Goal: Ask a question: Seek information or help from site administrators or community

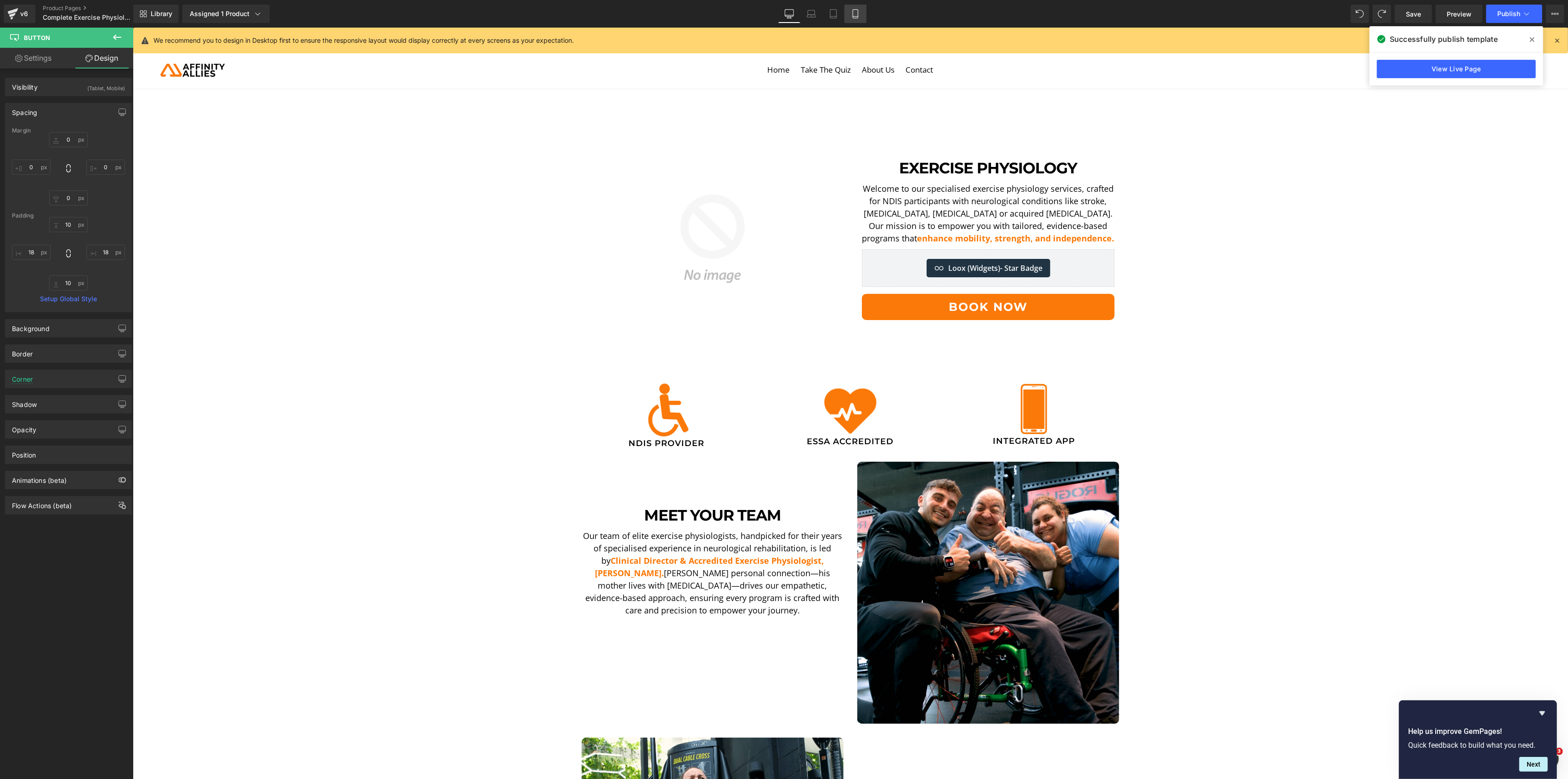
click at [853, 5] on link "Mobile" at bounding box center [855, 14] width 22 height 18
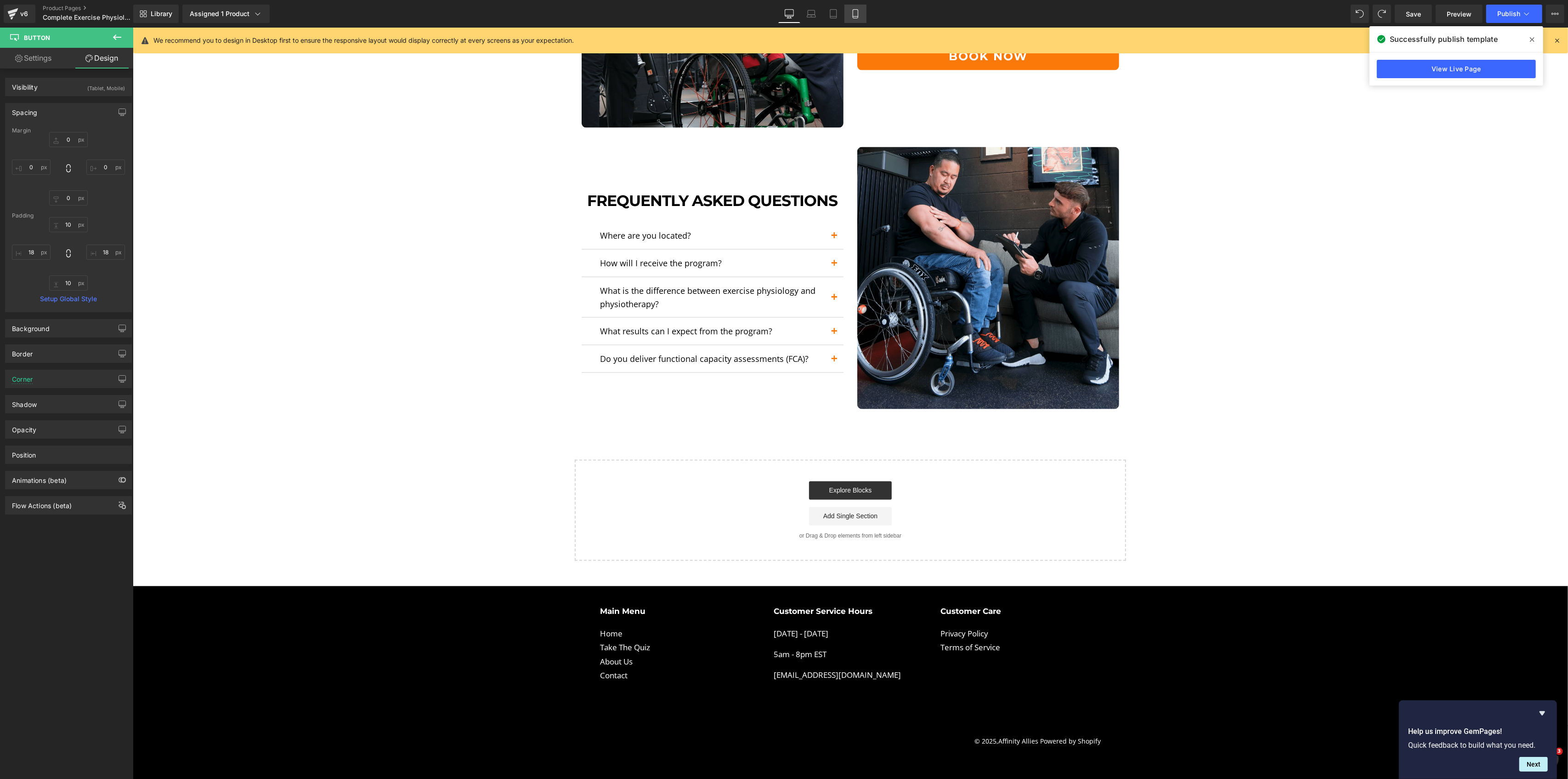
type input "0"
type input "15"
type input "30"
type input "15"
type input "8"
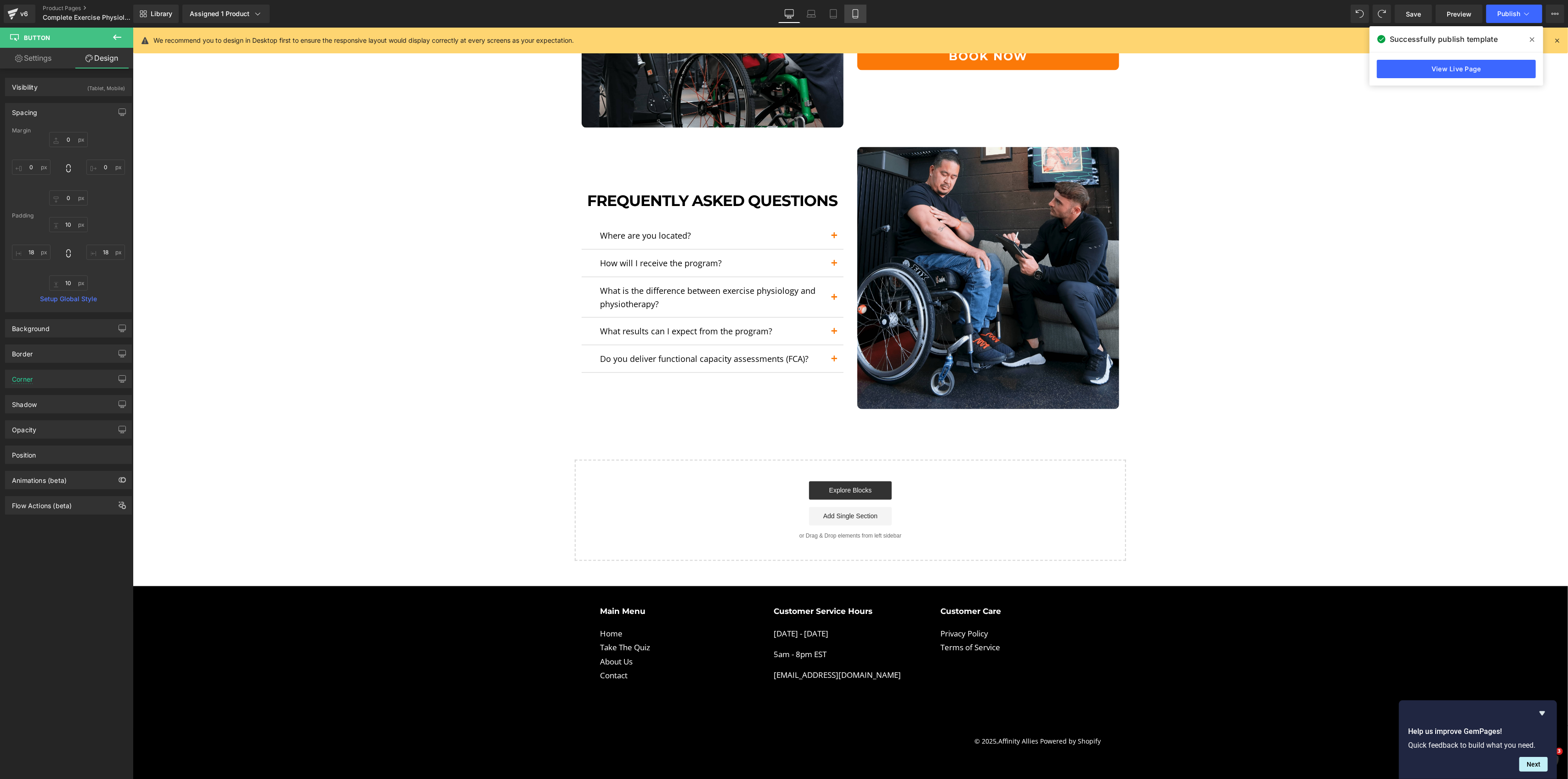
type input "15"
type input "8"
type input "105"
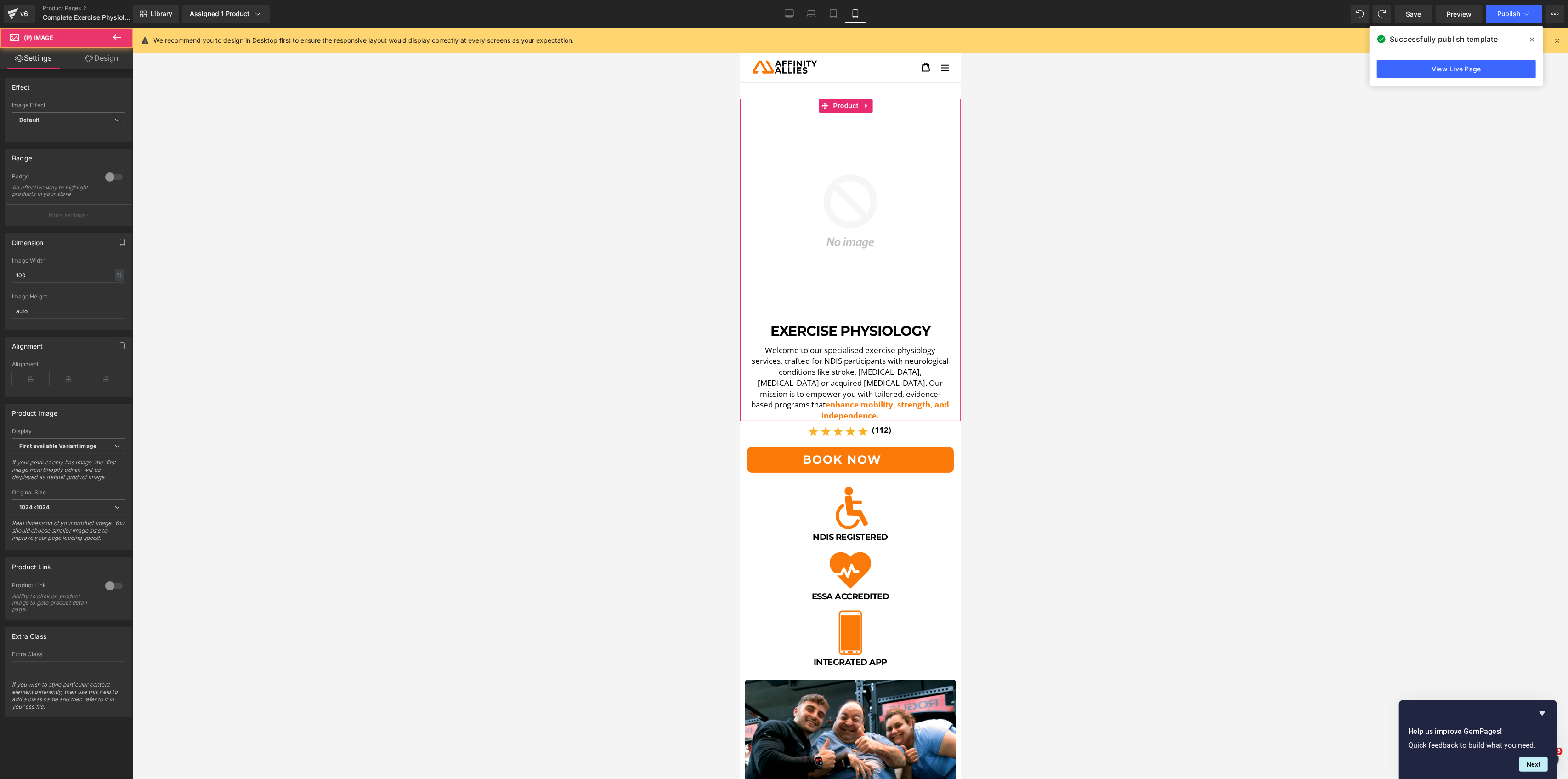
click at [822, 114] on img at bounding box center [850, 211] width 211 height 211
click at [83, 49] on link "Design" at bounding box center [101, 58] width 66 height 21
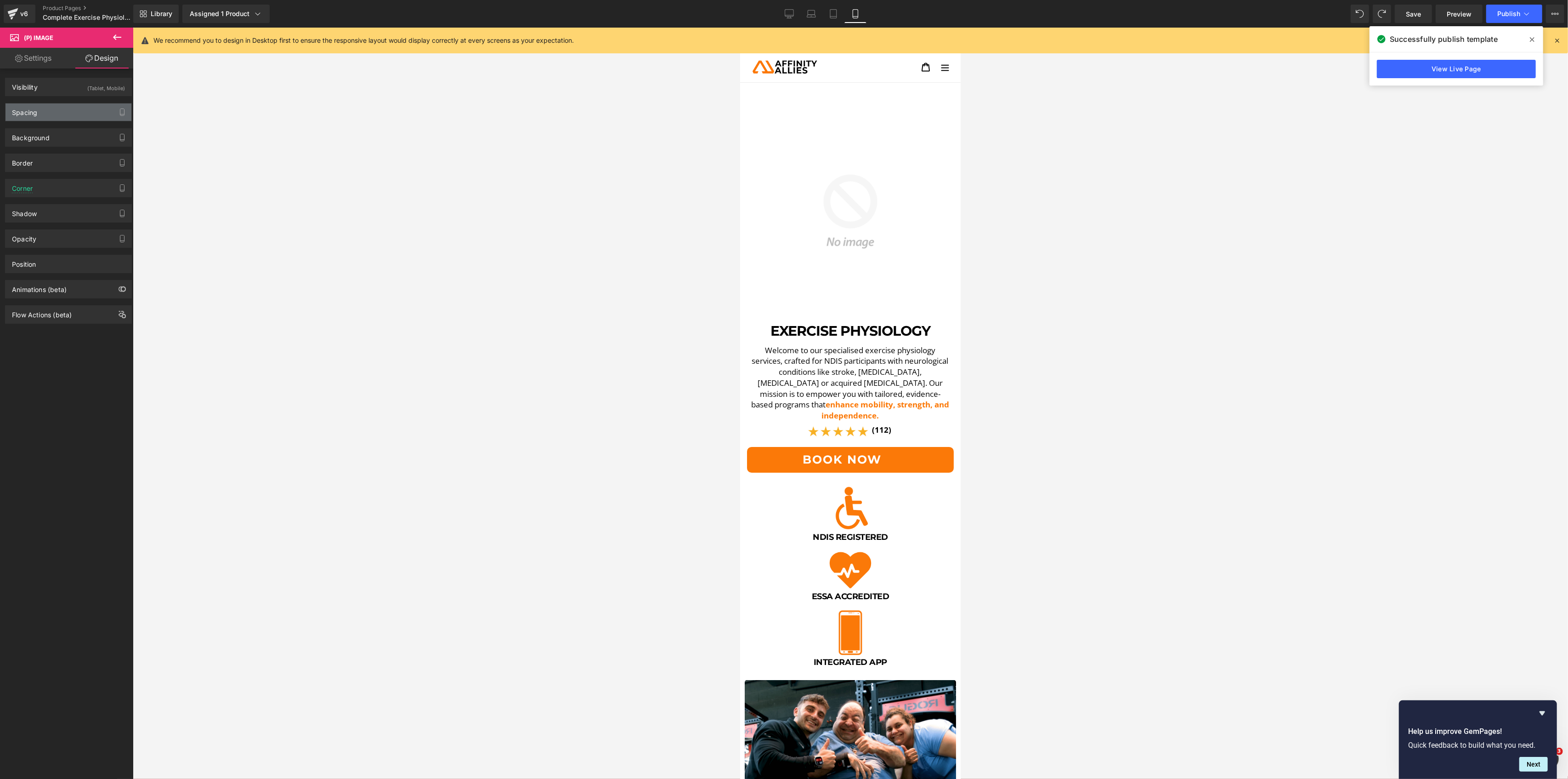
click at [70, 110] on div "Spacing" at bounding box center [68, 112] width 126 height 18
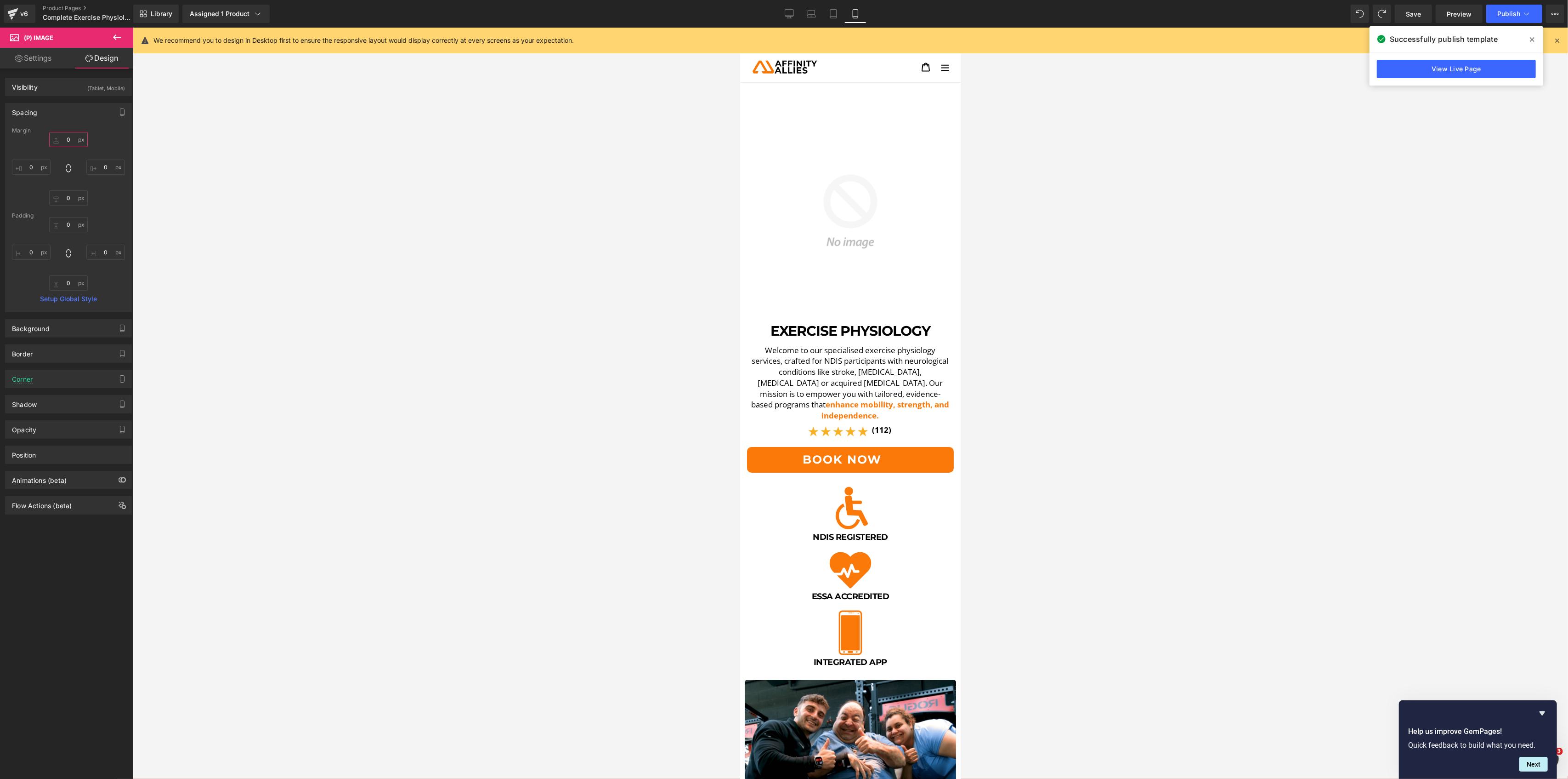
click at [68, 135] on input "0" at bounding box center [68, 139] width 38 height 15
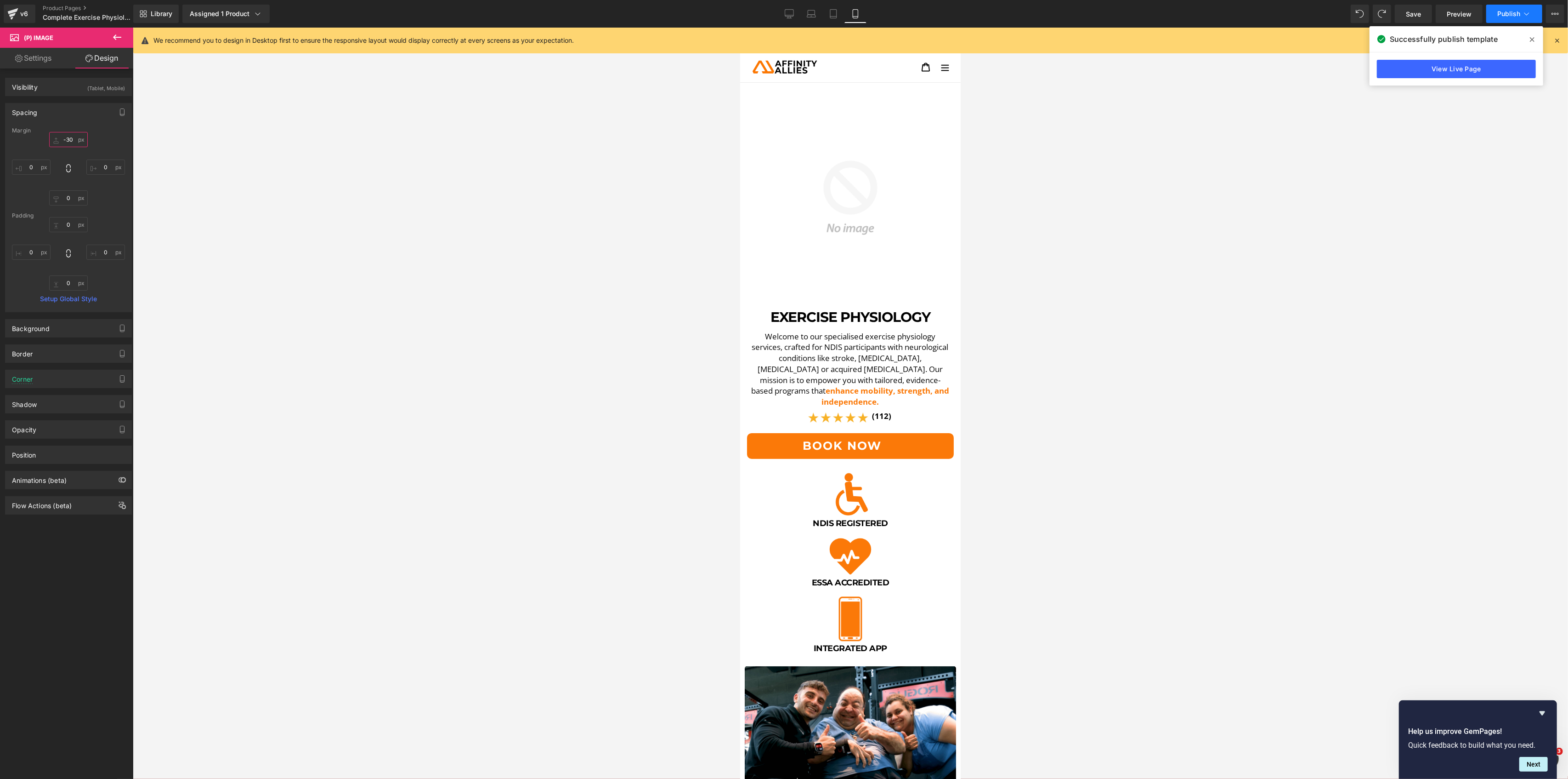
type input "-30"
click at [1531, 14] on button "Publish" at bounding box center [1514, 14] width 56 height 18
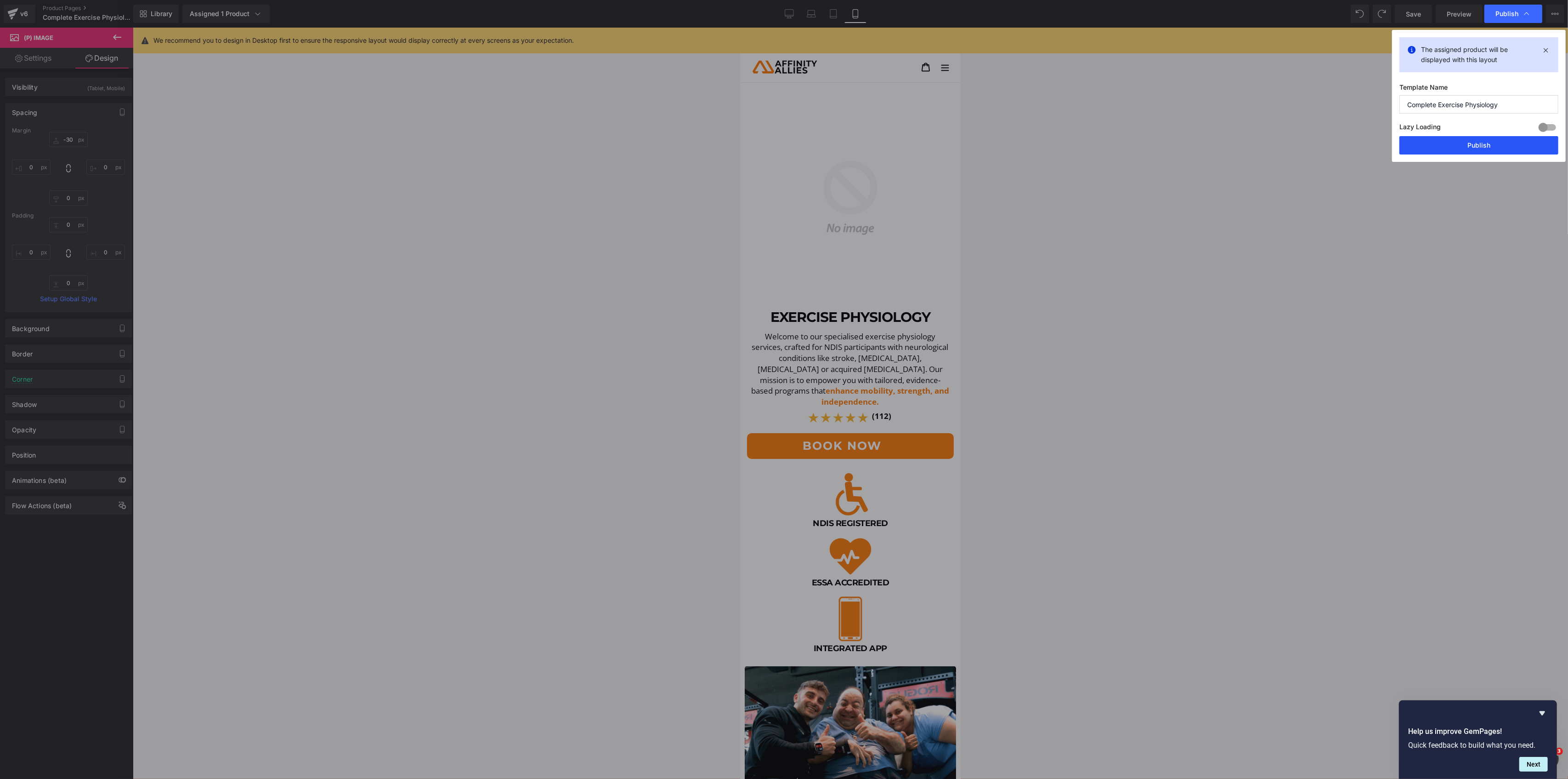
click at [1494, 150] on button "Publish" at bounding box center [1479, 145] width 159 height 18
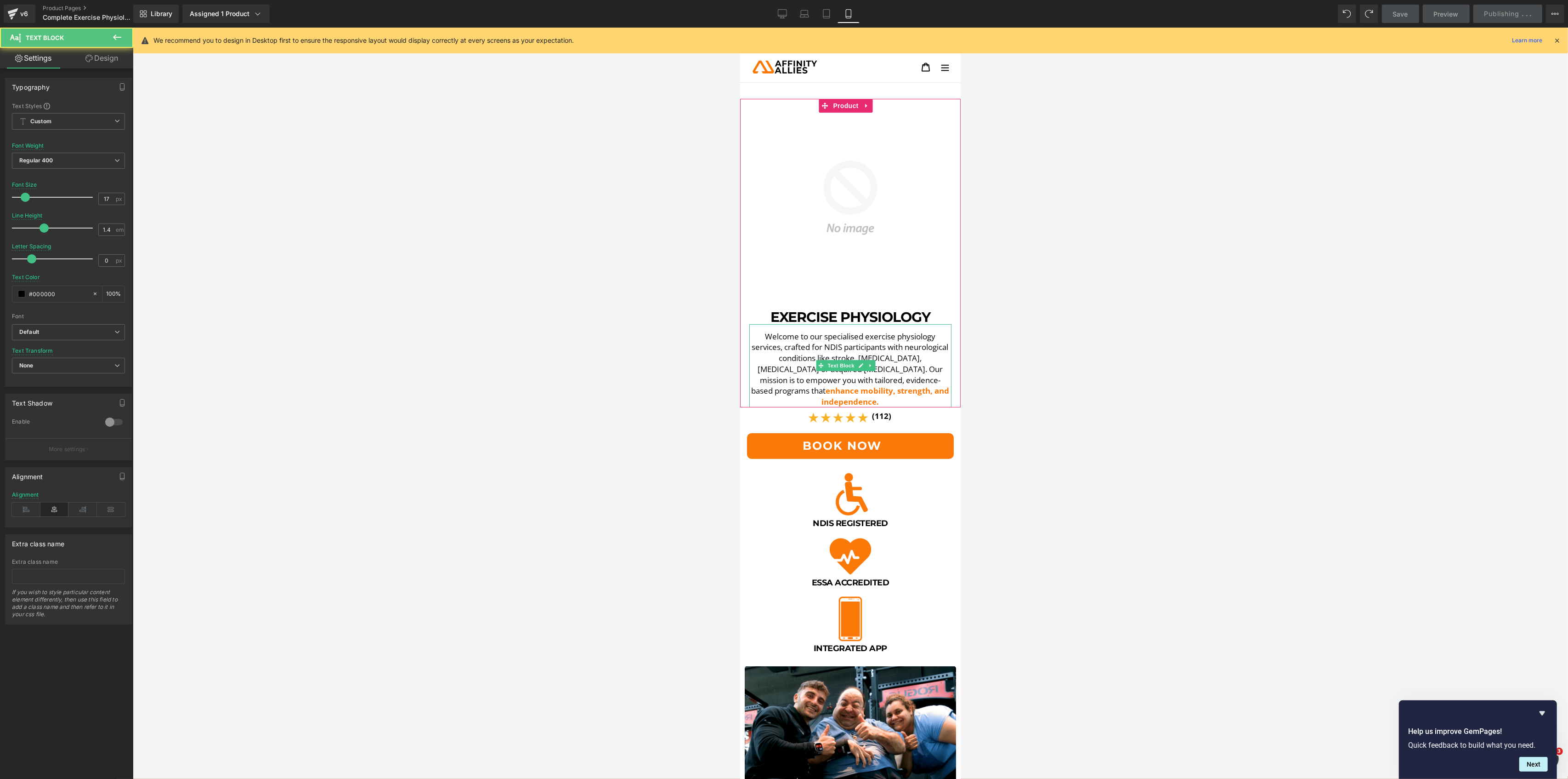
click at [900, 372] on p "Welcome to our specialised exercise physiology services, crafted for NDIS parti…" at bounding box center [849, 369] width 201 height 77
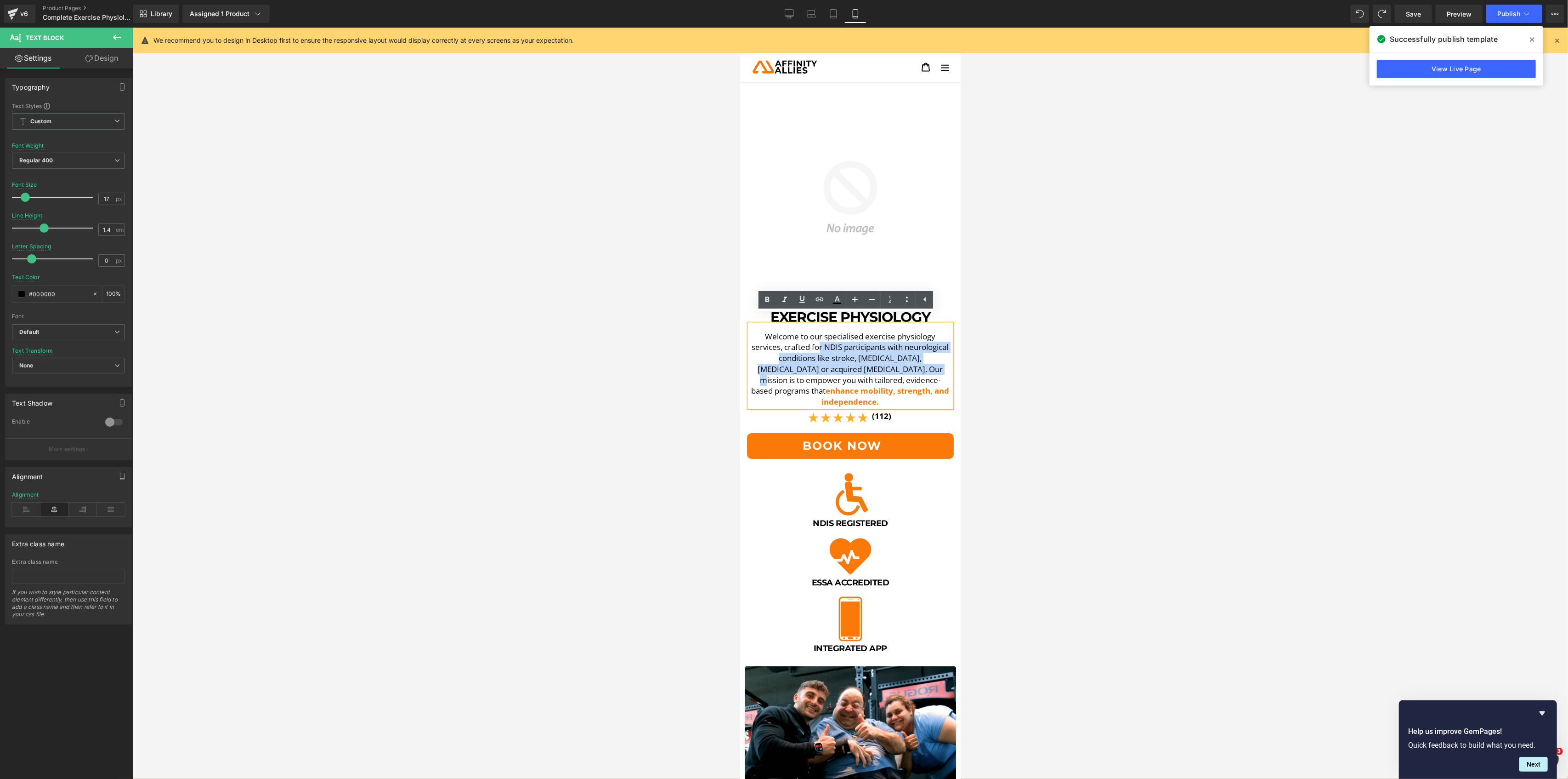
drag, startPoint x: 934, startPoint y: 362, endPoint x: 836, endPoint y: 340, distance: 100.4
click at [836, 340] on p "Welcome to our specialised exercise physiology services, crafted for NDIS parti…" at bounding box center [849, 369] width 201 height 77
click at [809, 337] on p "Welcome to our specialised exercise physiology services, crafted for NDIS parti…" at bounding box center [849, 369] width 201 height 77
drag, startPoint x: 757, startPoint y: 325, endPoint x: 936, endPoint y: 363, distance: 183.0
click at [936, 363] on p "Welcome to our specialised exercise physiology services, crafted for NDIS parti…" at bounding box center [849, 369] width 201 height 77
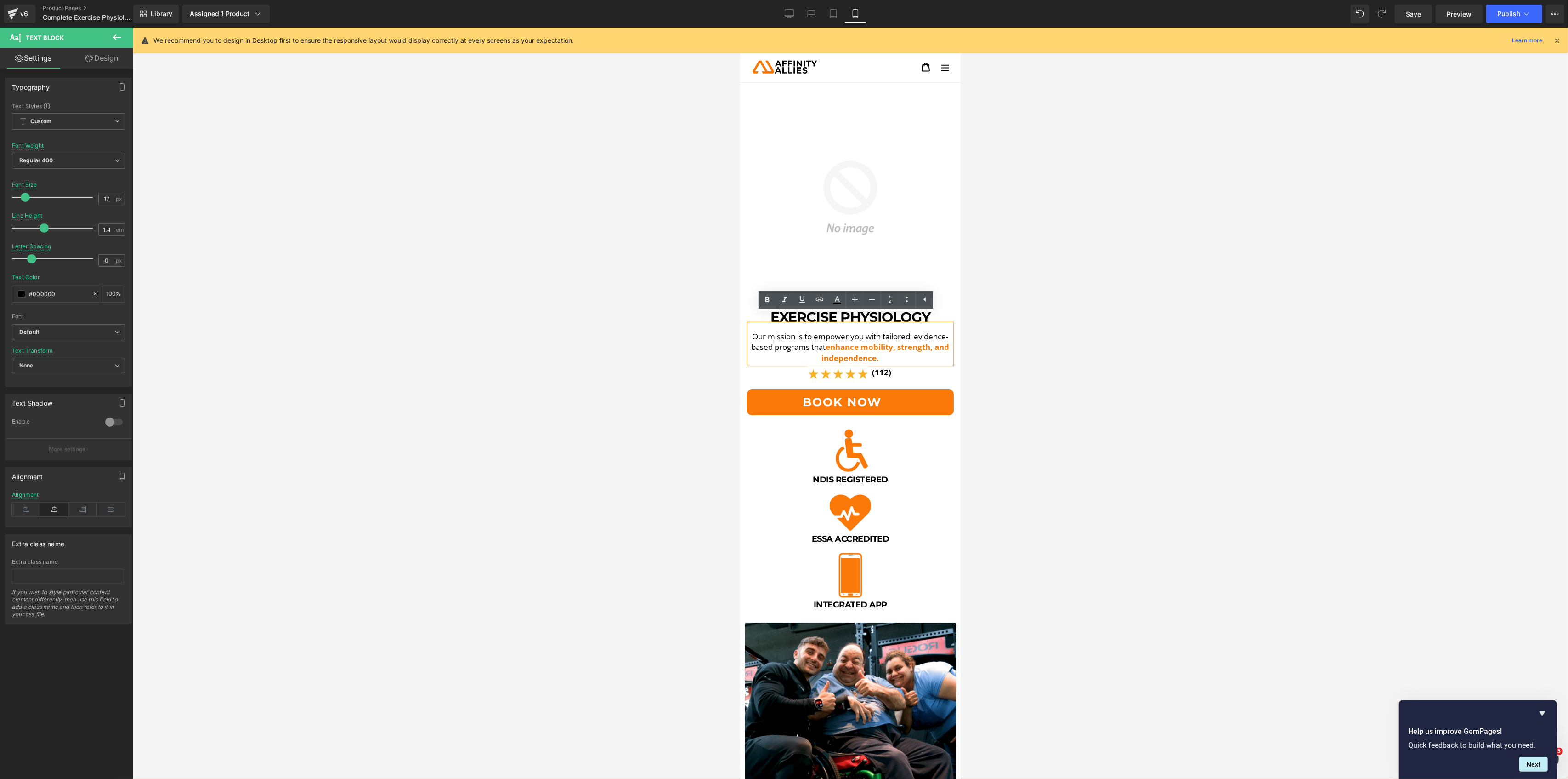
click at [1178, 400] on div at bounding box center [850, 403] width 1435 height 751
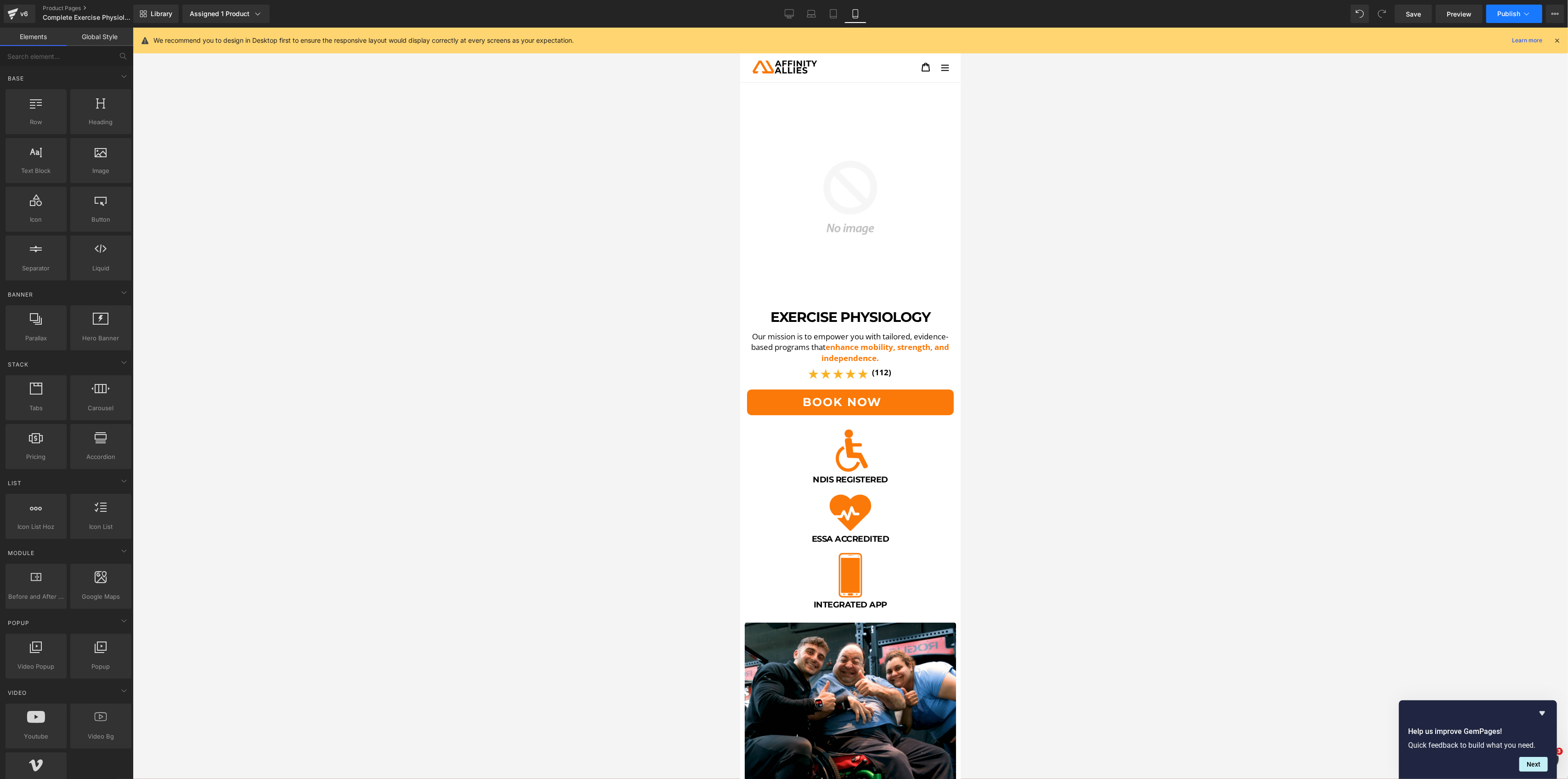
click at [1511, 12] on span "Publish" at bounding box center [1509, 14] width 23 height 7
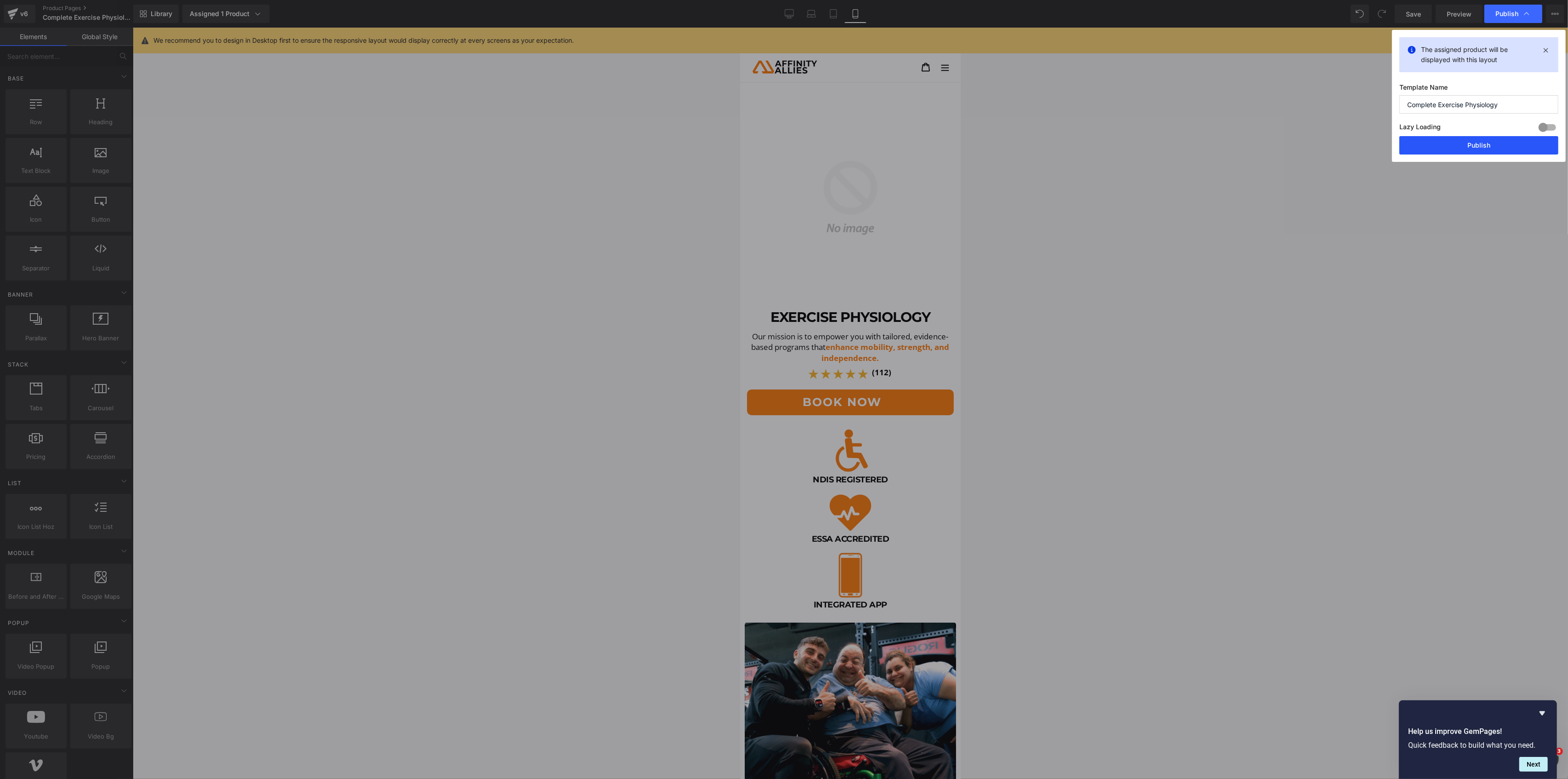
click at [1430, 143] on button "Publish" at bounding box center [1479, 145] width 159 height 18
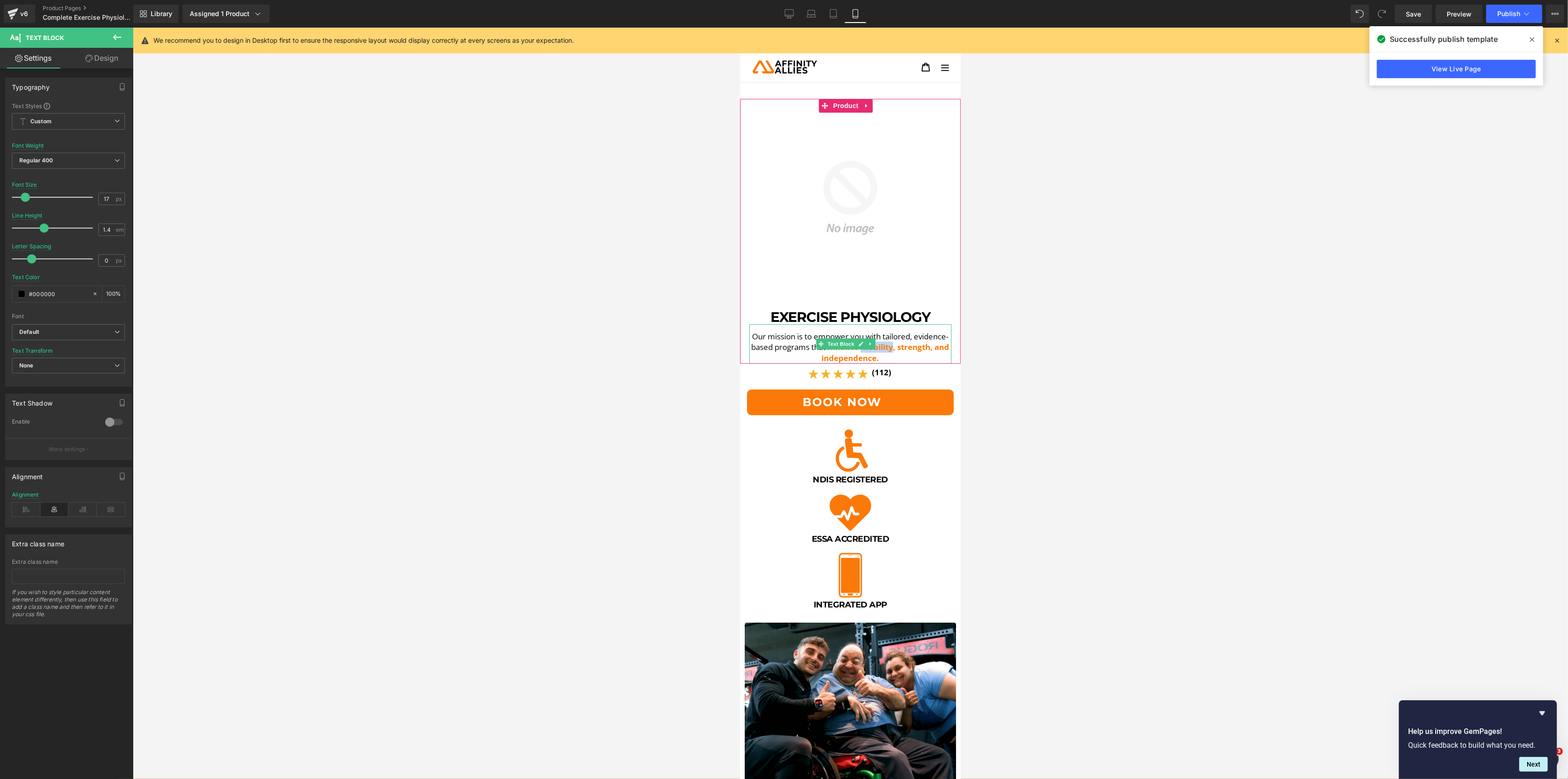
drag, startPoint x: 903, startPoint y: 339, endPoint x: 934, endPoint y: 342, distance: 31.1
click at [934, 342] on span "enhance mobility, strength, and independence." at bounding box center [885, 352] width 128 height 21
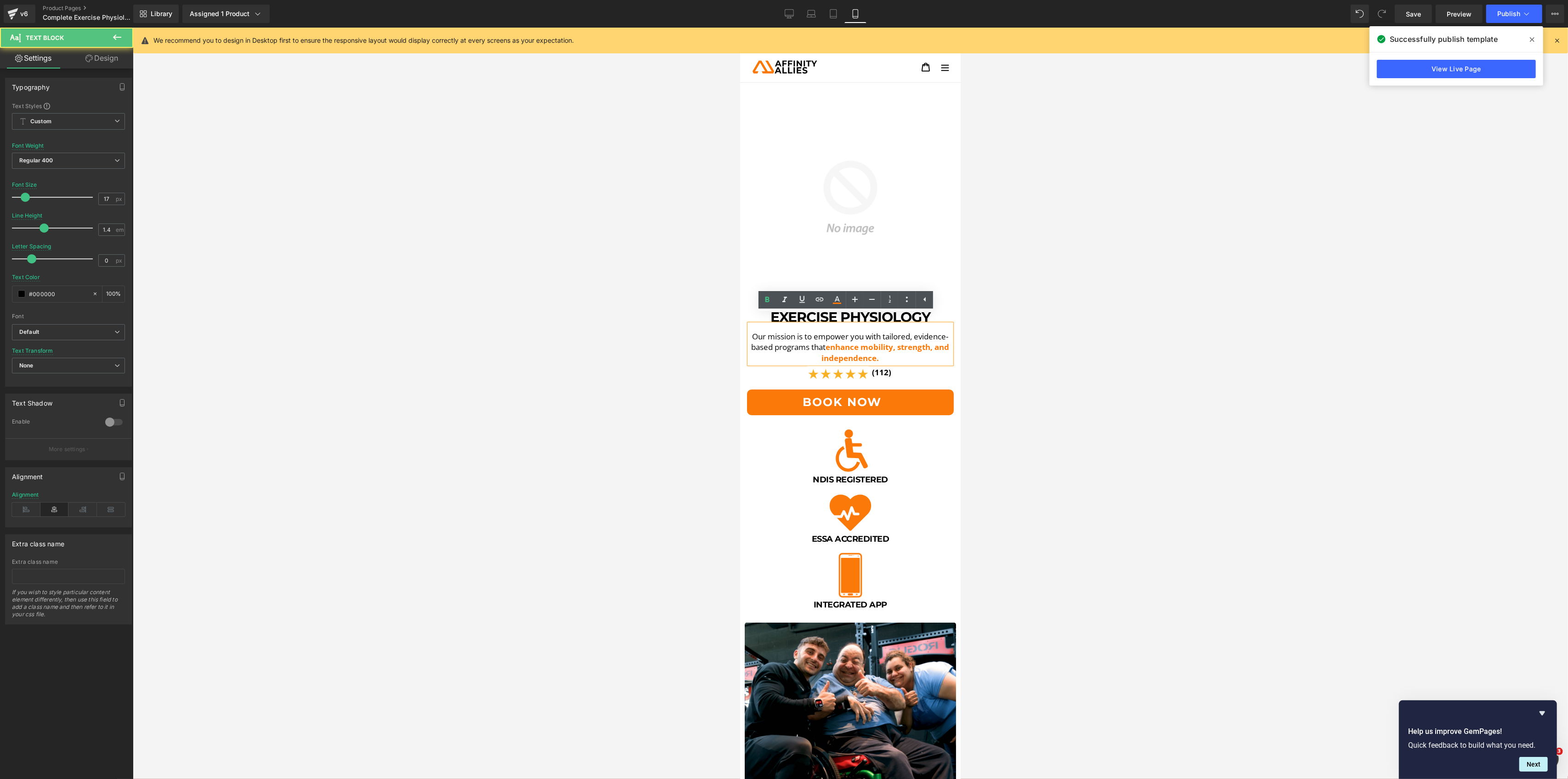
click at [821, 348] on span "enhance mobility, strength, and independence." at bounding box center [885, 352] width 128 height 21
click at [821, 348] on span "enhance mobility, strength, and independence." at bounding box center [885, 352] width 128 height 21
click at [821, 350] on span "enhance mobility, strength, and independence." at bounding box center [885, 352] width 128 height 21
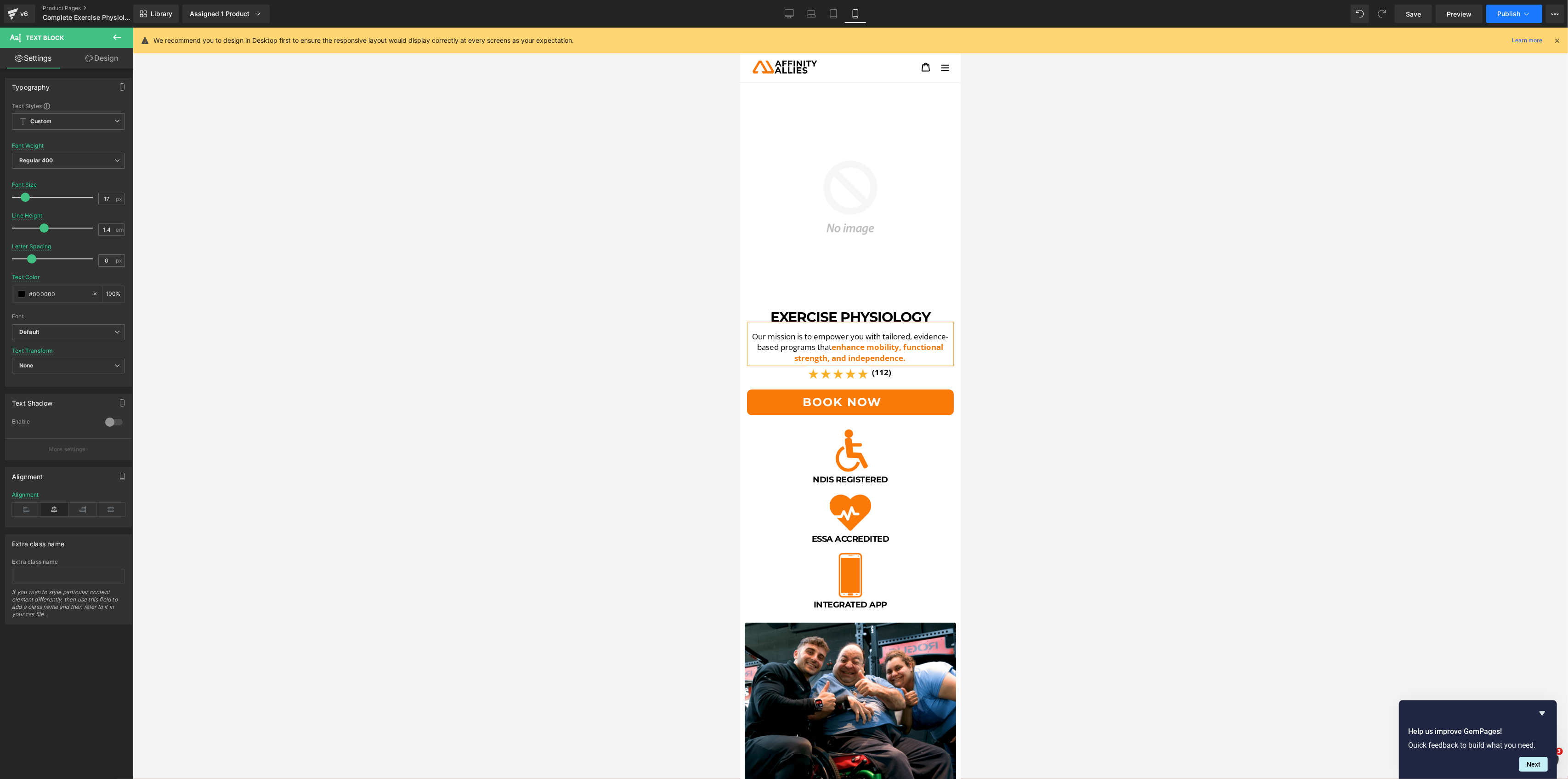
click at [1524, 15] on icon at bounding box center [1527, 13] width 9 height 9
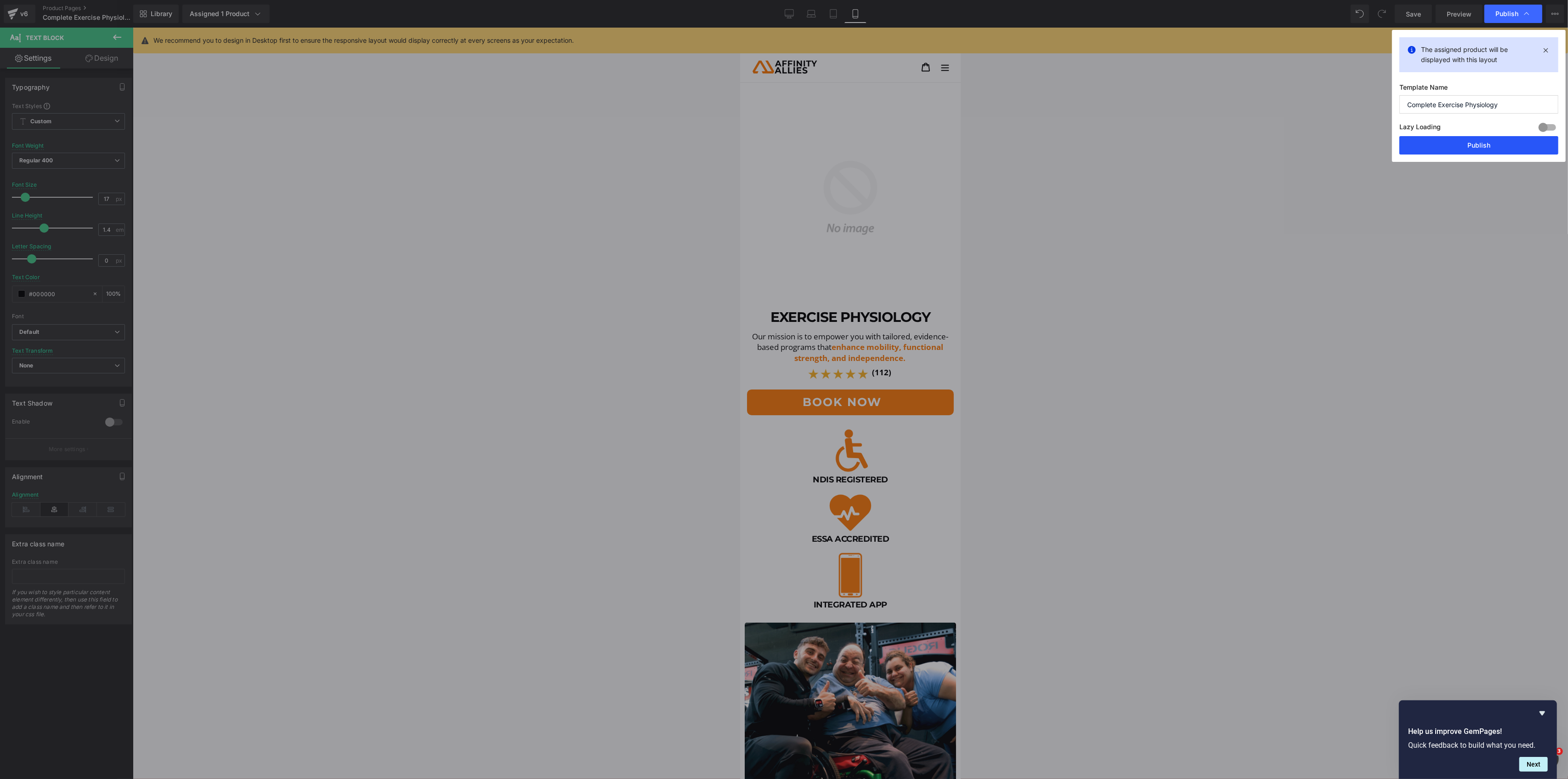
click at [1502, 144] on button "Publish" at bounding box center [1479, 145] width 159 height 18
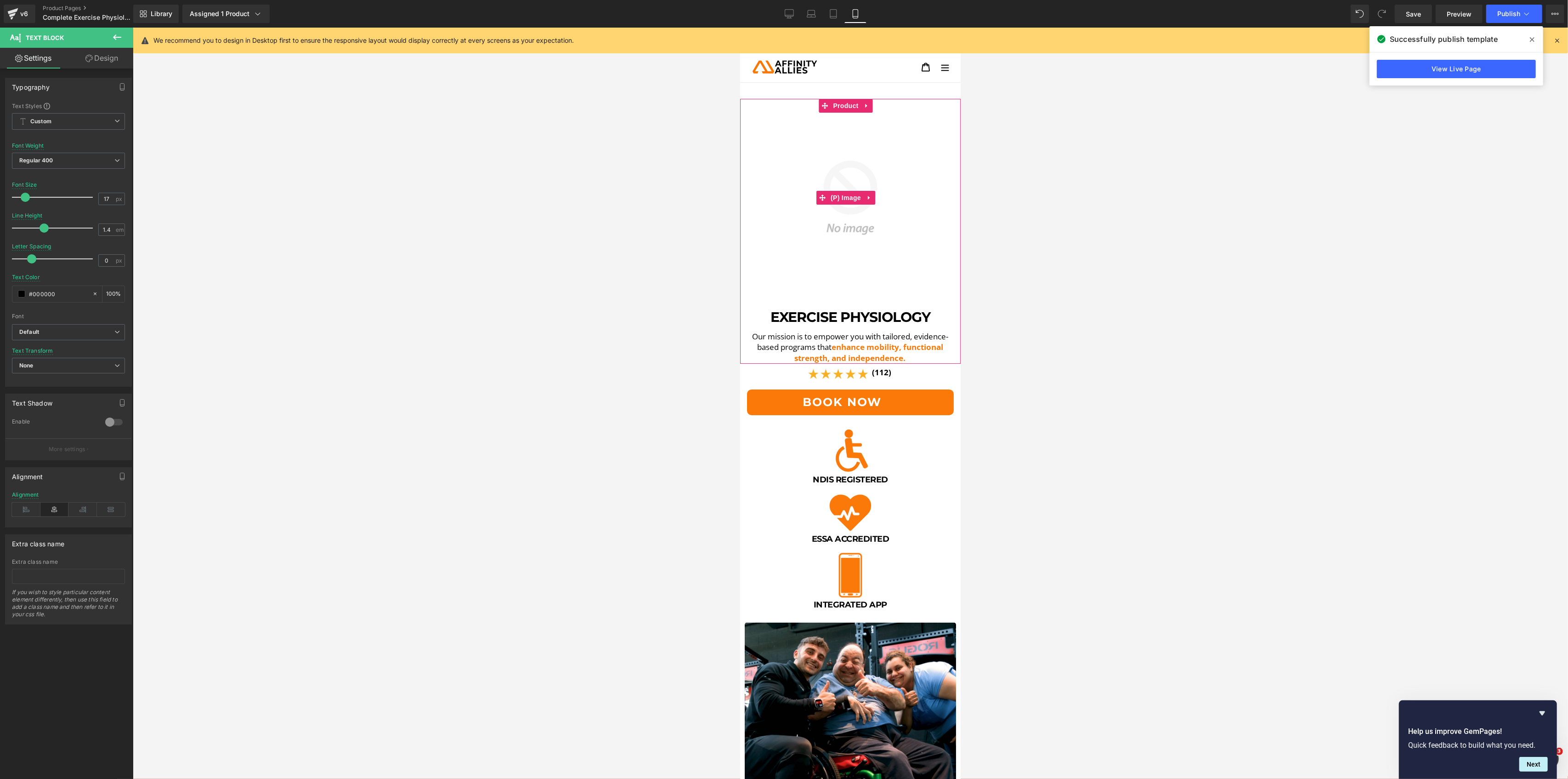
click at [811, 153] on img at bounding box center [850, 197] width 211 height 211
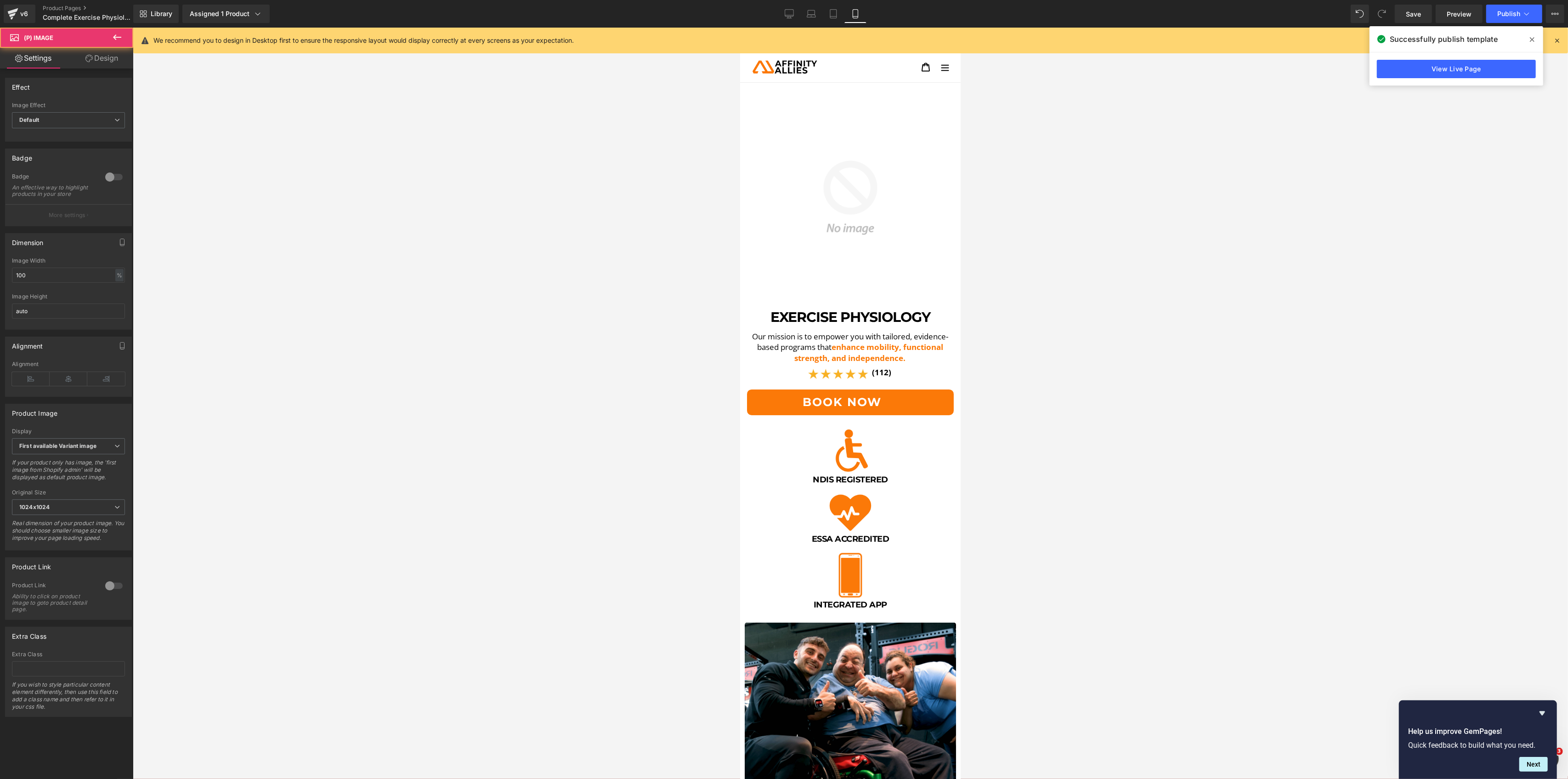
click at [102, 59] on link "Design" at bounding box center [101, 58] width 66 height 21
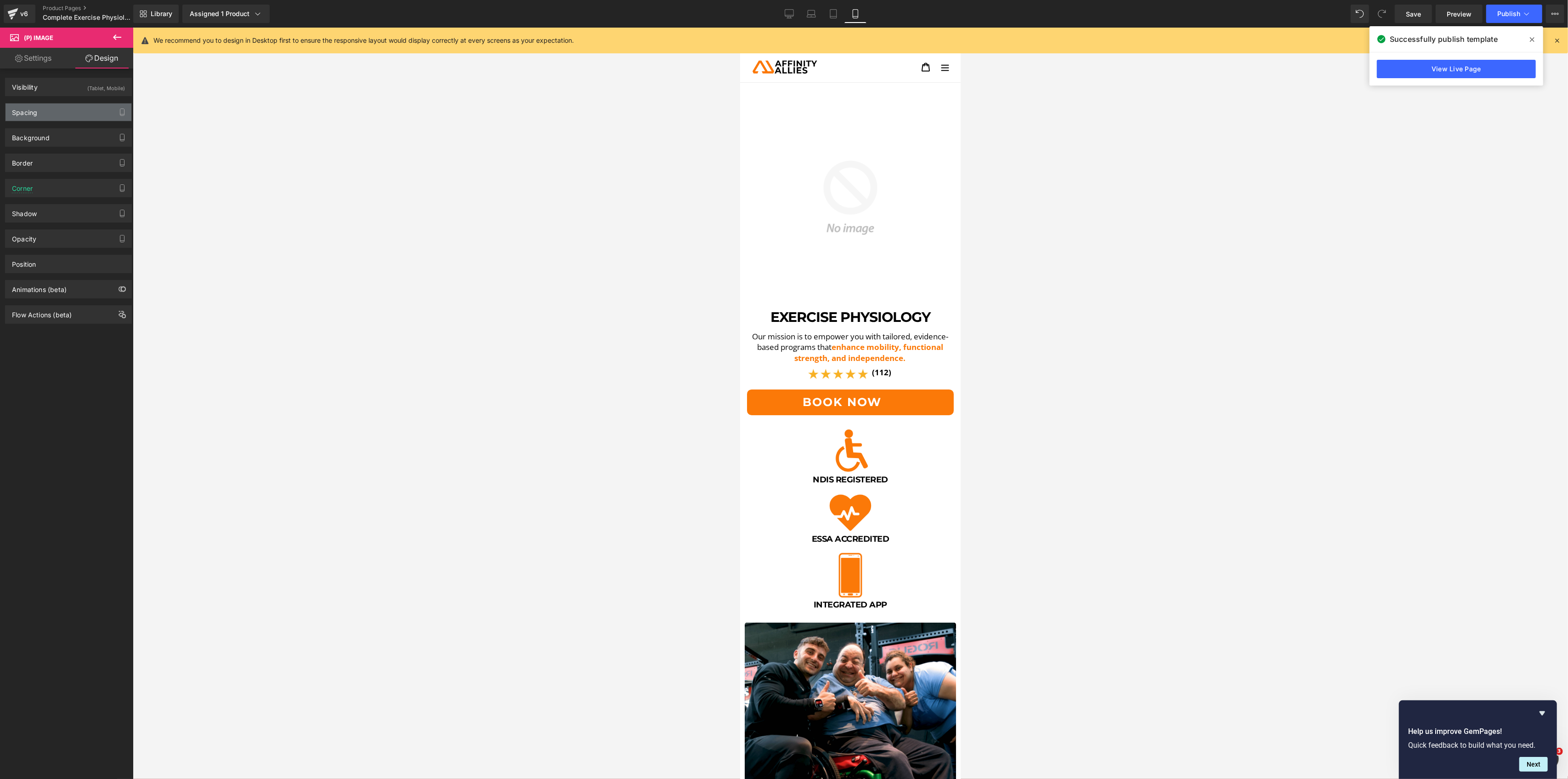
click at [60, 110] on div "Spacing" at bounding box center [68, 112] width 126 height 18
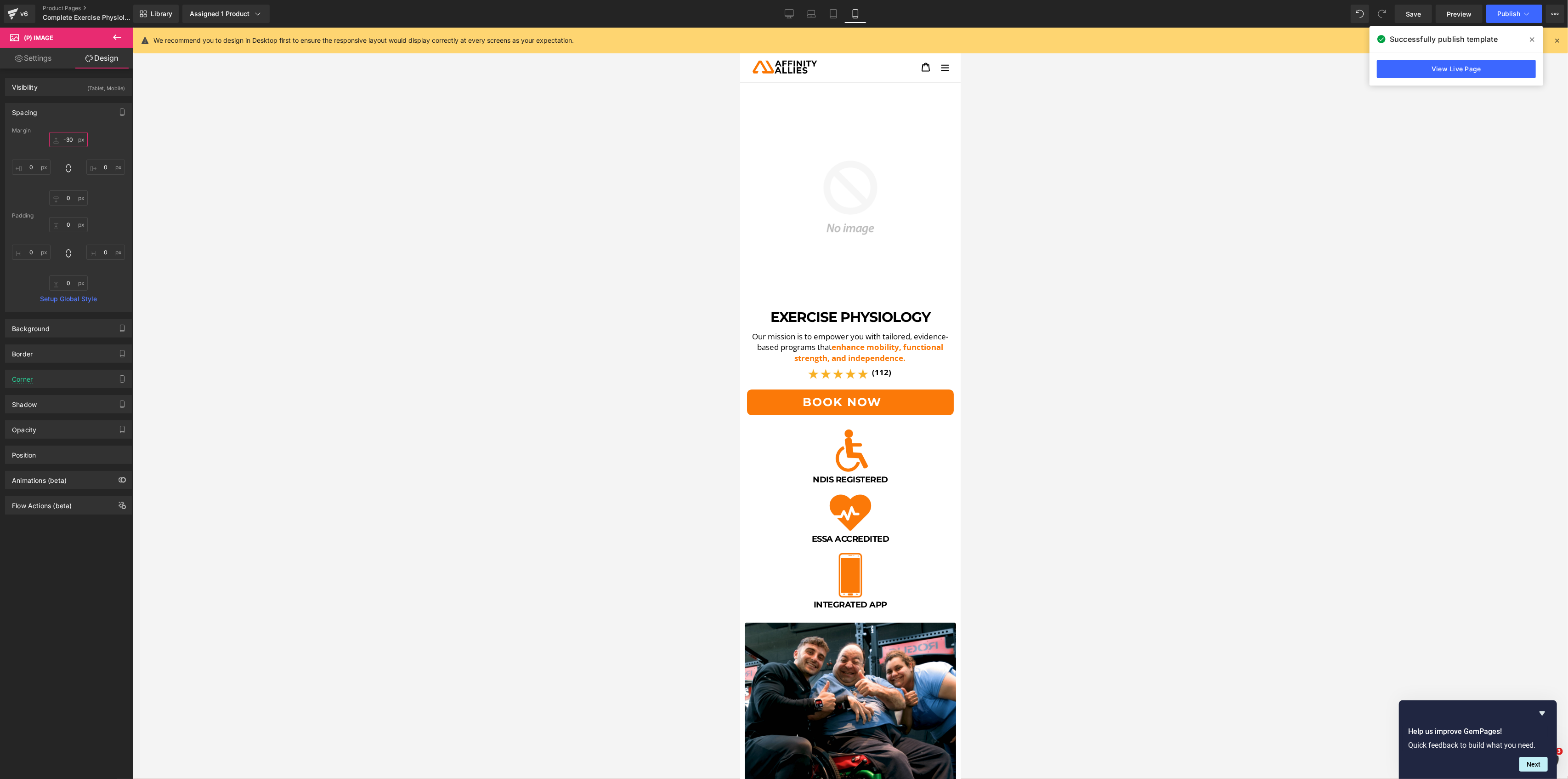
click at [65, 141] on input "-30" at bounding box center [68, 139] width 38 height 15
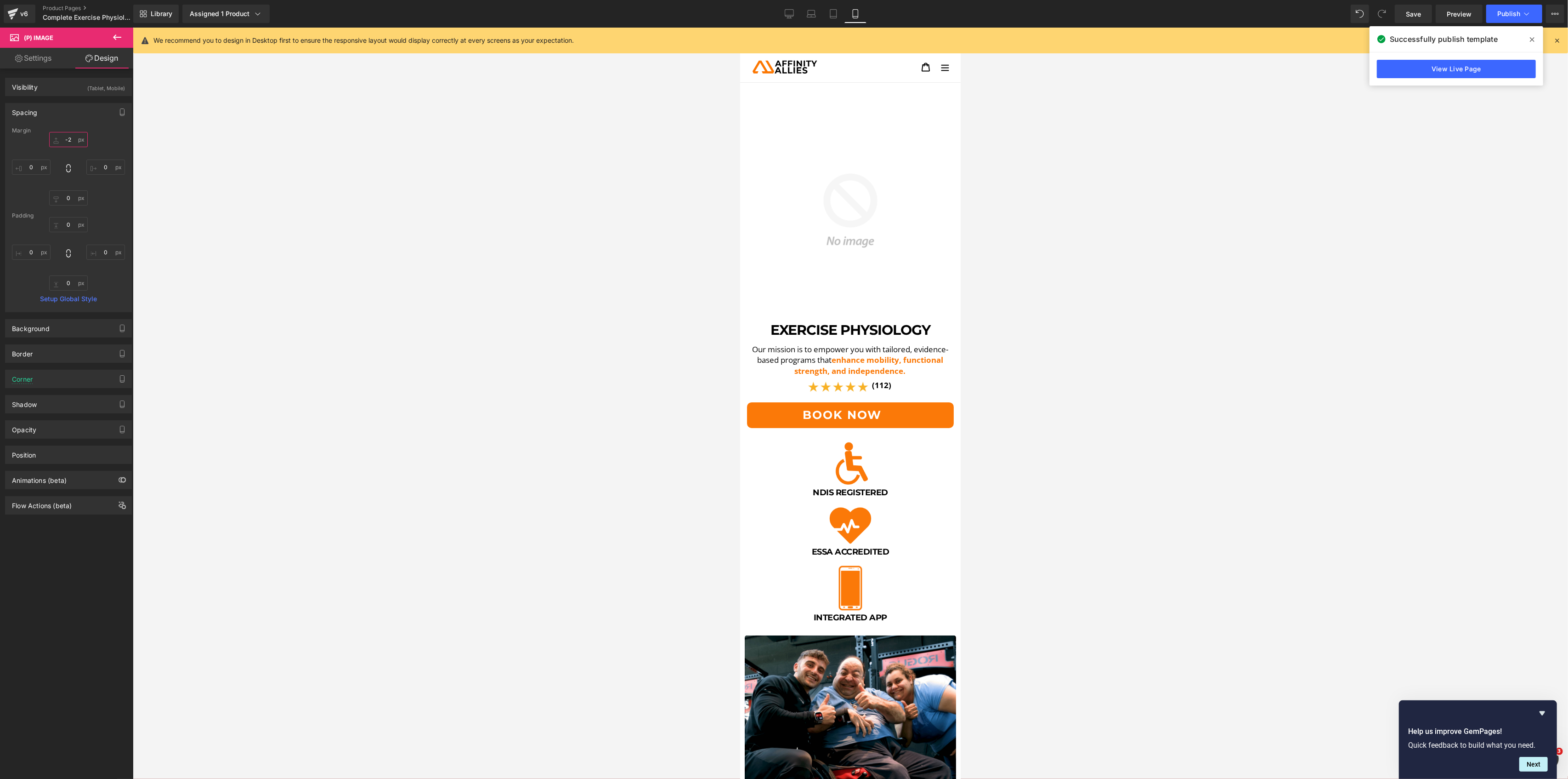
type input "-20"
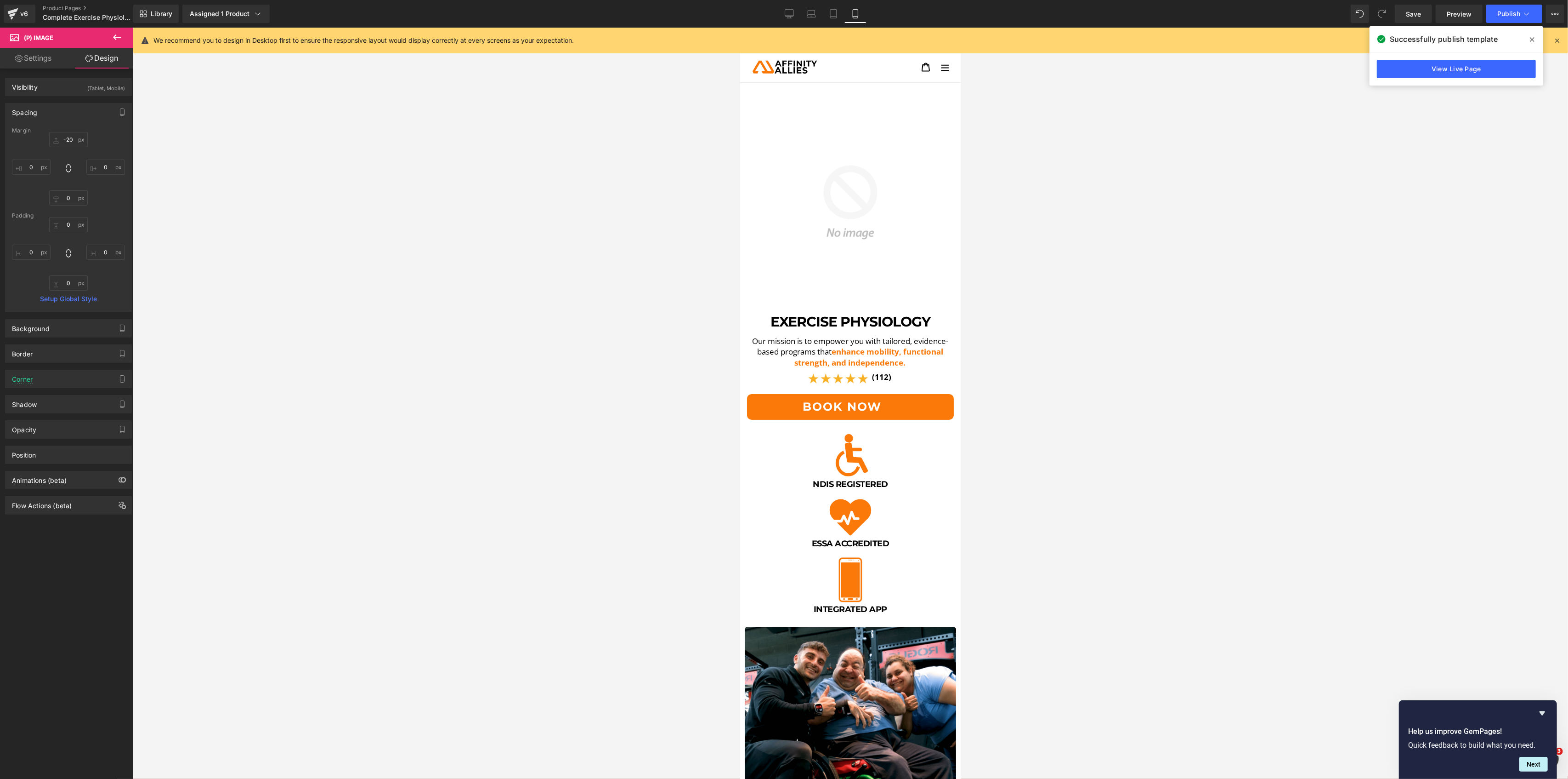
click at [1396, 297] on div at bounding box center [850, 403] width 1435 height 751
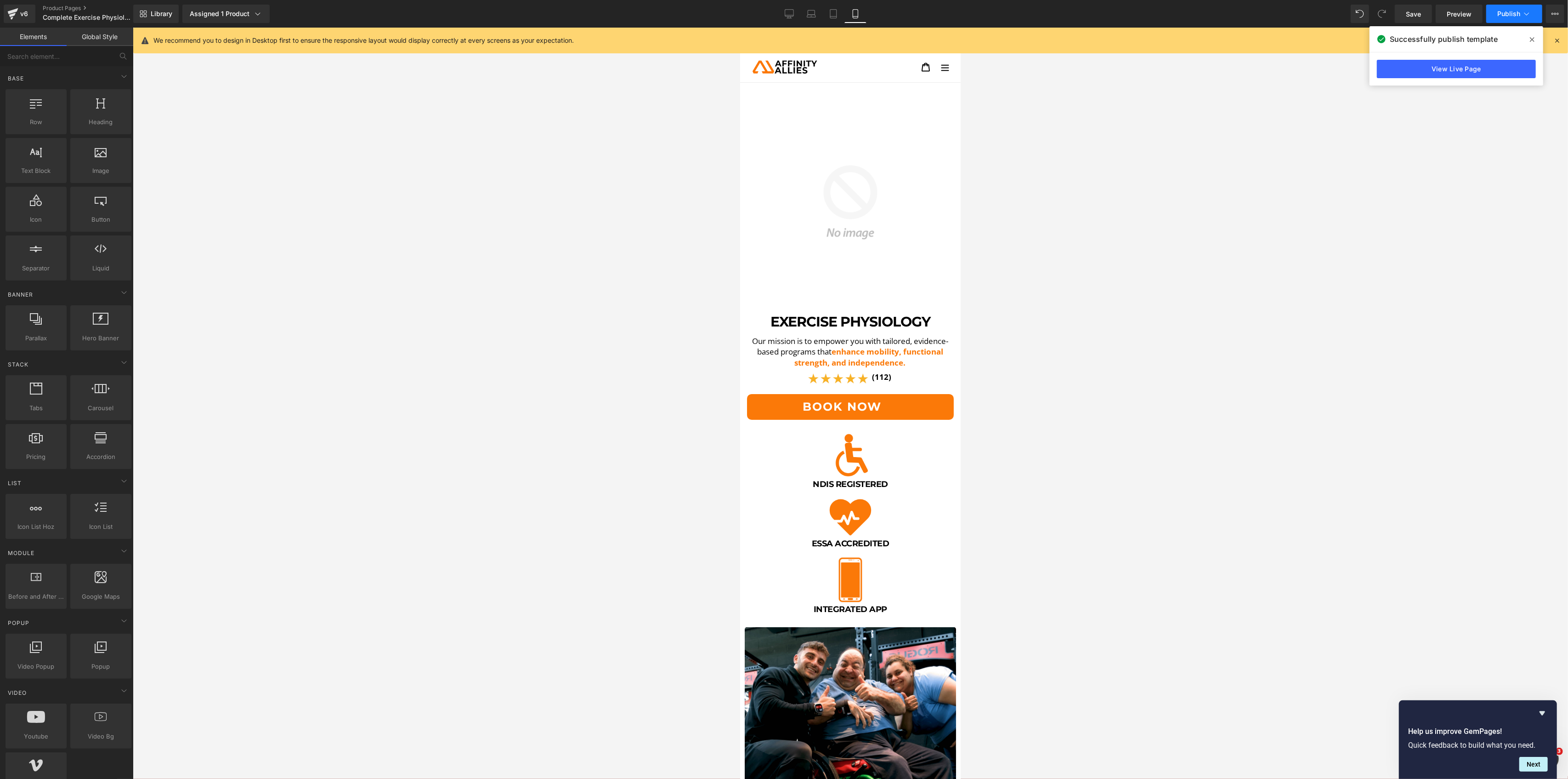
click at [1521, 9] on button "Publish" at bounding box center [1514, 14] width 56 height 18
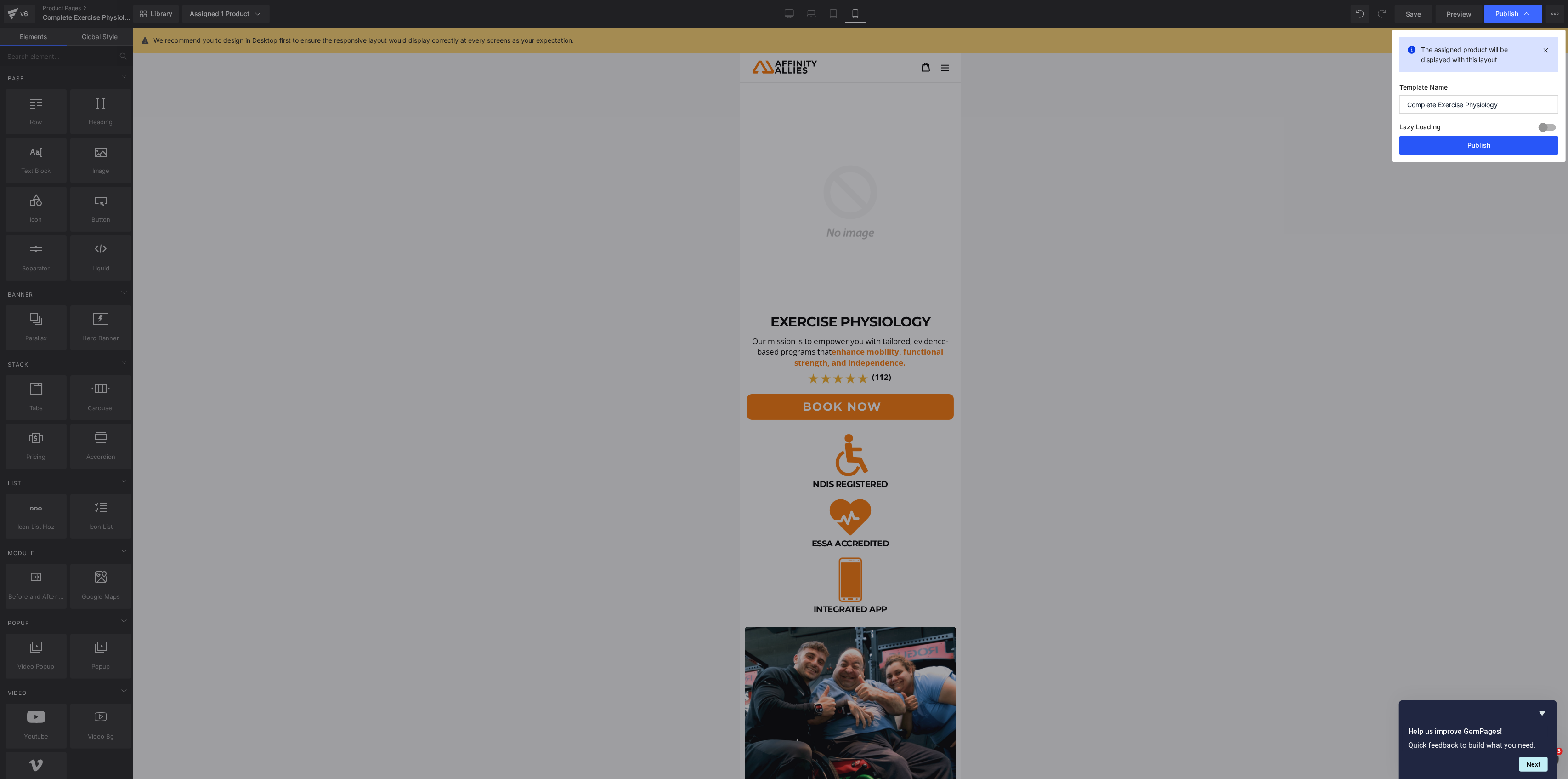
click at [1484, 144] on button "Publish" at bounding box center [1479, 145] width 159 height 18
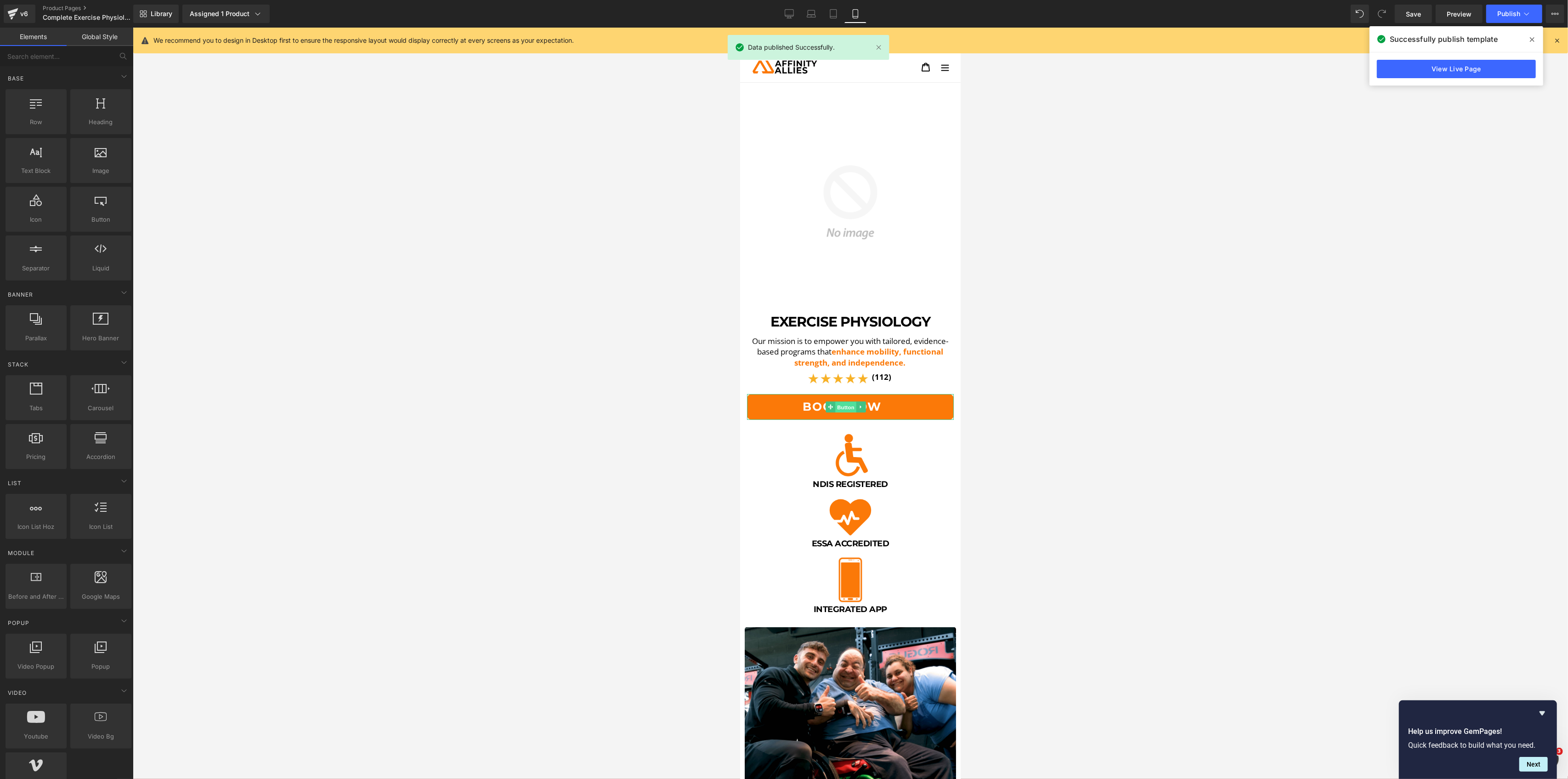
click at [841, 402] on span "Button" at bounding box center [845, 407] width 21 height 11
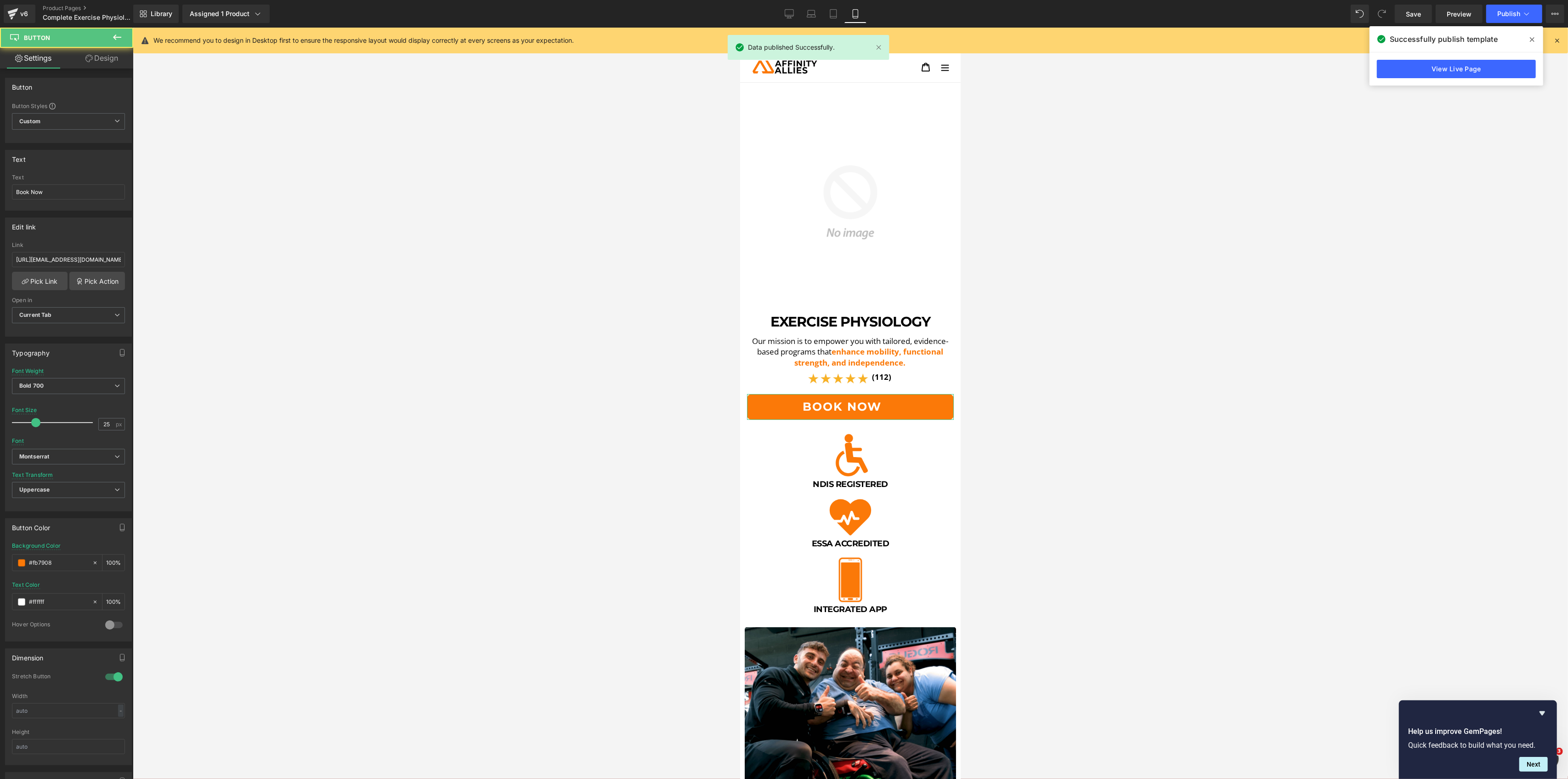
drag, startPoint x: 122, startPoint y: 63, endPoint x: 59, endPoint y: 115, distance: 81.7
click at [122, 63] on link "Design" at bounding box center [101, 58] width 66 height 21
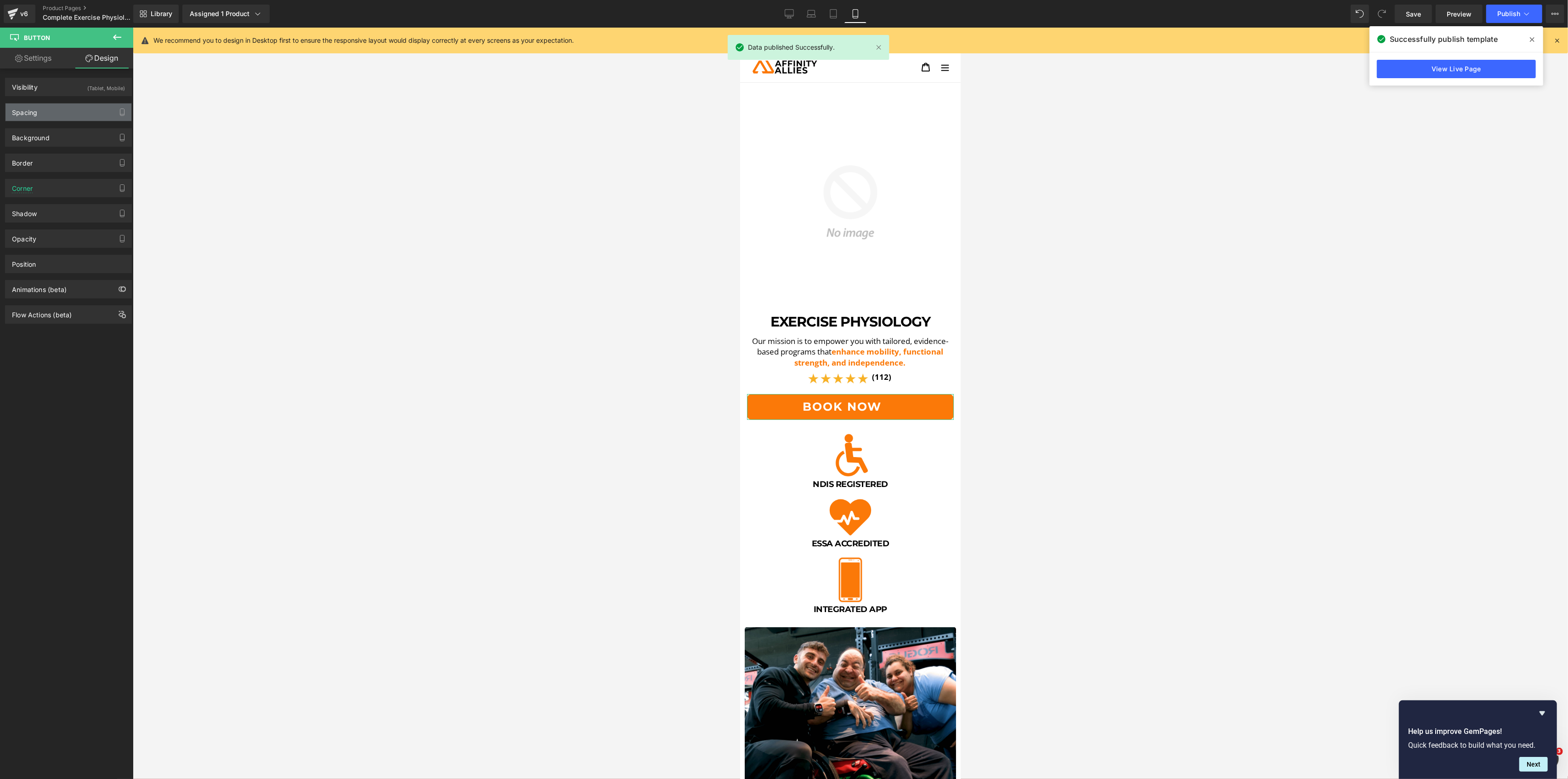
click at [59, 116] on div "Spacing" at bounding box center [68, 112] width 126 height 18
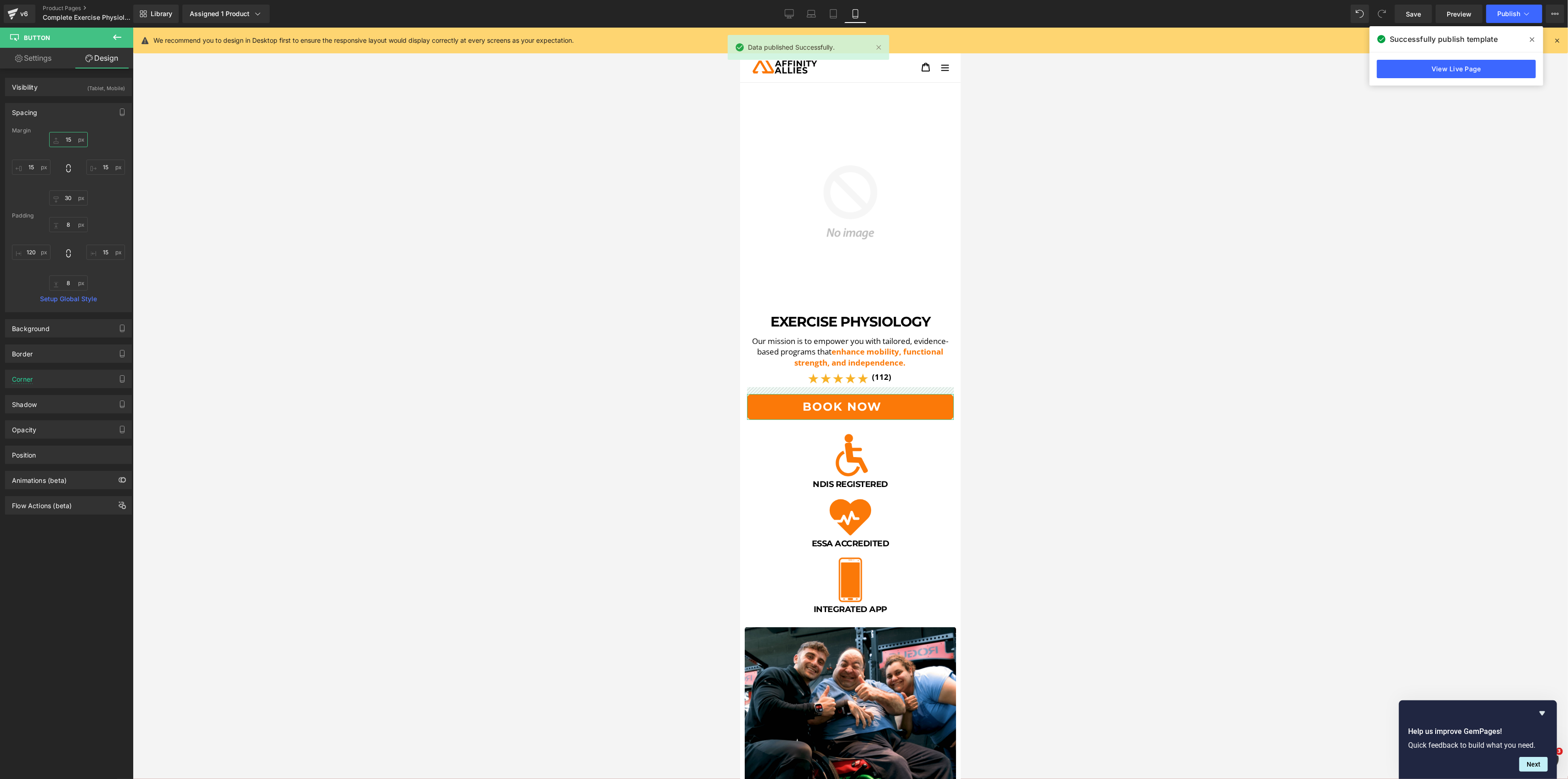
click at [65, 138] on input "15" at bounding box center [68, 139] width 38 height 15
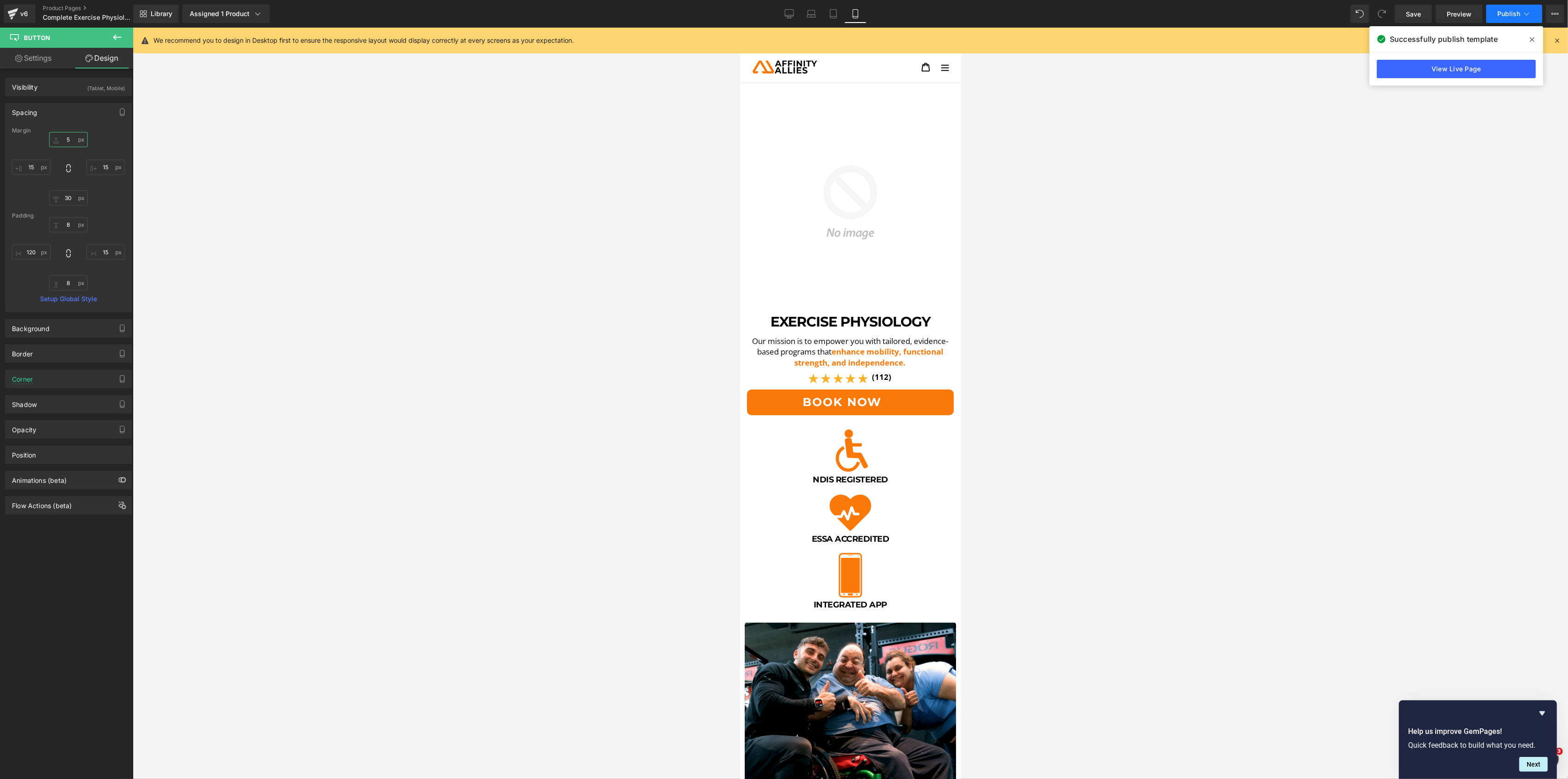
type input "5"
click at [1516, 18] on button "Publish" at bounding box center [1514, 14] width 56 height 18
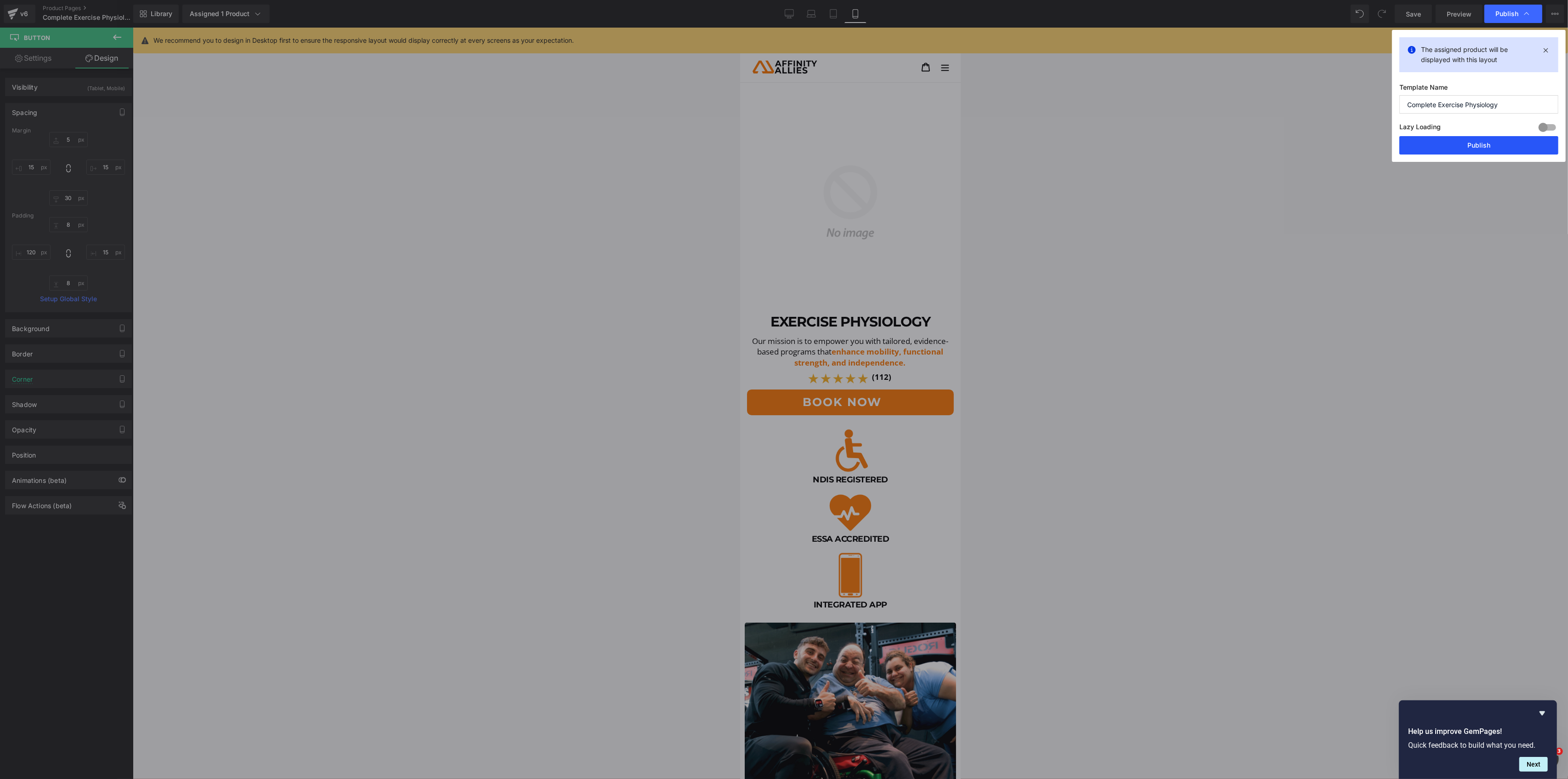
click at [1467, 151] on button "Publish" at bounding box center [1479, 145] width 159 height 18
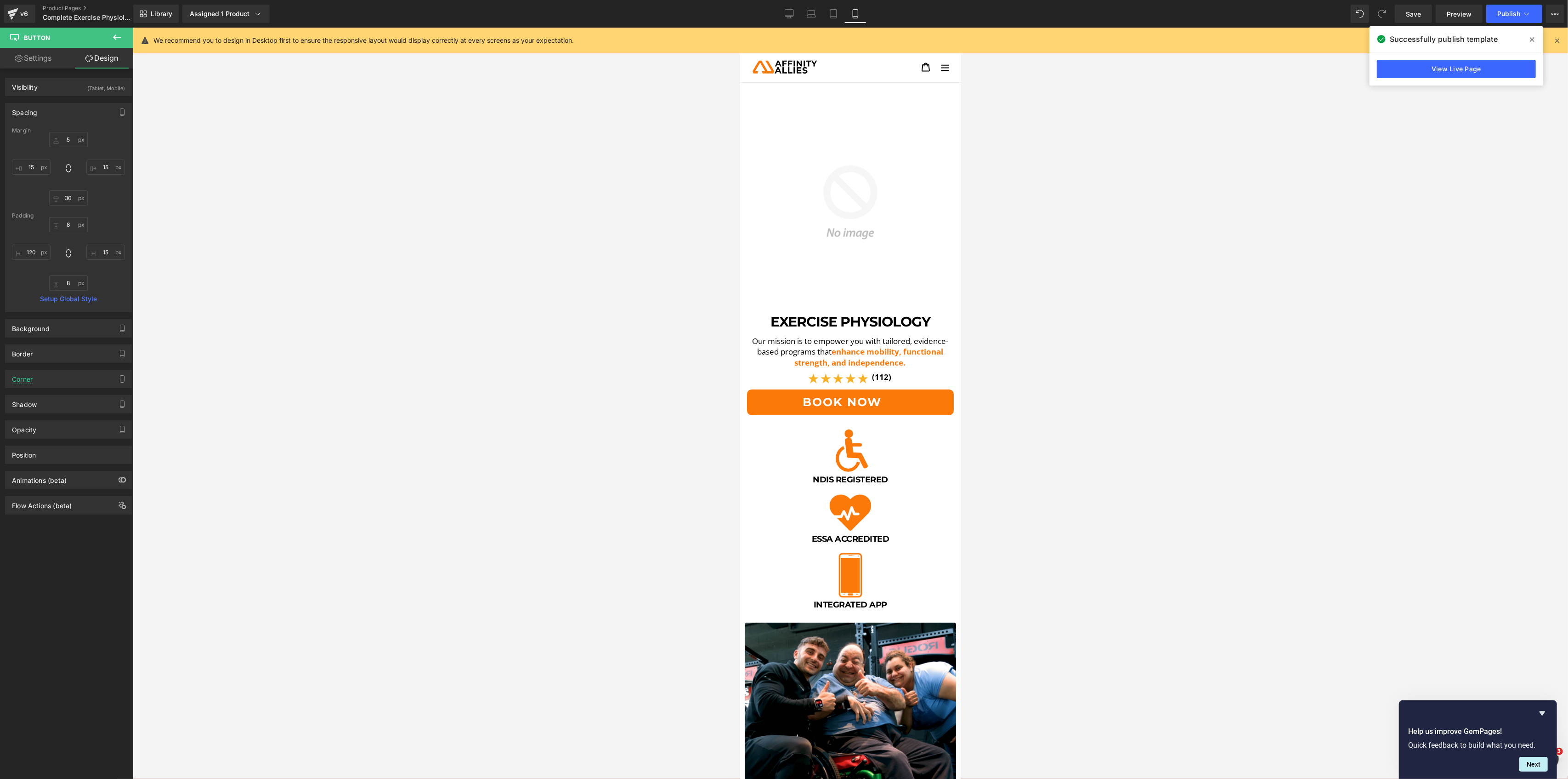
click at [898, 120] on img at bounding box center [850, 202] width 211 height 211
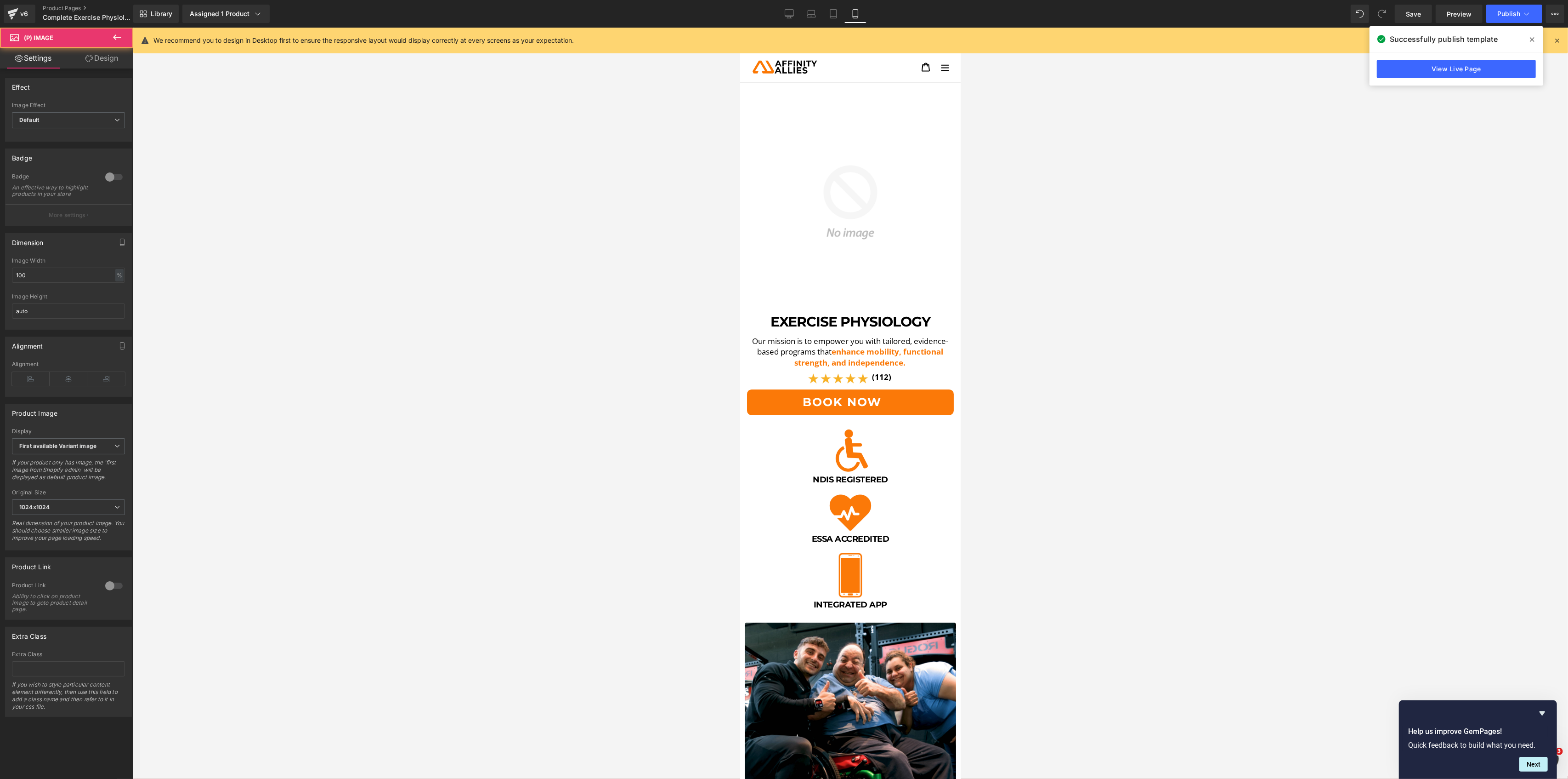
click at [79, 54] on link "Design" at bounding box center [101, 58] width 66 height 21
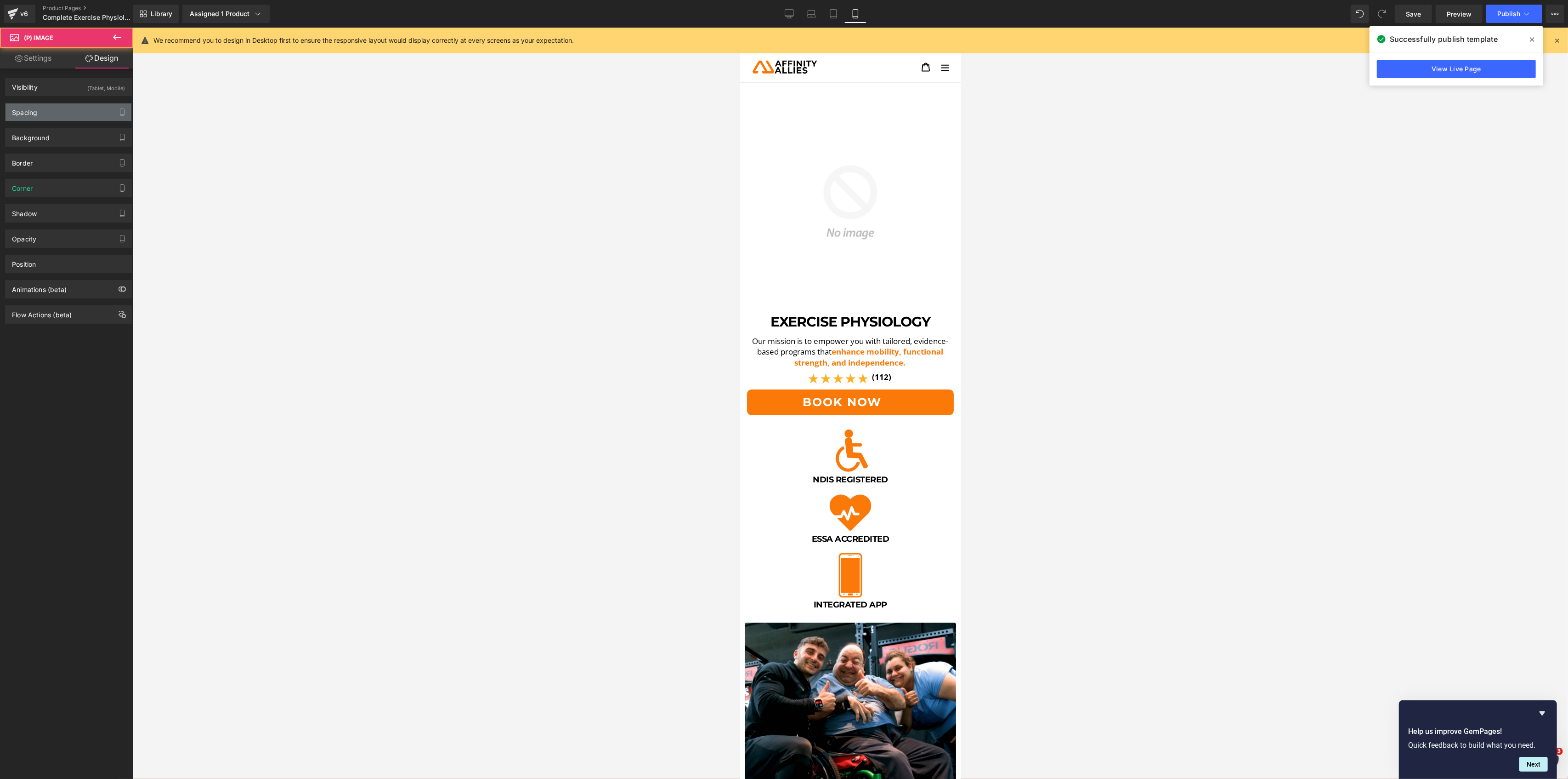
click at [74, 112] on div "Spacing" at bounding box center [68, 112] width 126 height 18
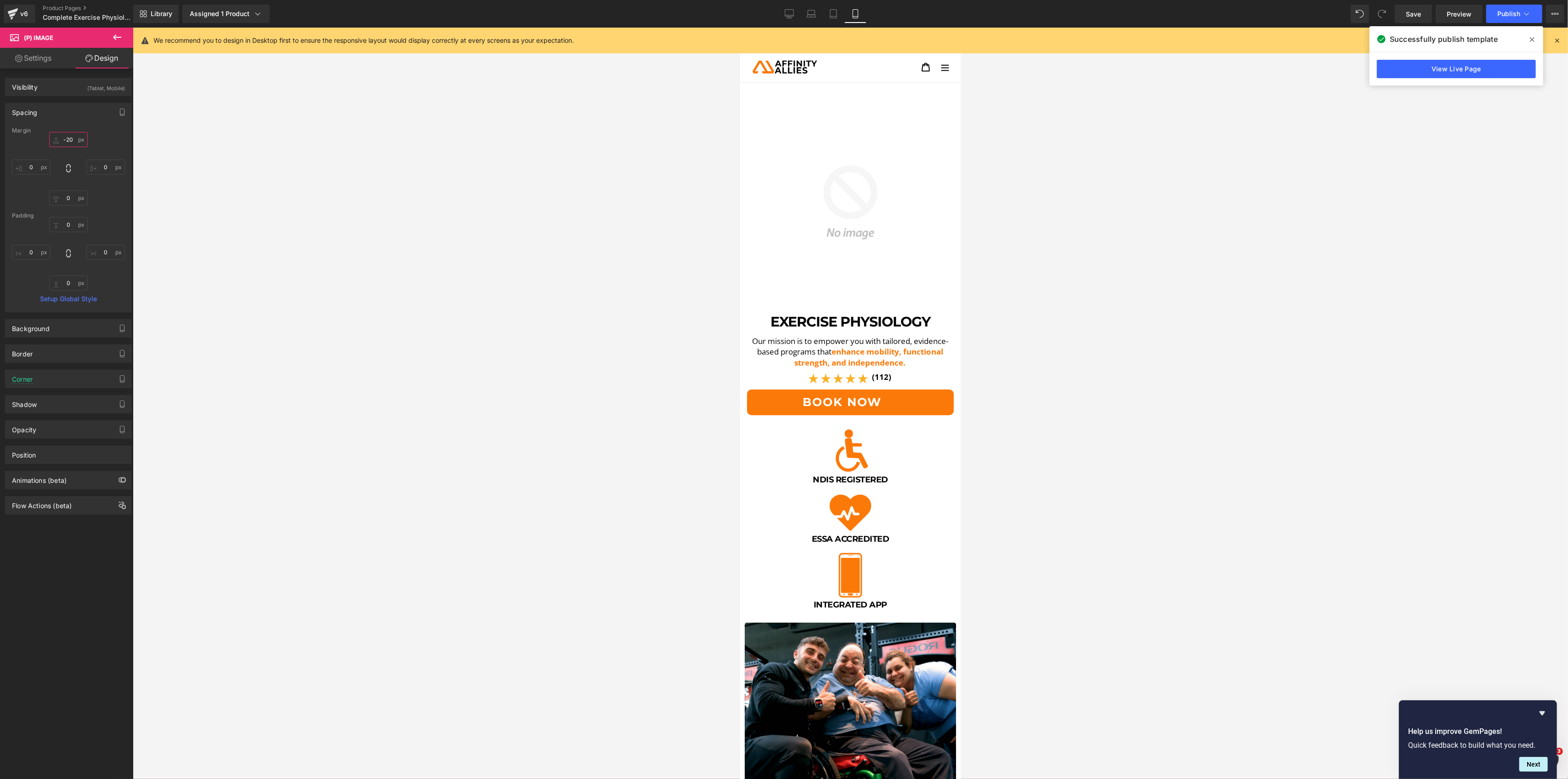
click at [69, 140] on input "-20" at bounding box center [68, 139] width 38 height 15
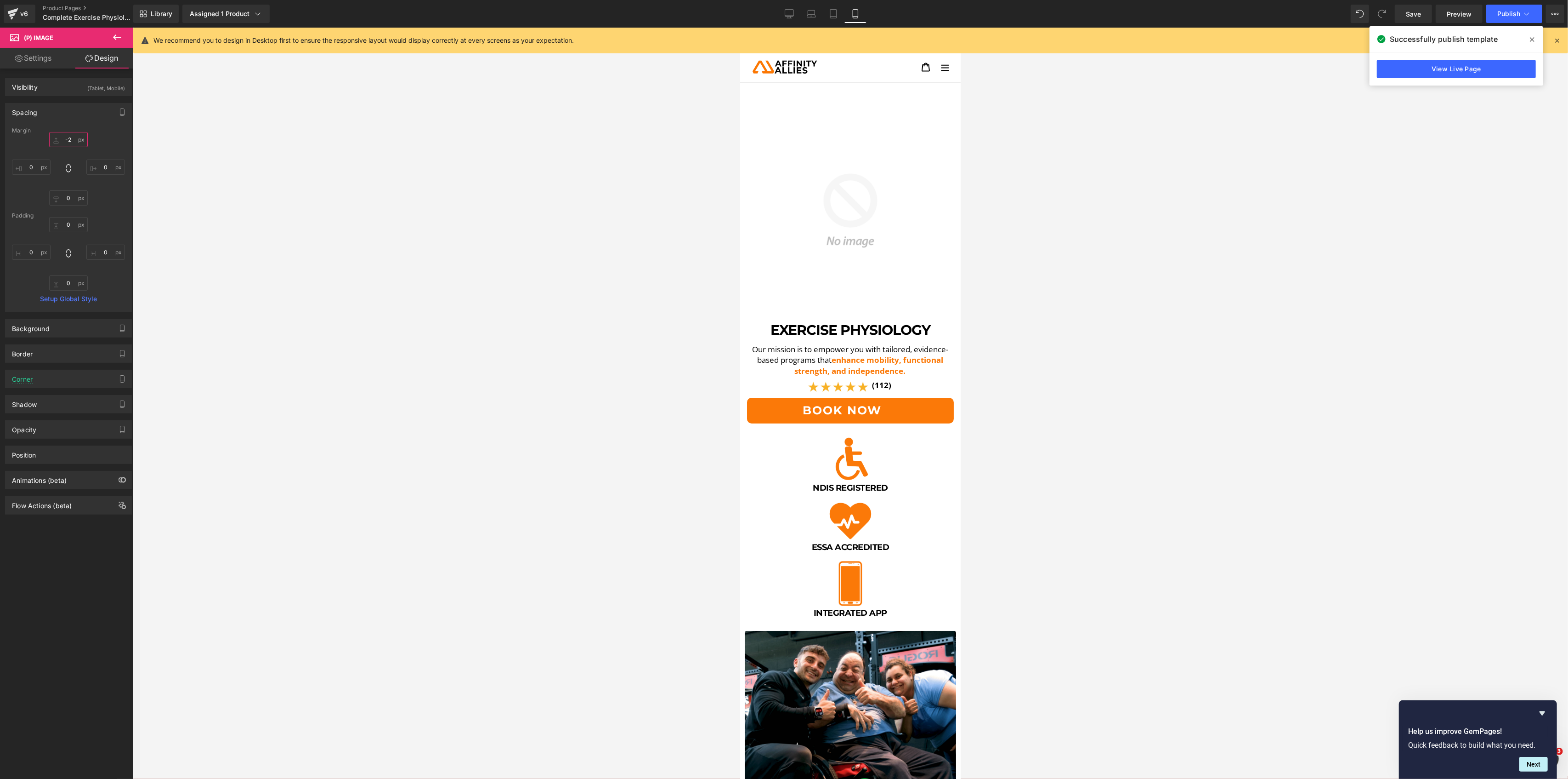
type input "-25"
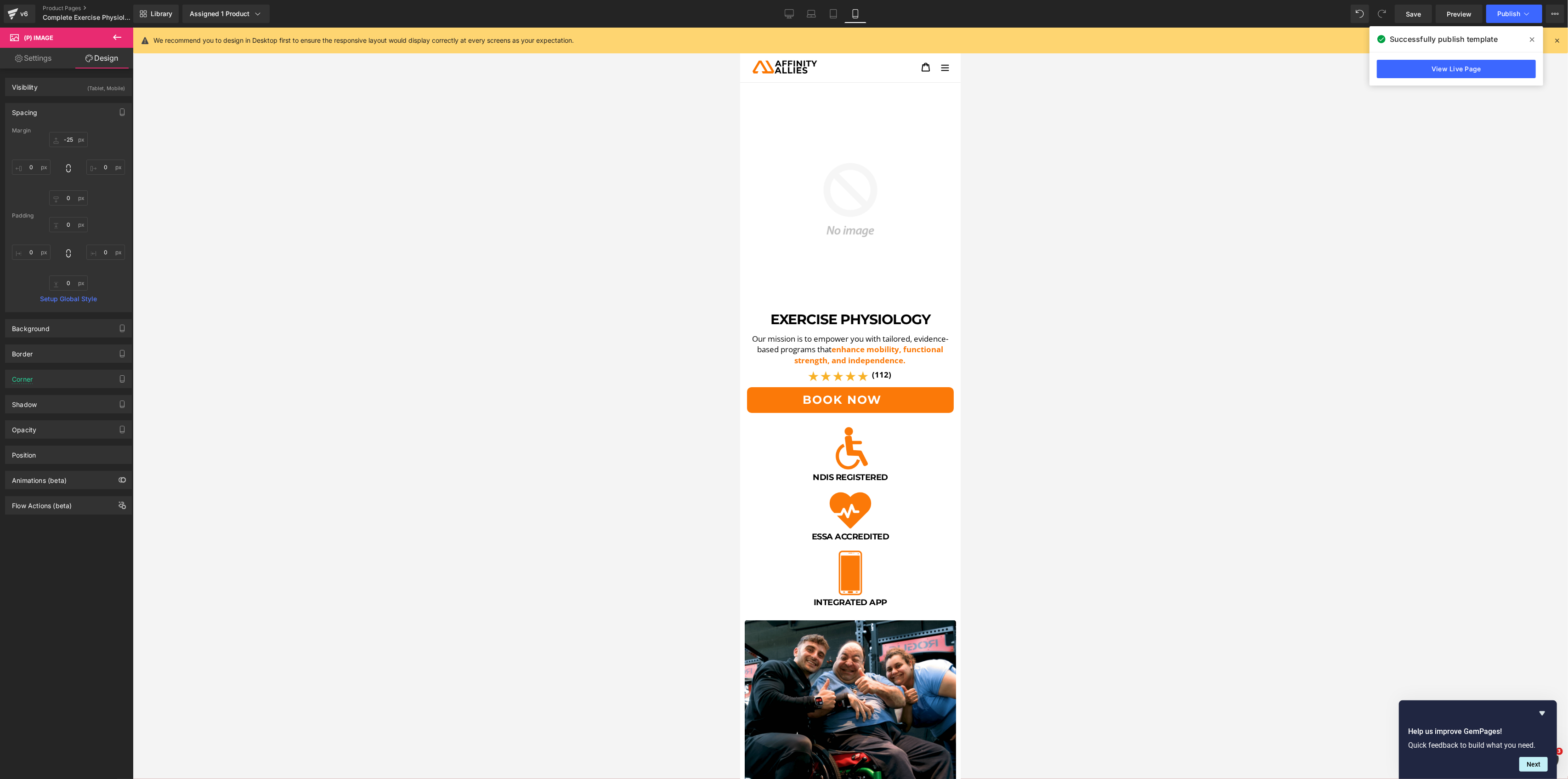
click at [457, 281] on div at bounding box center [850, 403] width 1435 height 751
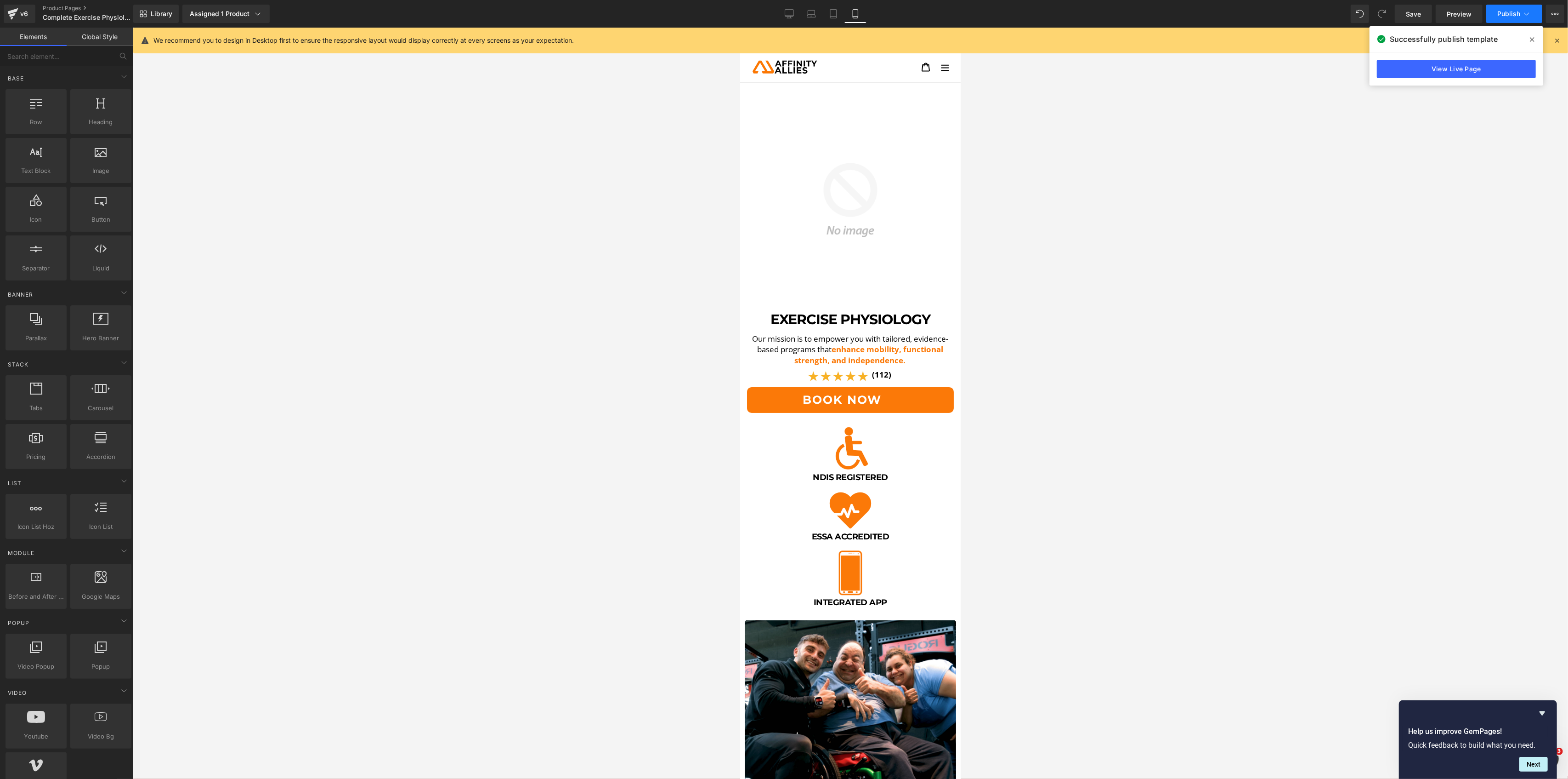
click at [1536, 20] on button "Publish" at bounding box center [1514, 14] width 56 height 18
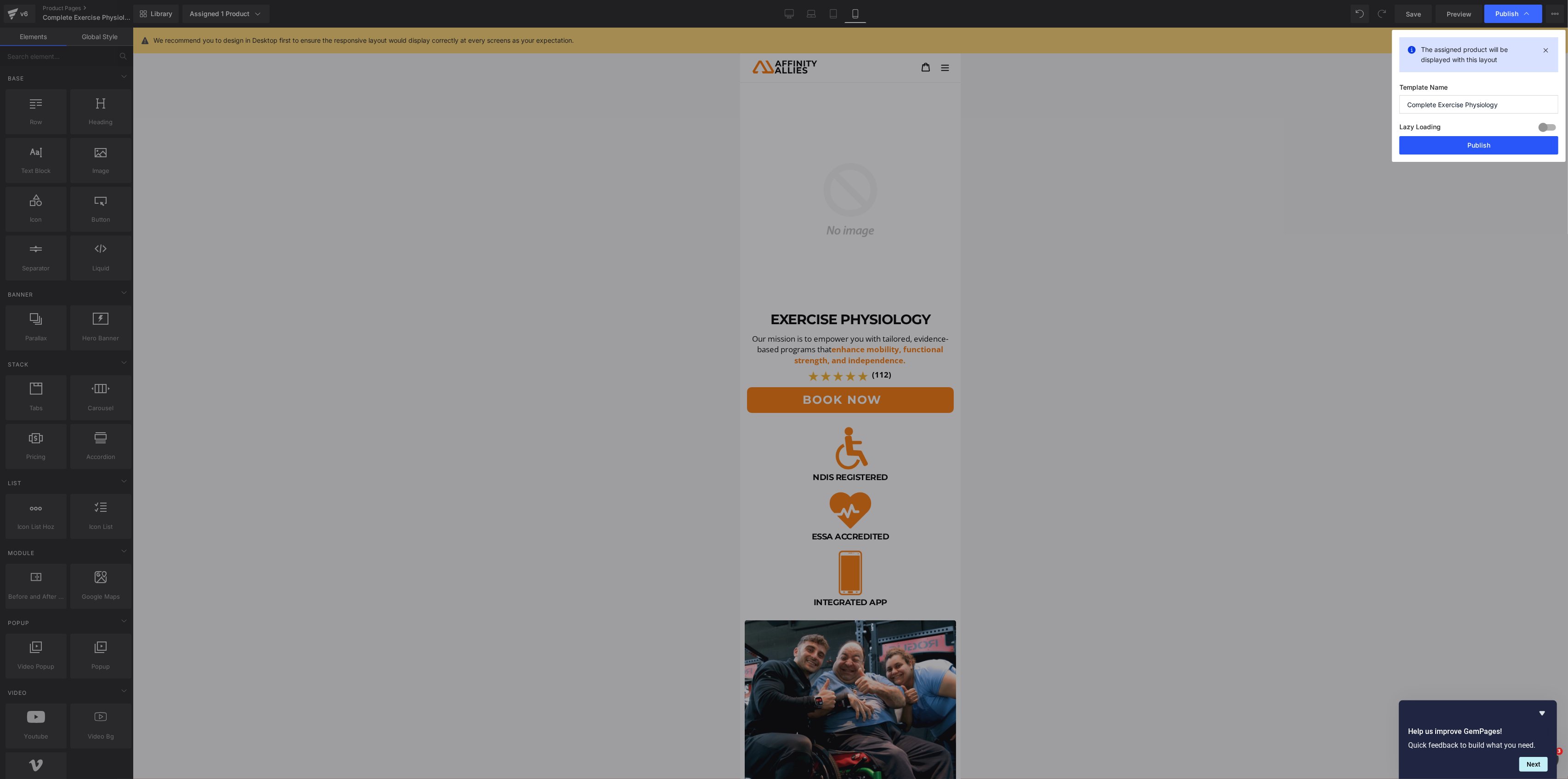
click at [1474, 146] on button "Publish" at bounding box center [1479, 145] width 159 height 18
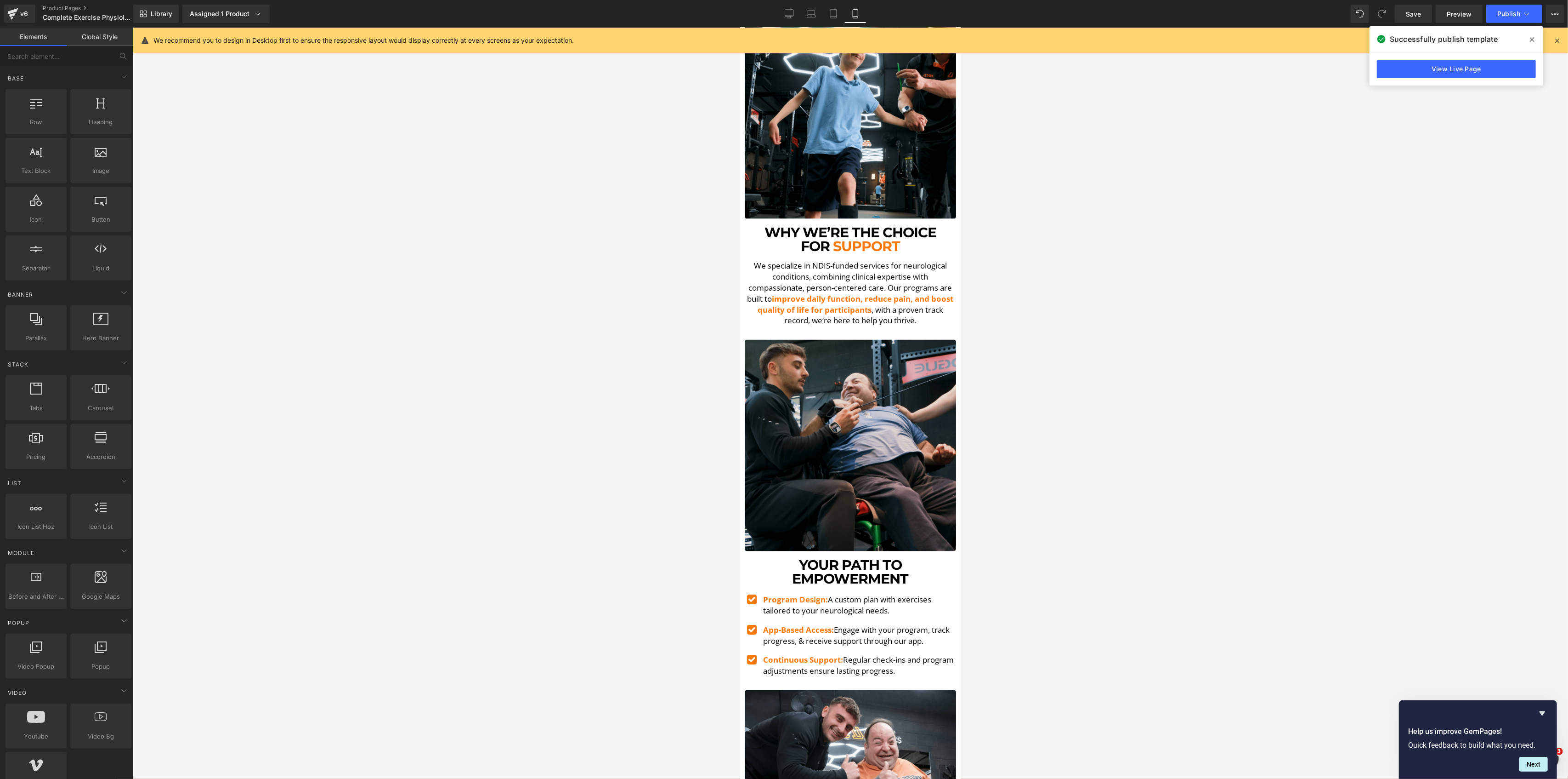
scroll to position [1716, 0]
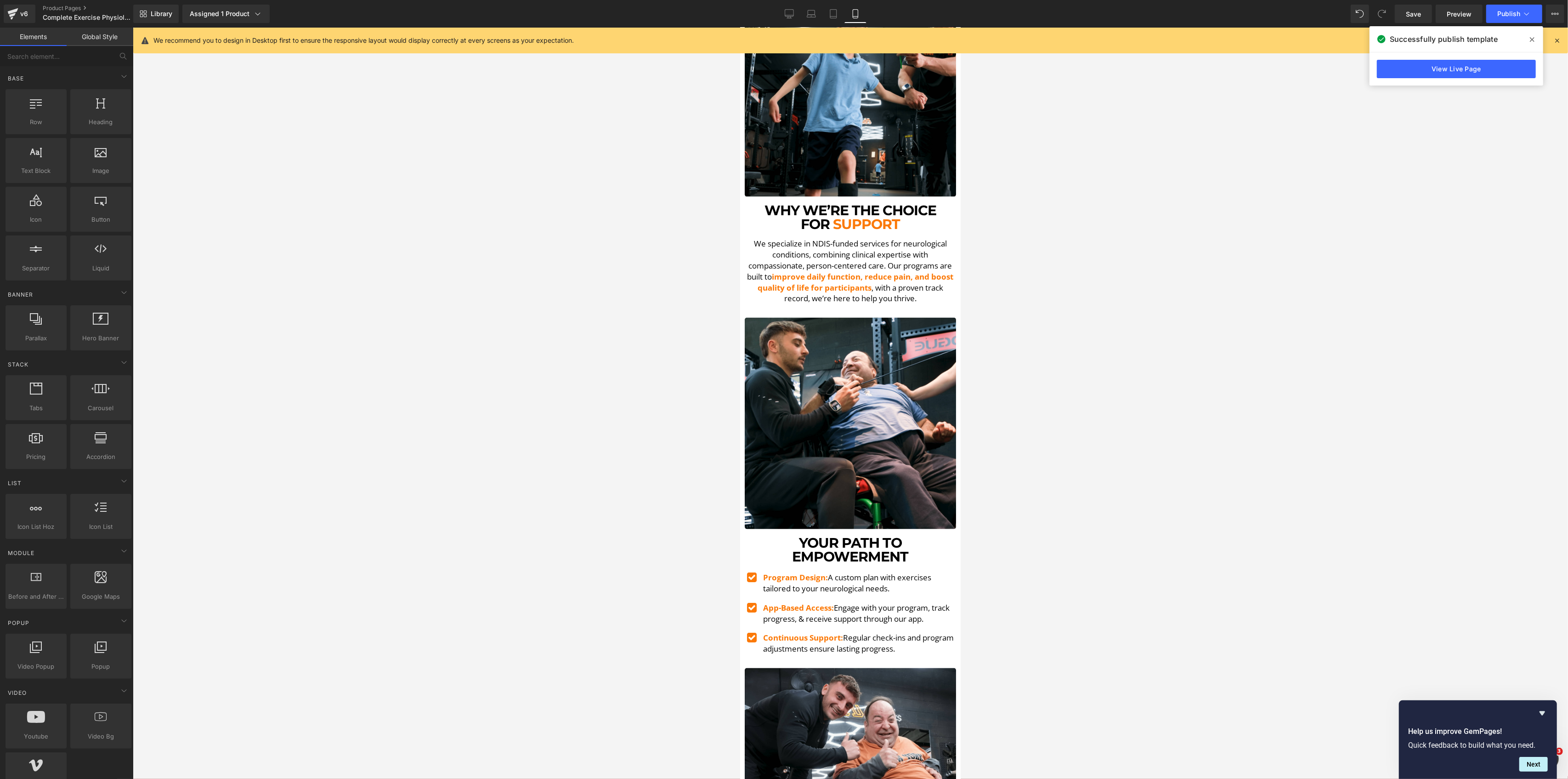
click at [884, 602] on p "App-Based Access: Engage with your program, track progress, & receive support t…" at bounding box center [859, 613] width 193 height 22
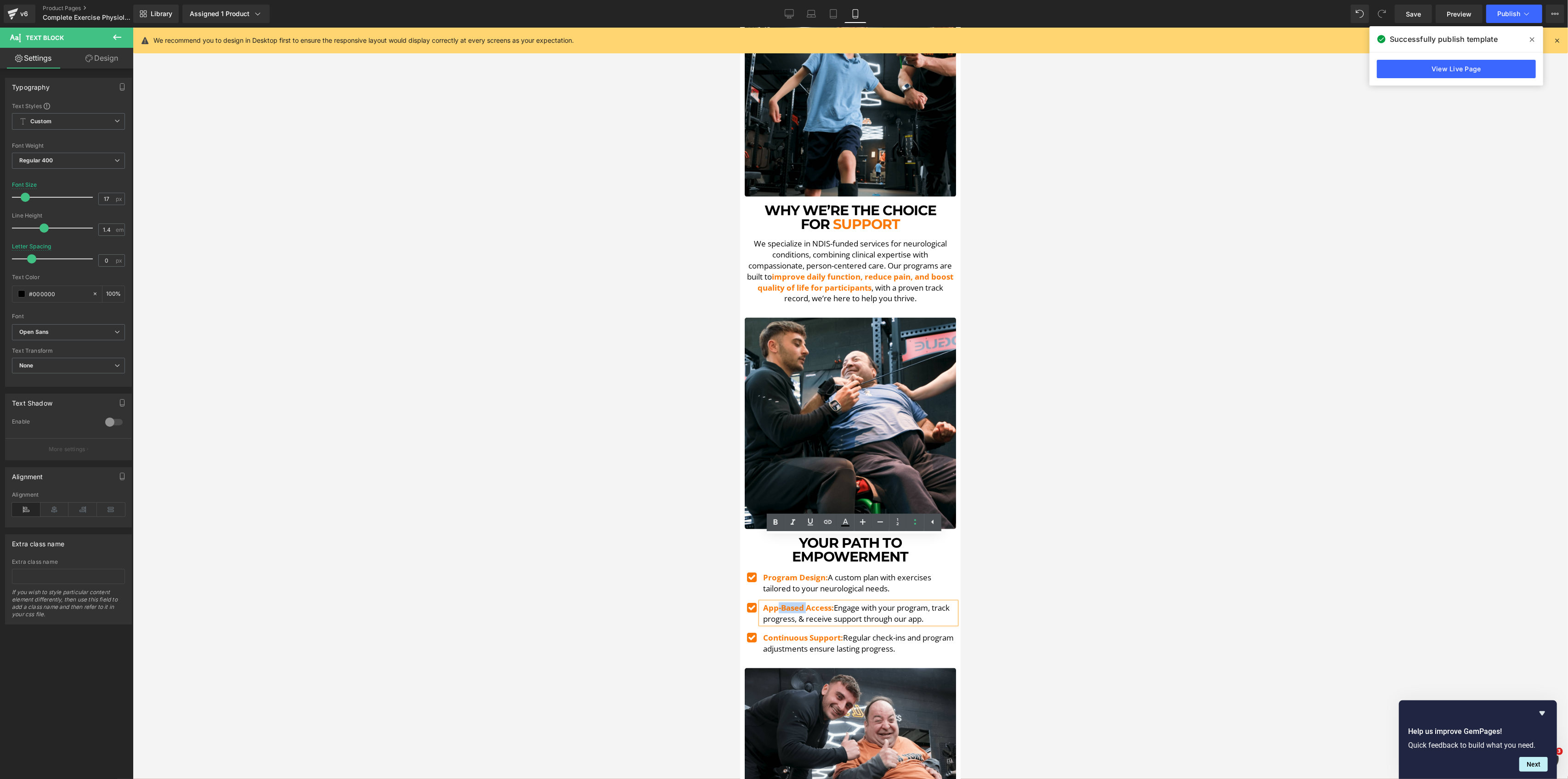
drag, startPoint x: 805, startPoint y: 545, endPoint x: 779, endPoint y: 546, distance: 26.0
click at [779, 602] on strong "App-Based Access:" at bounding box center [798, 607] width 71 height 10
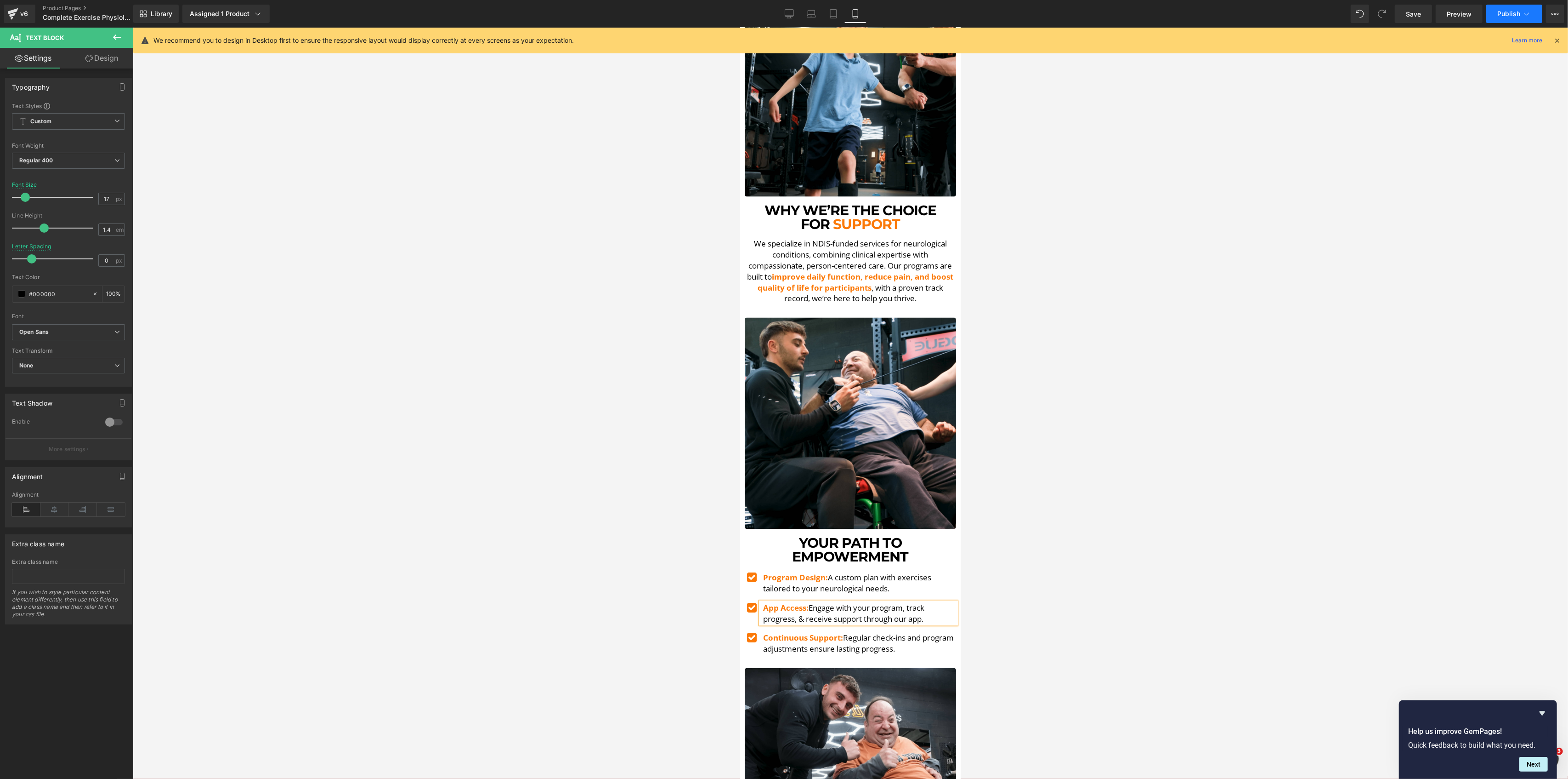
click at [1518, 15] on span "Publish" at bounding box center [1509, 14] width 23 height 7
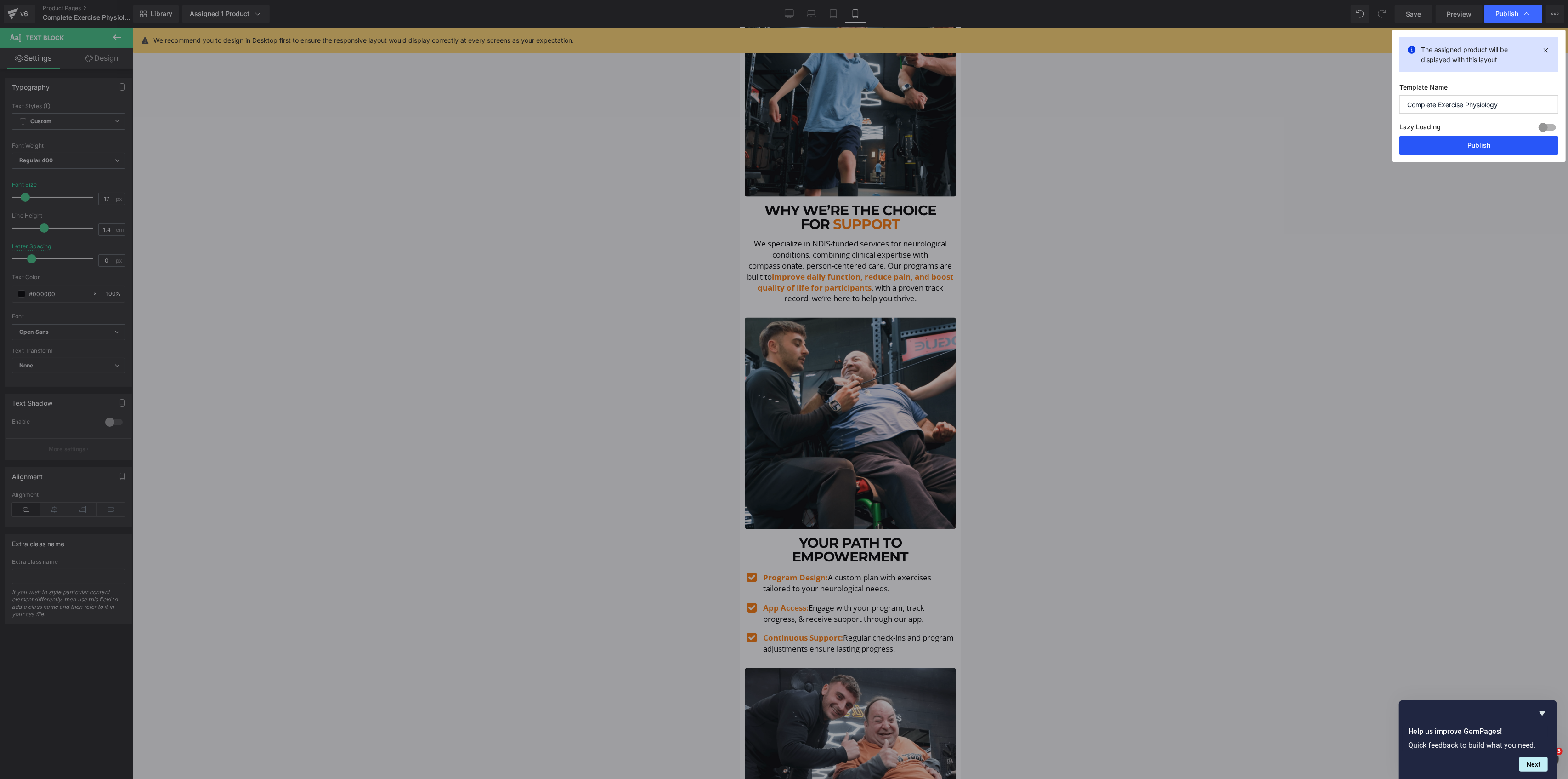
click at [1468, 144] on button "Publish" at bounding box center [1479, 145] width 159 height 18
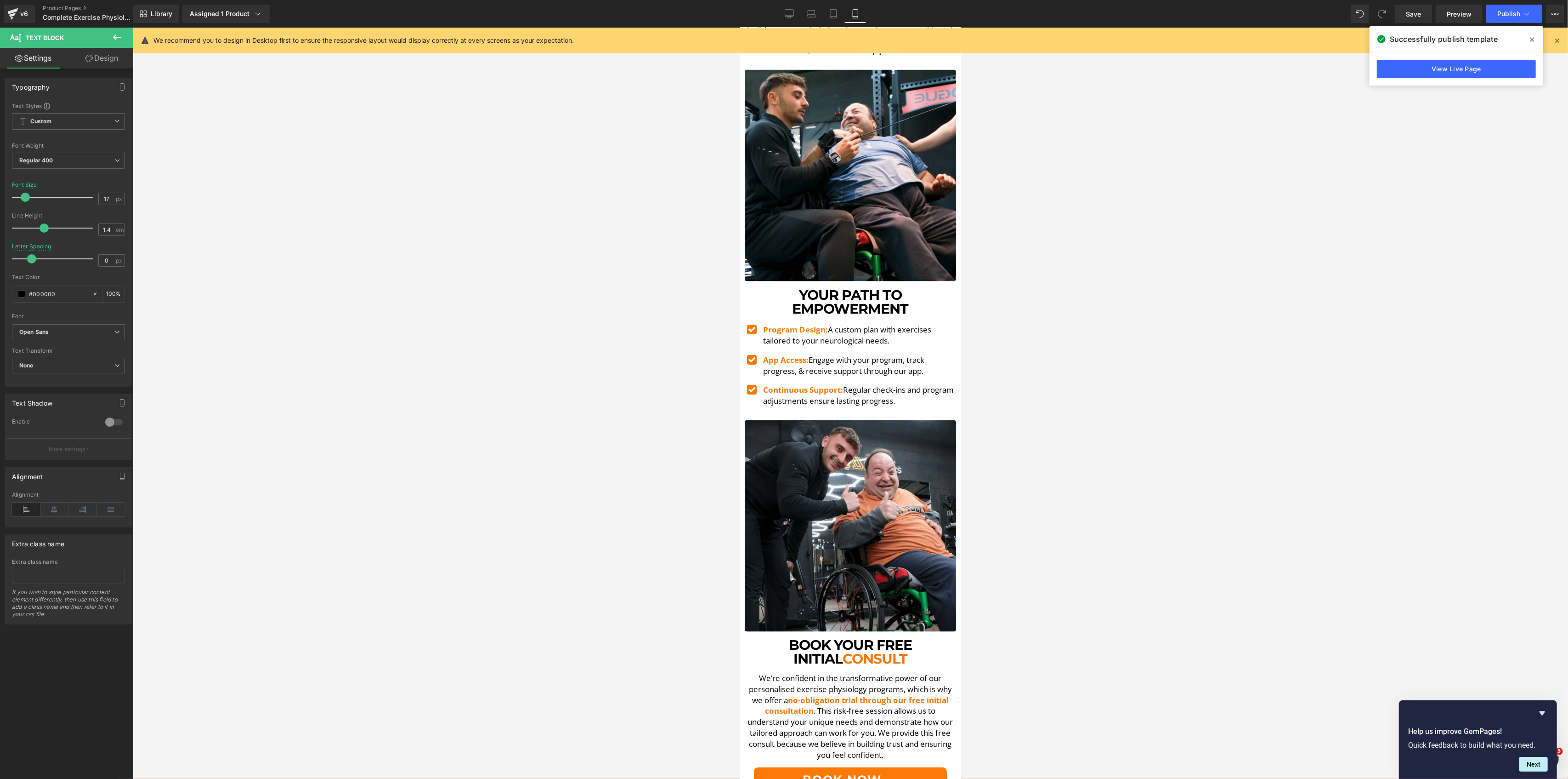
scroll to position [2084, 0]
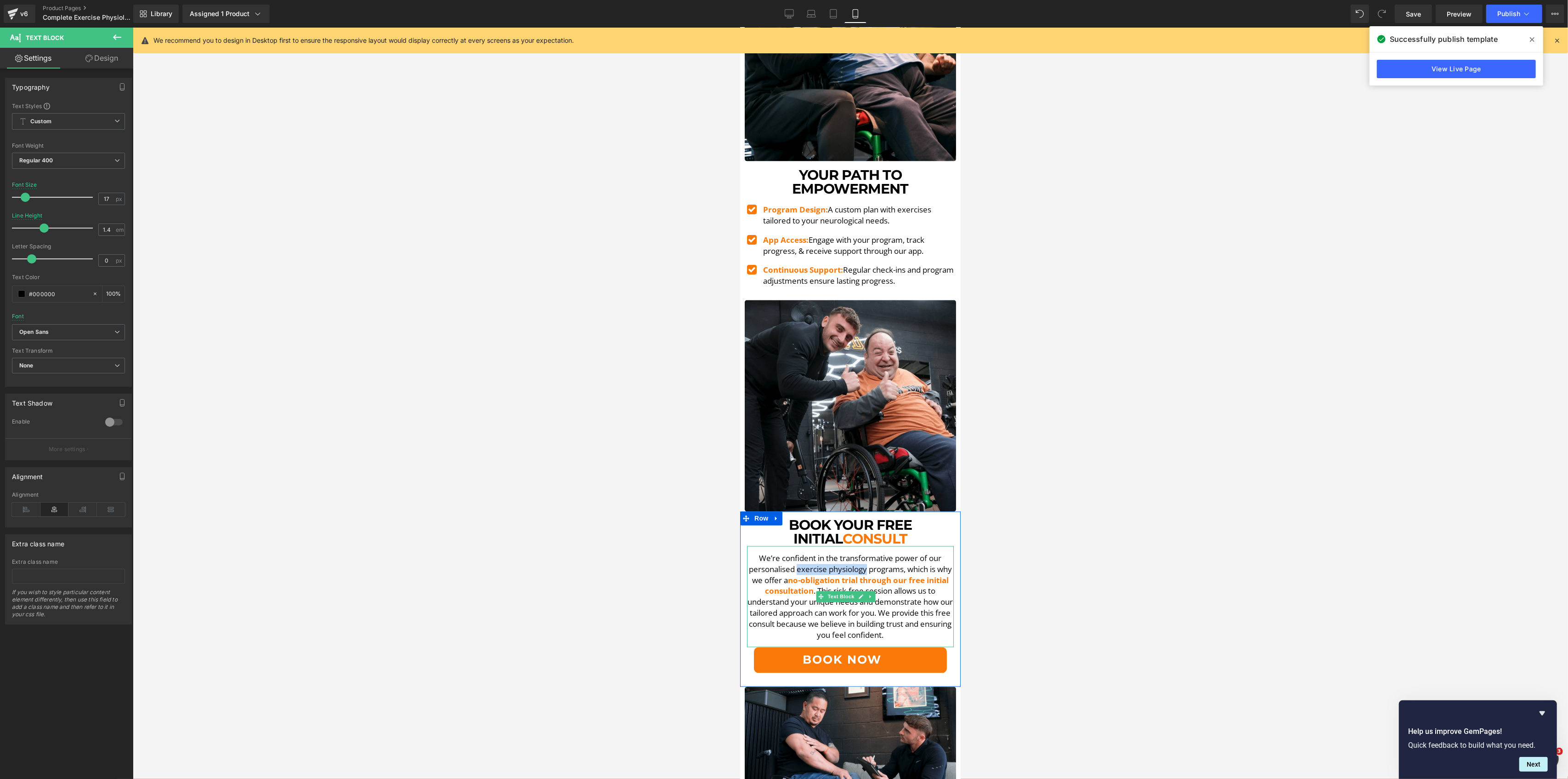
drag, startPoint x: 799, startPoint y: 495, endPoint x: 870, endPoint y: 496, distance: 71.0
click at [870, 553] on span "We’re confident in the transformative power of our personalised exercise physio…" at bounding box center [850, 569] width 203 height 33
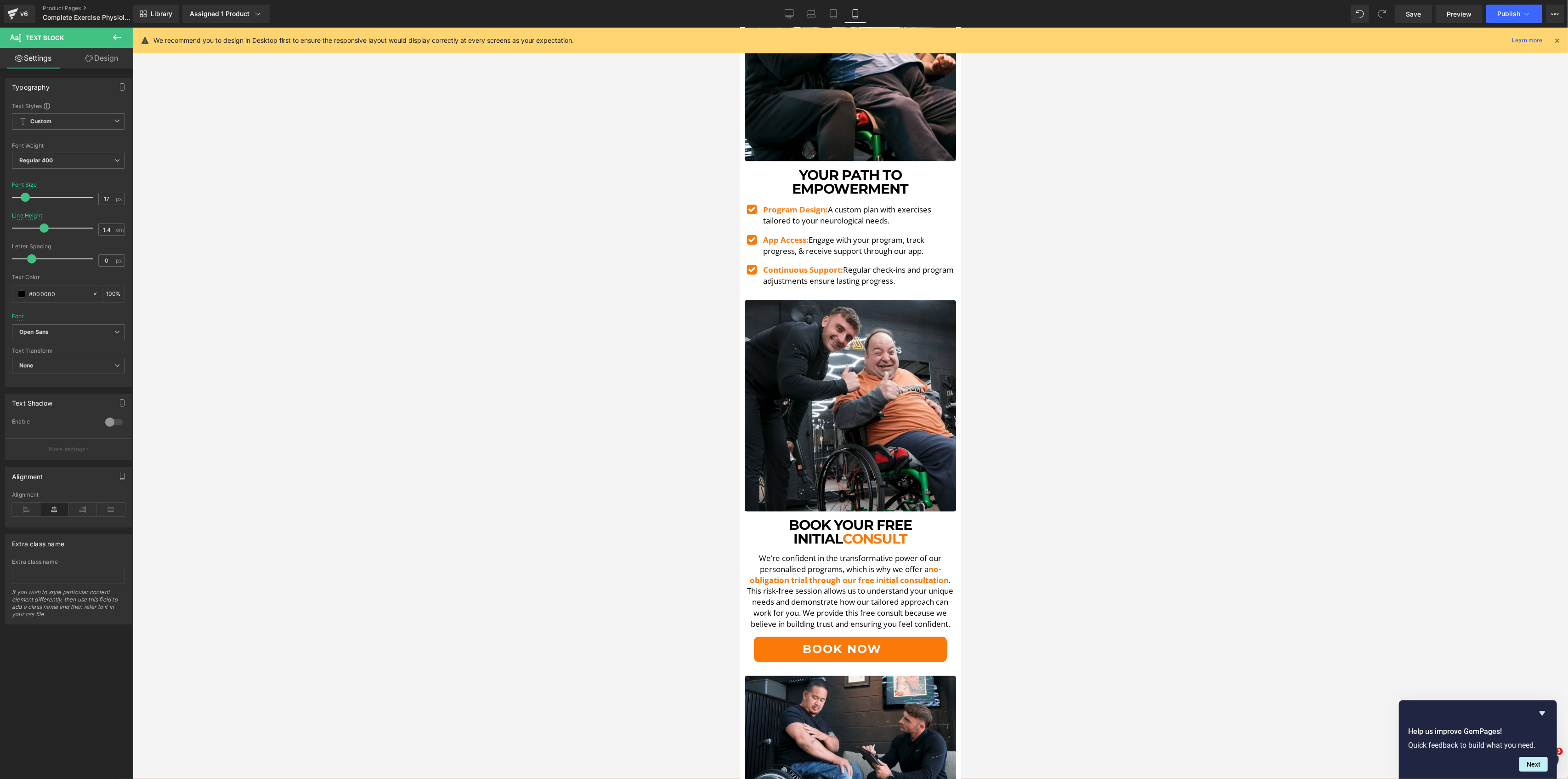
click at [520, 497] on div at bounding box center [850, 403] width 1435 height 751
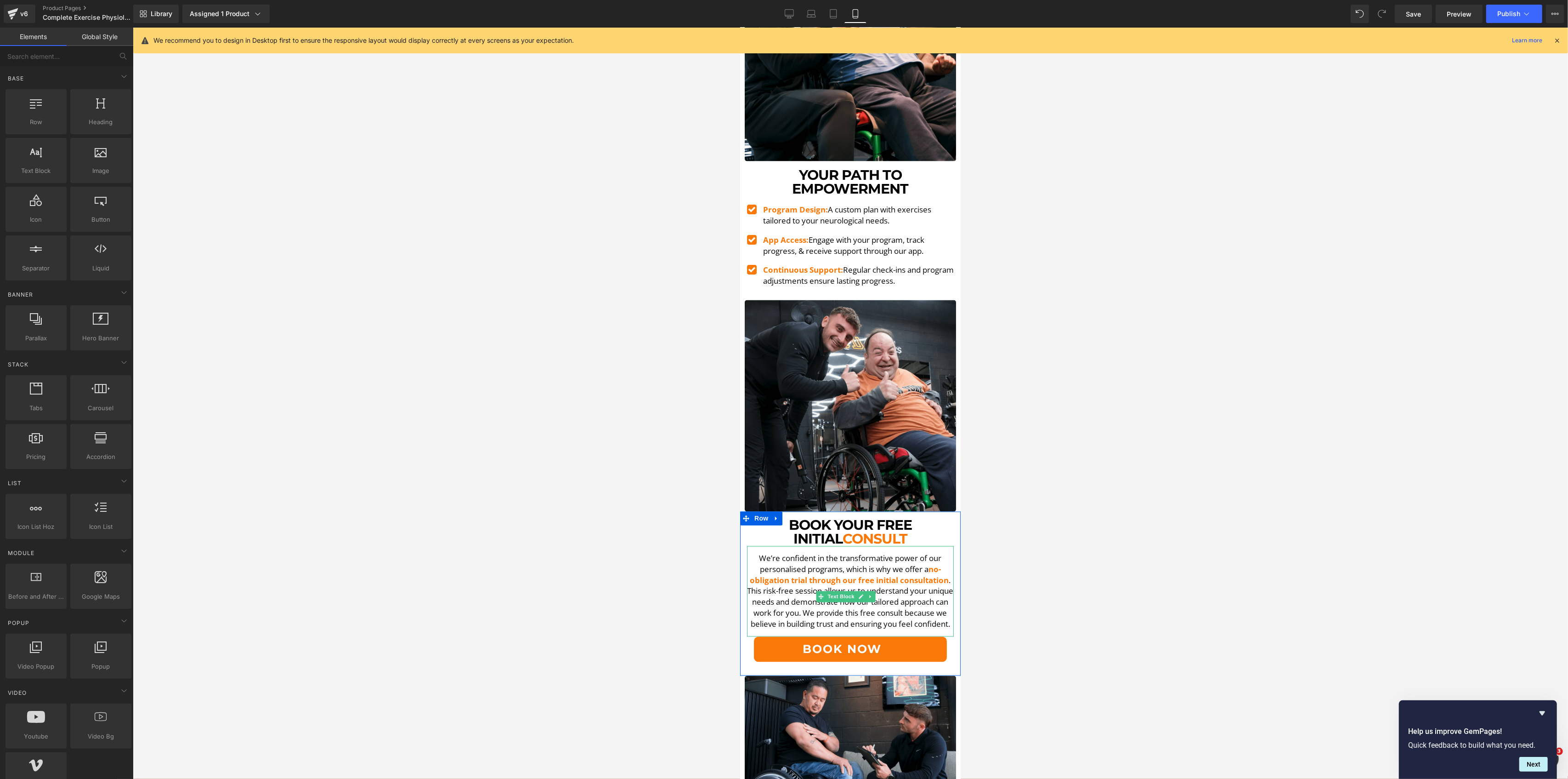
click at [831, 575] on span ". This risk-free session allows us to understand your unique needs and demonstr…" at bounding box center [850, 602] width 206 height 54
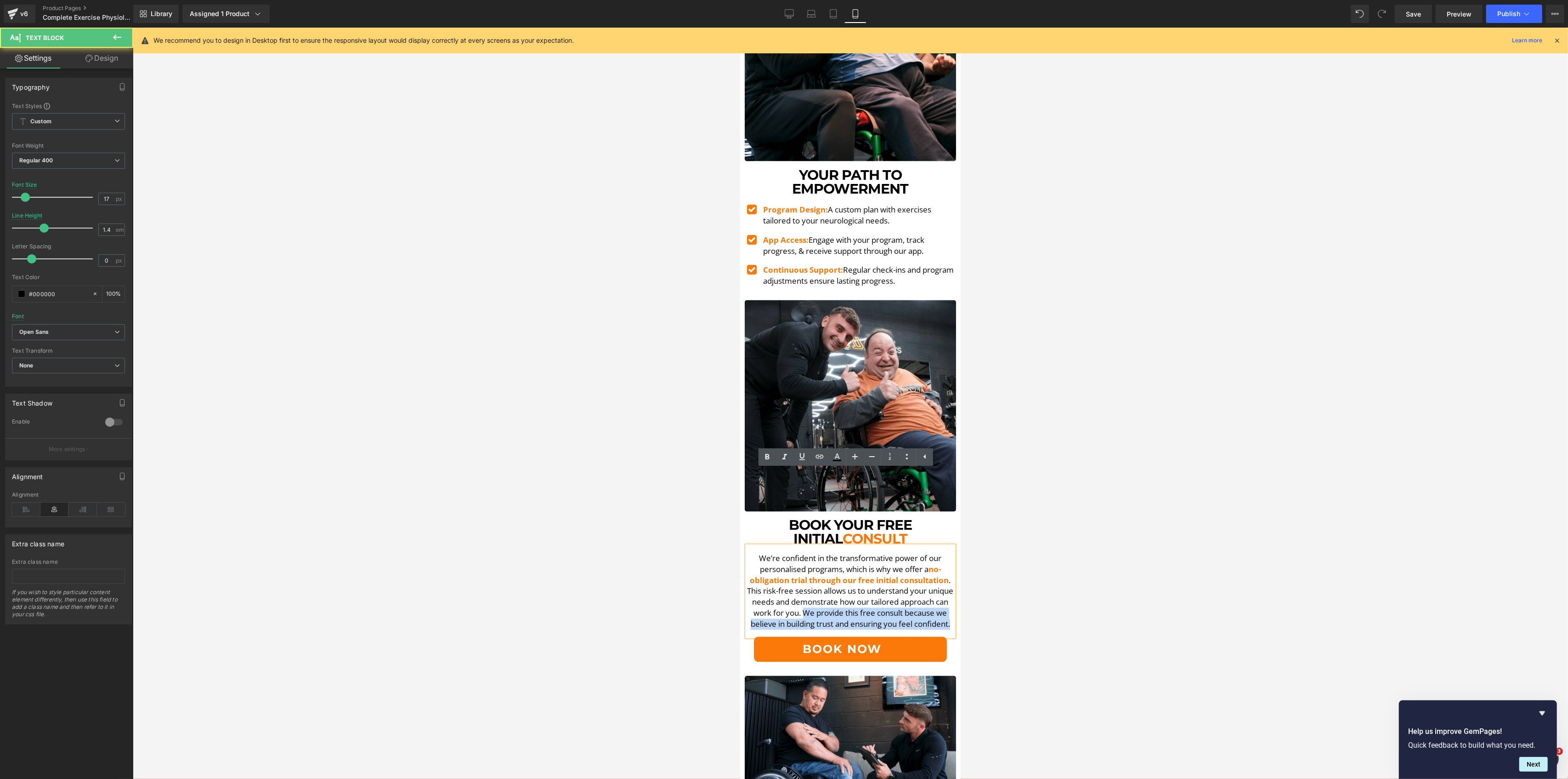
drag, startPoint x: 921, startPoint y: 563, endPoint x: 900, endPoint y: 543, distance: 29.0
click at [900, 553] on p "We’re confident in the transformative power of our personalised programs, which…" at bounding box center [850, 591] width 207 height 77
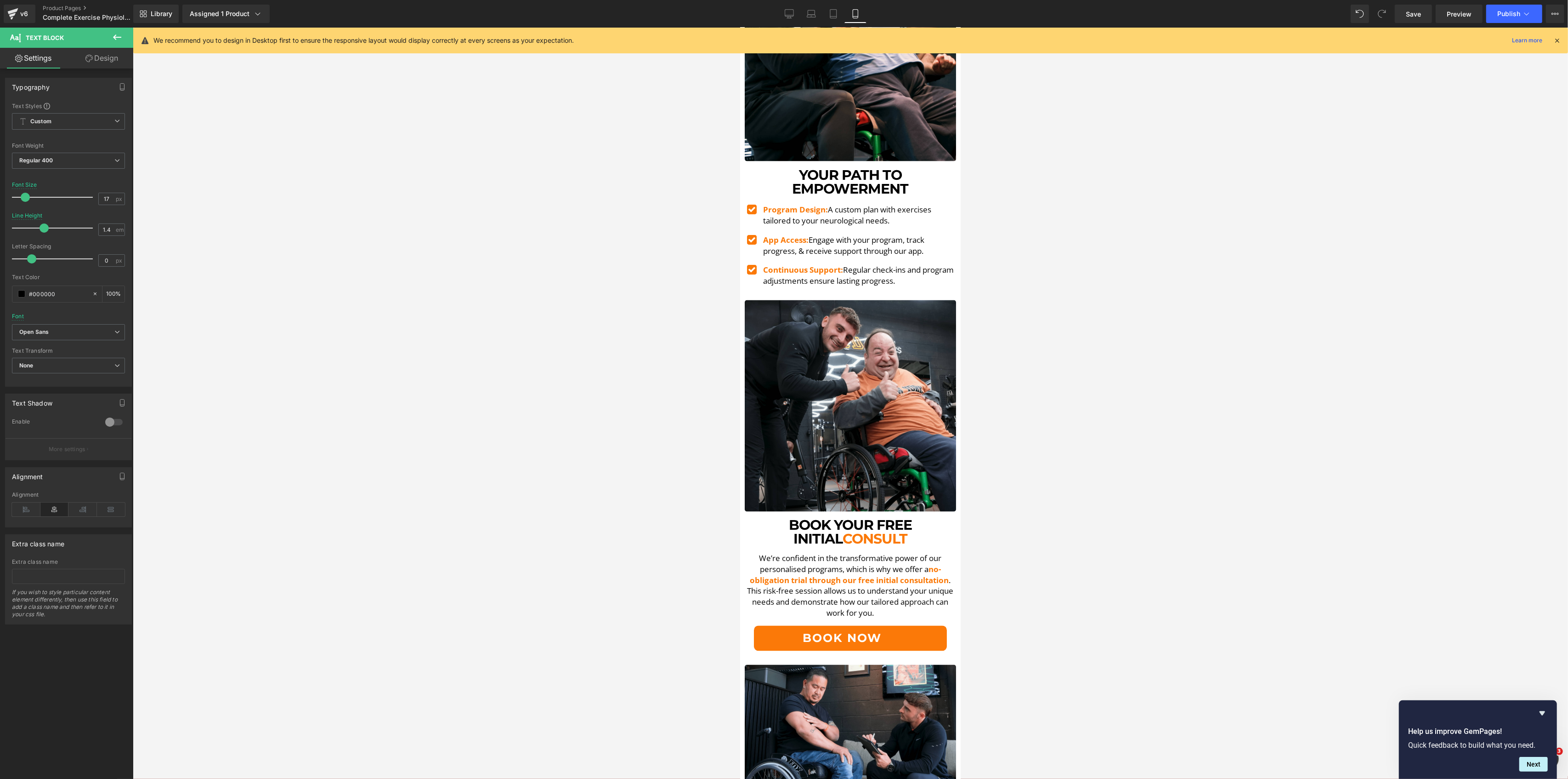
click at [1035, 527] on div at bounding box center [850, 403] width 1435 height 751
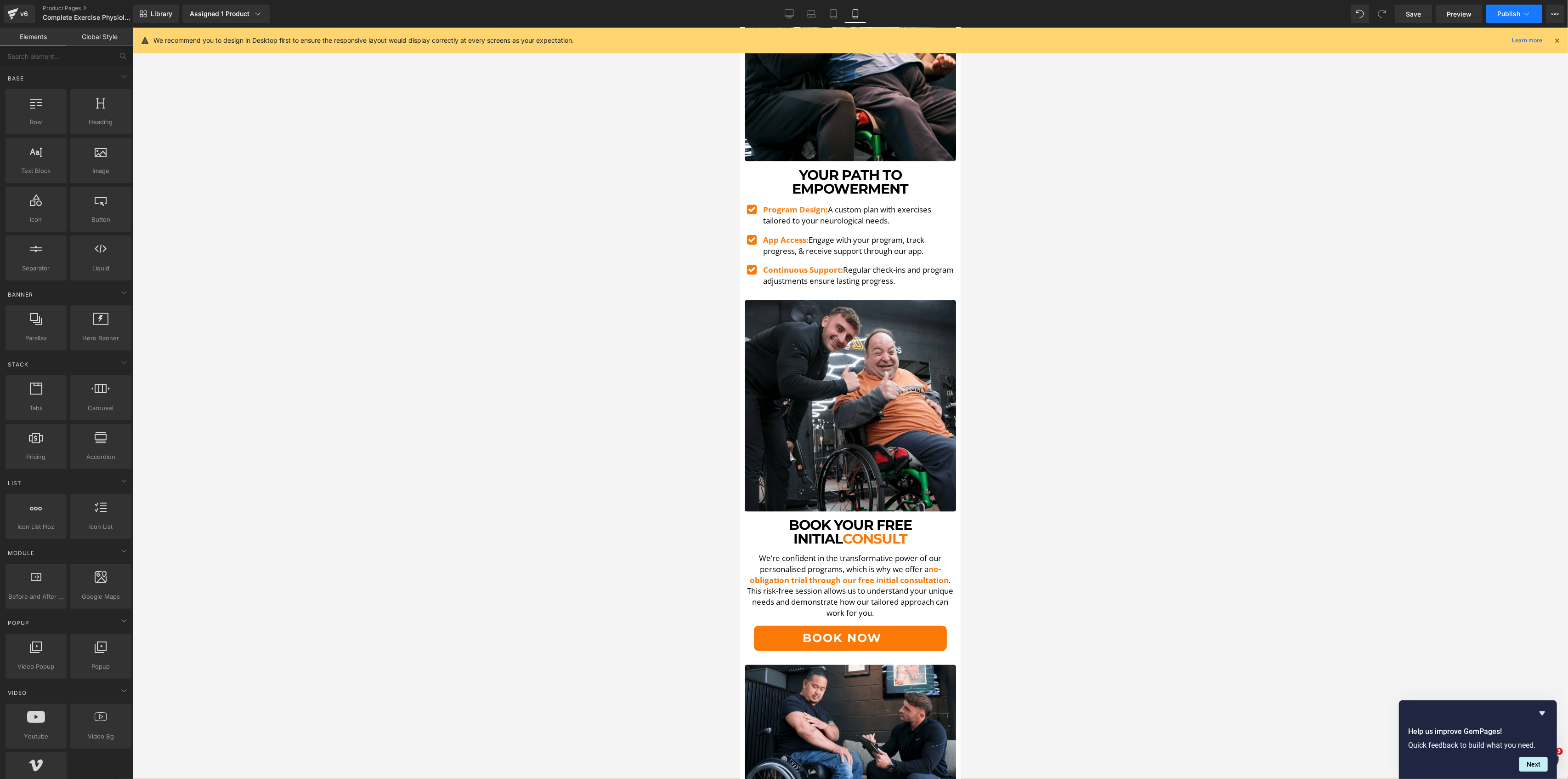
click at [1511, 12] on span "Publish" at bounding box center [1509, 14] width 23 height 7
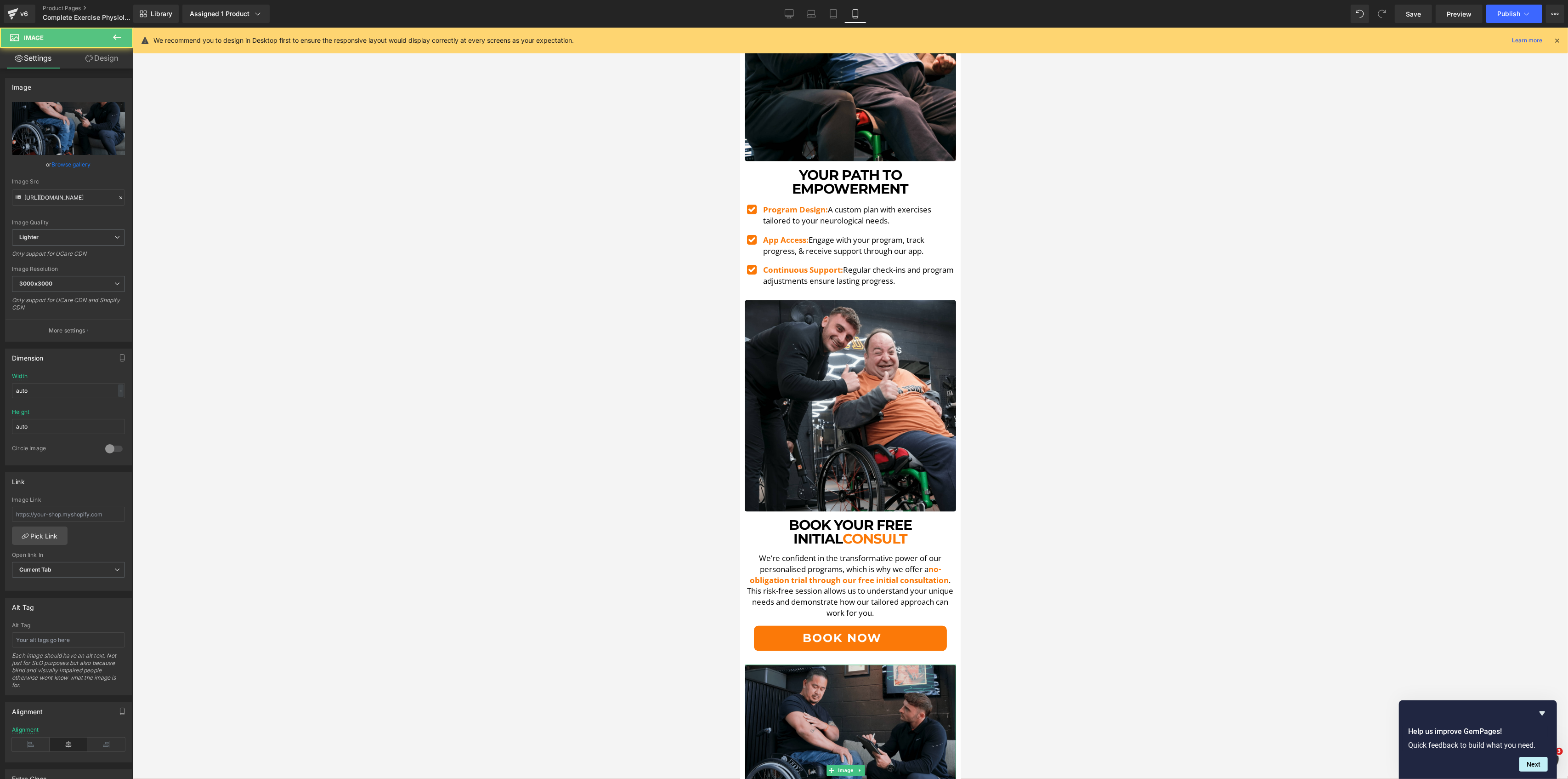
click at [801, 692] on img at bounding box center [850, 770] width 211 height 211
click at [9, 113] on div "https://ucarecdn.com/104c7449-53ec-4096-9a5b-4379f36aff33/-/format/auto/-/previ…" at bounding box center [68, 222] width 126 height 239
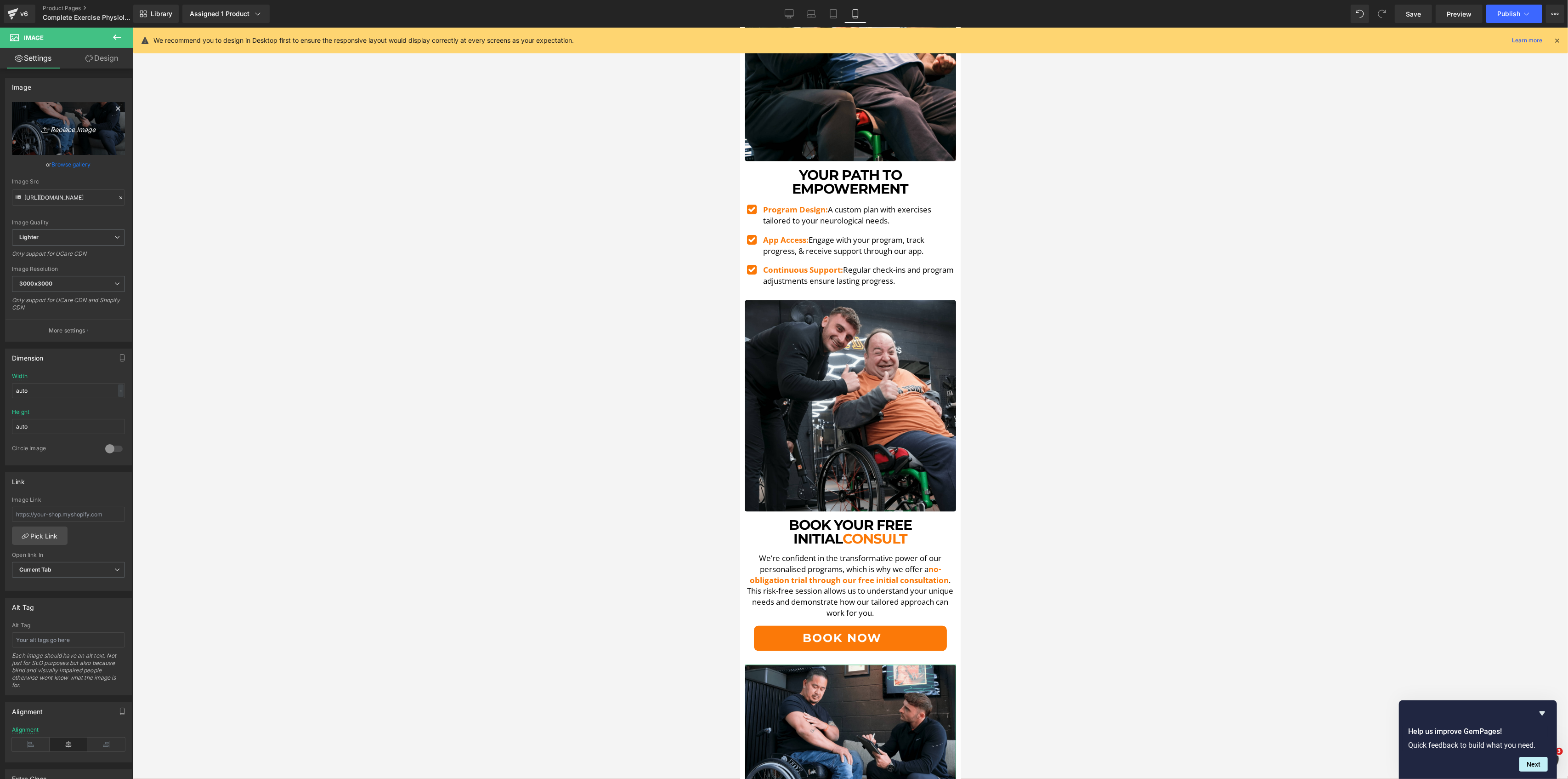
click at [32, 121] on link "Replace Image" at bounding box center [69, 129] width 113 height 53
type input "C:\fakepath\FAQ-min-min.png"
type input "https://ucarecdn.com/9332239b-1dba-4ba2-b545-b7569ff1d4a1/-/format/auto/-/previ…"
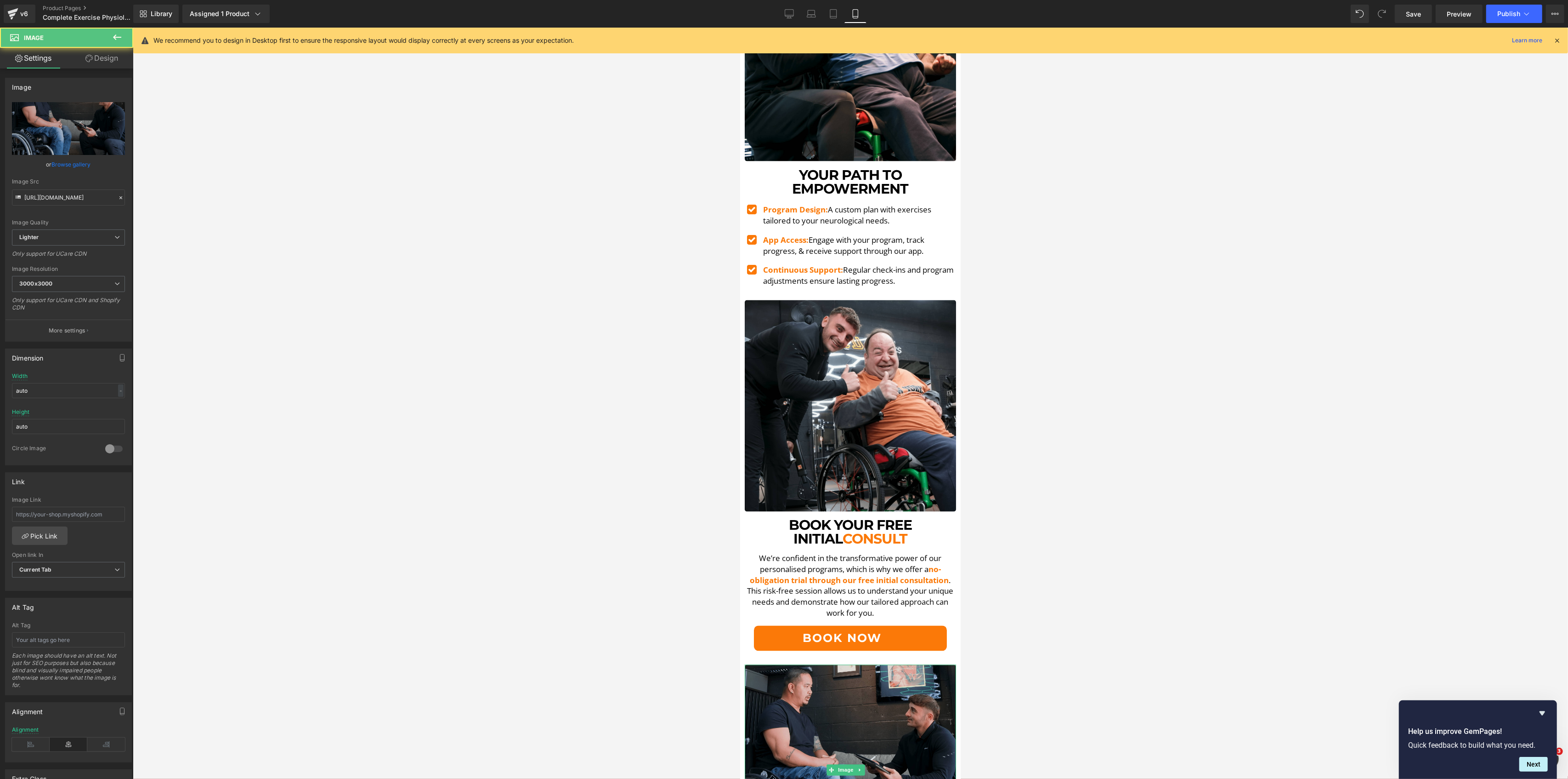
click at [845, 664] on img at bounding box center [850, 769] width 211 height 210
click at [1511, 15] on span "Publish" at bounding box center [1509, 14] width 23 height 7
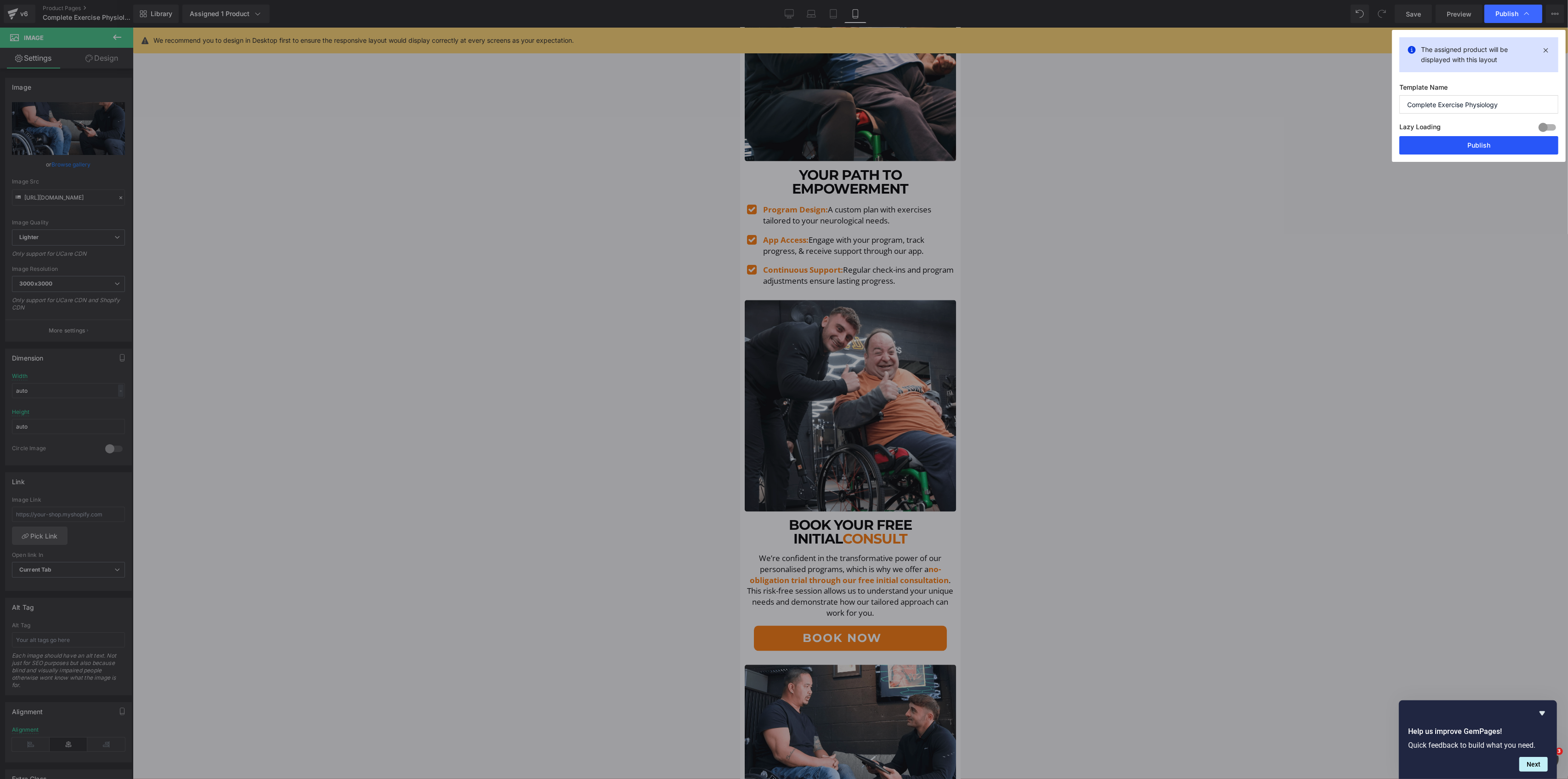
click at [1474, 144] on button "Publish" at bounding box center [1479, 145] width 159 height 18
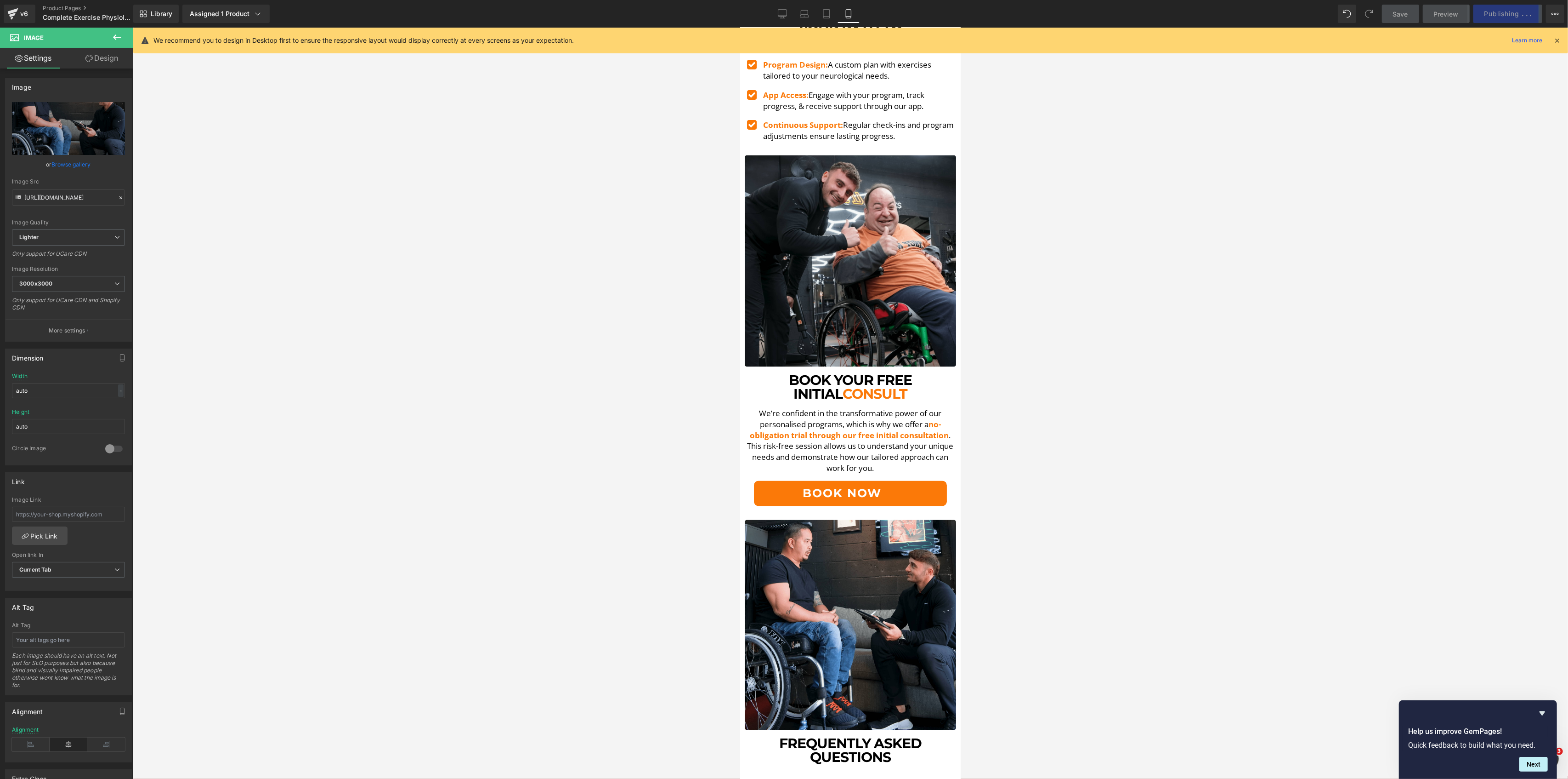
scroll to position [2391, 0]
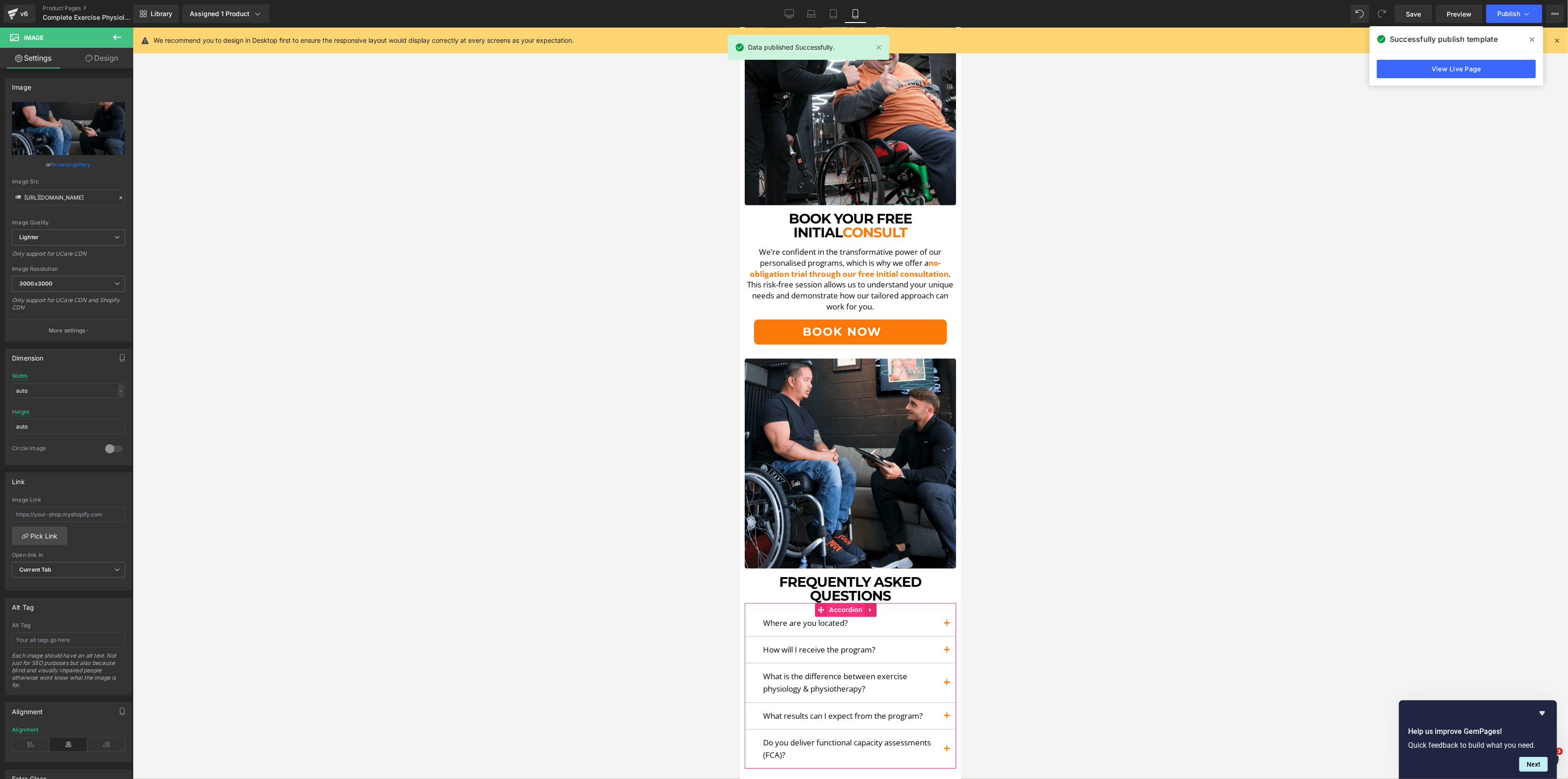
click at [844, 602] on span "Accordion" at bounding box center [845, 609] width 38 height 14
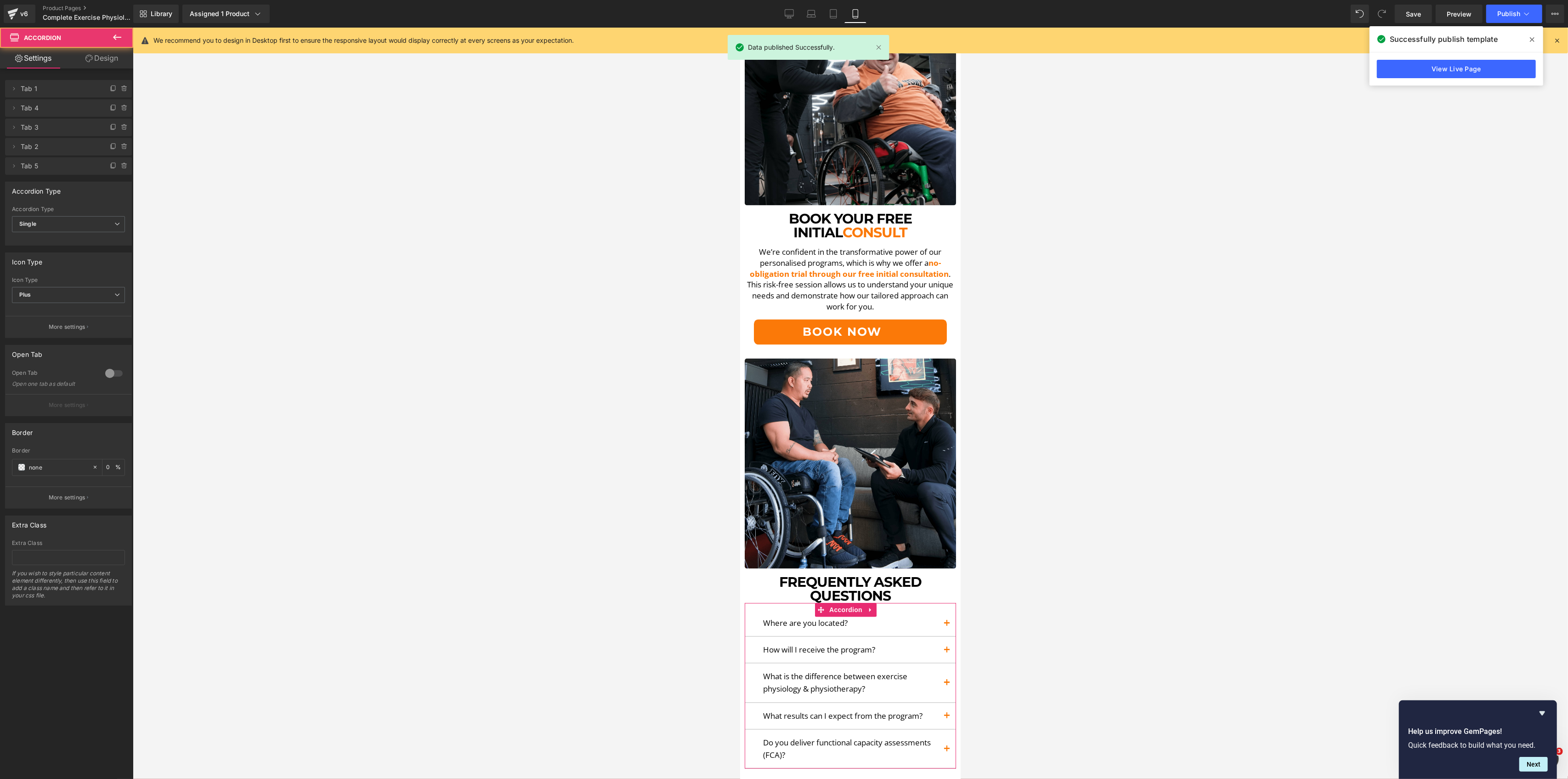
click at [98, 68] on div "Delete Cancel Tab 1 Tab 1 Name Tab 1 #FFFFFF Background #ffffff 100 % Delete Ca…" at bounding box center [69, 337] width 138 height 537
click at [99, 63] on link "Design" at bounding box center [101, 58] width 66 height 21
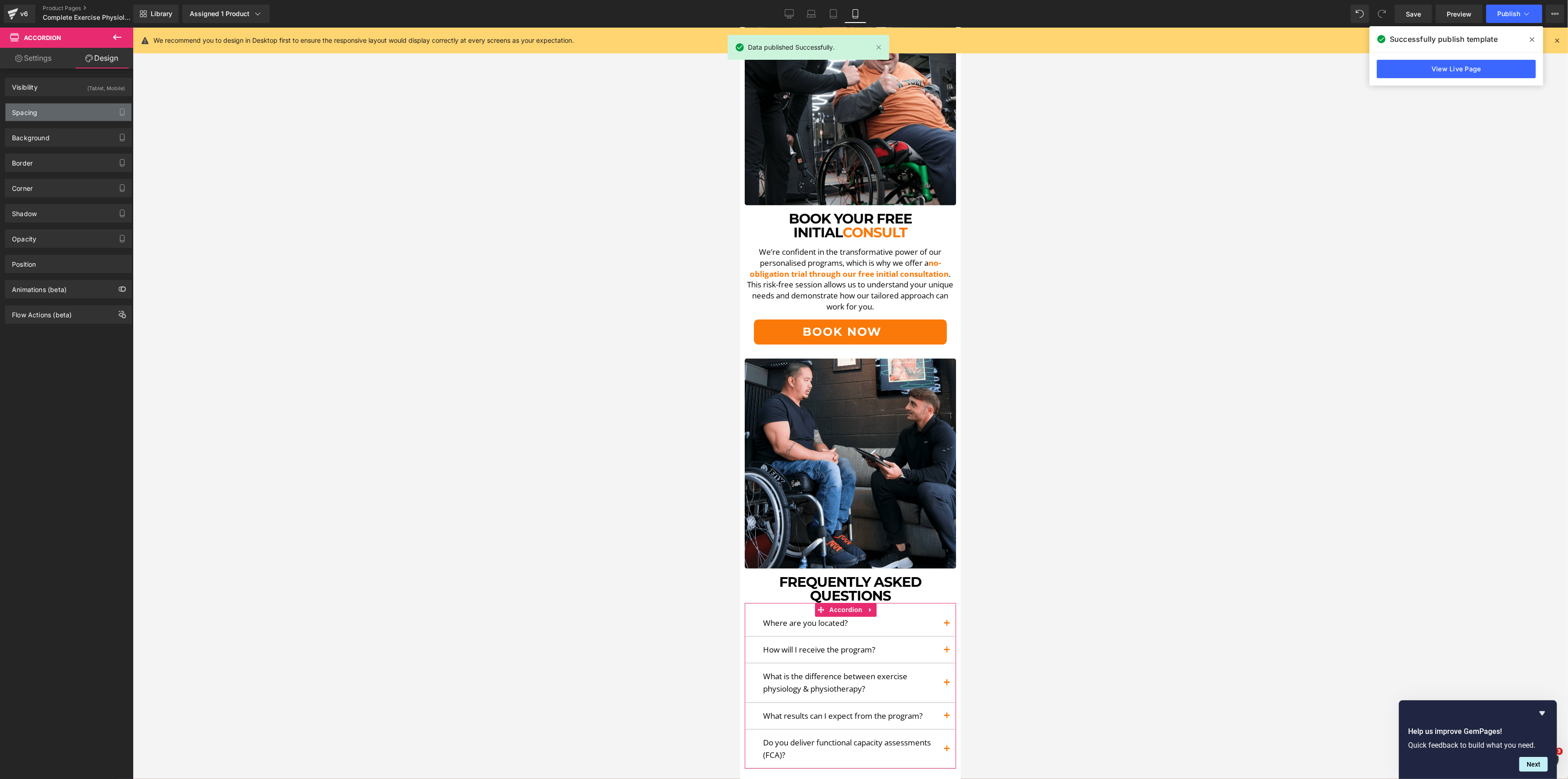
click at [52, 115] on div "Spacing" at bounding box center [68, 112] width 126 height 18
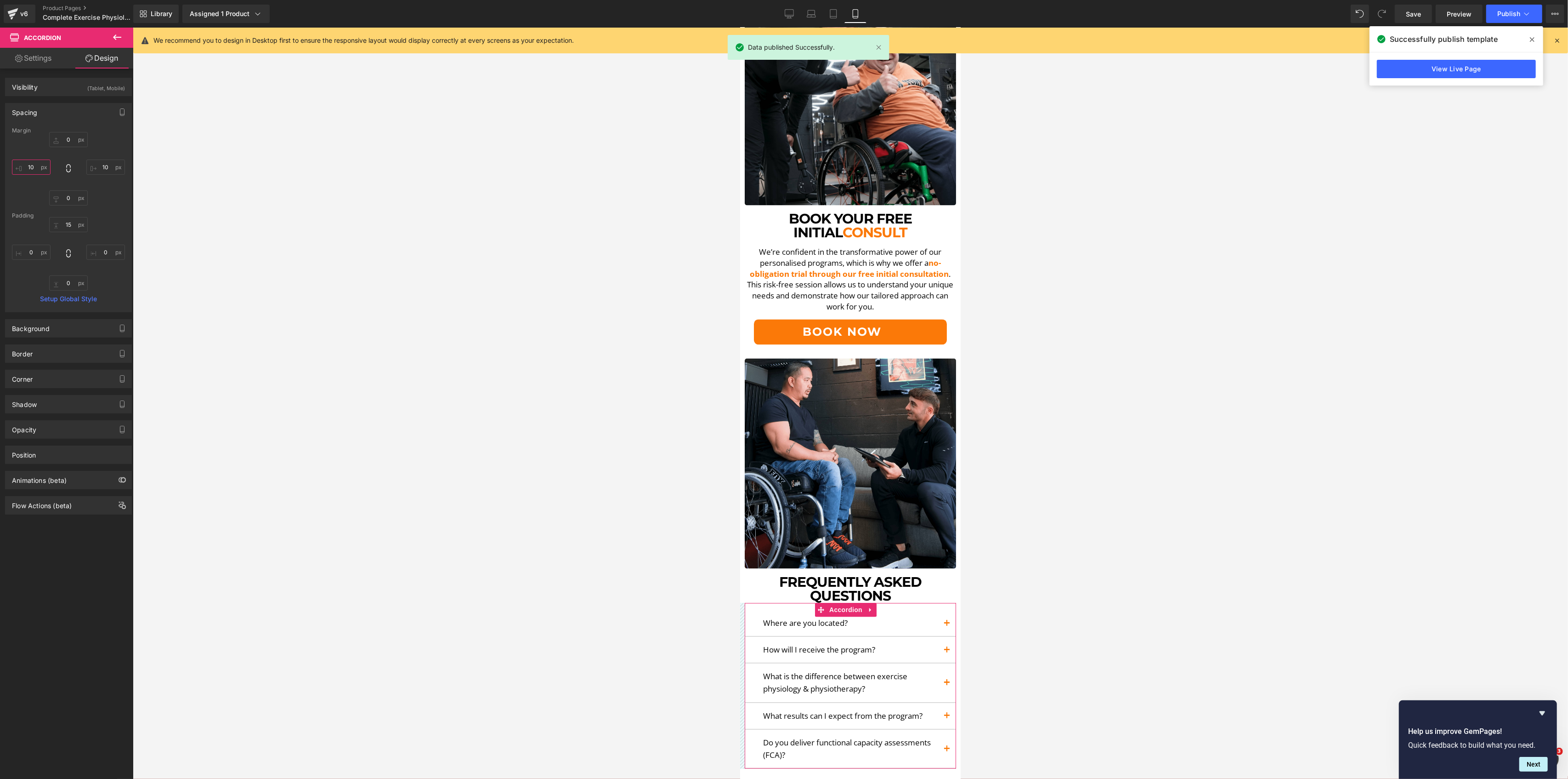
click at [35, 170] on input "10" at bounding box center [31, 167] width 38 height 15
type input "0"
click at [1353, 16] on span at bounding box center [1360, 14] width 18 height 18
type input "0"
type input "10"
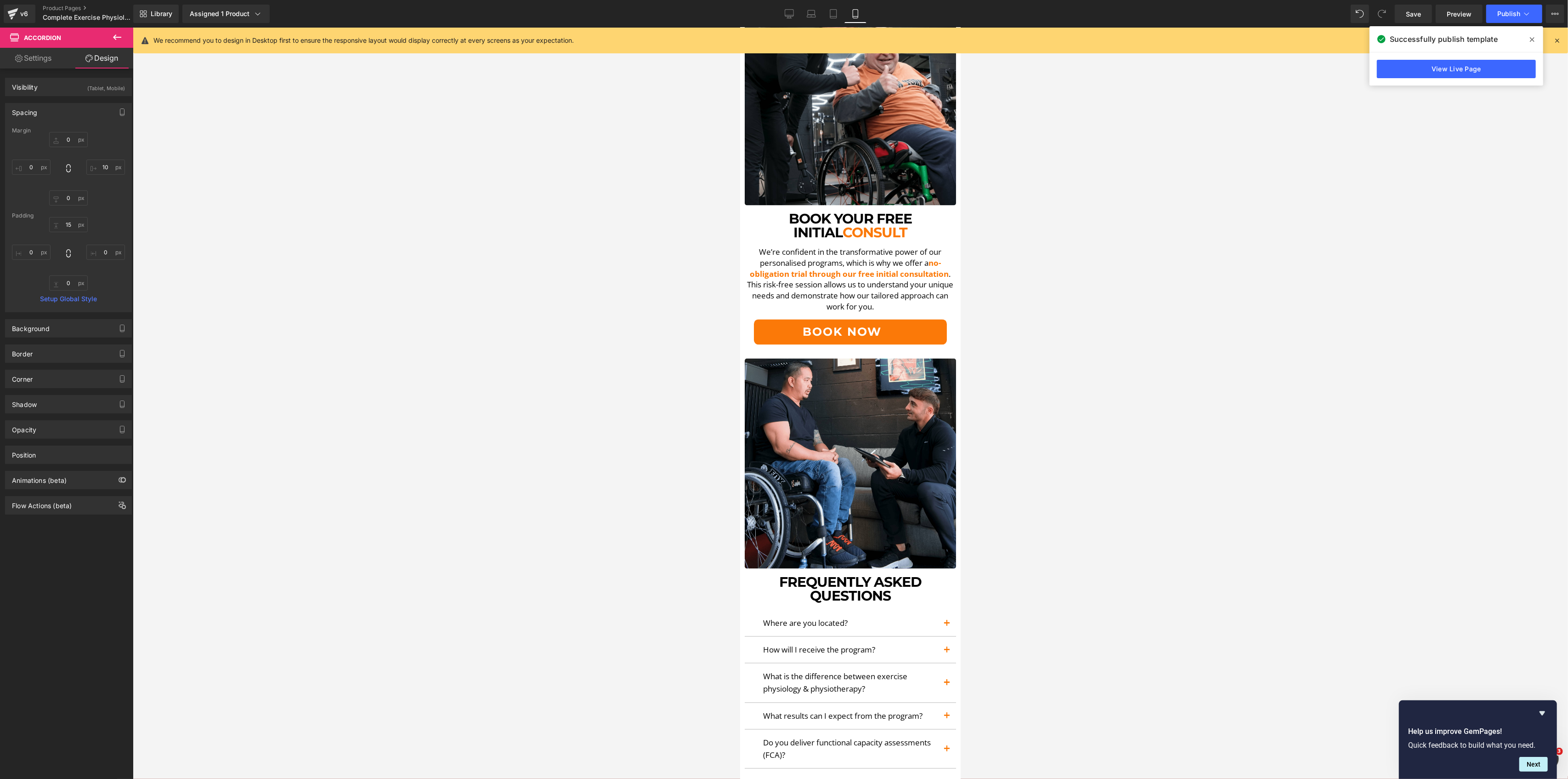
type input "0"
type input "10"
type input "15"
type input "0"
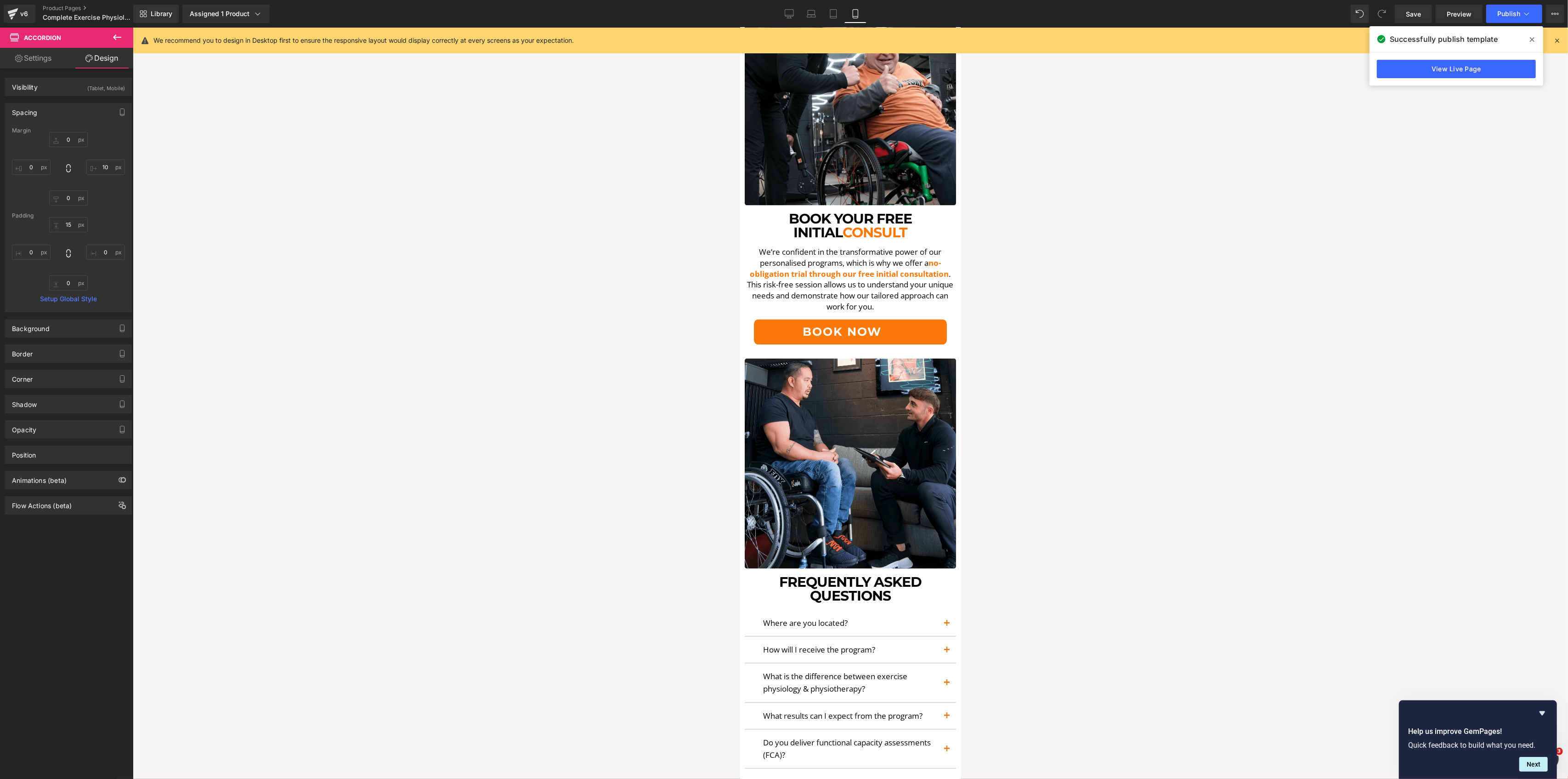
type input "0"
click at [1199, 225] on div at bounding box center [850, 403] width 1435 height 751
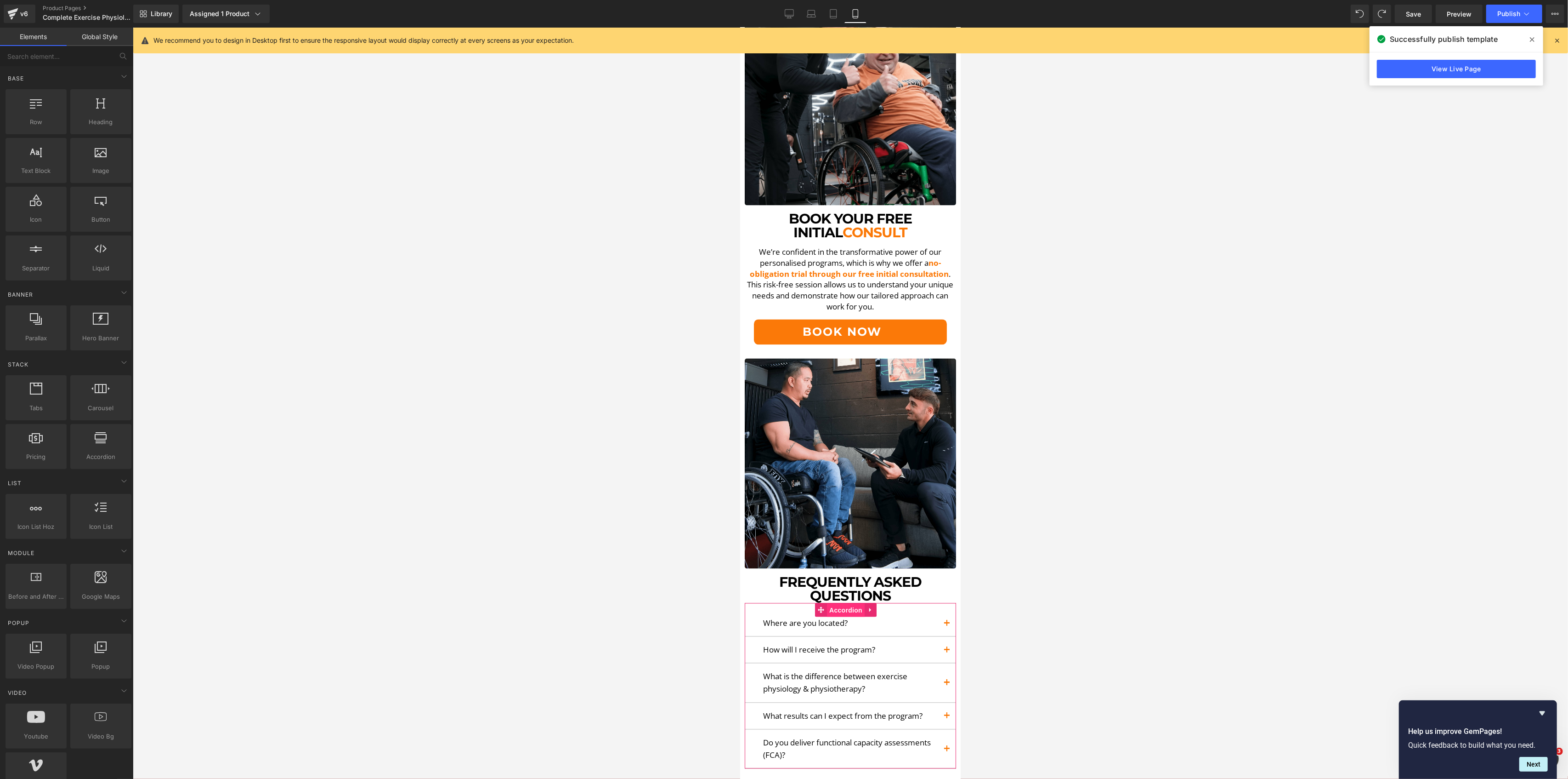
click at [839, 603] on span "Accordion" at bounding box center [845, 610] width 38 height 14
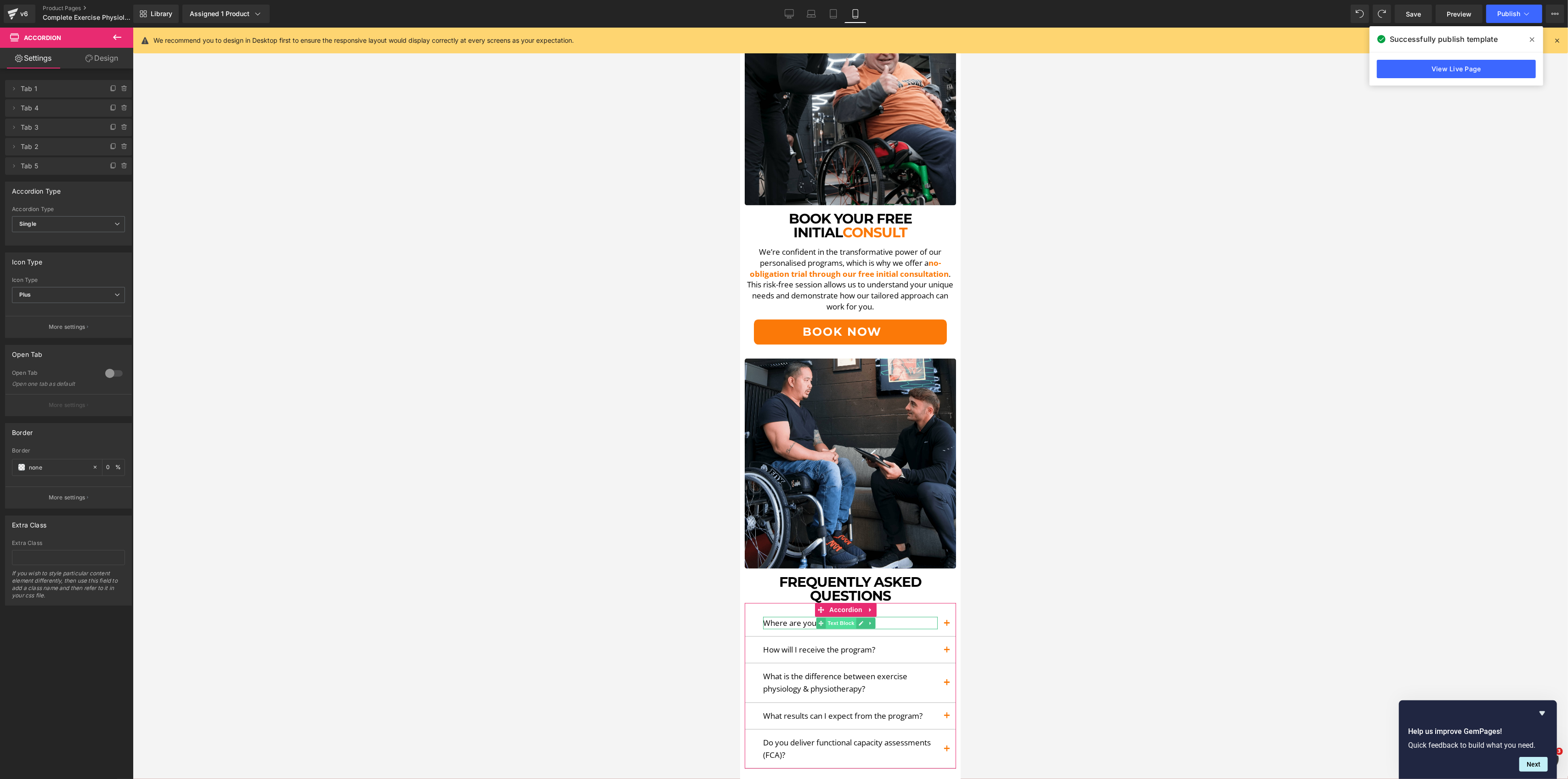
click at [835, 618] on span "Text Block" at bounding box center [841, 623] width 30 height 11
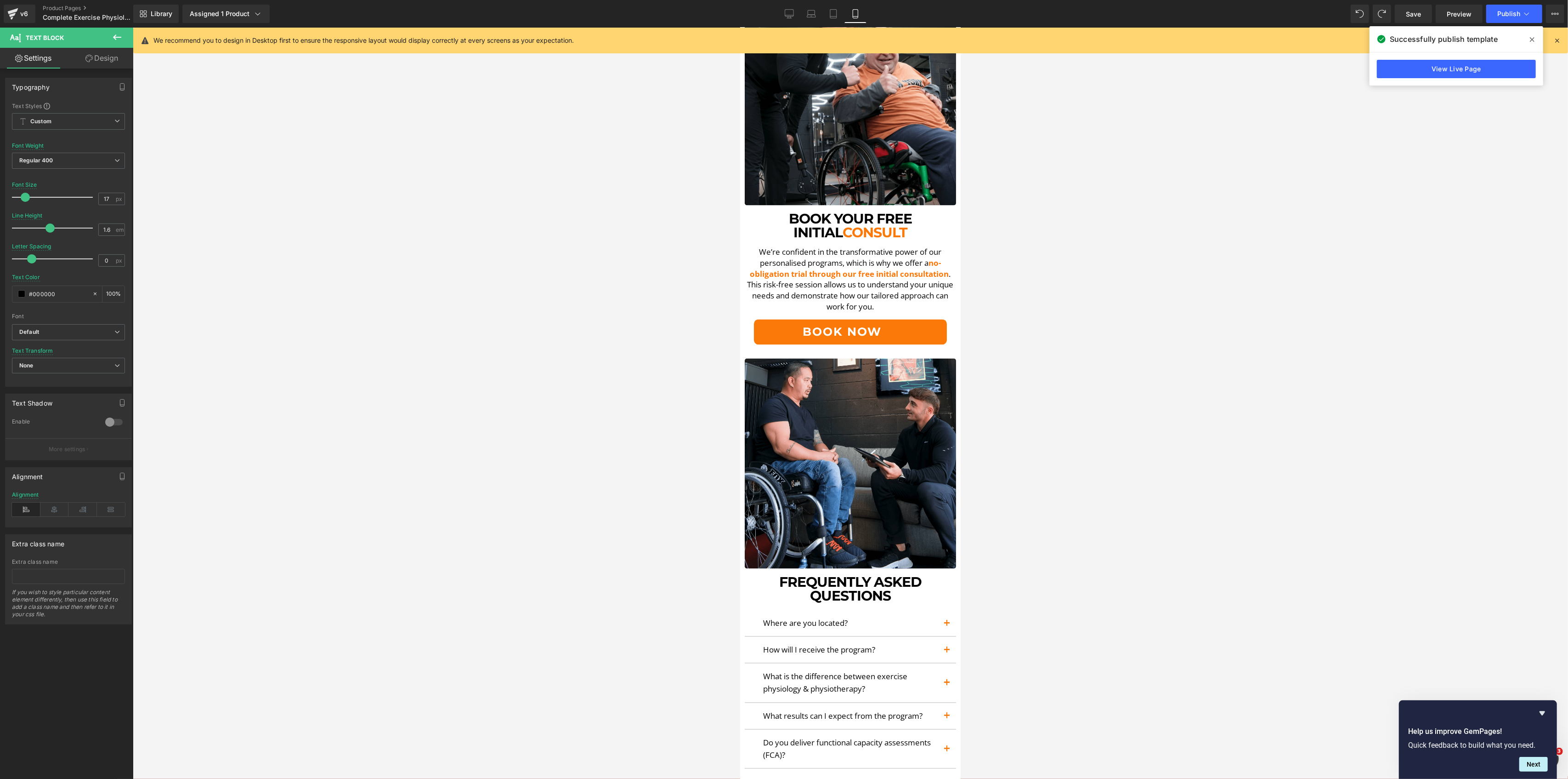
click at [673, 456] on div at bounding box center [850, 403] width 1435 height 751
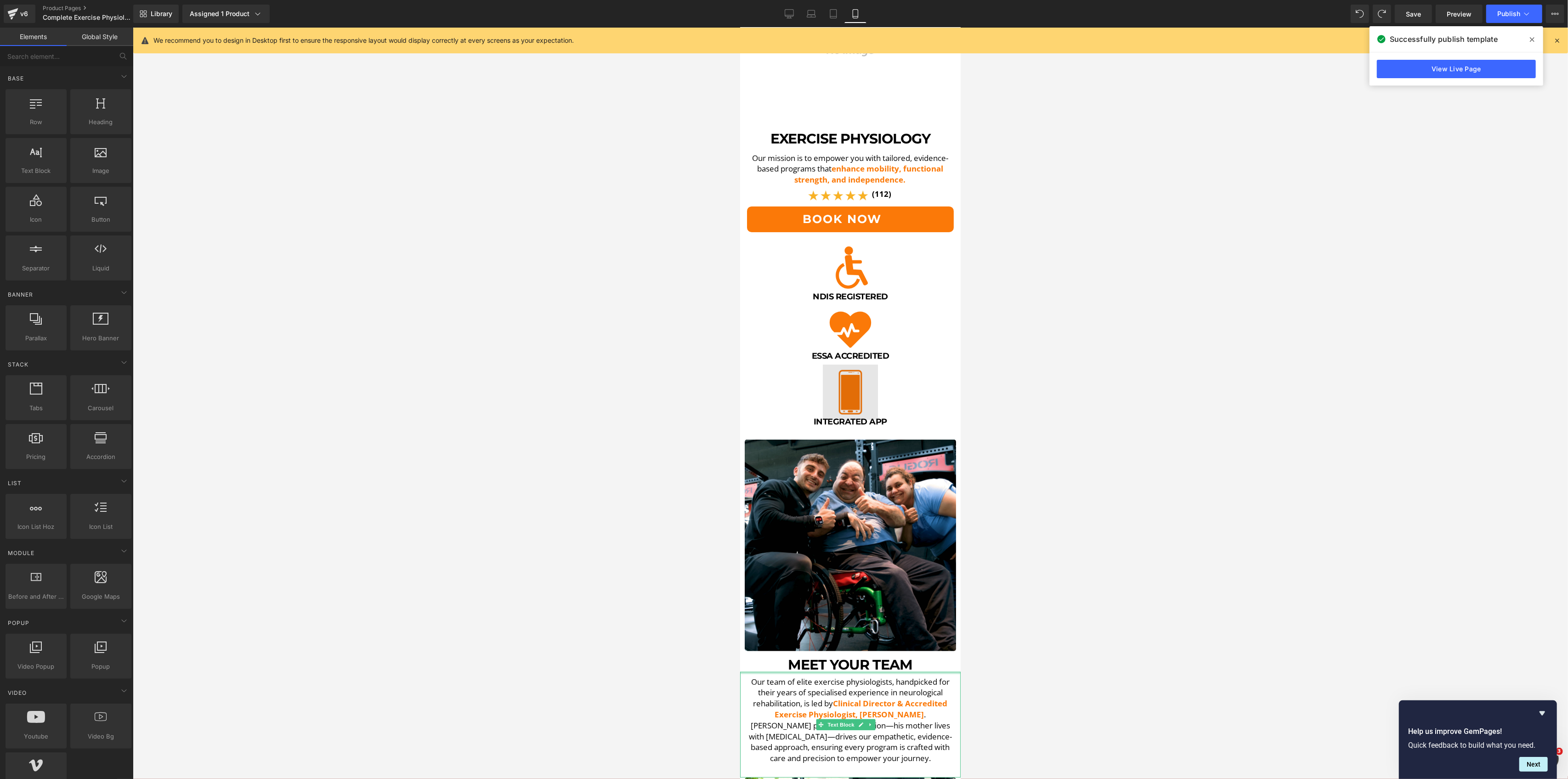
scroll to position [122, 0]
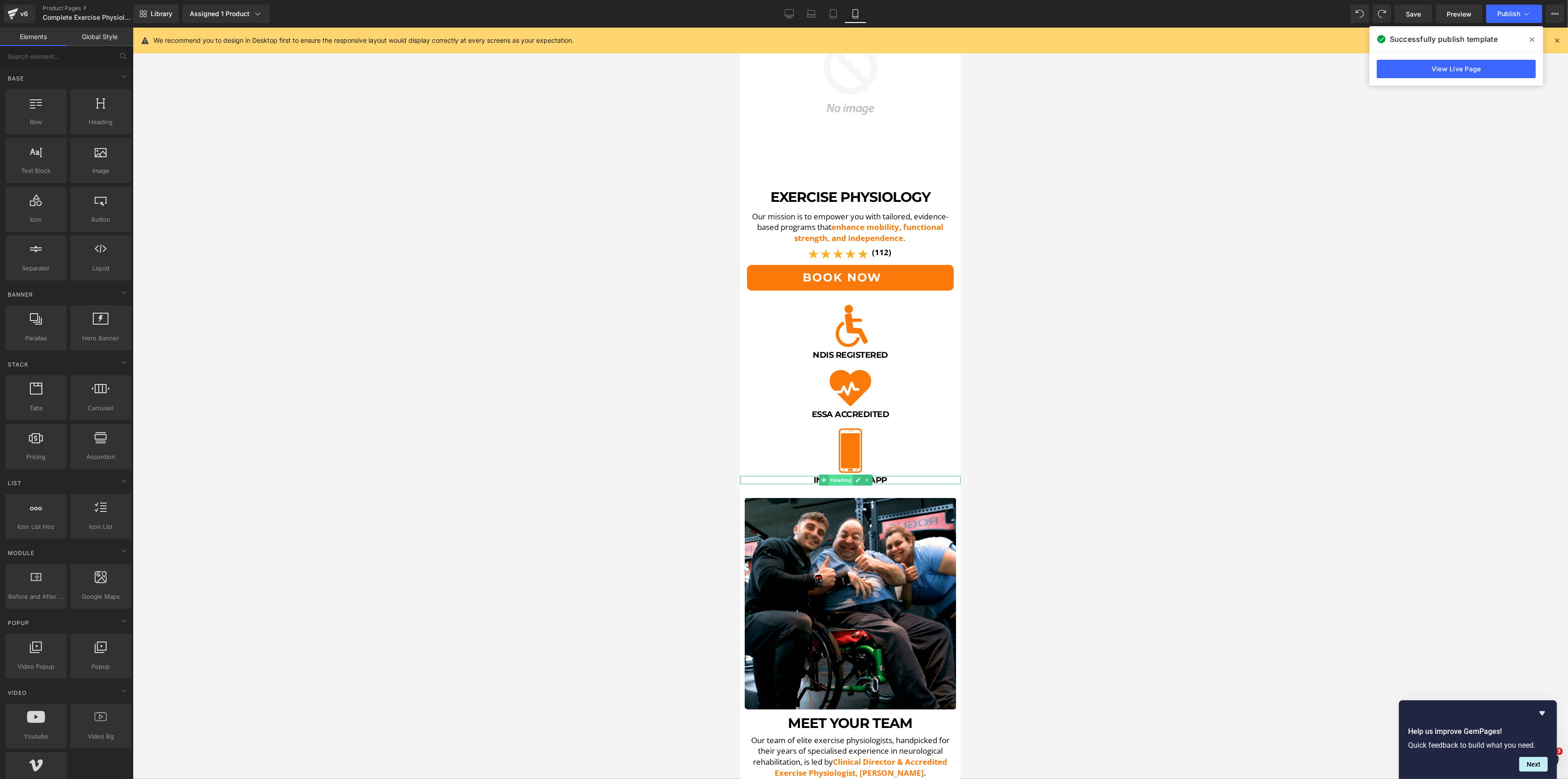
click at [838, 474] on span "Heading" at bounding box center [841, 480] width 25 height 11
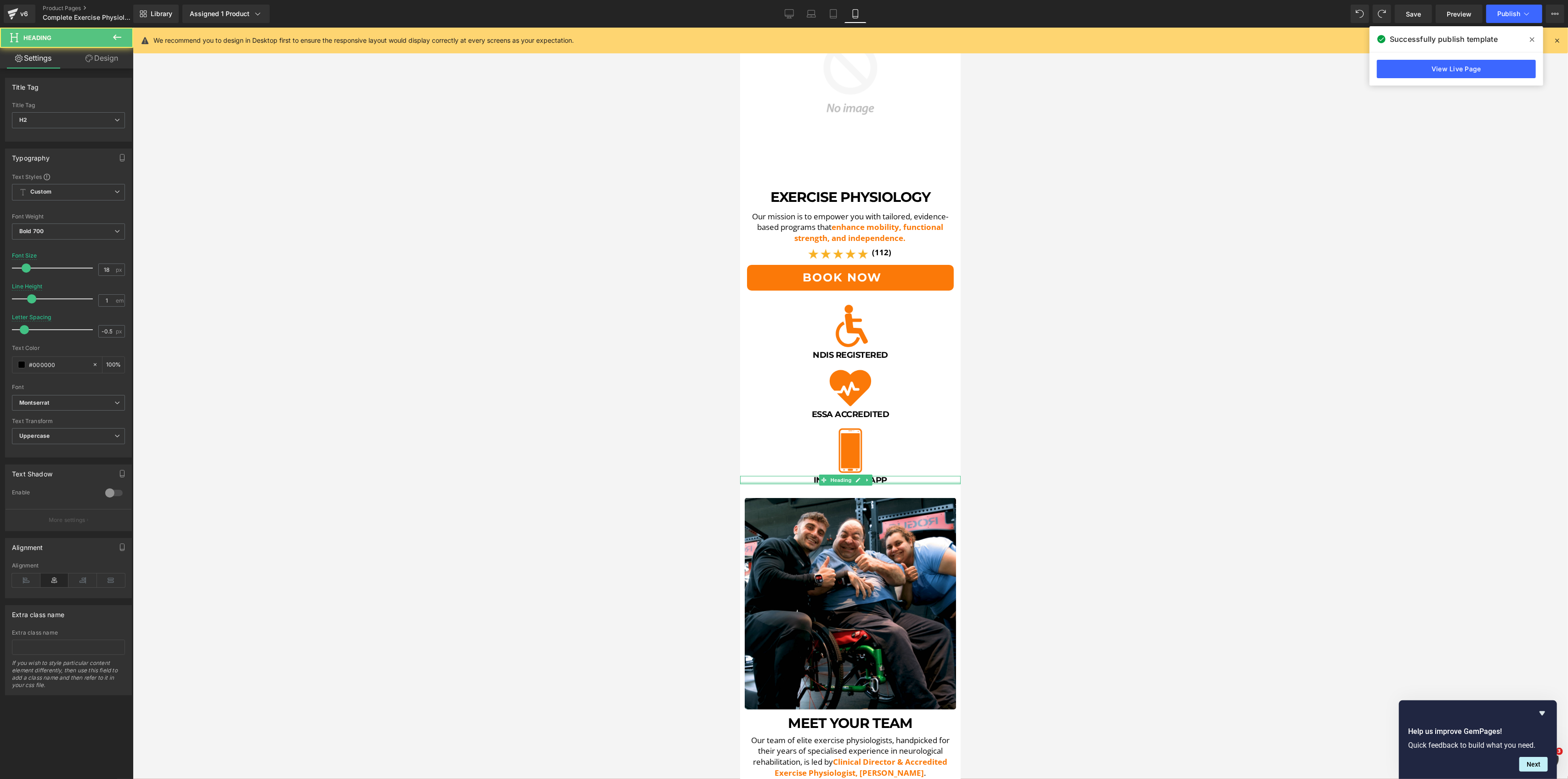
click at [806, 482] on div at bounding box center [850, 483] width 220 height 2
click at [806, 476] on h2 "Integrated App" at bounding box center [850, 480] width 216 height 9
click at [70, 228] on span "Bold 700" at bounding box center [69, 231] width 113 height 16
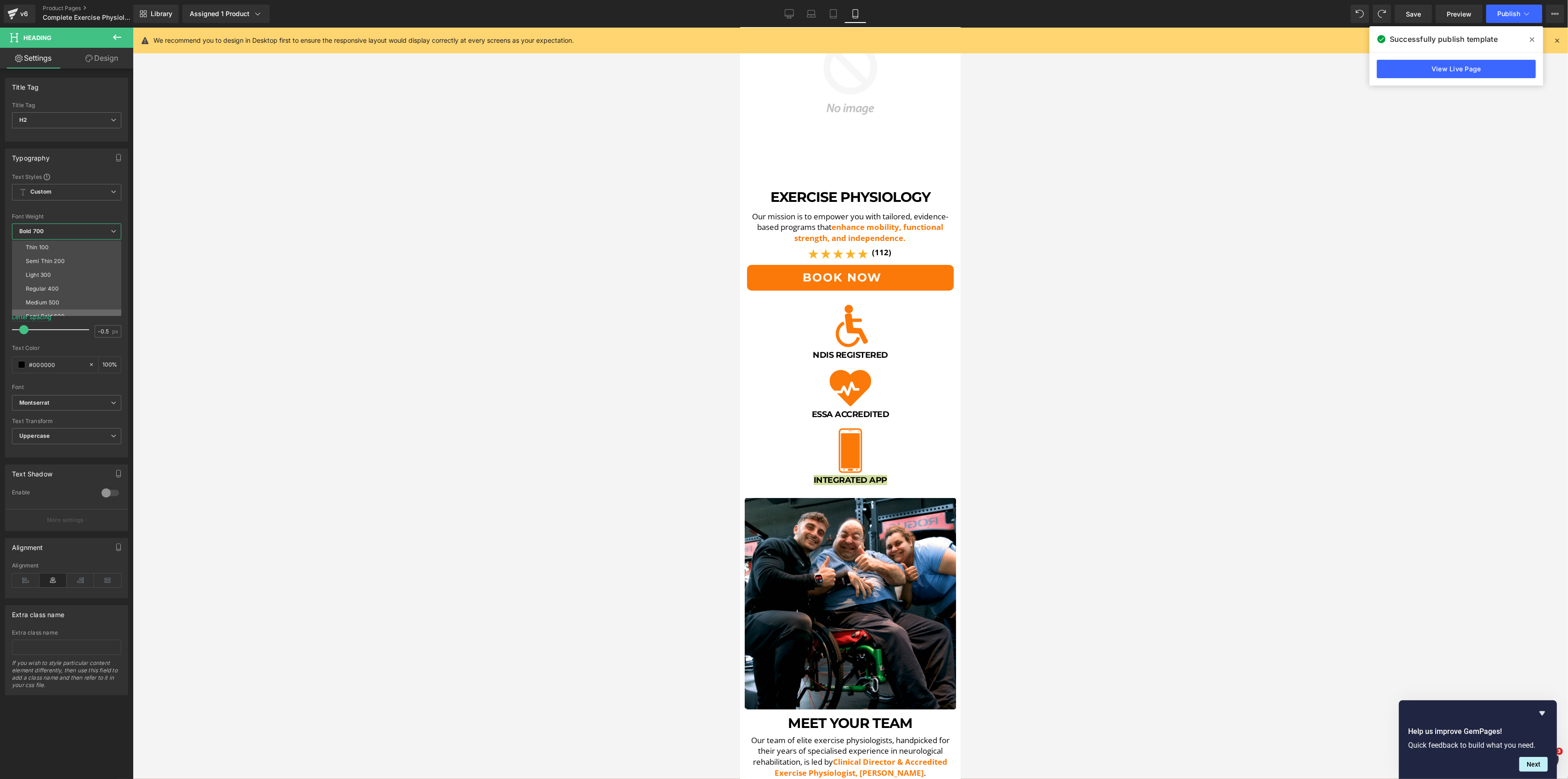
click at [47, 311] on li "Semi Bold 600" at bounding box center [69, 316] width 113 height 14
click at [810, 410] on div at bounding box center [850, 411] width 220 height 2
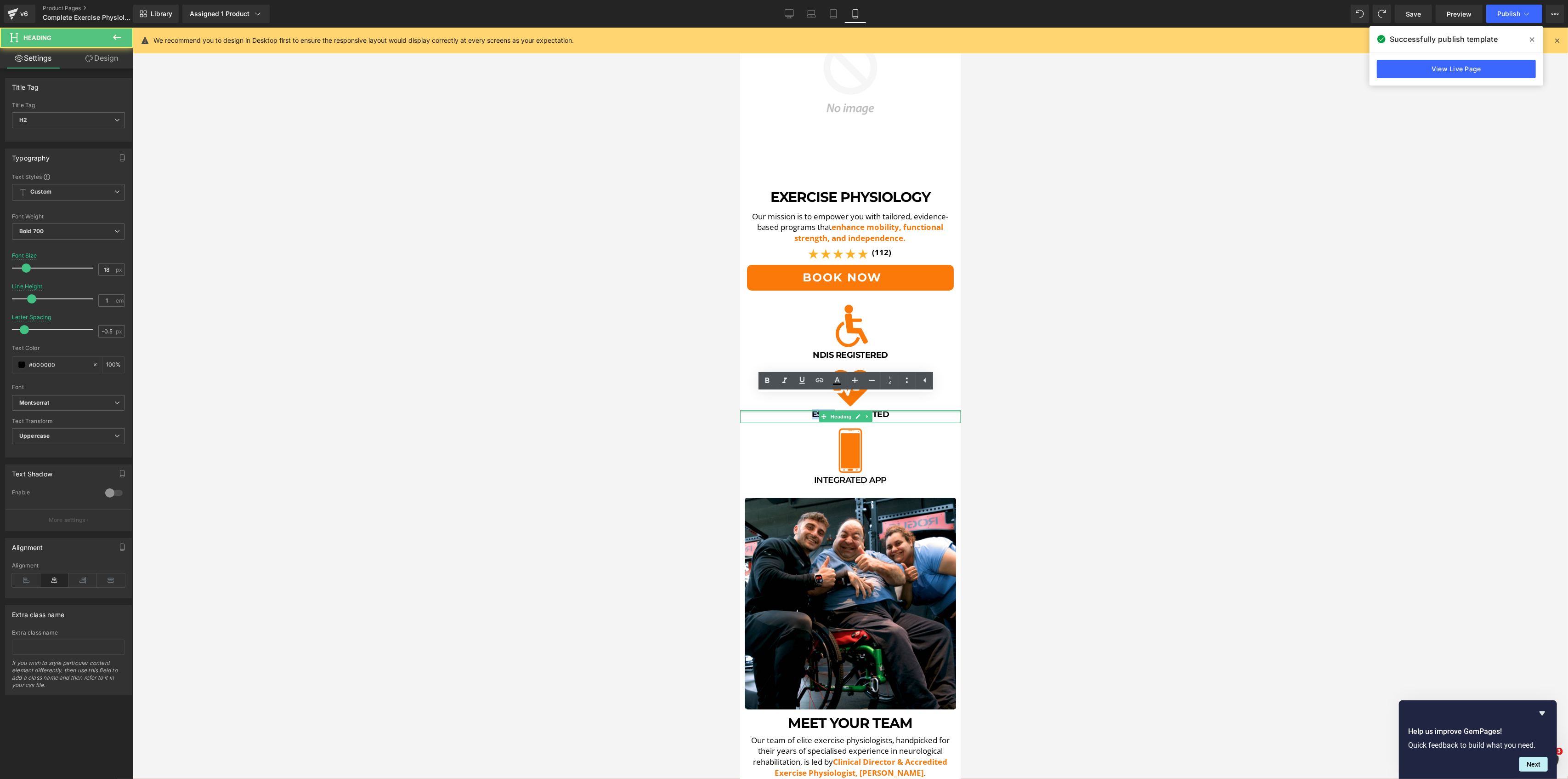
click at [810, 410] on h2 "ESSA Accredited" at bounding box center [850, 414] width 216 height 9
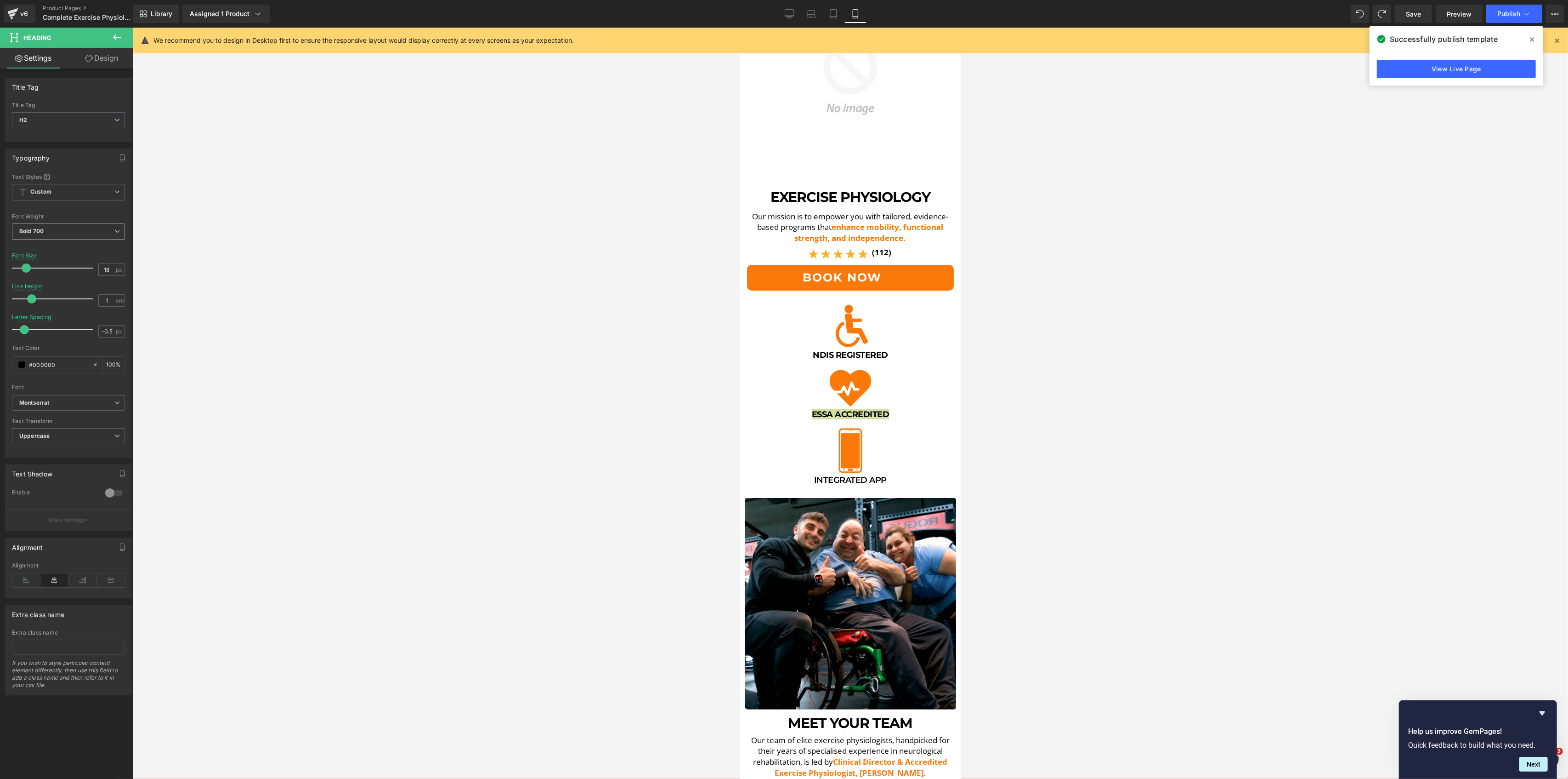
click at [63, 229] on span "Bold 700" at bounding box center [69, 231] width 113 height 16
click at [54, 311] on li "Semi Bold 600" at bounding box center [69, 316] width 113 height 14
click at [831, 350] on span "Heading" at bounding box center [841, 355] width 25 height 11
click at [814, 351] on h2 "NDIS Registered" at bounding box center [850, 355] width 216 height 9
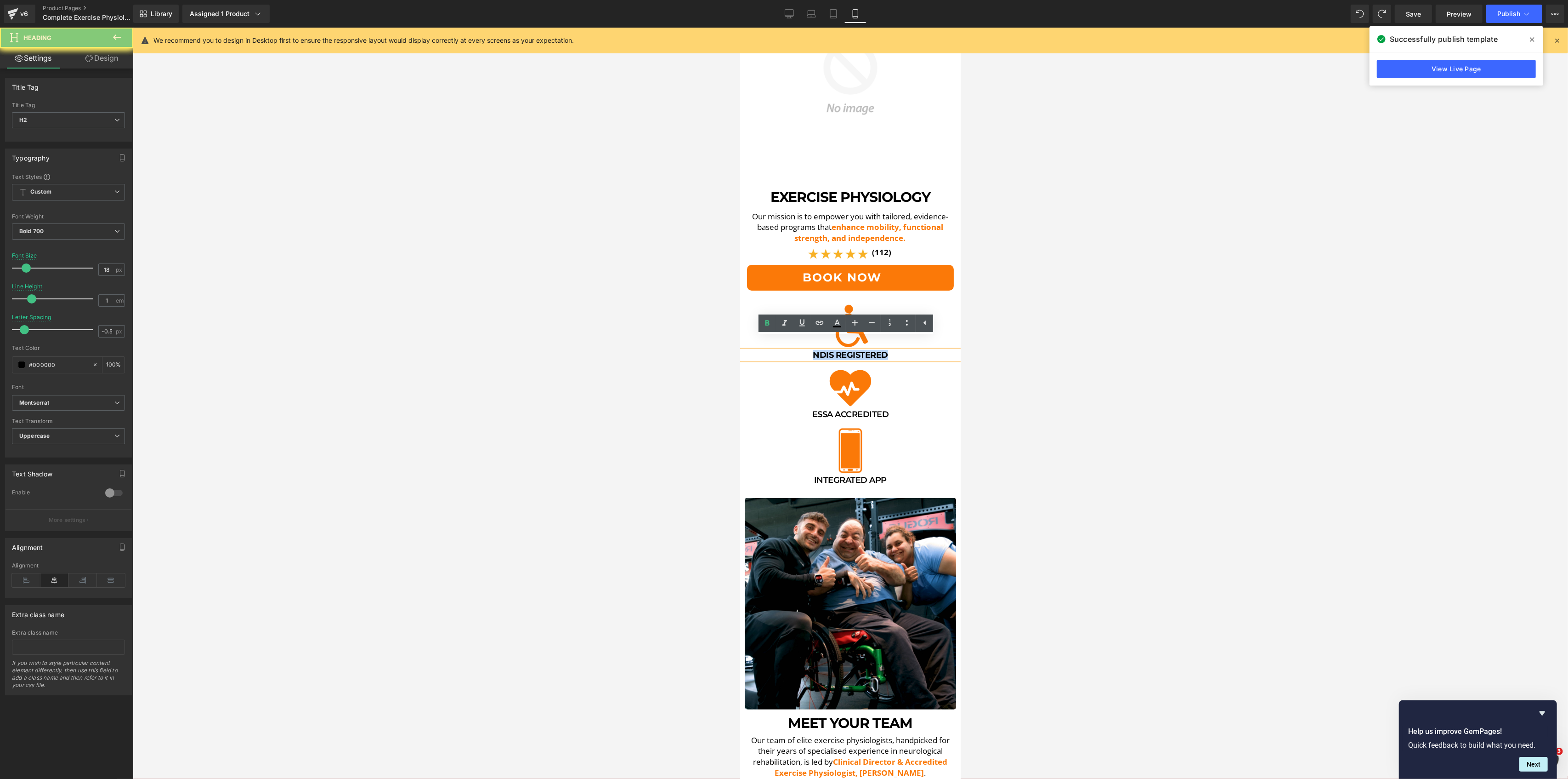
click at [814, 351] on h2 "NDIS Registered" at bounding box center [850, 355] width 216 height 9
click at [86, 228] on span "Bold 700" at bounding box center [69, 231] width 113 height 16
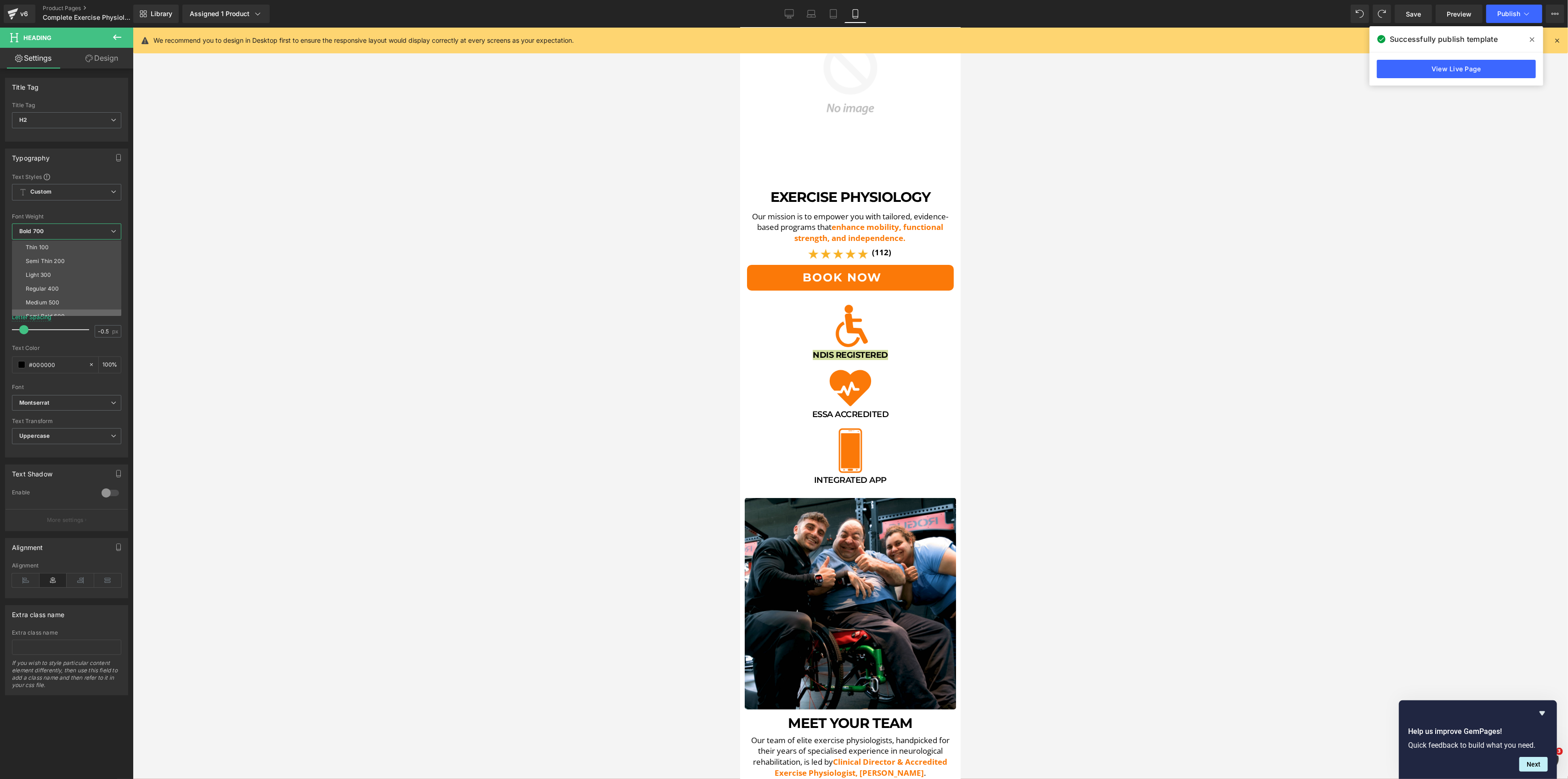
click at [58, 314] on div "Semi Bold 600" at bounding box center [45, 316] width 39 height 7
click at [399, 350] on div at bounding box center [850, 403] width 1435 height 751
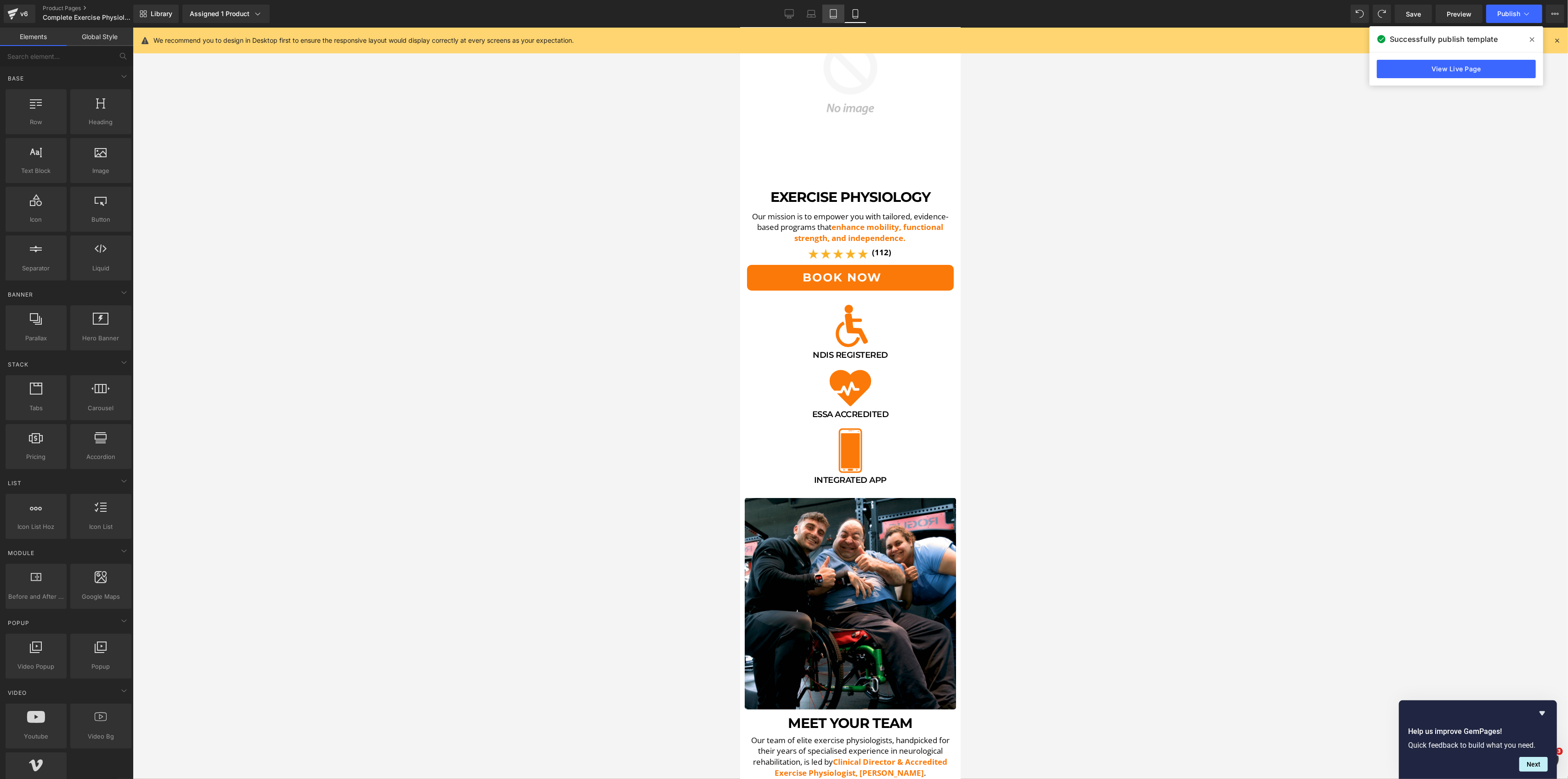
click at [836, 14] on icon at bounding box center [833, 14] width 7 height 9
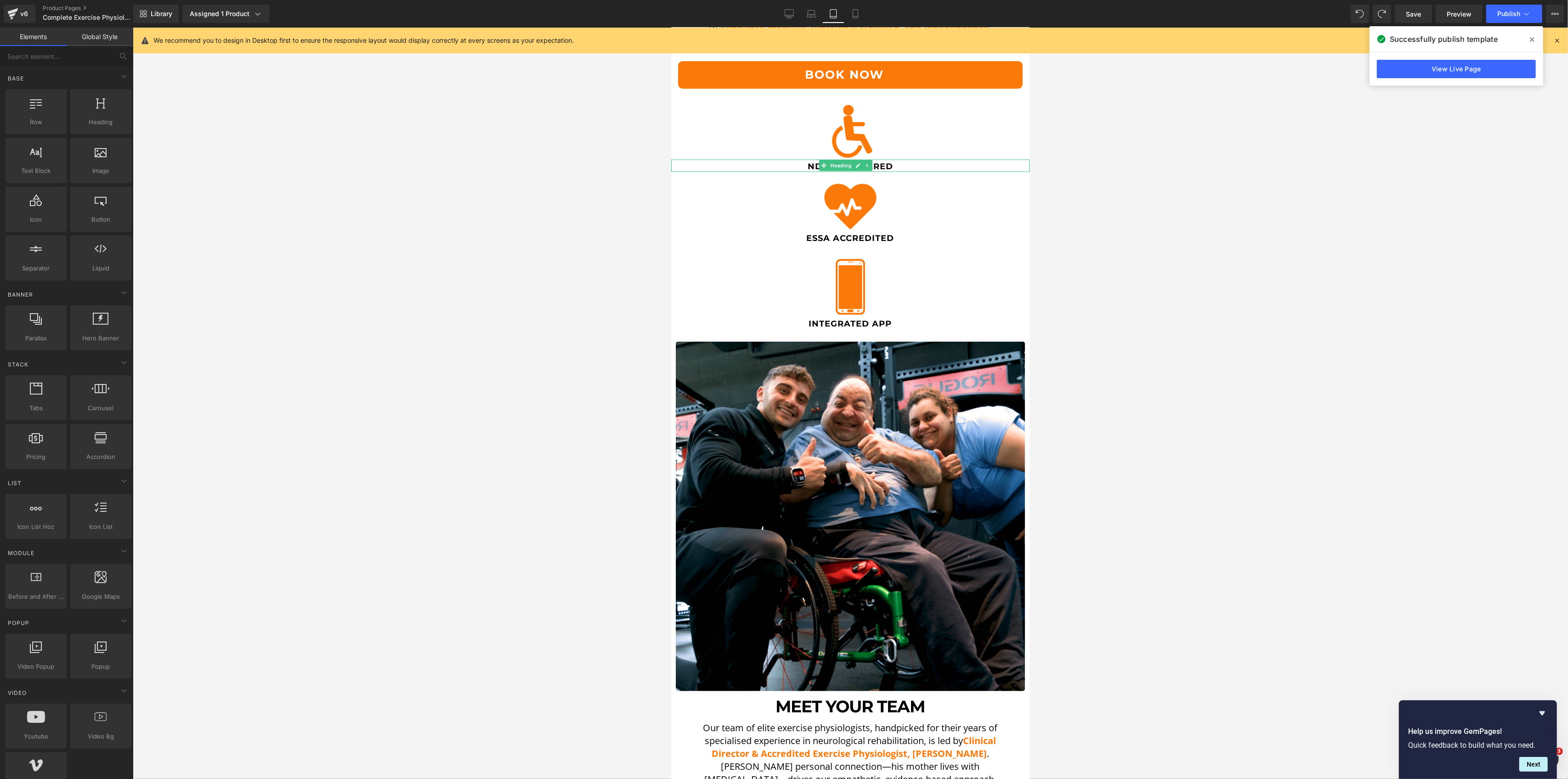
click at [803, 162] on h2 "NDIS Registered" at bounding box center [850, 167] width 359 height 10
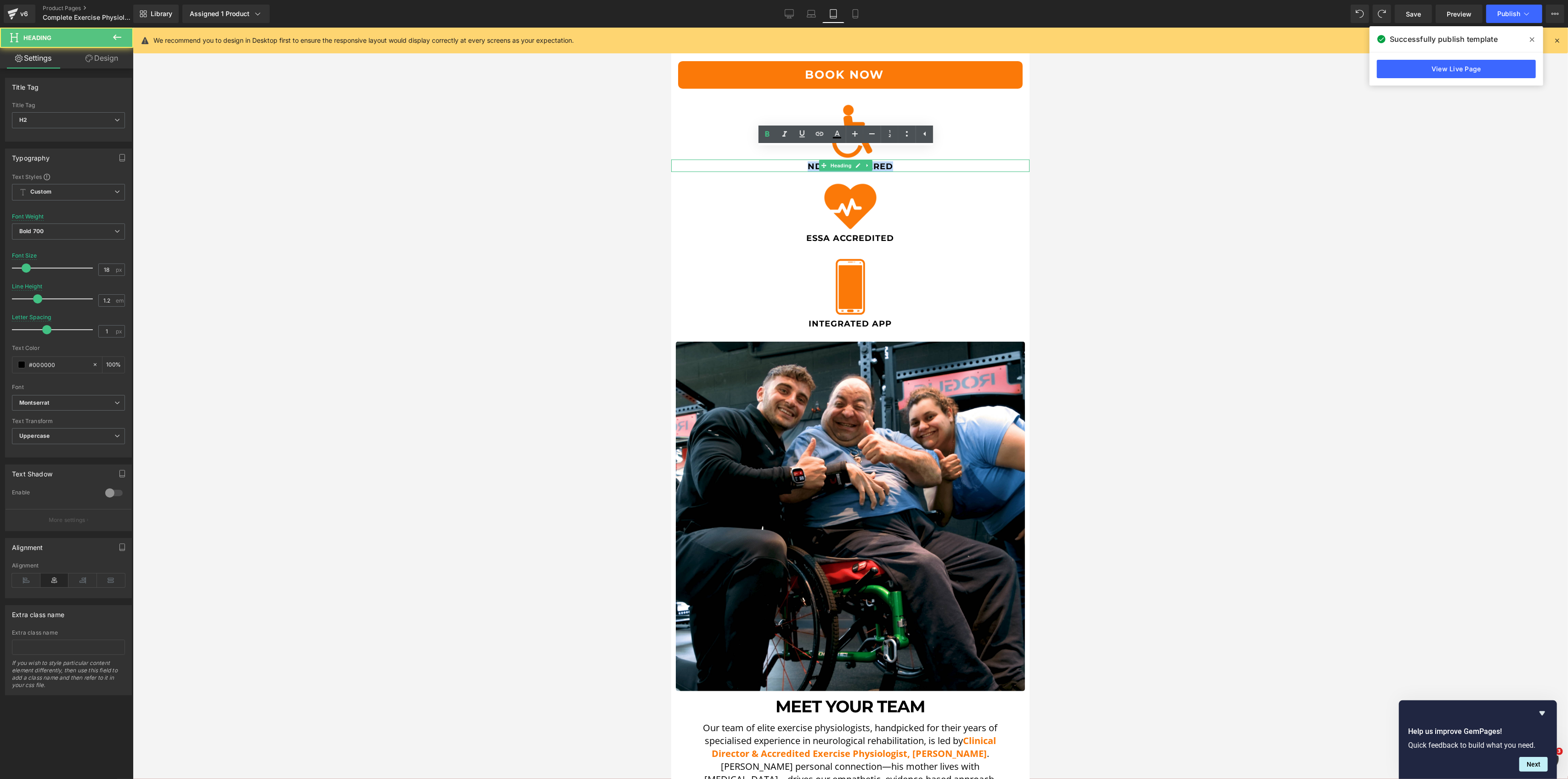
click at [803, 162] on h2 "NDIS Registered" at bounding box center [850, 167] width 359 height 10
click at [93, 234] on span "Bold 700" at bounding box center [69, 231] width 113 height 16
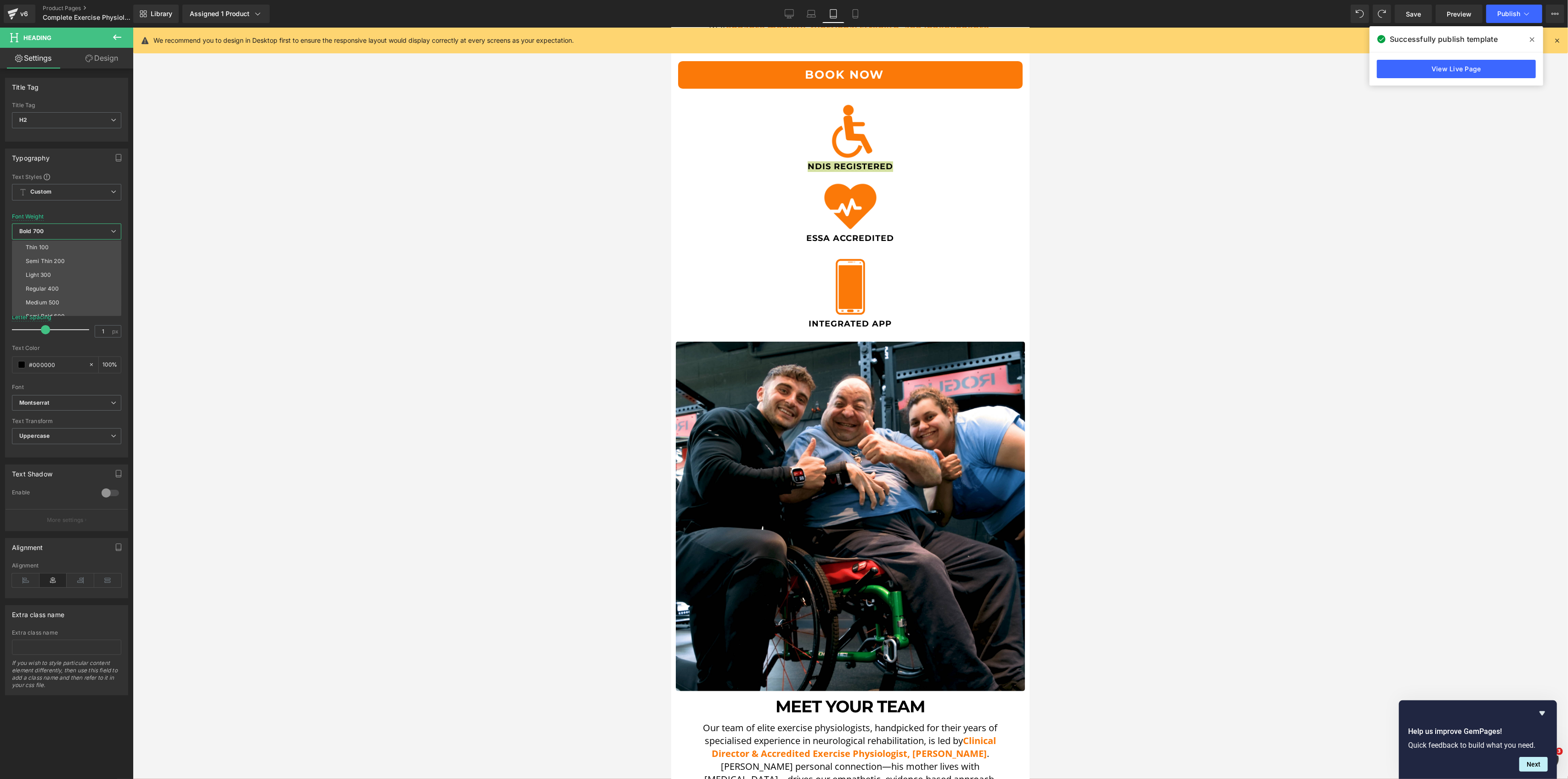
click at [58, 317] on div "Letter Spacing 1 px" at bounding box center [67, 330] width 110 height 31
click at [93, 233] on span "Bold 700" at bounding box center [69, 231] width 113 height 16
click at [61, 309] on li "Semi Bold 600" at bounding box center [69, 316] width 113 height 14
click at [813, 233] on h2 "ESSA Accredited" at bounding box center [850, 238] width 359 height 10
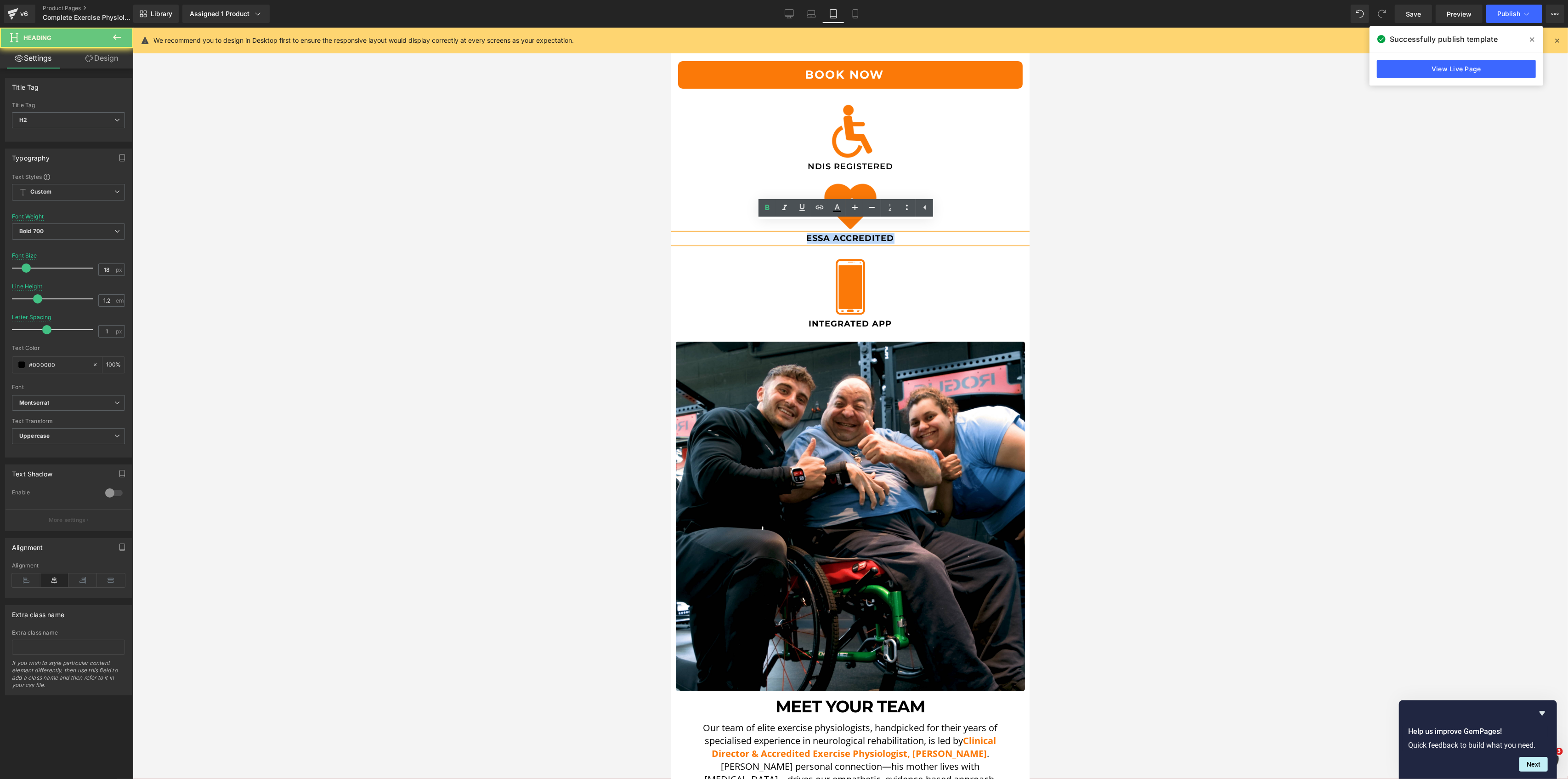
click at [813, 233] on h2 "ESSA Accredited" at bounding box center [850, 238] width 359 height 10
click at [109, 227] on span "Bold 700" at bounding box center [69, 231] width 113 height 16
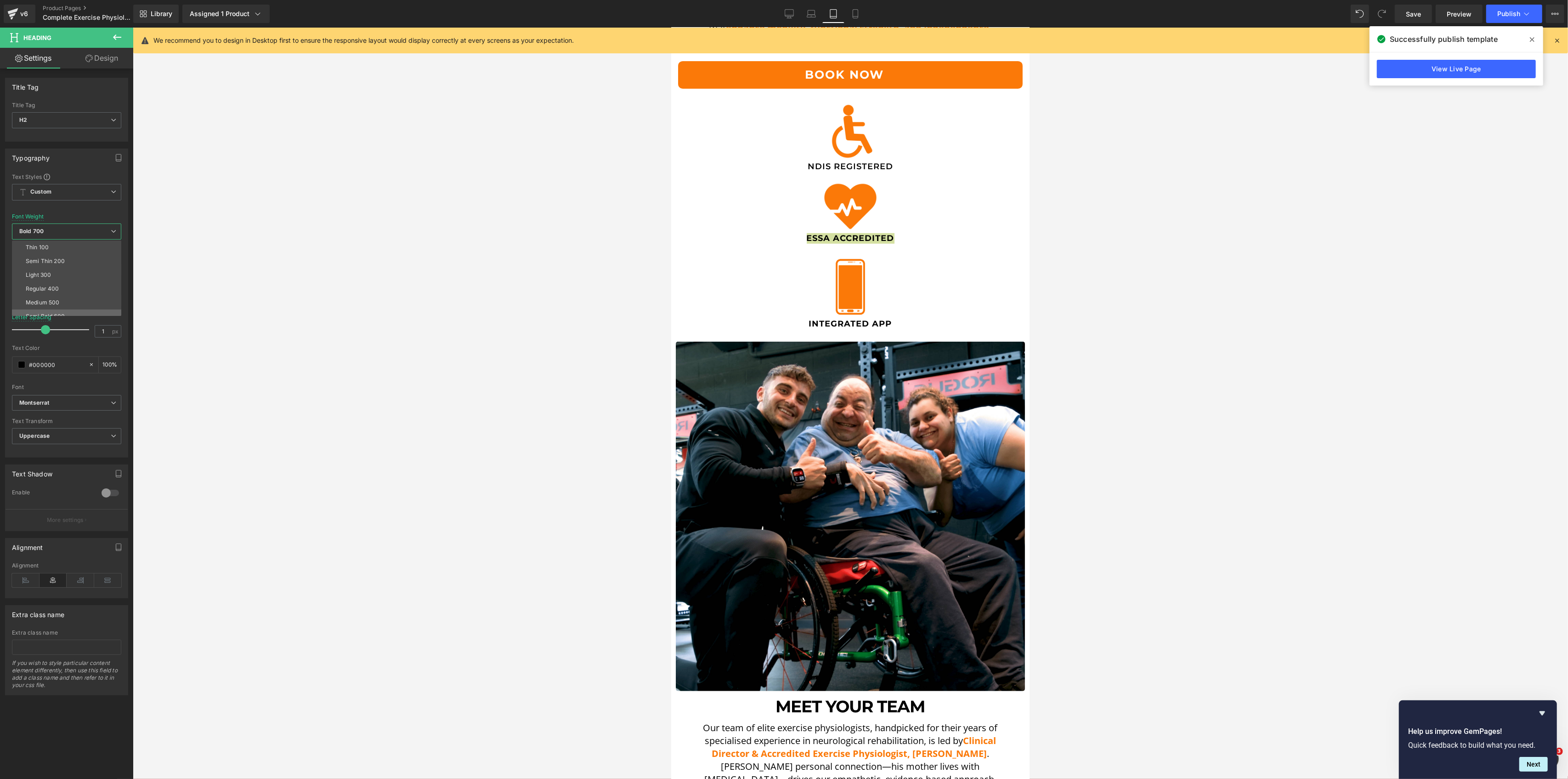
click at [52, 313] on div "Semi Bold 600" at bounding box center [45, 316] width 39 height 7
click at [807, 319] on h2 "Integrated App" at bounding box center [850, 324] width 359 height 10
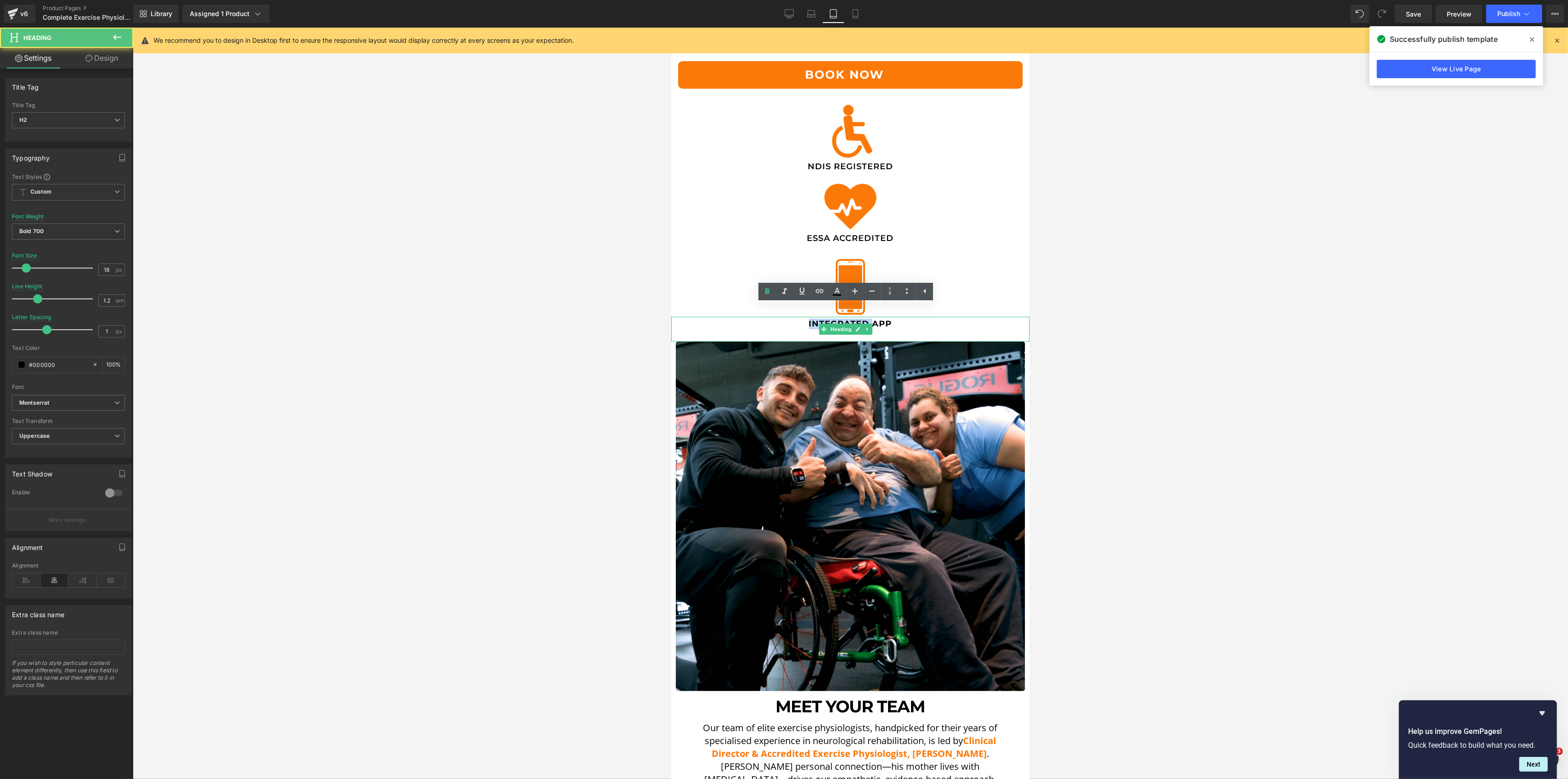
click at [807, 319] on h2 "Integrated App" at bounding box center [850, 324] width 359 height 10
click at [99, 230] on span "Bold 700" at bounding box center [69, 231] width 113 height 16
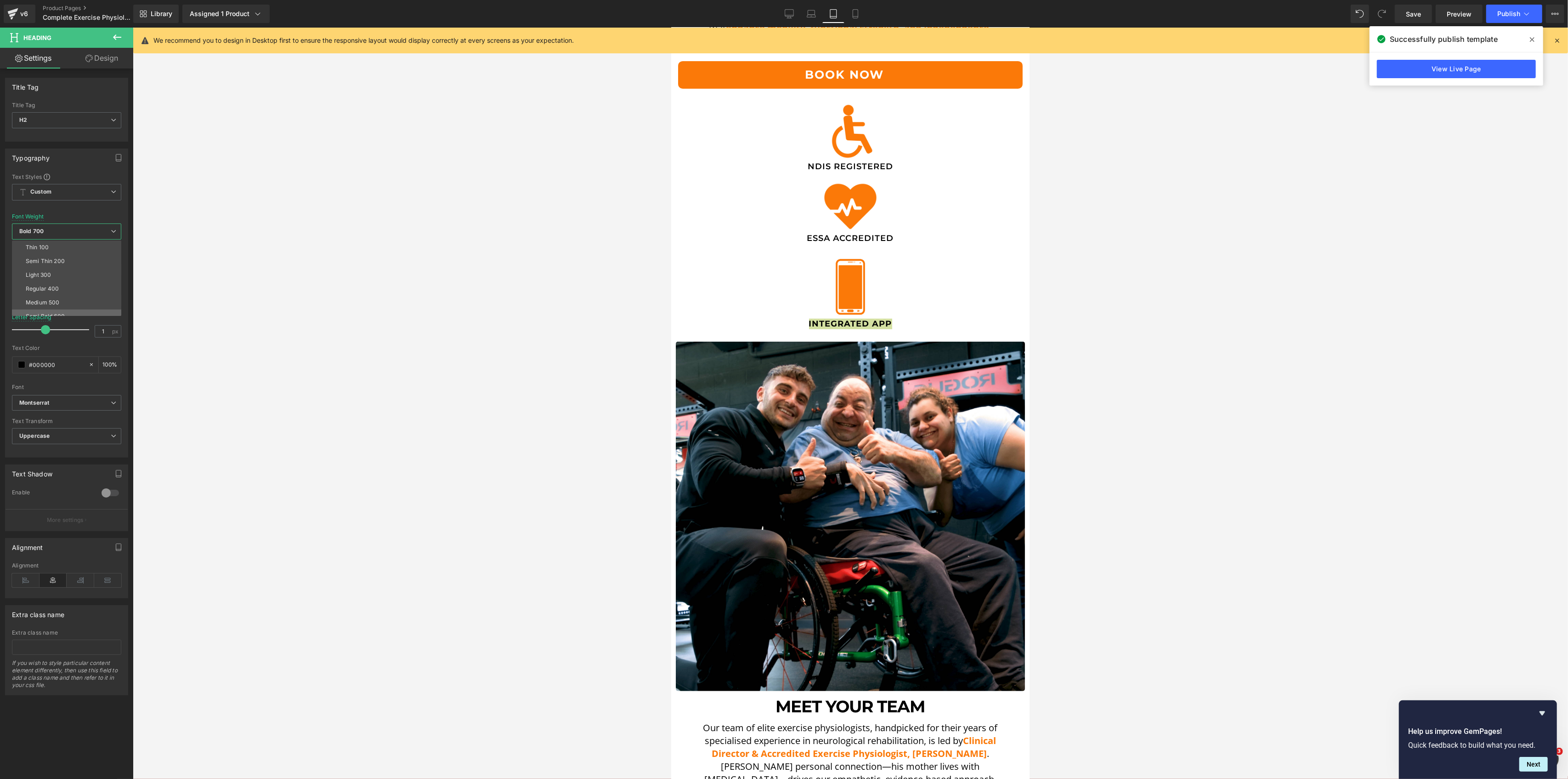
click at [46, 314] on div "Semi Bold 600" at bounding box center [45, 316] width 39 height 7
click at [785, 10] on link "Desktop" at bounding box center [789, 14] width 22 height 18
type input "21"
type input "1"
type input "0"
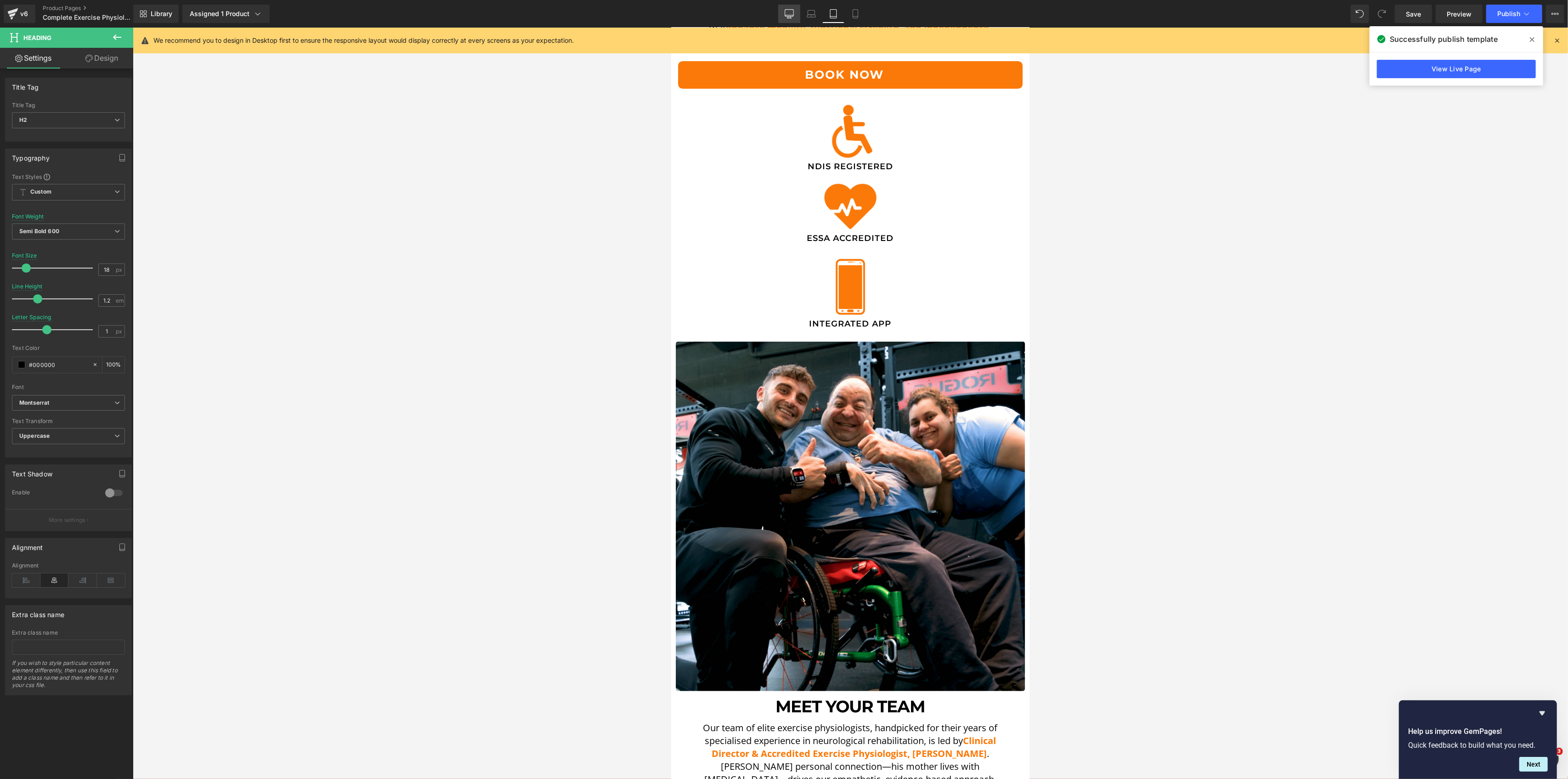
type input "100"
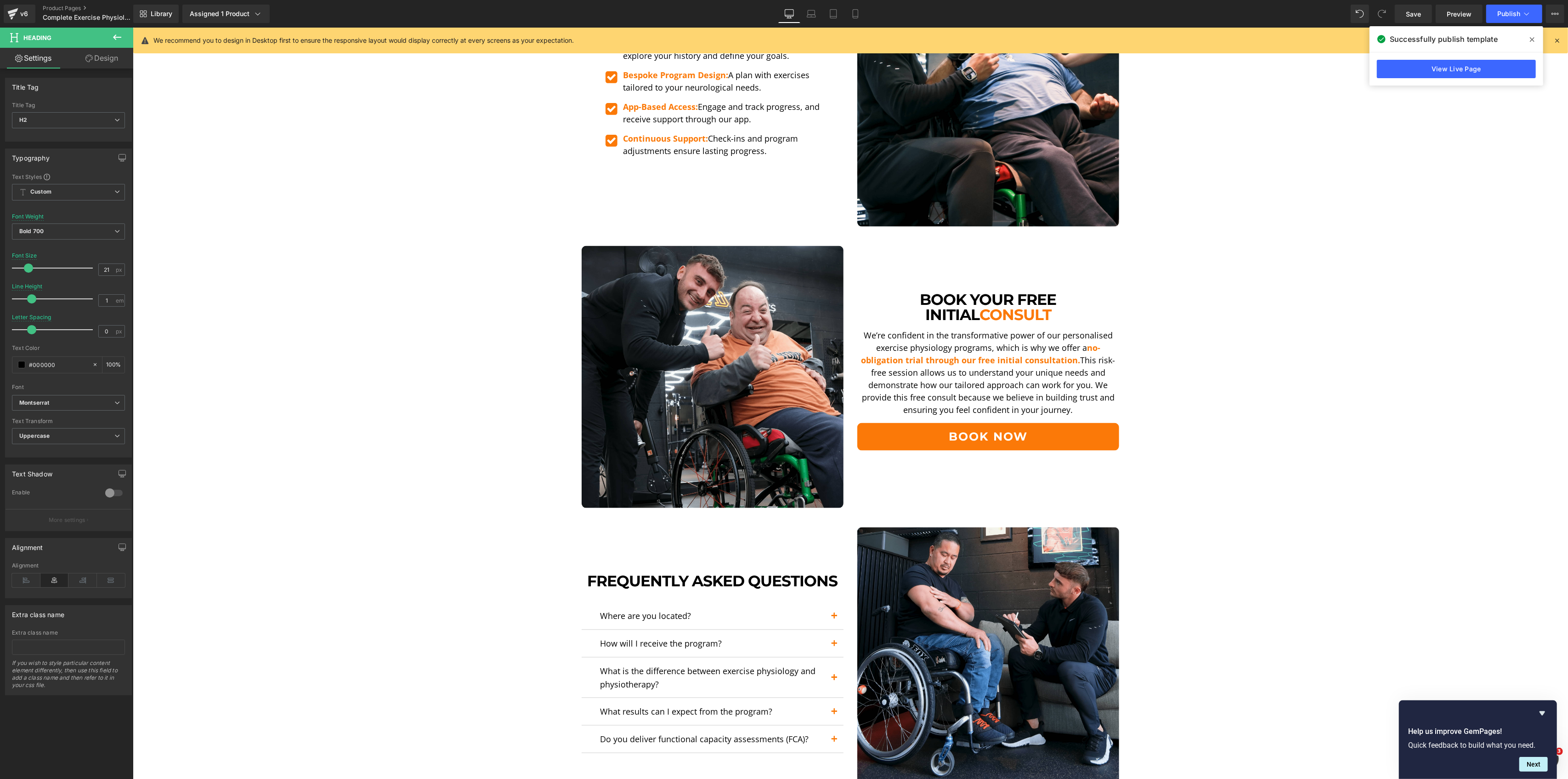
scroll to position [1716, 0]
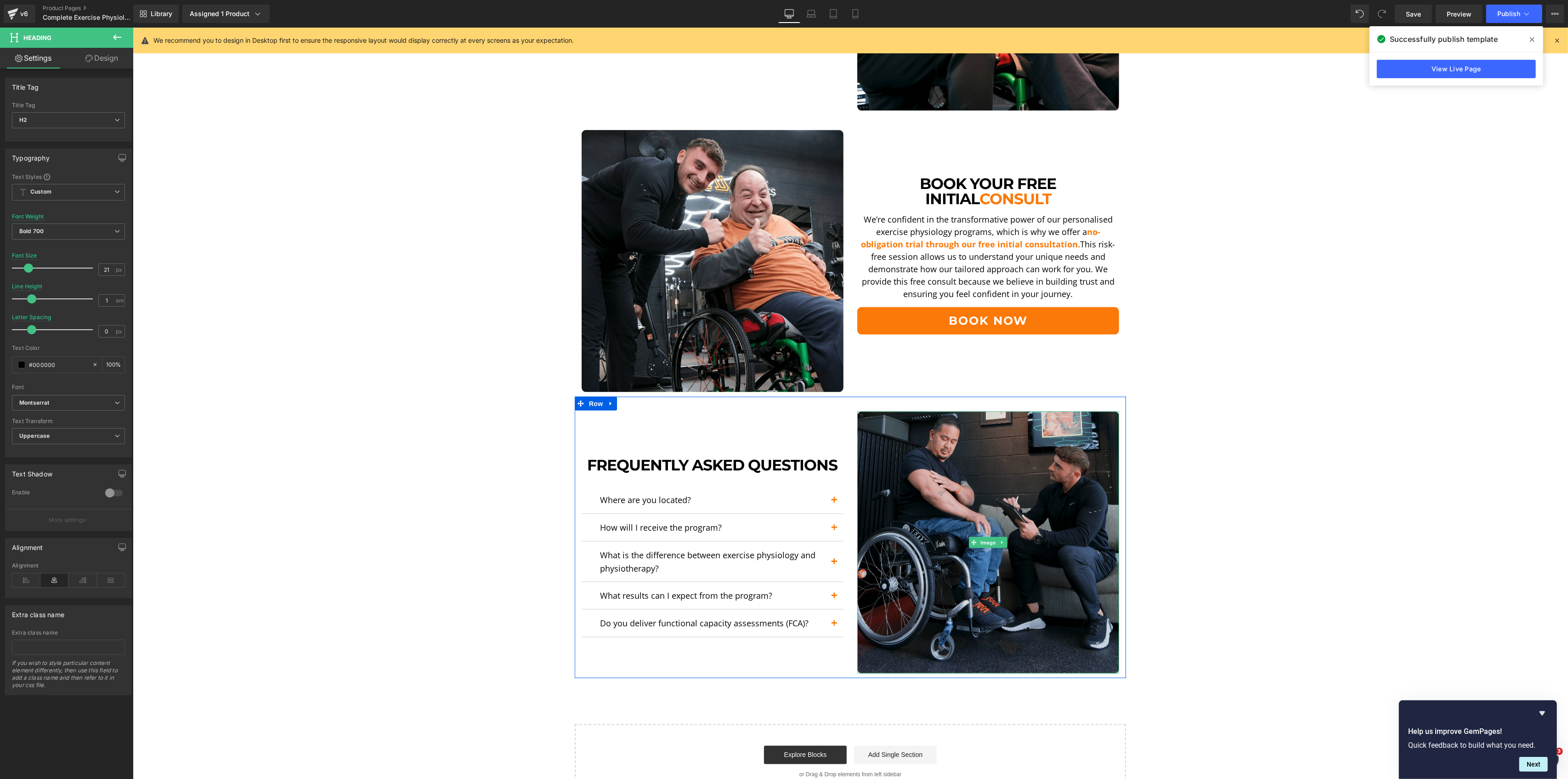
click at [959, 434] on img at bounding box center [988, 543] width 262 height 262
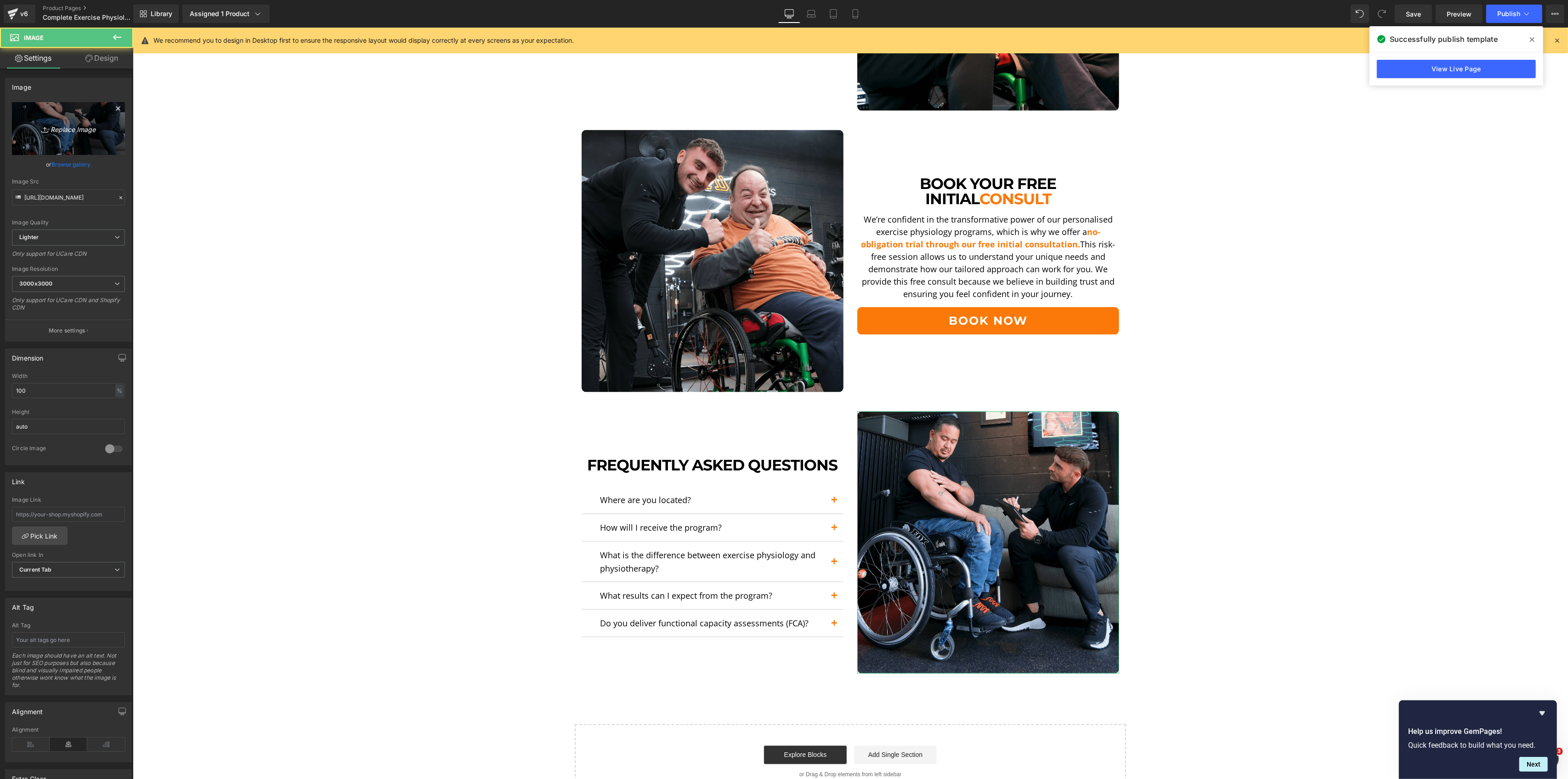
click at [93, 144] on link "Replace Image" at bounding box center [69, 129] width 113 height 53
type input "C:\fakepath\FAQ-min-min.png"
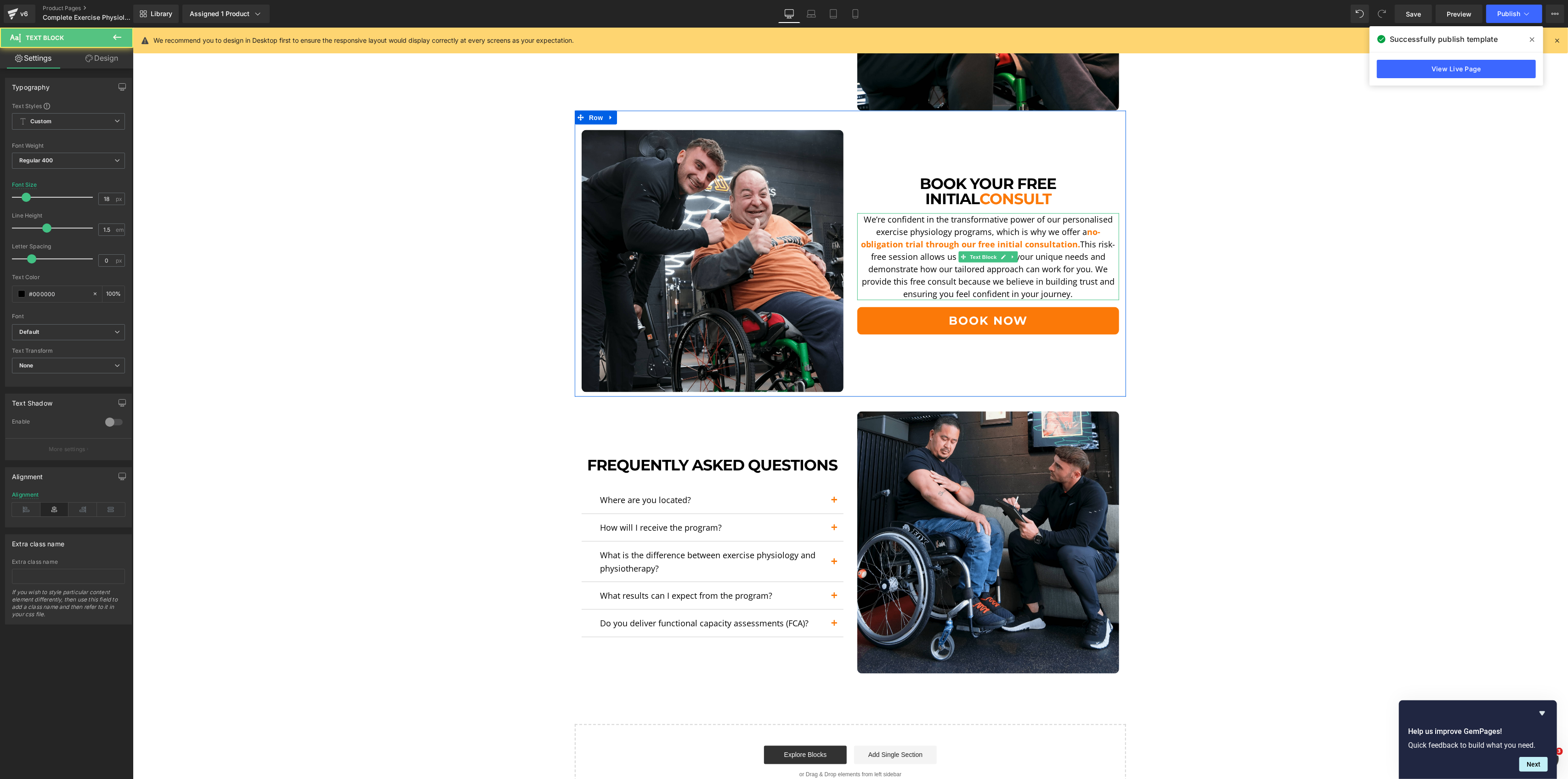
drag, startPoint x: 1088, startPoint y: 297, endPoint x: 1093, endPoint y: 270, distance: 27.5
click at [1093, 270] on p "We’re confident in the transformative power of our personalised exercise physio…" at bounding box center [988, 256] width 262 height 87
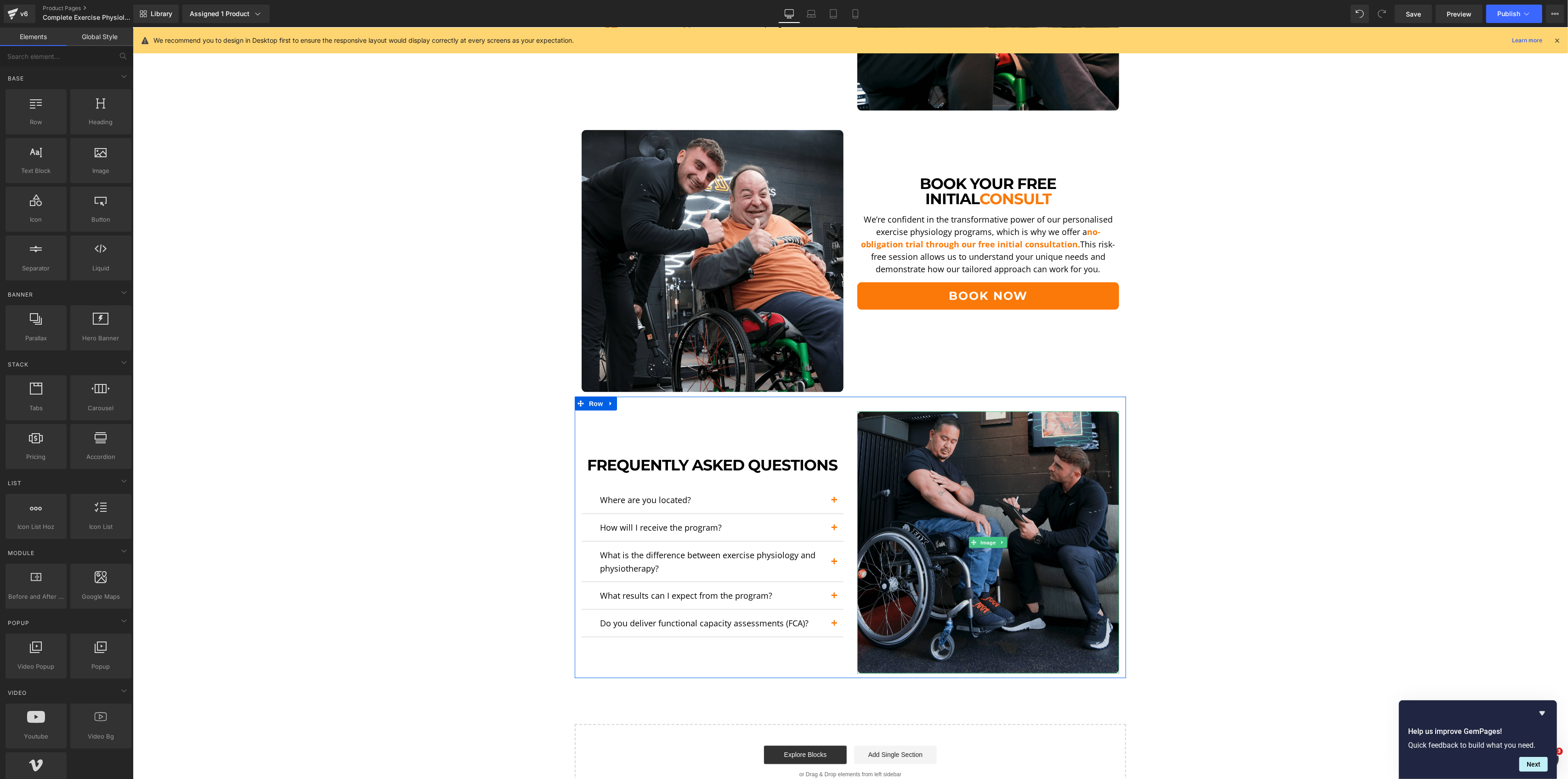
click at [1009, 513] on img at bounding box center [988, 543] width 262 height 262
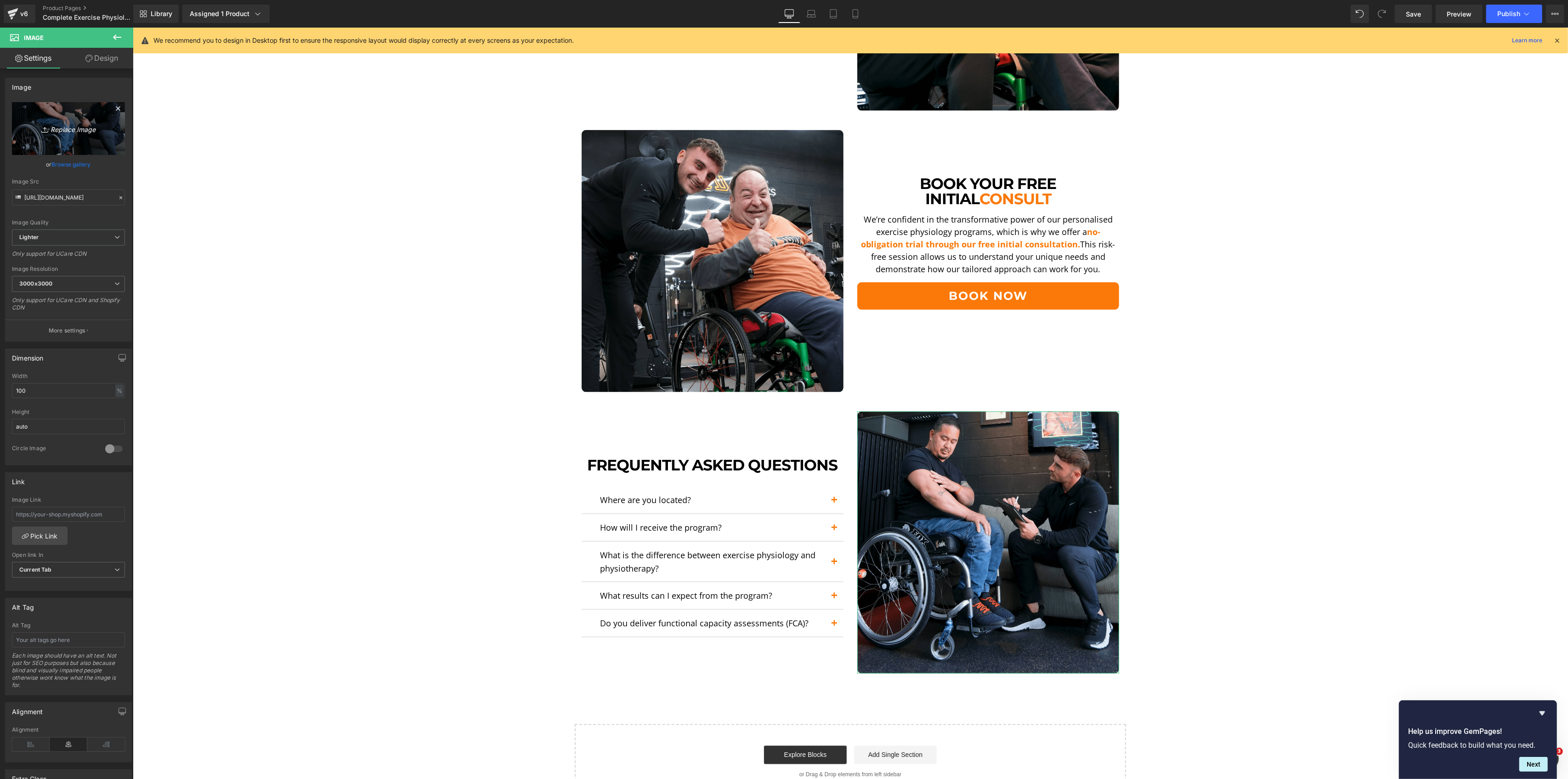
click at [87, 129] on icon "Replace Image" at bounding box center [68, 129] width 74 height 12
type input "C:\fakepath\FAQ-min-min.png"
type input "https://ucarecdn.com/89d3225c-5f1c-4c73-964c-6eb598b29251/-/format/auto/-/previ…"
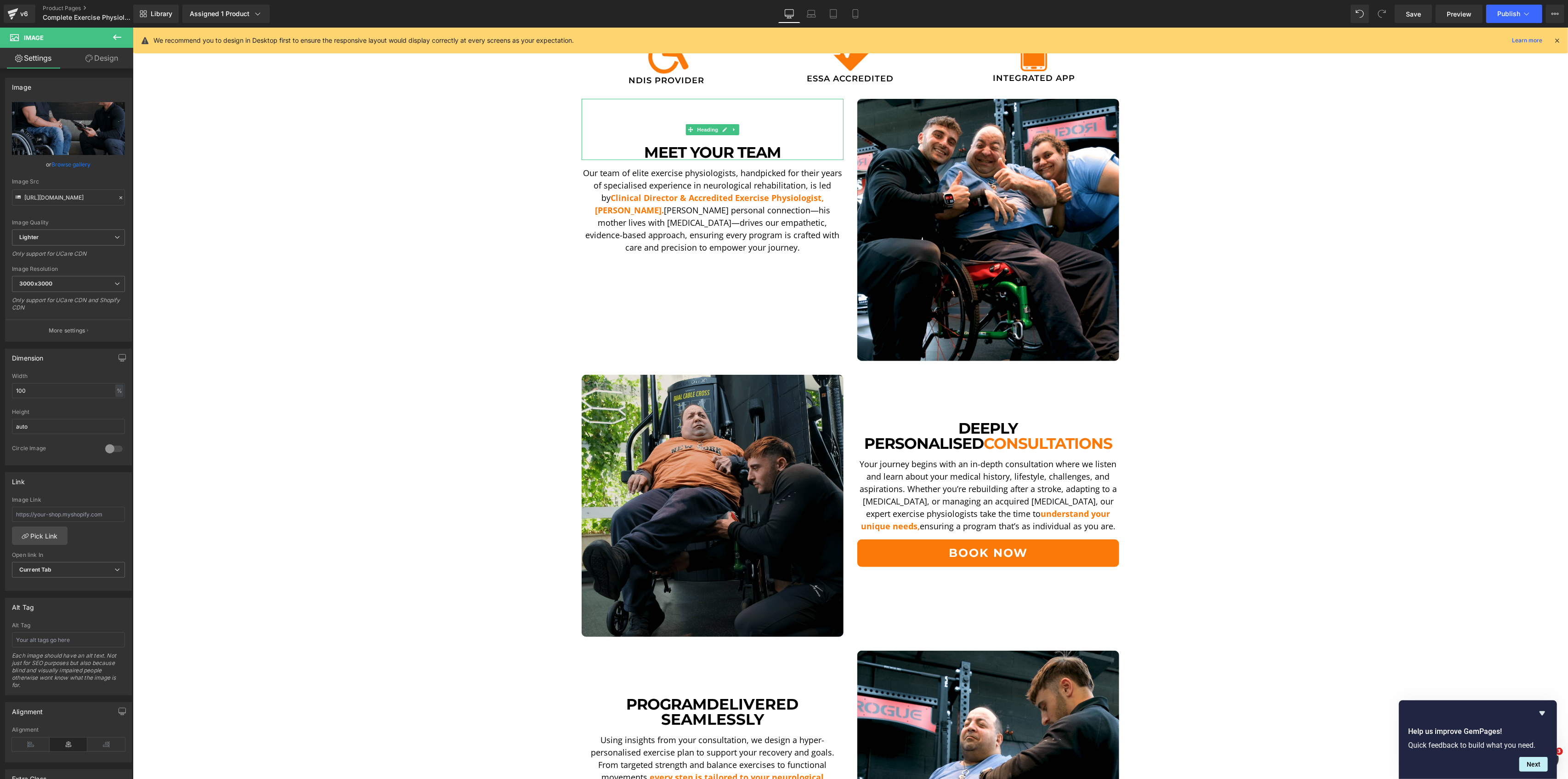
scroll to position [0, 0]
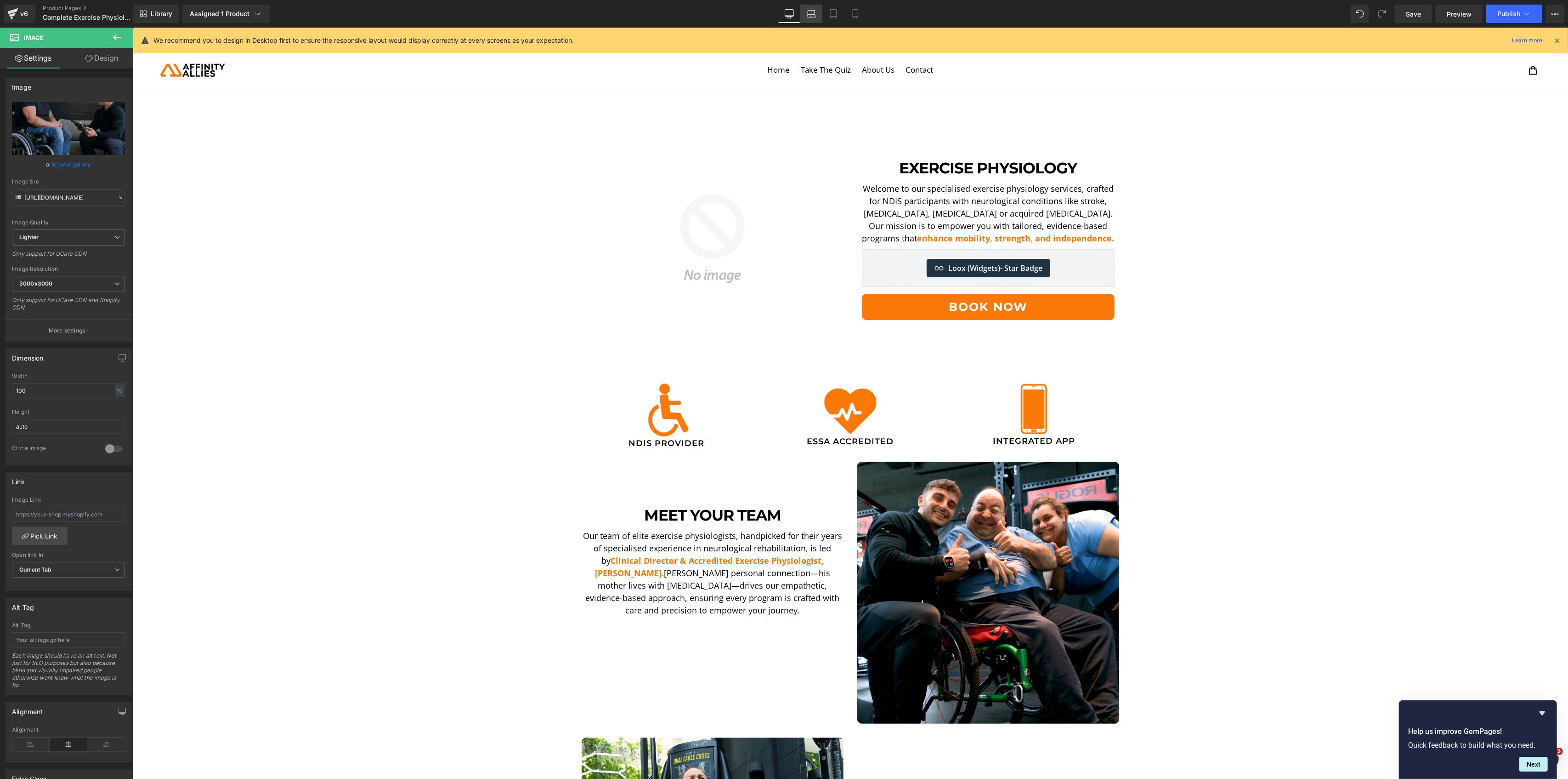
click at [808, 21] on link "Laptop" at bounding box center [811, 14] width 22 height 18
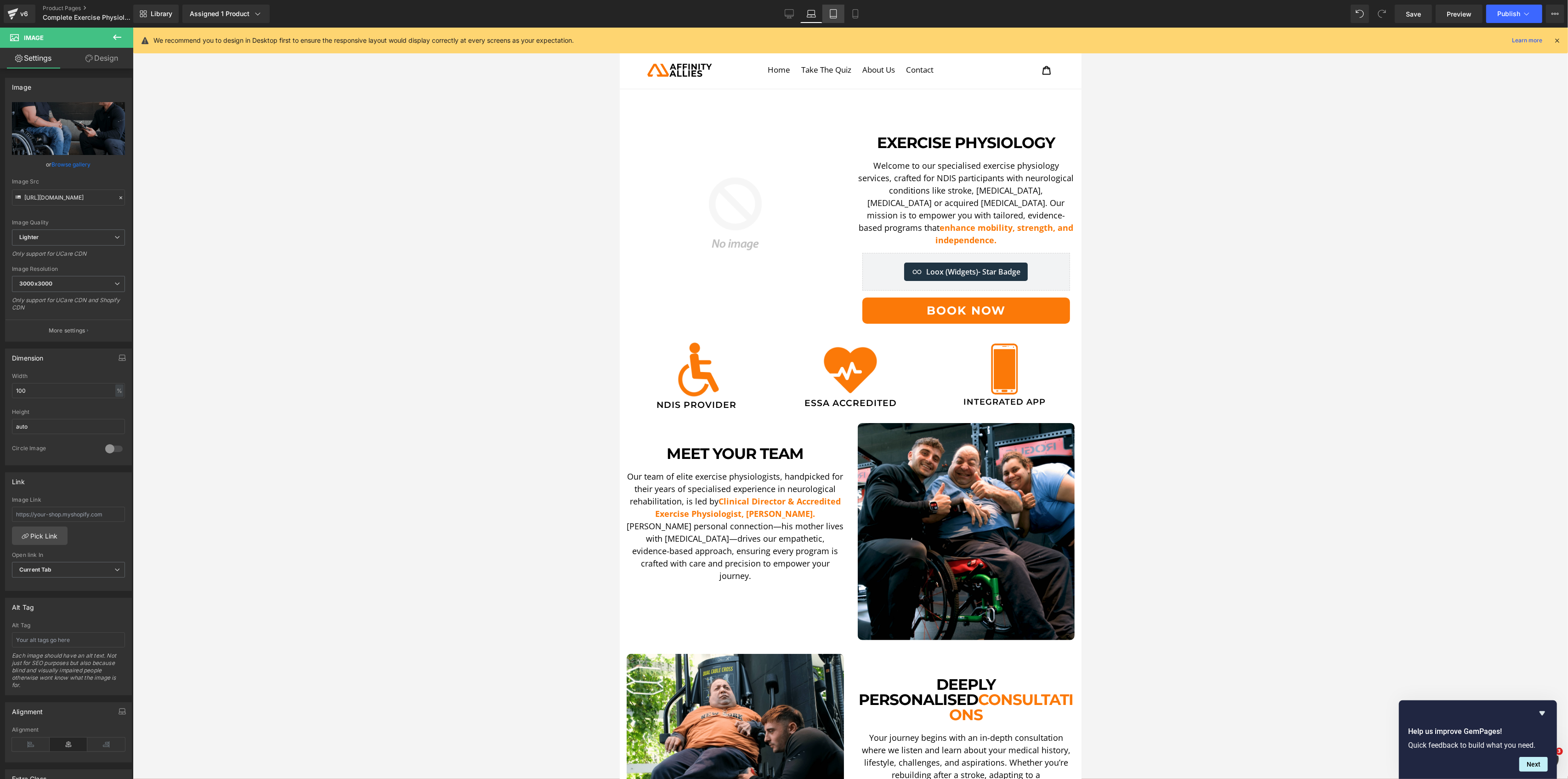
click at [828, 19] on link "Tablet" at bounding box center [833, 14] width 22 height 18
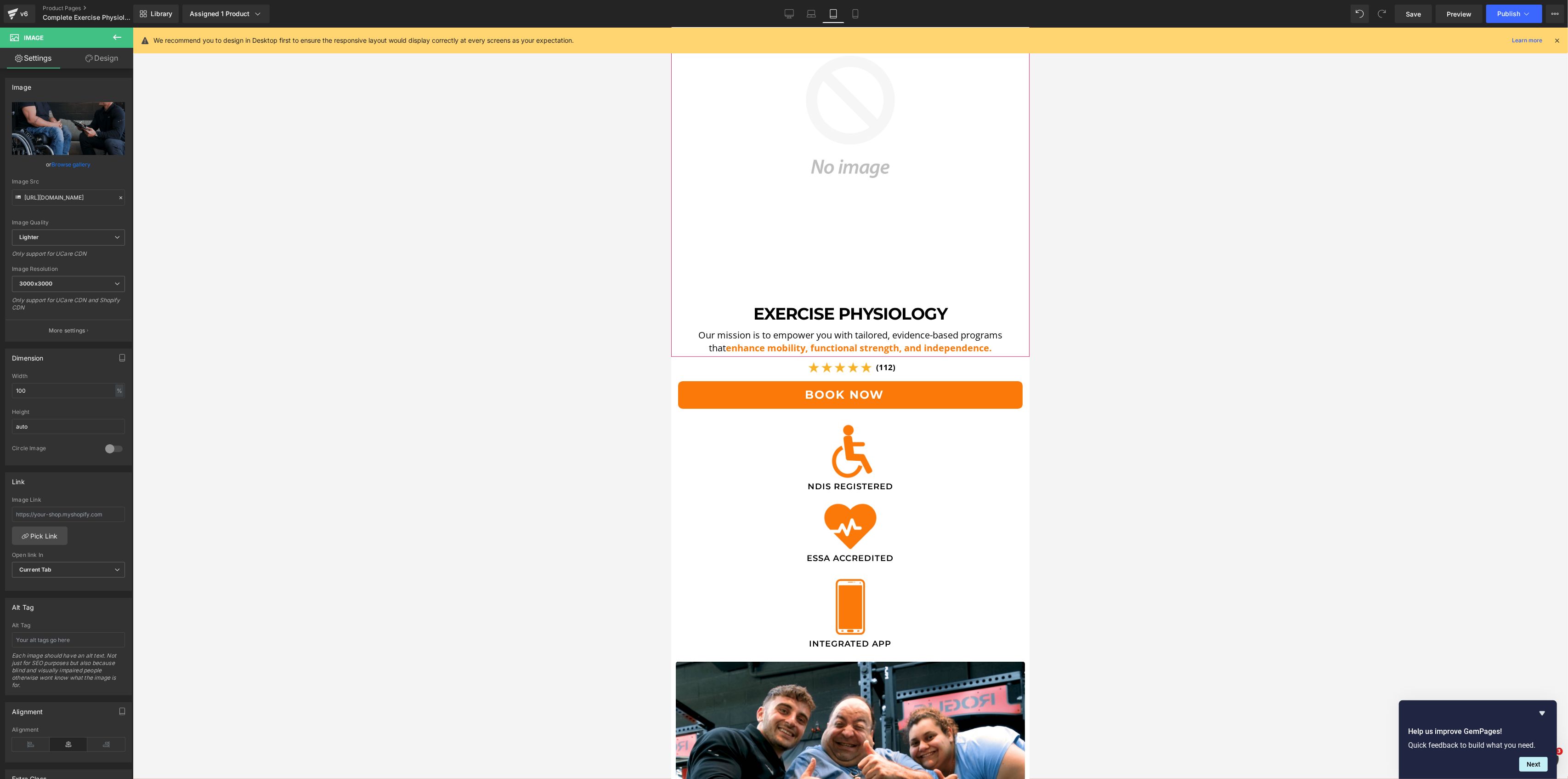
scroll to position [245, 0]
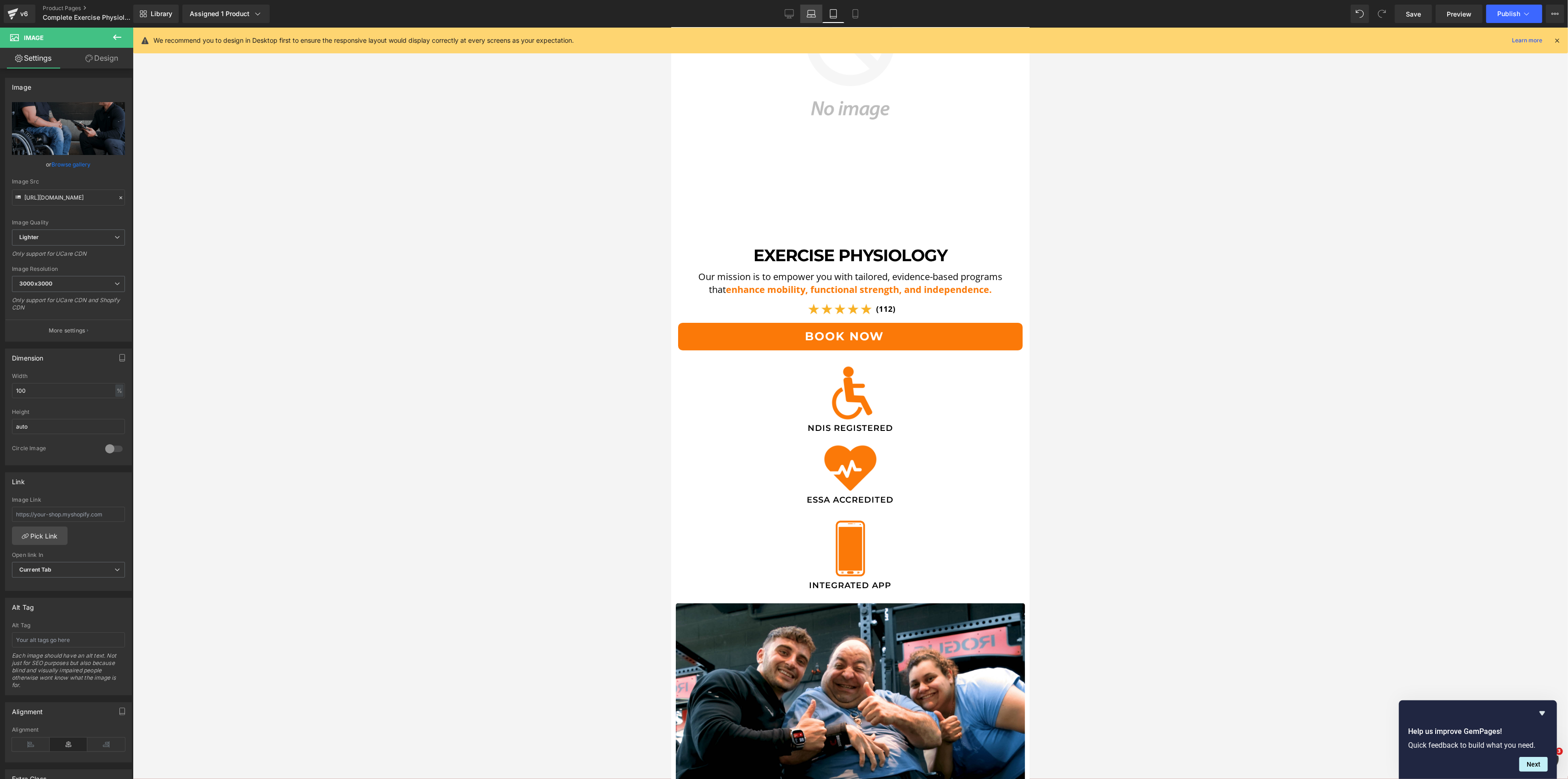
click at [817, 9] on link "Laptop" at bounding box center [811, 14] width 22 height 18
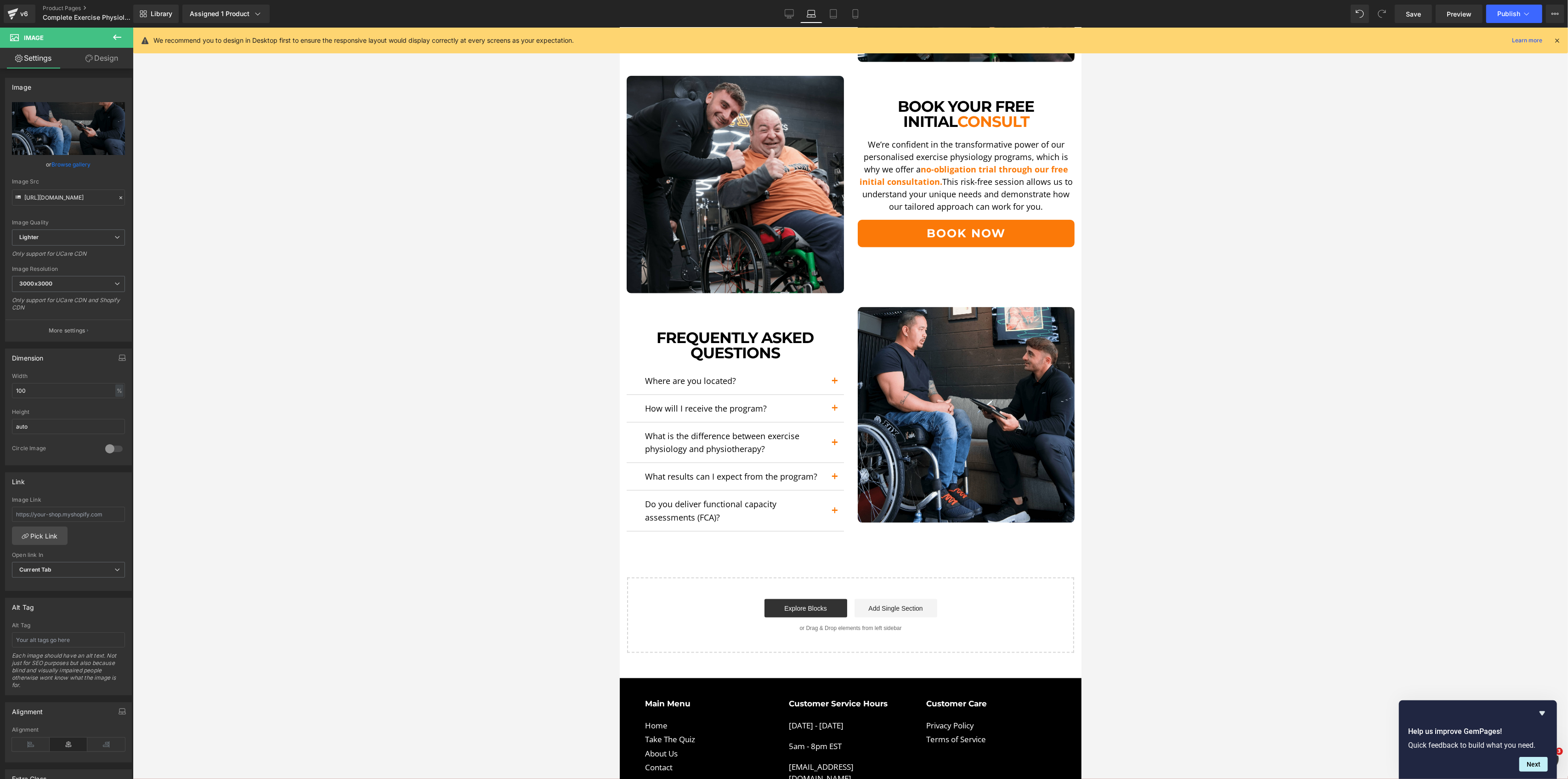
click at [779, 20] on div "Library Assigned 1 Product Product Preview Exercise Physiology Manage assigned …" at bounding box center [850, 14] width 1435 height 18
click at [788, 18] on link "Desktop" at bounding box center [789, 14] width 22 height 18
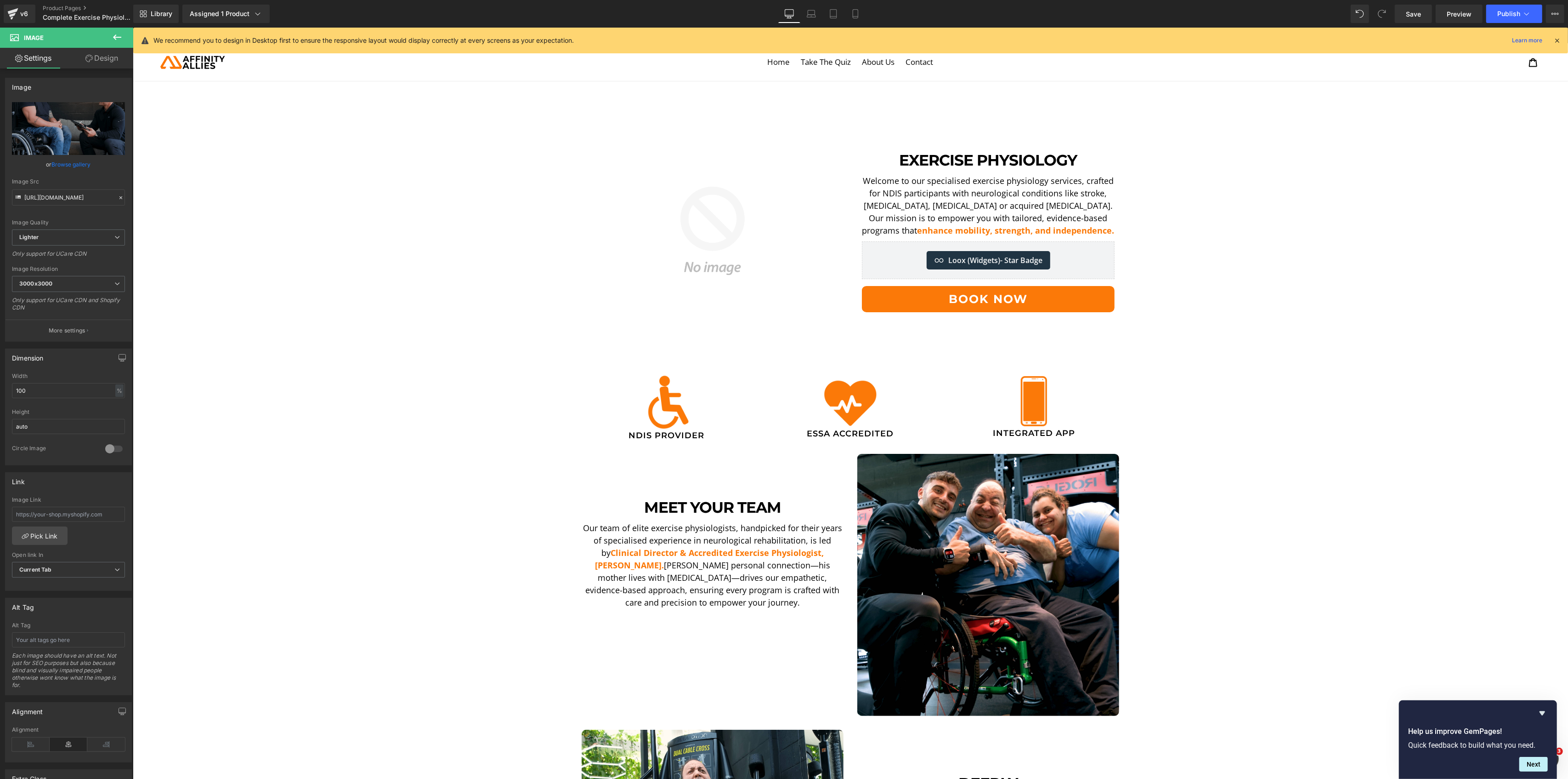
scroll to position [0, 0]
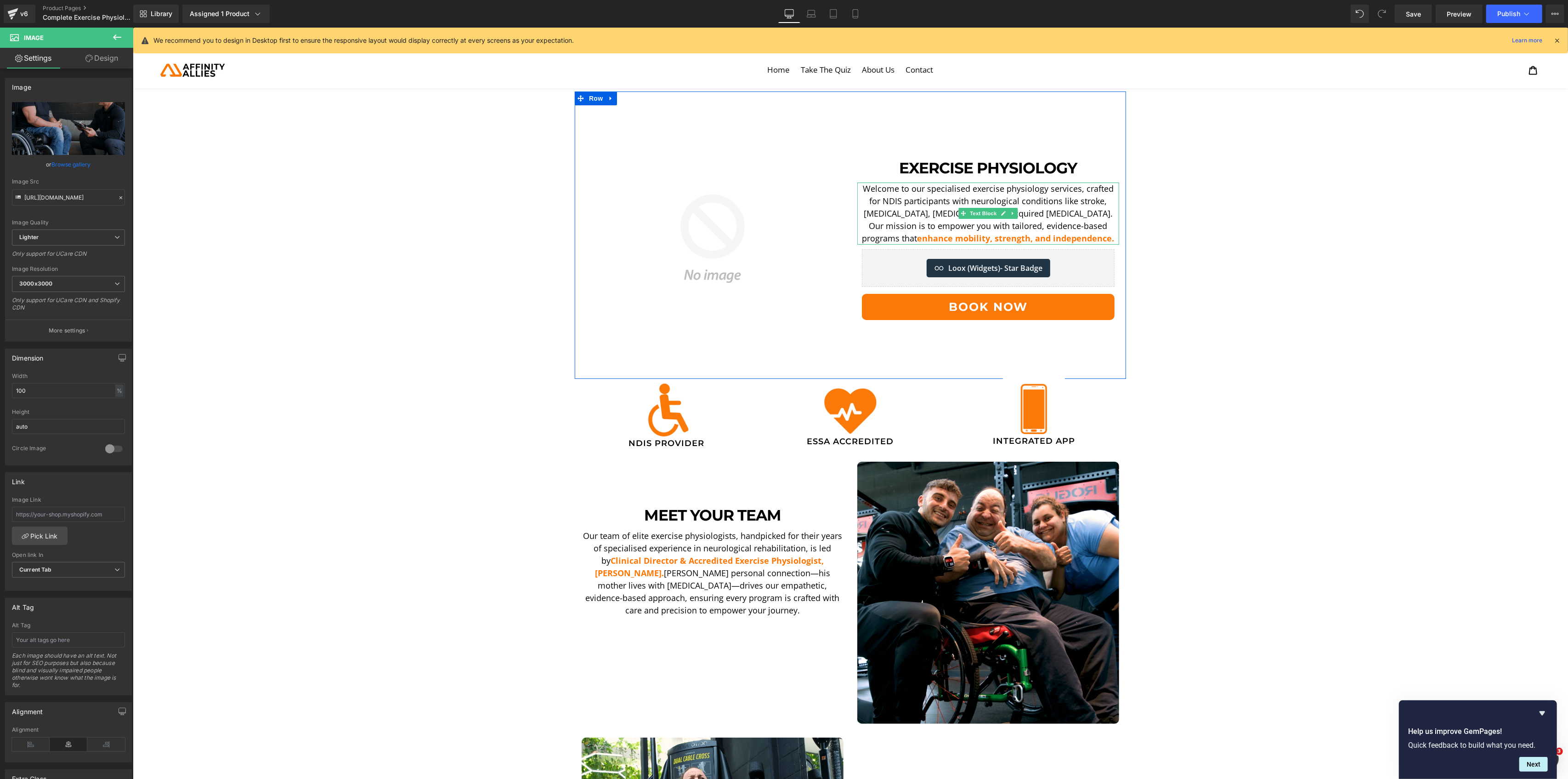
click at [1076, 227] on p "Welcome to our specialised exercise physiology services, crafted for NDIS parti…" at bounding box center [988, 214] width 262 height 62
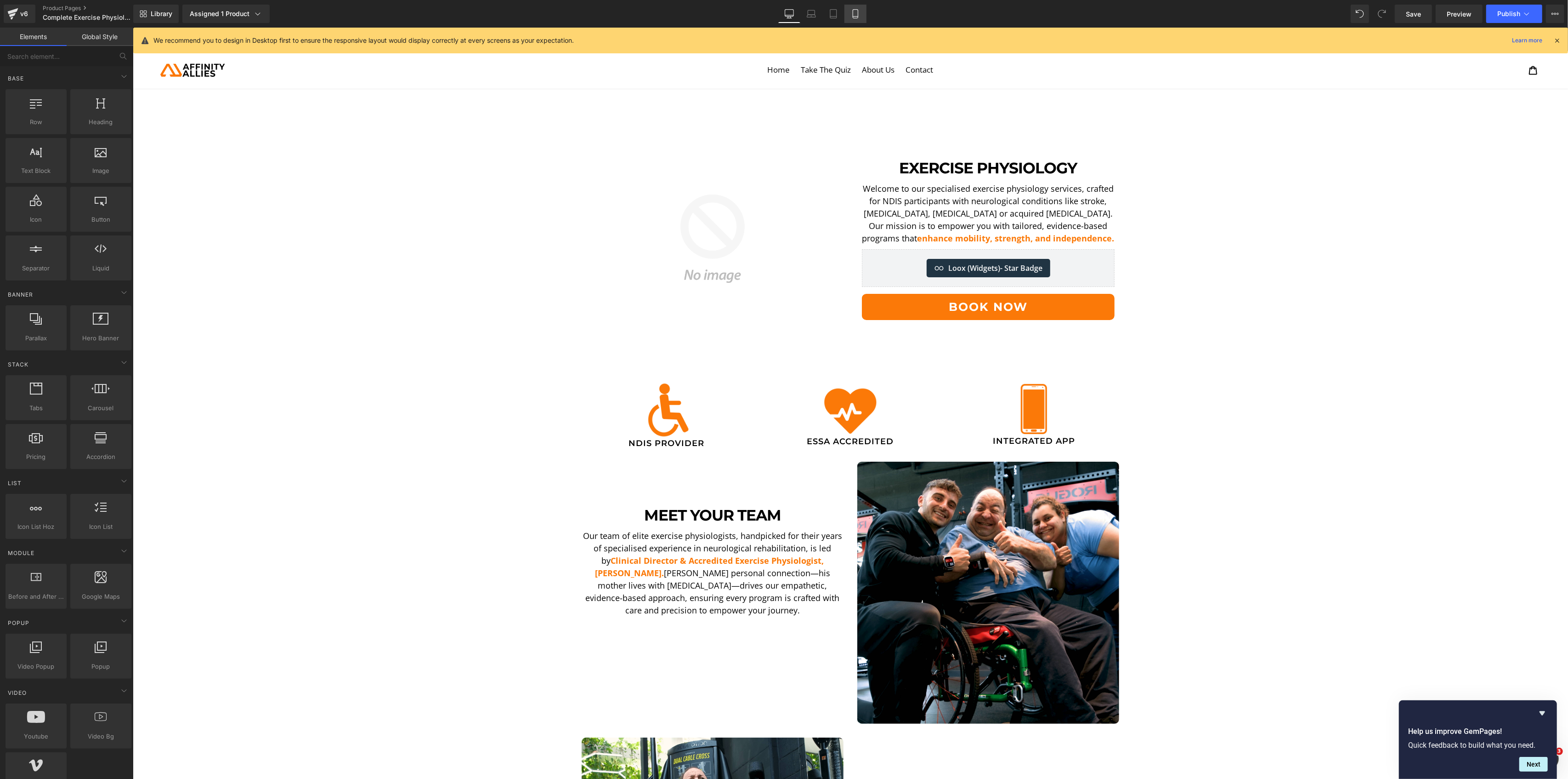
click at [853, 13] on icon at bounding box center [855, 13] width 9 height 9
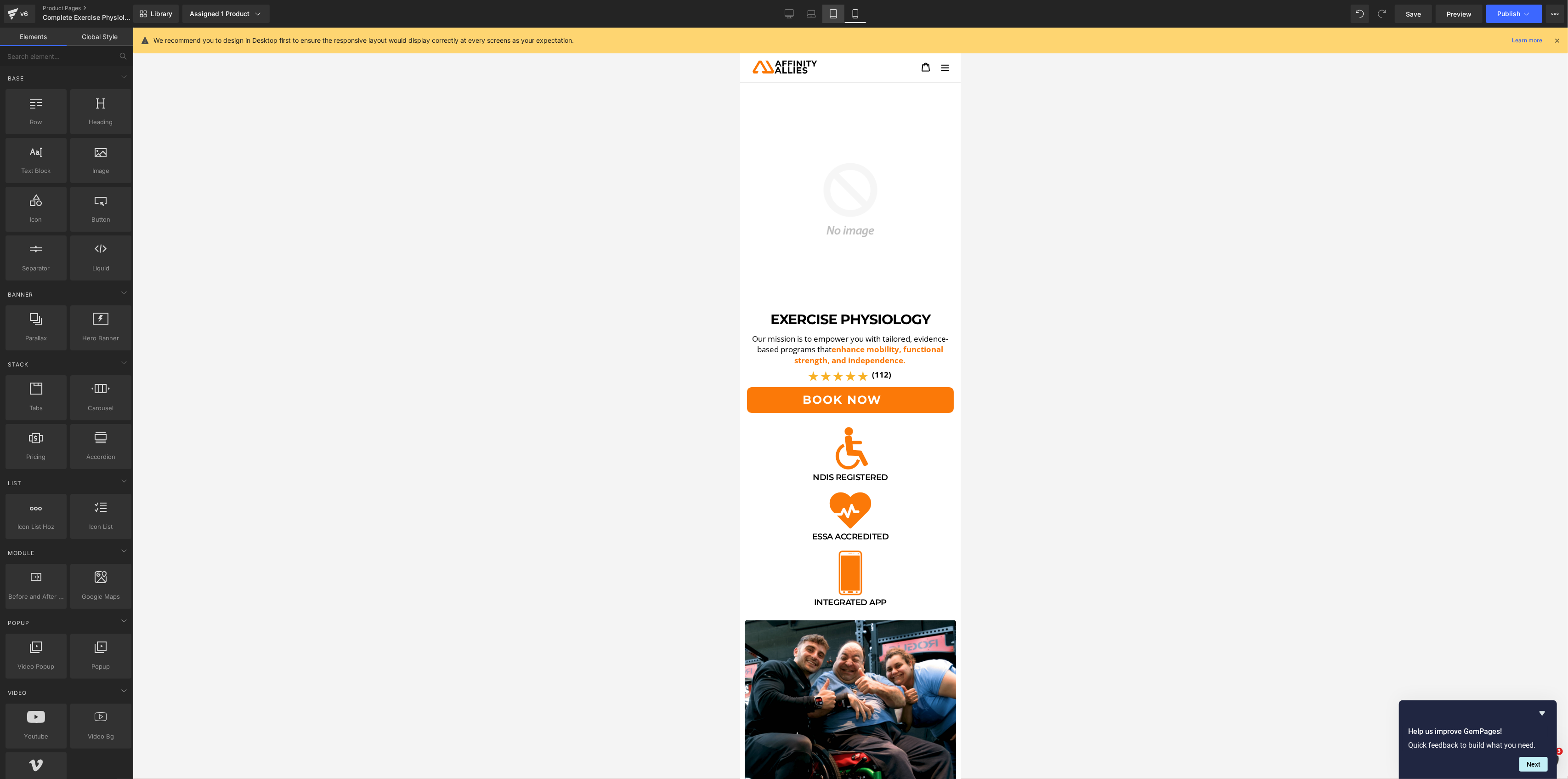
click at [827, 12] on link "Tablet" at bounding box center [833, 14] width 22 height 18
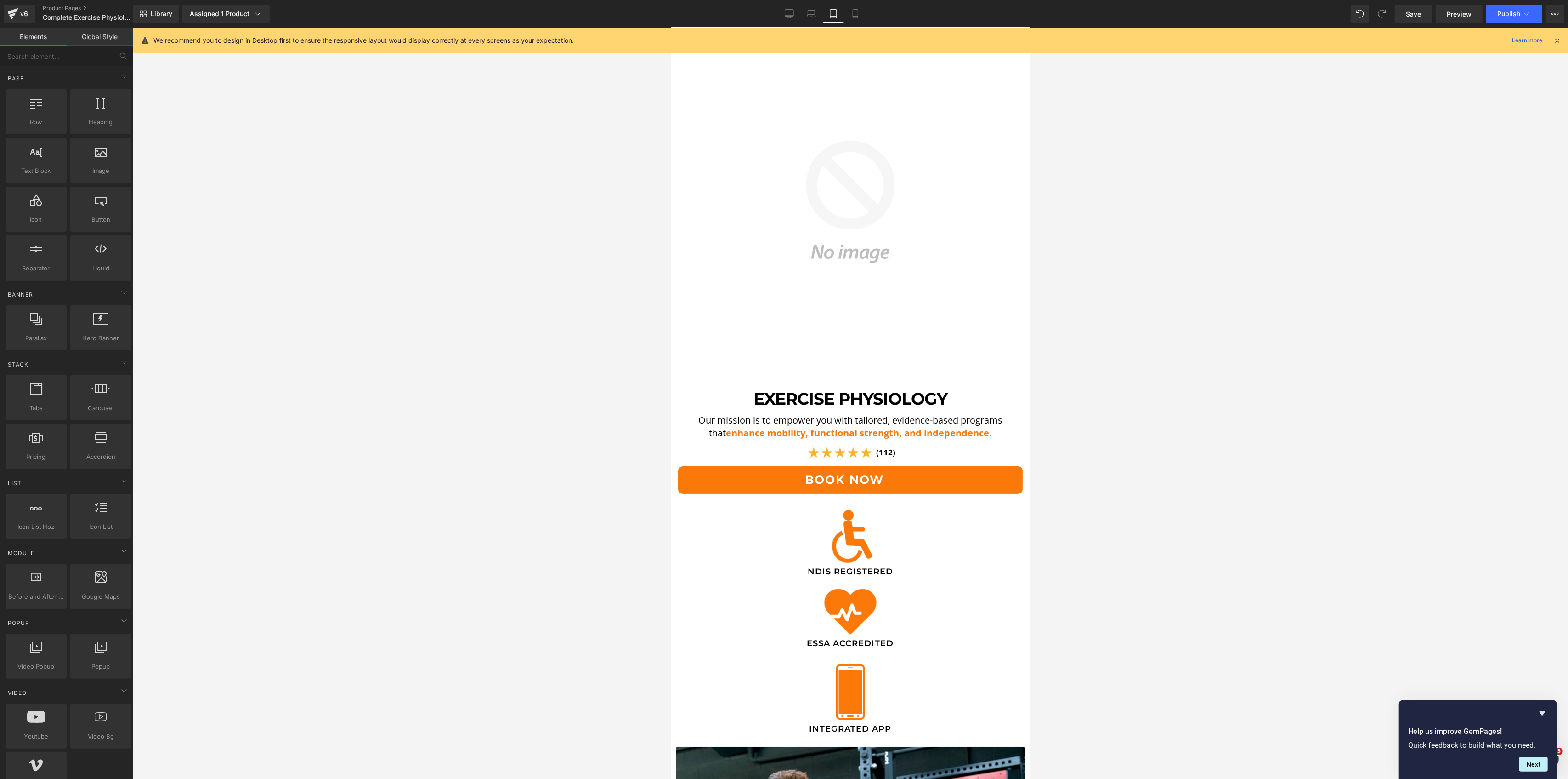
click at [826, 166] on img at bounding box center [850, 202] width 349 height 350
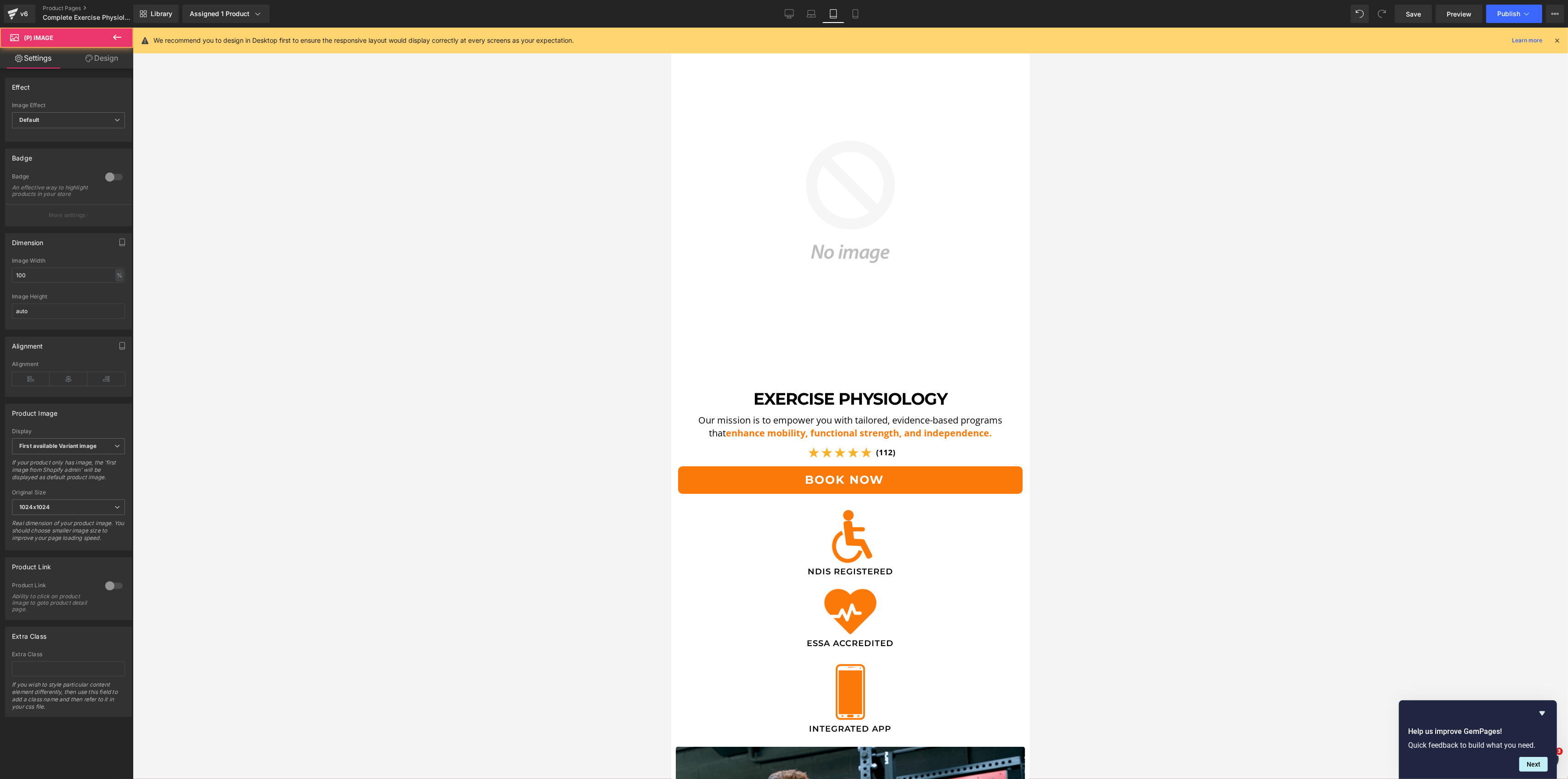
click at [110, 62] on link "Design" at bounding box center [101, 58] width 66 height 21
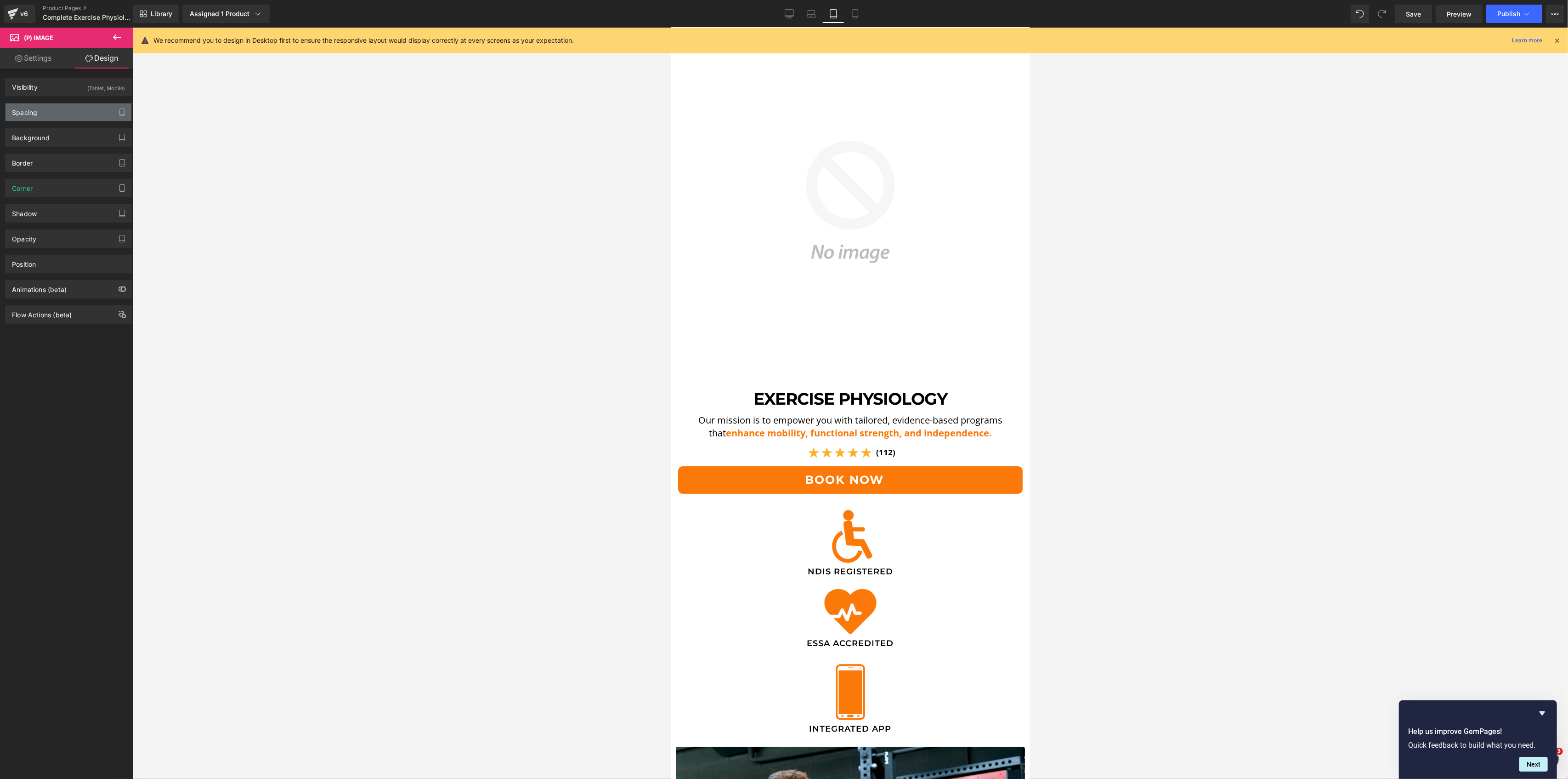
click at [68, 108] on div "Spacing" at bounding box center [68, 112] width 126 height 18
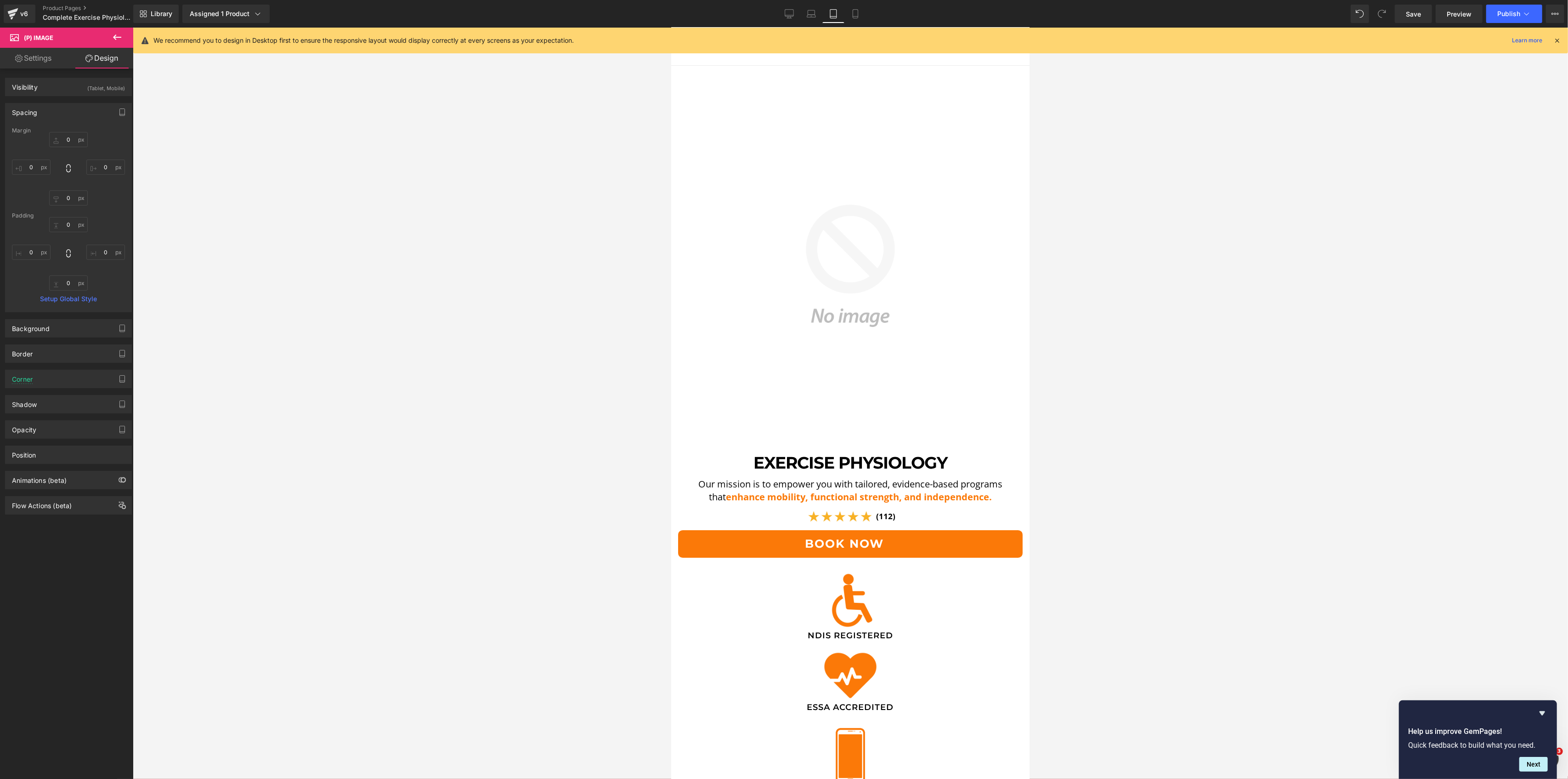
scroll to position [0, 0]
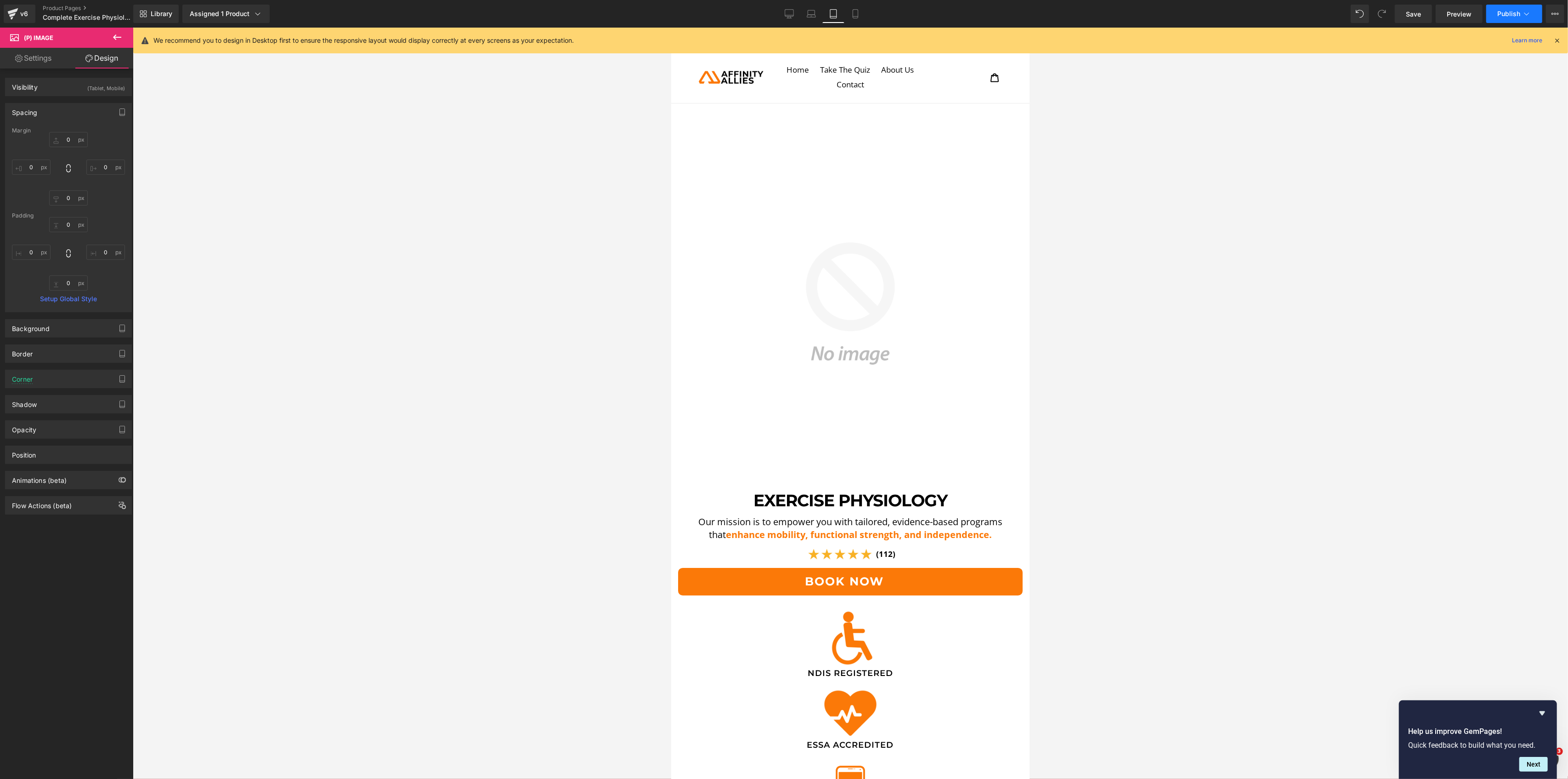
click at [1513, 10] on span "Publish" at bounding box center [1509, 14] width 23 height 7
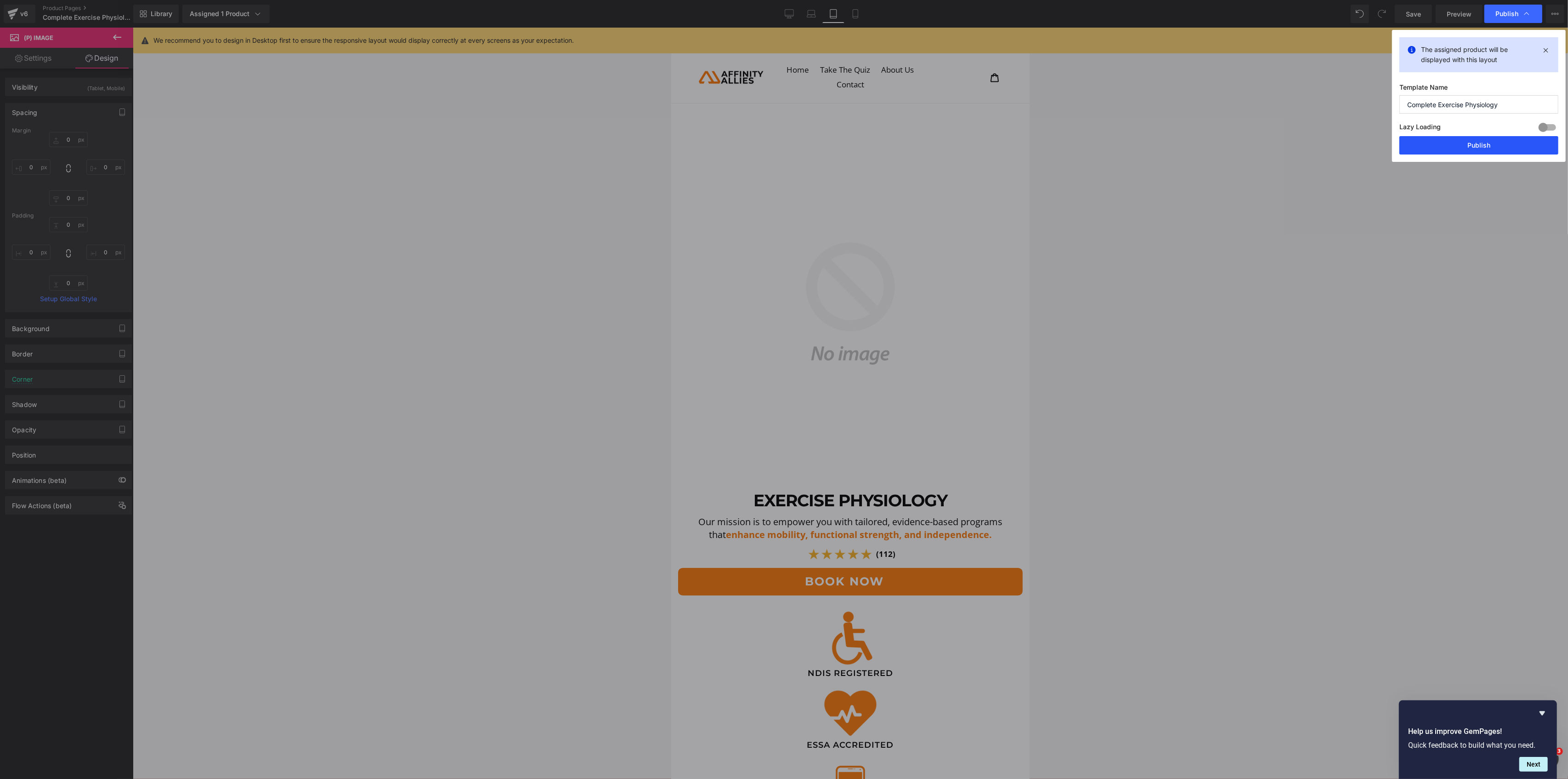
click at [1463, 153] on button "Publish" at bounding box center [1479, 145] width 159 height 18
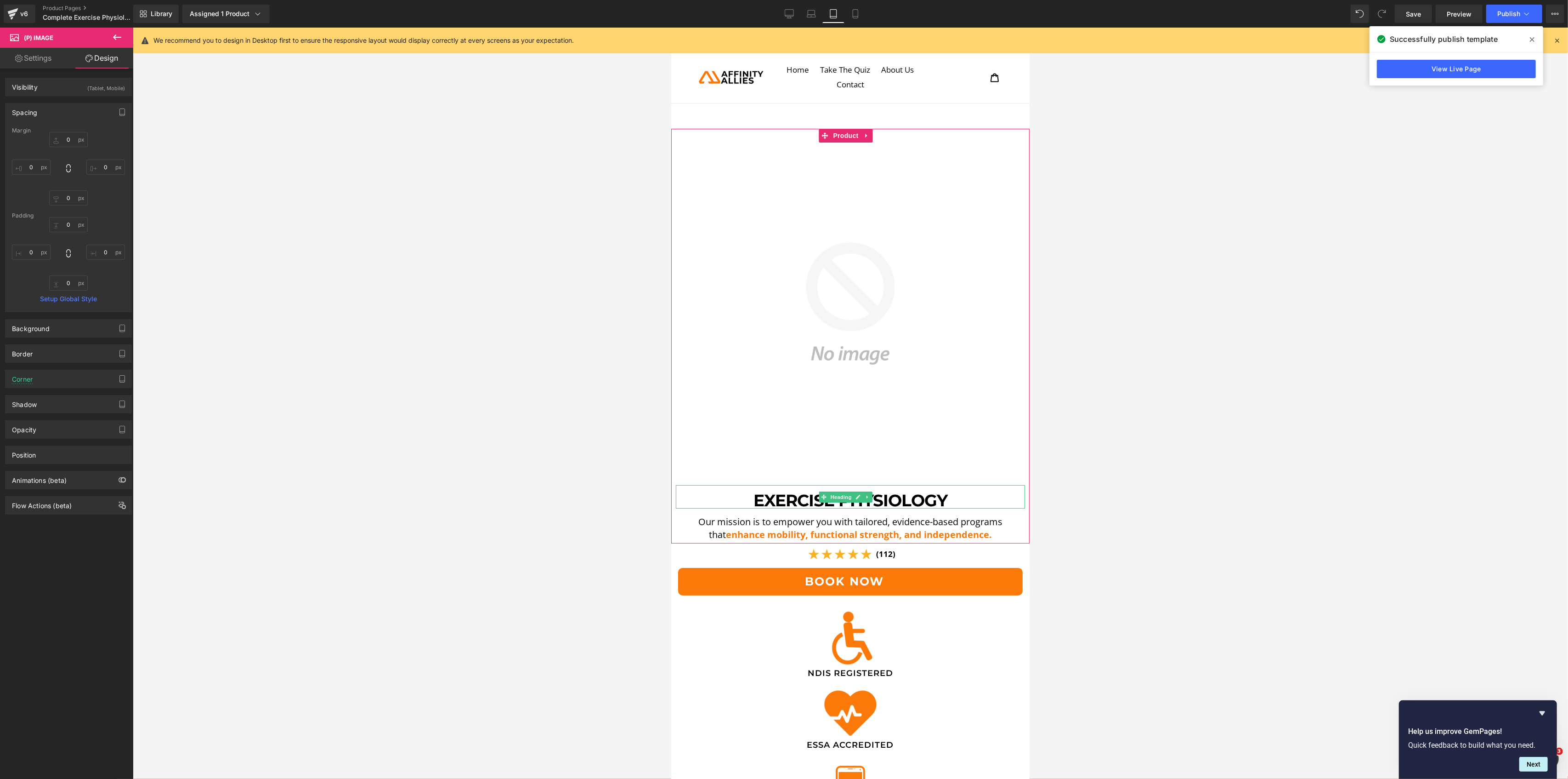
drag, startPoint x: 837, startPoint y: 492, endPoint x: 688, endPoint y: 443, distance: 156.9
click at [837, 492] on span "Heading" at bounding box center [841, 497] width 25 height 11
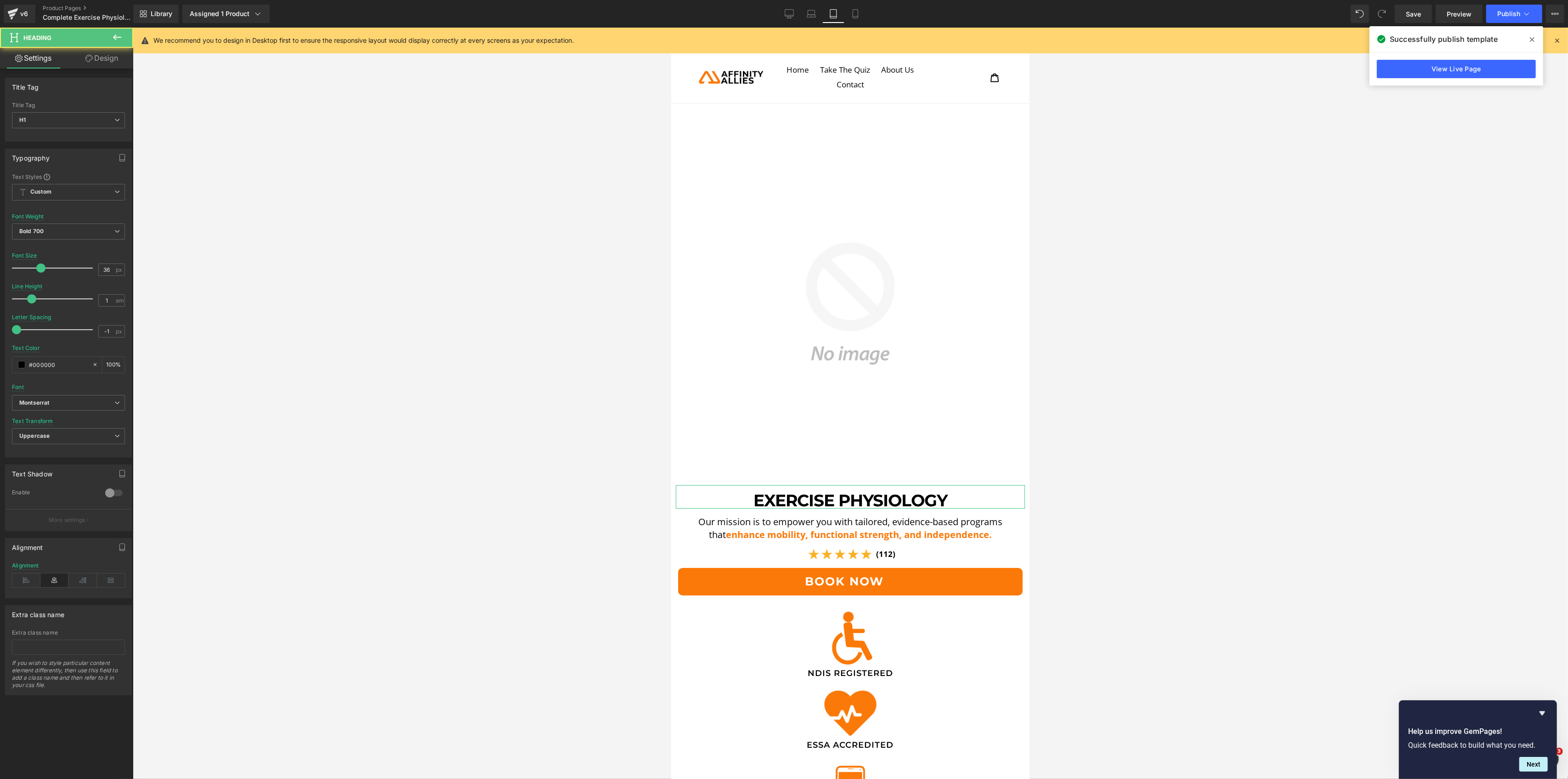
click at [102, 63] on link "Design" at bounding box center [101, 58] width 66 height 21
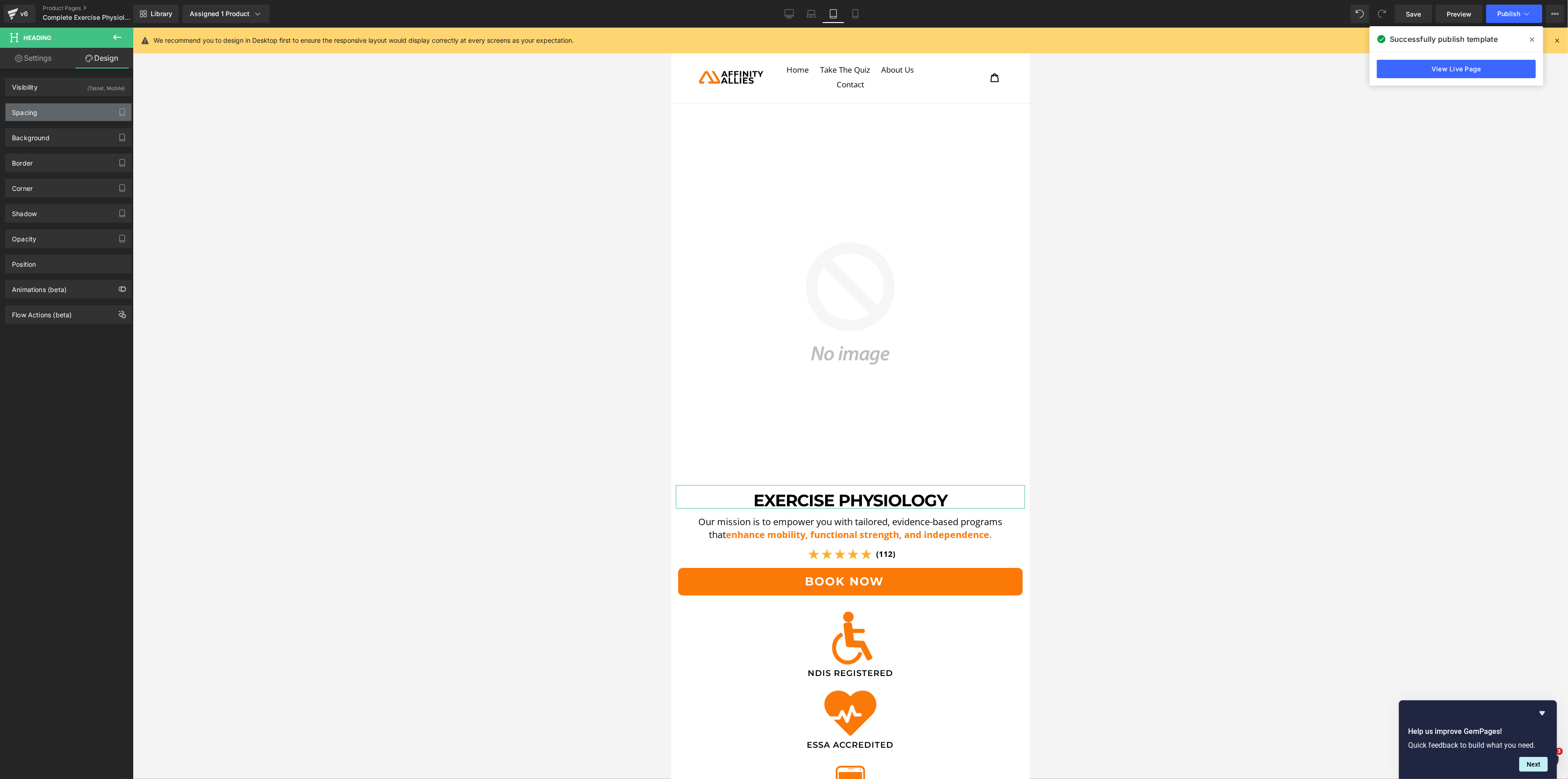
click at [61, 118] on div "Spacing" at bounding box center [68, 112] width 126 height 18
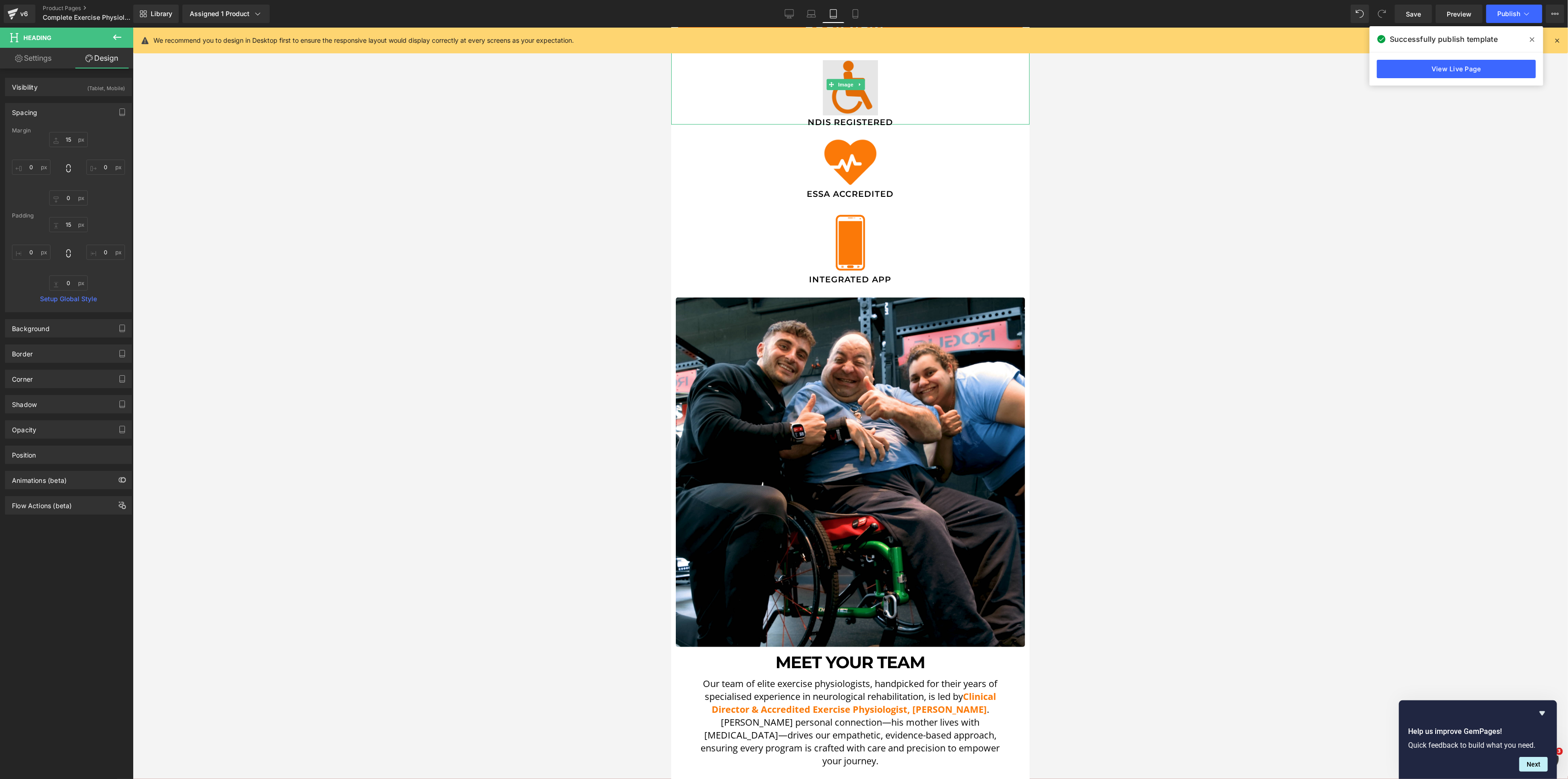
scroll to position [552, 0]
click at [838, 652] on span "Heading" at bounding box center [841, 657] width 25 height 11
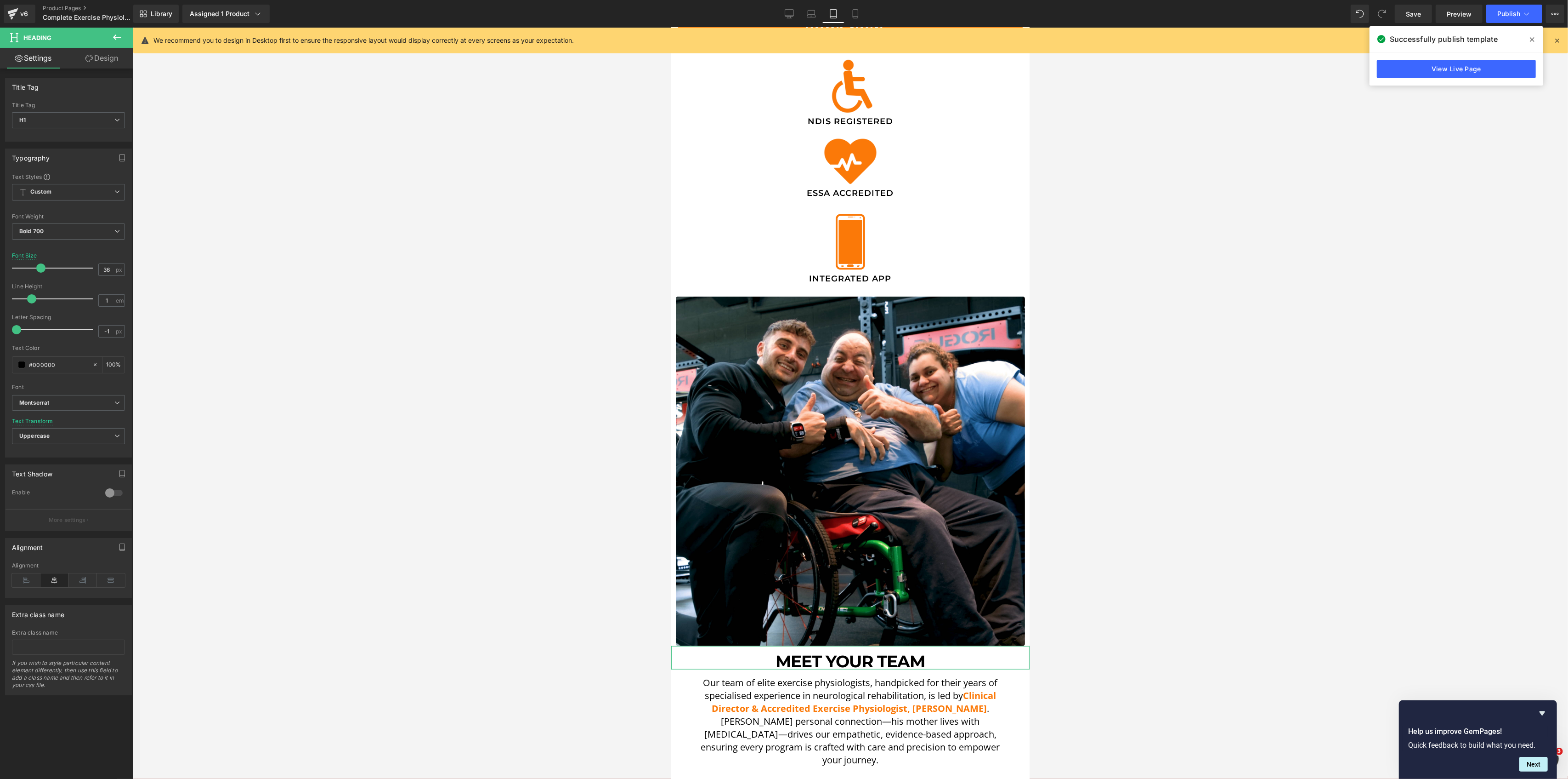
click at [106, 59] on link "Design" at bounding box center [101, 58] width 66 height 21
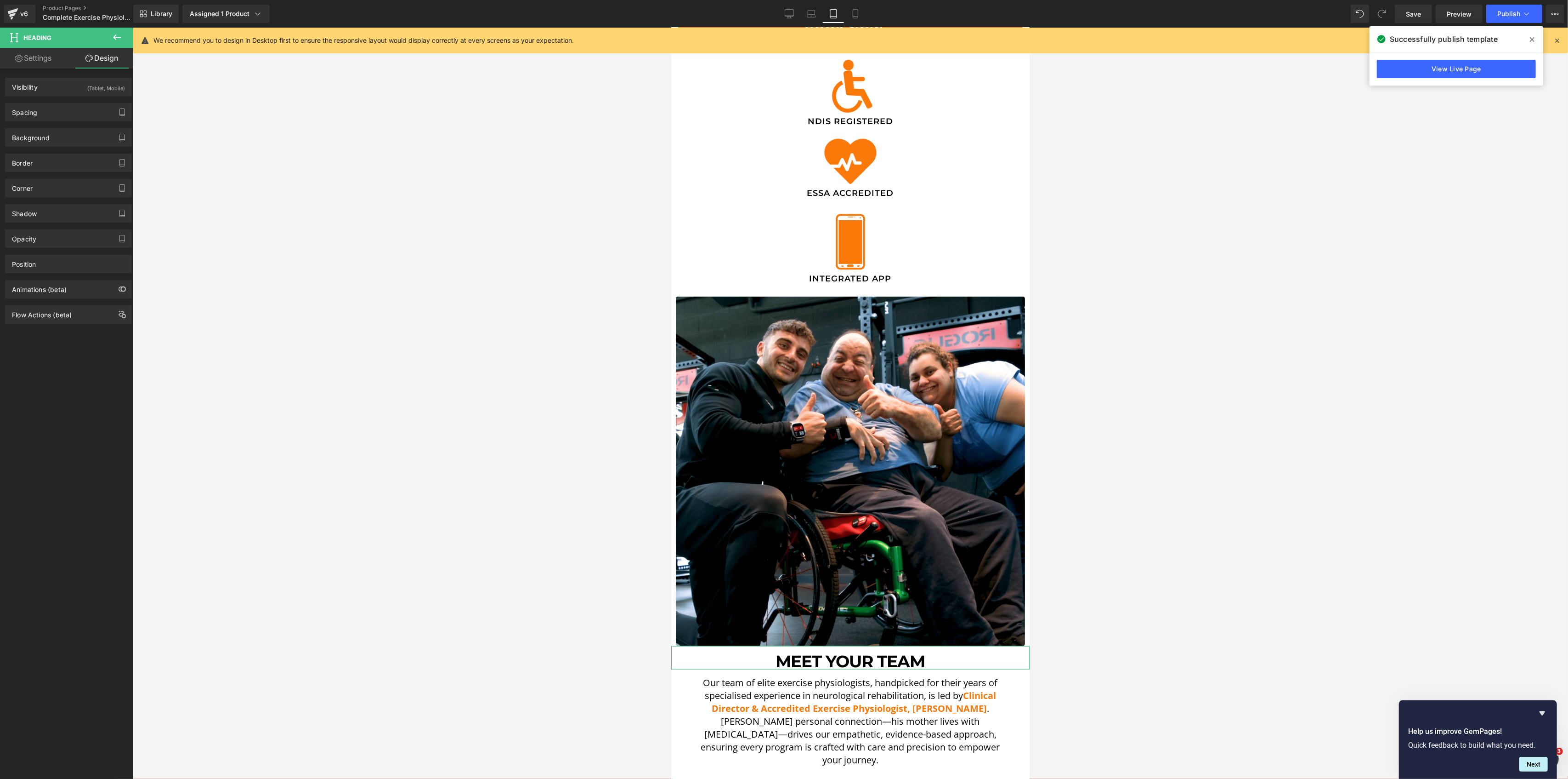
click at [59, 122] on div "Background Color & Image color transparent Color transparent 0 % Image Replace …" at bounding box center [69, 134] width 138 height 26
click at [65, 111] on div "Spacing" at bounding box center [68, 112] width 126 height 18
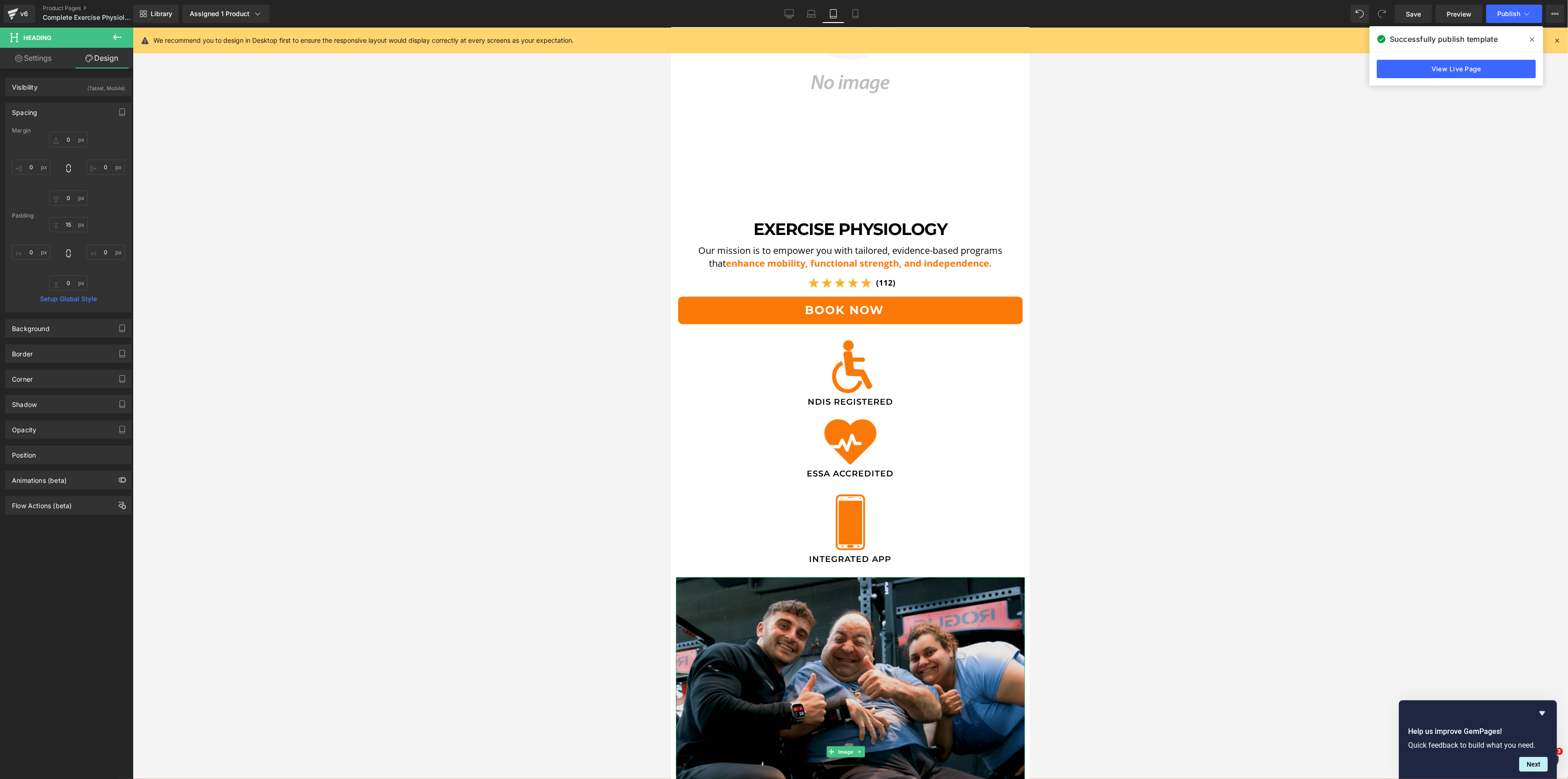
scroll to position [245, 0]
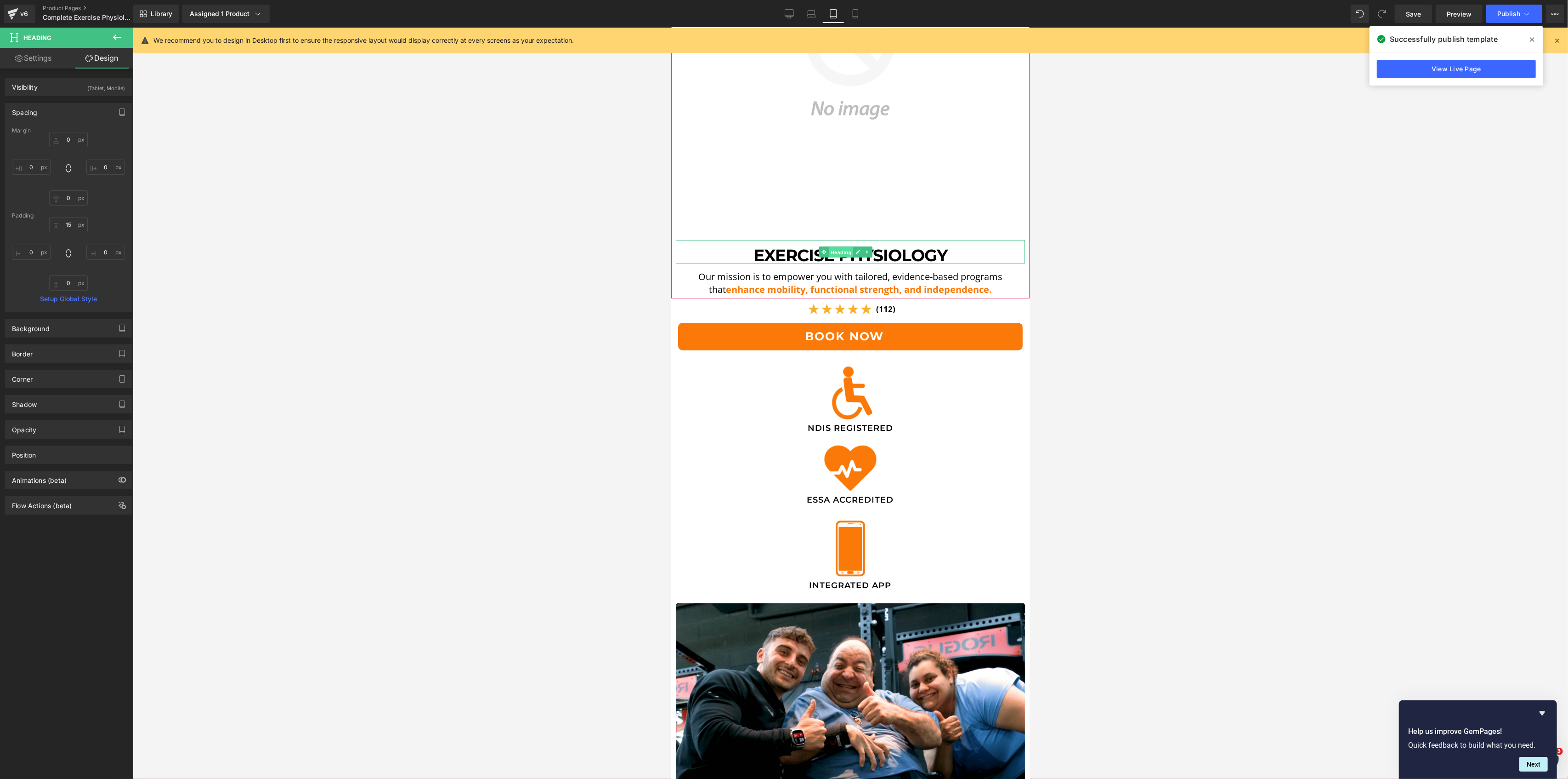
click at [845, 247] on span "Heading" at bounding box center [841, 252] width 25 height 11
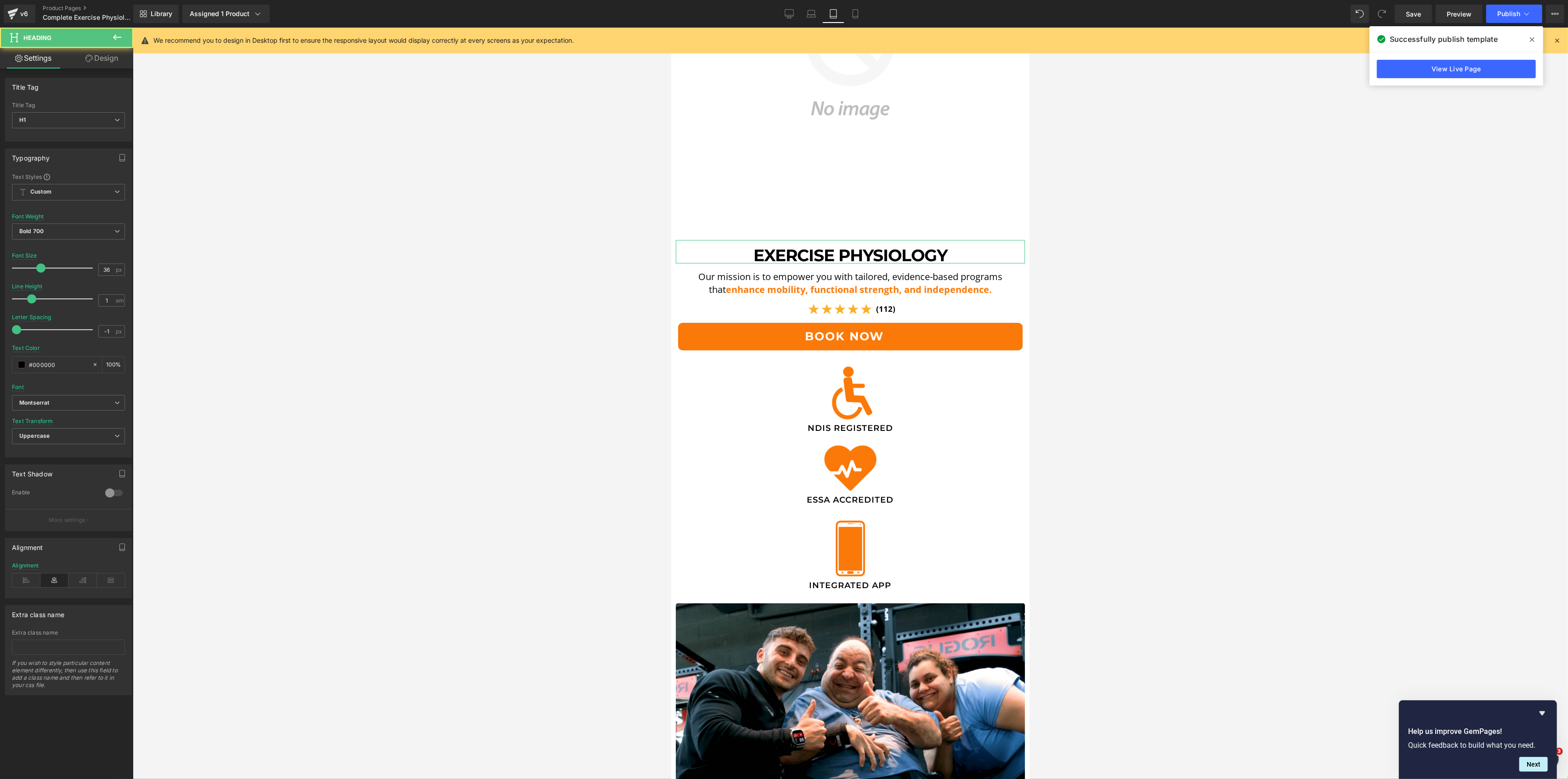
click at [116, 61] on link "Design" at bounding box center [101, 58] width 66 height 21
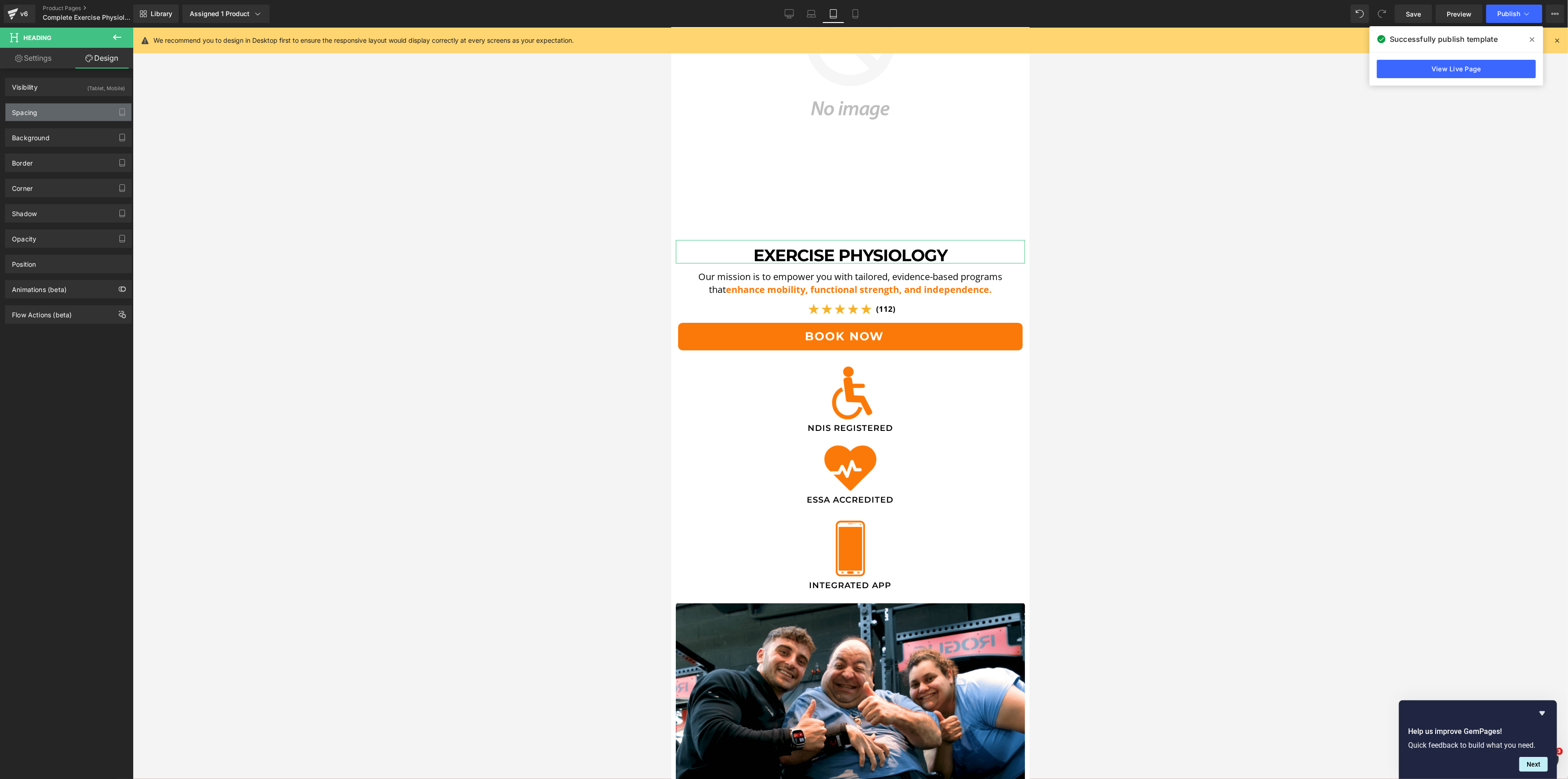
click at [69, 105] on div "Spacing" at bounding box center [68, 112] width 126 height 18
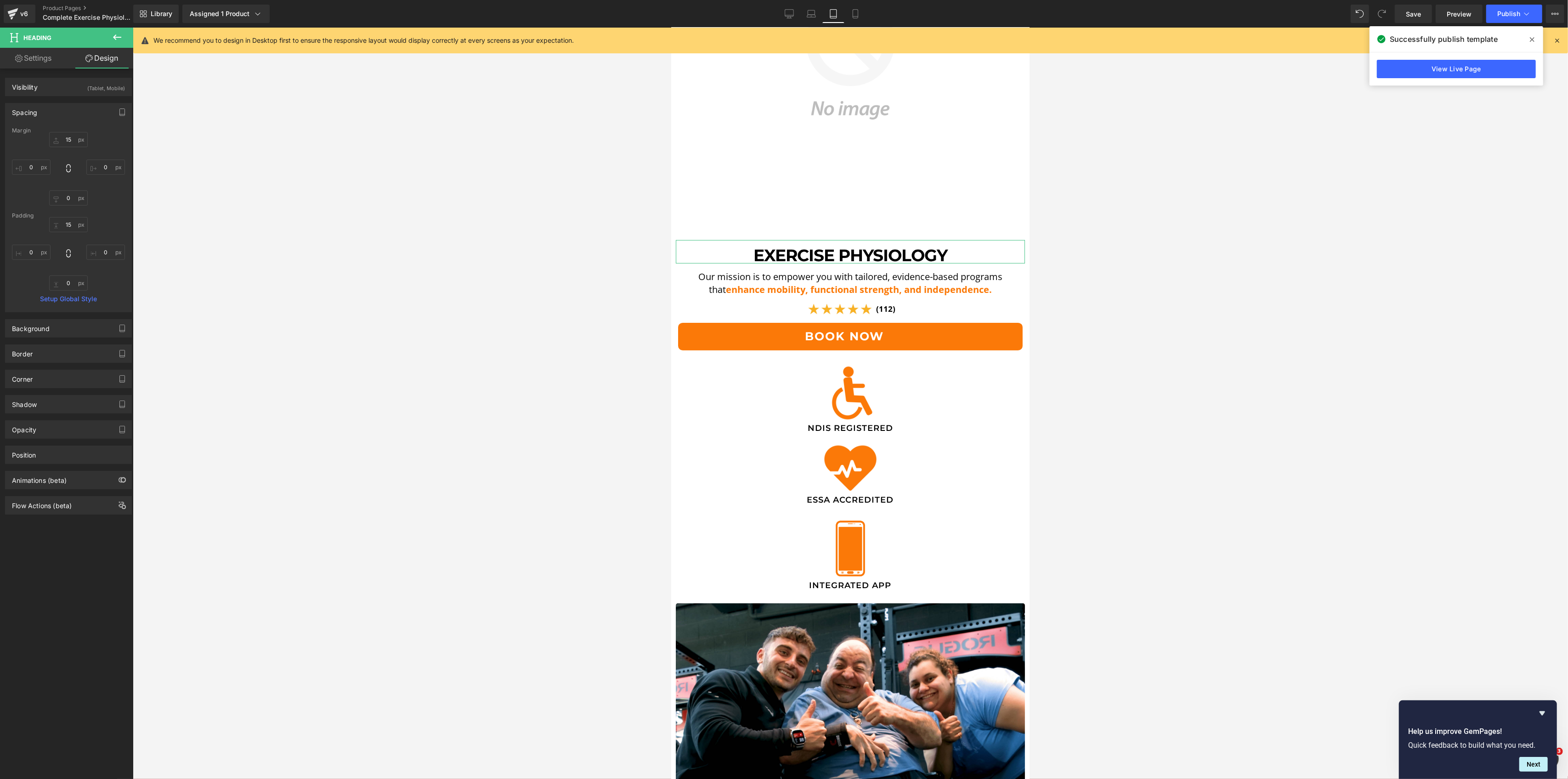
click at [72, 132] on div "Margin" at bounding box center [69, 130] width 113 height 7
click at [75, 139] on input "15" at bounding box center [68, 139] width 38 height 15
type input "0"
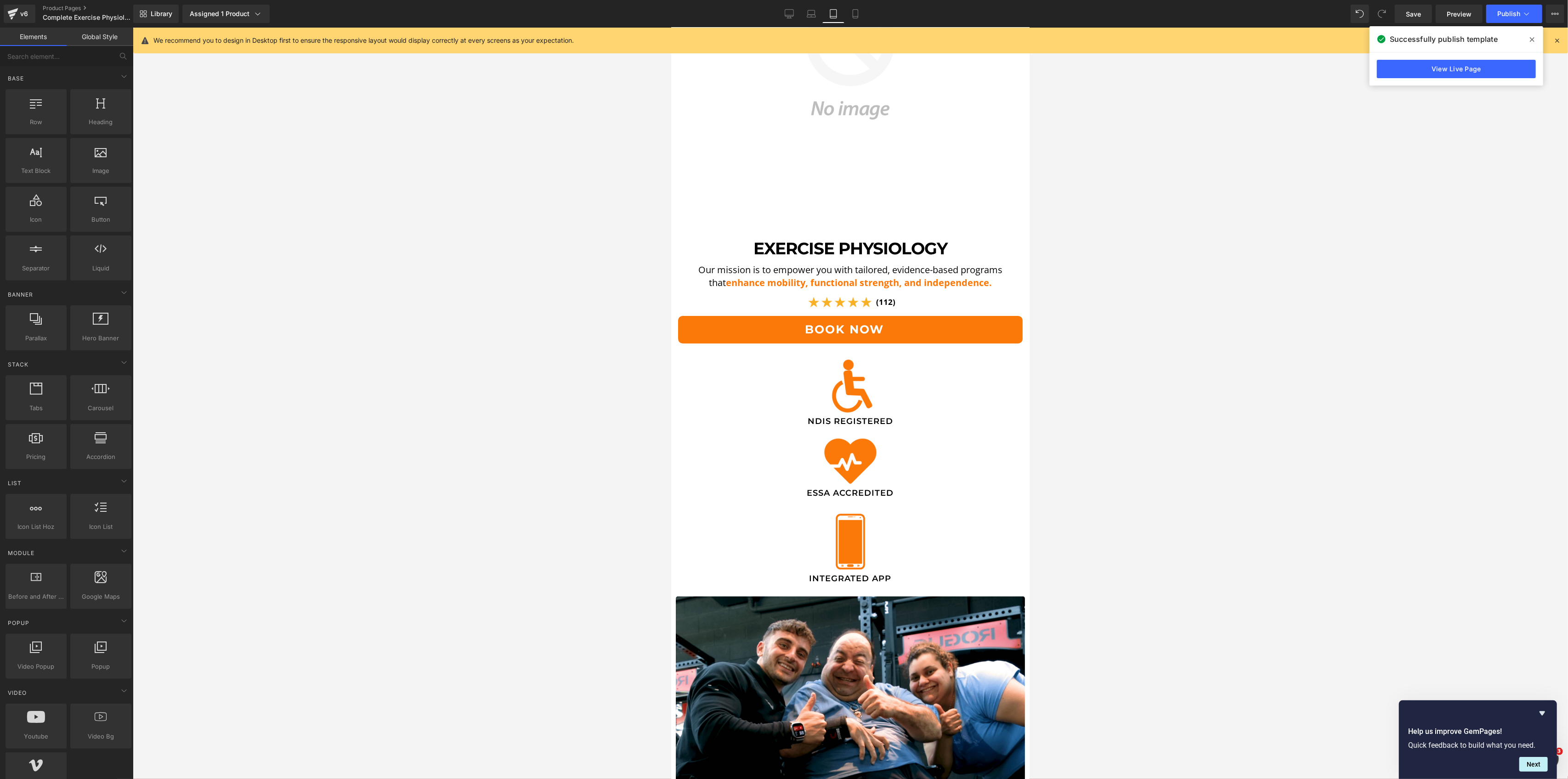
click at [423, 224] on div at bounding box center [850, 403] width 1435 height 751
click at [1500, 18] on button "Publish" at bounding box center [1514, 14] width 56 height 18
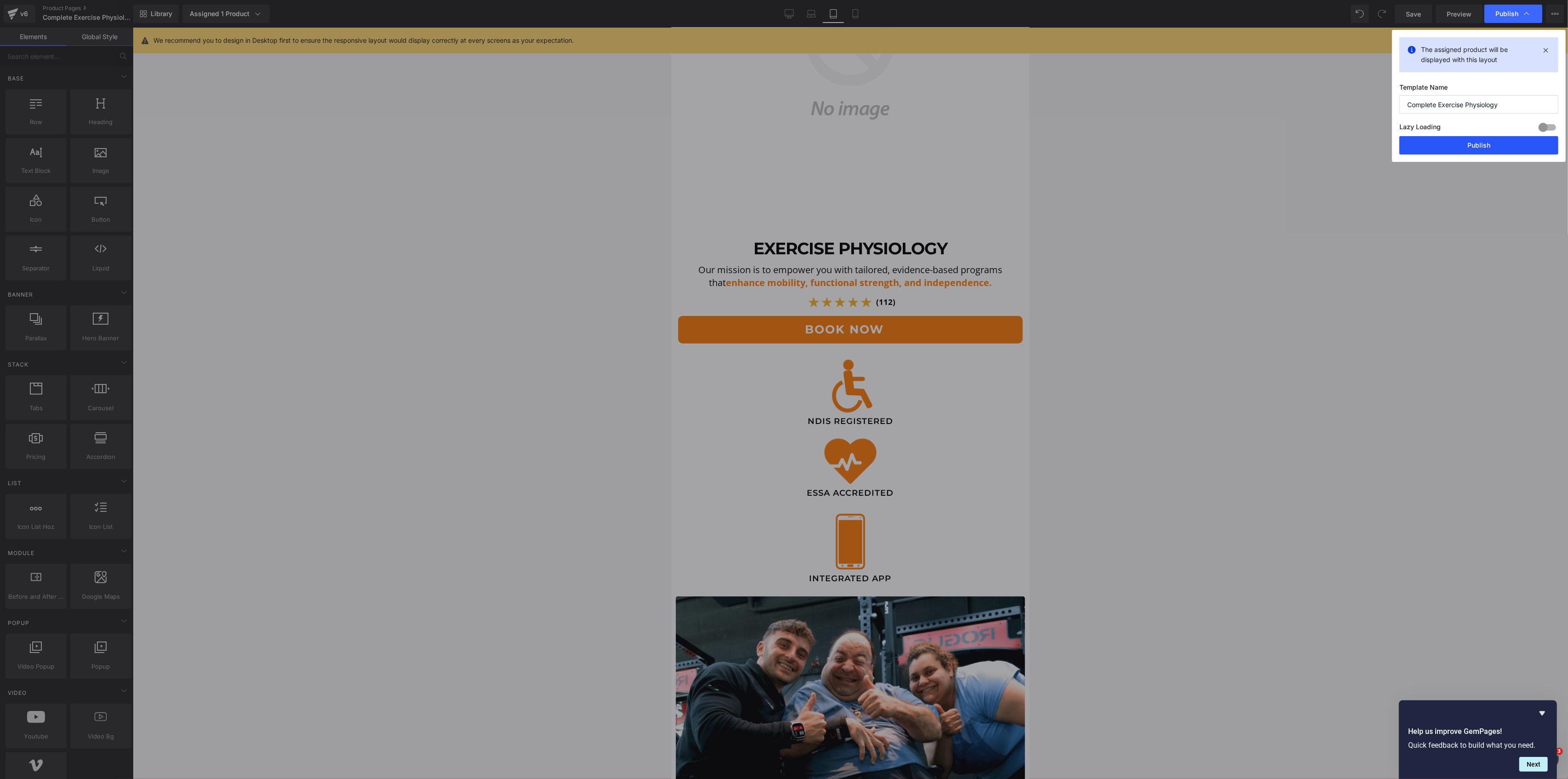
click at [1480, 138] on button "Publish" at bounding box center [1479, 145] width 159 height 18
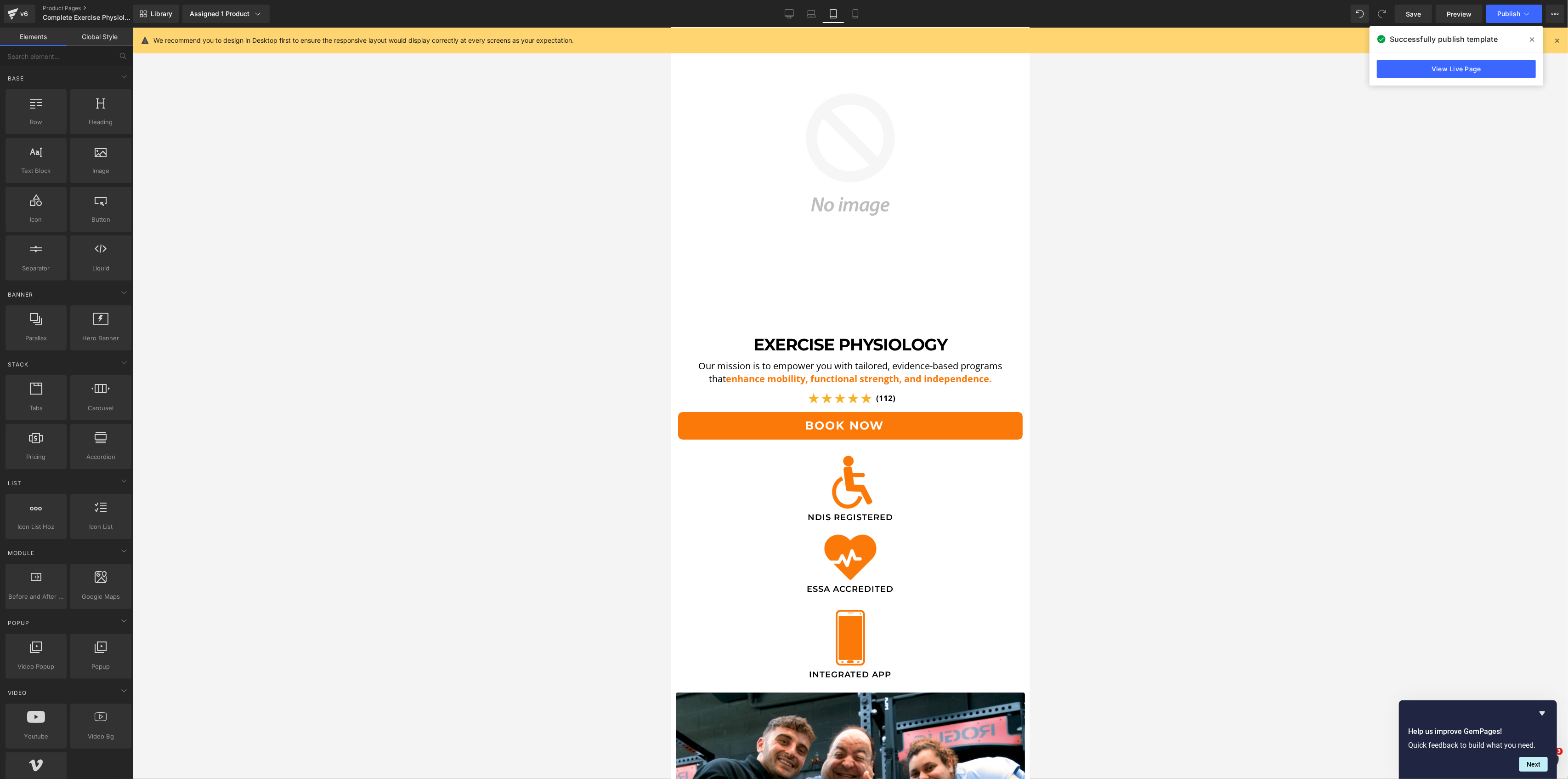
scroll to position [0, 0]
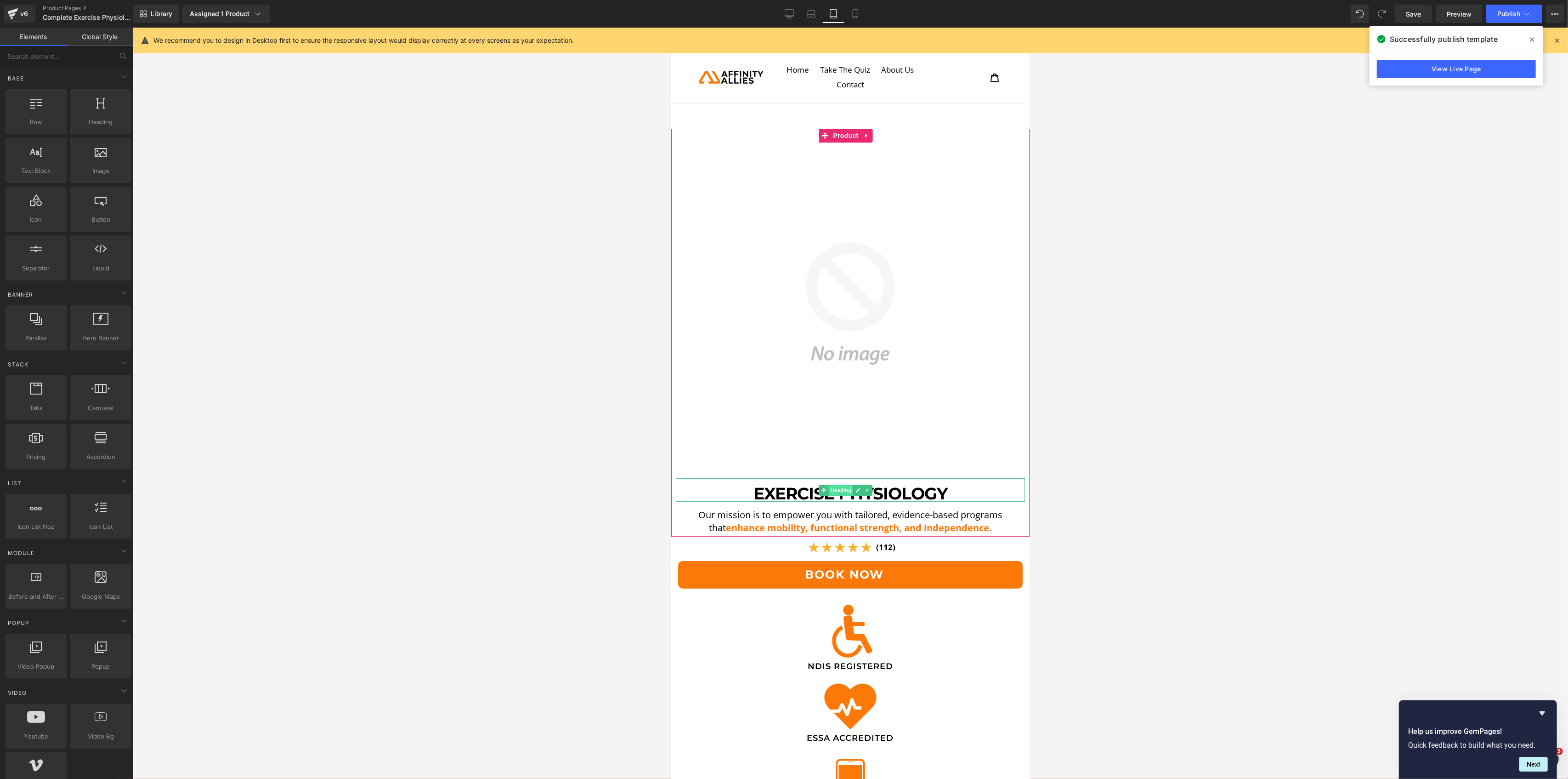
click at [844, 485] on span "Heading" at bounding box center [841, 490] width 25 height 11
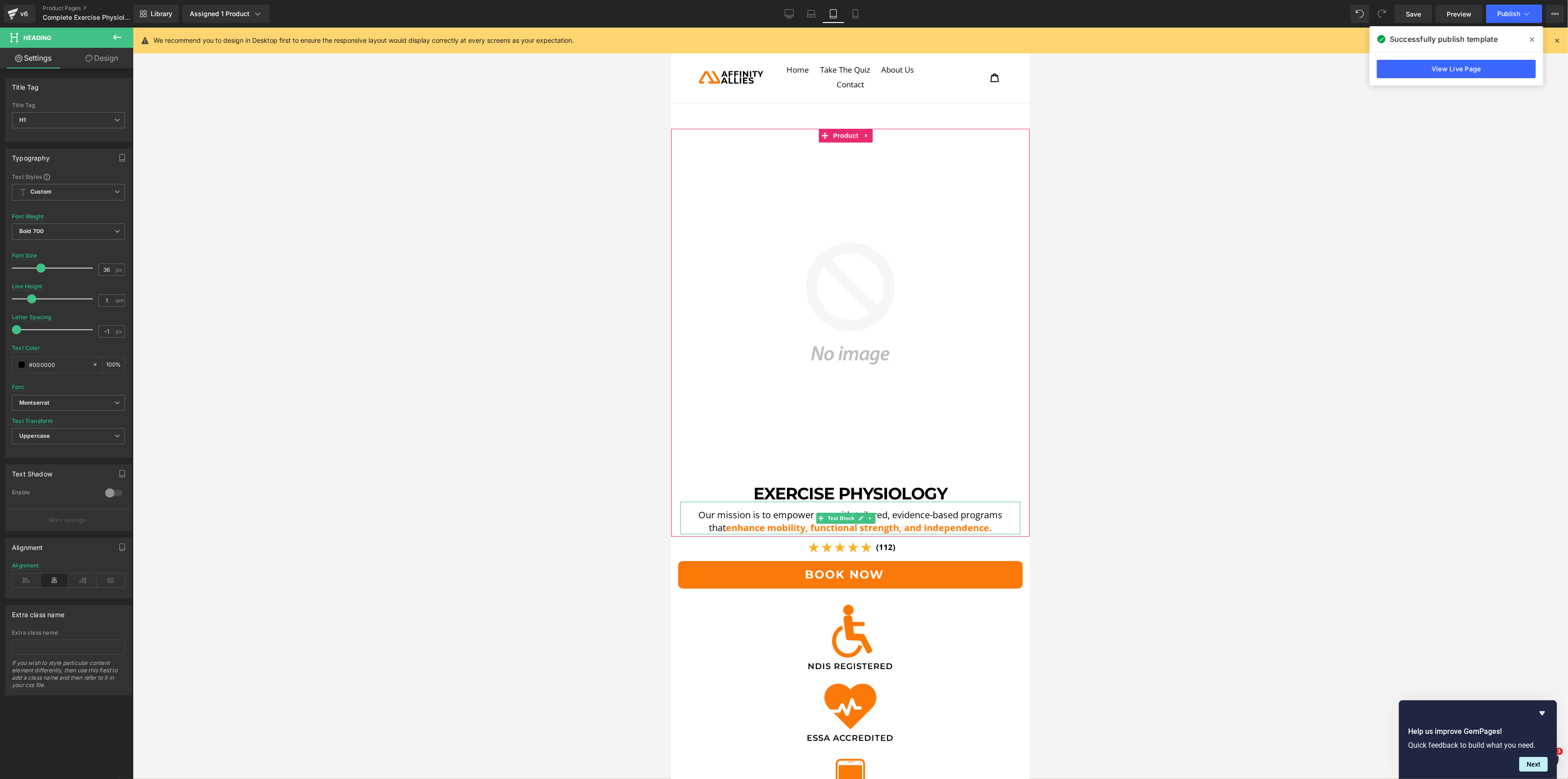
click at [783, 510] on p "Our mission is to empower you with tailored, evidence-based programs that enhan…" at bounding box center [850, 521] width 340 height 26
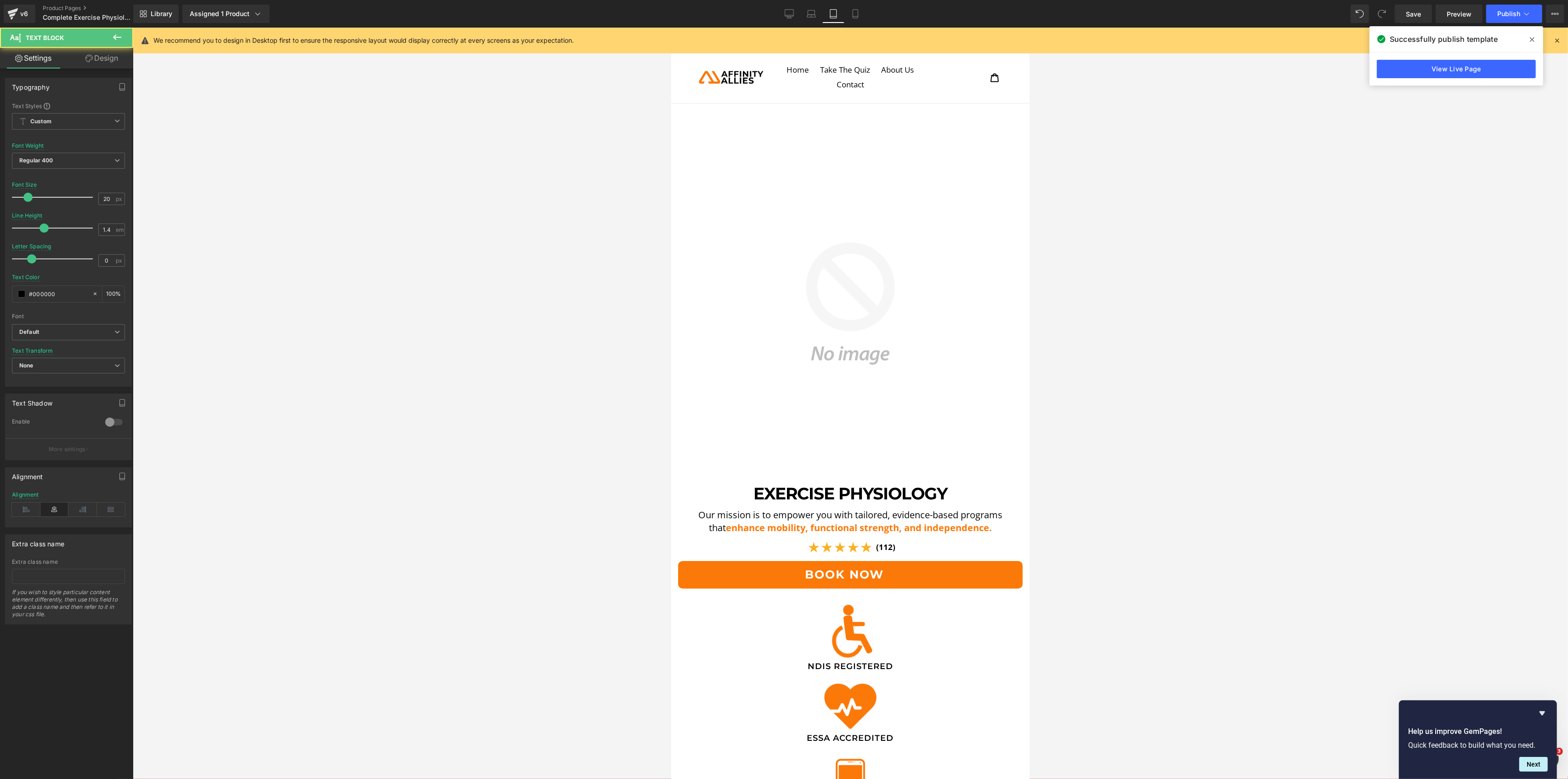
click at [107, 63] on link "Design" at bounding box center [101, 58] width 66 height 21
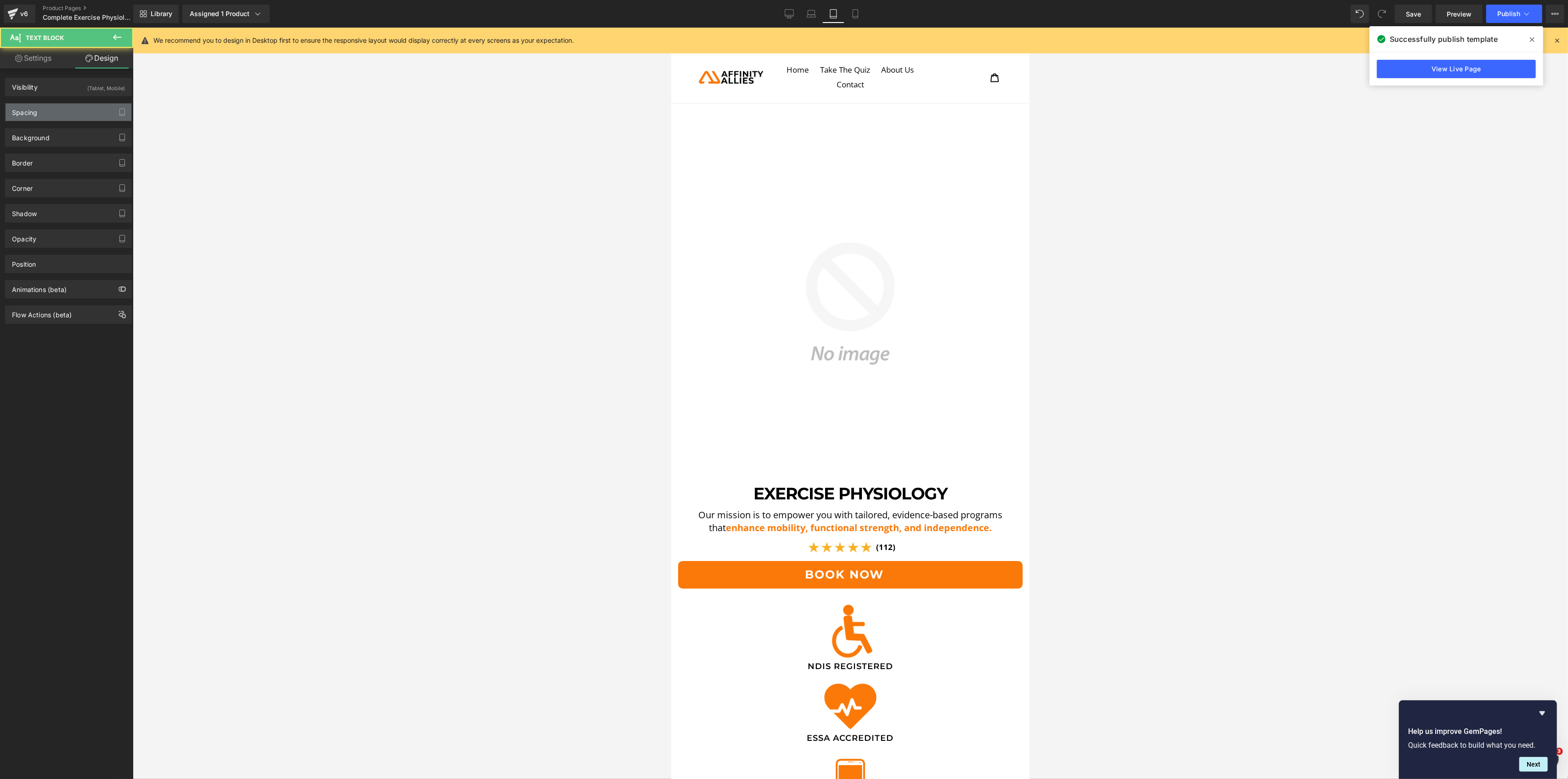
click at [52, 115] on div "Spacing" at bounding box center [68, 112] width 126 height 18
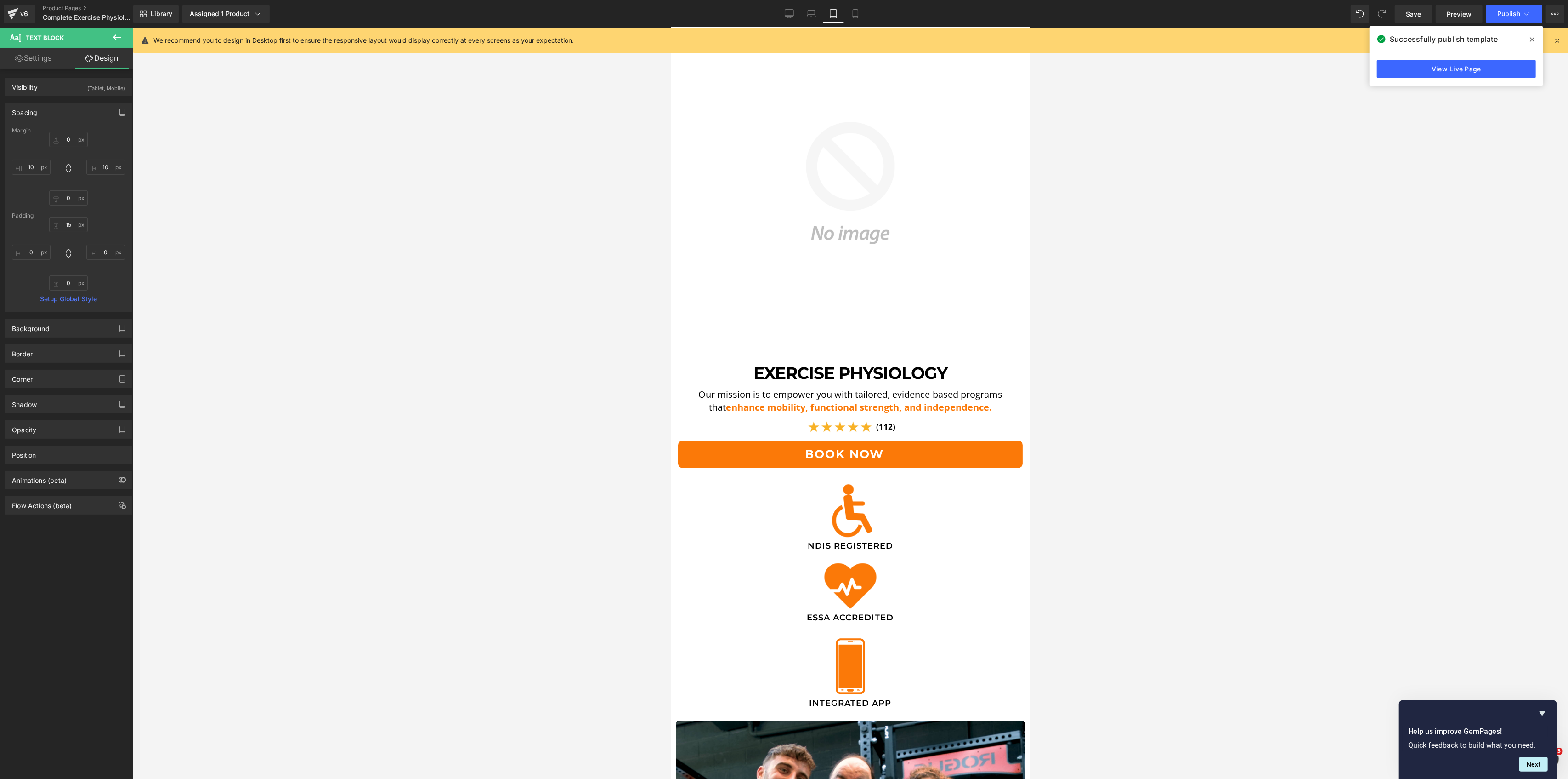
scroll to position [122, 0]
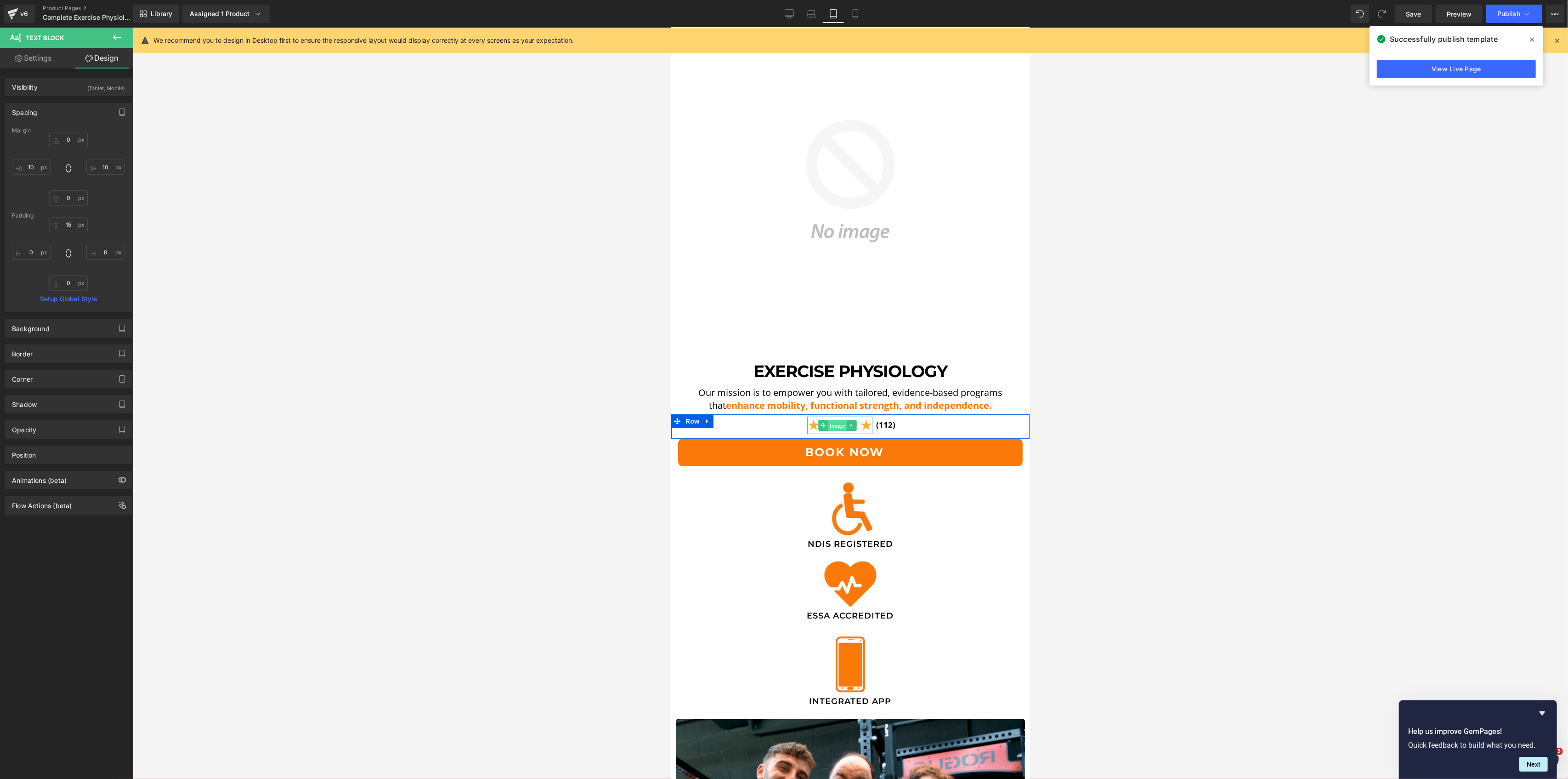
click at [839, 420] on span "Image" at bounding box center [837, 426] width 19 height 11
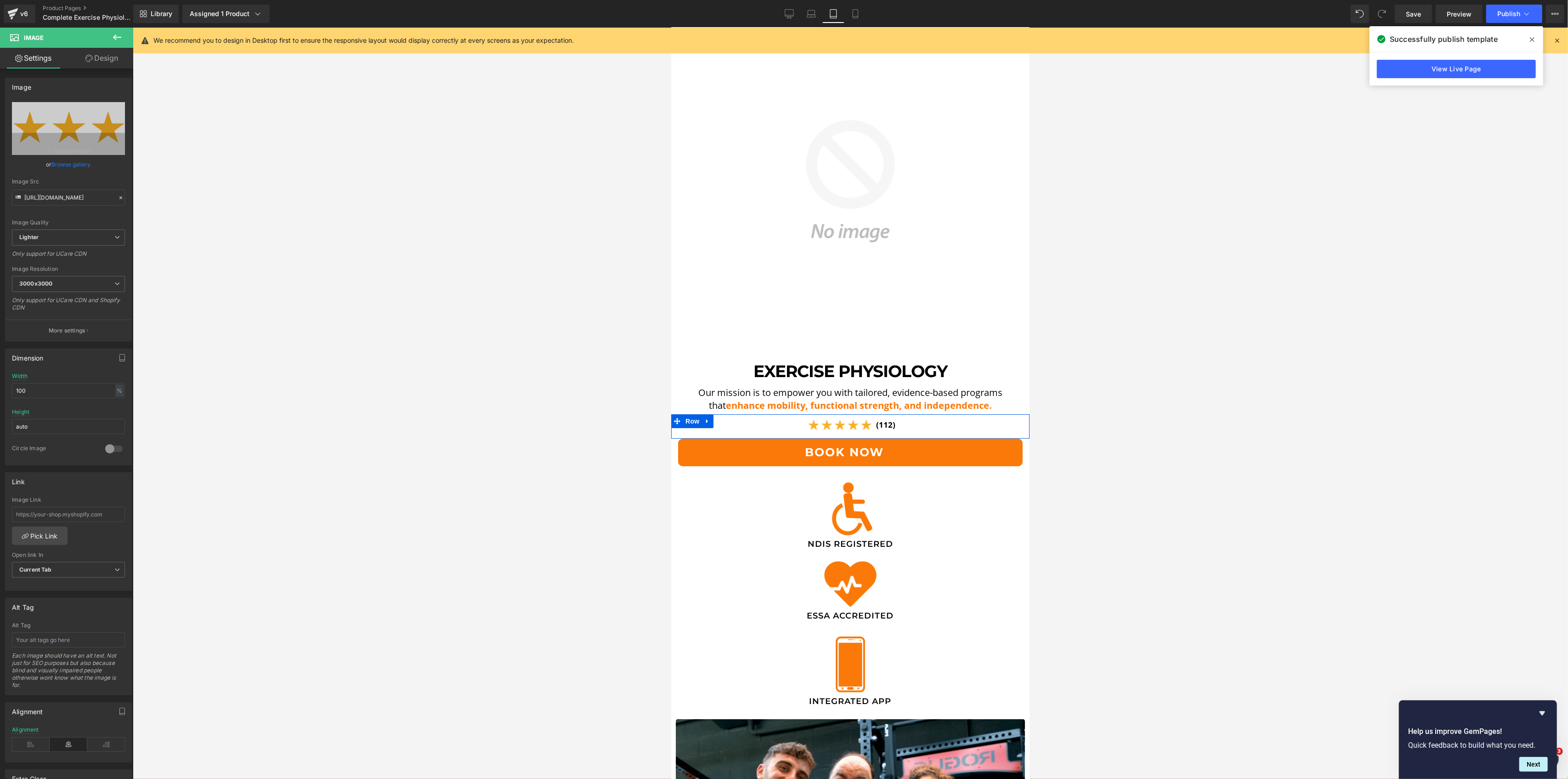
click at [746, 419] on div "Image" at bounding box center [803, 425] width 151 height 18
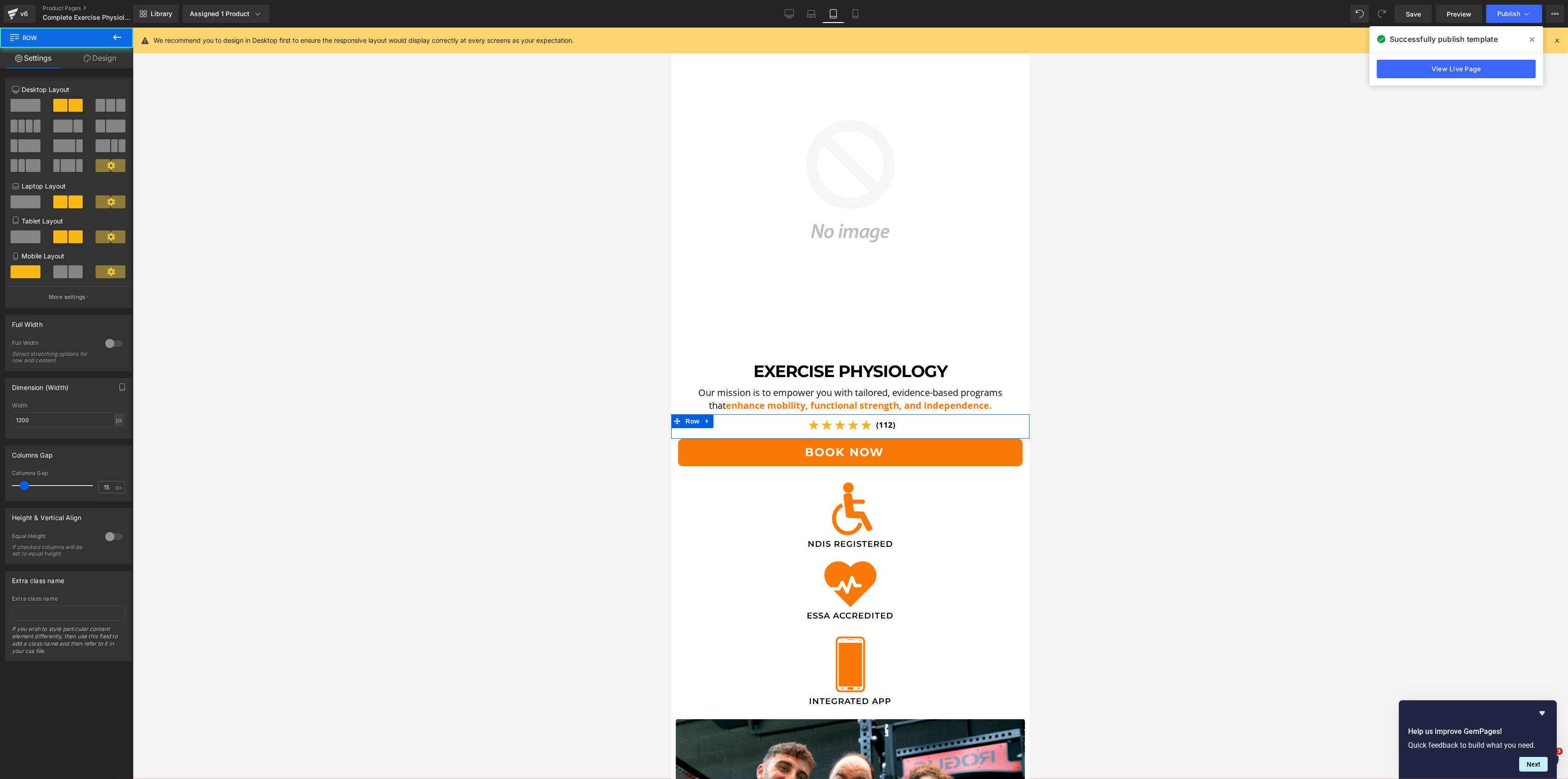
click at [110, 61] on link "Design" at bounding box center [99, 58] width 66 height 21
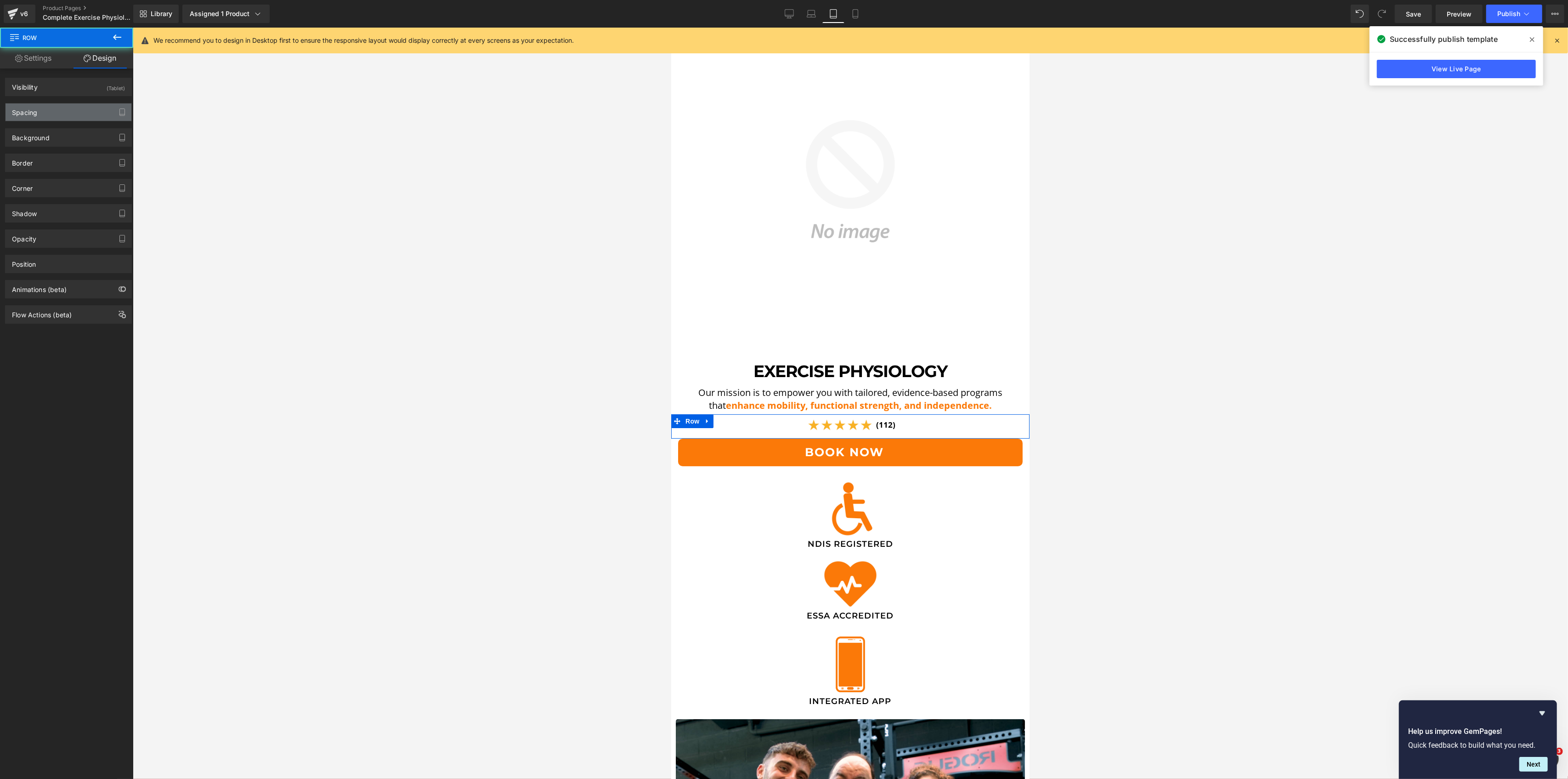
type input "0"
type input "5"
type input "0"
type input "10"
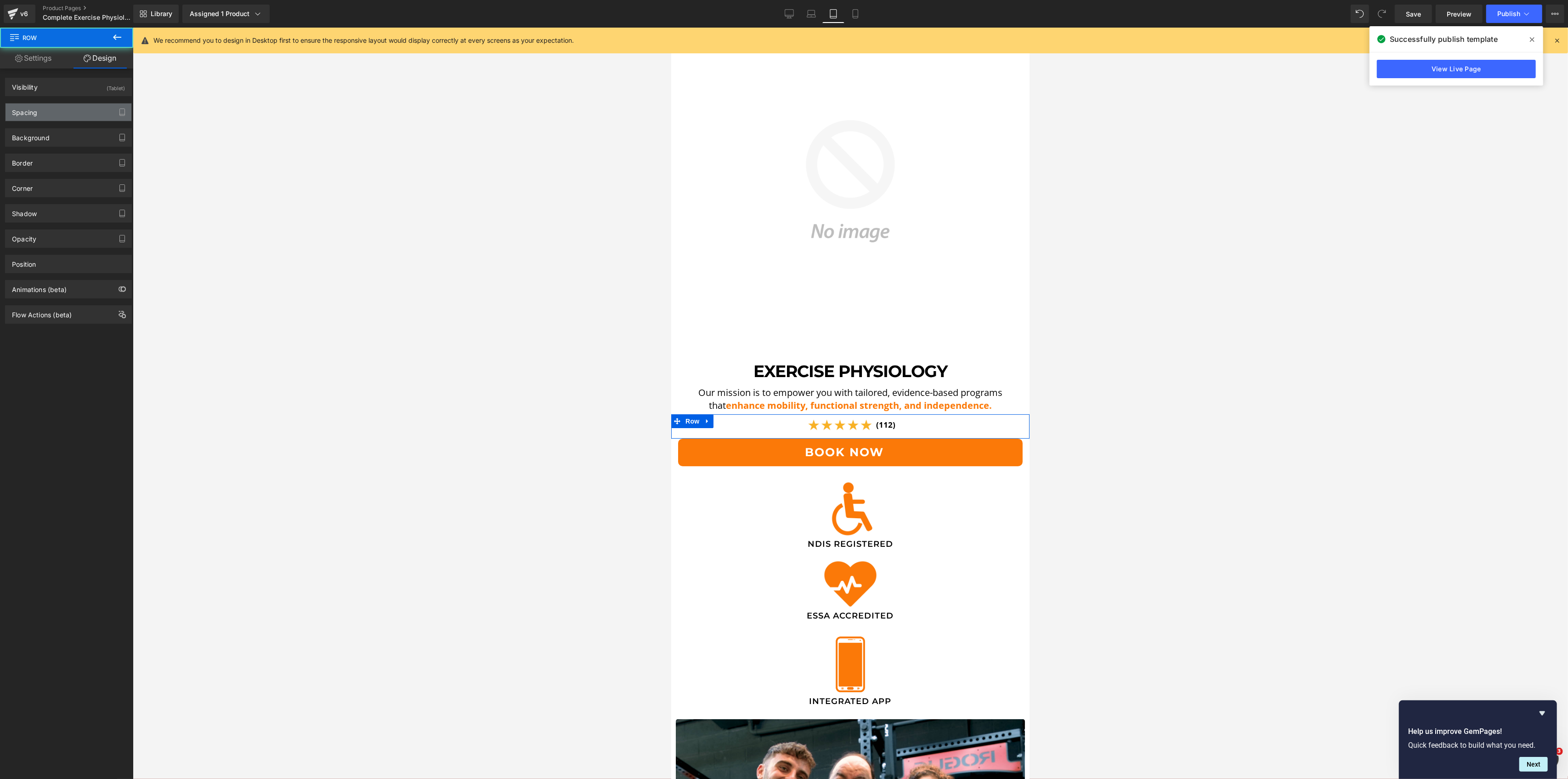
type input "125"
click at [61, 115] on div "Spacing" at bounding box center [68, 112] width 126 height 18
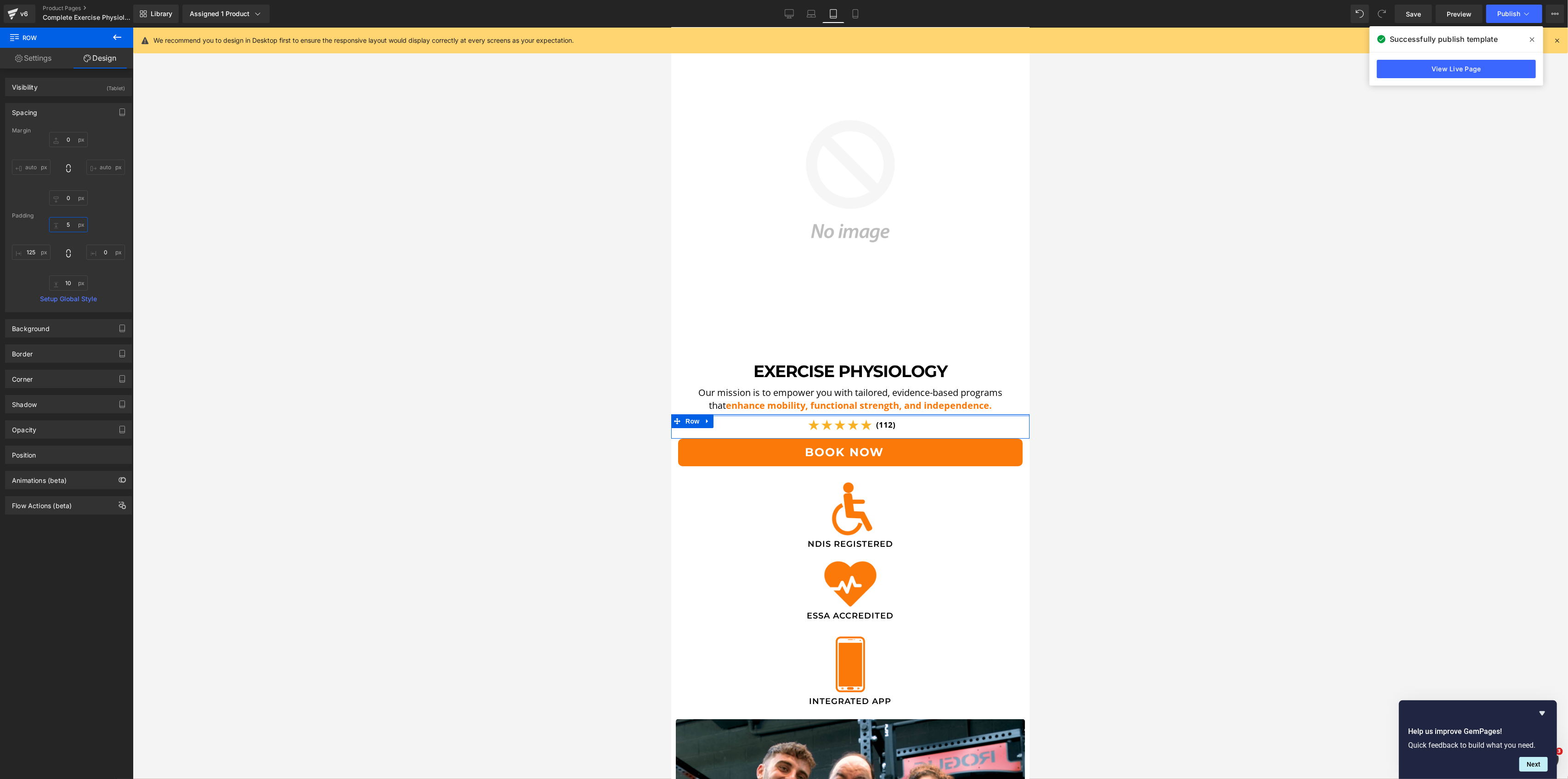
click at [65, 224] on input "5" at bounding box center [68, 224] width 38 height 15
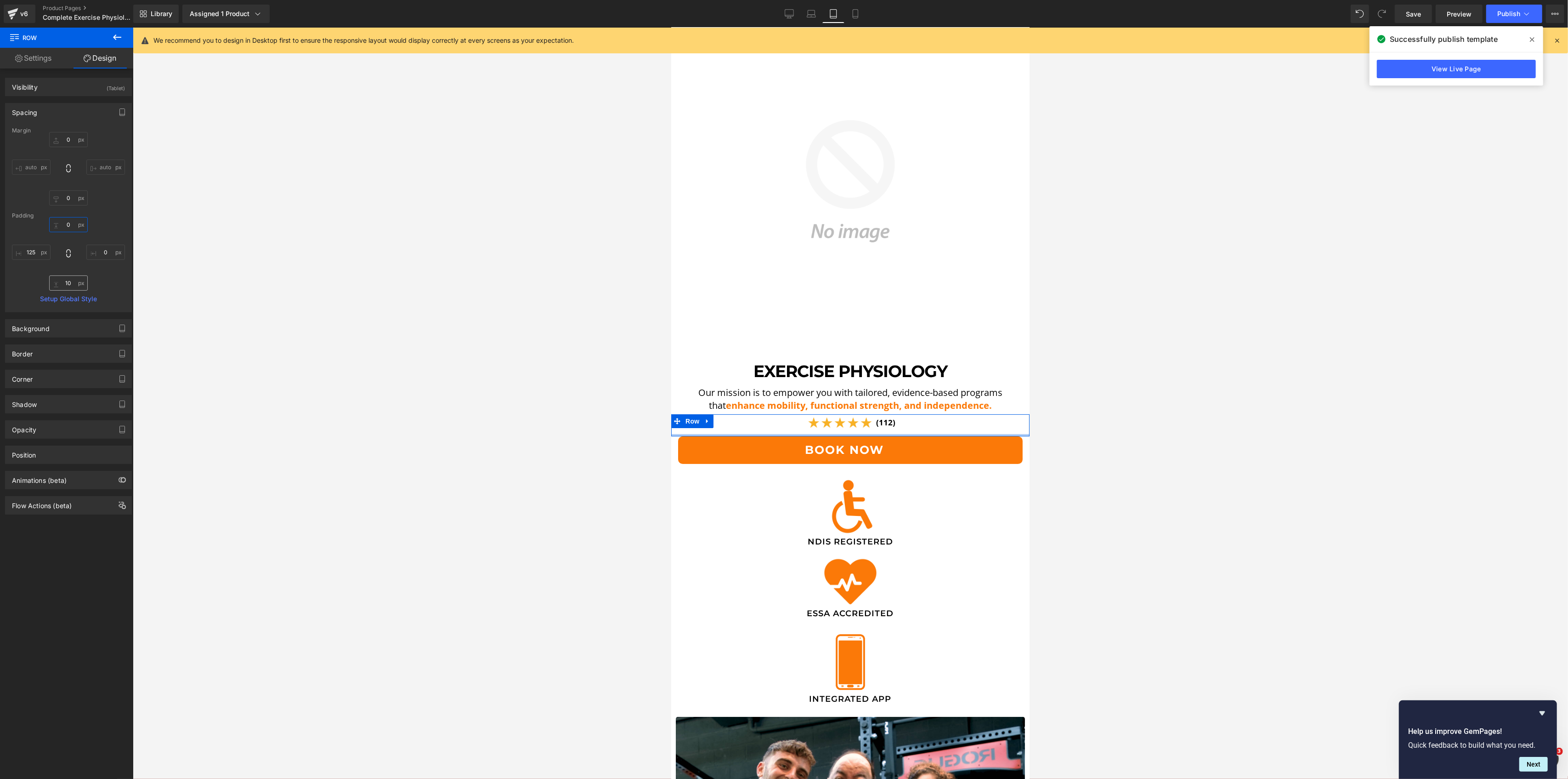
type input "0"
click at [77, 284] on input "10" at bounding box center [68, 283] width 38 height 15
type input "5"
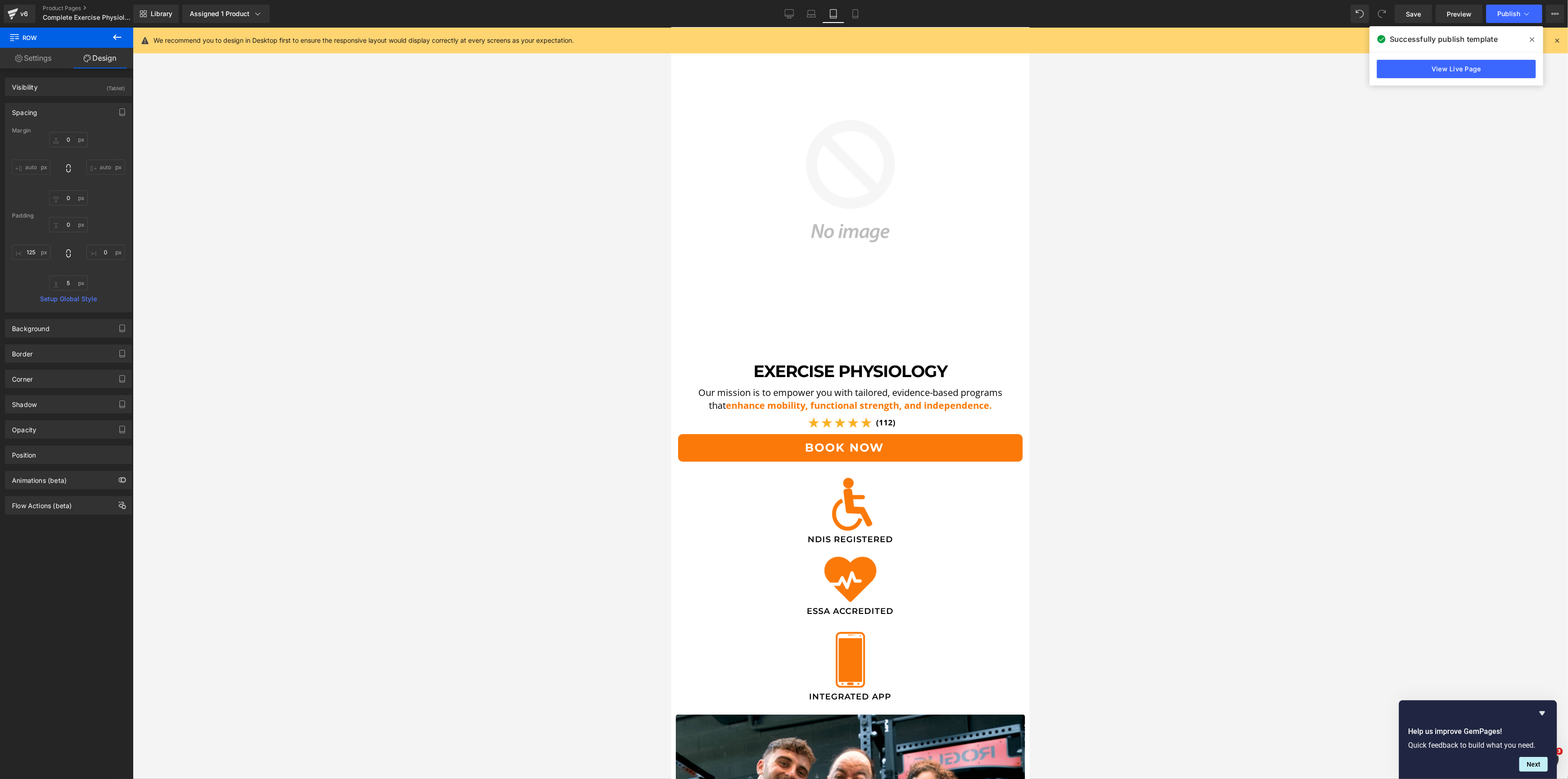
click at [363, 367] on div at bounding box center [850, 403] width 1435 height 751
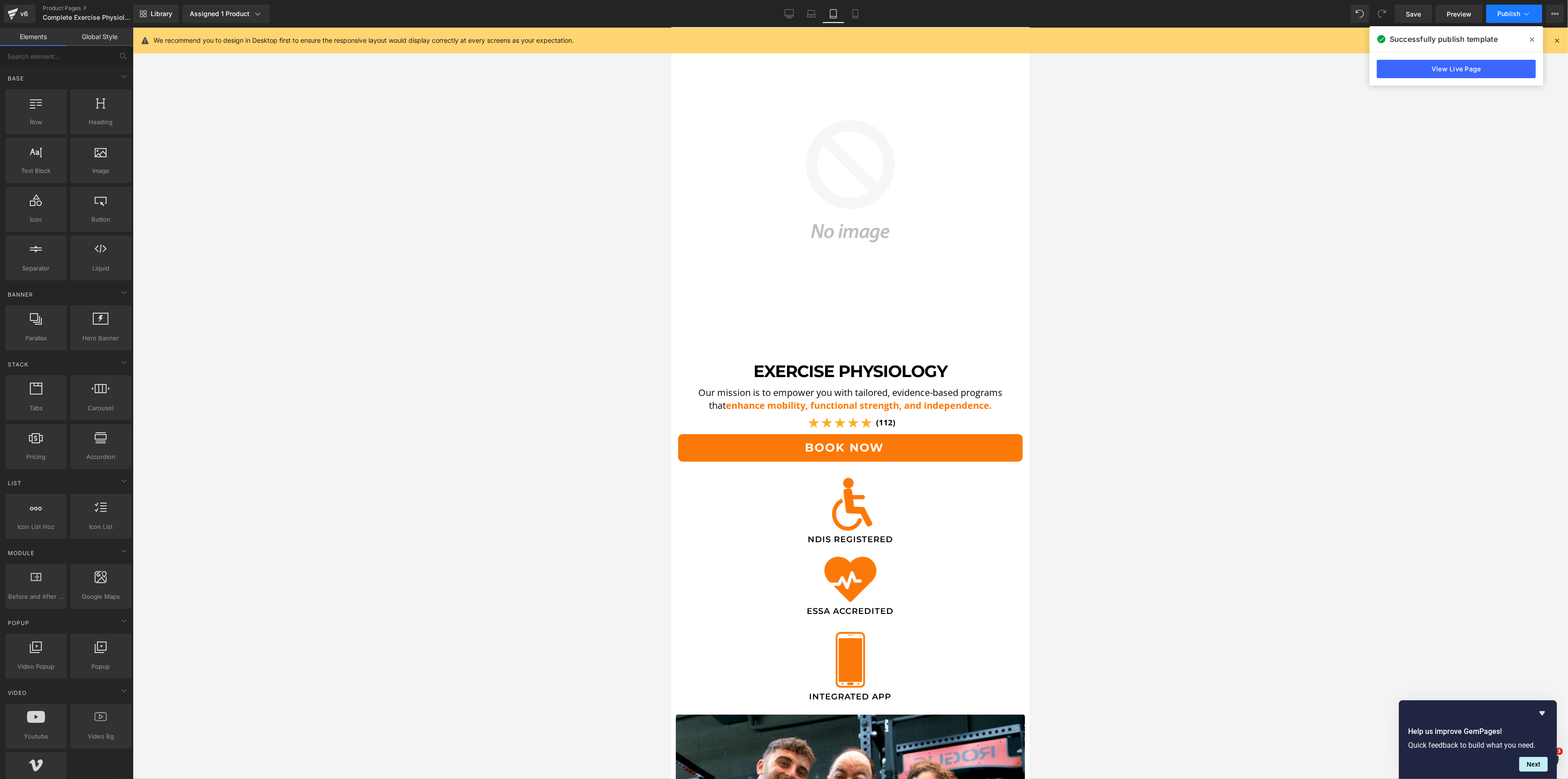
click at [1513, 5] on button "Publish" at bounding box center [1514, 14] width 56 height 18
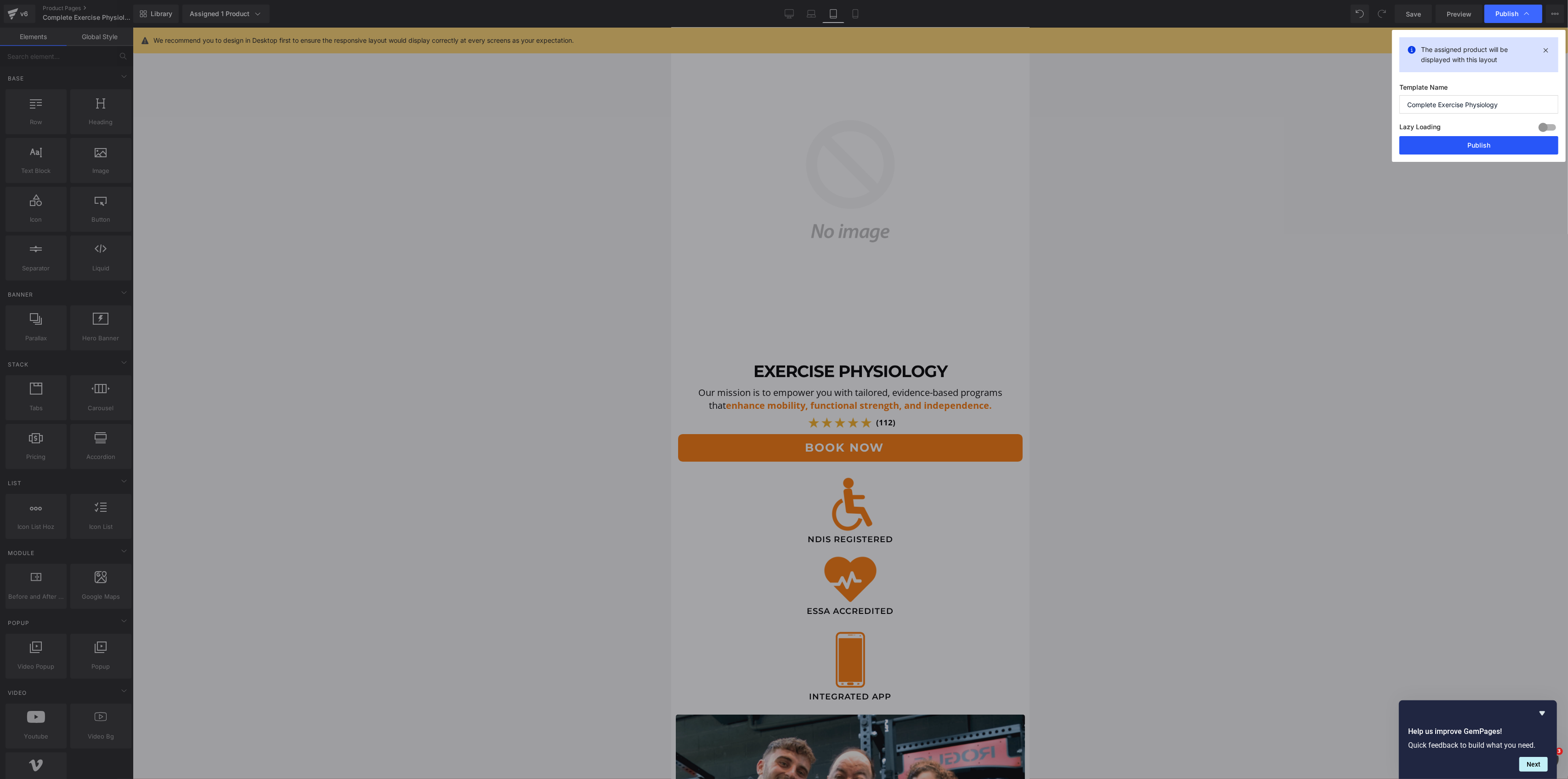
click at [1469, 146] on button "Publish" at bounding box center [1479, 145] width 159 height 18
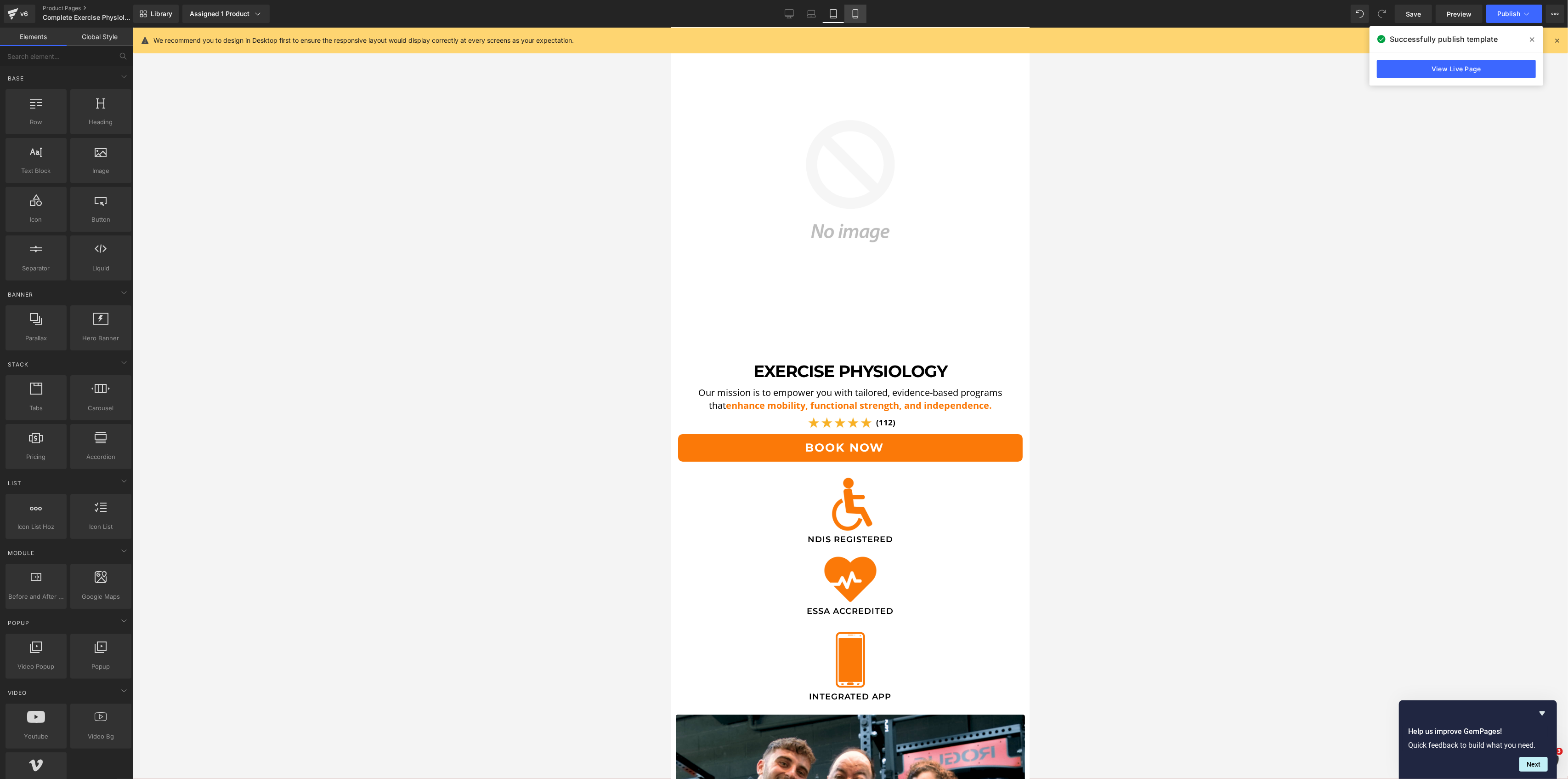
click at [855, 13] on icon at bounding box center [855, 13] width 9 height 9
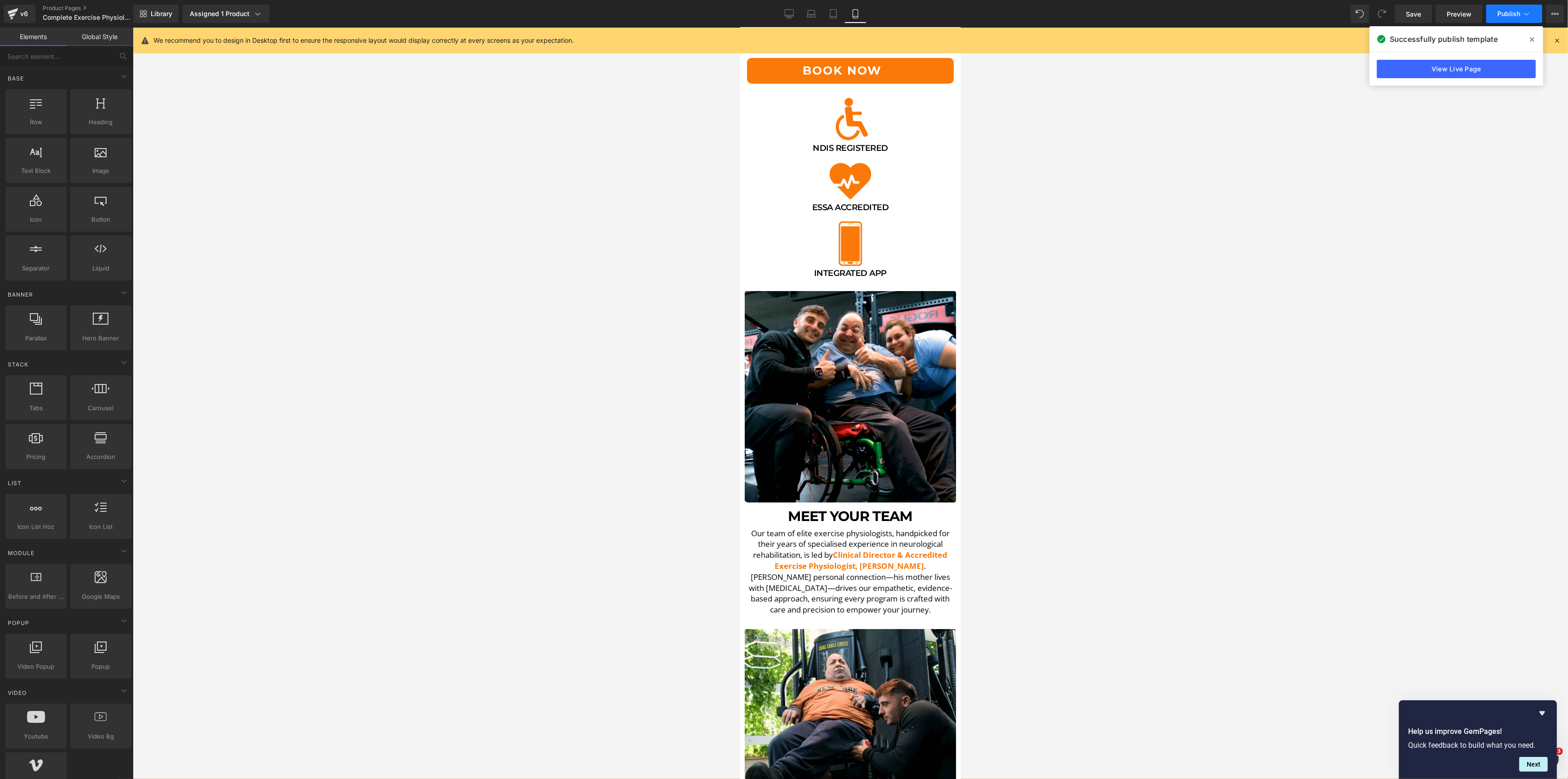
click at [1493, 17] on button "Publish" at bounding box center [1514, 14] width 56 height 18
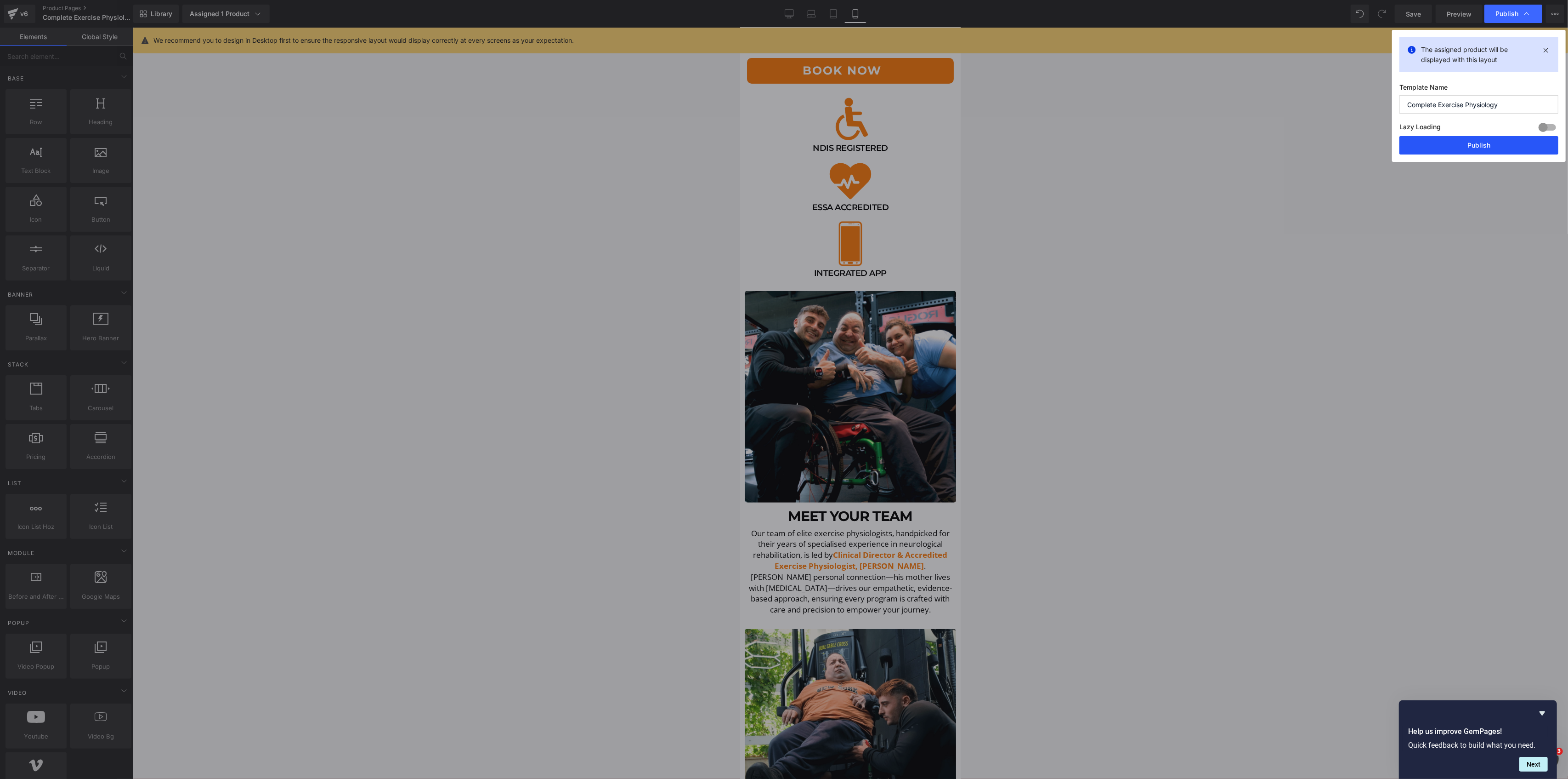
click at [1456, 149] on button "Publish" at bounding box center [1479, 145] width 159 height 18
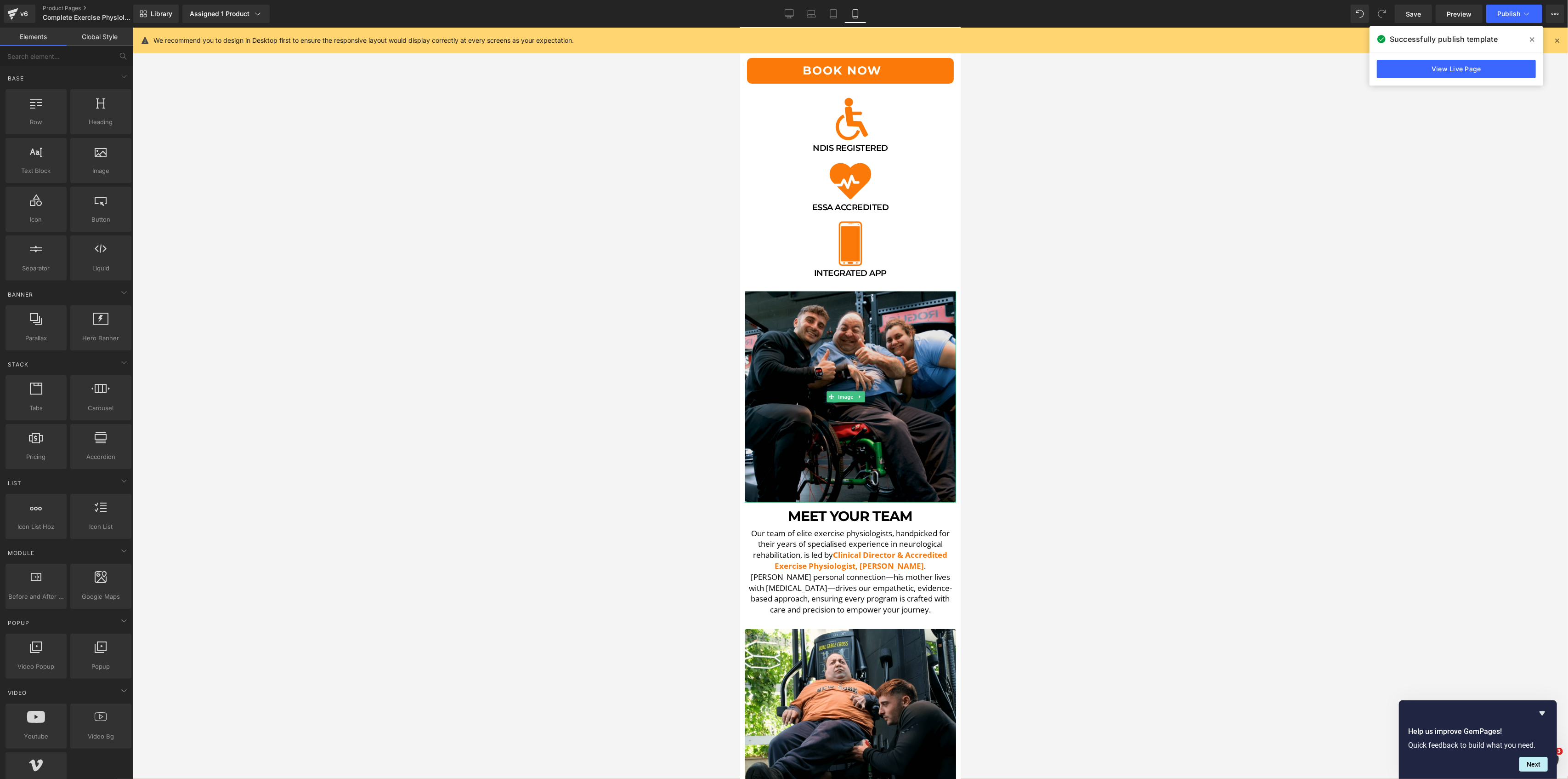
scroll to position [0, 0]
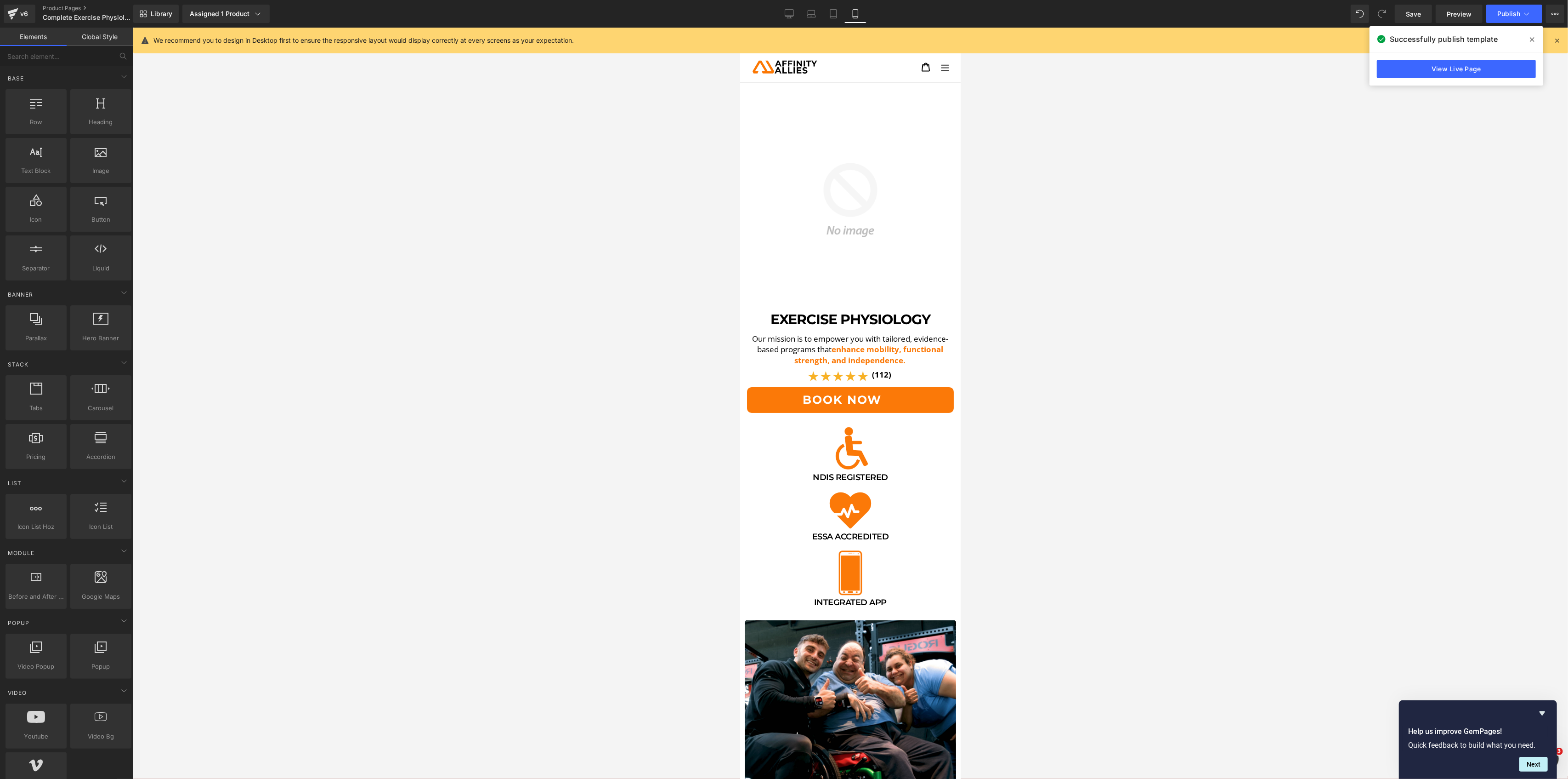
click at [935, 72] on button "Menu" at bounding box center [945, 66] width 19 height 21
click at [940, 66] on icon "Menu" at bounding box center [944, 67] width 9 height 9
click at [1482, 9] on link "Preview" at bounding box center [1459, 14] width 47 height 18
click at [1542, 710] on icon "Hide survey" at bounding box center [1542, 713] width 11 height 11
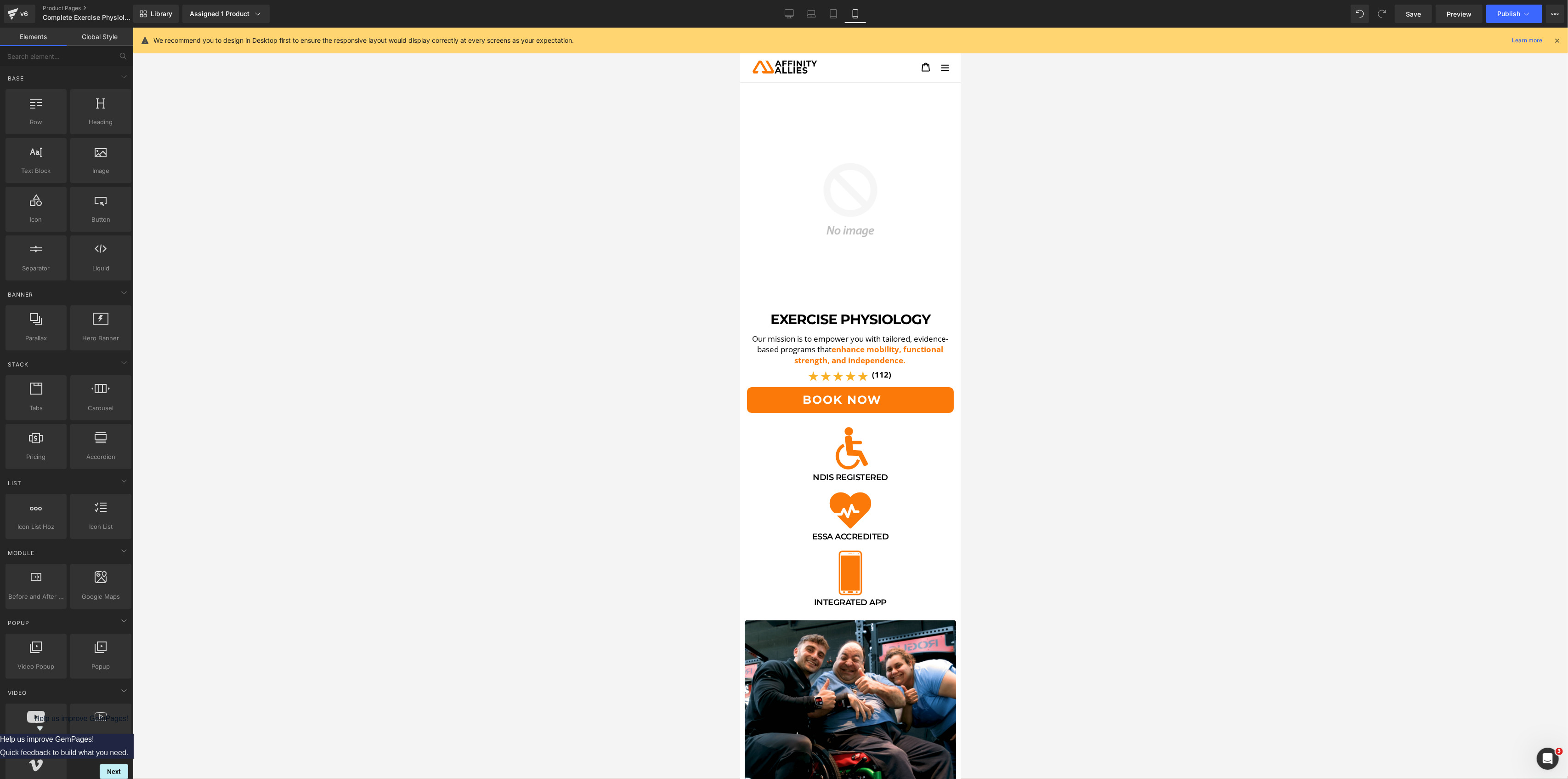
click at [128, 758] on div "Help us improve GemPages! Help us improve GemPages! Quick feedback to build wha…" at bounding box center [64, 747] width 128 height 65
click at [1555, 747] on div "Open Intercom Messenger" at bounding box center [1546, 757] width 22 height 22
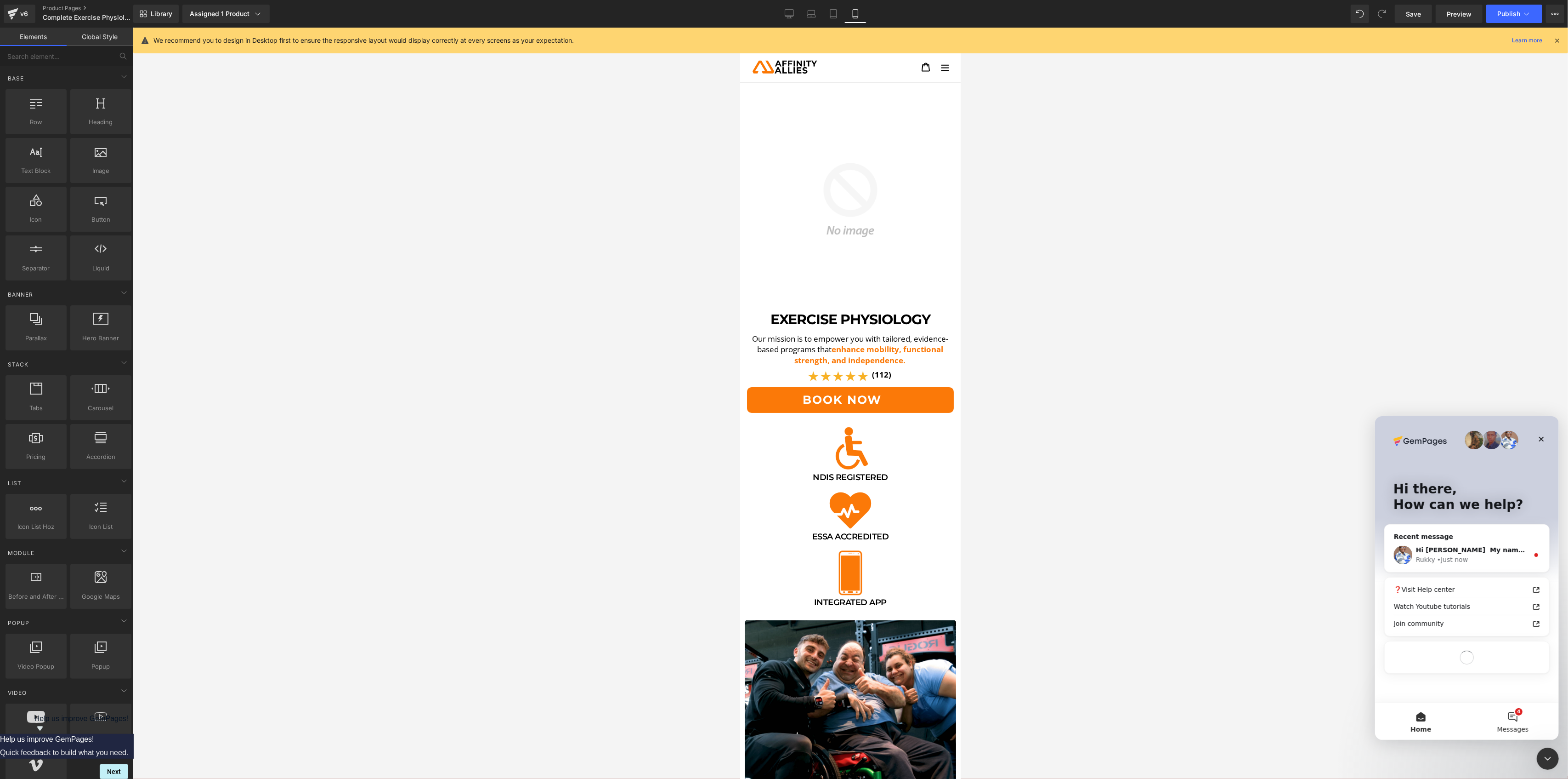
click at [1511, 715] on button "4 Messages" at bounding box center [1512, 721] width 92 height 37
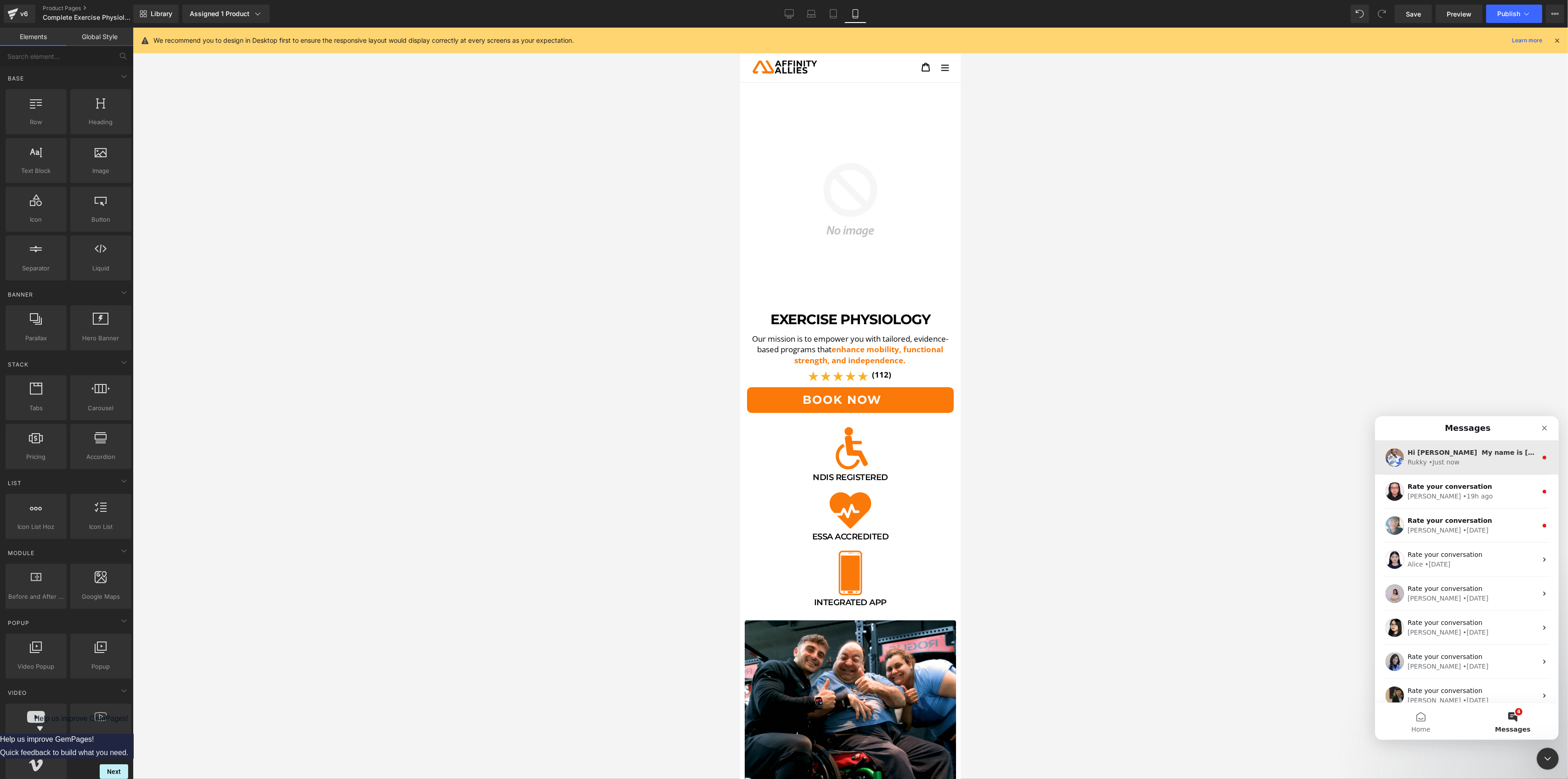
click at [1478, 460] on div "Rukky • Just now" at bounding box center [1472, 462] width 130 height 10
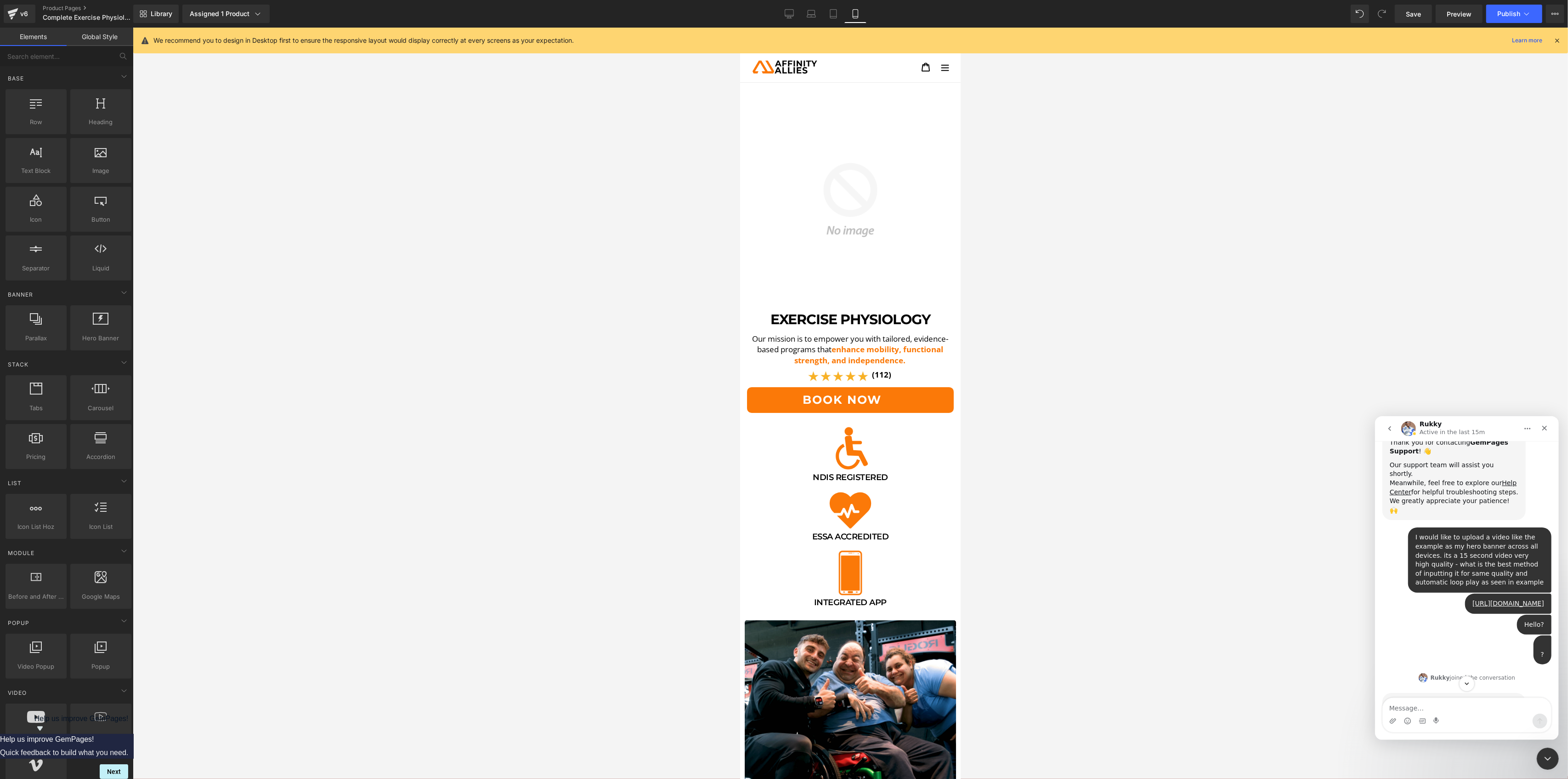
scroll to position [173, 0]
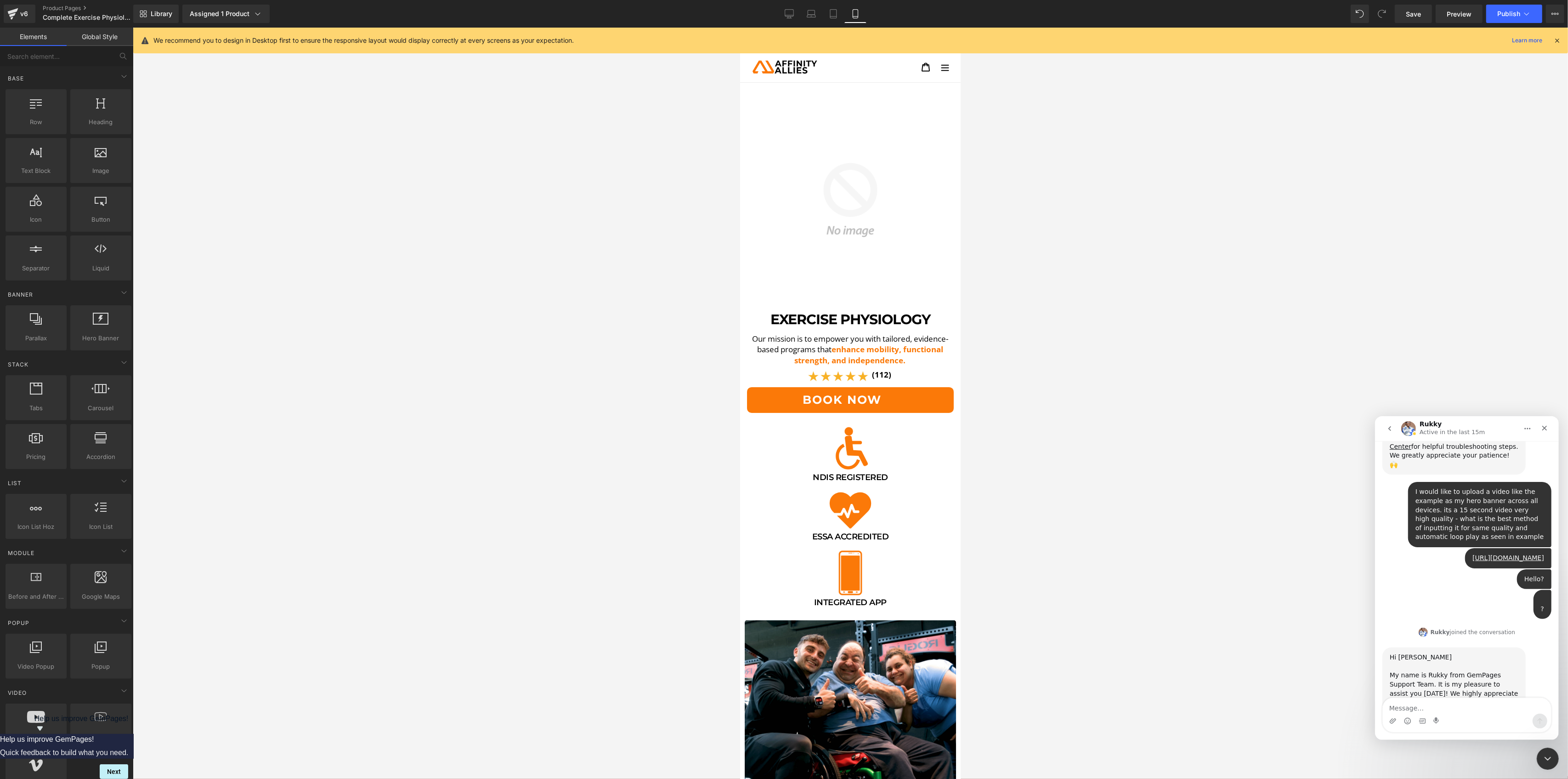
click at [1455, 14] on div at bounding box center [784, 375] width 1568 height 751
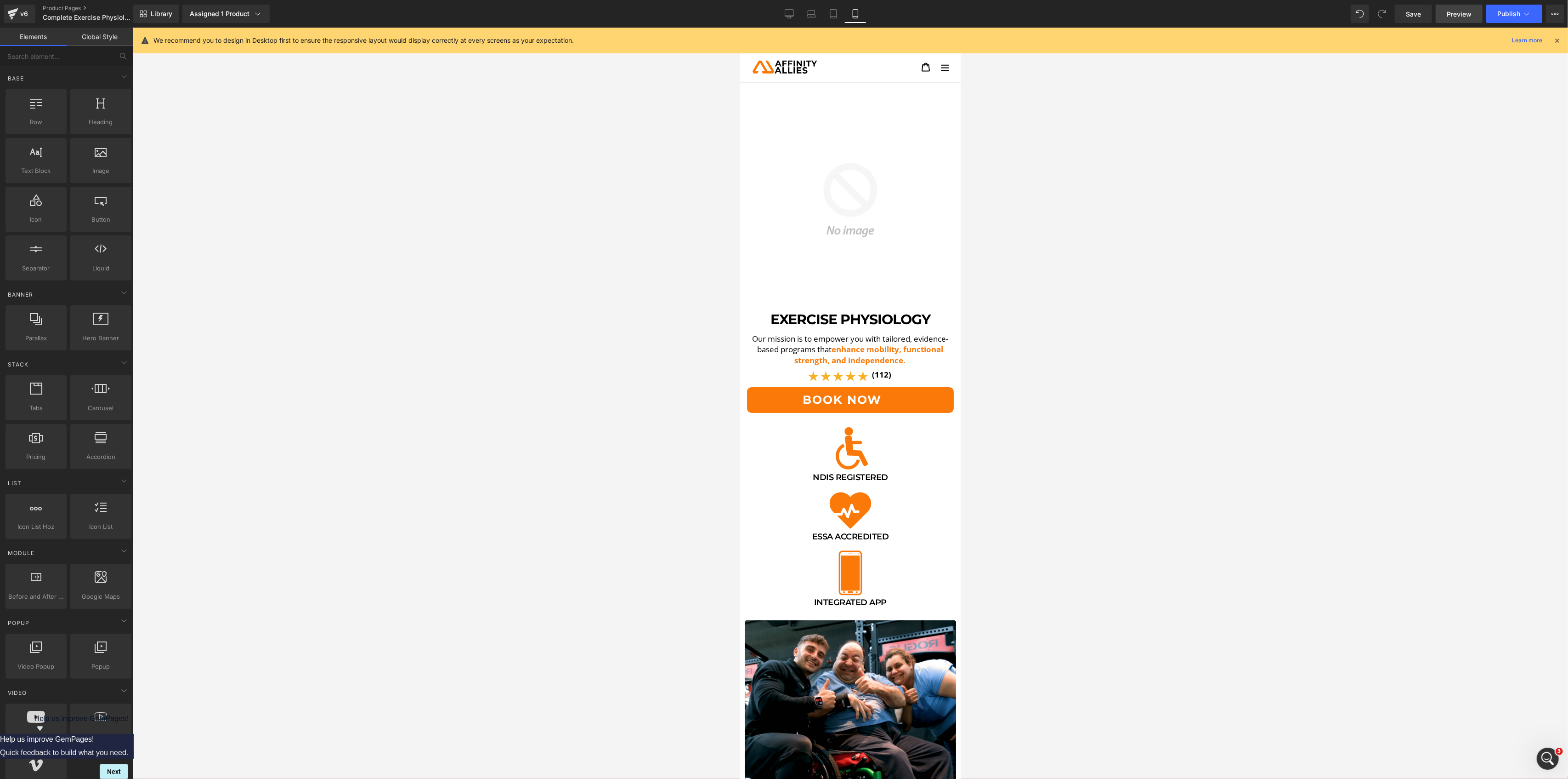
click at [1447, 9] on link "Preview" at bounding box center [1459, 14] width 47 height 18
click at [1549, 750] on div "Open Intercom Messenger" at bounding box center [1547, 757] width 30 height 30
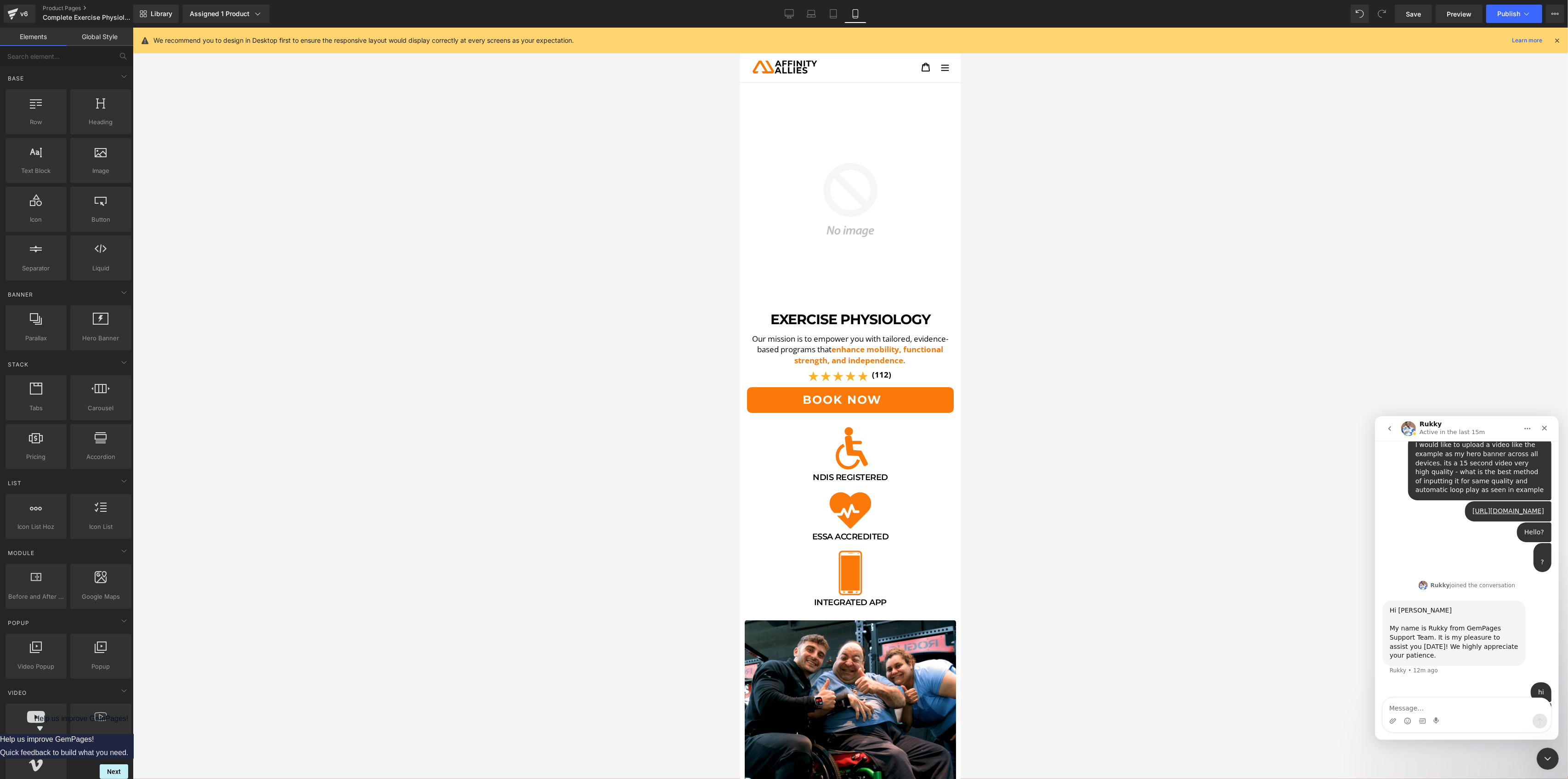
type textarea "?"
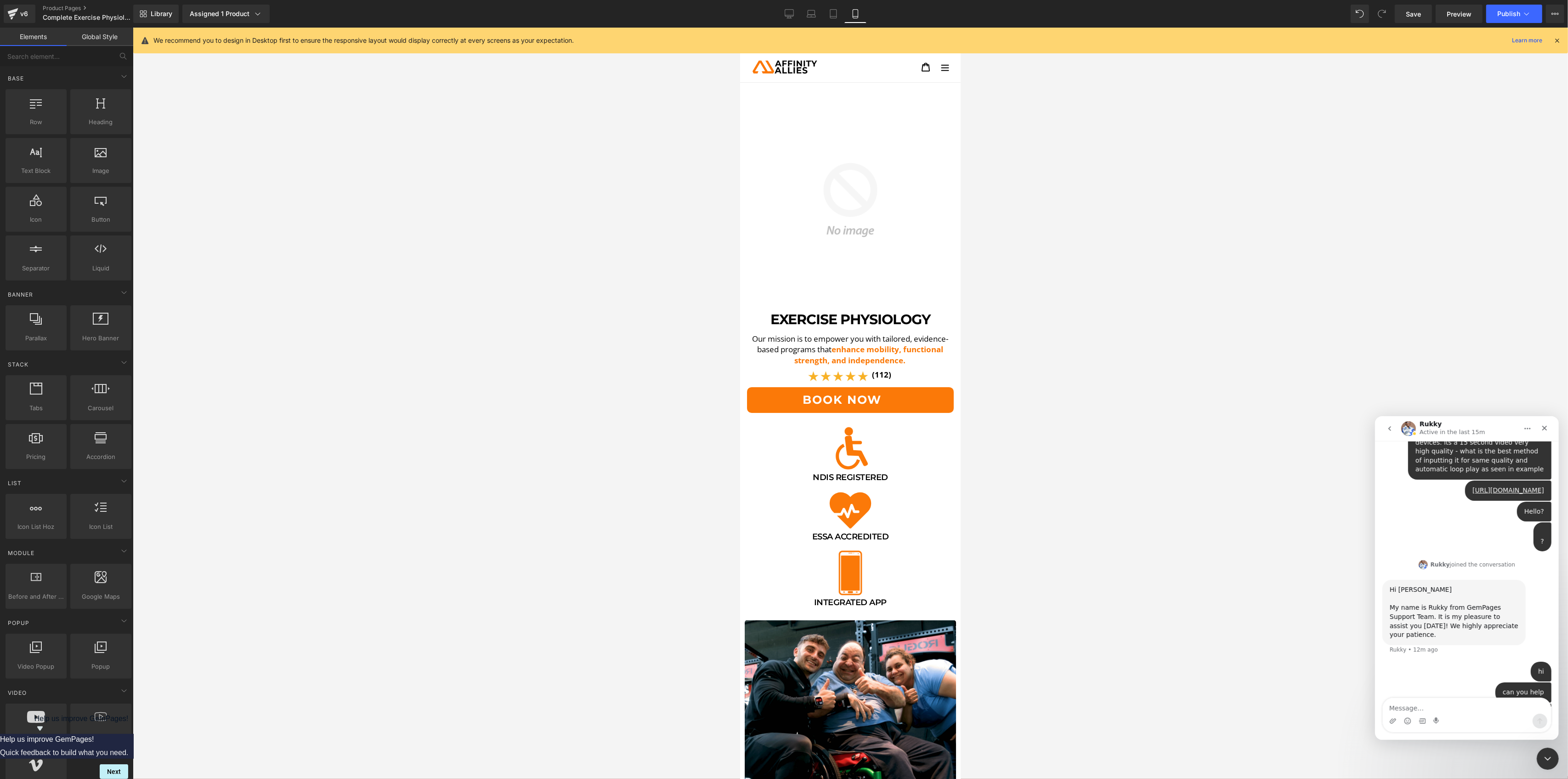
type textarea "?"
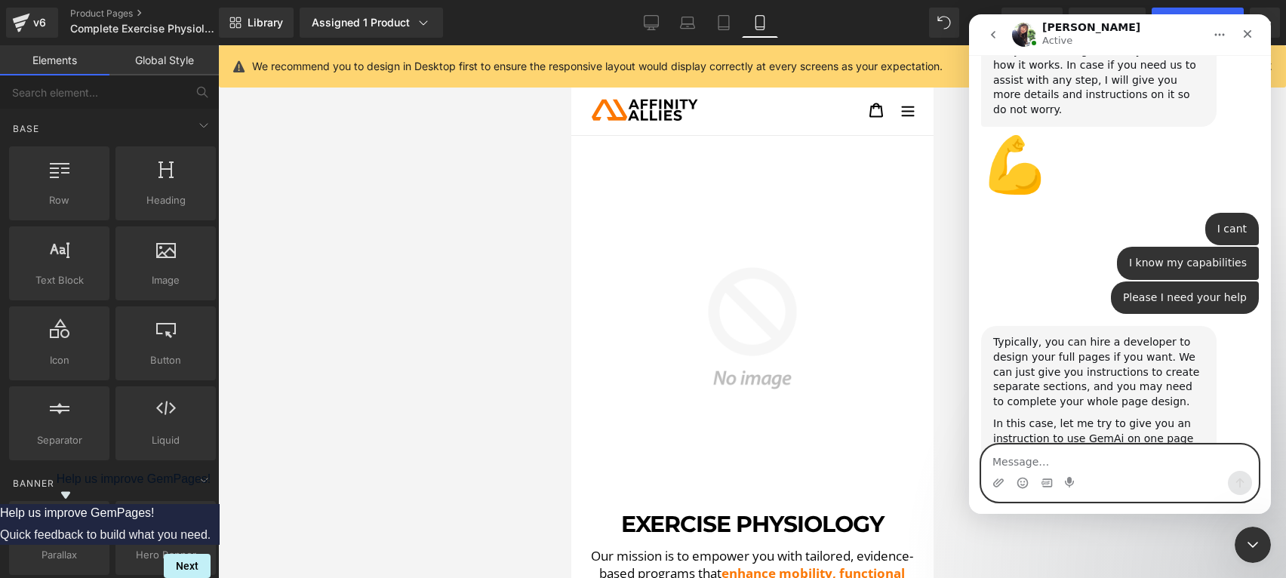
scroll to position [2657, 0]
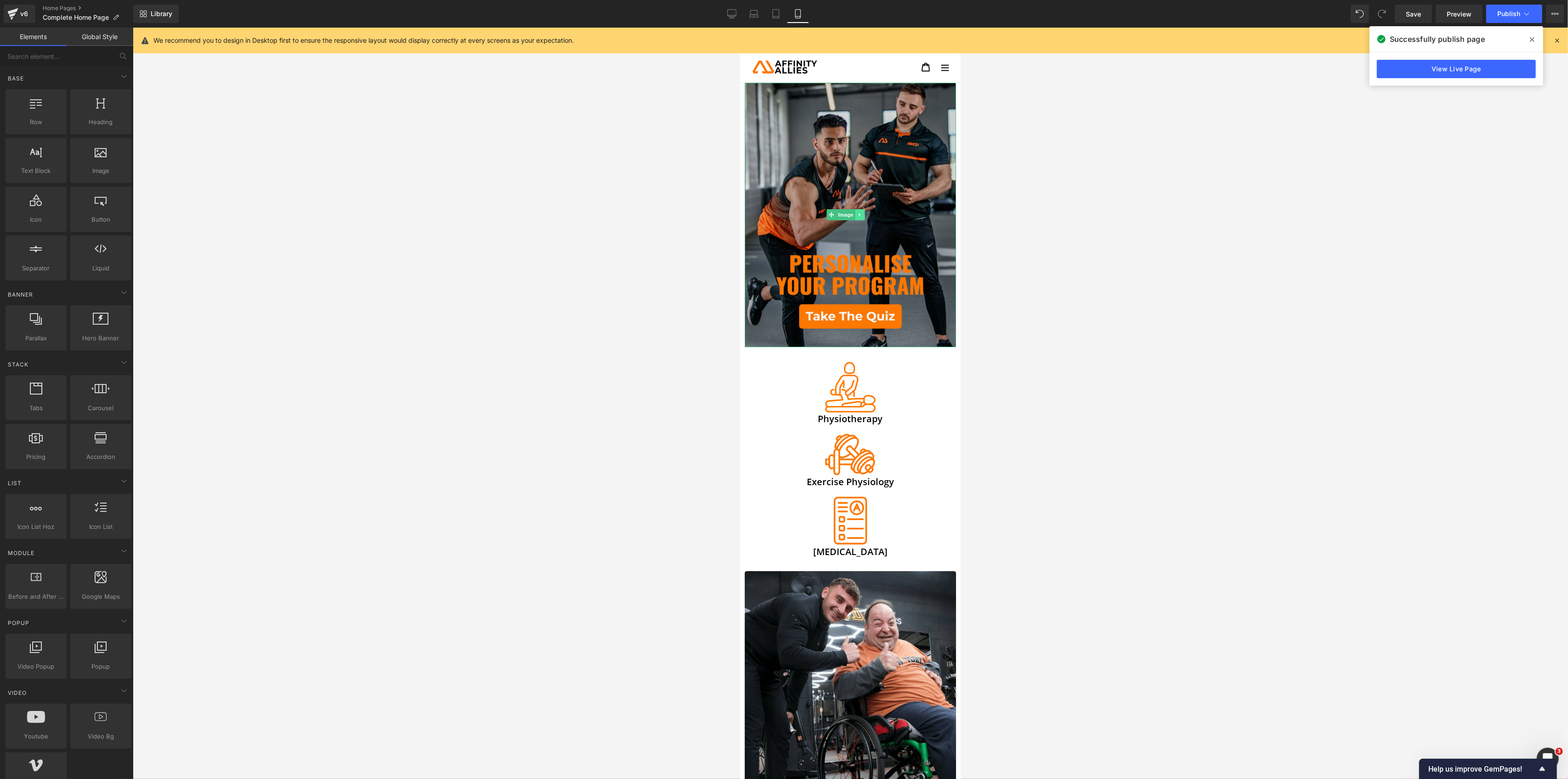
click at [861, 213] on link at bounding box center [860, 214] width 10 height 11
click at [866, 212] on icon at bounding box center [864, 214] width 5 height 5
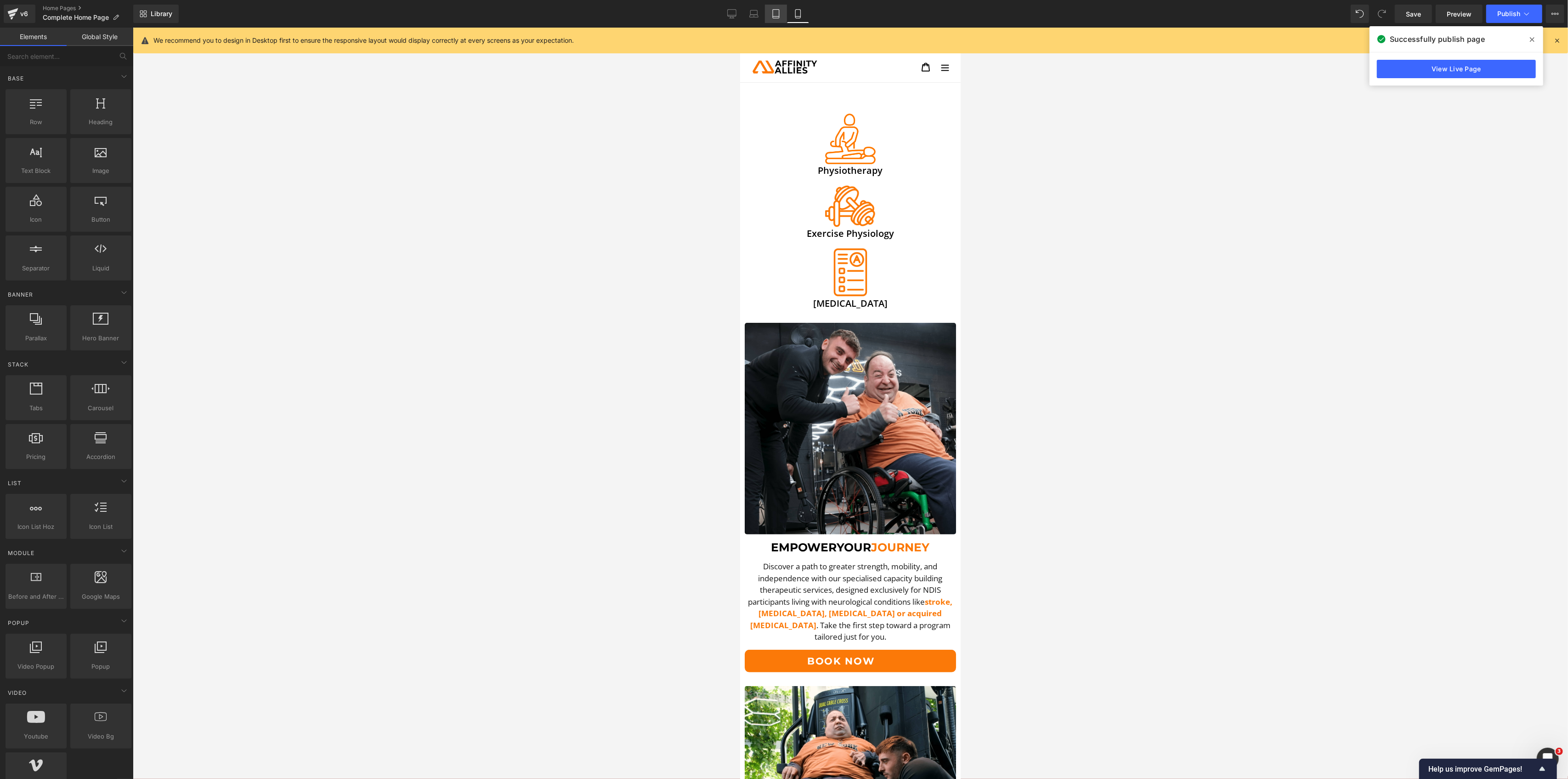
click at [777, 12] on icon at bounding box center [775, 13] width 9 height 9
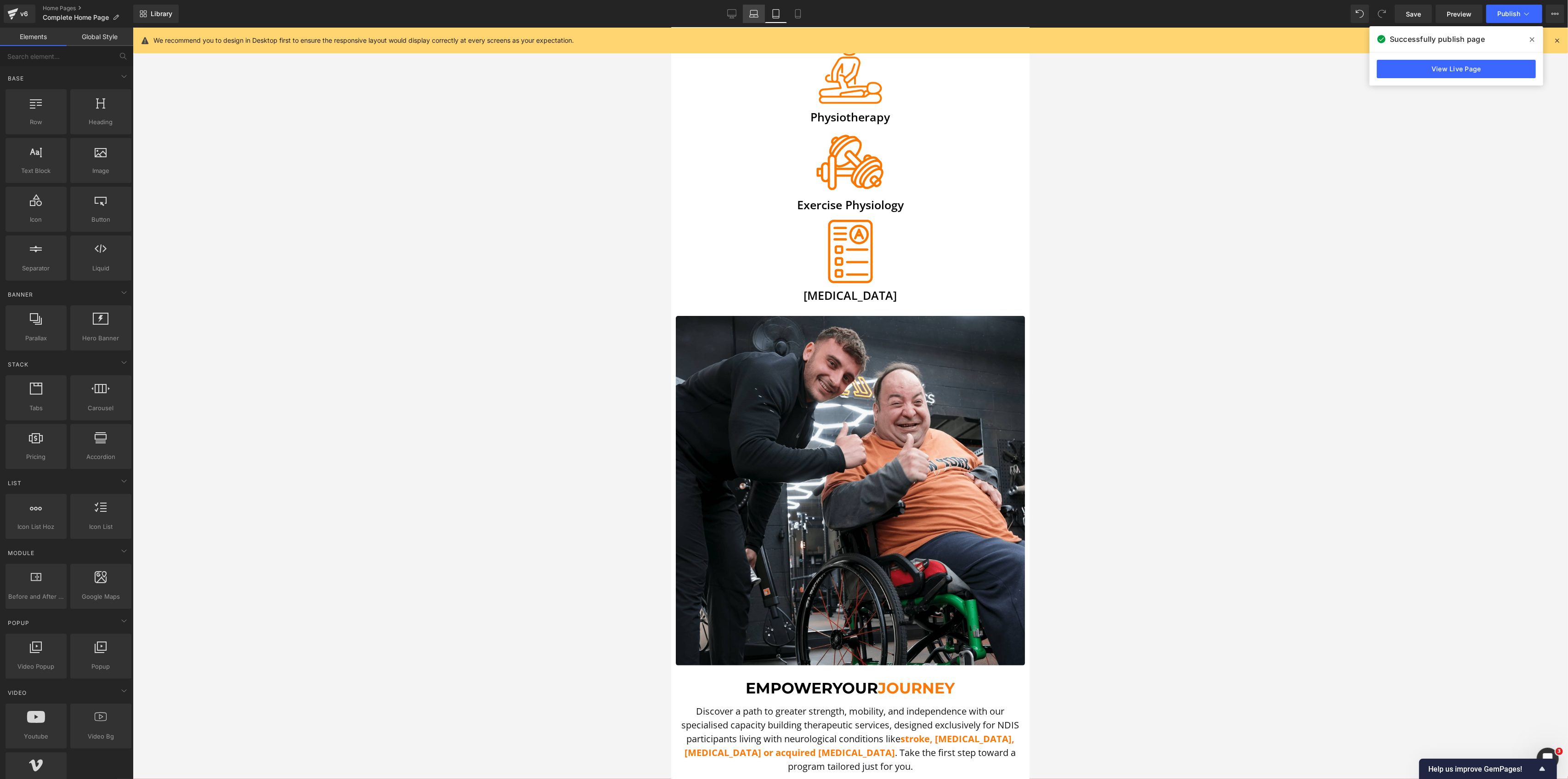
click at [744, 15] on link "Laptop" at bounding box center [754, 14] width 22 height 18
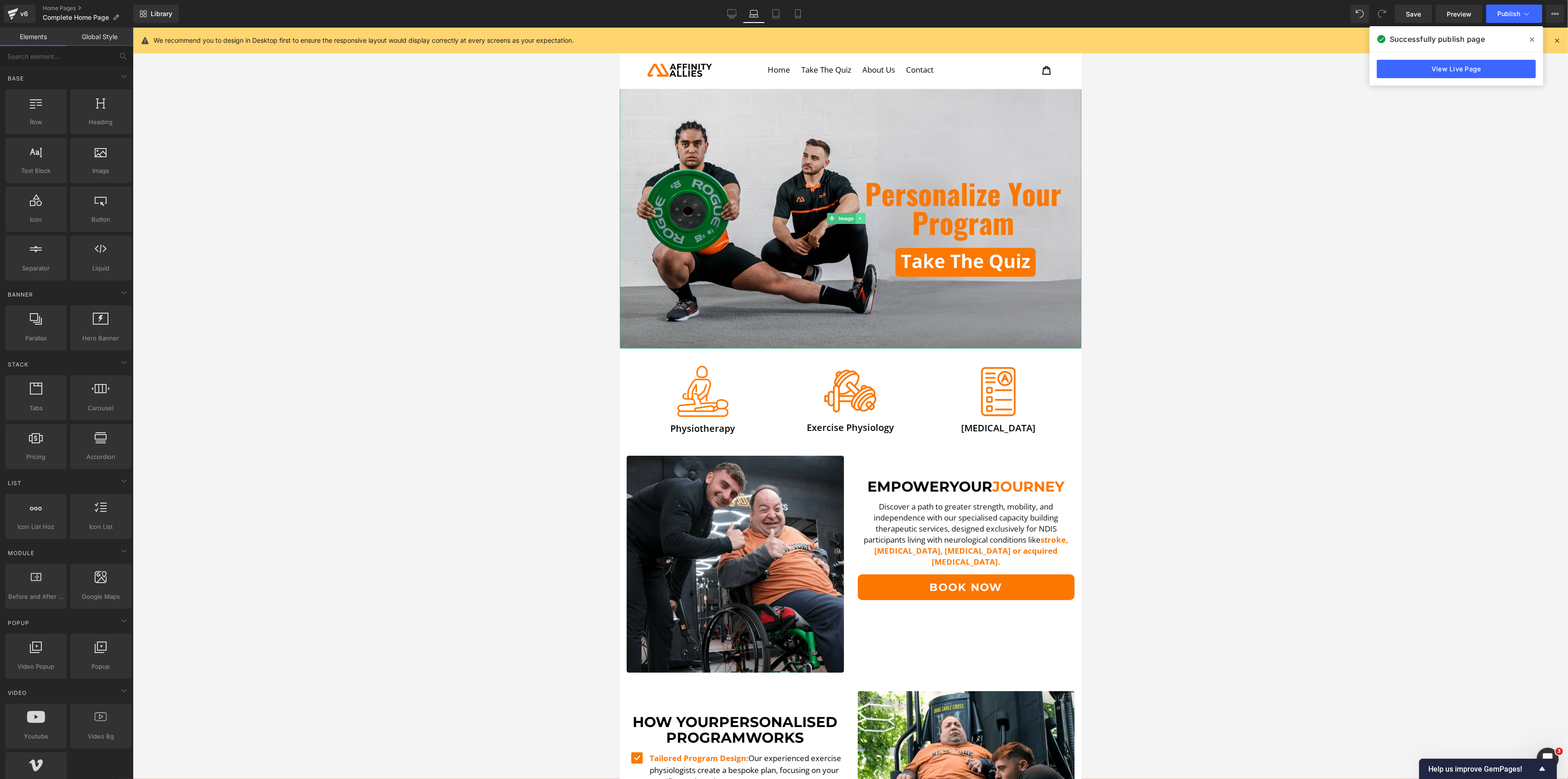
click at [859, 218] on icon at bounding box center [859, 218] width 5 height 5
click at [864, 217] on icon at bounding box center [865, 219] width 5 height 5
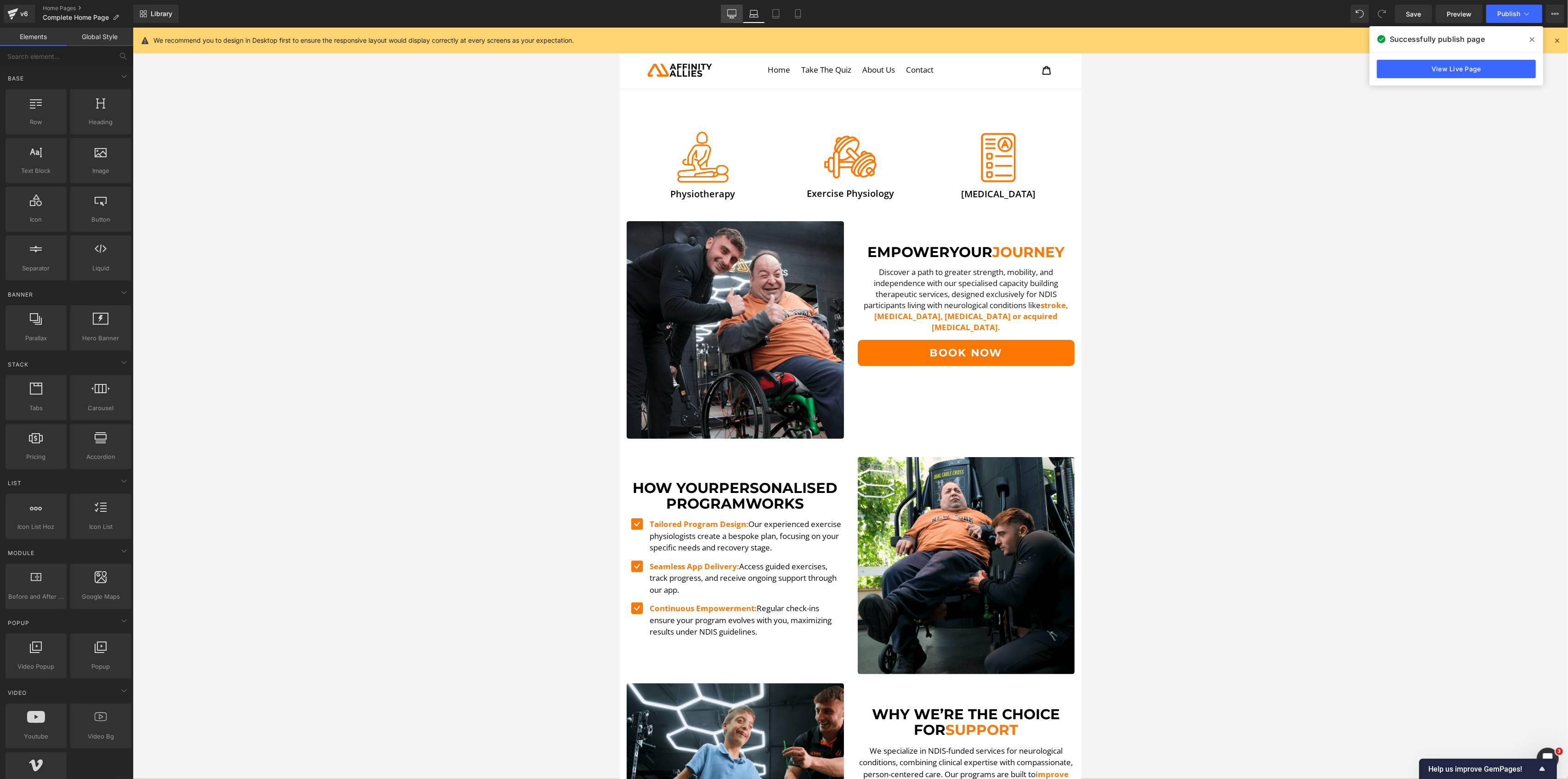
click at [733, 19] on link "Desktop" at bounding box center [732, 14] width 22 height 18
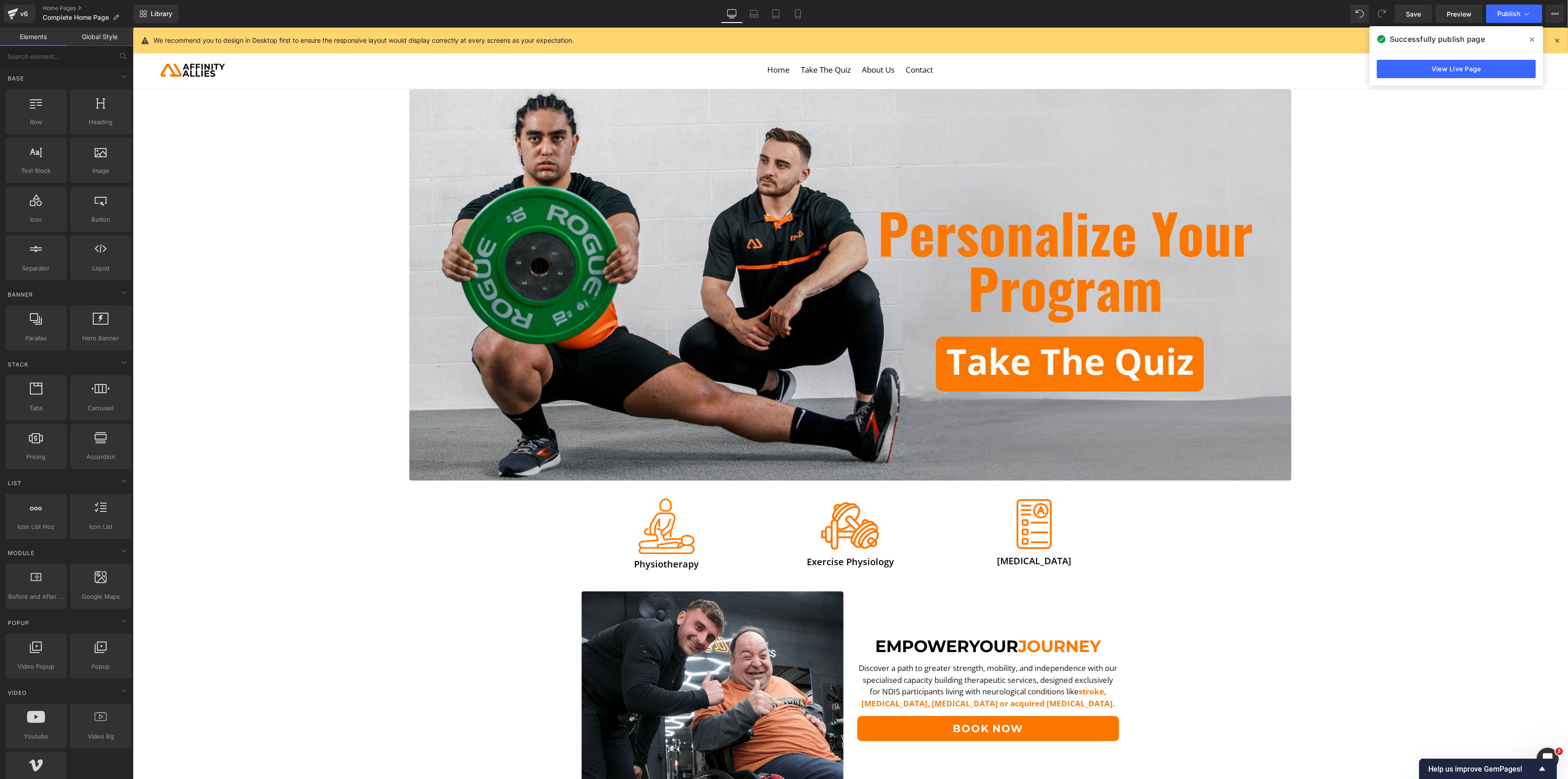
scroll to position [87, 0]
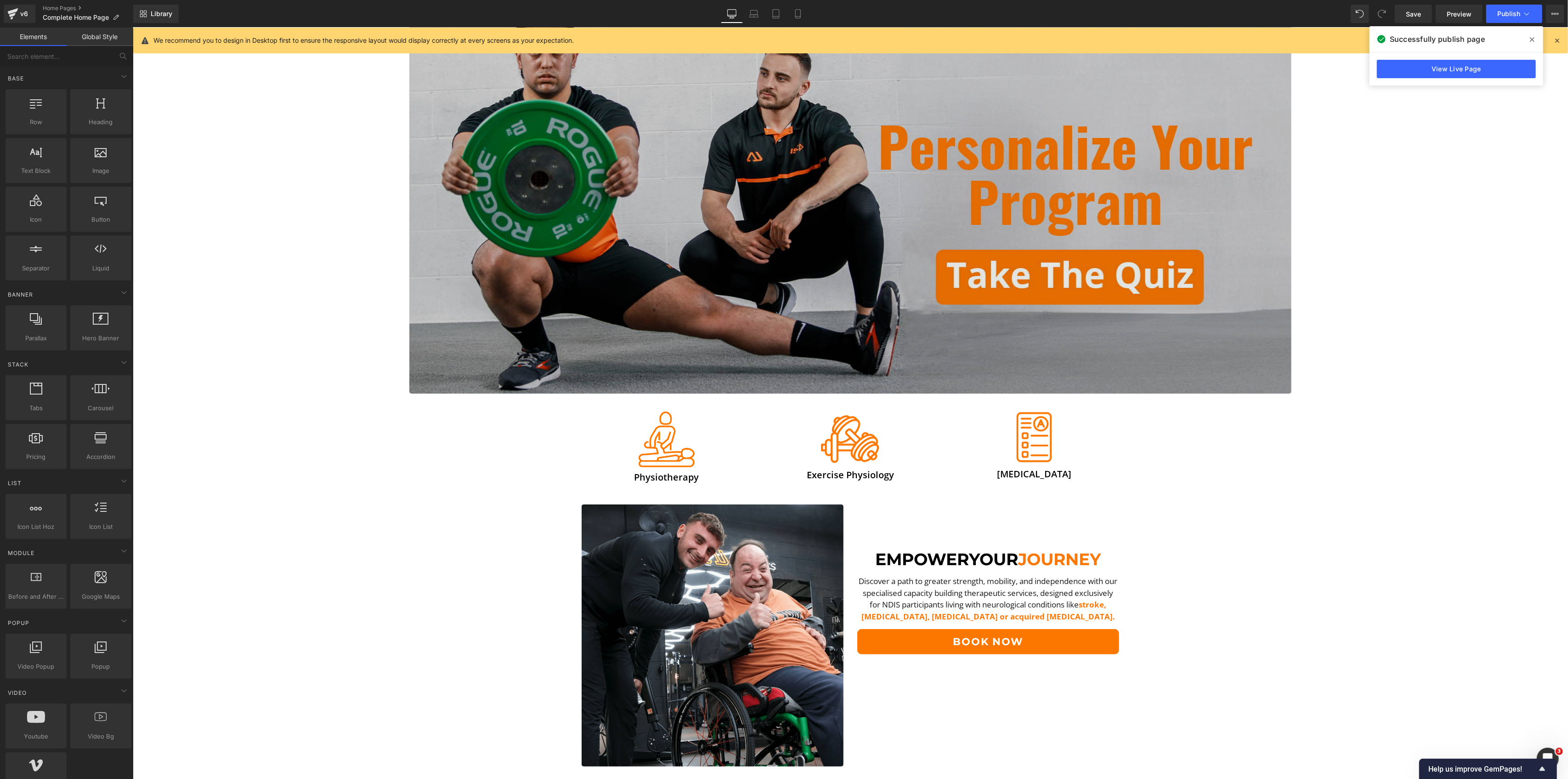
click at [874, 182] on img at bounding box center [850, 198] width 882 height 391
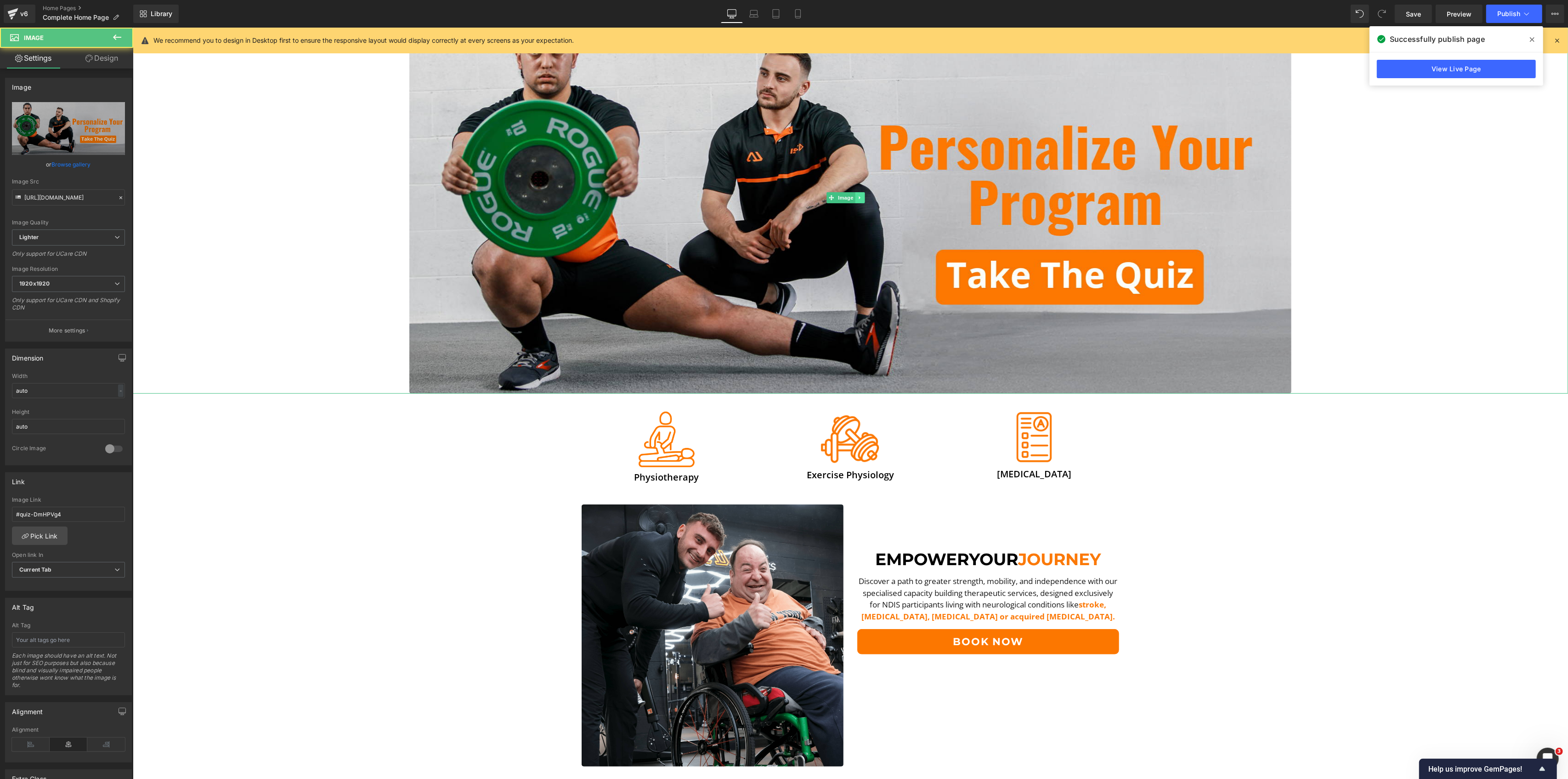
click at [862, 197] on icon at bounding box center [859, 197] width 5 height 5
click at [866, 201] on link at bounding box center [864, 197] width 10 height 11
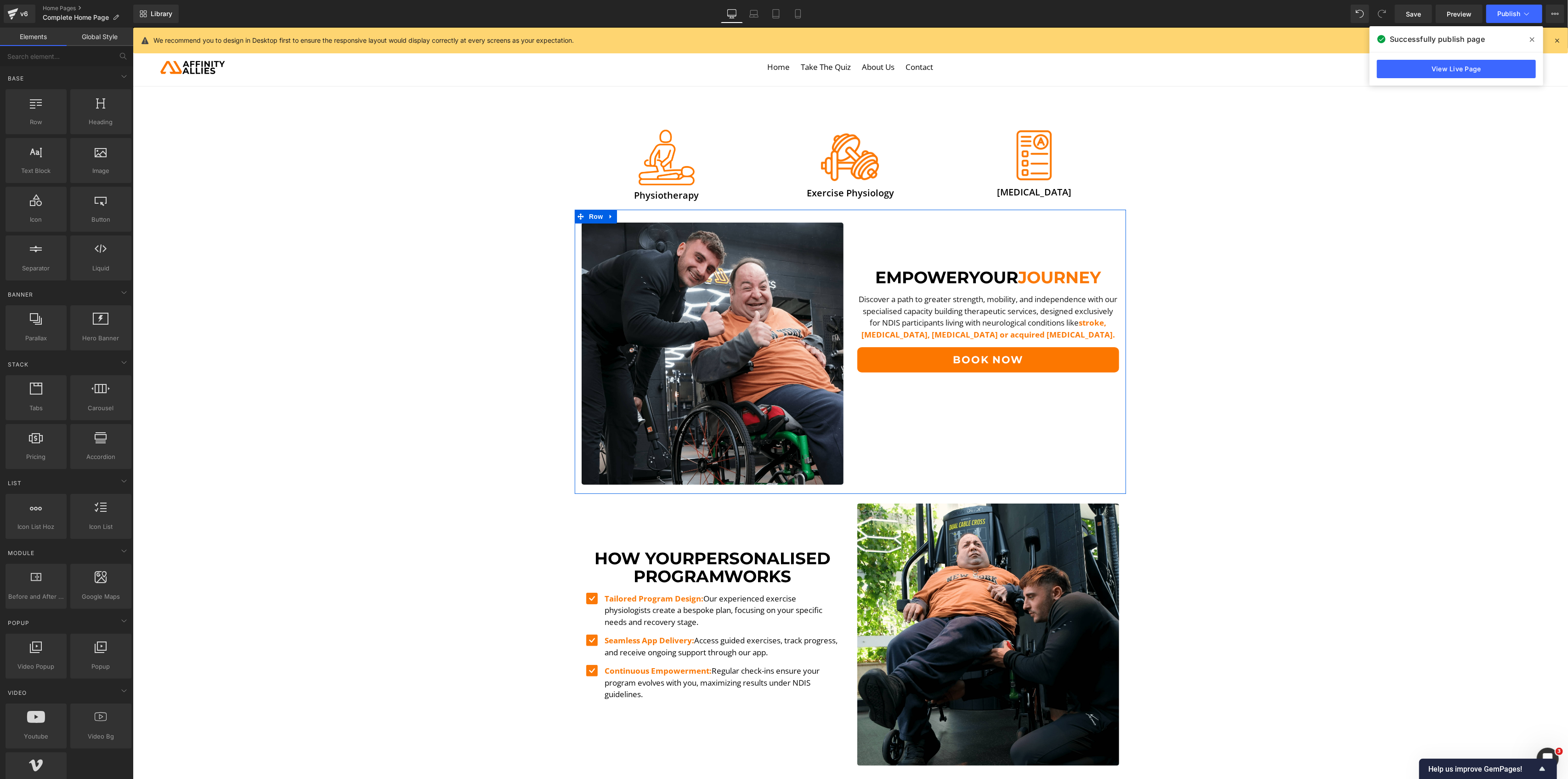
scroll to position [0, 0]
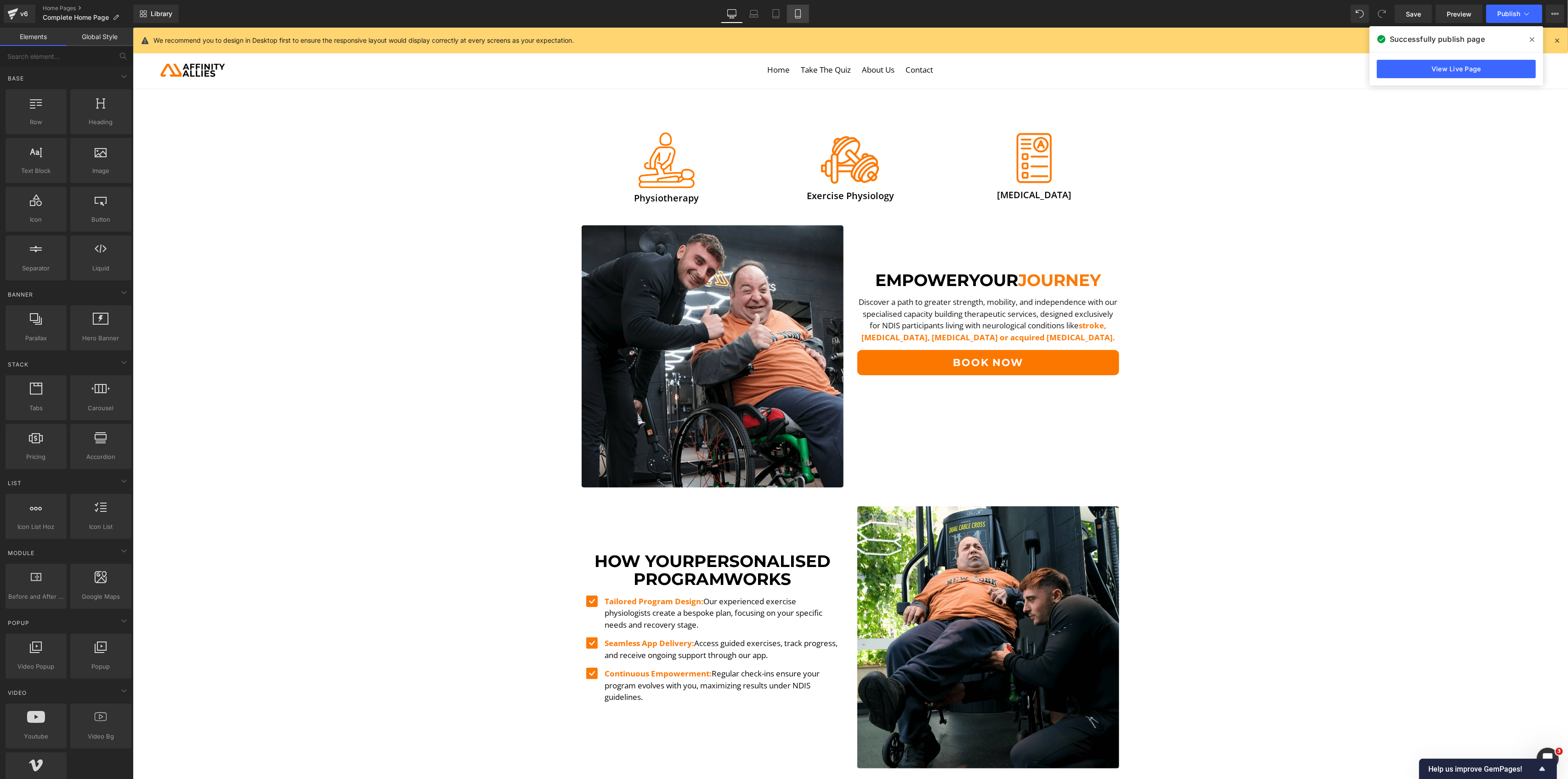
click at [794, 15] on icon at bounding box center [797, 13] width 9 height 9
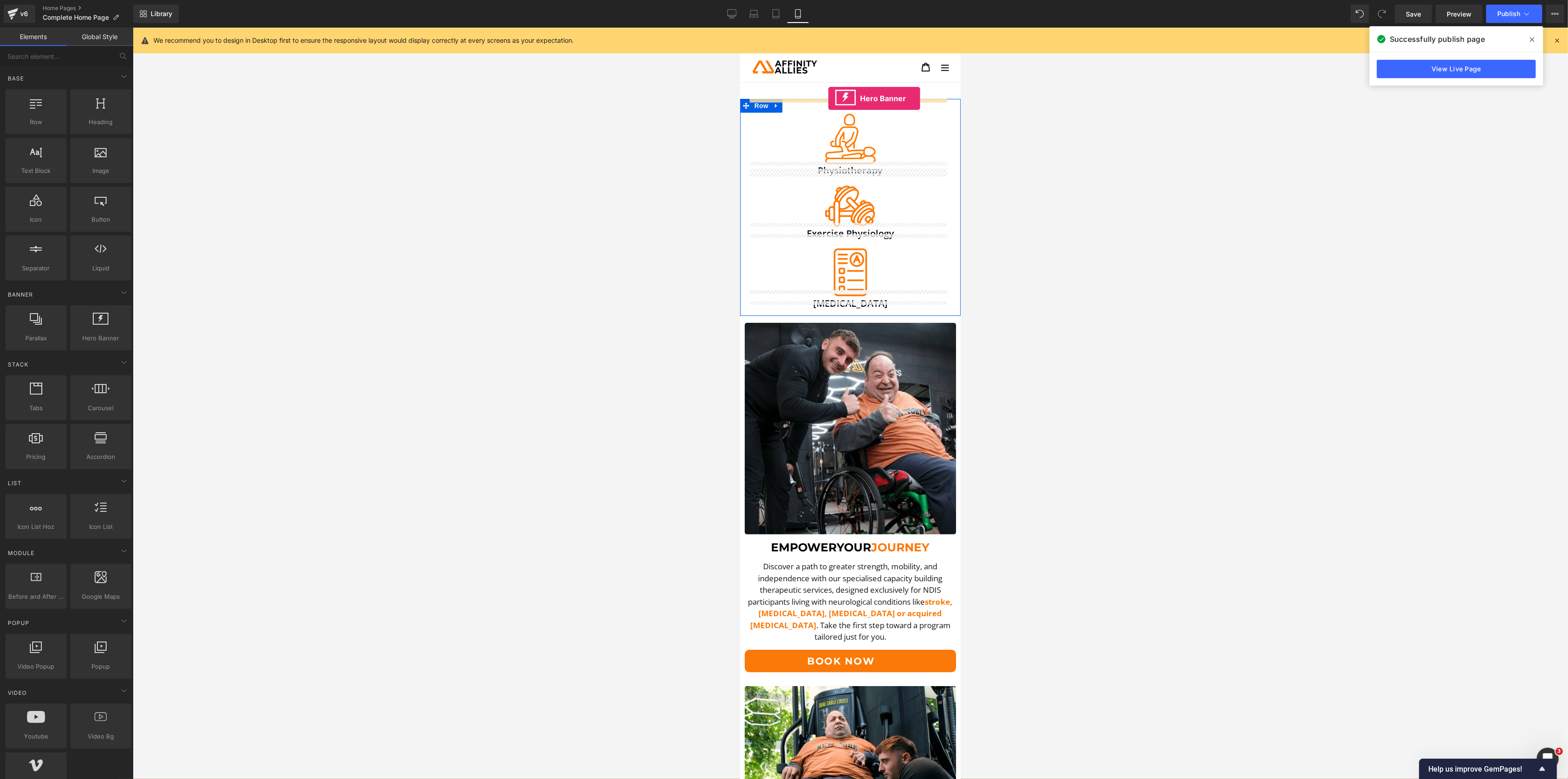
drag, startPoint x: 847, startPoint y: 368, endPoint x: 828, endPoint y: 99, distance: 269.7
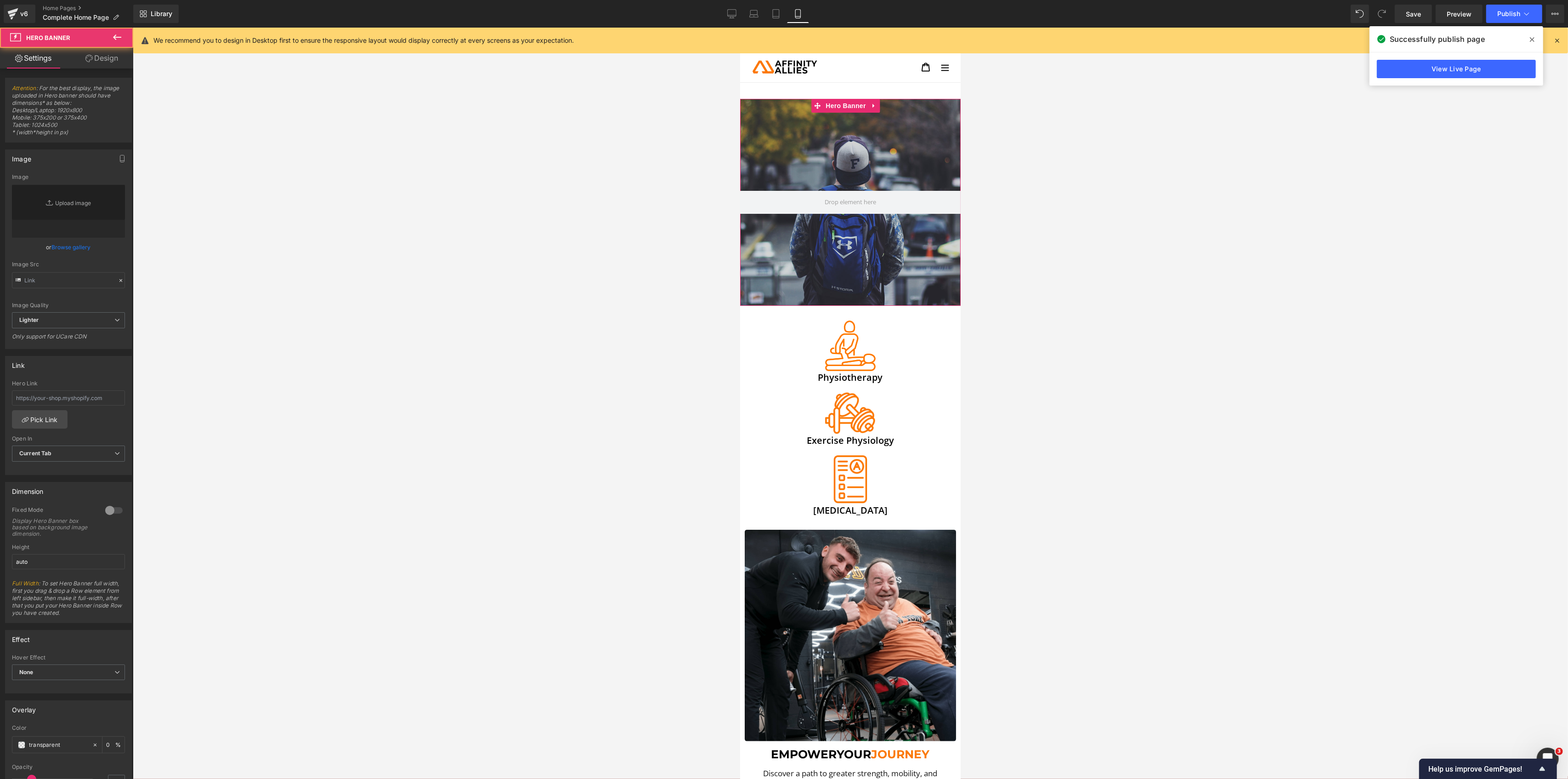
type input "[URL][DOMAIN_NAME]"
click at [875, 106] on icon at bounding box center [873, 105] width 7 height 7
click at [878, 110] on link at bounding box center [880, 105] width 12 height 14
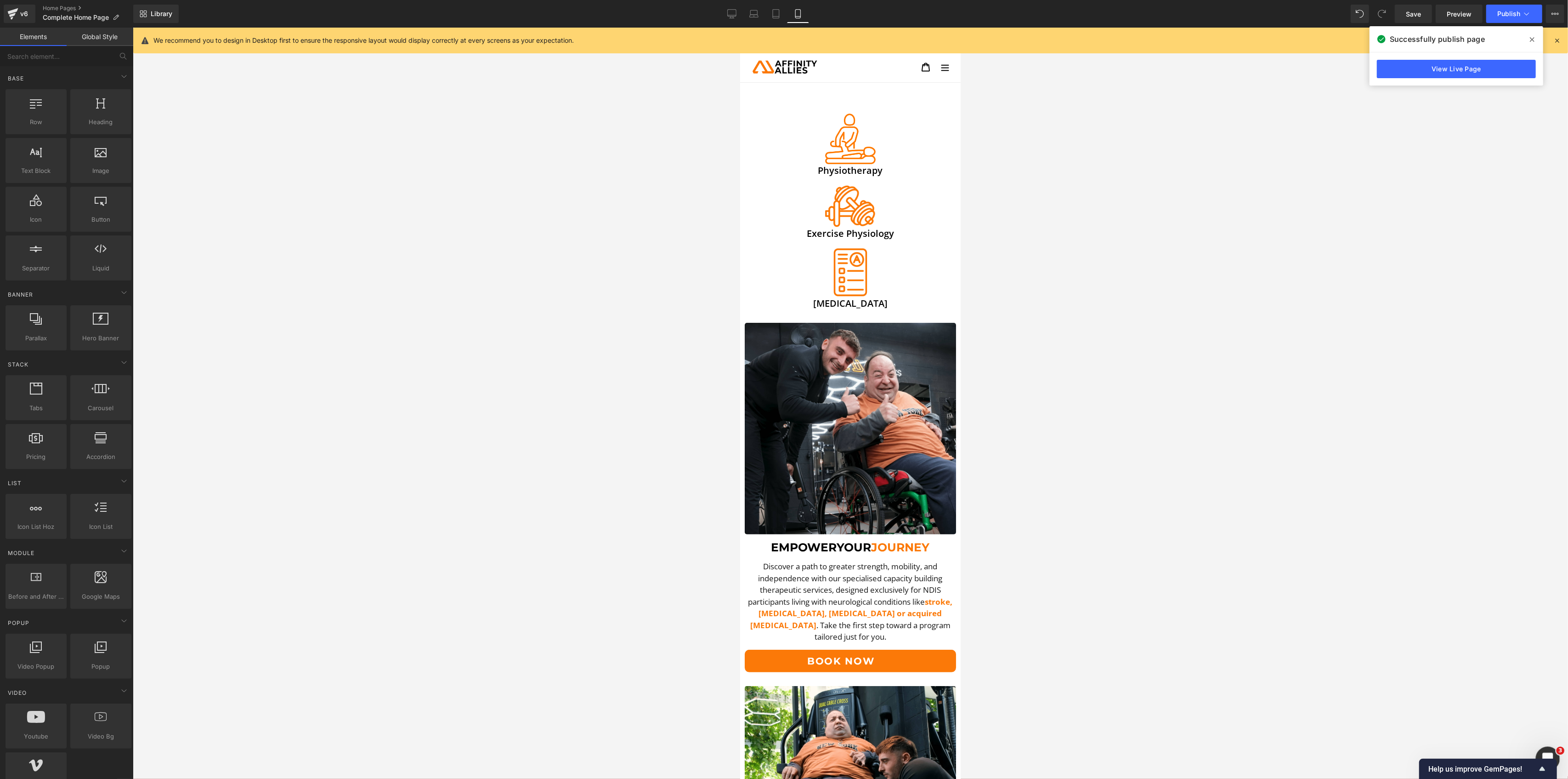
click at [1556, 760] on div "Open Intercom Messenger" at bounding box center [1547, 757] width 30 height 30
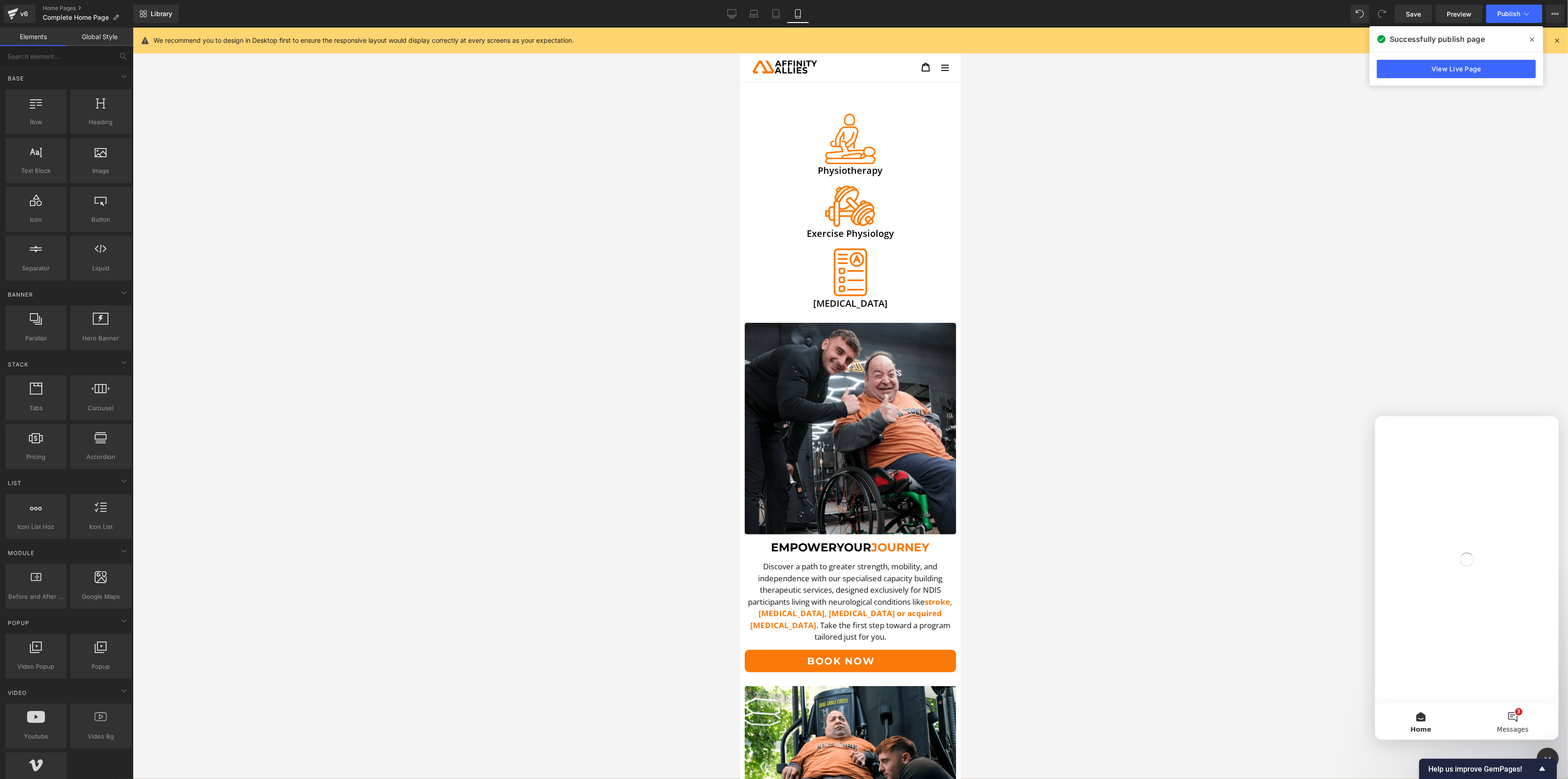
click at [1510, 723] on button "3 Messages" at bounding box center [1512, 721] width 92 height 37
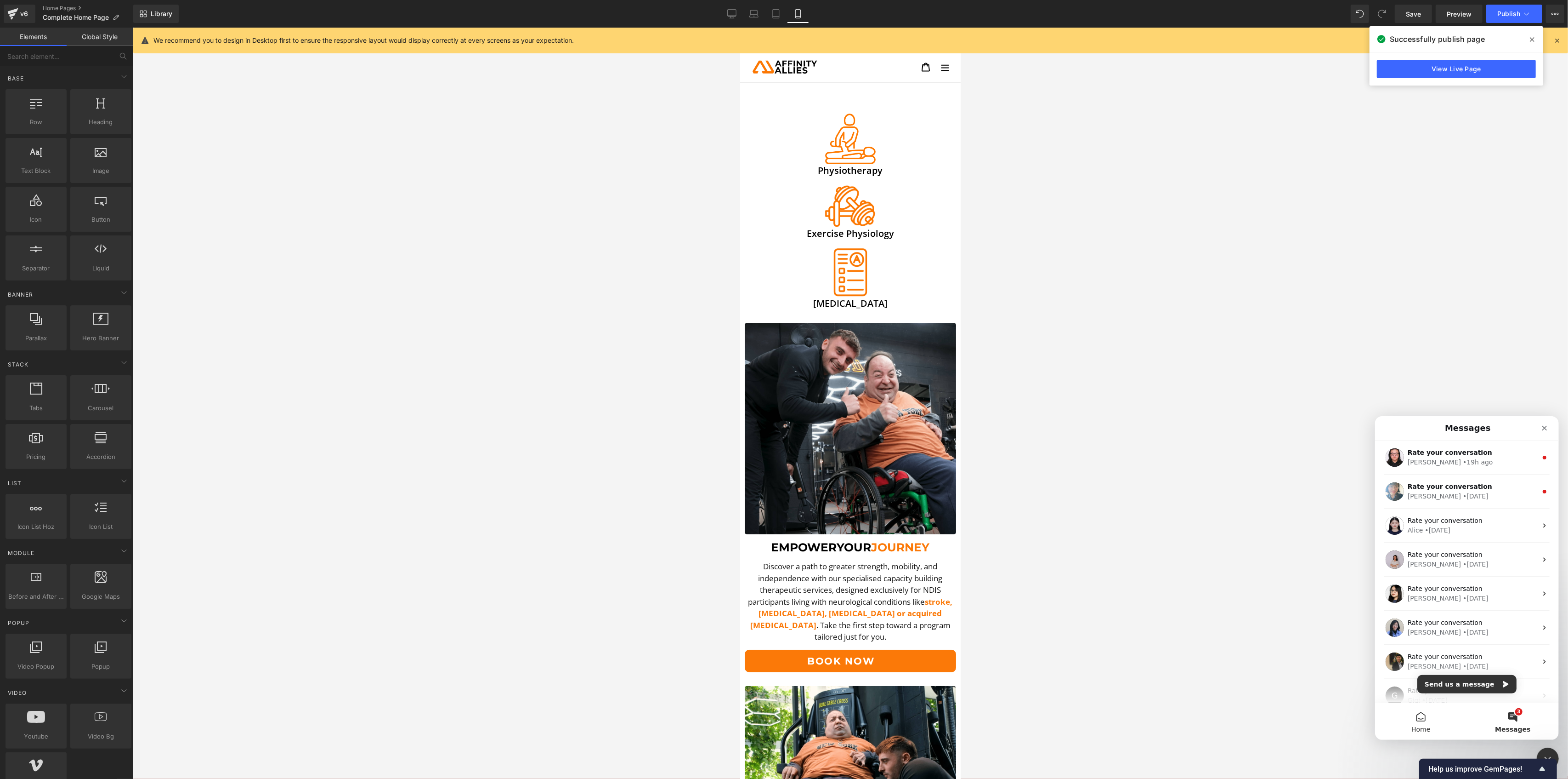
click at [1430, 724] on button "Home" at bounding box center [1420, 721] width 92 height 37
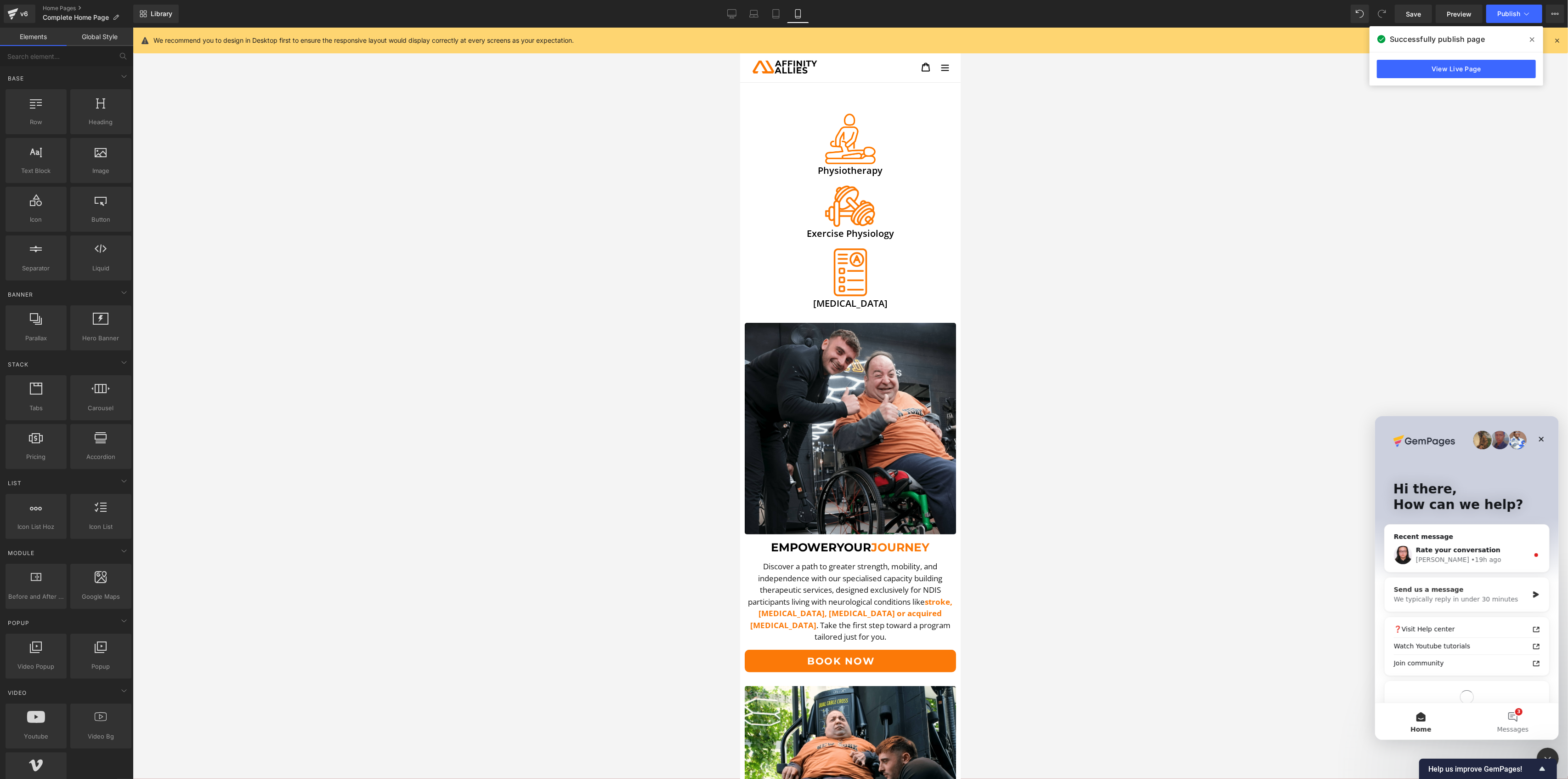
click at [1463, 596] on div "We typically reply in under 30 minutes" at bounding box center [1460, 599] width 135 height 10
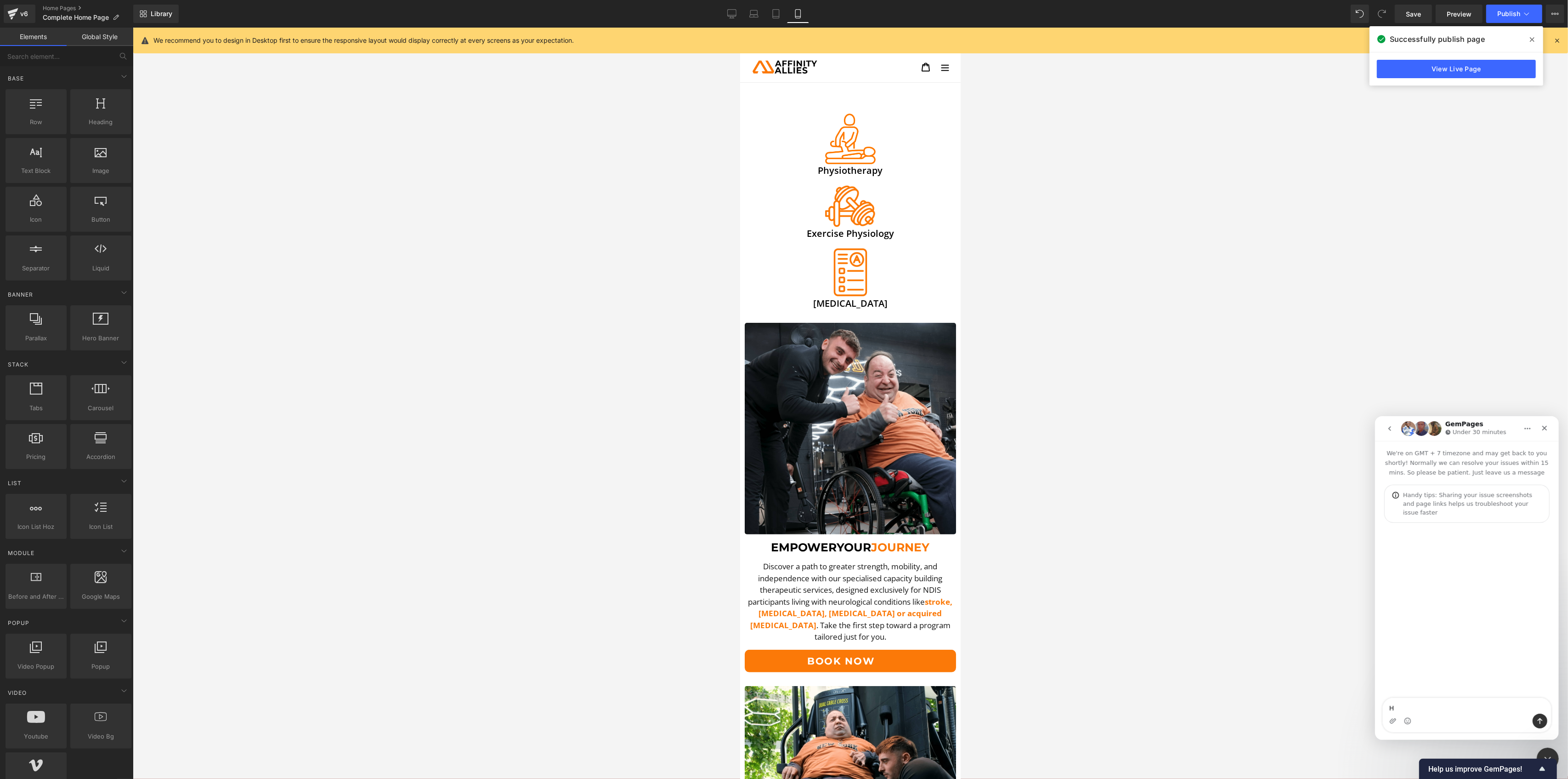
type textarea "Hi"
type textarea "I would like to upload a video like the e"
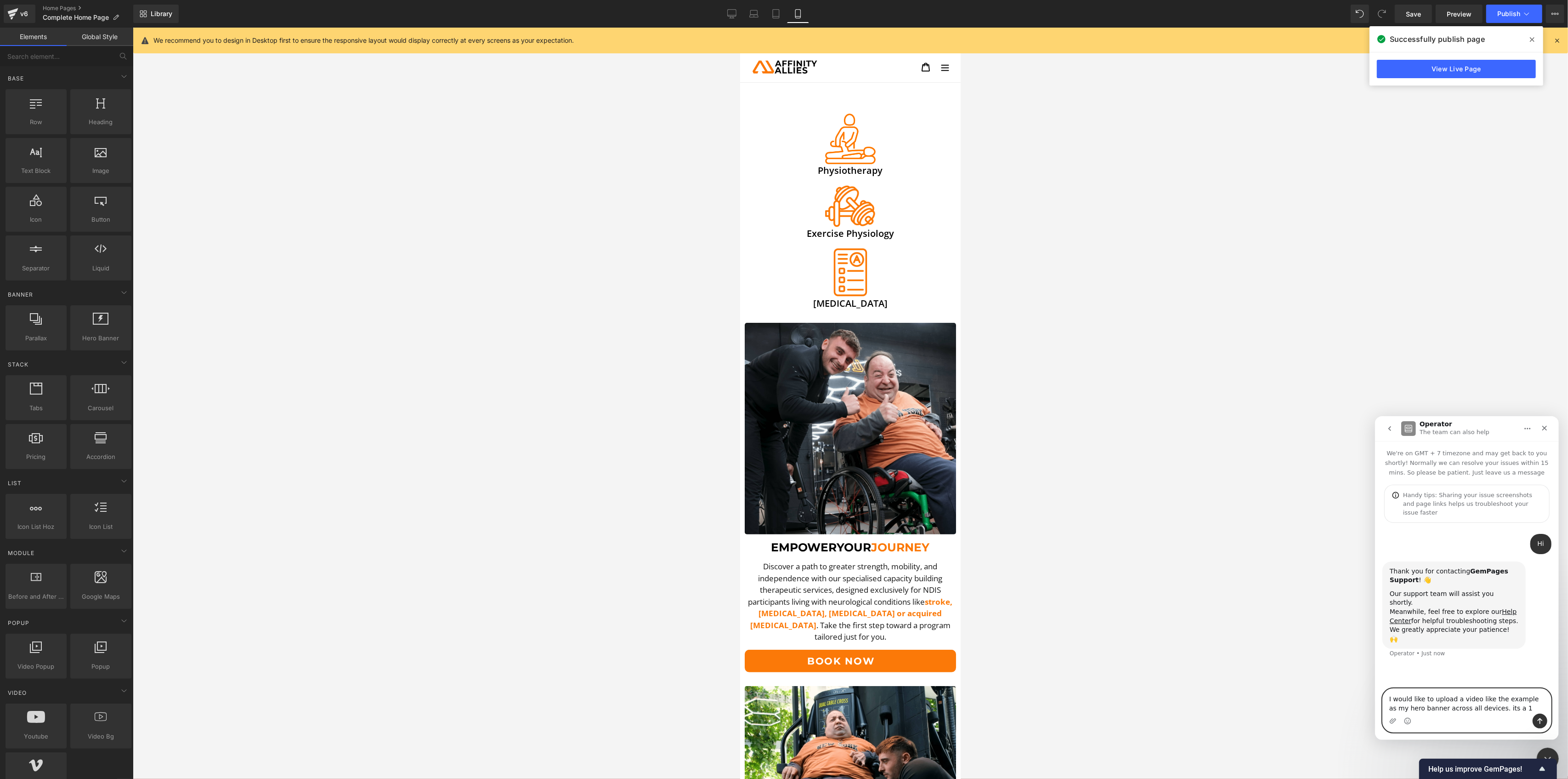
click at [1496, 710] on textarea "I would like to upload a video like the example as my hero banner across all de…" at bounding box center [1466, 700] width 168 height 25
type textarea "I would like to upload a video like the example as my hero banner across all de…"
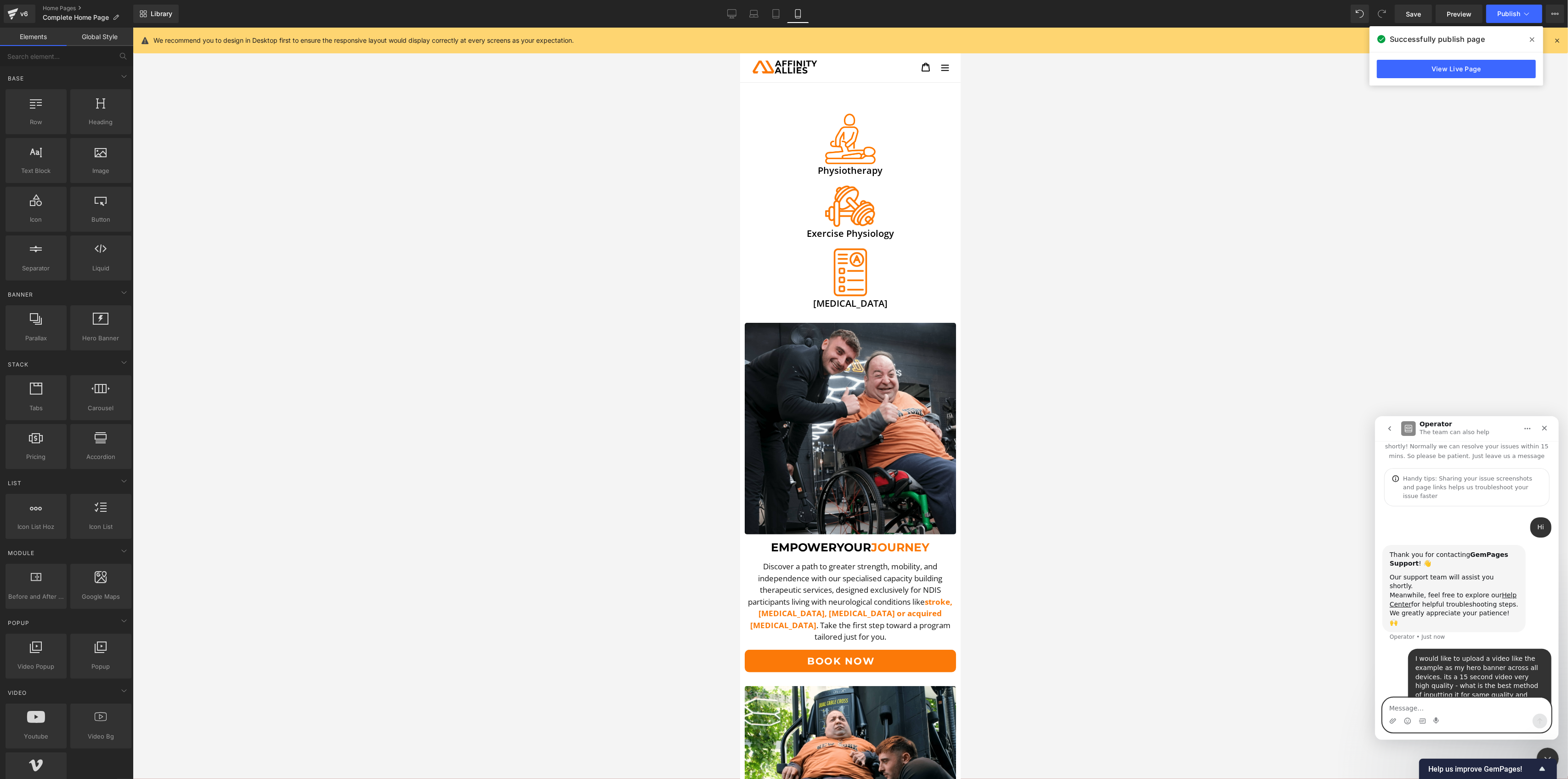
paste textarea "[URL][DOMAIN_NAME]"
type textarea "[URL][DOMAIN_NAME]"
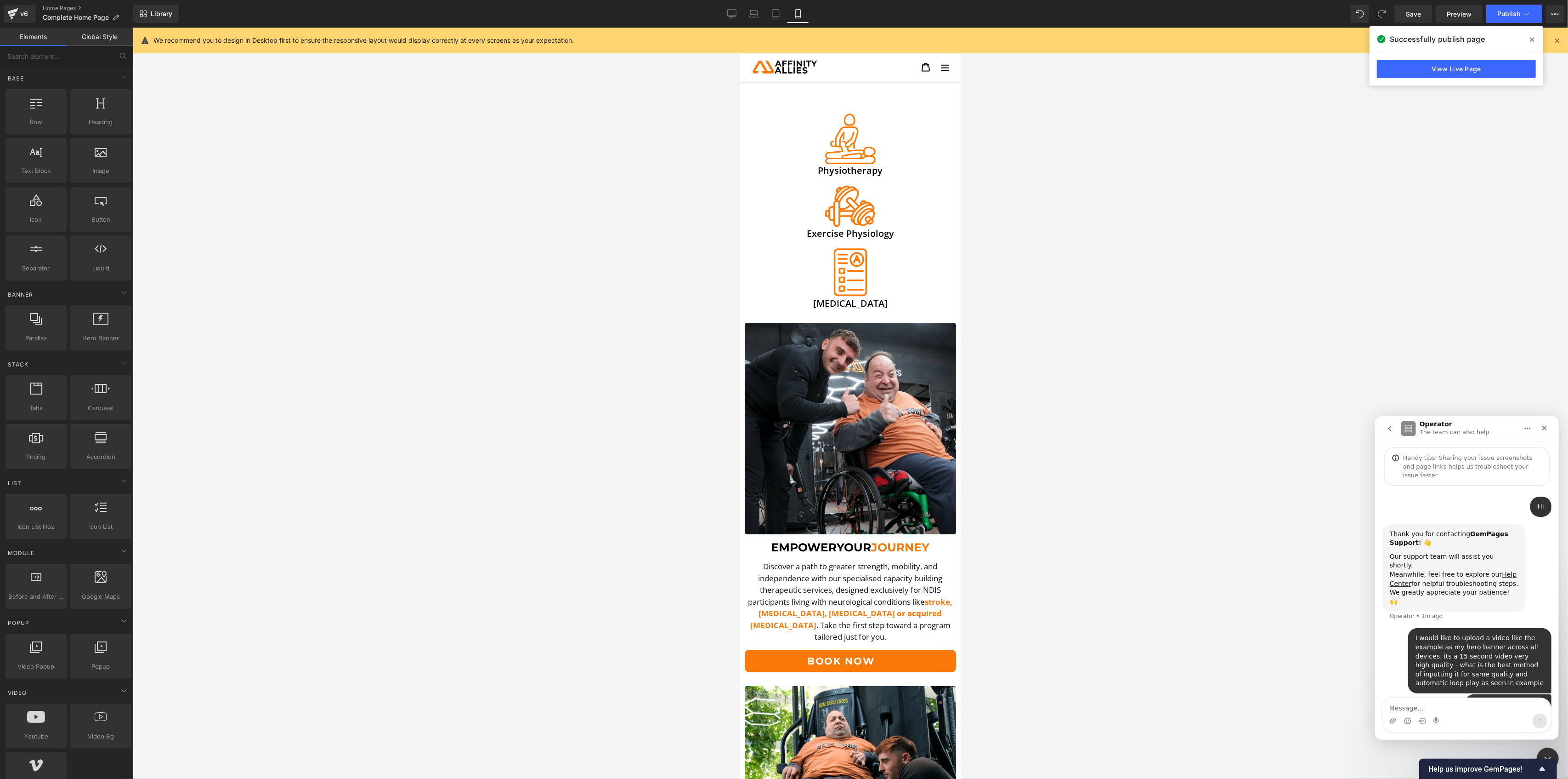
drag, startPoint x: 25, startPoint y: 13, endPoint x: 14, endPoint y: 16, distance: 11.4
click at [14, 16] on div at bounding box center [784, 375] width 1568 height 751
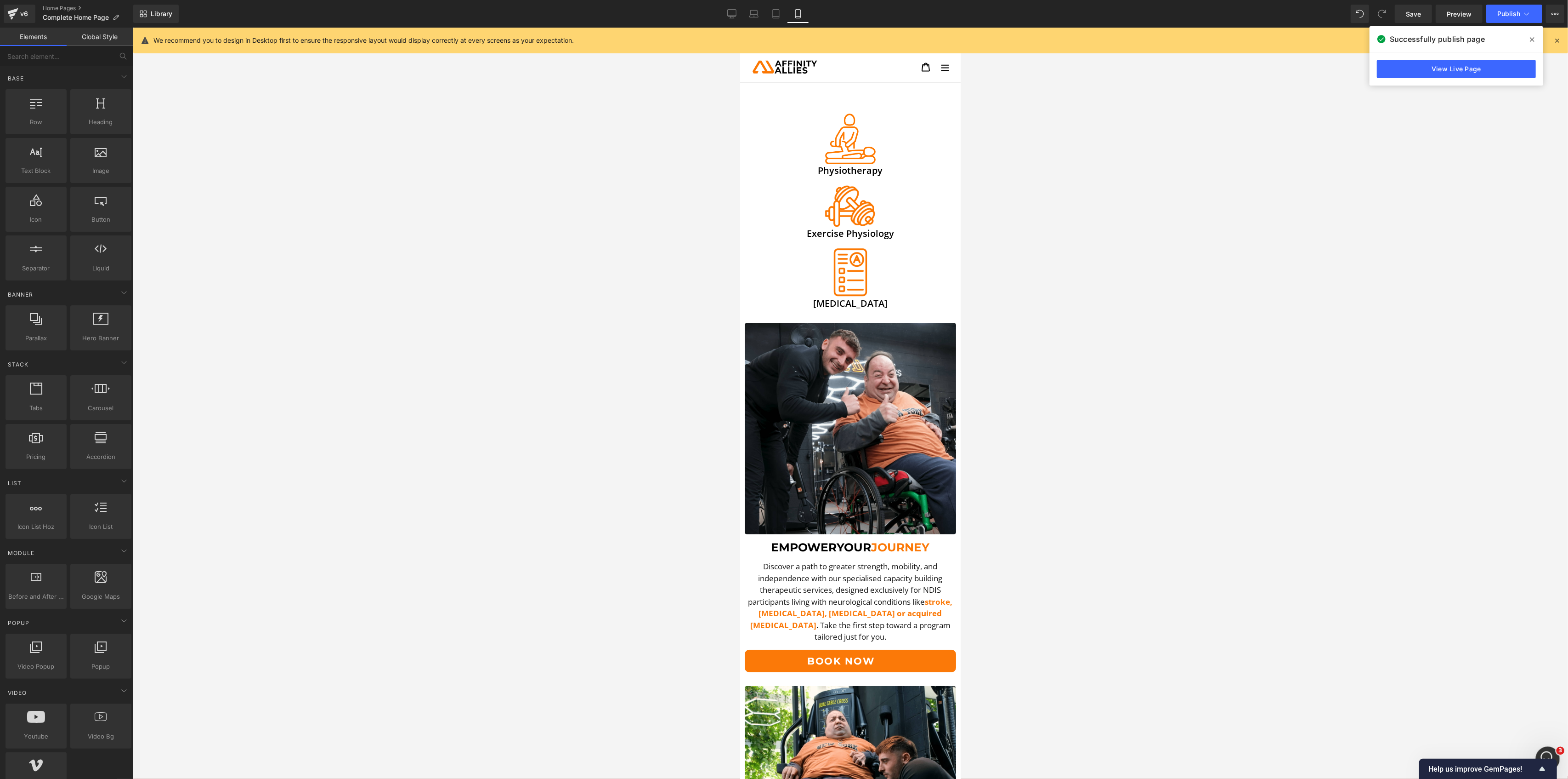
drag, startPoint x: 1549, startPoint y: 746, endPoint x: 3089, endPoint y: 1495, distance: 1712.5
click at [1552, 746] on html at bounding box center [1546, 757] width 22 height 22
click at [1552, 749] on div "Open Intercom Messenger" at bounding box center [1547, 757] width 30 height 30
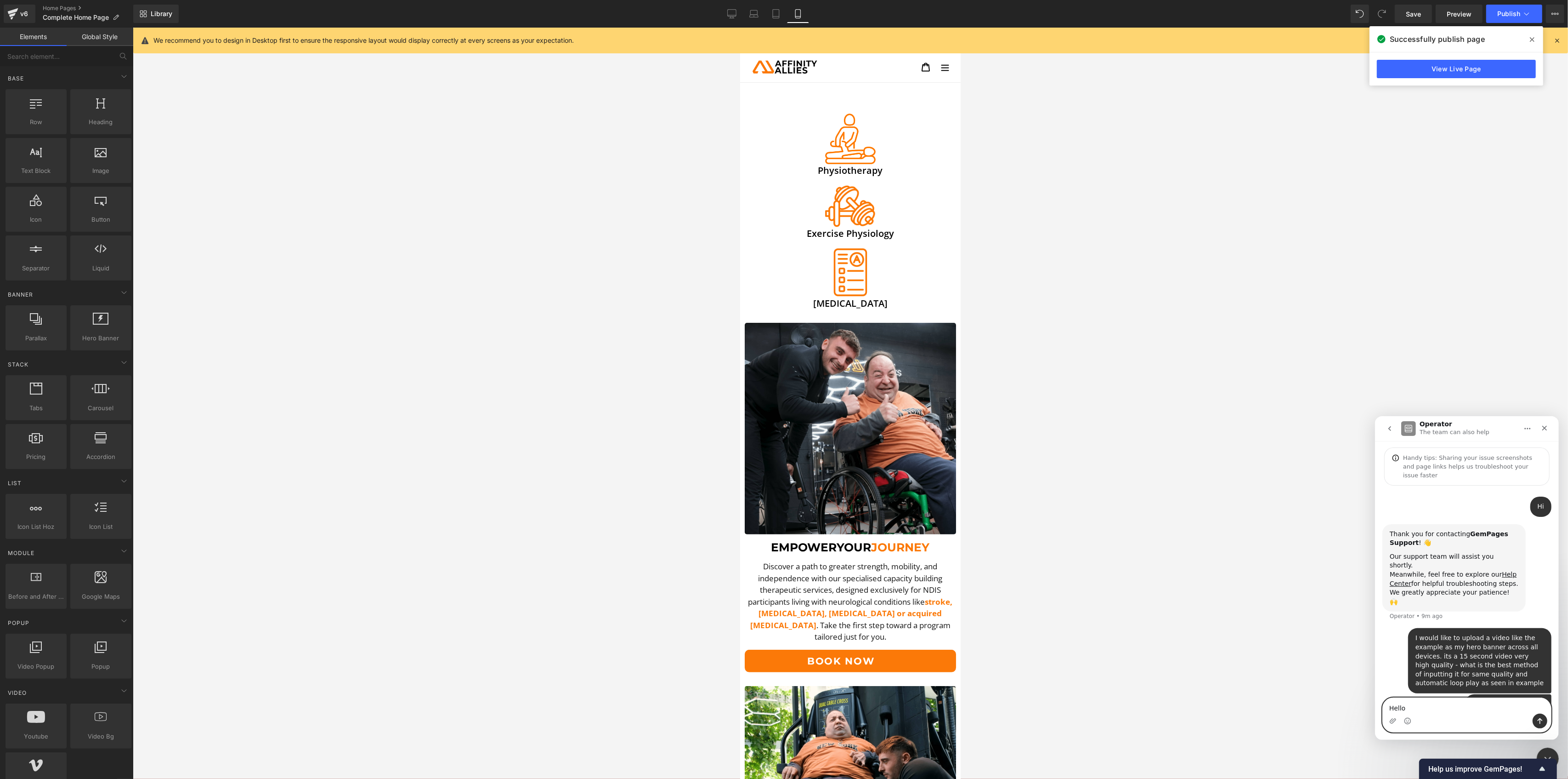
type textarea "Hello?"
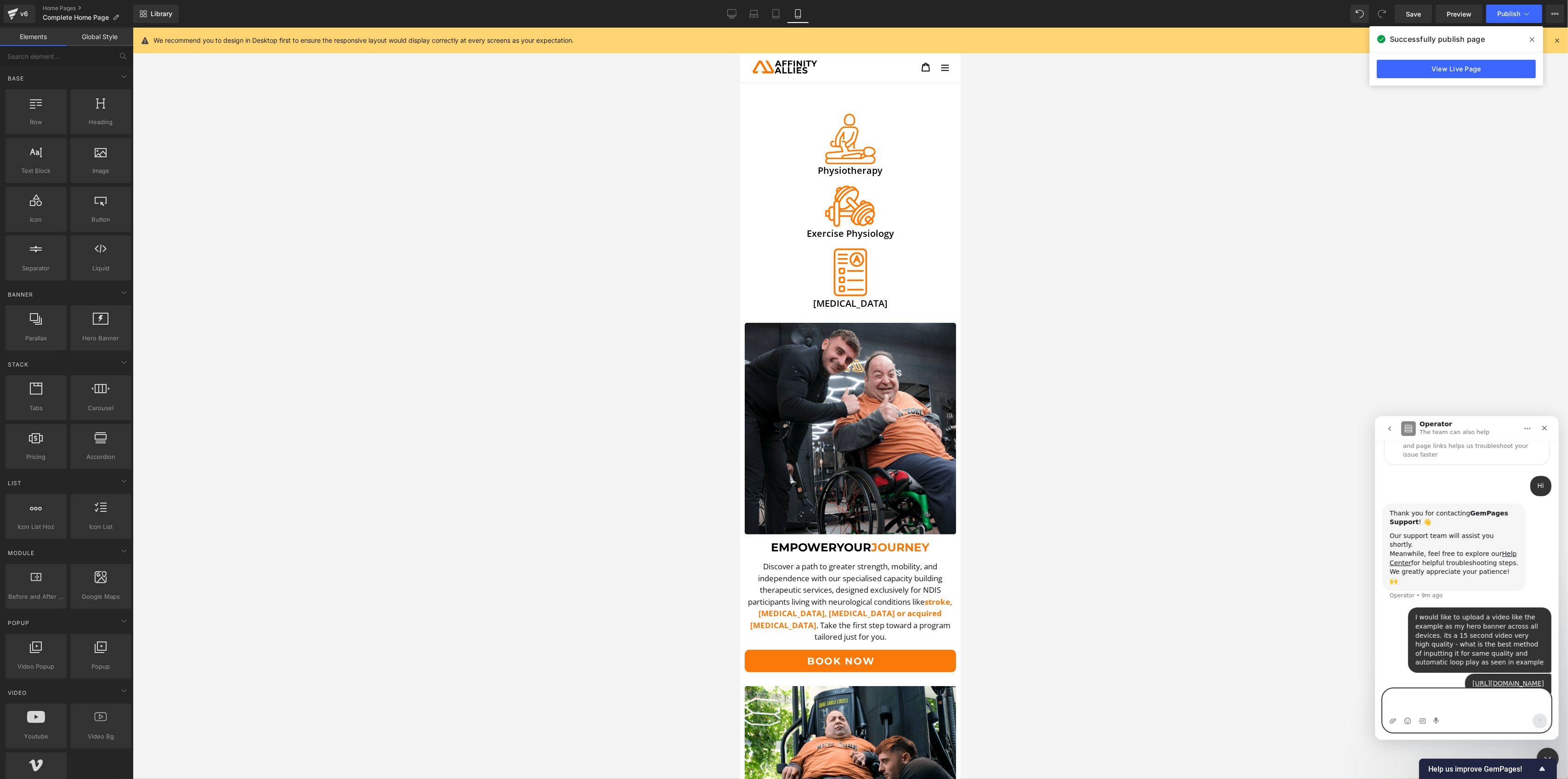
scroll to position [67, 0]
type textarea "?"
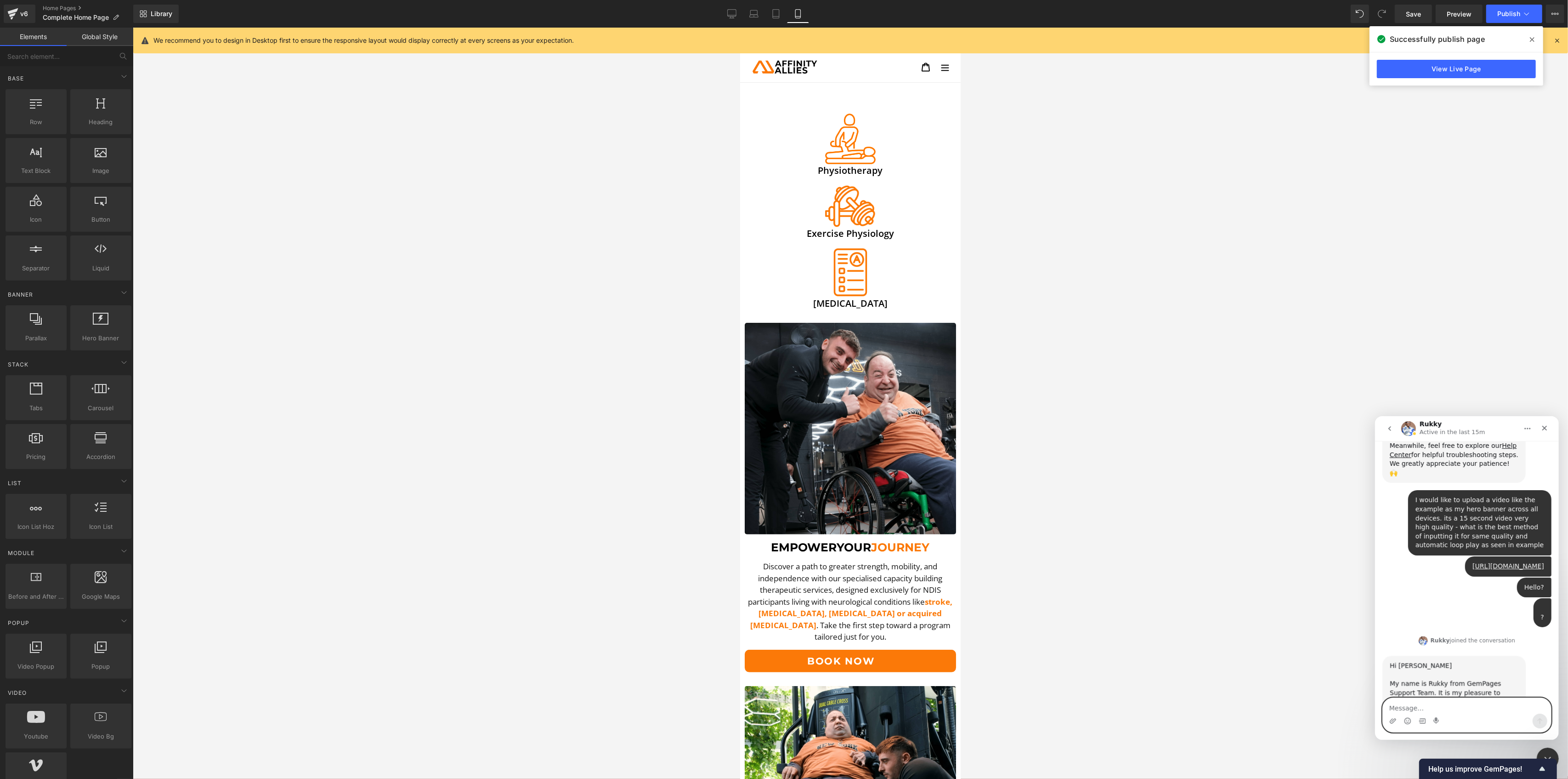
scroll to position [173, 0]
type textarea "hi"
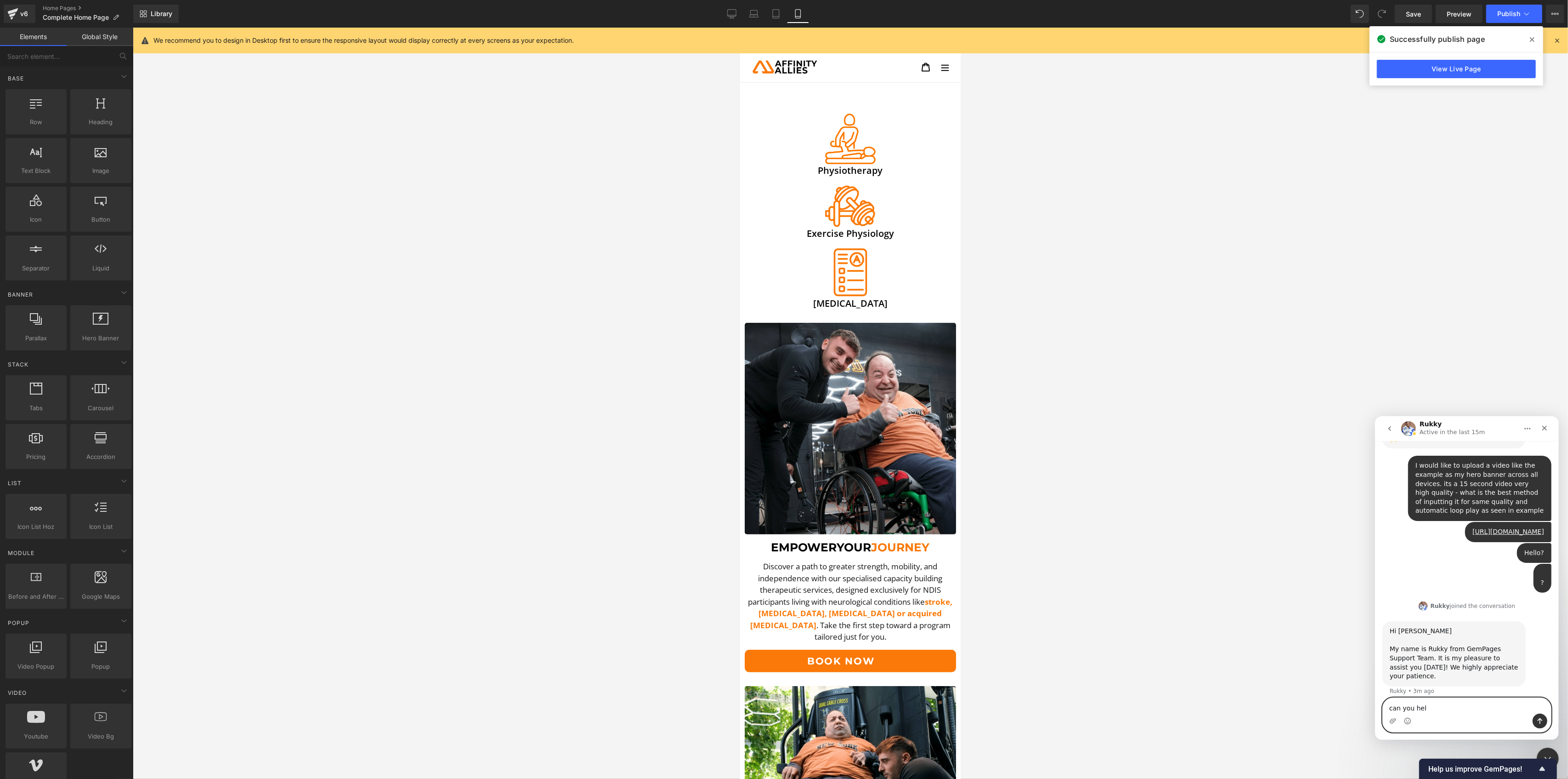
type textarea "can you help"
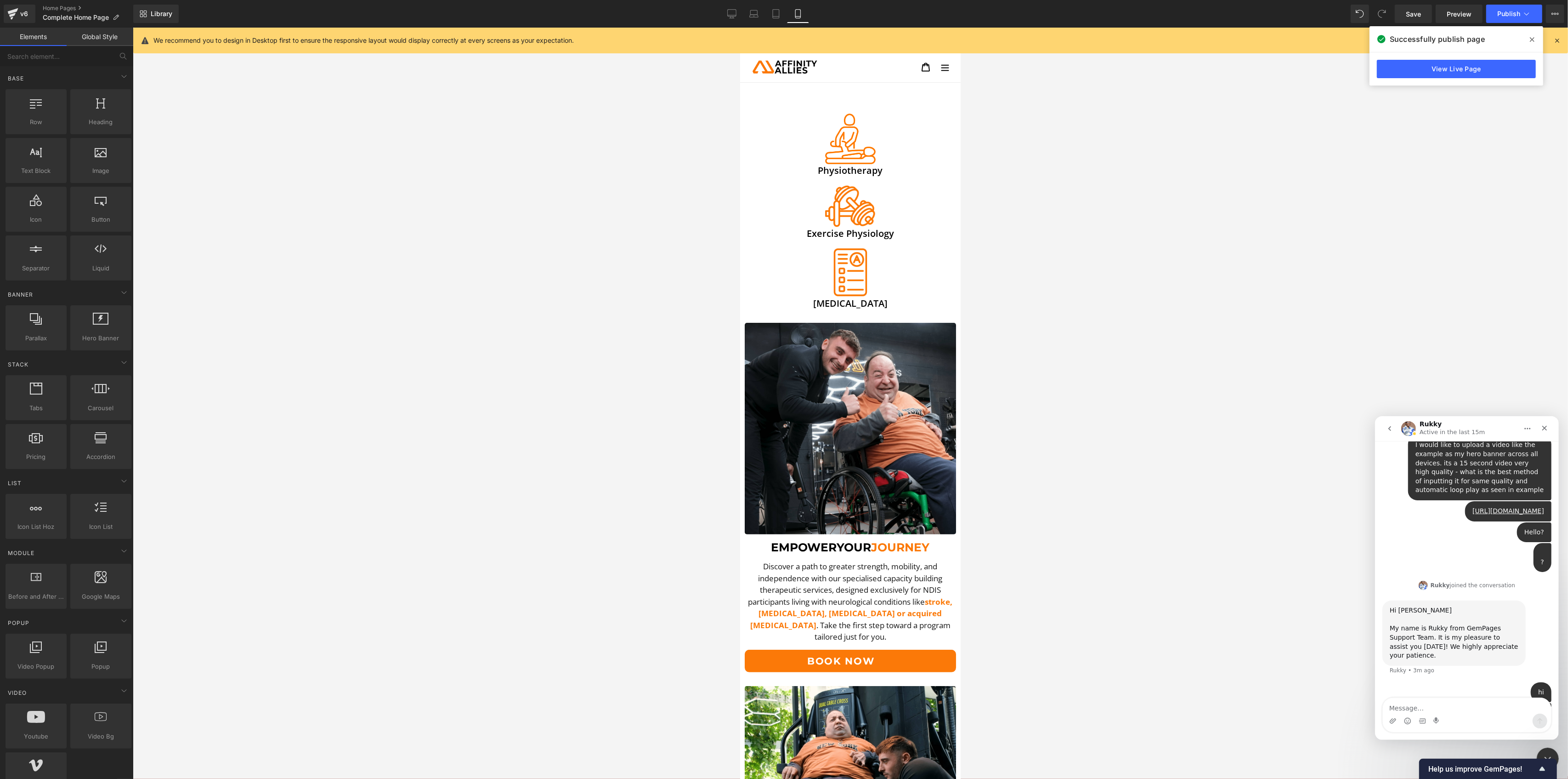
click at [87, 323] on div at bounding box center [784, 375] width 1568 height 751
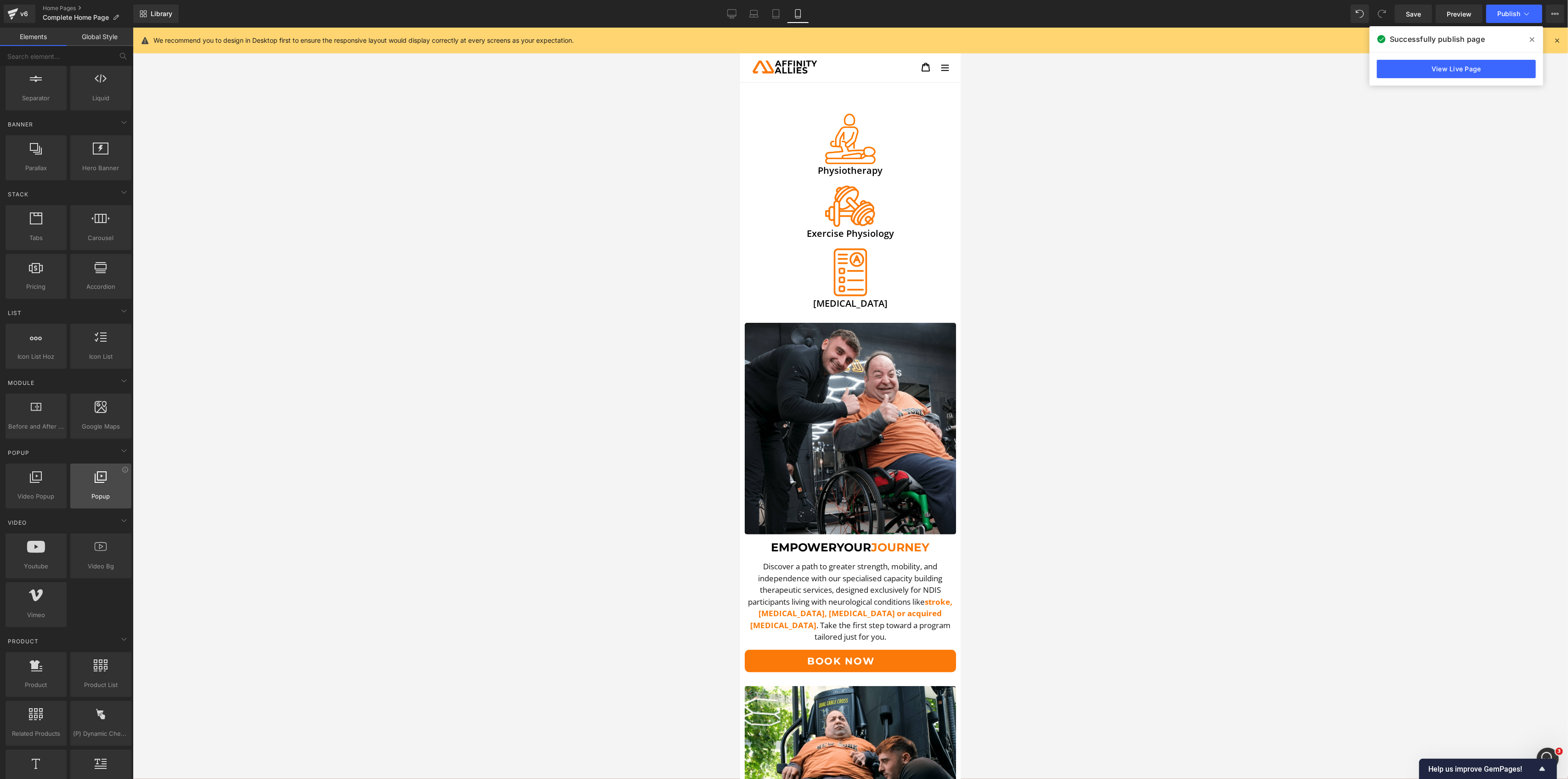
scroll to position [184, 0]
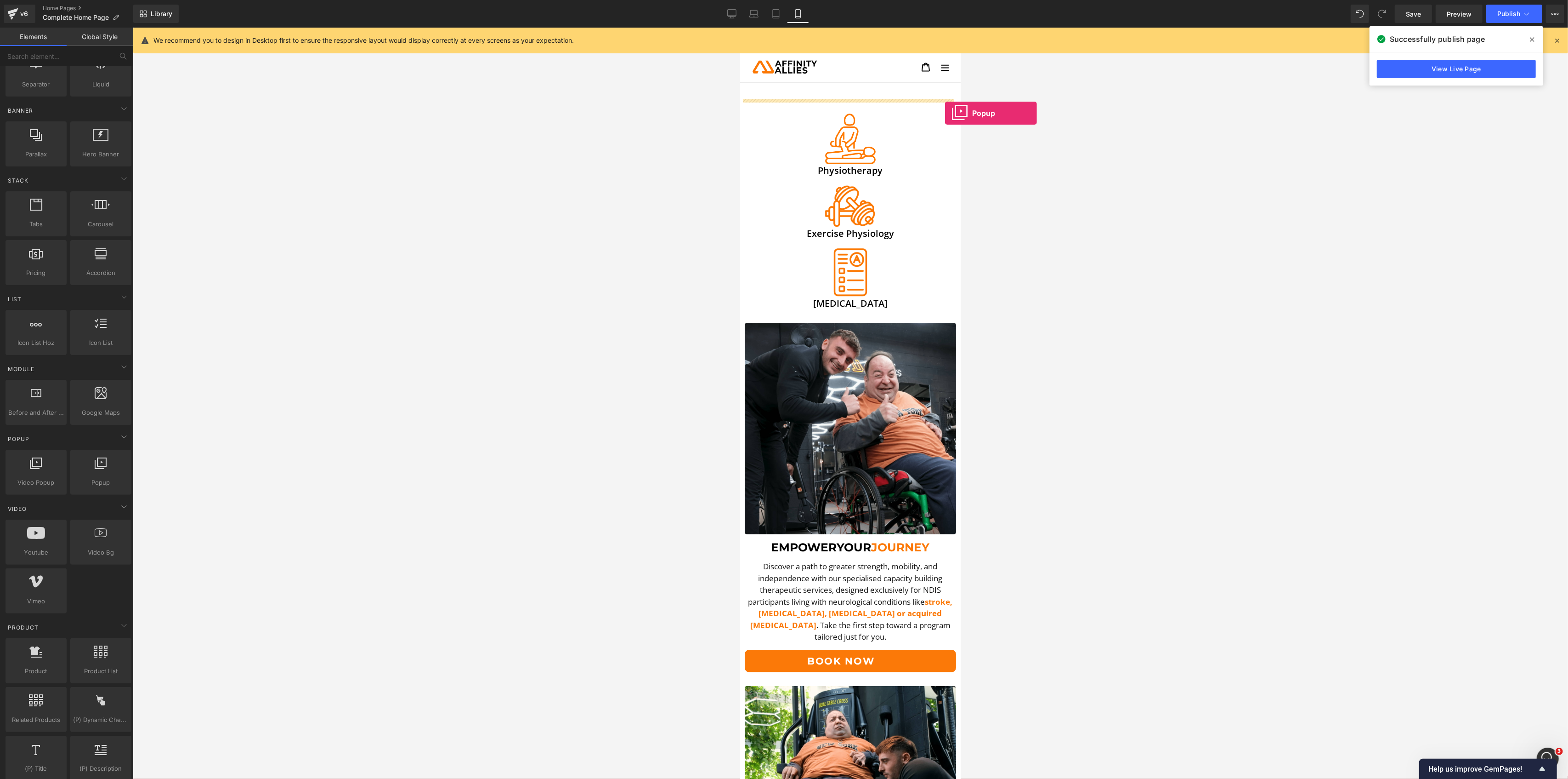
drag, startPoint x: 842, startPoint y: 508, endPoint x: 943, endPoint y: 113, distance: 407.7
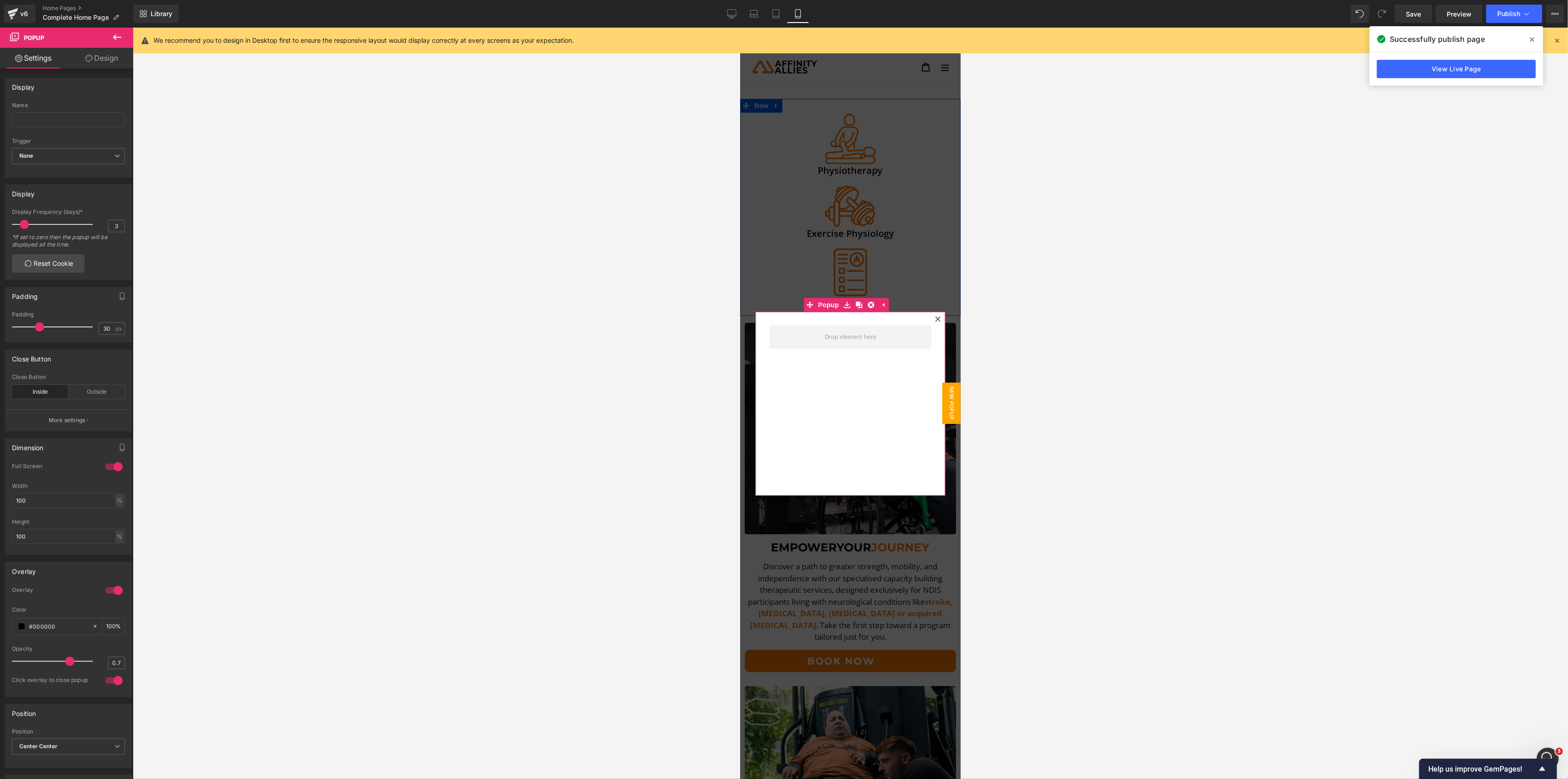
click at [934, 318] on icon at bounding box center [937, 319] width 5 height 5
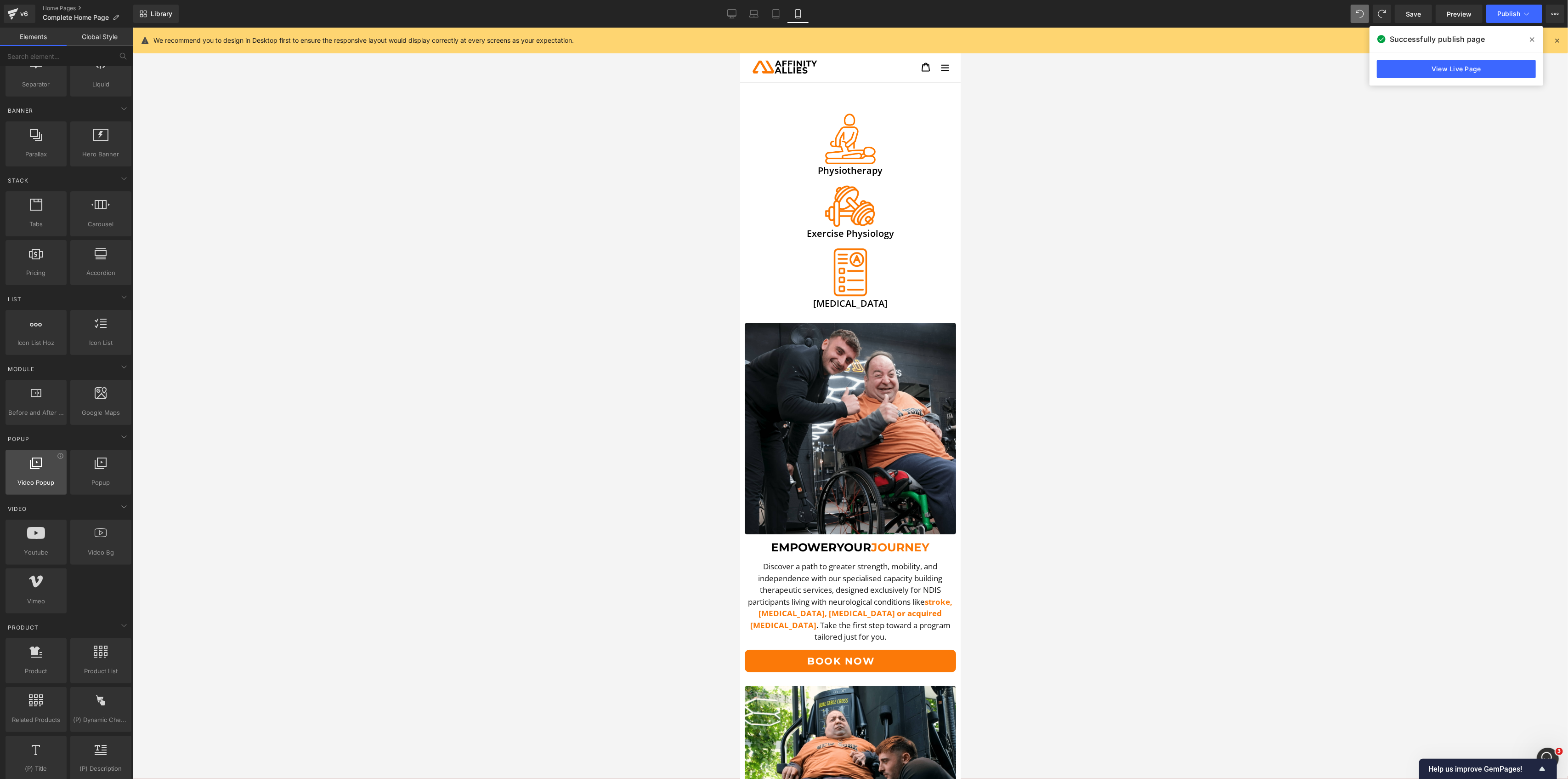
scroll to position [245, 0]
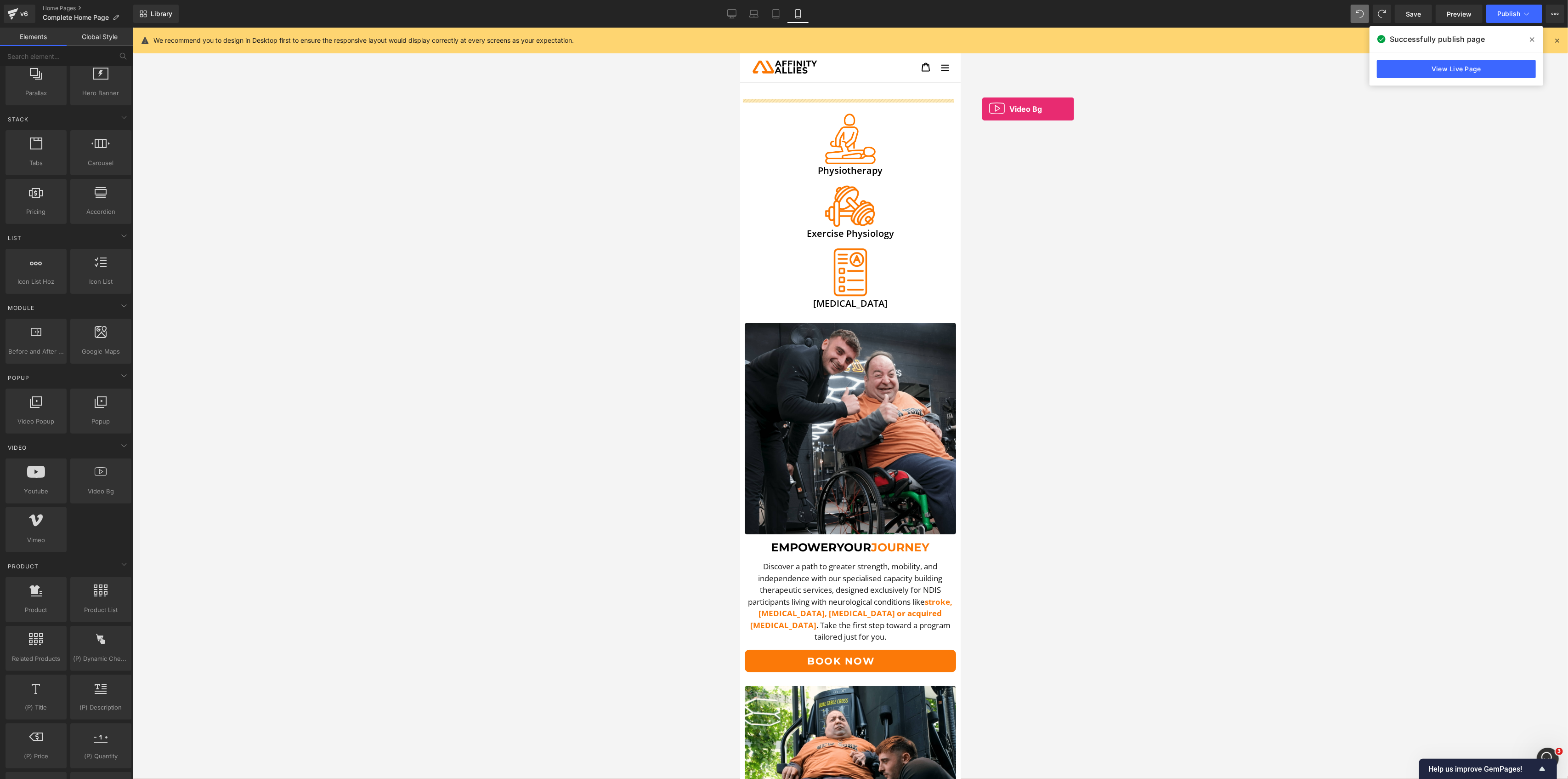
drag, startPoint x: 97, startPoint y: 485, endPoint x: 978, endPoint y: 109, distance: 957.9
click at [978, 109] on div "Video Bg You are previewing how the will restyle your page. You can not edit El…" at bounding box center [784, 397] width 1568 height 794
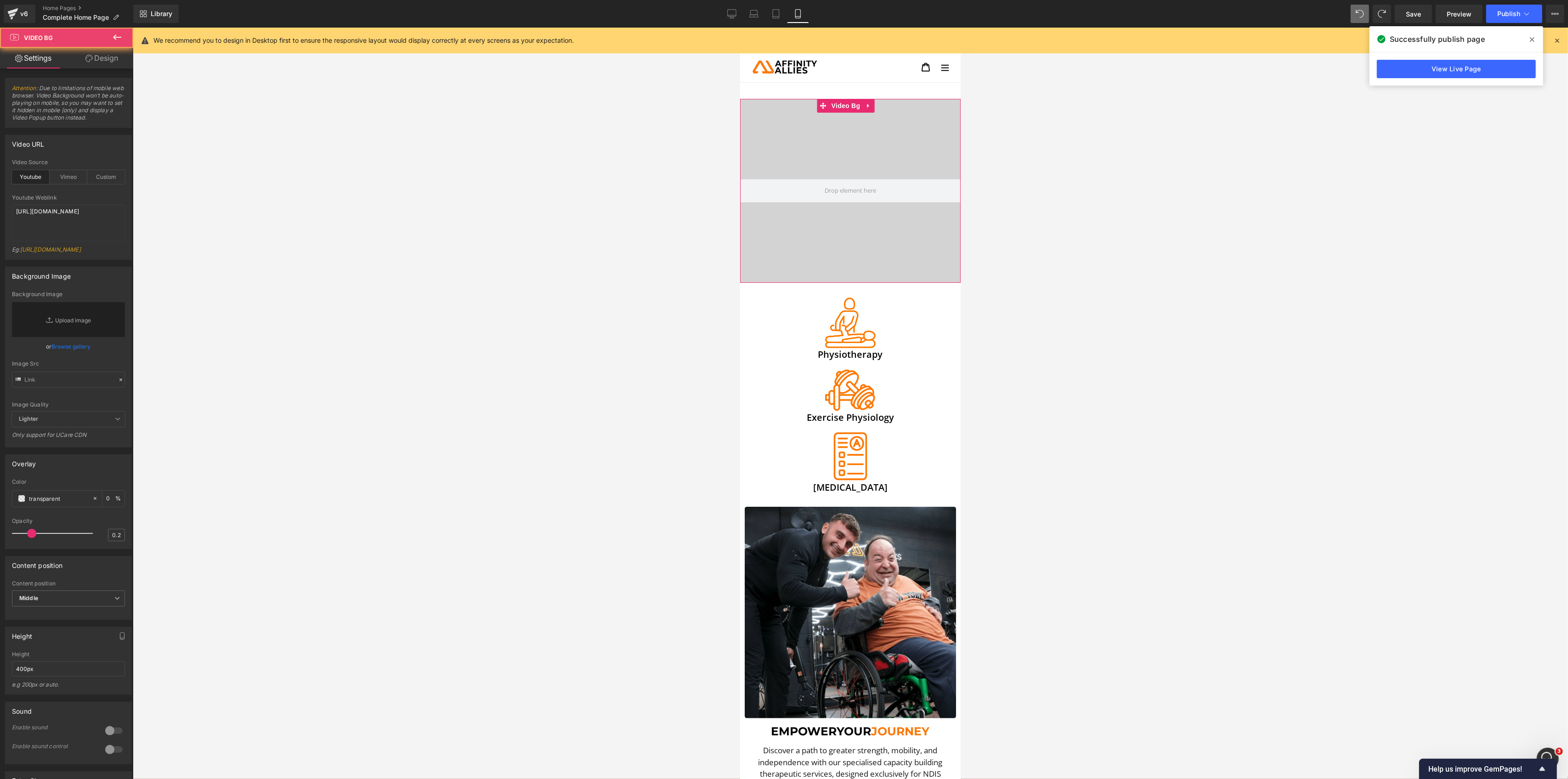
click at [852, 131] on div at bounding box center [850, 191] width 220 height 184
click at [867, 105] on icon at bounding box center [867, 105] width 2 height 4
click at [107, 175] on div "Custom" at bounding box center [106, 177] width 38 height 14
click at [72, 177] on div "Vimeo" at bounding box center [69, 177] width 38 height 14
click at [867, 108] on icon at bounding box center [867, 105] width 7 height 7
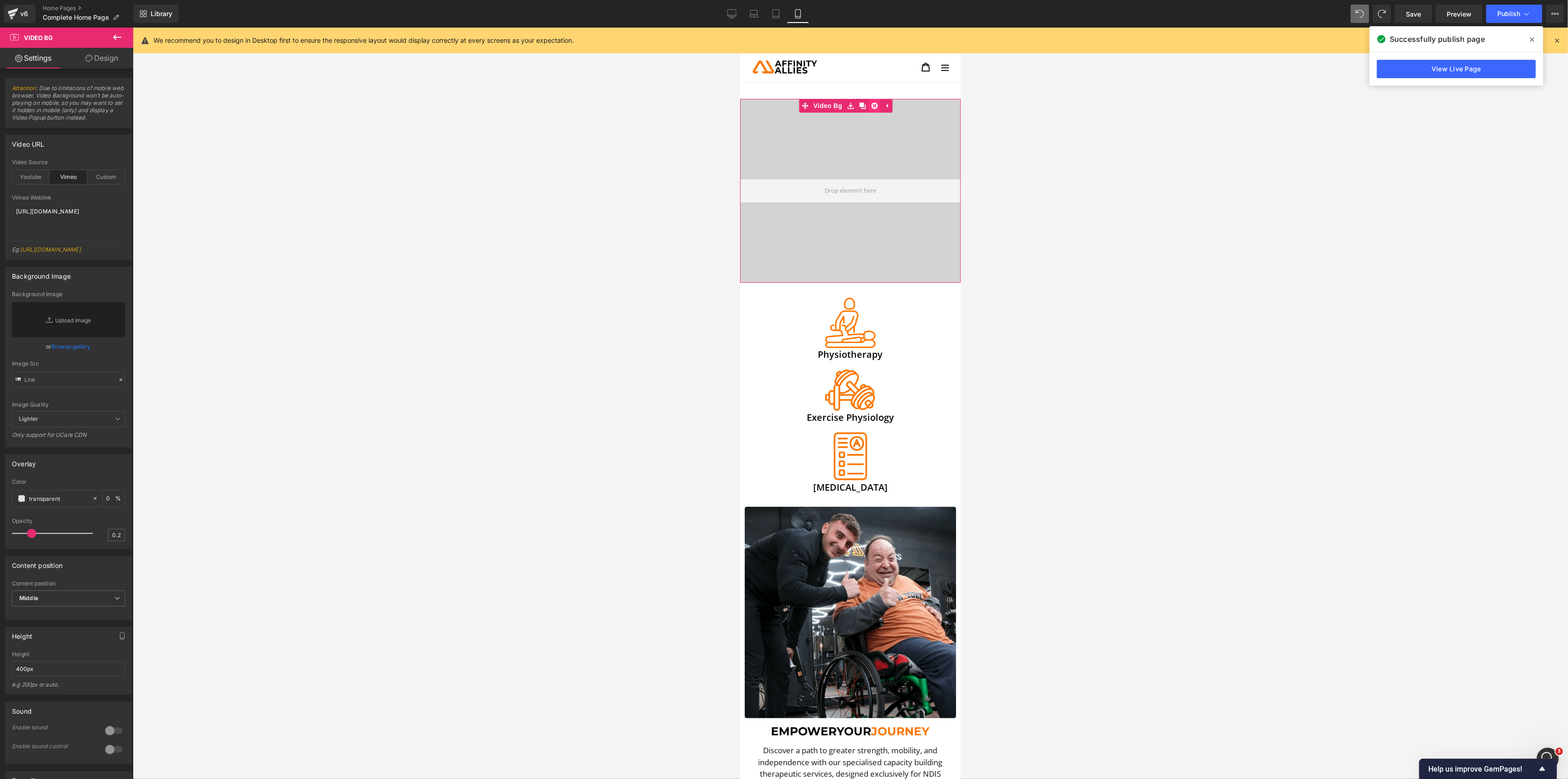
click at [874, 108] on icon at bounding box center [873, 105] width 7 height 7
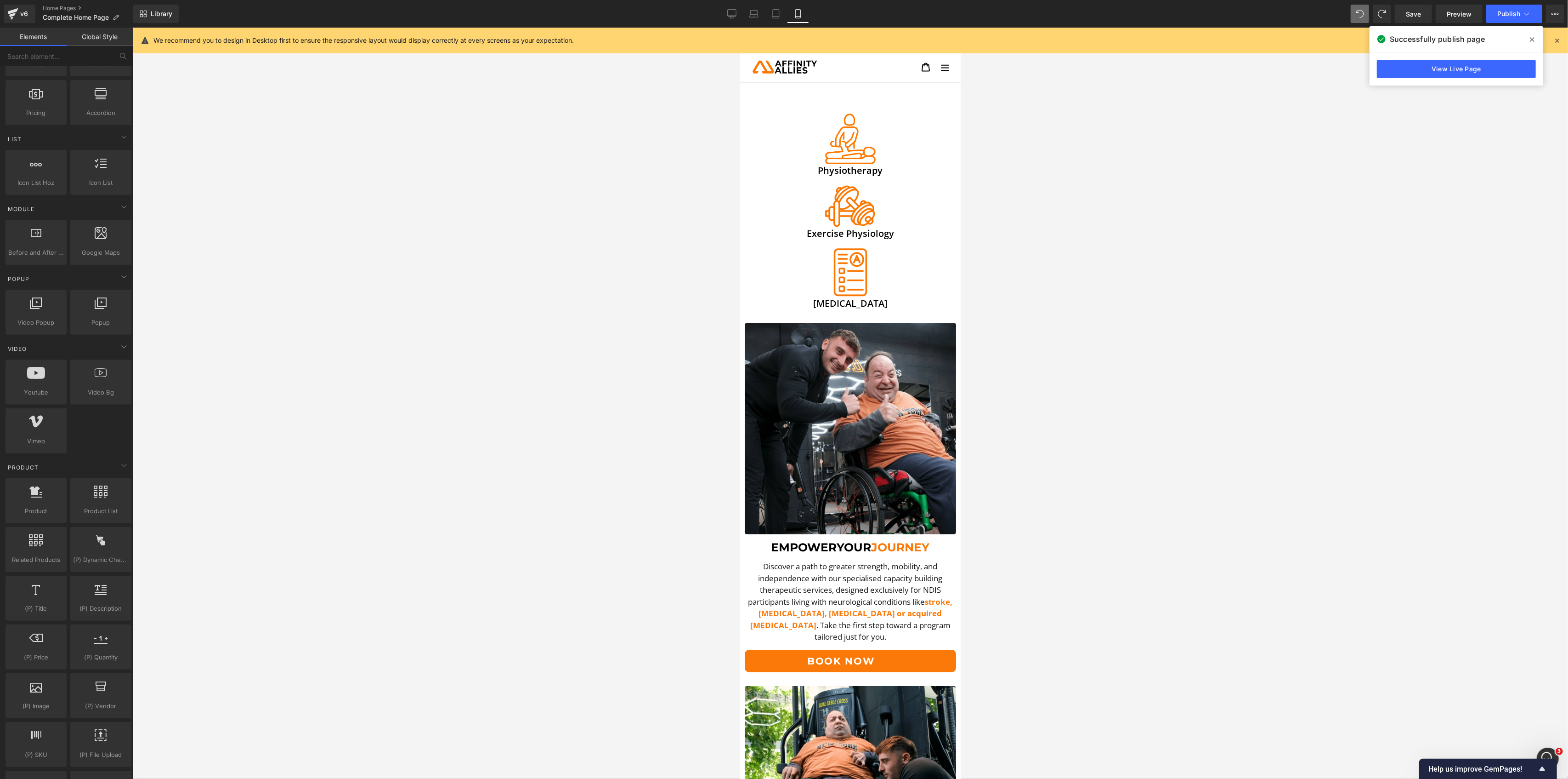
scroll to position [291, 0]
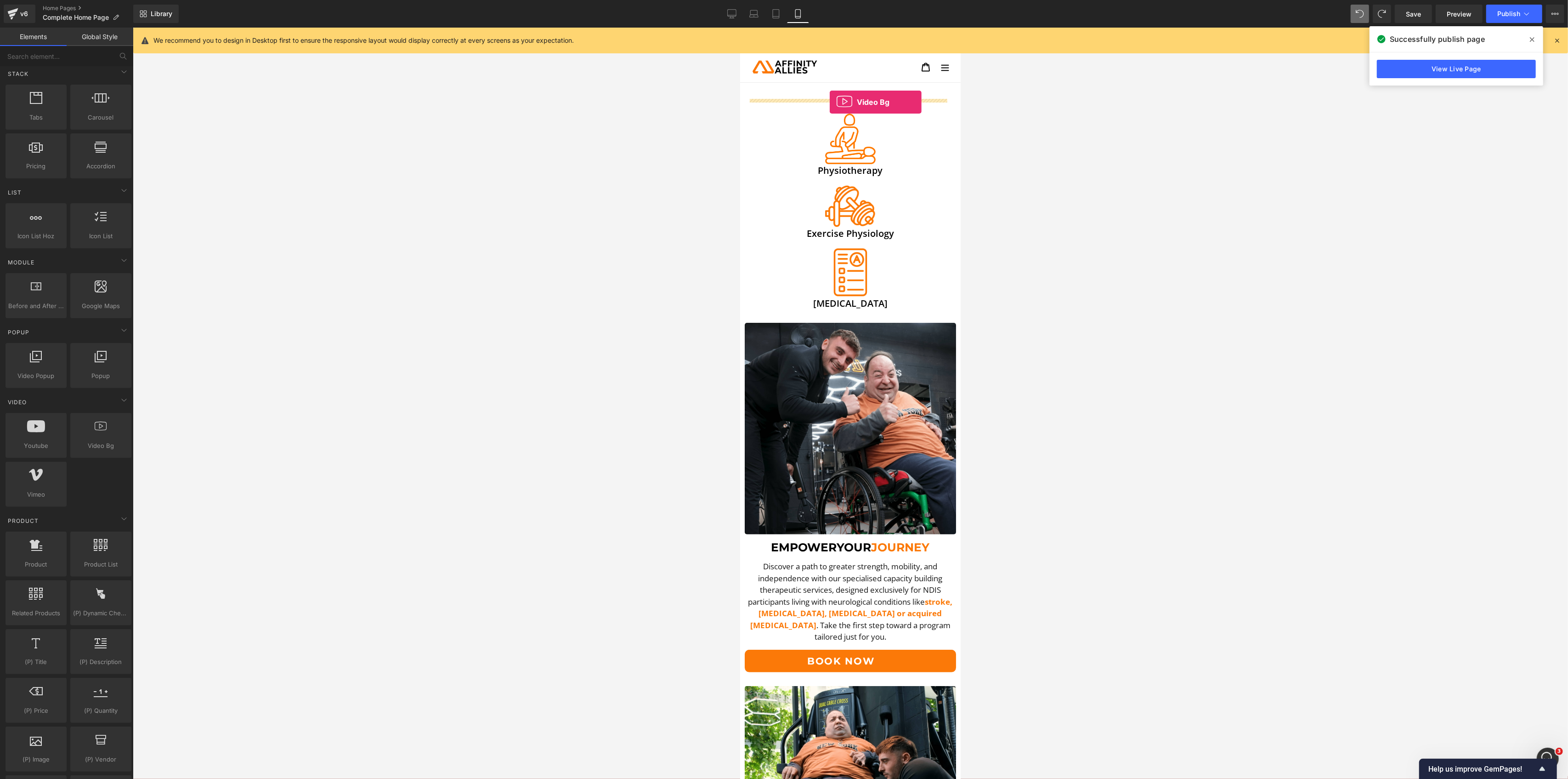
drag, startPoint x: 841, startPoint y: 465, endPoint x: 829, endPoint y: 102, distance: 363.2
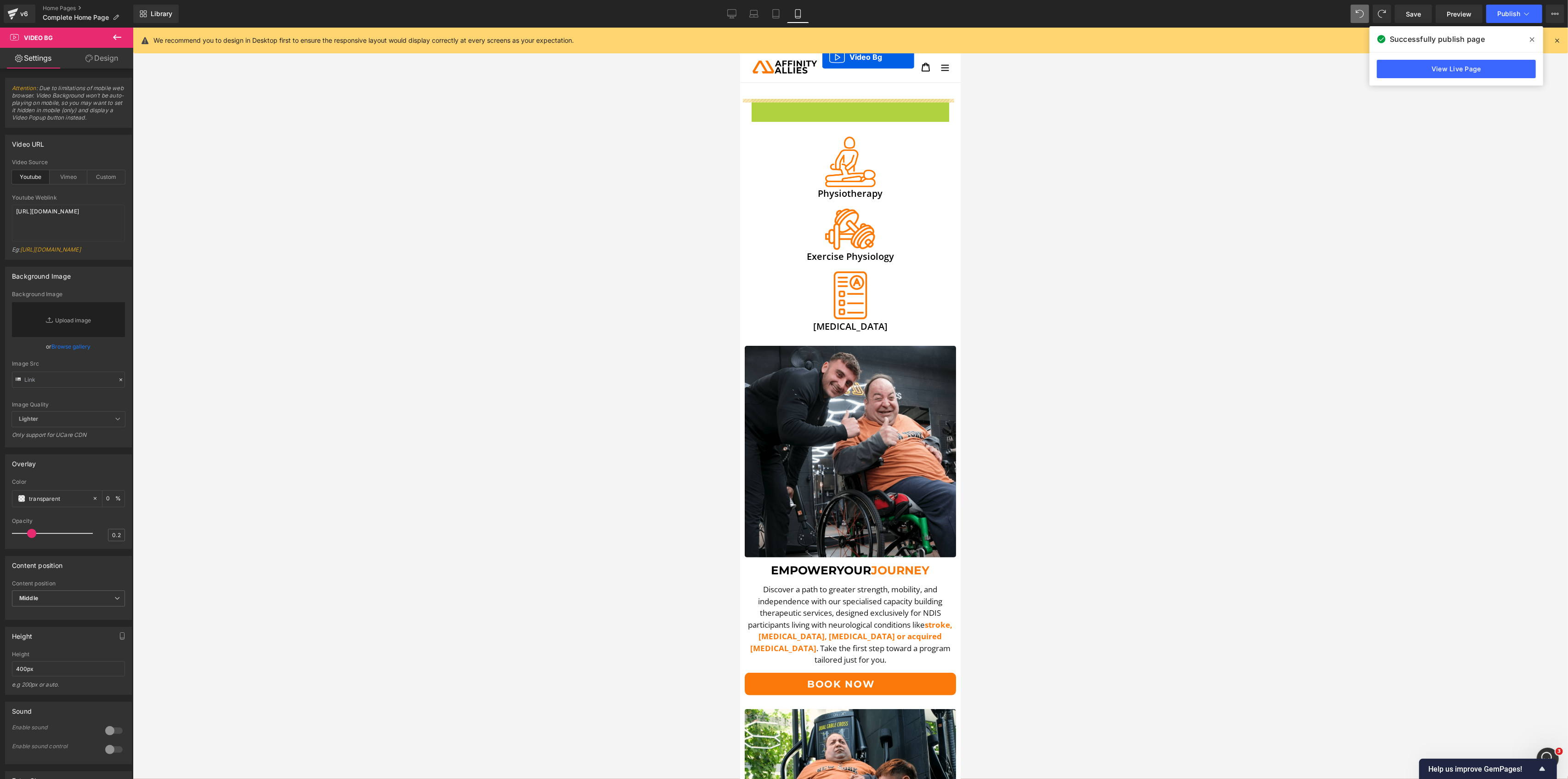
drag, startPoint x: 819, startPoint y: 106, endPoint x: 822, endPoint y: 57, distance: 49.1
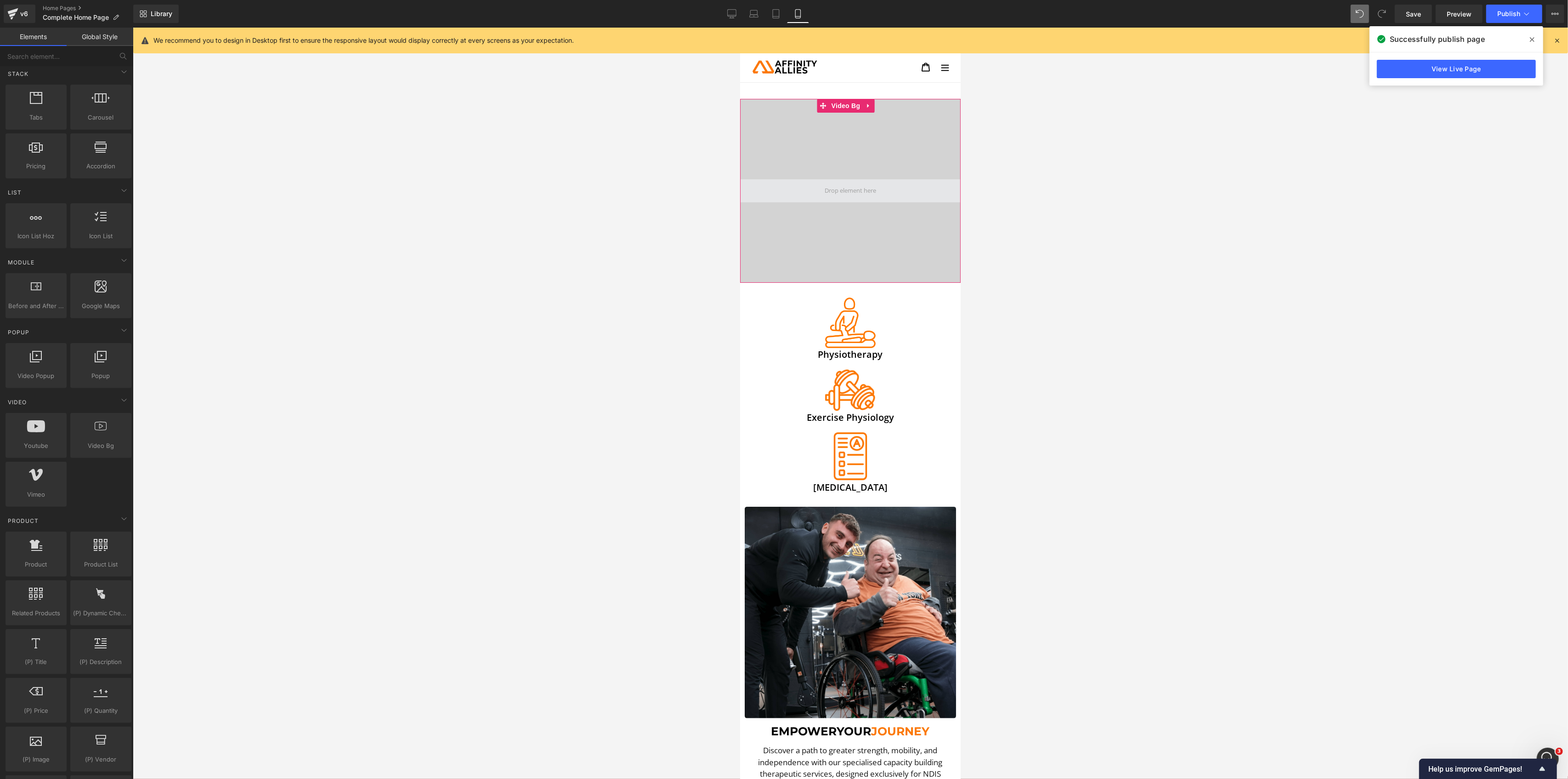
click at [852, 190] on span at bounding box center [850, 191] width 58 height 14
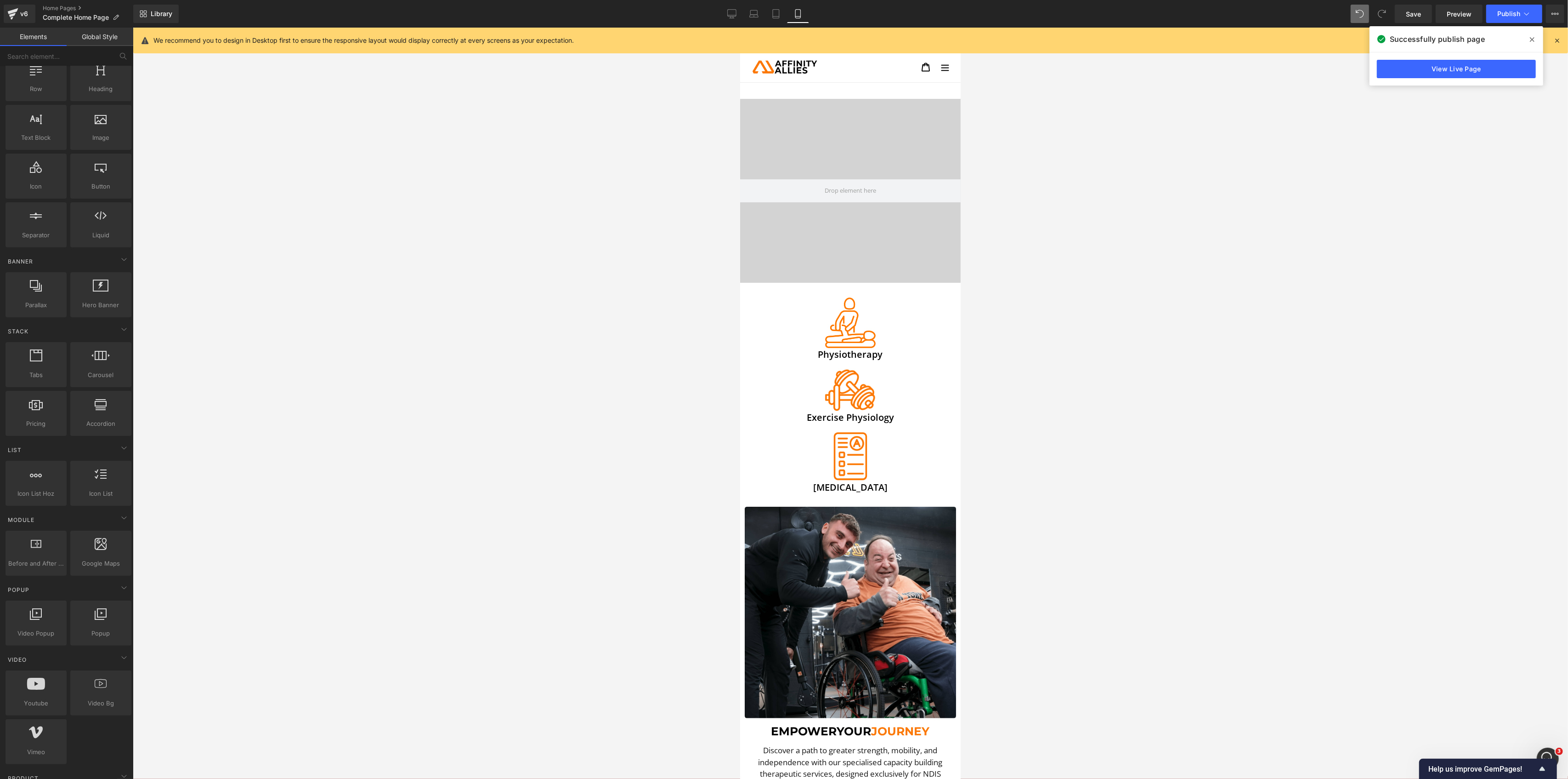
scroll to position [0, 0]
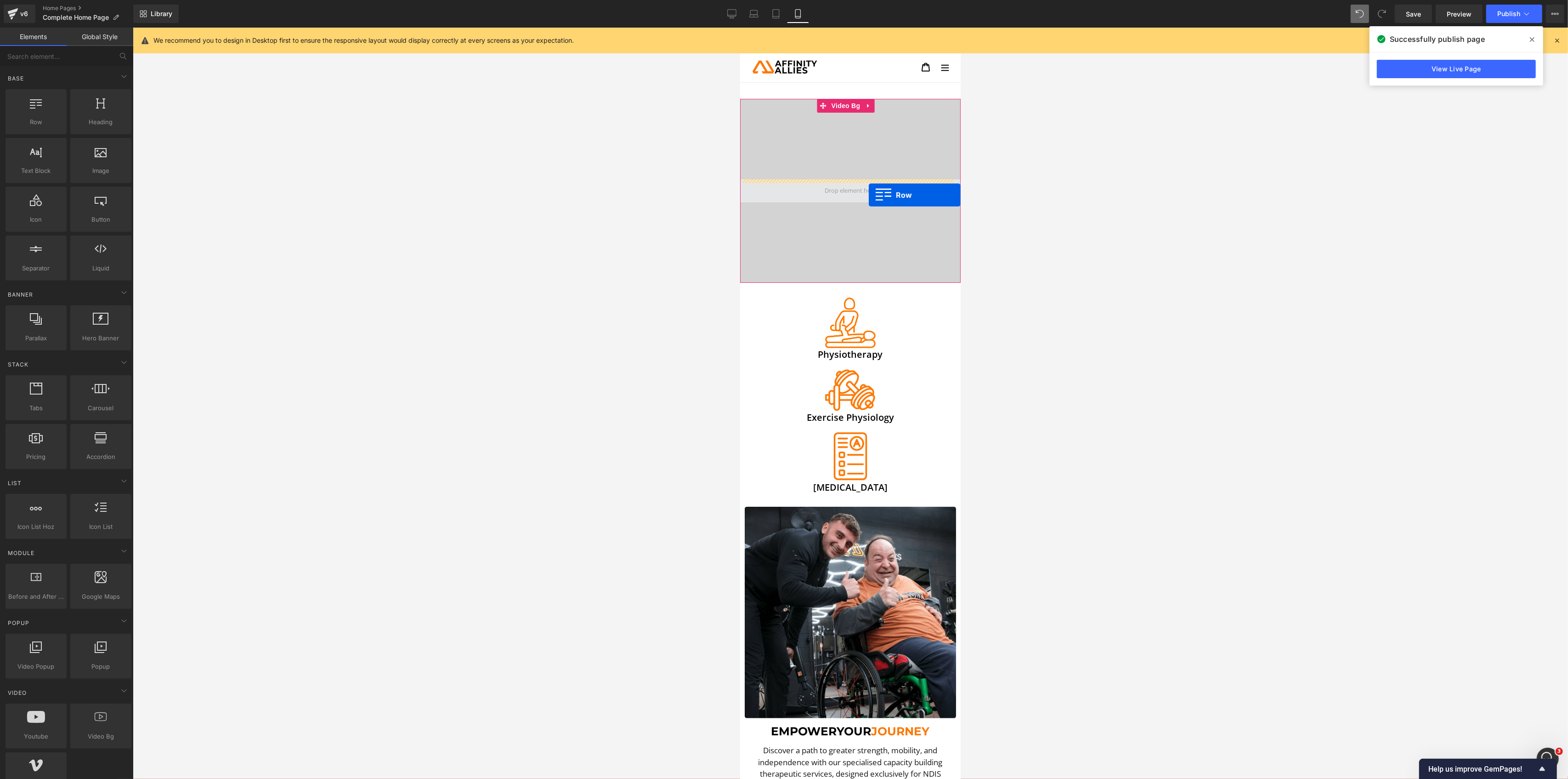
drag, startPoint x: 780, startPoint y: 157, endPoint x: 868, endPoint y: 195, distance: 95.9
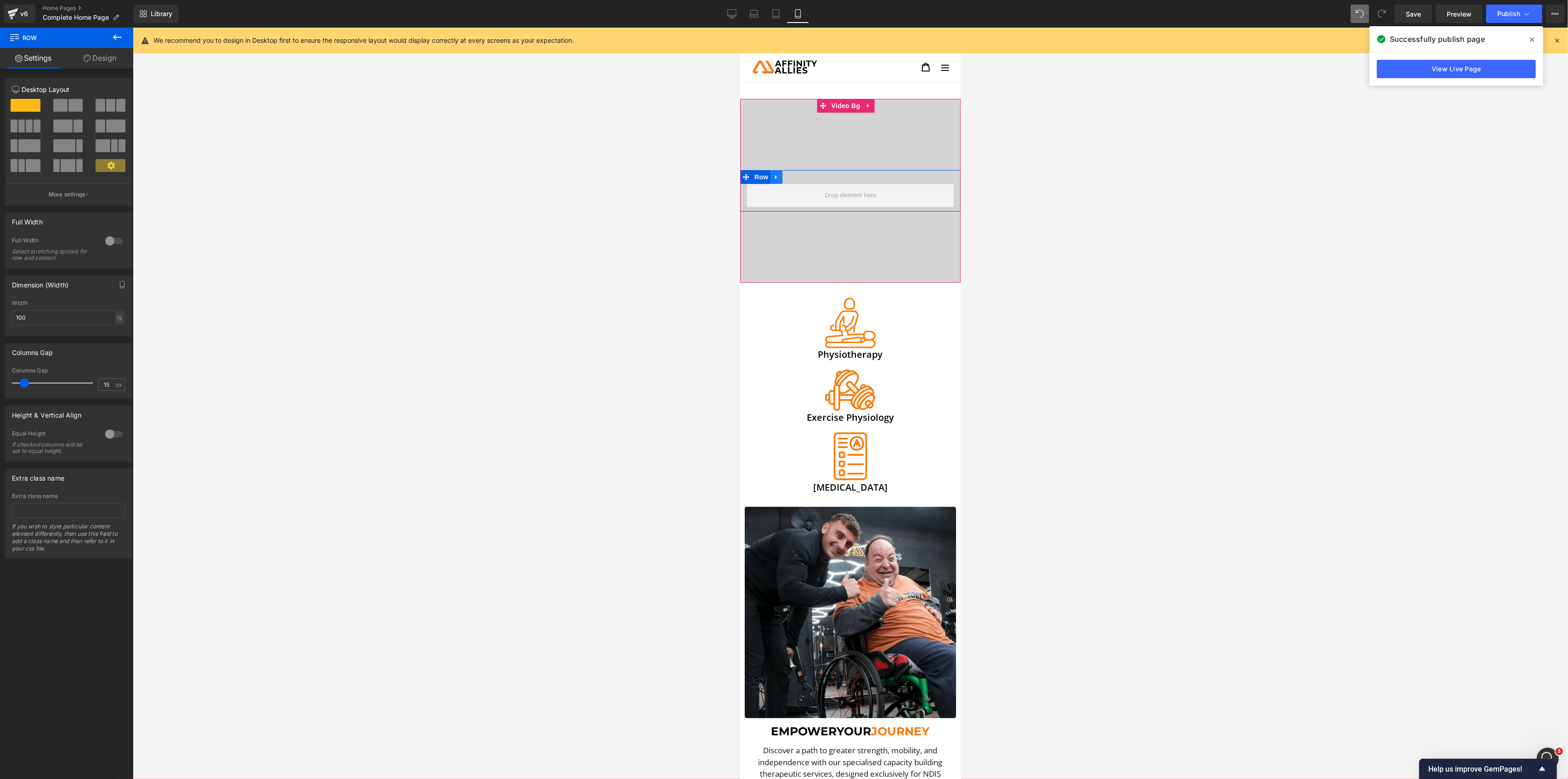
click at [779, 177] on icon at bounding box center [776, 177] width 7 height 7
click at [798, 177] on icon at bounding box center [800, 177] width 7 height 7
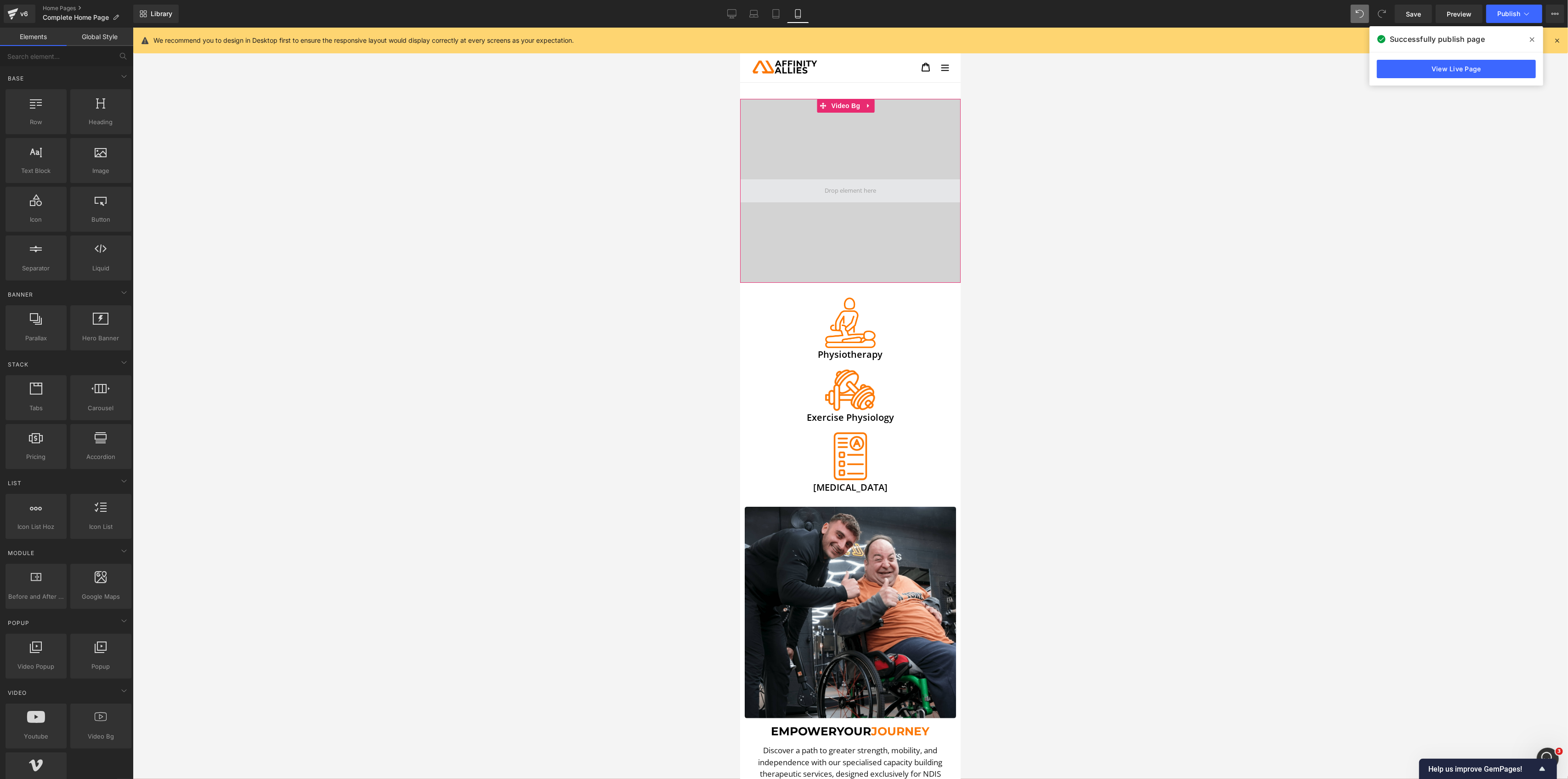
click at [822, 194] on span at bounding box center [850, 191] width 58 height 14
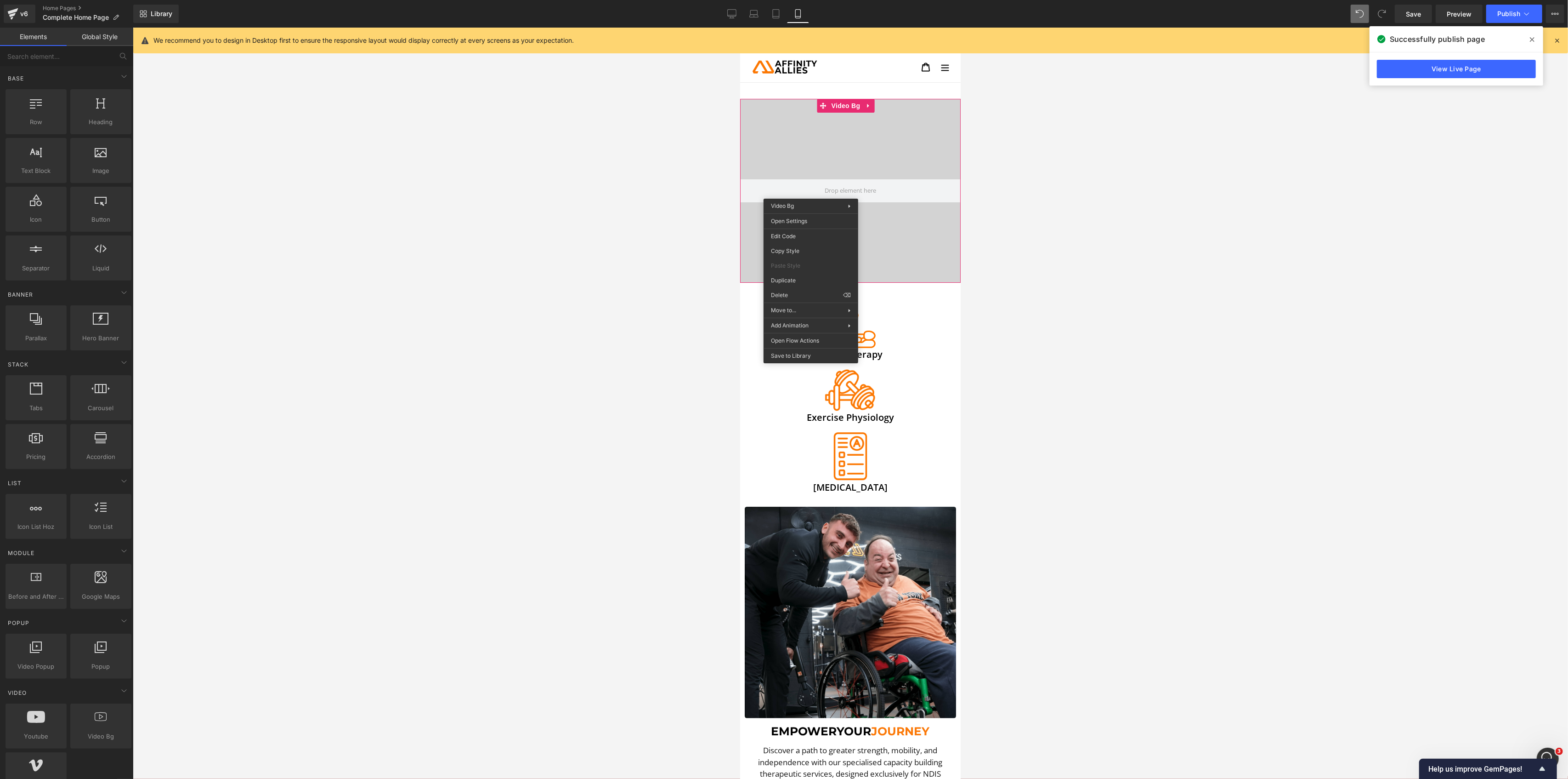
click at [632, 245] on div at bounding box center [850, 403] width 1435 height 751
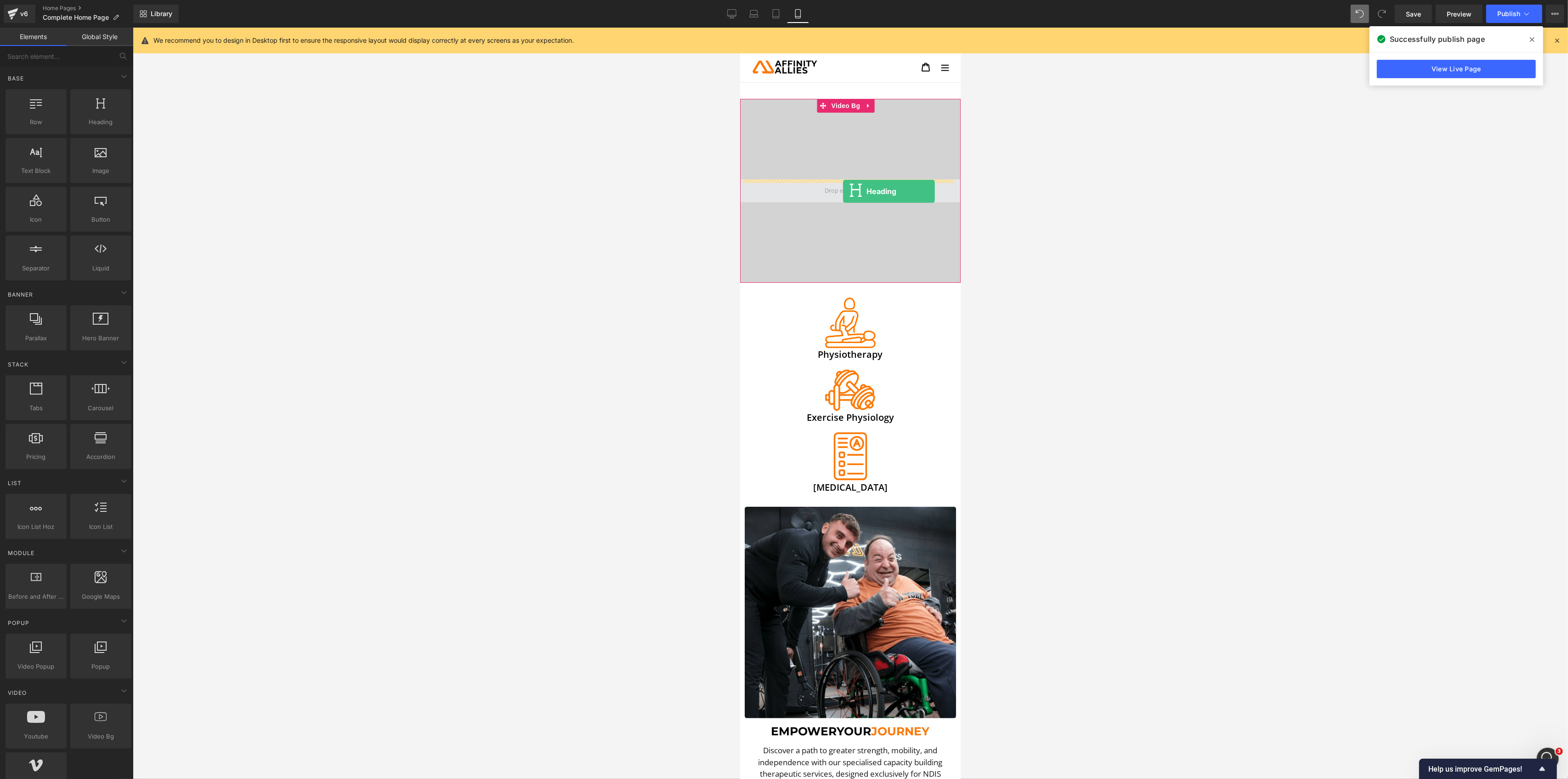
drag, startPoint x: 812, startPoint y: 149, endPoint x: 842, endPoint y: 191, distance: 51.6
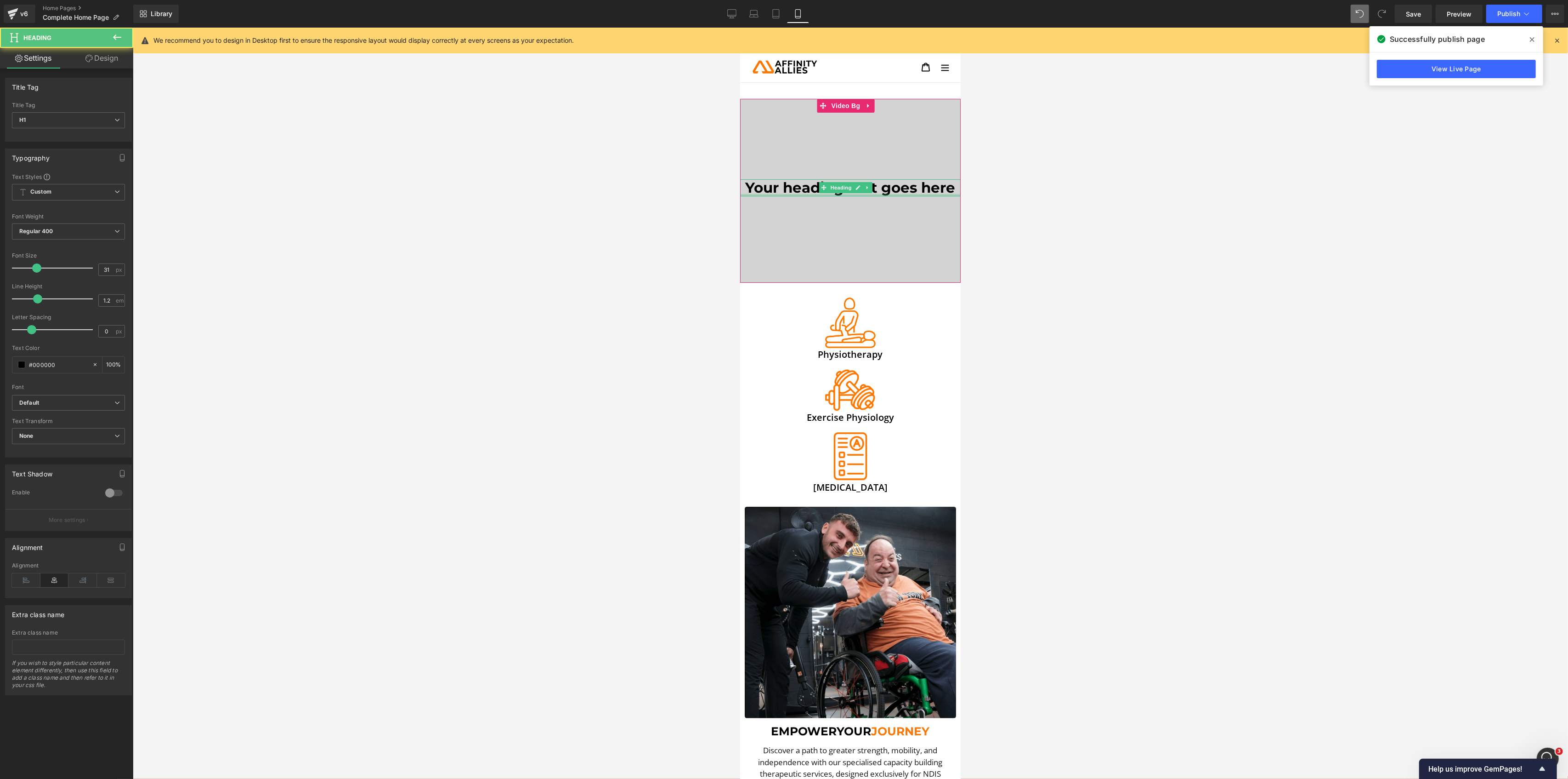
click at [791, 194] on div at bounding box center [850, 196] width 220 height 2
click at [790, 190] on h1 "Your heading text goes here" at bounding box center [850, 188] width 220 height 17
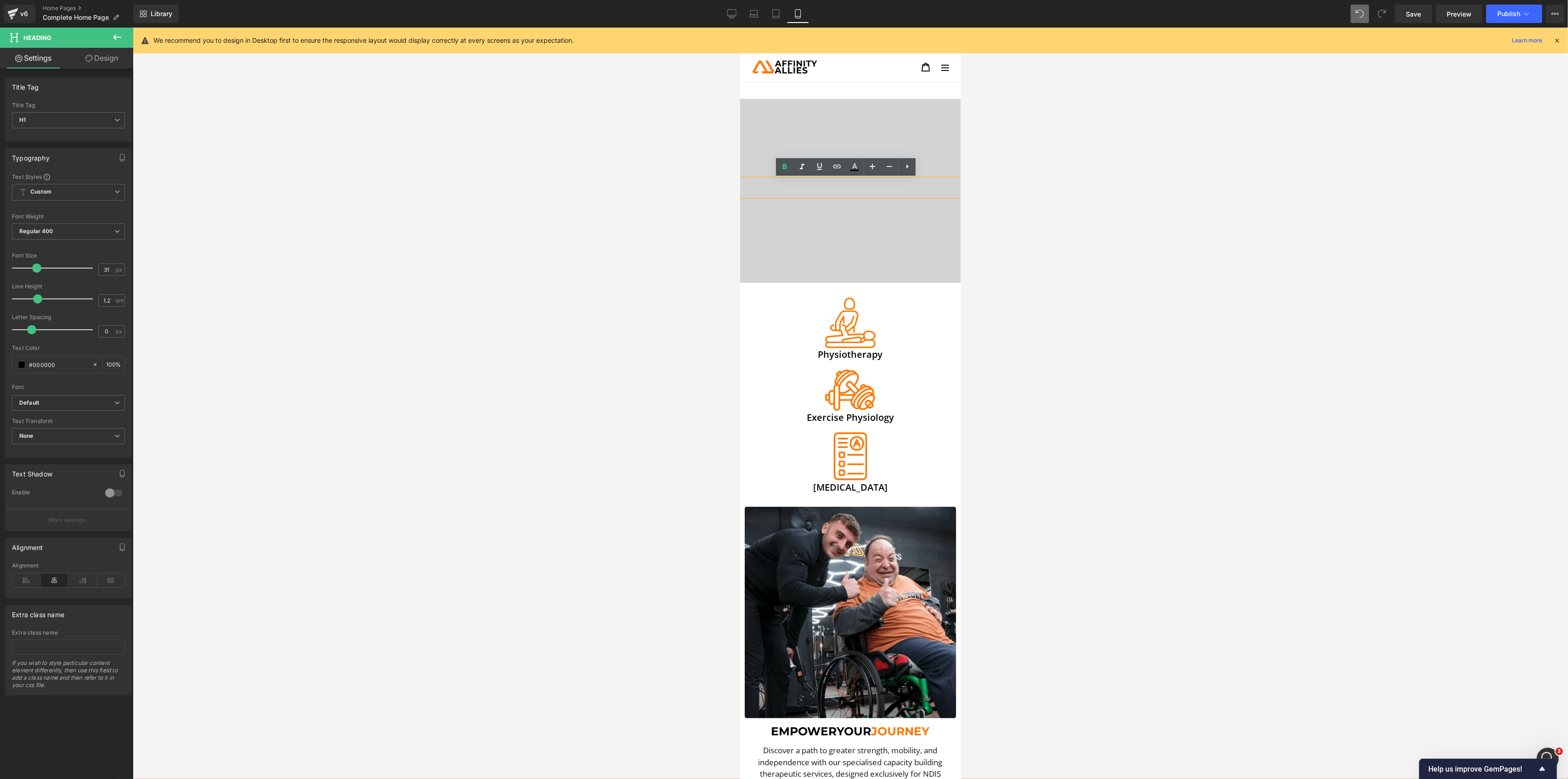
click at [511, 300] on div at bounding box center [850, 403] width 1435 height 751
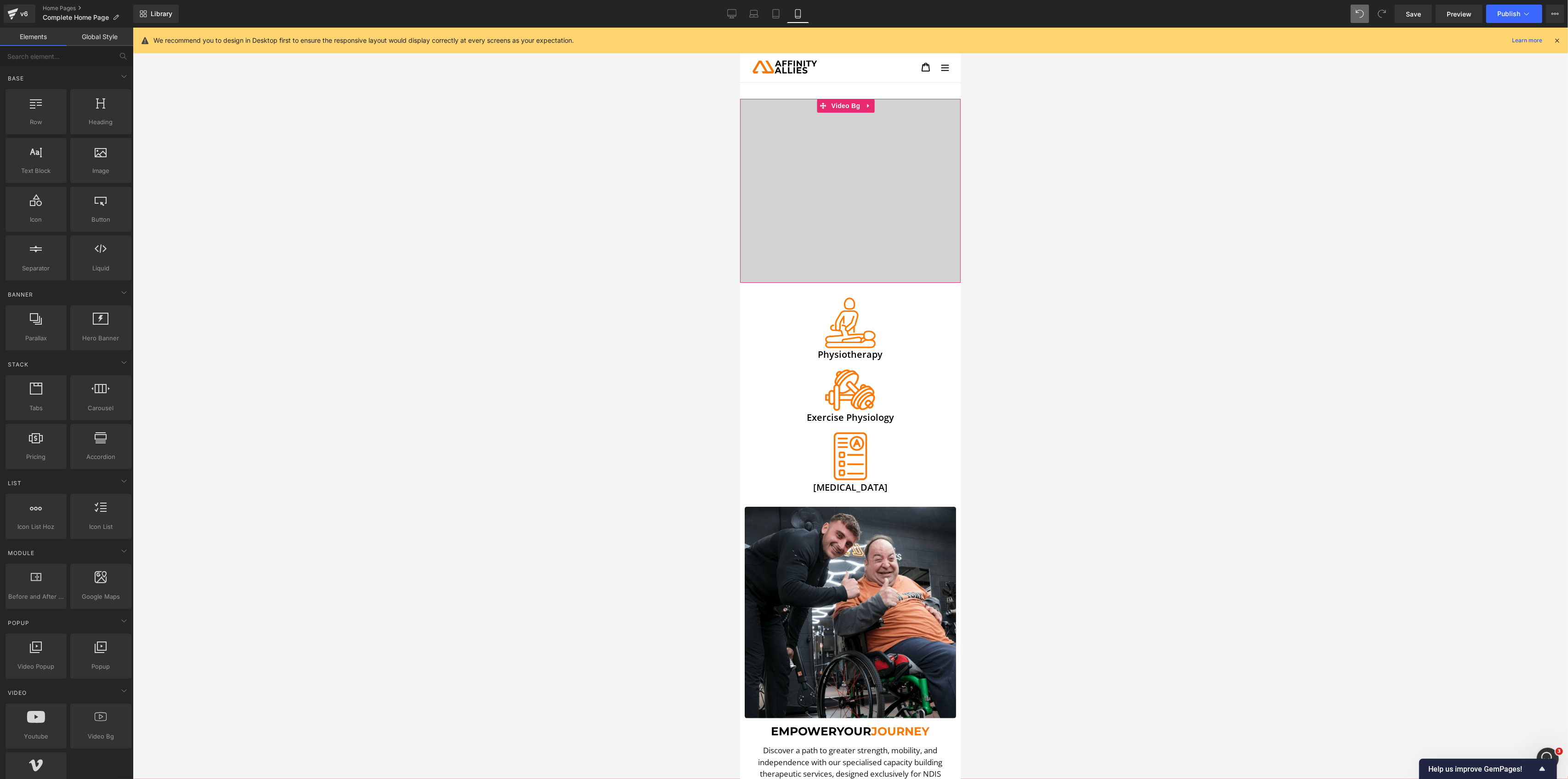
click at [896, 121] on div at bounding box center [850, 191] width 220 height 184
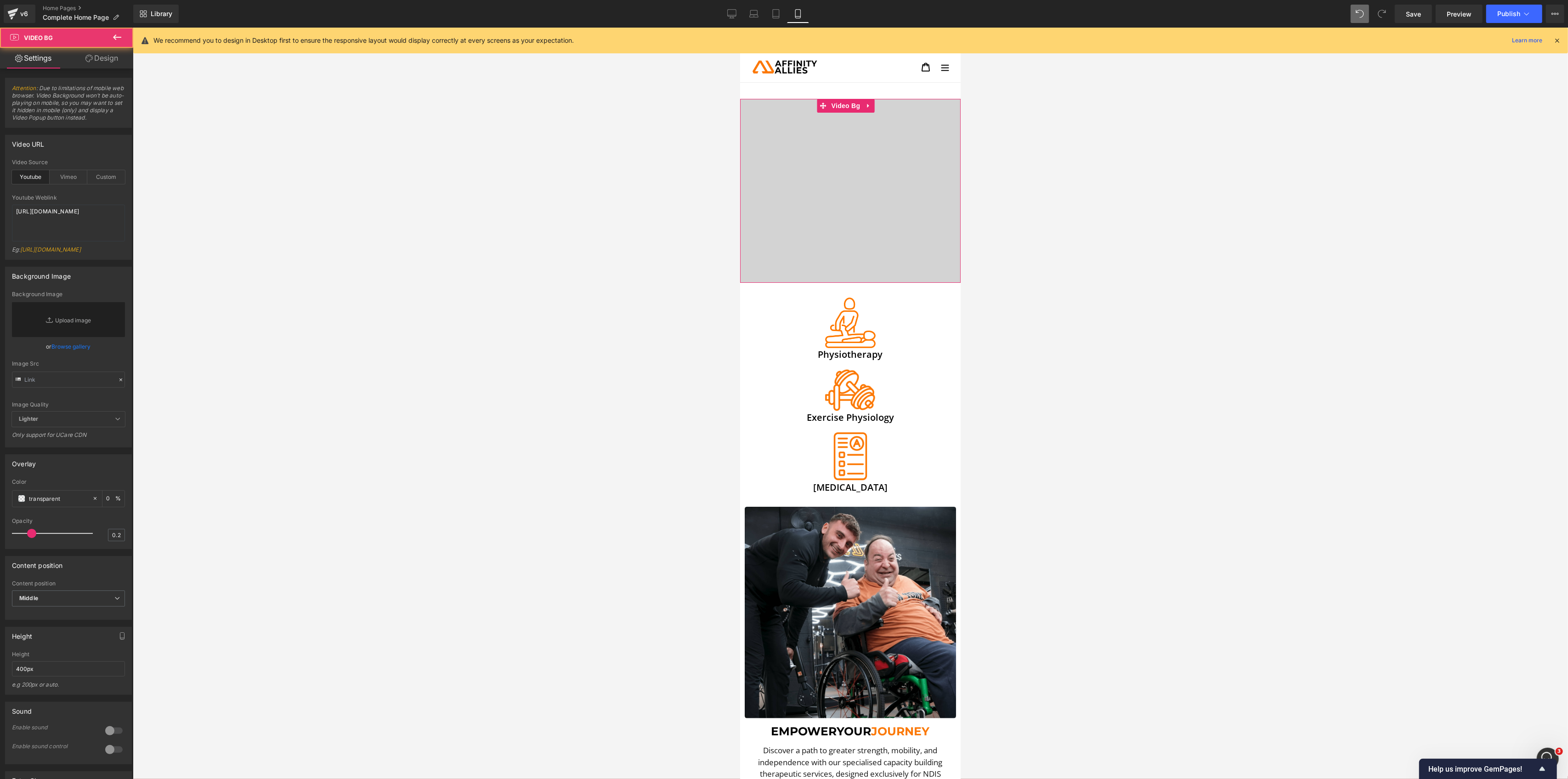
click at [901, 124] on div at bounding box center [850, 191] width 220 height 184
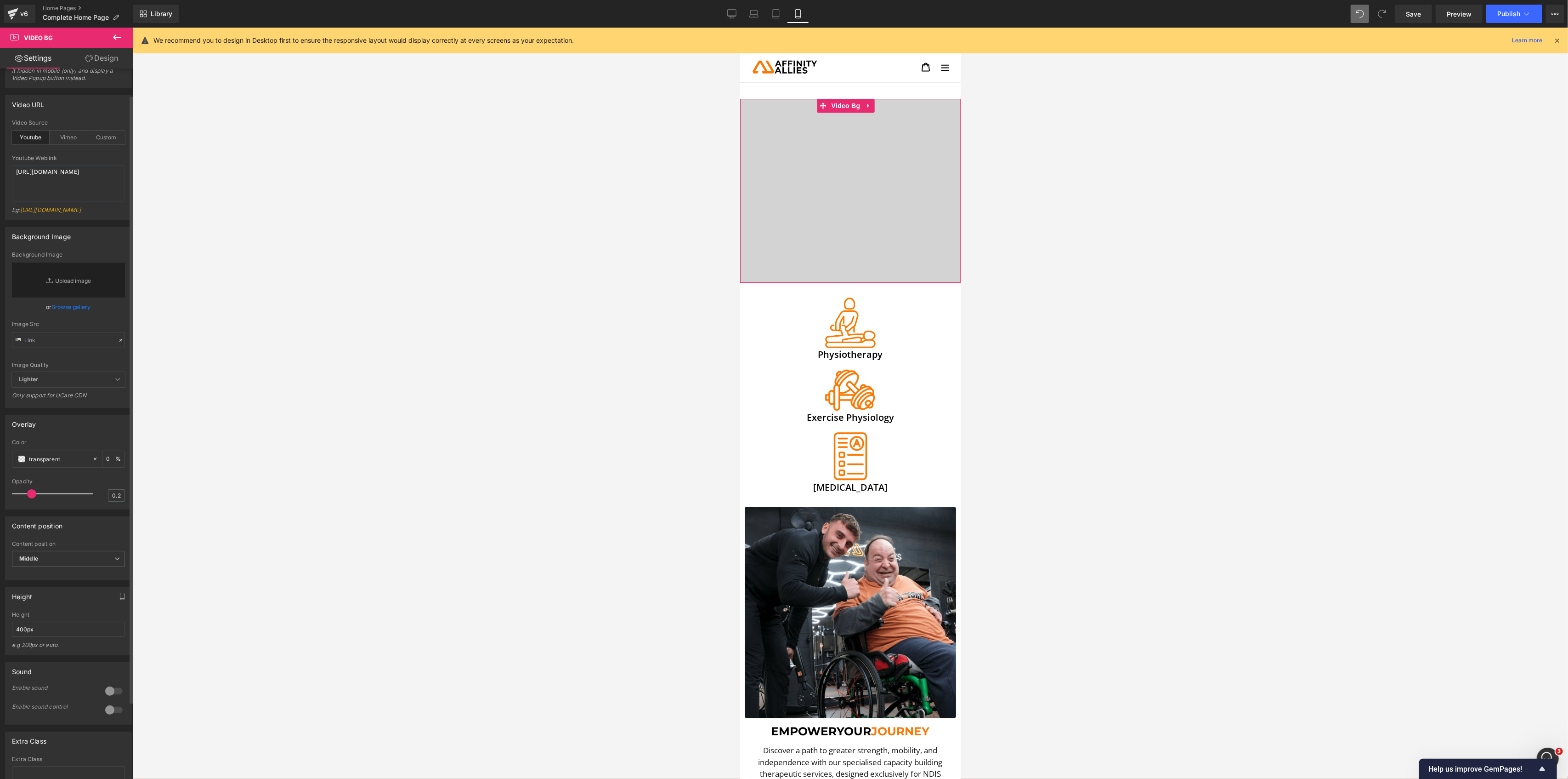
scroll to position [61, 0]
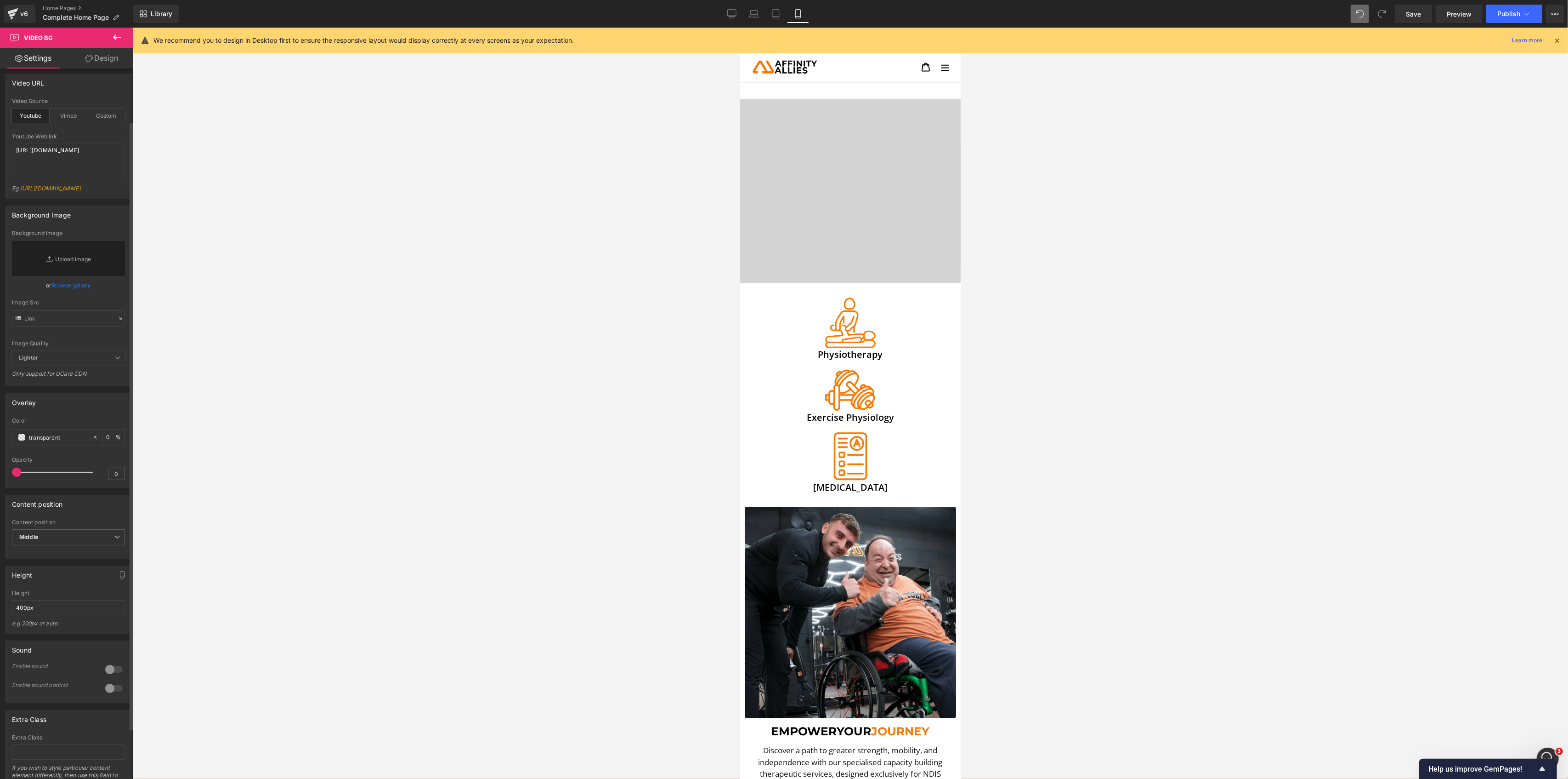
drag, startPoint x: 28, startPoint y: 481, endPoint x: 7, endPoint y: 485, distance: 21.4
click at [7, 485] on div "transparent Color transparent 0 % 0 Opacity 0" at bounding box center [68, 452] width 126 height 70
drag, startPoint x: 19, startPoint y: 479, endPoint x: 122, endPoint y: 475, distance: 103.1
click at [122, 475] on div "transparent Color transparent 0 % 1 Opacity 1" at bounding box center [68, 452] width 126 height 70
type input "0"
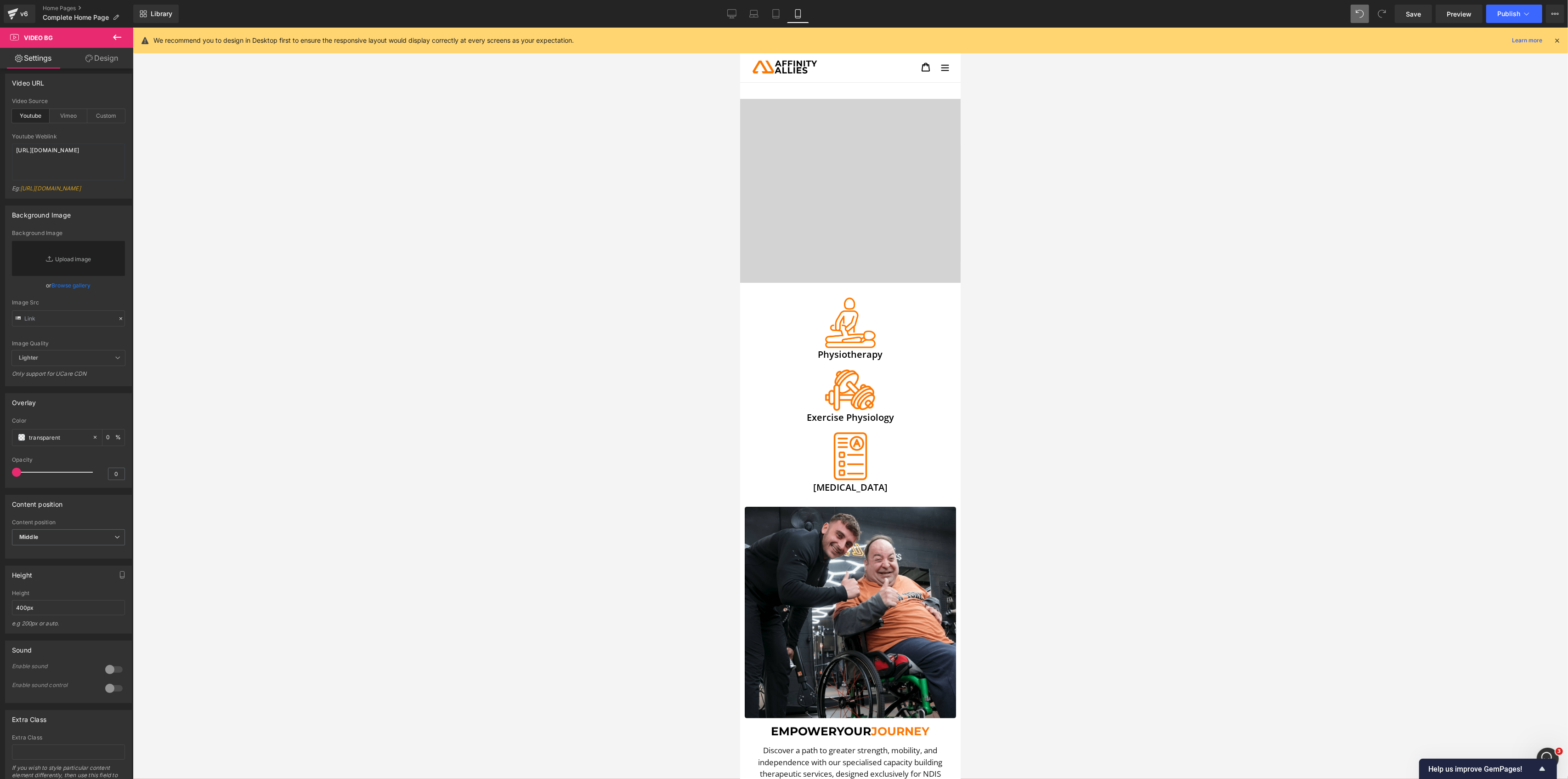
drag, startPoint x: 82, startPoint y: 484, endPoint x: -54, endPoint y: 490, distance: 136.1
click at [0, 490] on html "Heading You are previewing how the will restyle your page. You can not edit Ele…" at bounding box center [784, 389] width 1568 height 779
click at [65, 539] on span "Middle" at bounding box center [69, 537] width 113 height 16
click at [52, 557] on li "Top" at bounding box center [67, 553] width 110 height 14
click at [61, 541] on span "Top" at bounding box center [69, 537] width 113 height 16
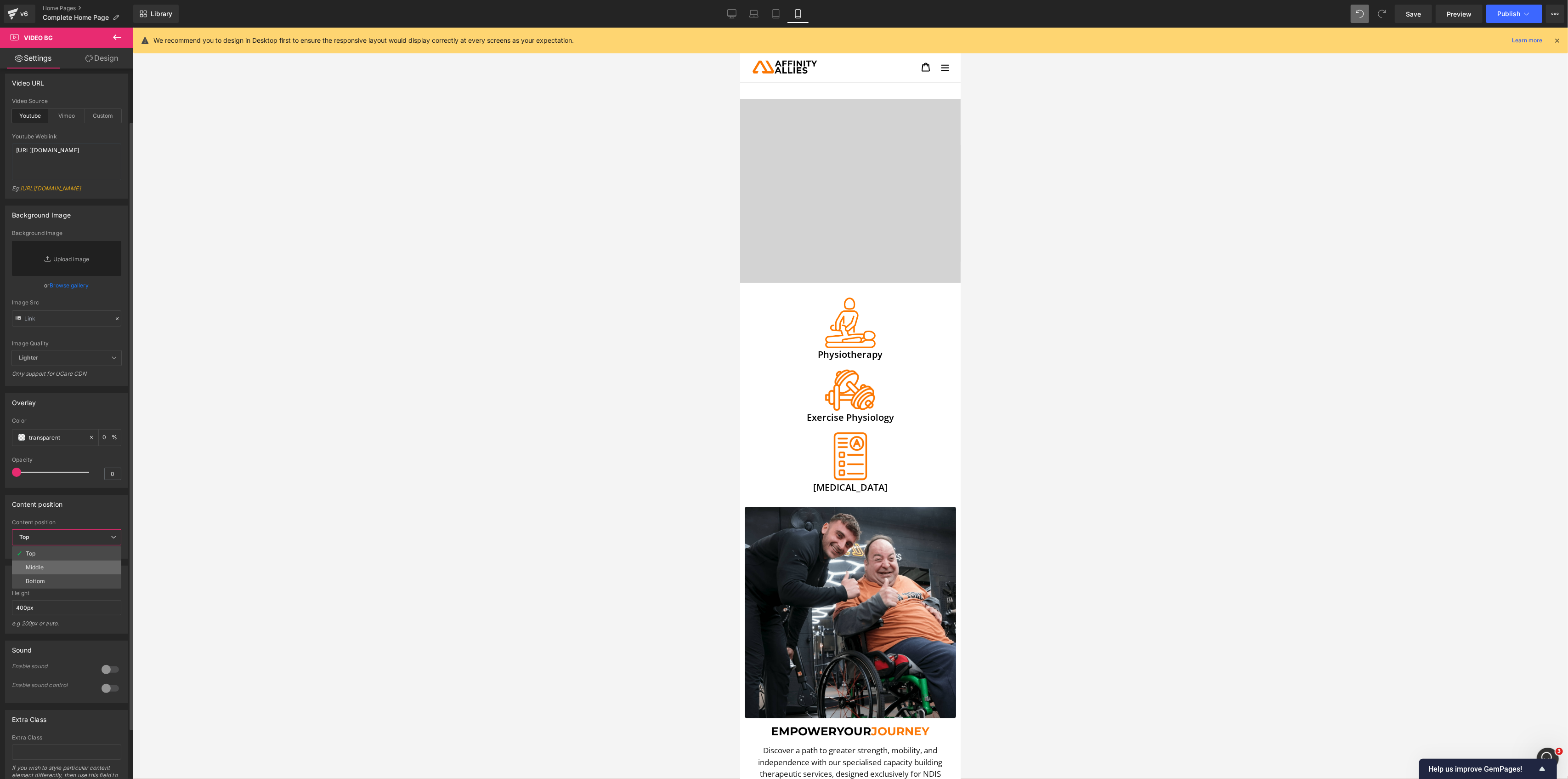
click at [47, 574] on li "Middle" at bounding box center [67, 567] width 110 height 14
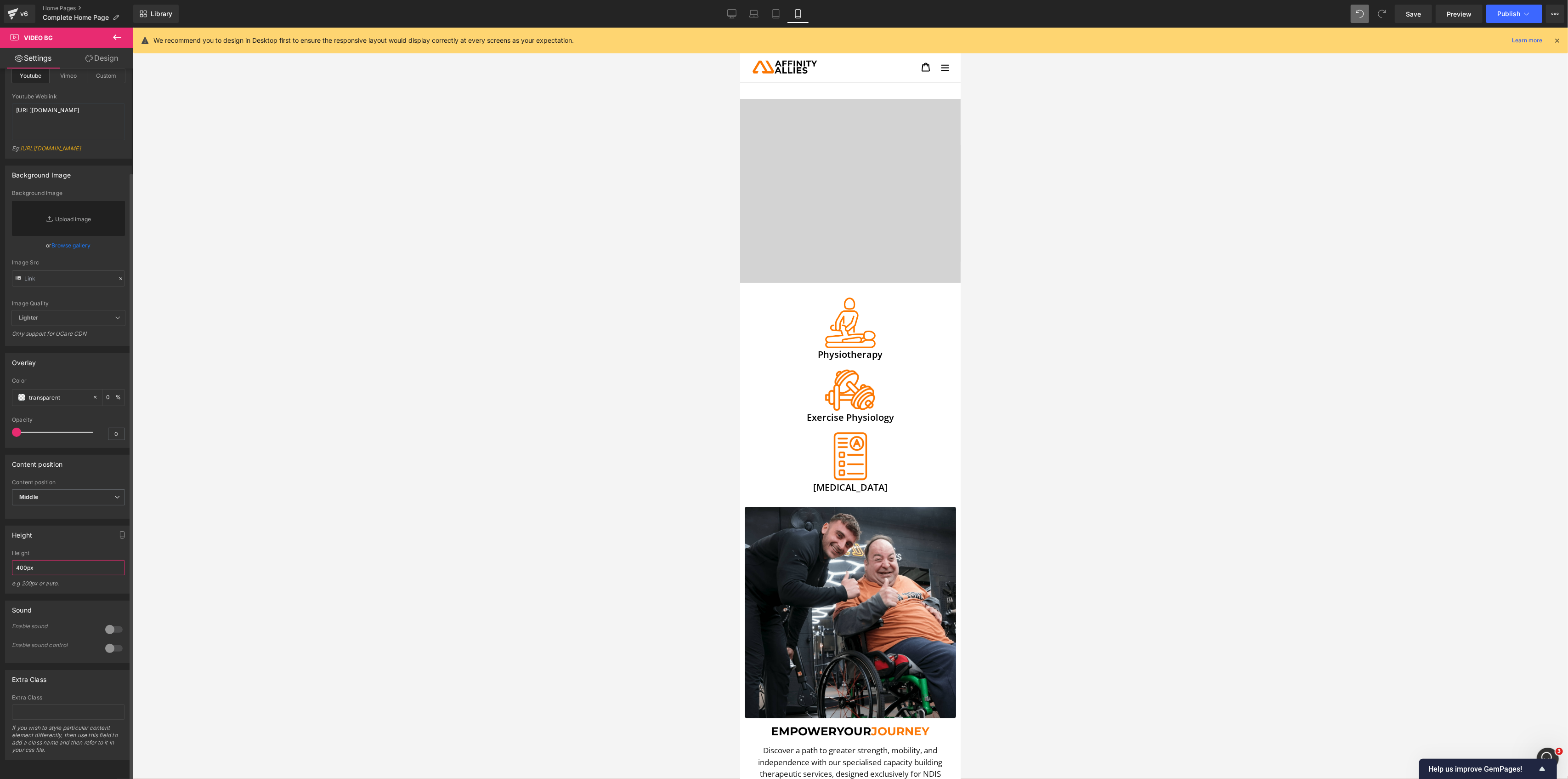
click at [39, 560] on input "400px" at bounding box center [69, 567] width 113 height 15
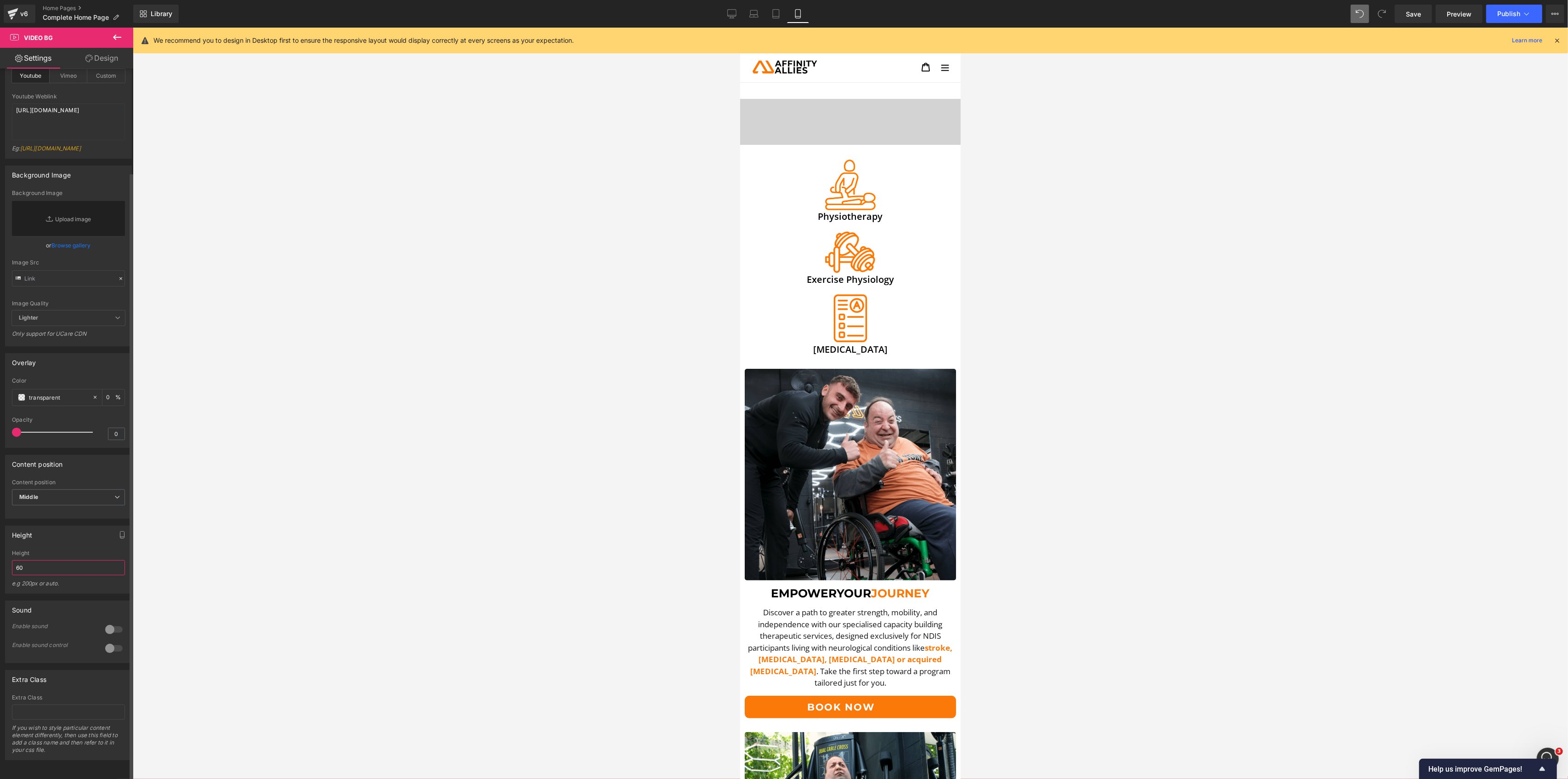
type input "6"
type input "a"
type input "400"
click at [79, 526] on div "Height" at bounding box center [68, 534] width 126 height 18
click at [267, 532] on div at bounding box center [850, 403] width 1435 height 751
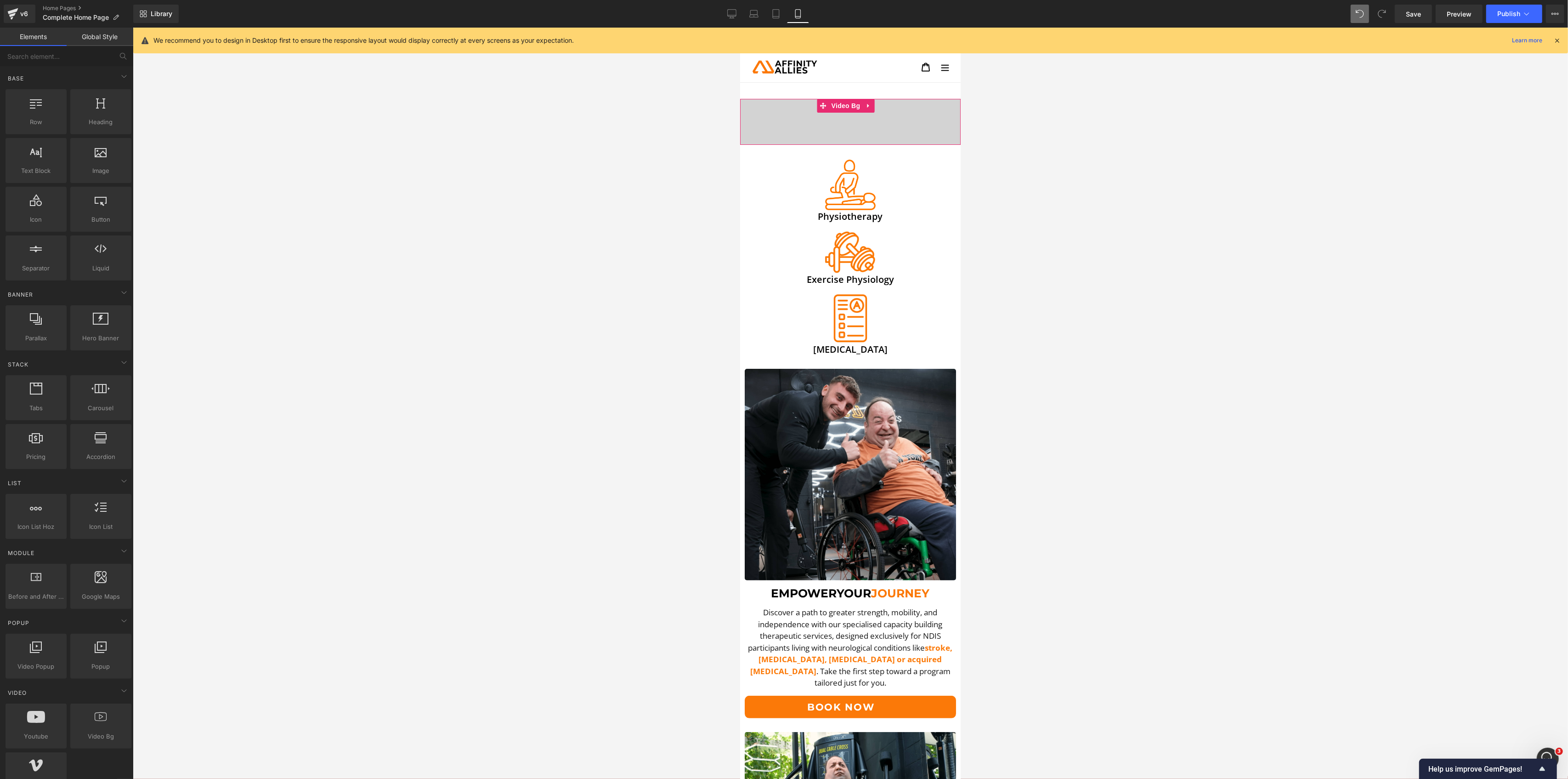
click at [850, 129] on span "Heading" at bounding box center [850, 122] width 220 height 23
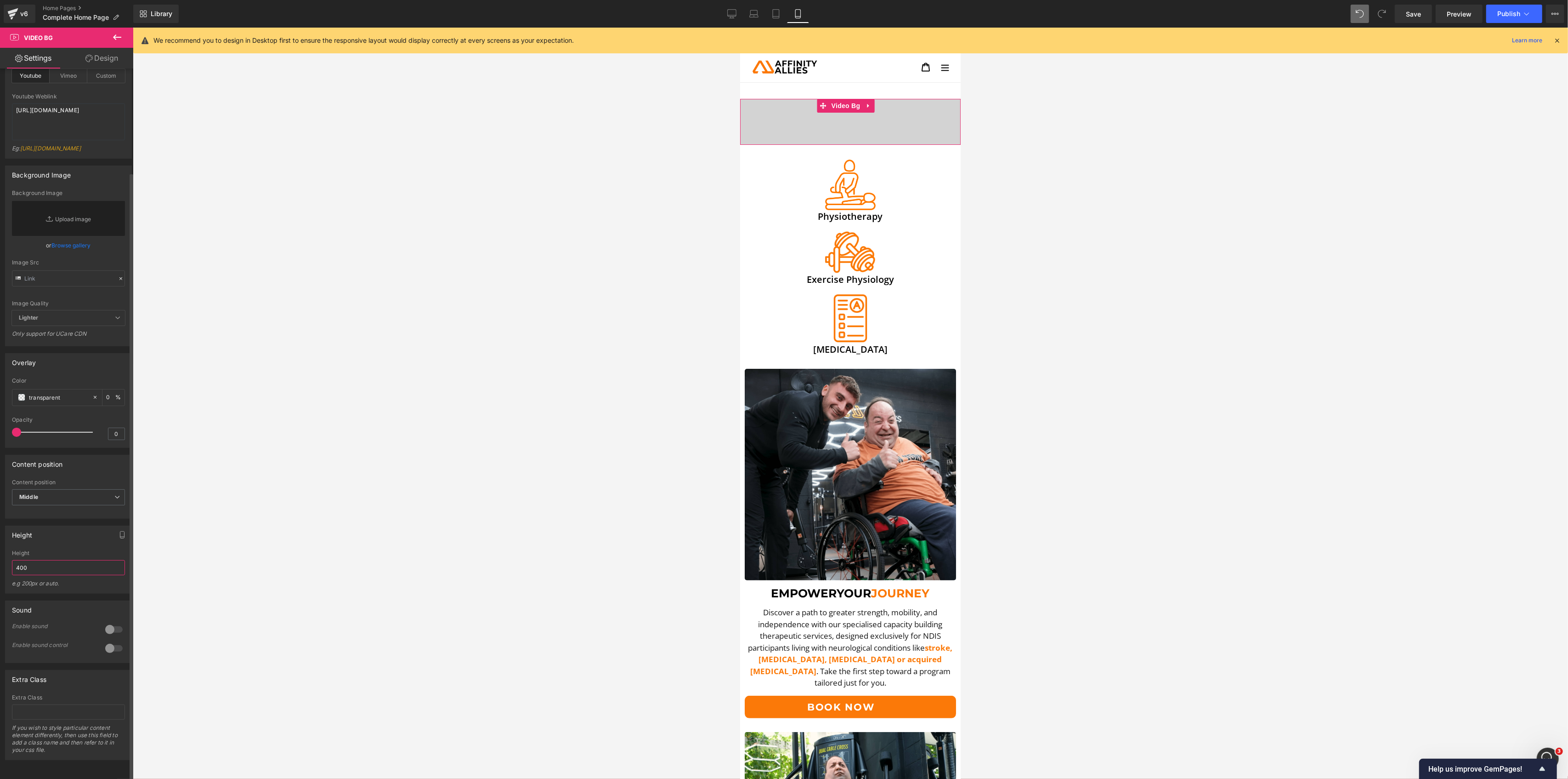
click at [57, 560] on input "400" at bounding box center [69, 567] width 113 height 15
type input "1000"
click at [869, 105] on icon at bounding box center [867, 105] width 7 height 7
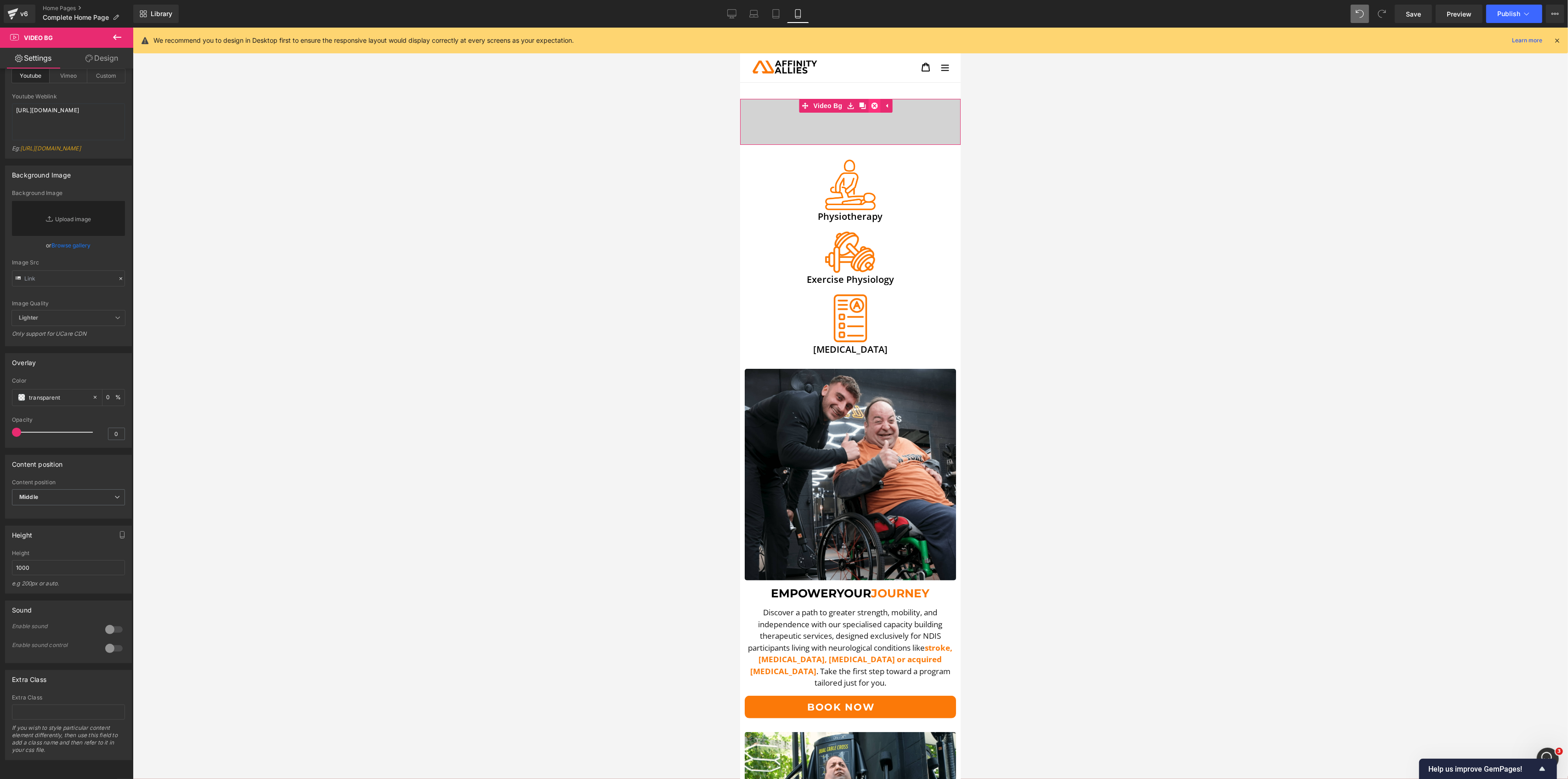
click at [877, 106] on icon at bounding box center [873, 105] width 7 height 7
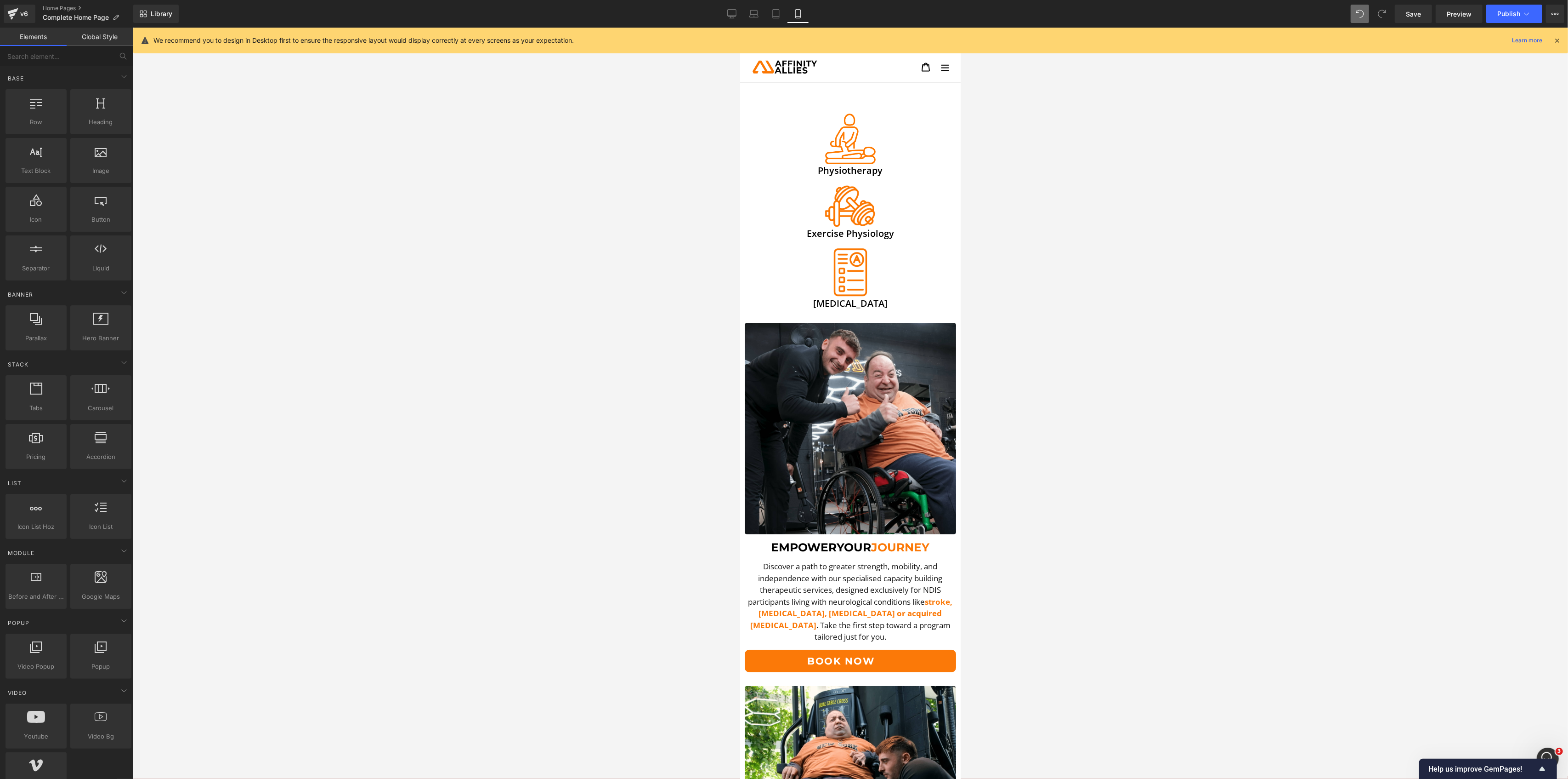
click at [1292, 429] on div at bounding box center [850, 403] width 1435 height 751
click at [1550, 747] on div "Open Intercom Messenger" at bounding box center [1547, 757] width 30 height 30
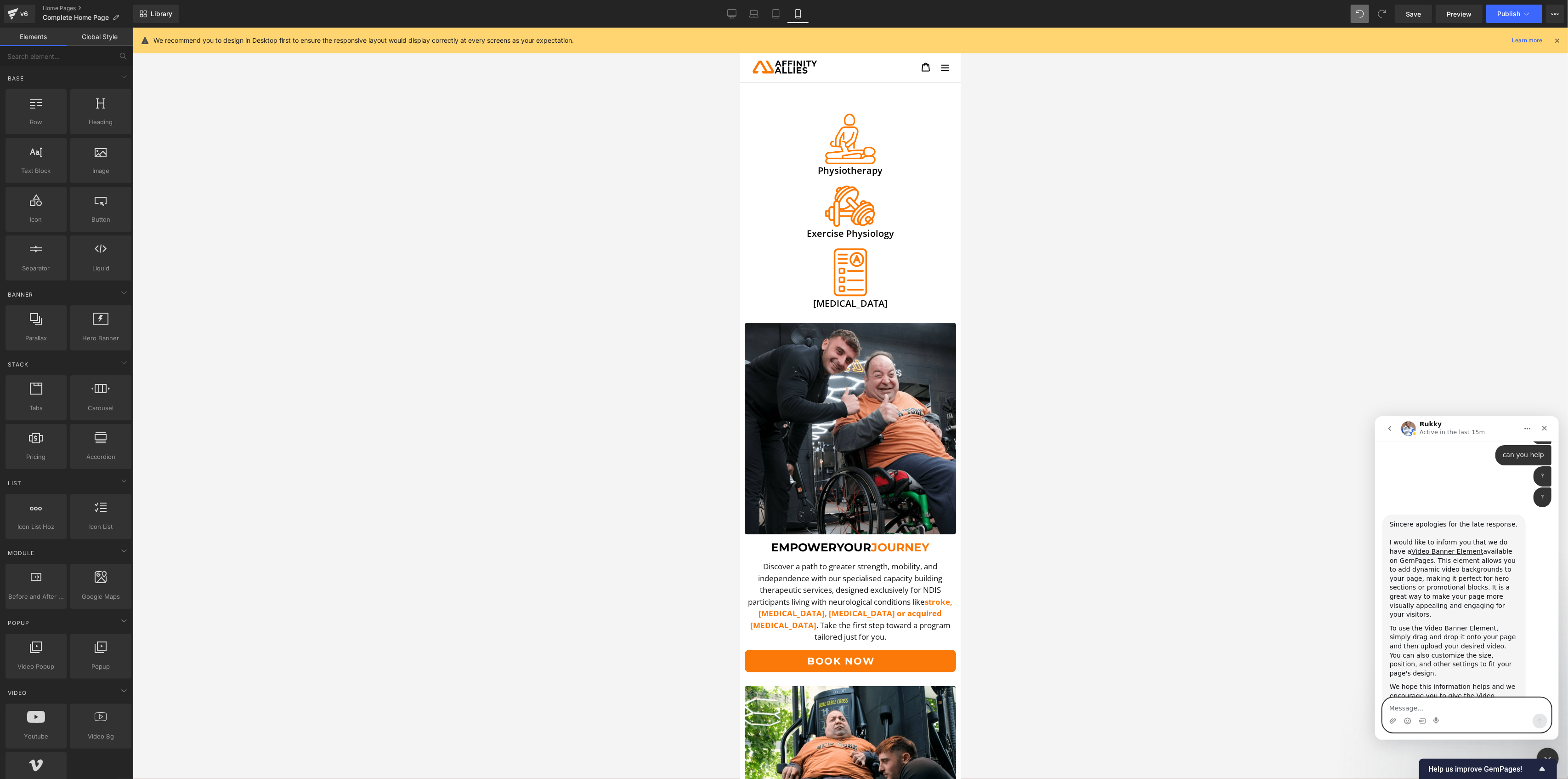
scroll to position [480, 0]
click at [58, 59] on div at bounding box center [784, 375] width 1568 height 751
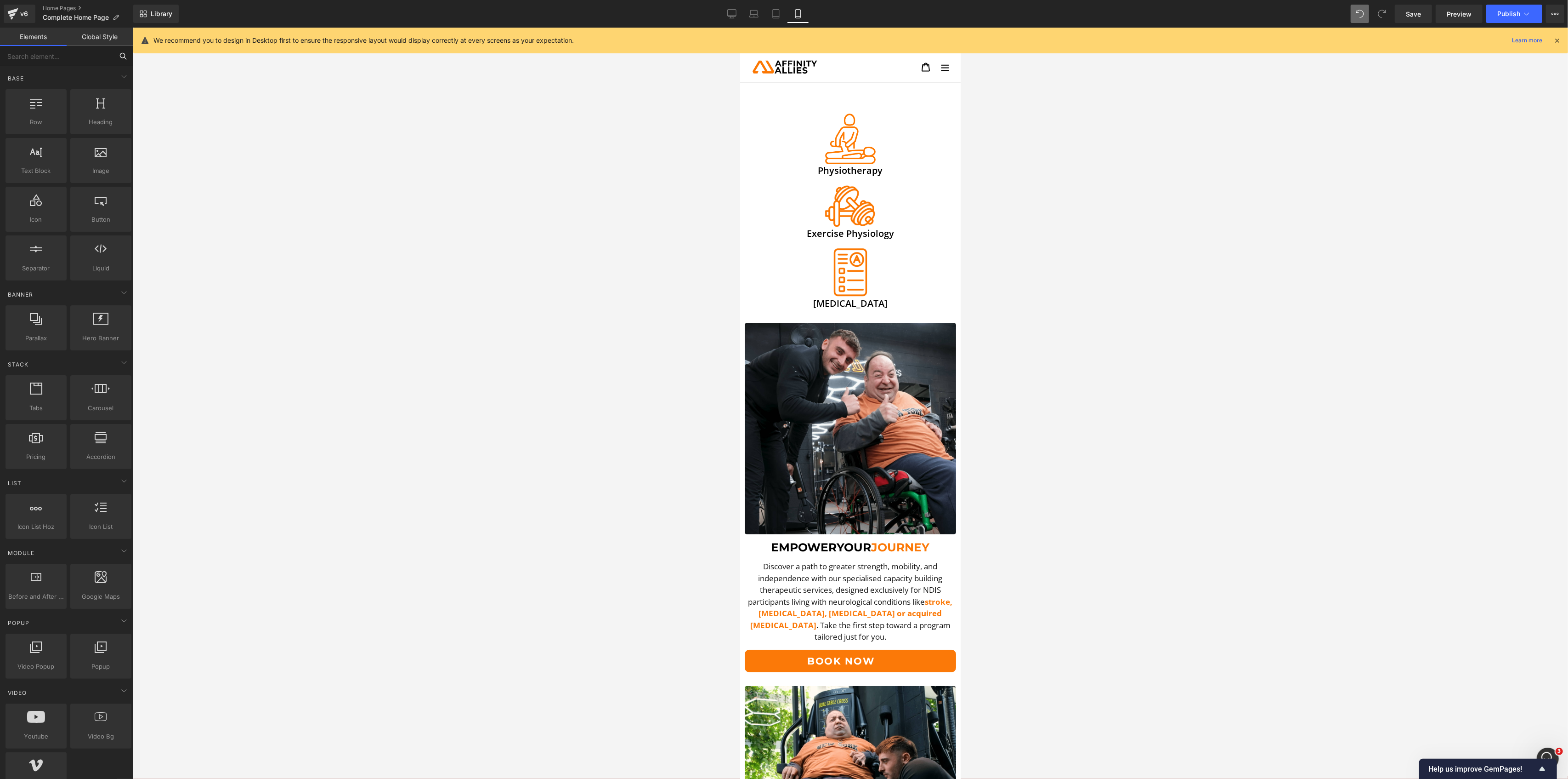
click at [60, 55] on input "text" at bounding box center [57, 55] width 113 height 20
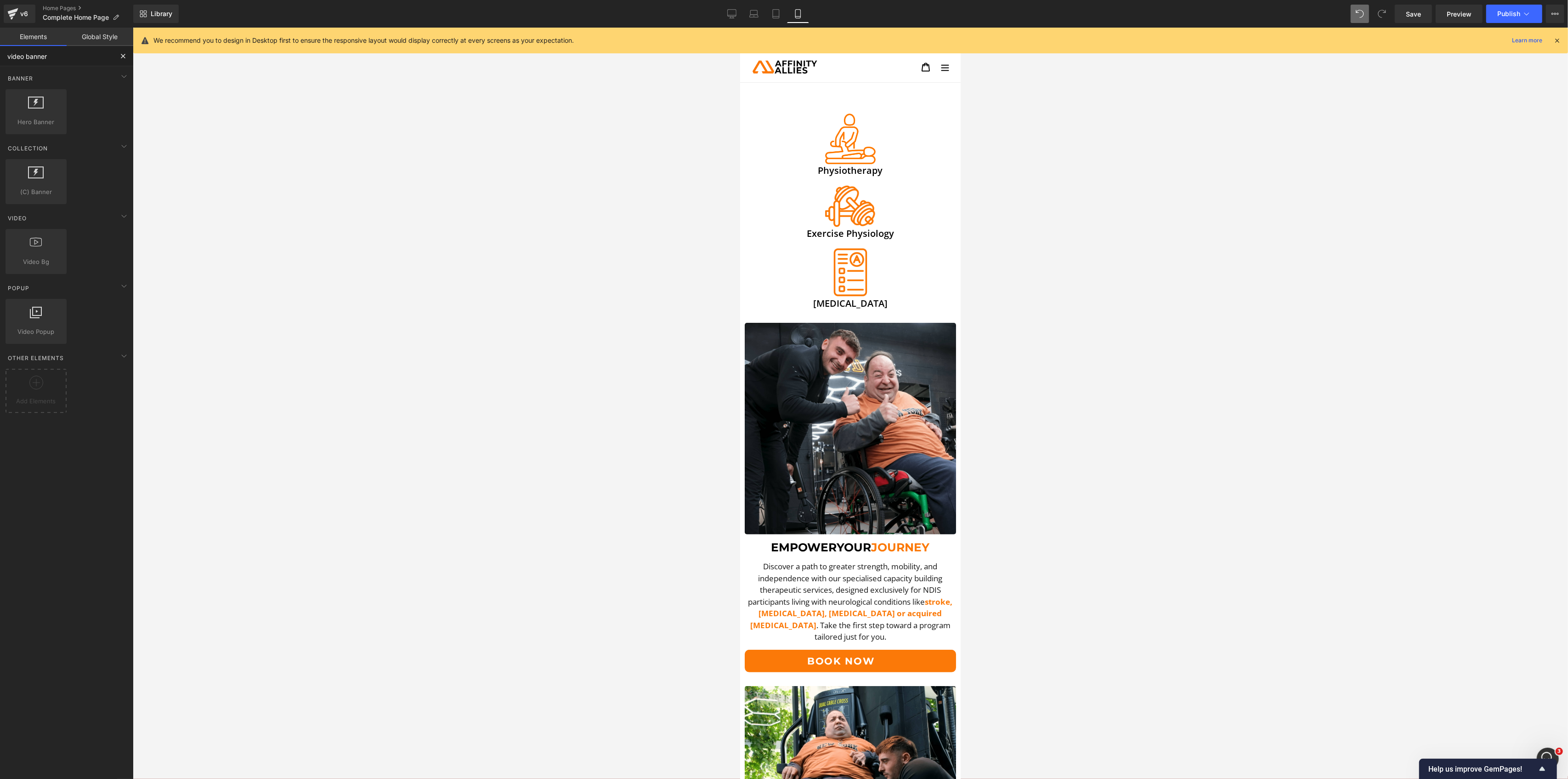
type input "video banner"
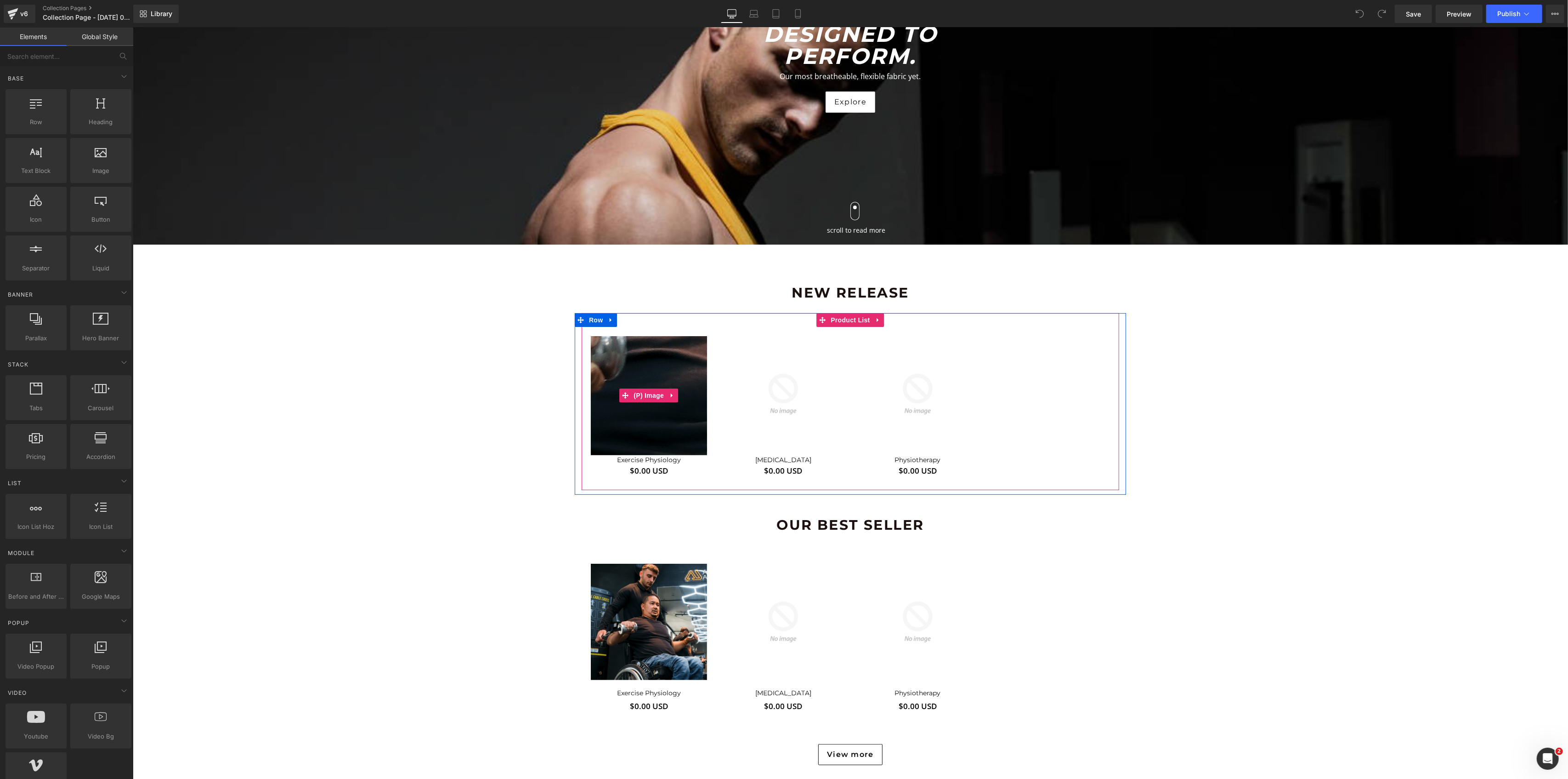
scroll to position [245, 0]
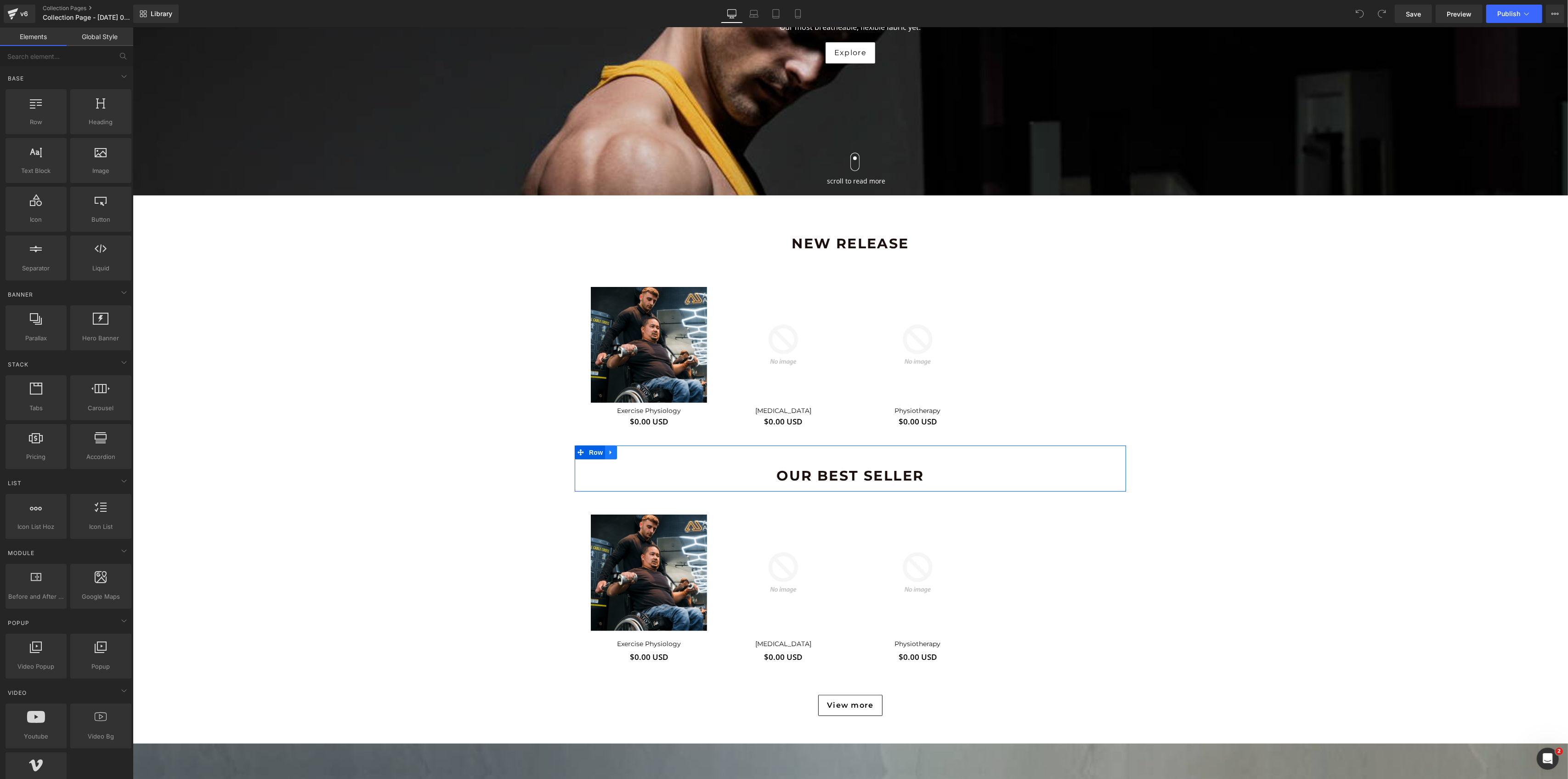
click at [609, 451] on icon at bounding box center [610, 453] width 2 height 4
click at [631, 453] on icon at bounding box center [634, 452] width 7 height 7
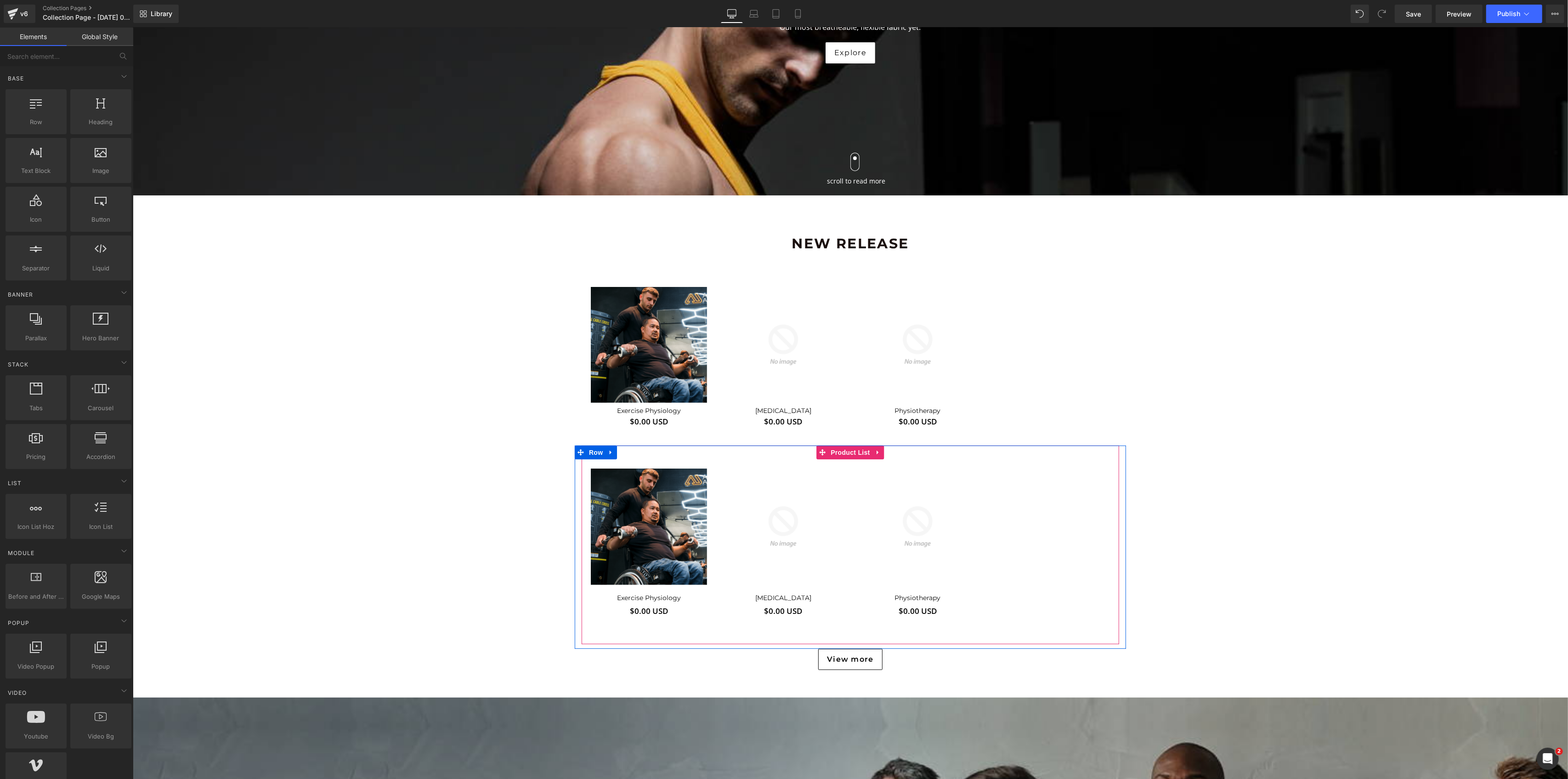
click at [875, 451] on icon at bounding box center [878, 452] width 7 height 7
click at [881, 454] on icon at bounding box center [884, 452] width 7 height 7
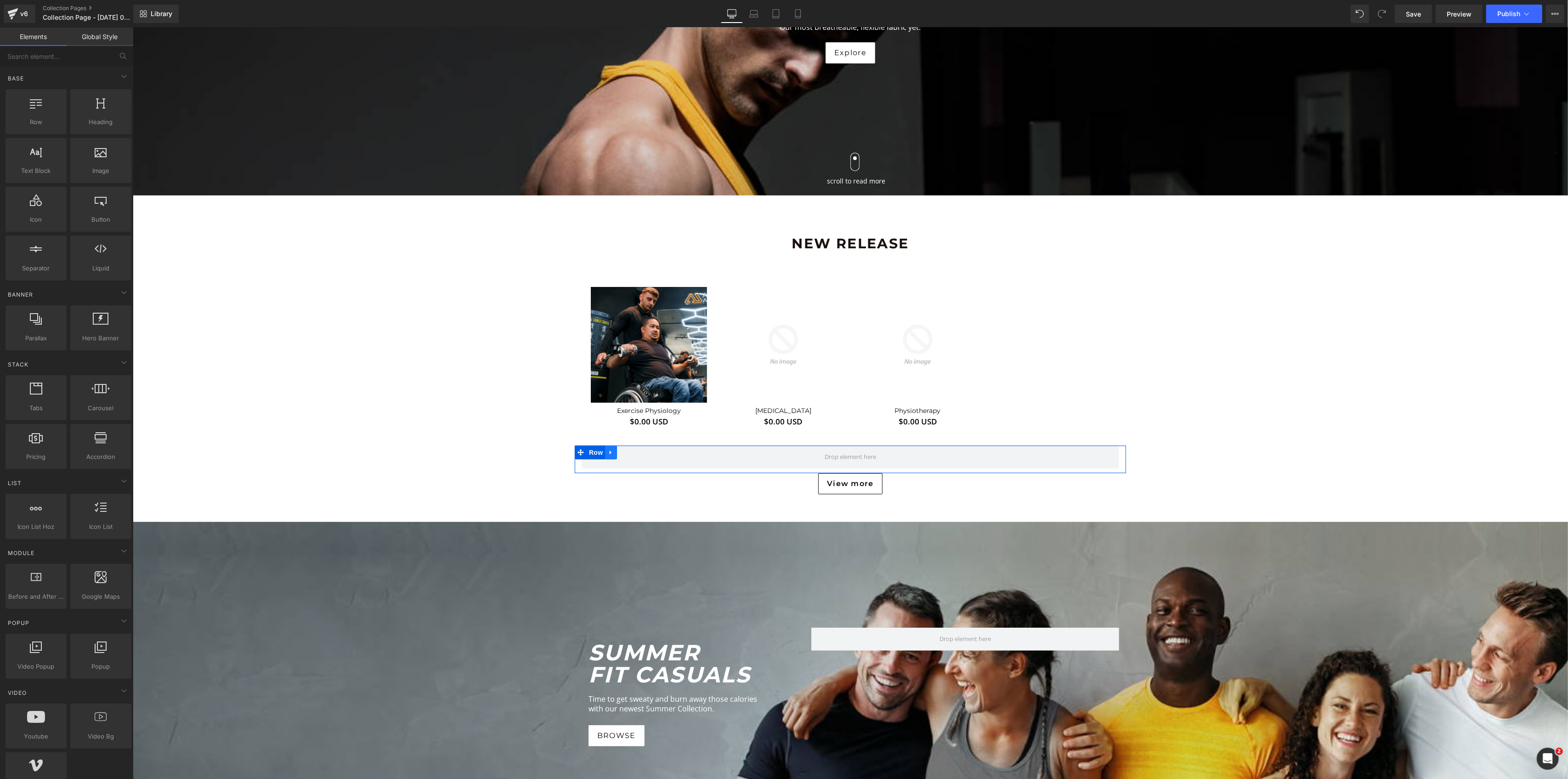
click at [609, 454] on icon at bounding box center [610, 453] width 2 height 4
click at [631, 451] on icon at bounding box center [634, 452] width 7 height 7
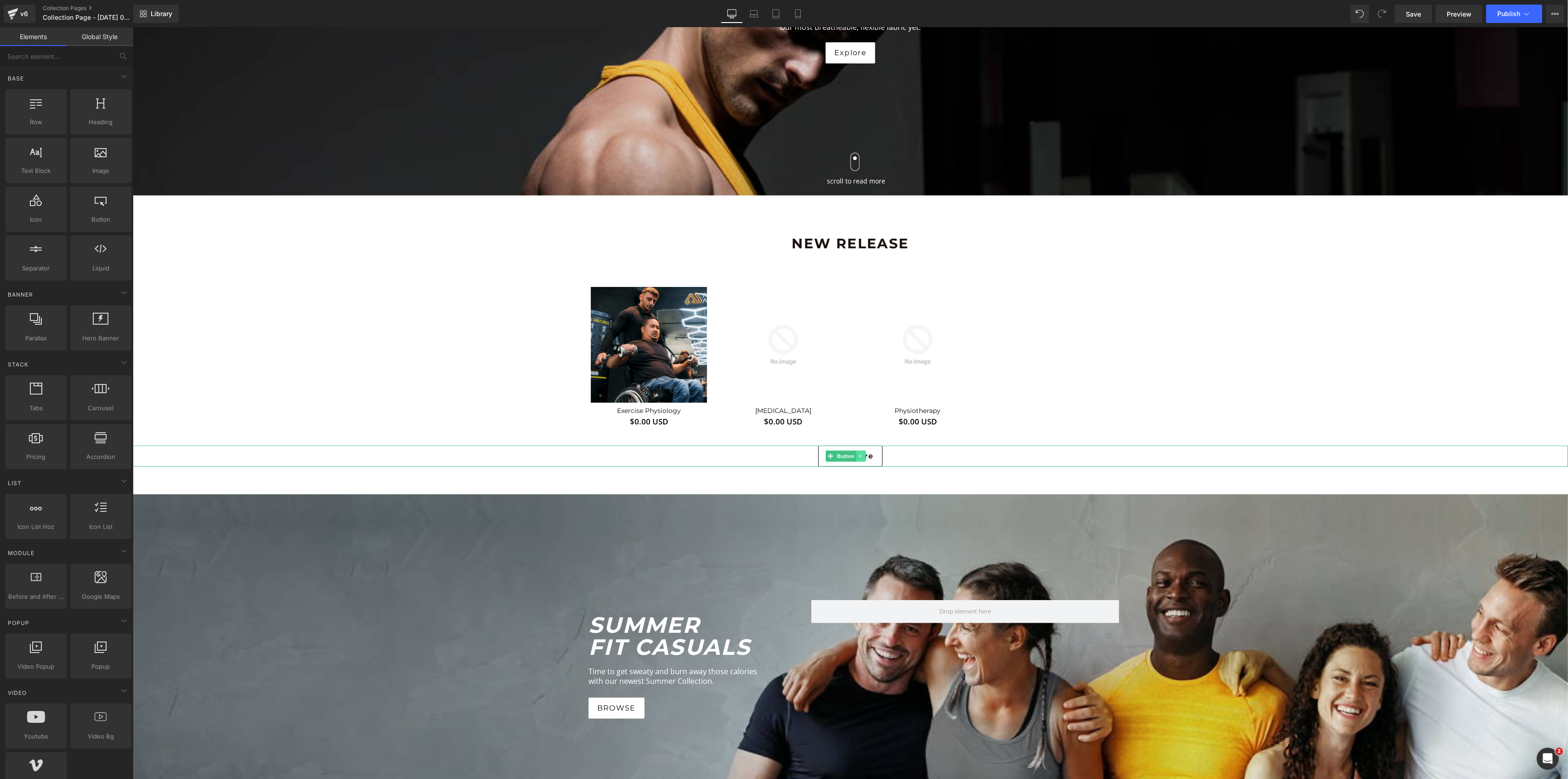
click at [864, 454] on link at bounding box center [861, 456] width 10 height 11
click at [868, 459] on link at bounding box center [866, 456] width 10 height 11
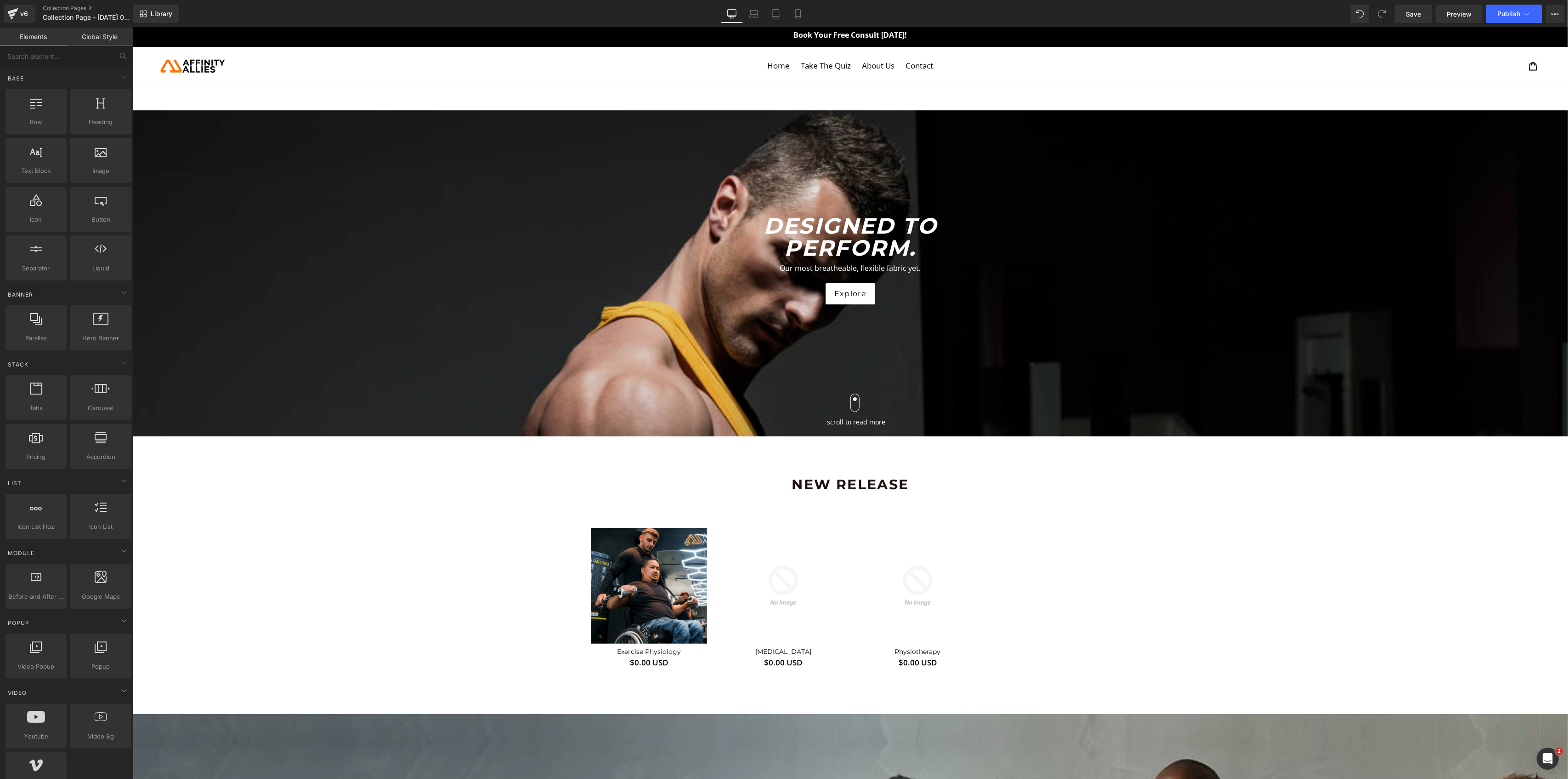
scroll to position [0, 0]
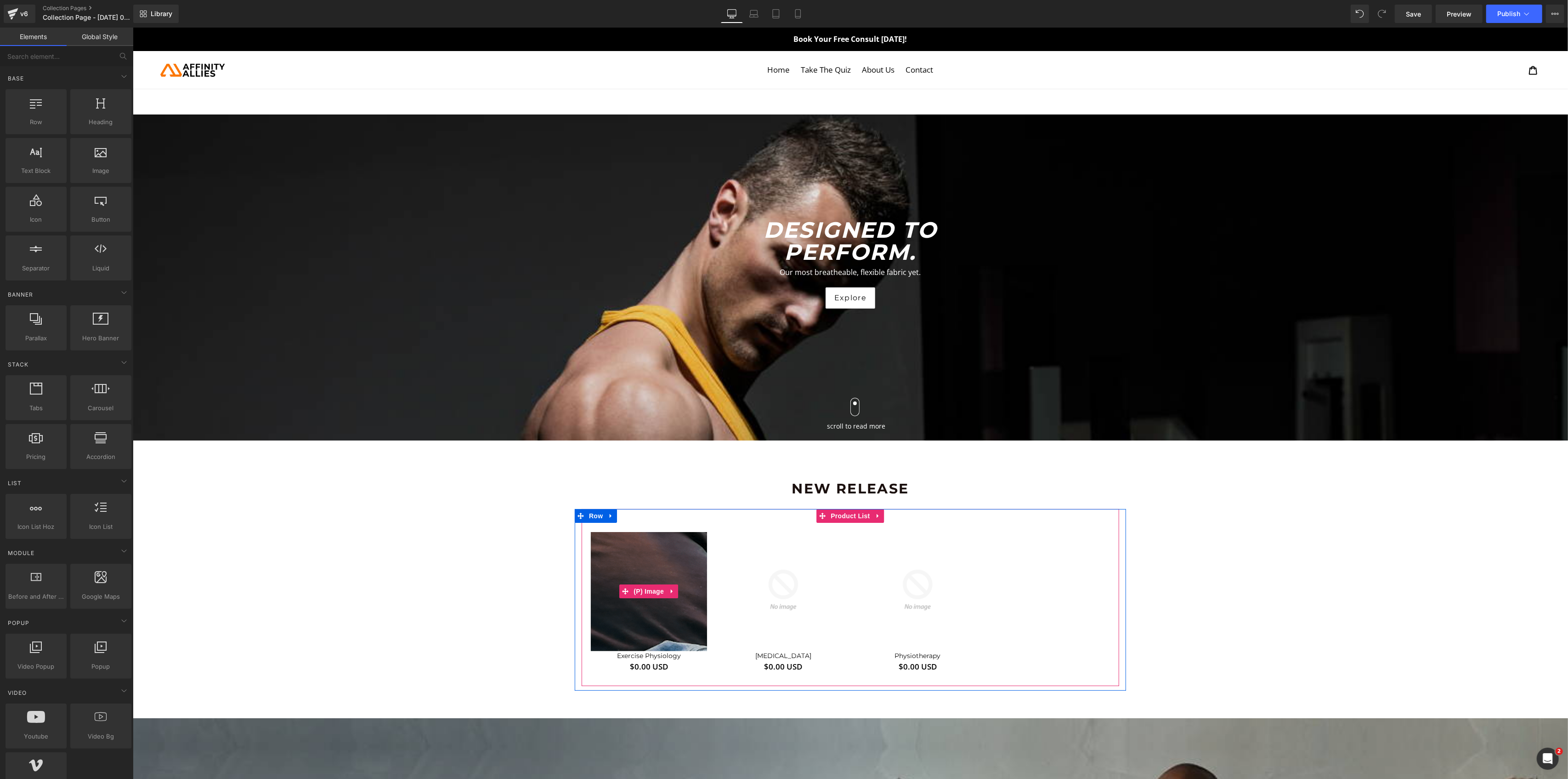
click at [658, 621] on img at bounding box center [550, 387] width 937 height 938
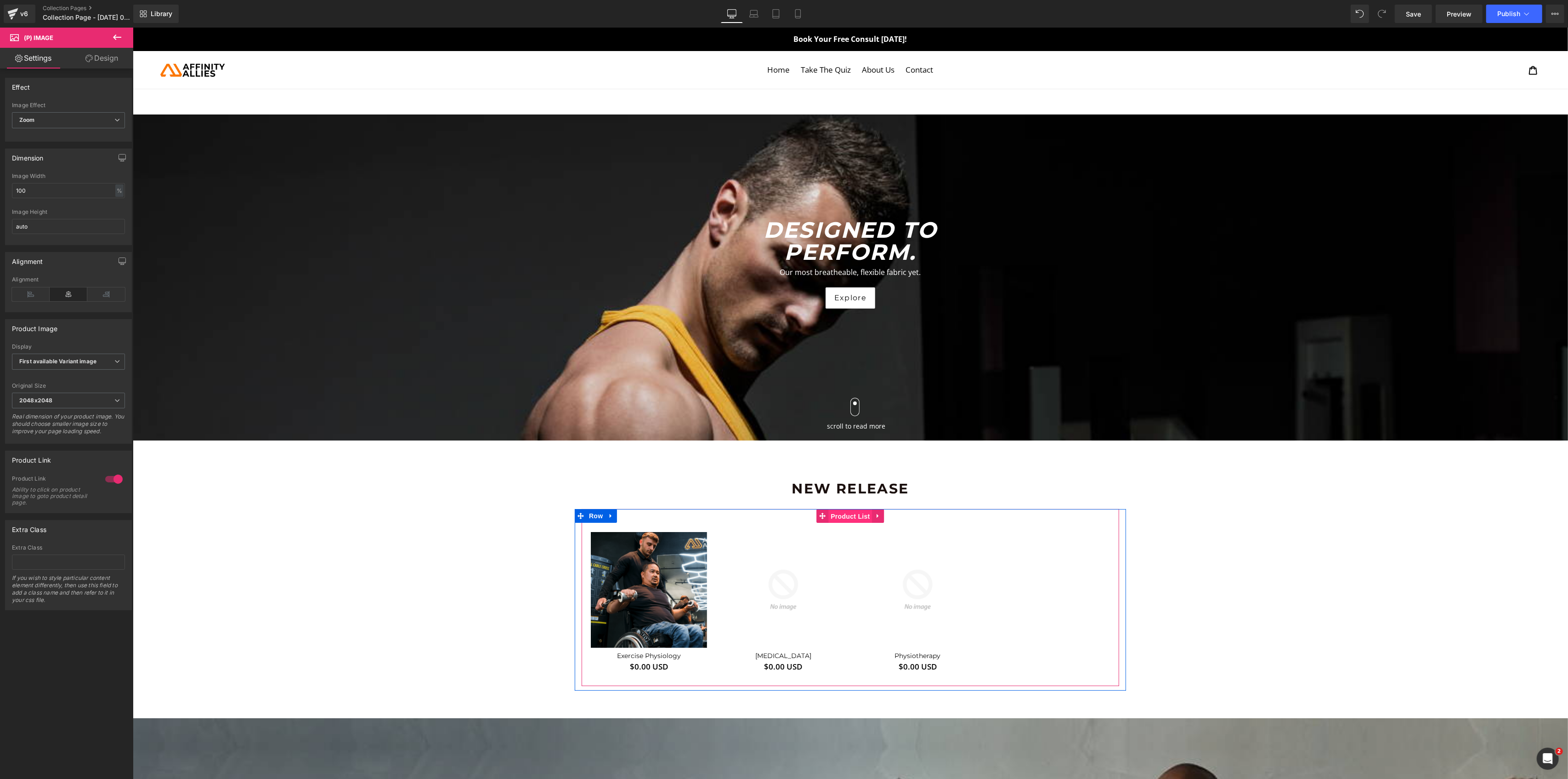
click at [840, 518] on span "Product List" at bounding box center [850, 516] width 44 height 14
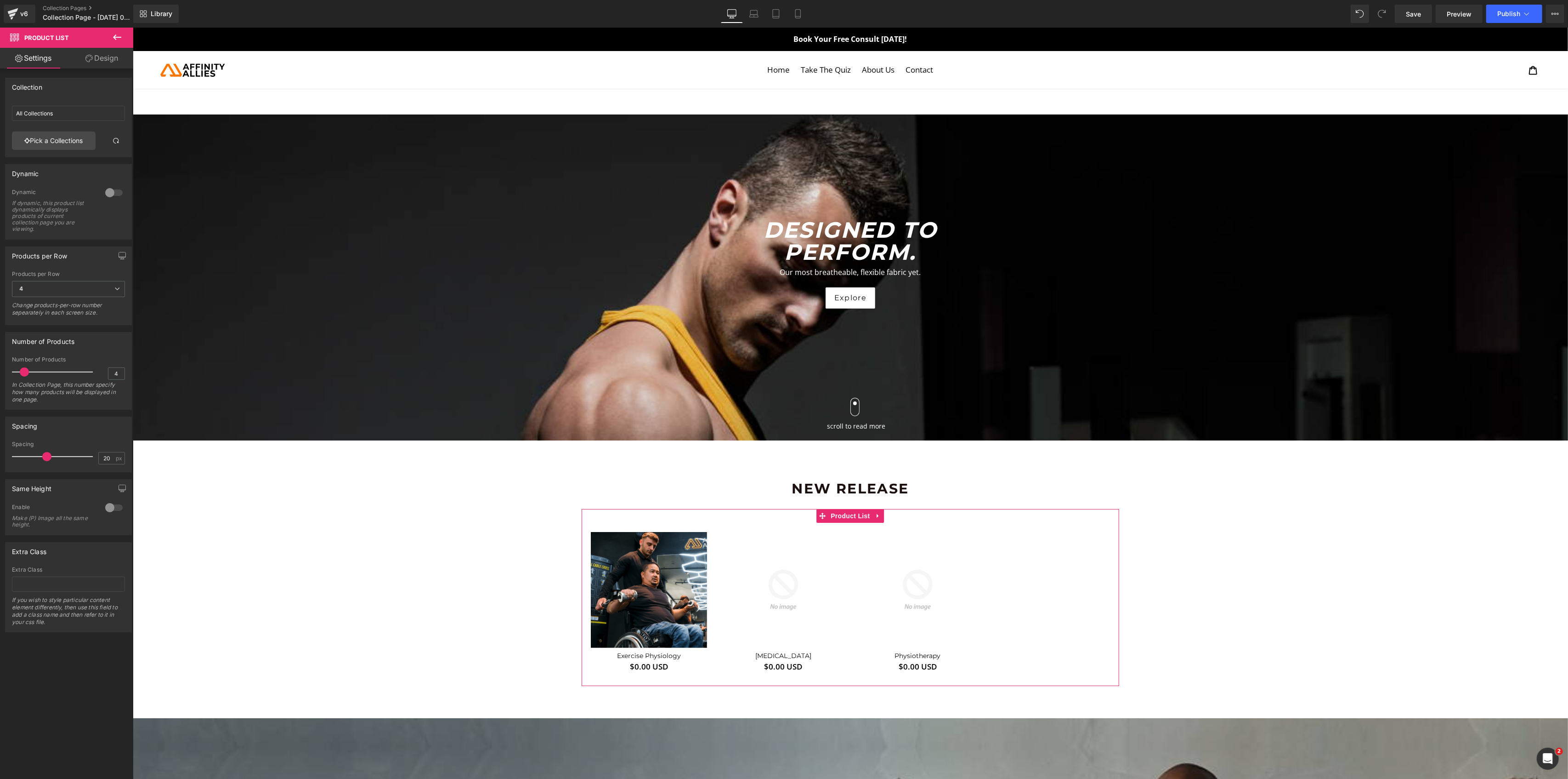
type input "3"
drag, startPoint x: 44, startPoint y: 374, endPoint x: 22, endPoint y: 378, distance: 22.4
click at [22, 378] on div at bounding box center [54, 372] width 76 height 18
drag, startPoint x: 44, startPoint y: 458, endPoint x: 56, endPoint y: 458, distance: 12.0
click at [56, 458] on span at bounding box center [59, 456] width 9 height 9
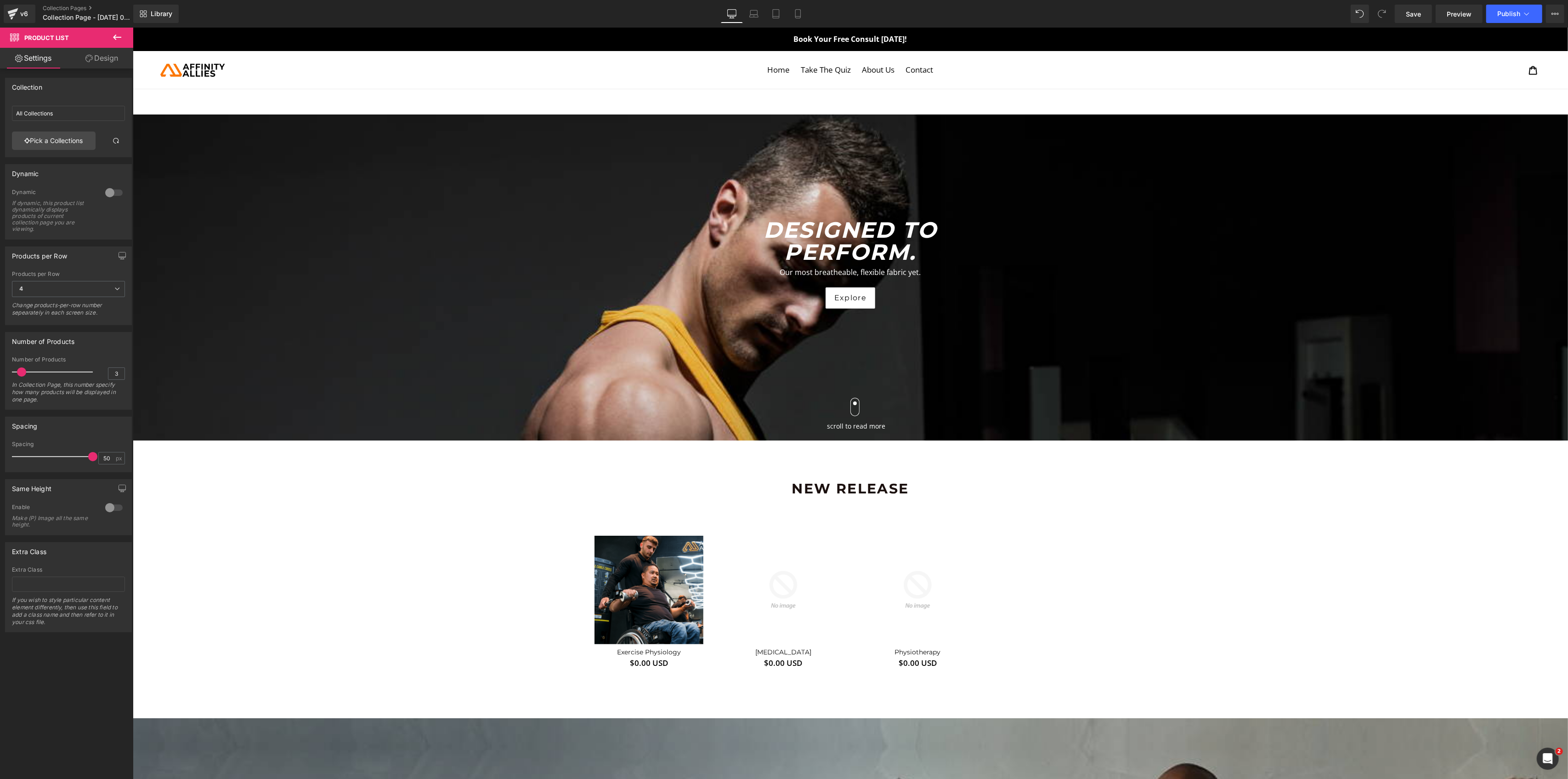
drag, startPoint x: 56, startPoint y: 458, endPoint x: 93, endPoint y: 459, distance: 37.0
click at [93, 459] on span at bounding box center [93, 456] width 9 height 9
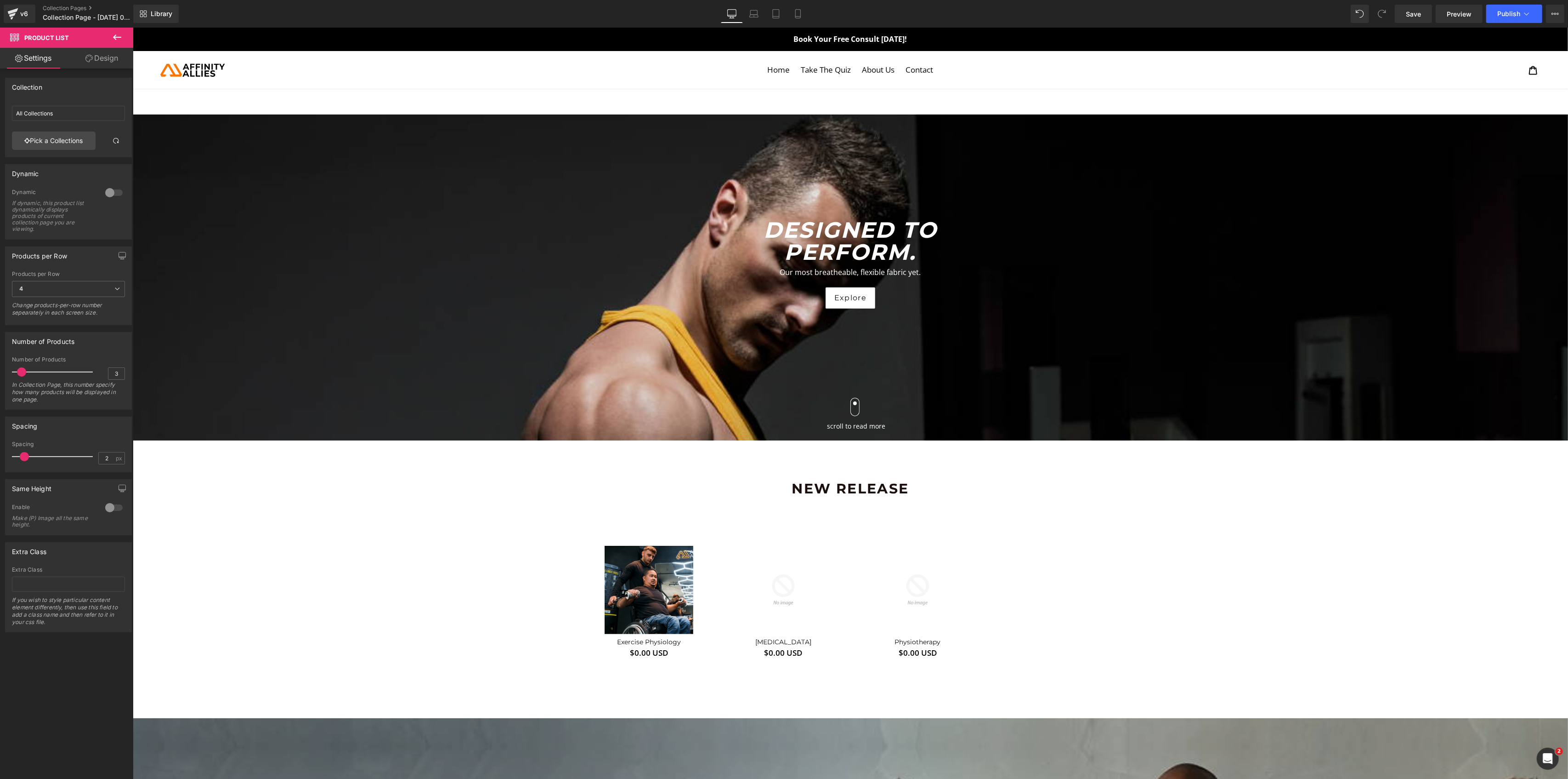
type input "0"
drag, startPoint x: 93, startPoint y: 459, endPoint x: -5, endPoint y: 475, distance: 99.3
click at [0, 475] on html "Product List You are previewing how the will restyle your page. You can not edi…" at bounding box center [784, 389] width 1568 height 779
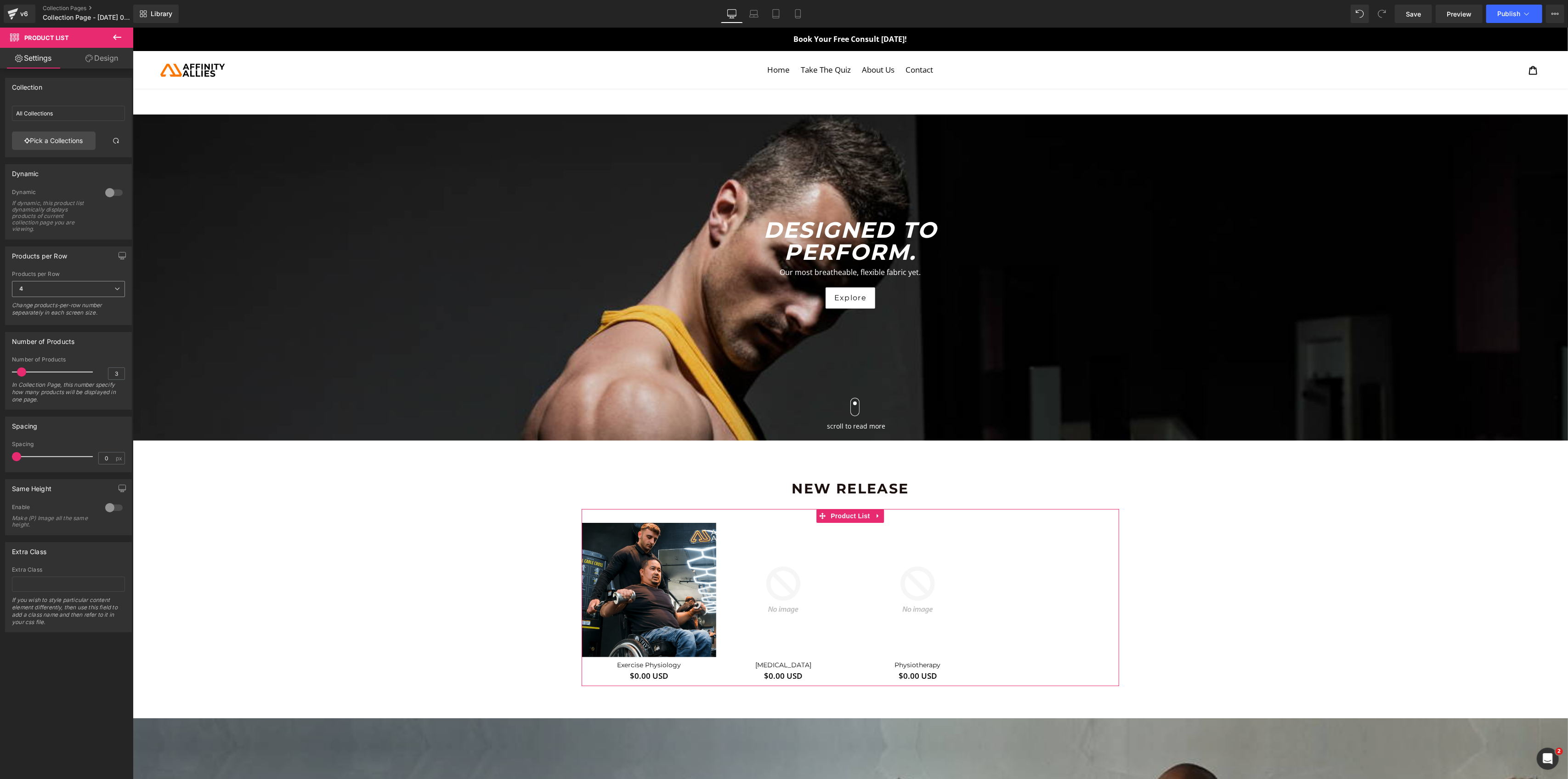
click at [57, 285] on span "4" at bounding box center [69, 289] width 113 height 16
click at [41, 334] on li "3" at bounding box center [67, 333] width 110 height 14
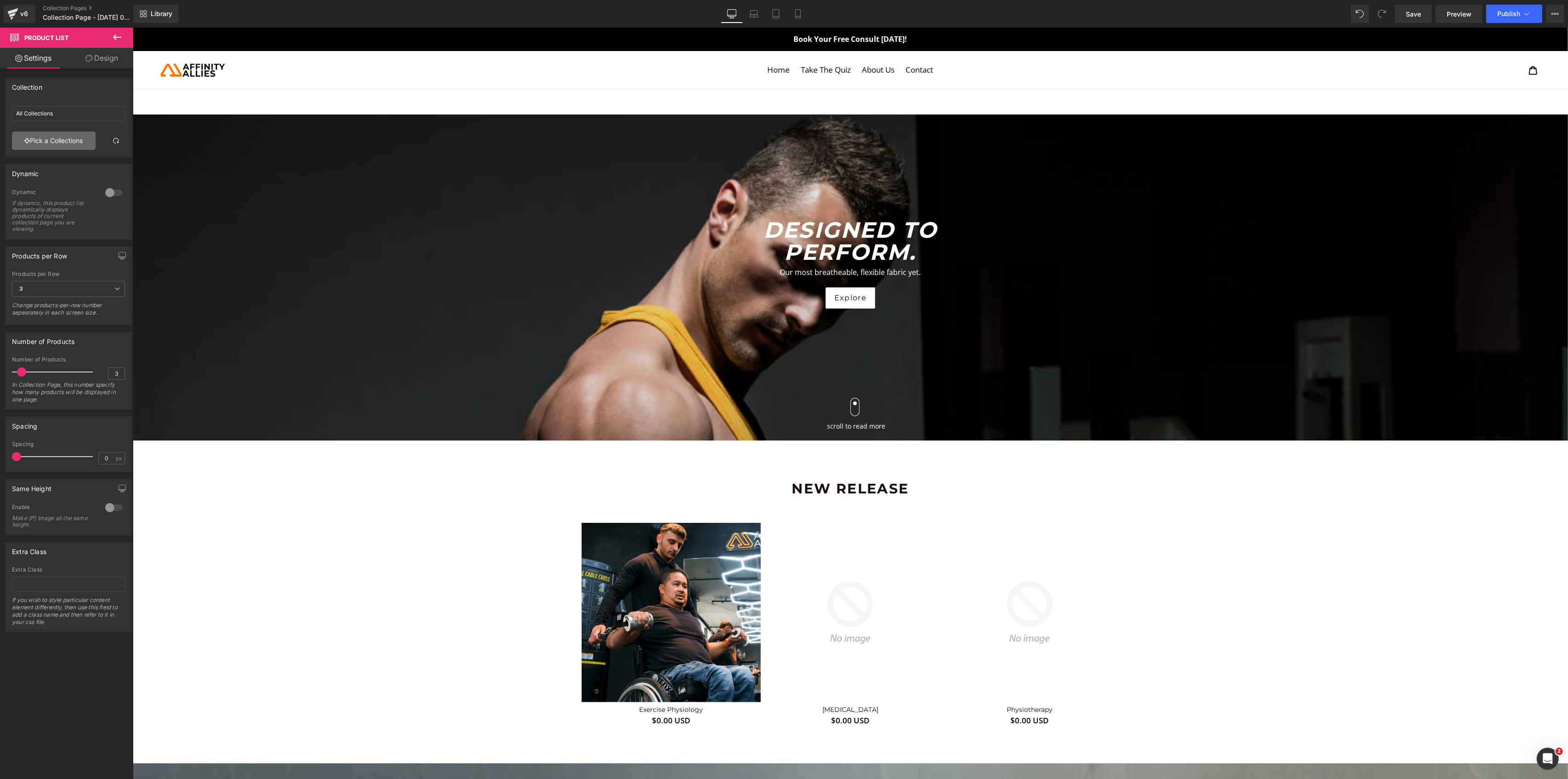
click at [52, 139] on link "Pick a Collections" at bounding box center [54, 141] width 83 height 18
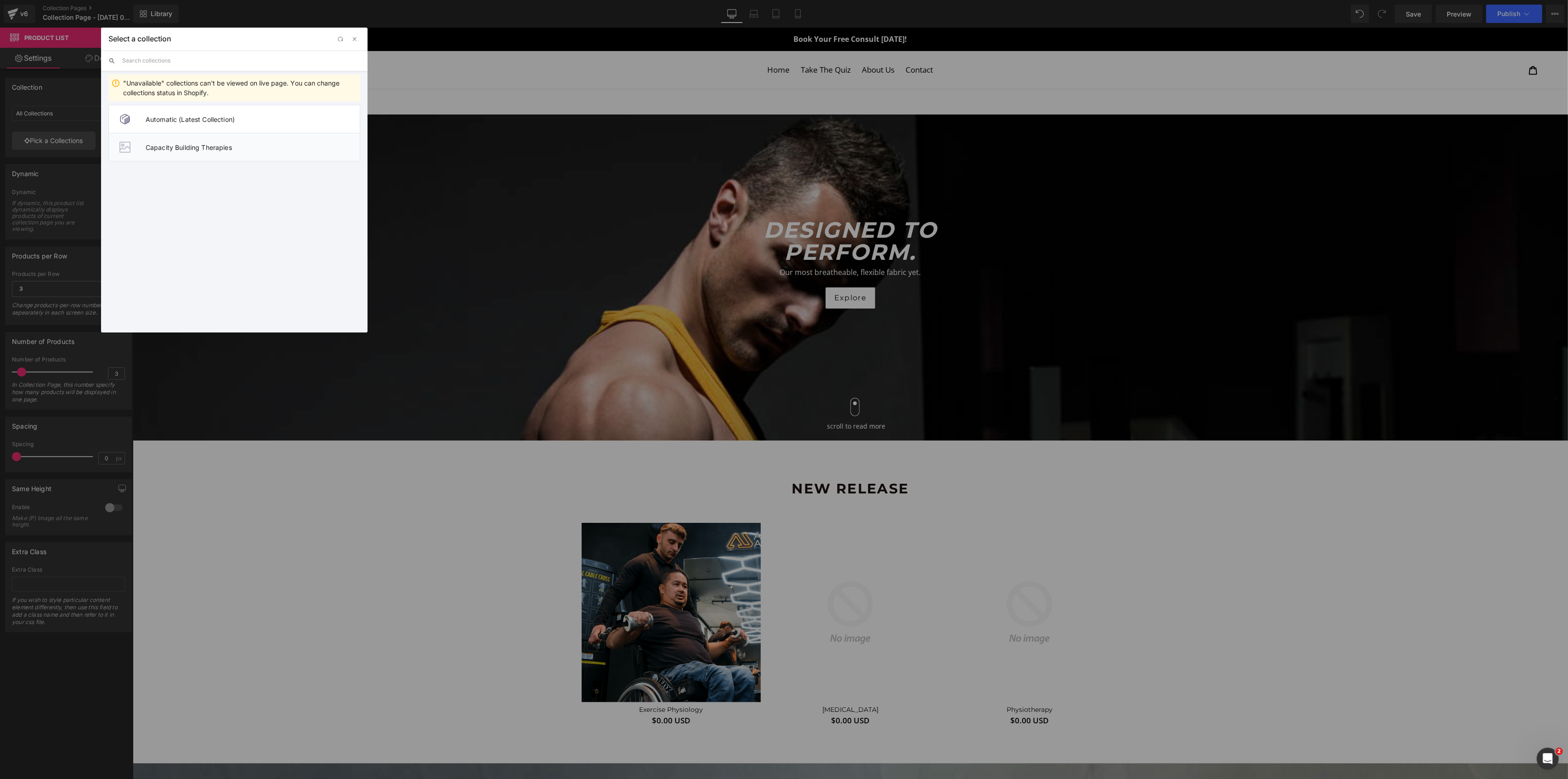
click at [200, 146] on span "Capacity Building Therapies" at bounding box center [253, 147] width 214 height 8
type input "Capacity Building Therapies"
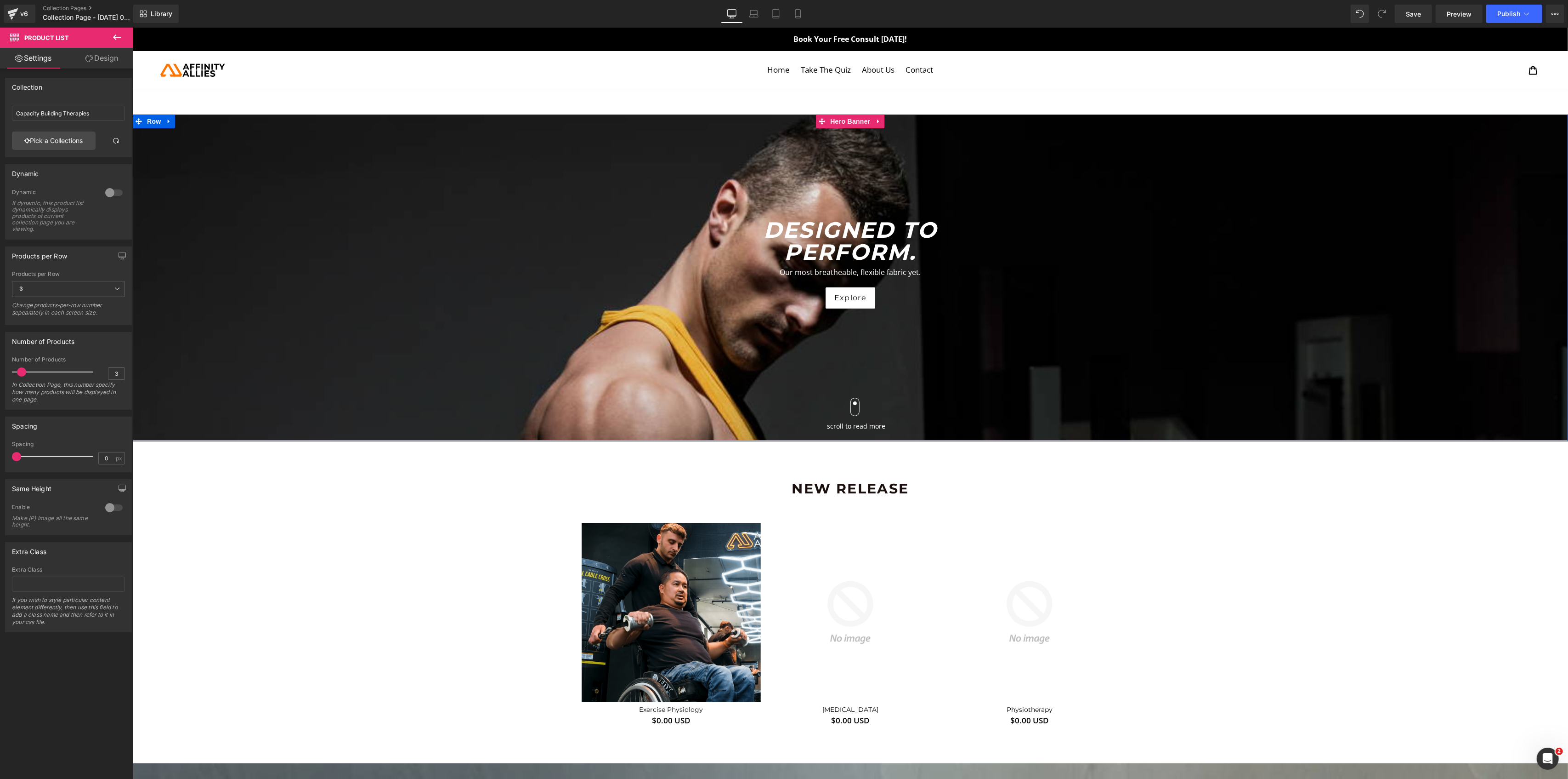
click at [761, 143] on div at bounding box center [850, 278] width 1435 height 326
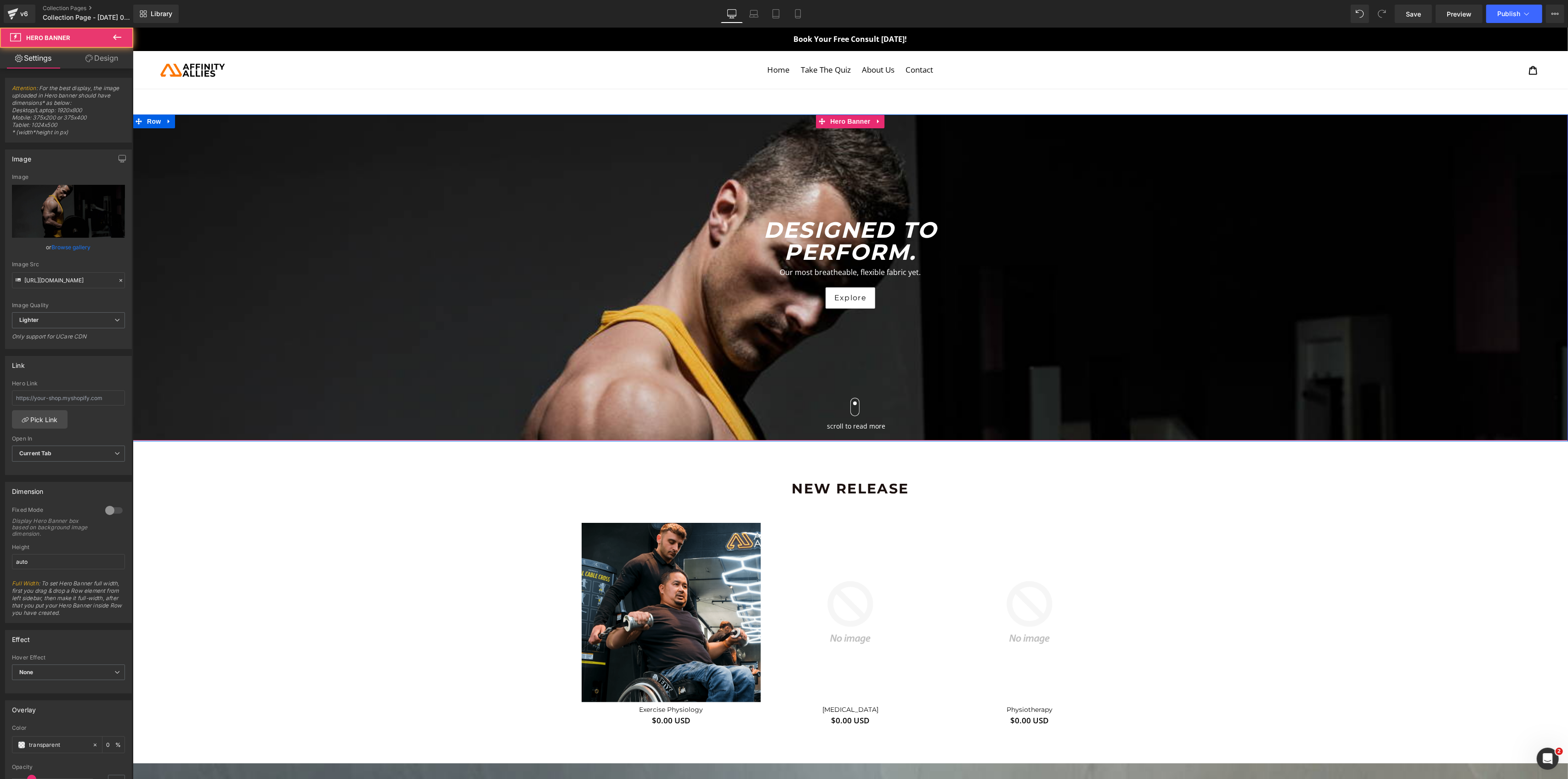
click at [355, 381] on span "DESIGNED TO PERFORM. Heading Our most breatheable, flexible fabric yet. Text Bl…" at bounding box center [850, 323] width 1435 height 236
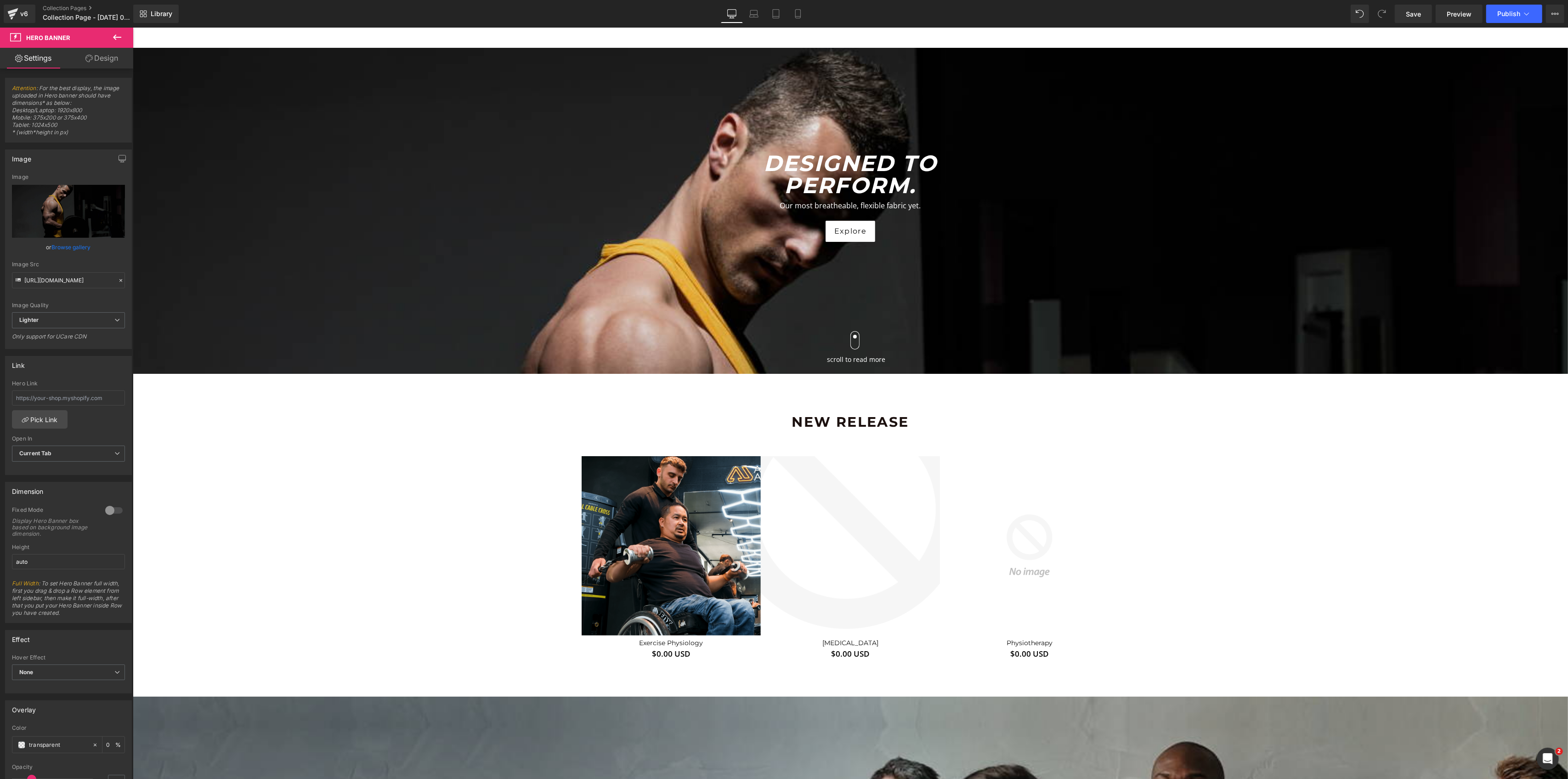
scroll to position [61, 0]
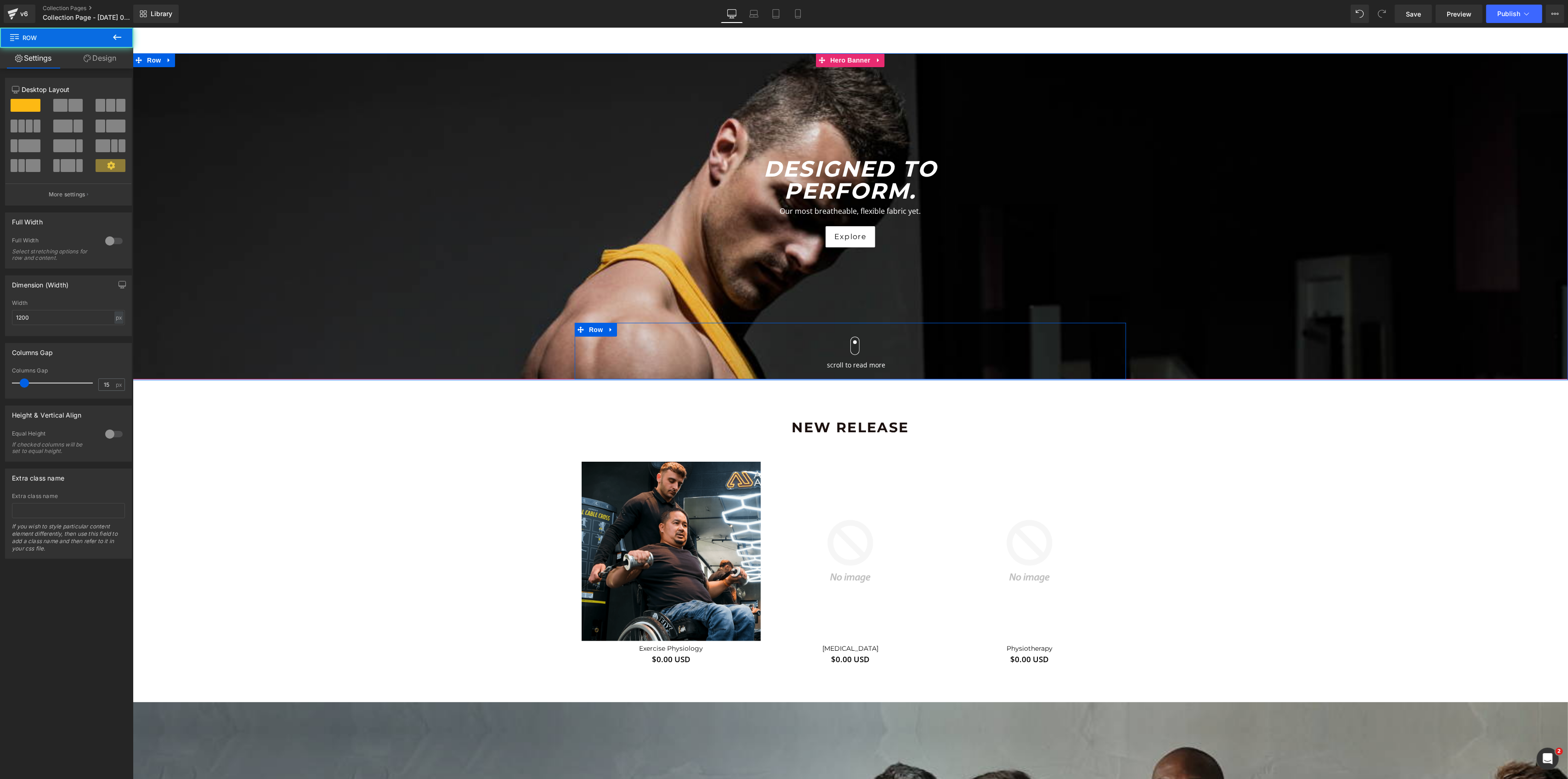
click at [735, 346] on div "Text Block Row scroll to read more Text Block Row" at bounding box center [850, 355] width 551 height 38
click at [611, 327] on link at bounding box center [611, 330] width 12 height 14
click at [631, 328] on icon at bounding box center [634, 330] width 7 height 7
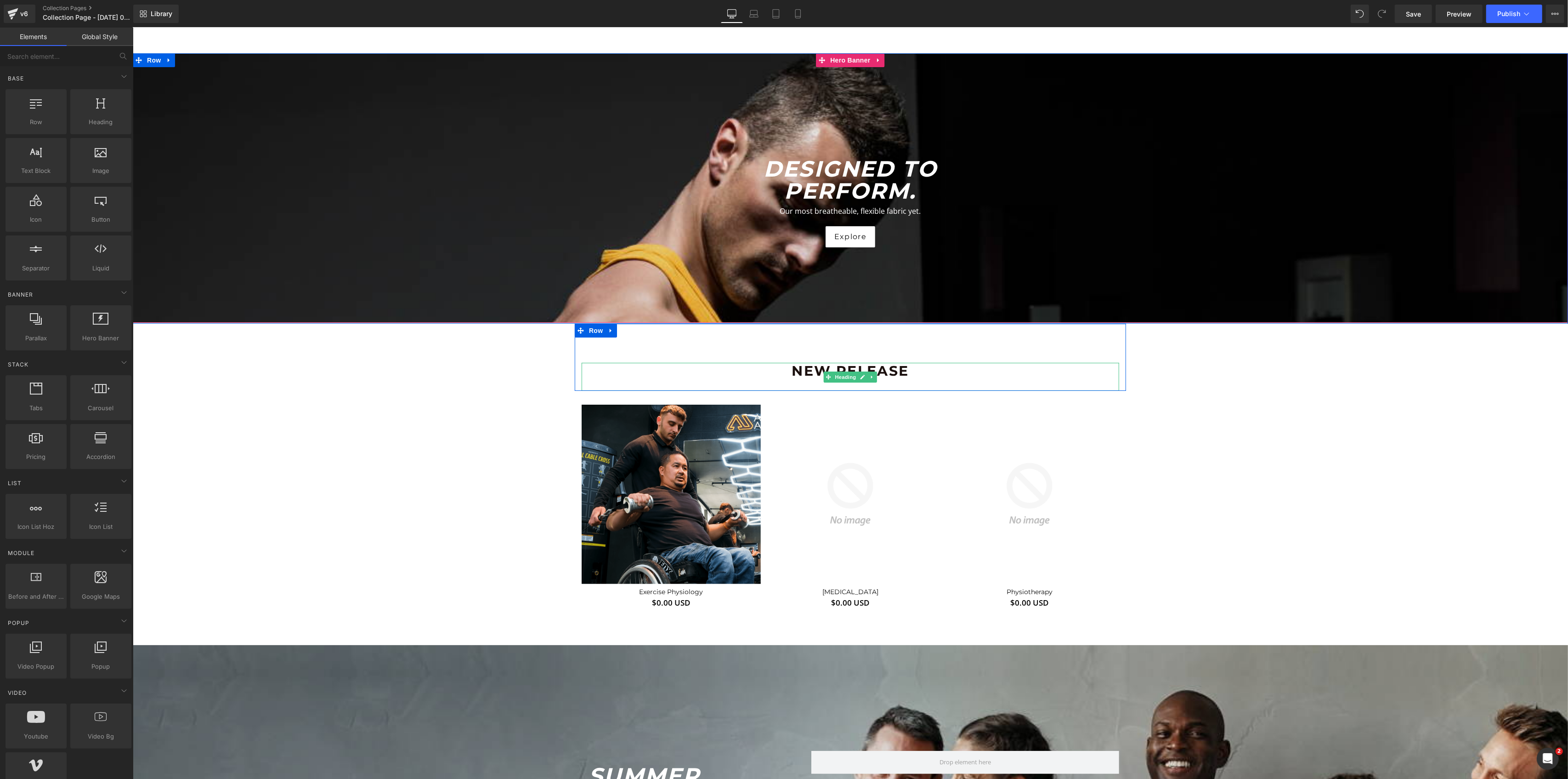
click at [855, 368] on h1 "New Release" at bounding box center [850, 371] width 537 height 16
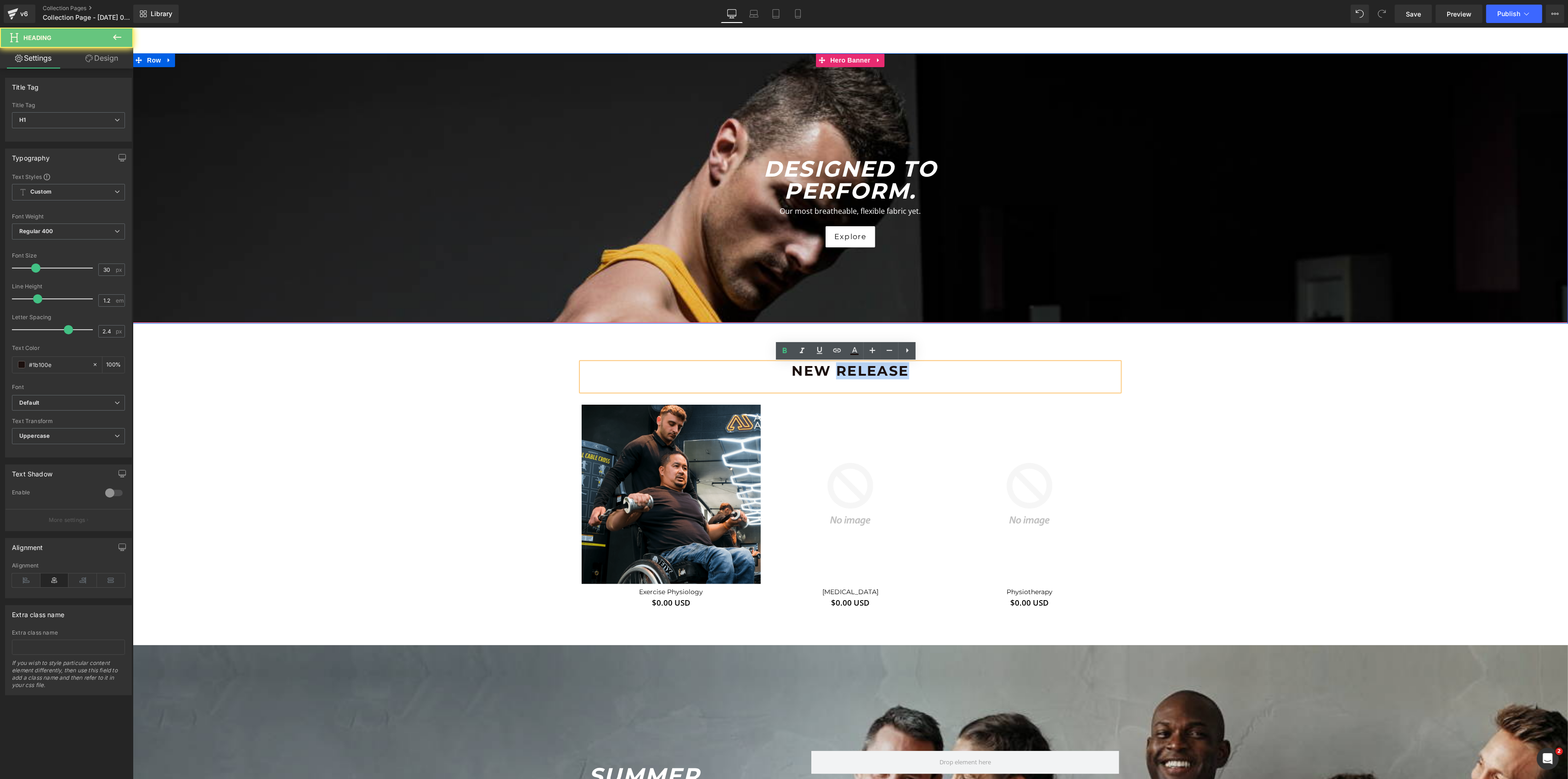
click at [855, 368] on h1 "New Release" at bounding box center [850, 371] width 537 height 16
click at [805, 175] on icon "DESIGNED TO PERFORM." at bounding box center [850, 180] width 173 height 49
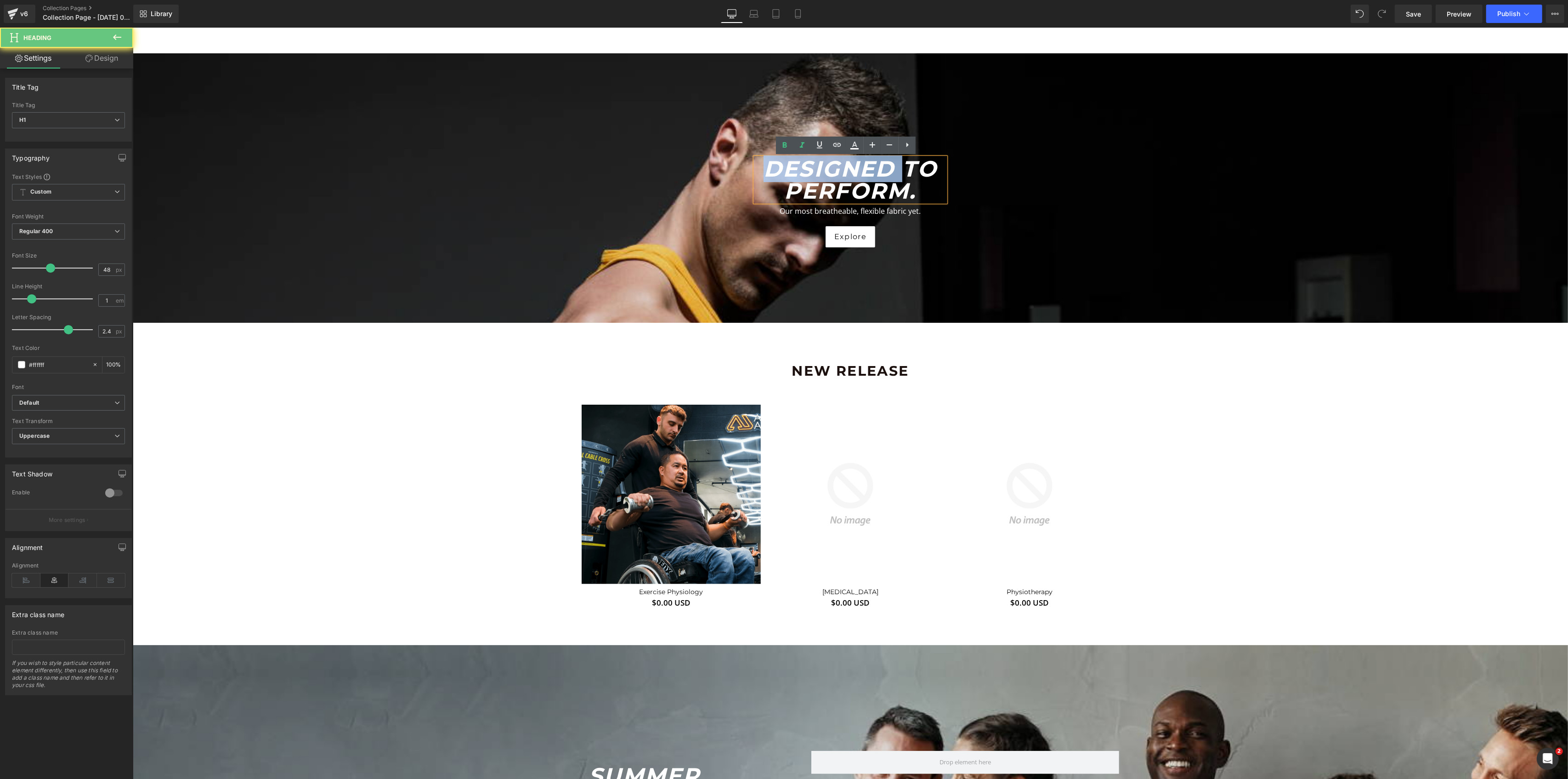
click at [805, 175] on icon "DESIGNED TO PERFORM." at bounding box center [850, 180] width 173 height 49
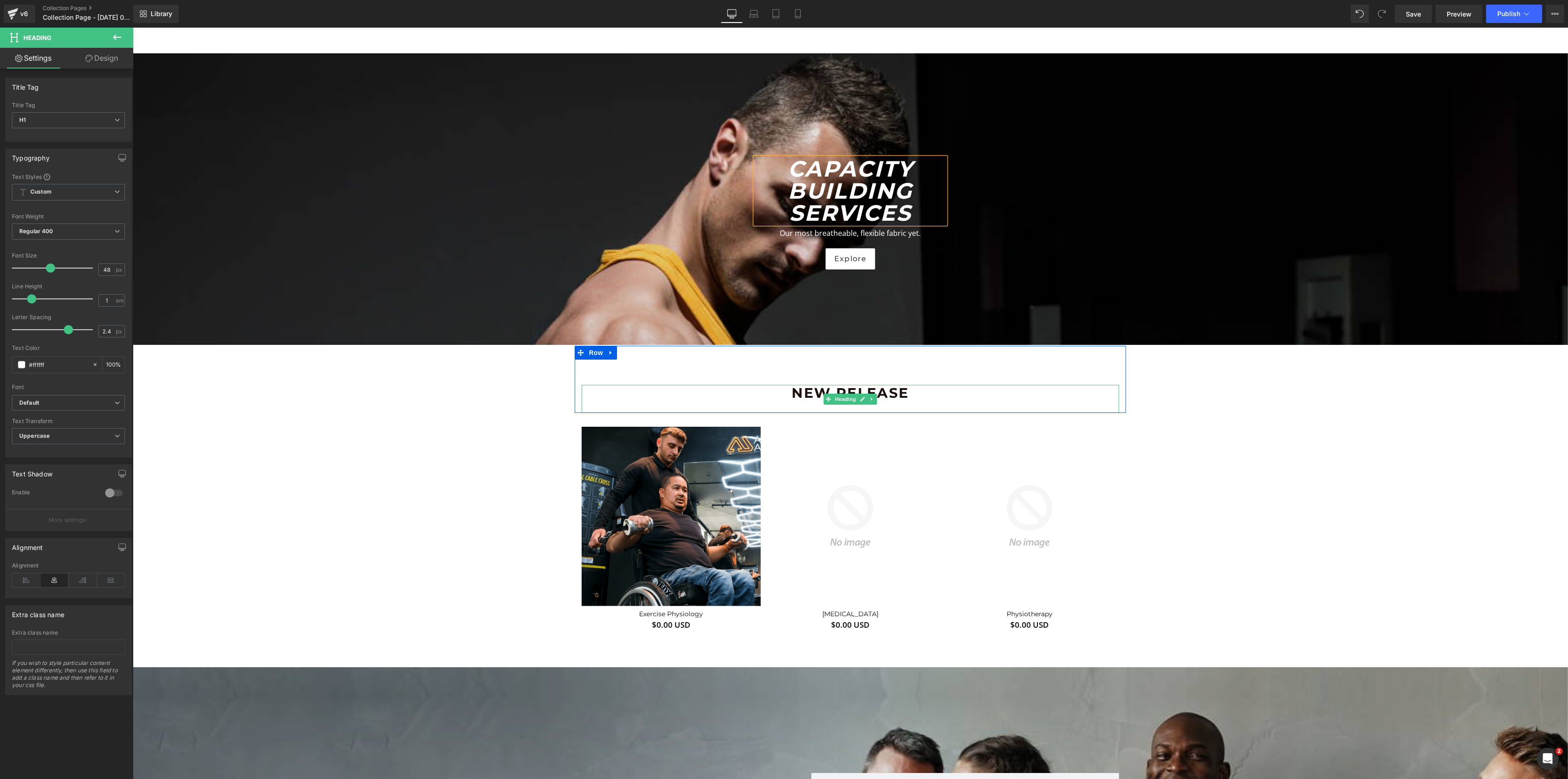
click at [805, 396] on h1 "New Release" at bounding box center [850, 393] width 537 height 16
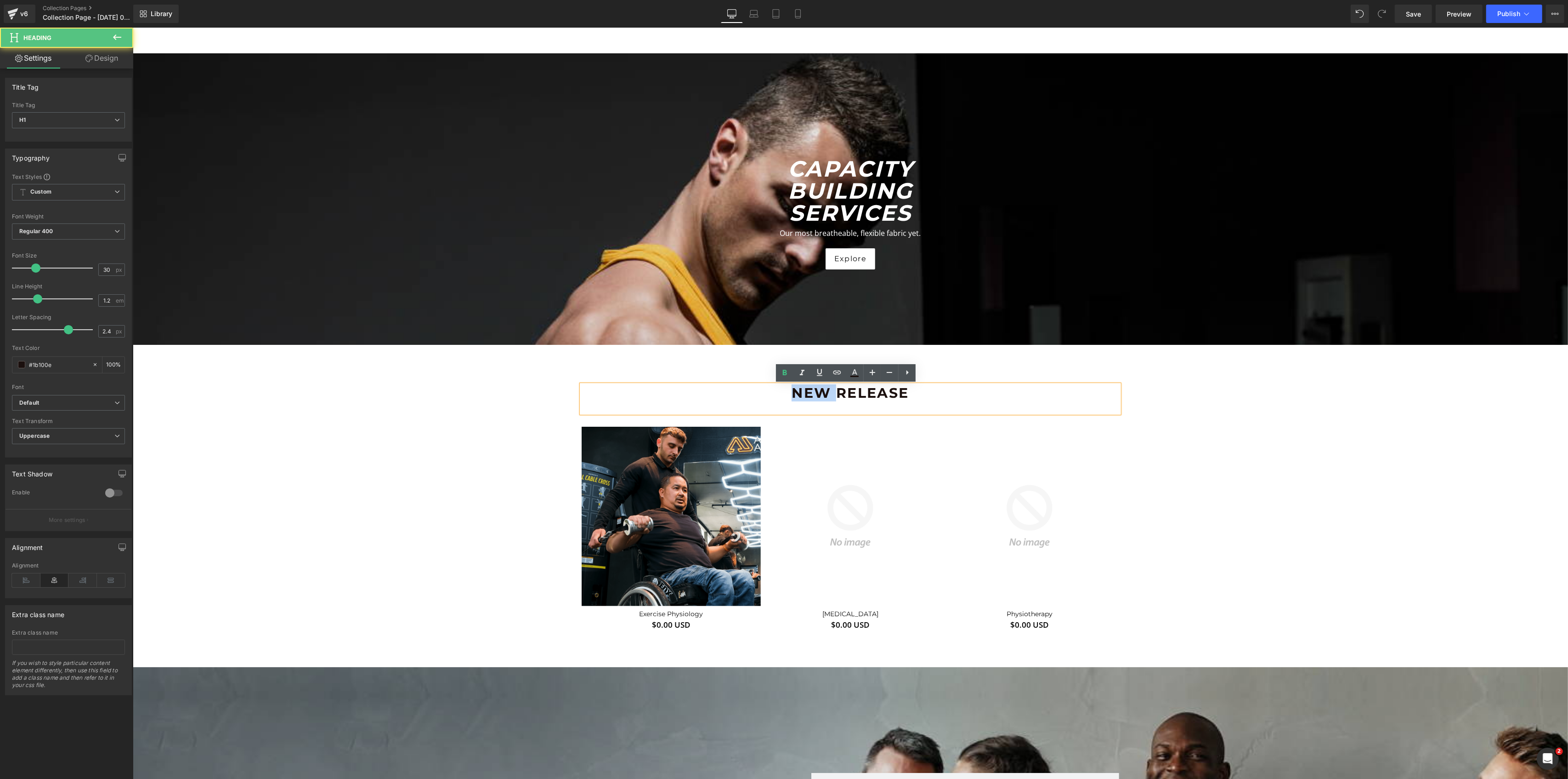
click at [805, 396] on h1 "New Release" at bounding box center [850, 393] width 537 height 16
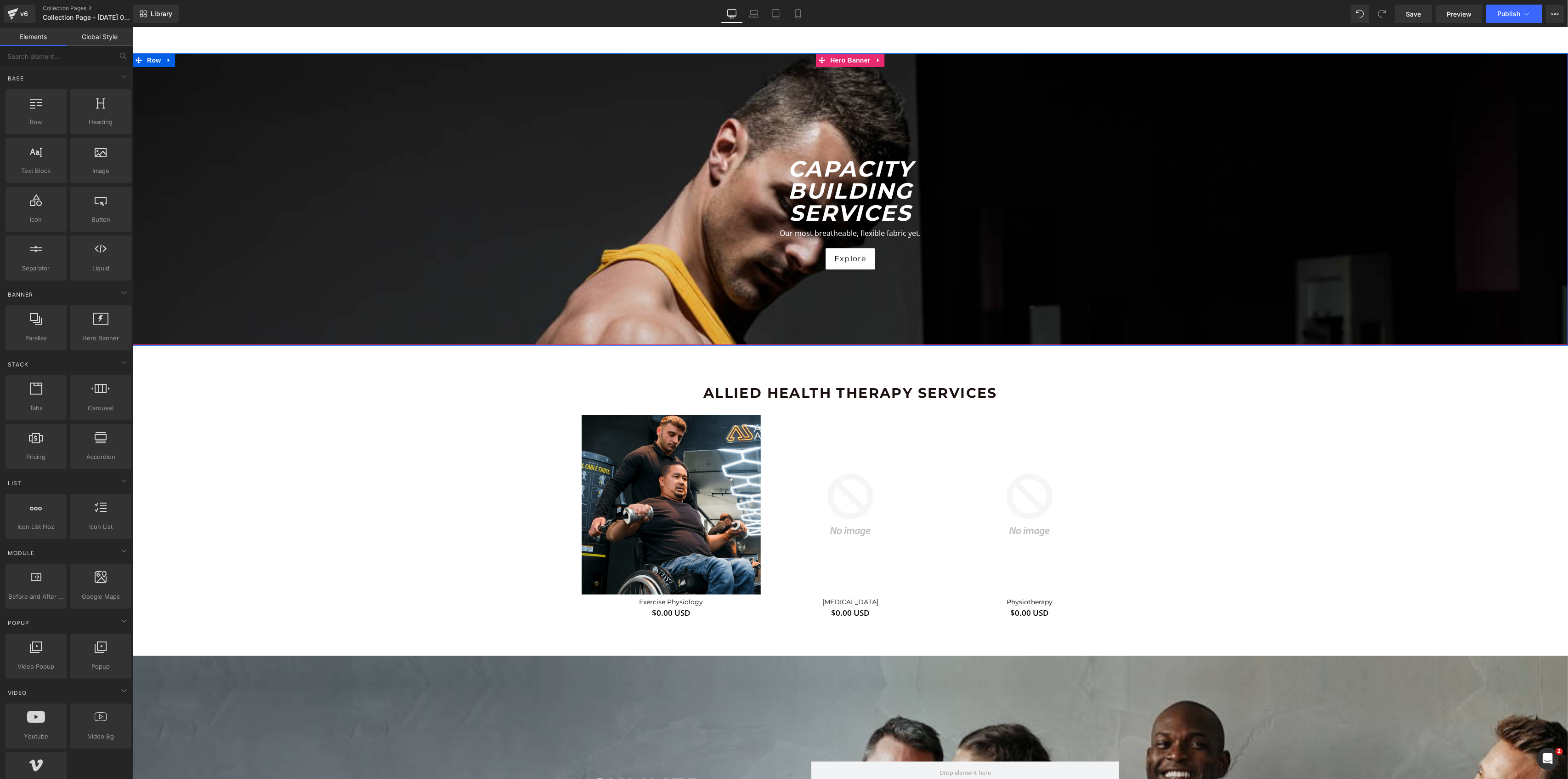
click at [836, 177] on icon "Capacity Building Services" at bounding box center [850, 191] width 125 height 71
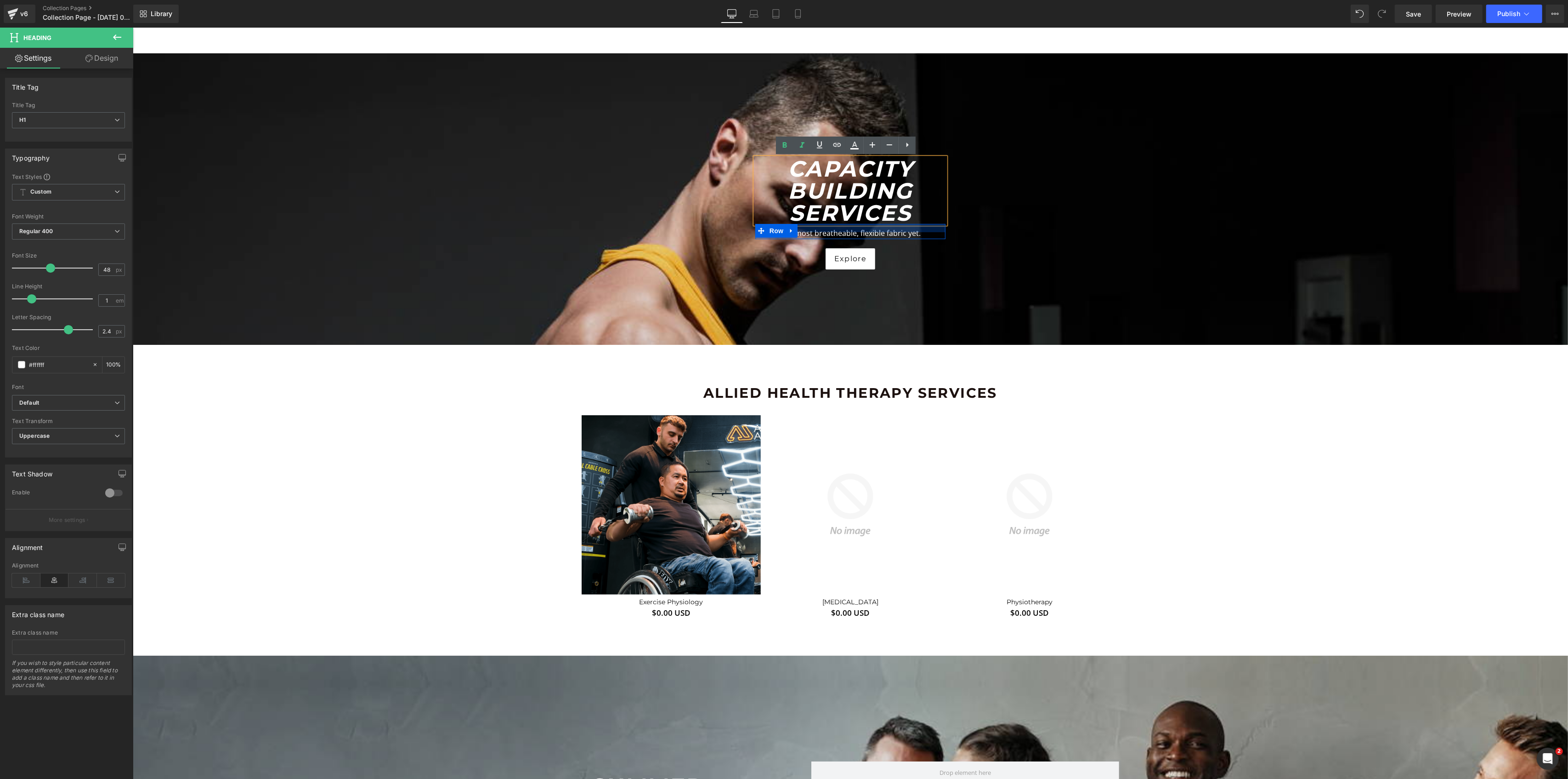
click at [132, 27] on div at bounding box center [132, 27] width 0 height 0
click at [805, 233] on p "Our most breatheable, flexible fabric yet." at bounding box center [850, 233] width 177 height 2
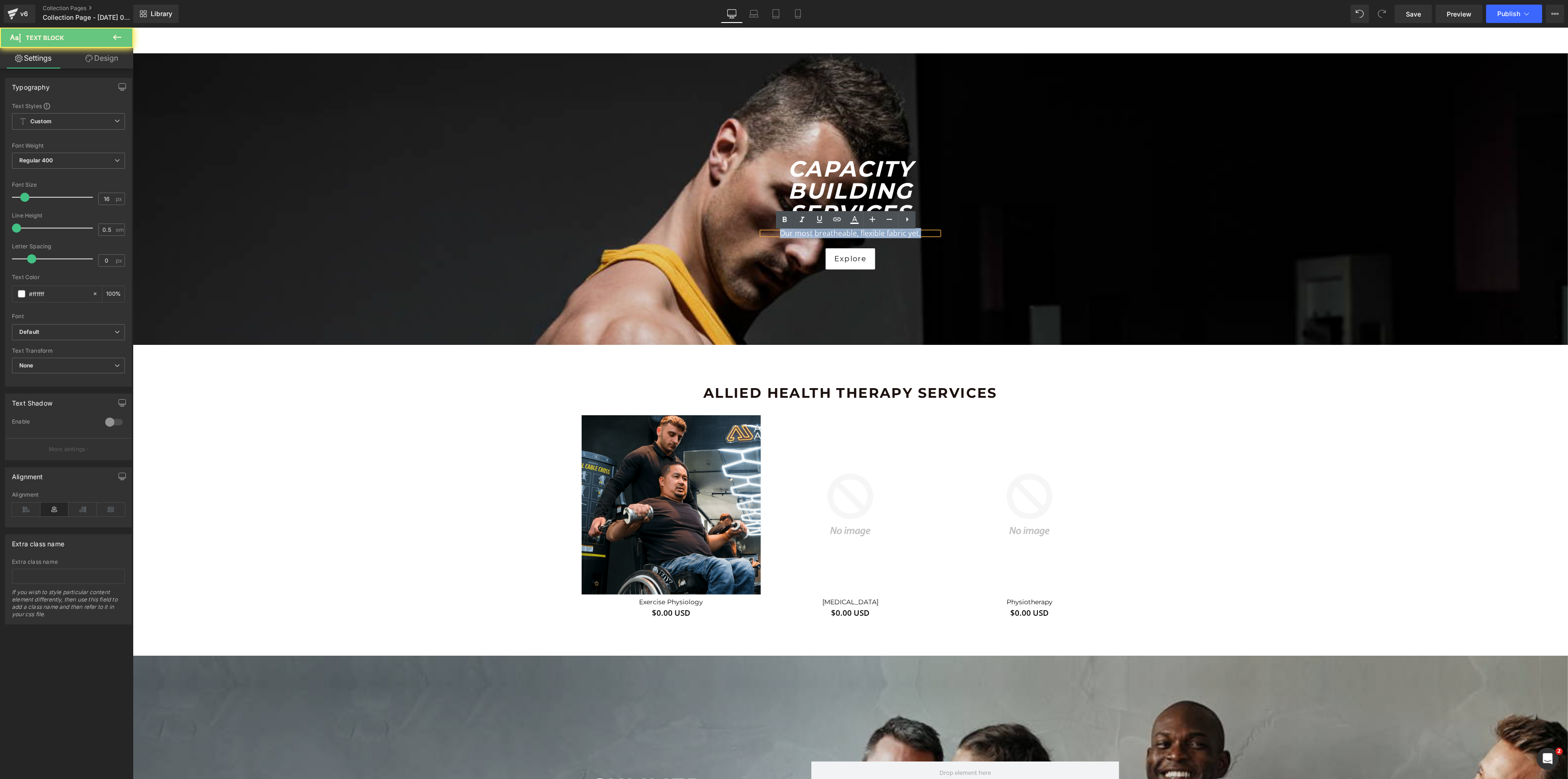
click at [805, 233] on p "Our most breatheable, flexible fabric yet." at bounding box center [850, 233] width 177 height 2
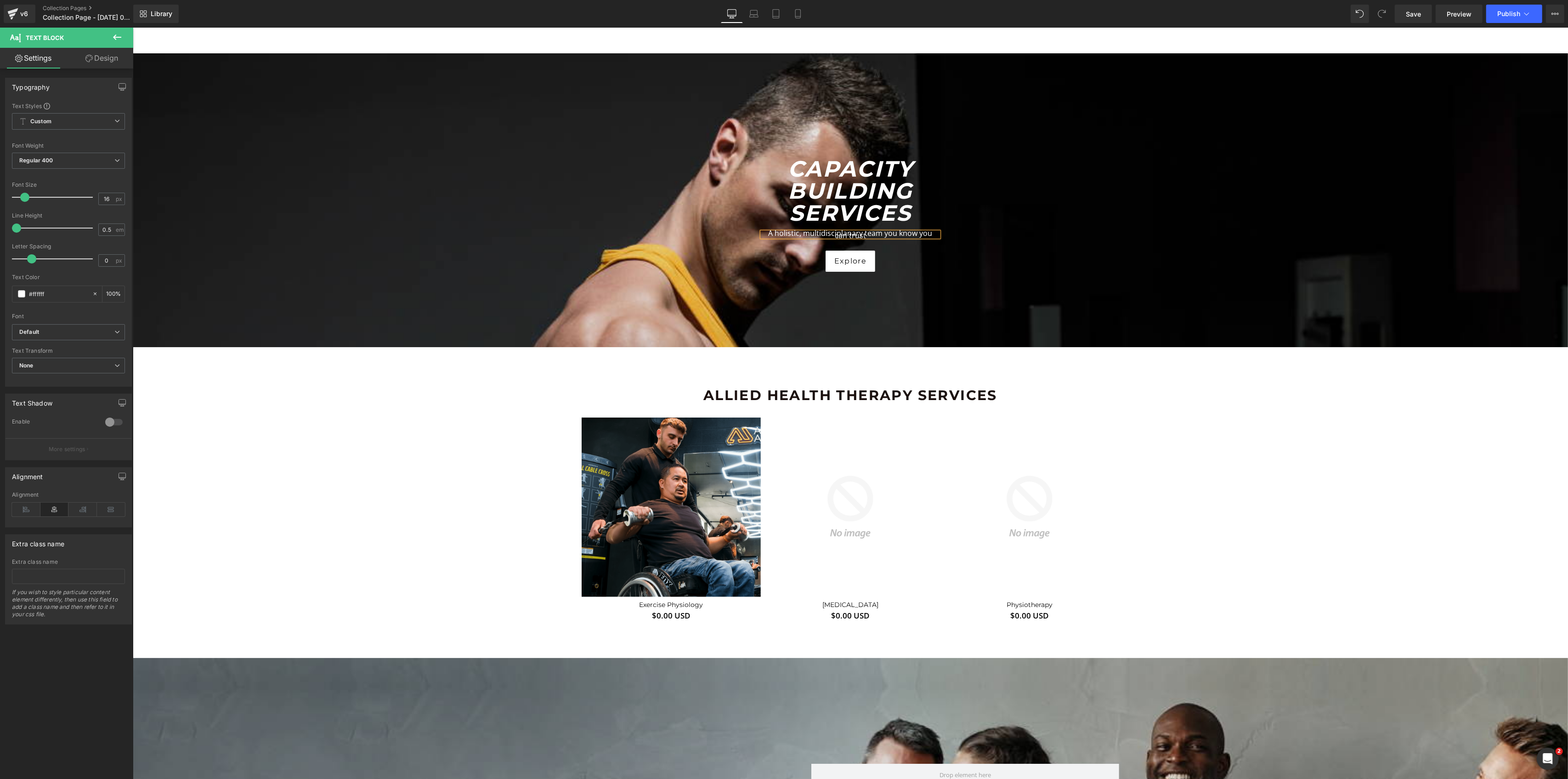
click at [934, 237] on div "A holistic, multidisciplanary team you know you can trust" at bounding box center [850, 234] width 177 height 5
click at [797, 9] on link "Mobile" at bounding box center [798, 14] width 22 height 18
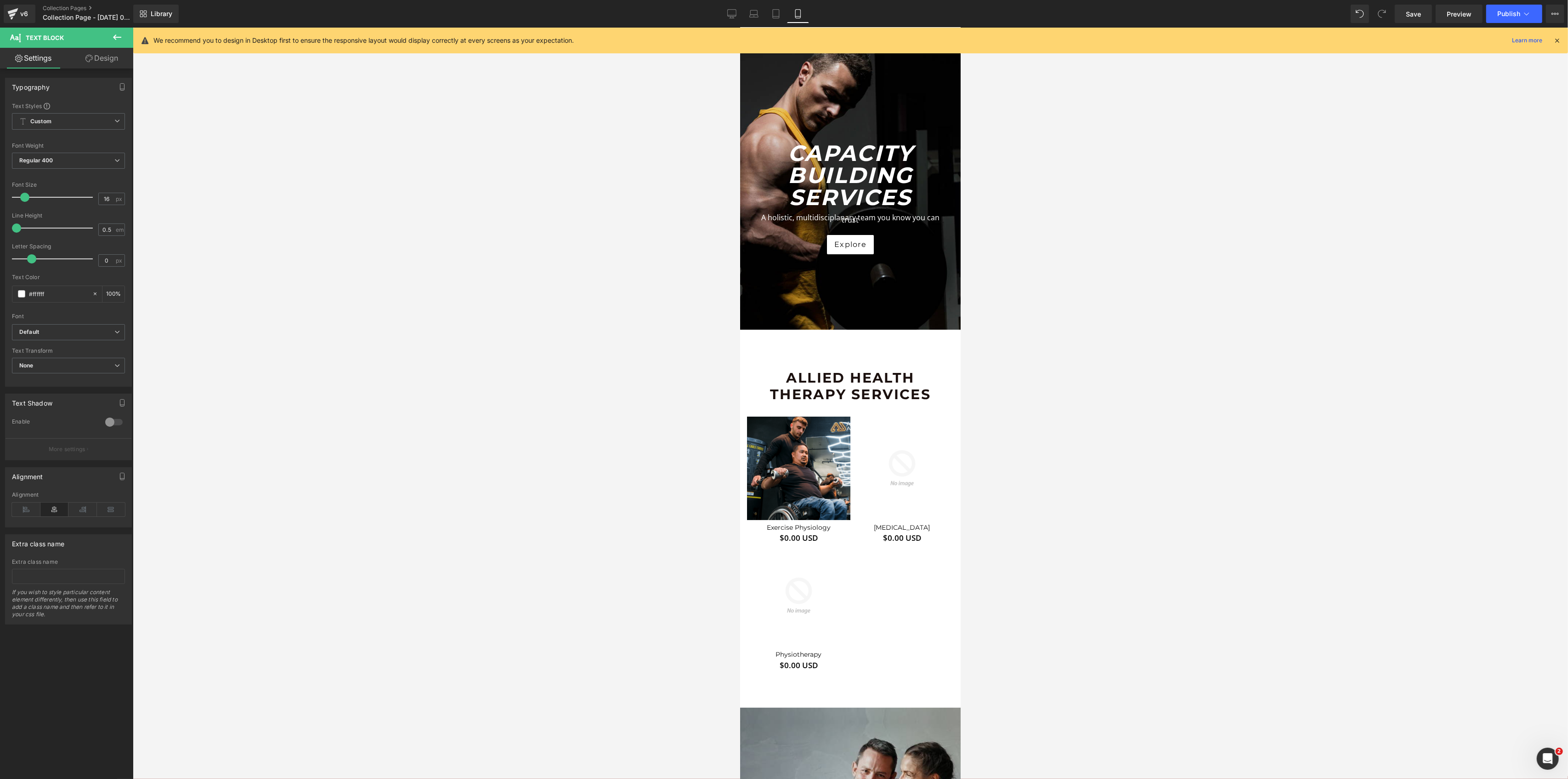
scroll to position [0, 0]
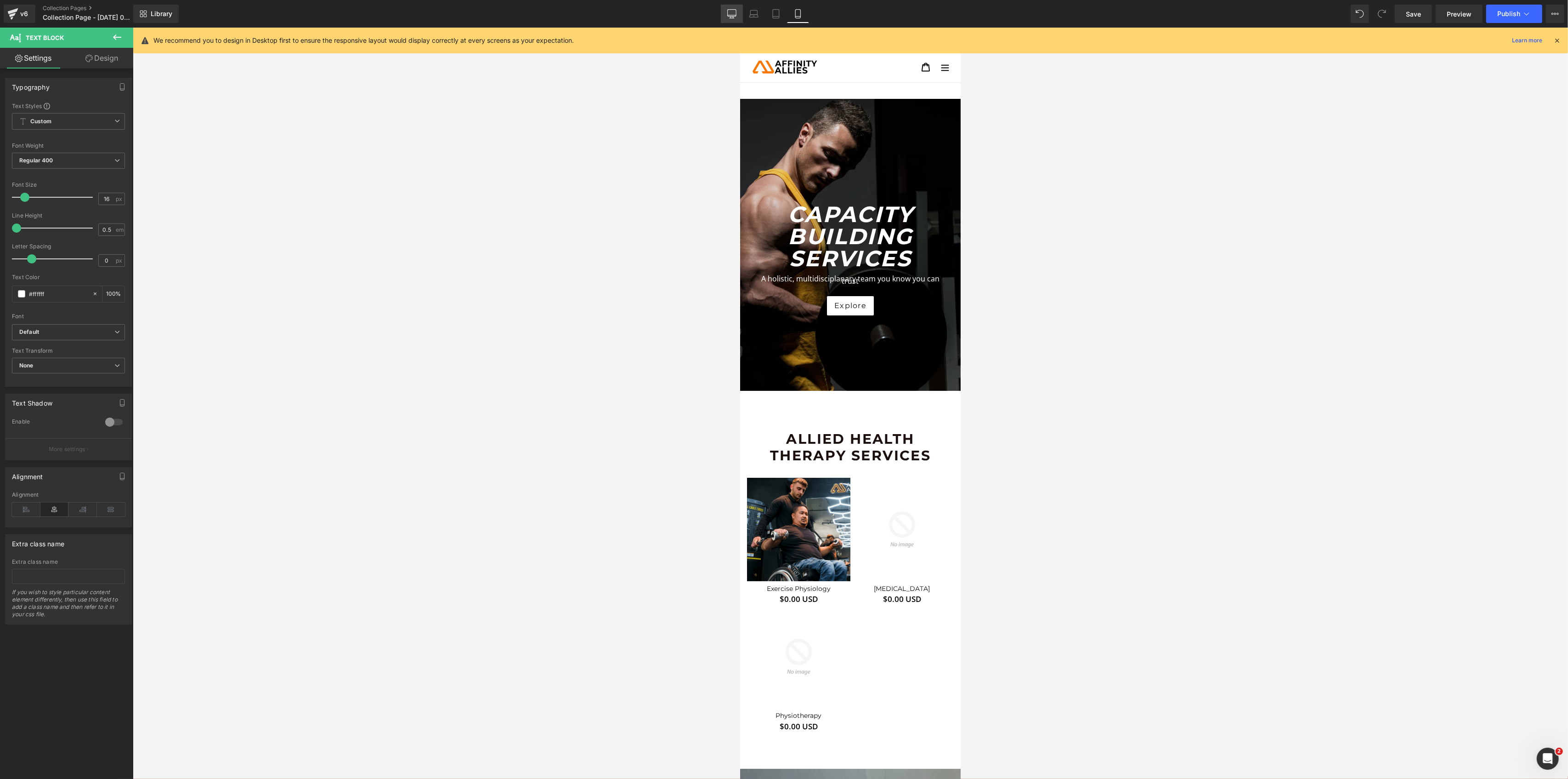
click at [728, 13] on icon at bounding box center [732, 13] width 9 height 9
type input "100"
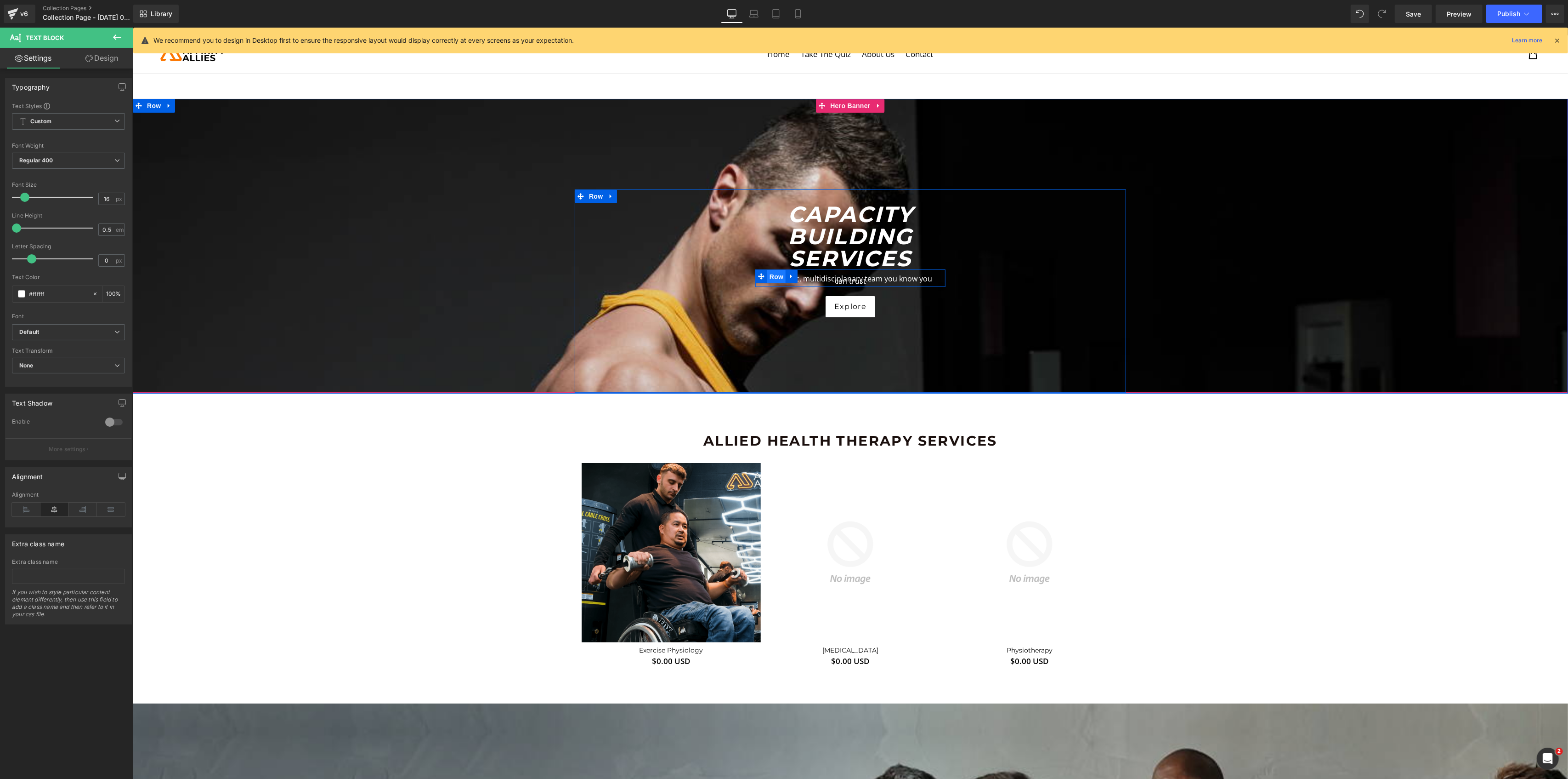
click at [770, 278] on span "Row" at bounding box center [776, 277] width 18 height 14
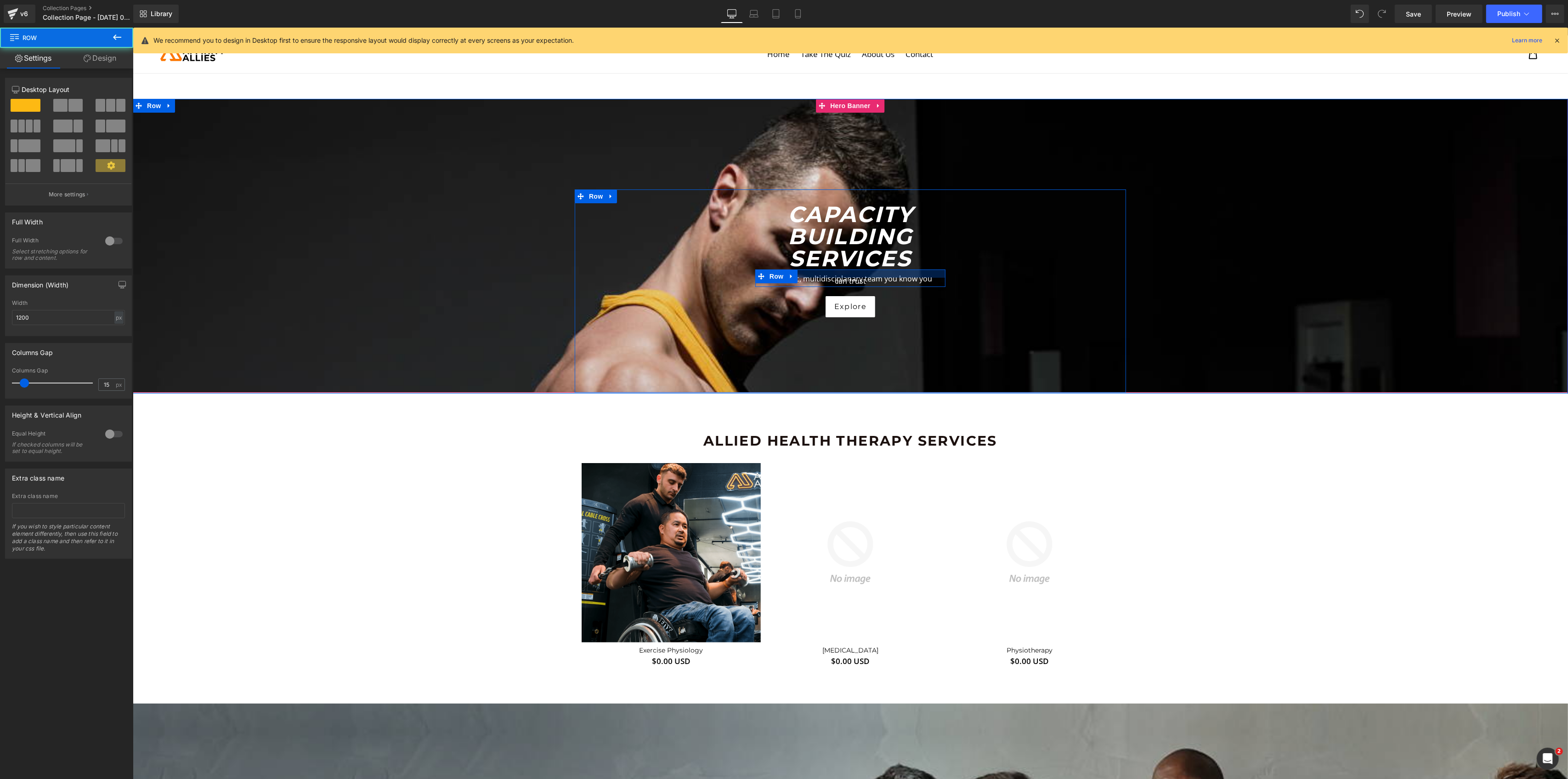
click at [810, 274] on div at bounding box center [850, 273] width 190 height 9
click at [807, 280] on div at bounding box center [850, 281] width 177 height 2
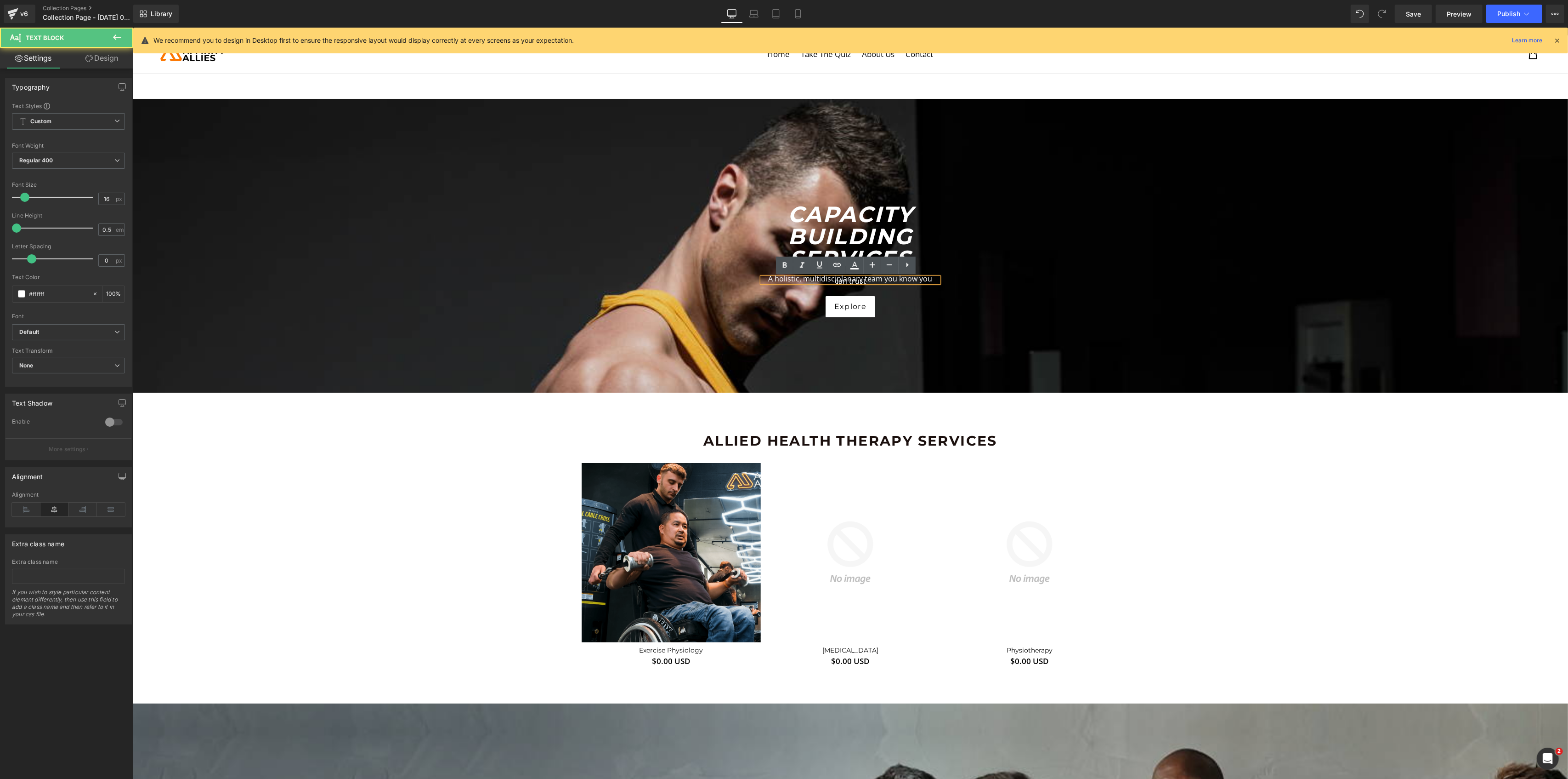
click at [807, 280] on p "A holistic, multidisciplanary team you know you can trust" at bounding box center [850, 280] width 177 height 5
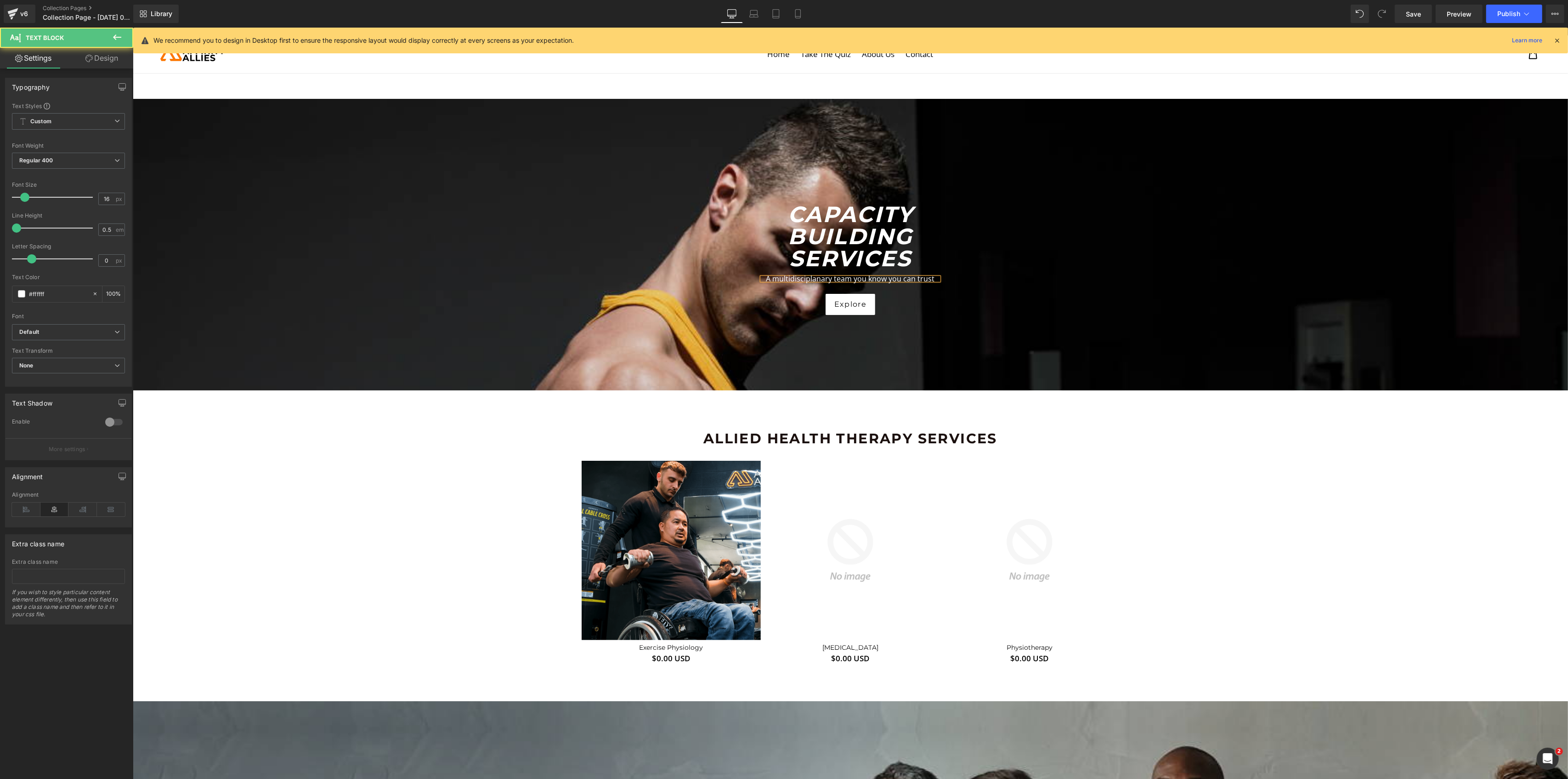
click at [777, 280] on p "A multidisciplanary team you know you can trust" at bounding box center [850, 279] width 177 height 2
click at [803, 280] on p "A multidisciplanary team you know you can trust" at bounding box center [850, 279] width 177 height 2
click at [785, 280] on p "A multidisciplanary team you know you can trust" at bounding box center [850, 279] width 177 height 2
click at [817, 280] on p "A multidisciplanary team you know you can trust" at bounding box center [850, 279] width 177 height 2
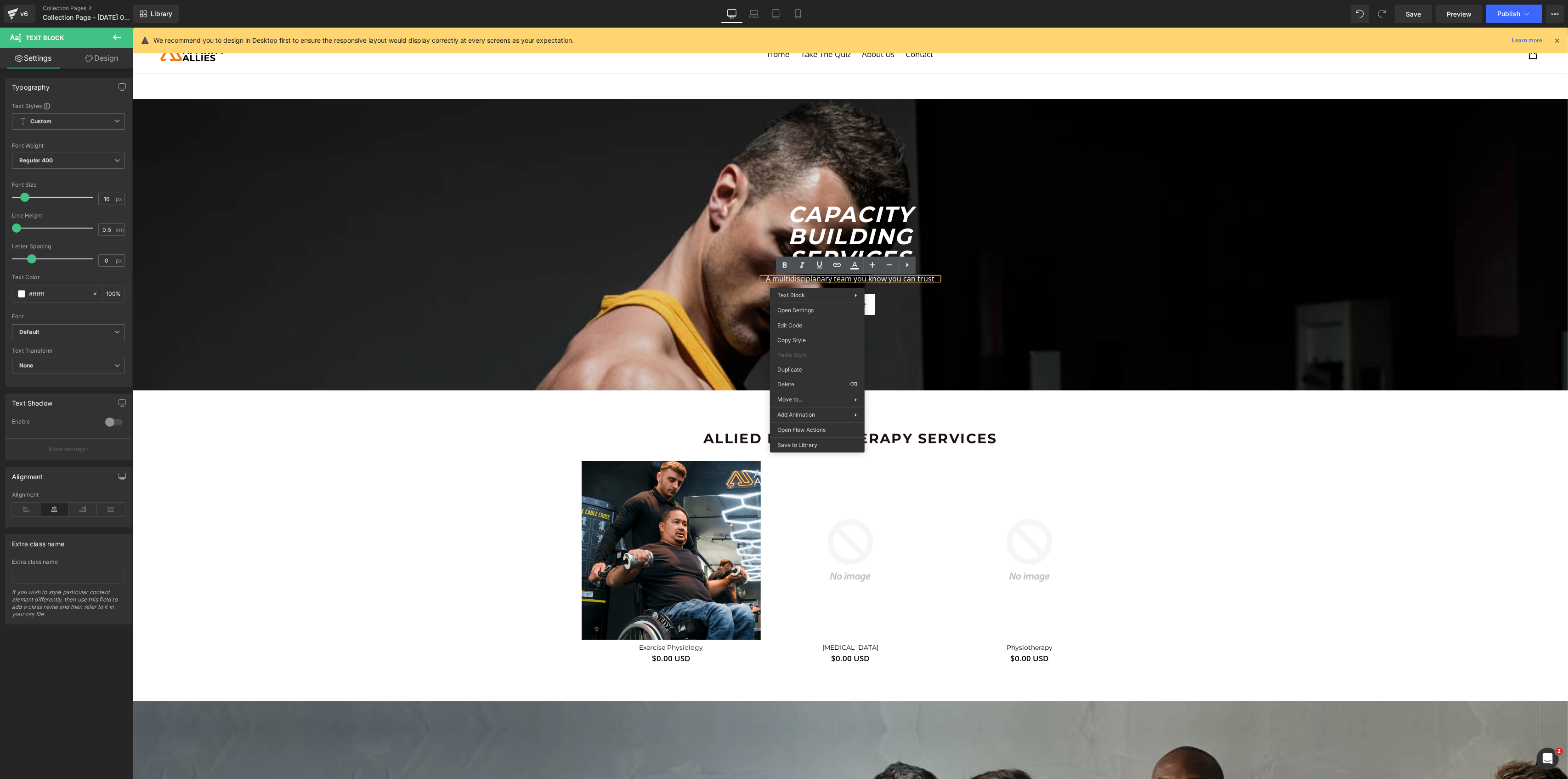
click at [809, 280] on p "A multidisciplanary team you know you can trust" at bounding box center [850, 279] width 177 height 2
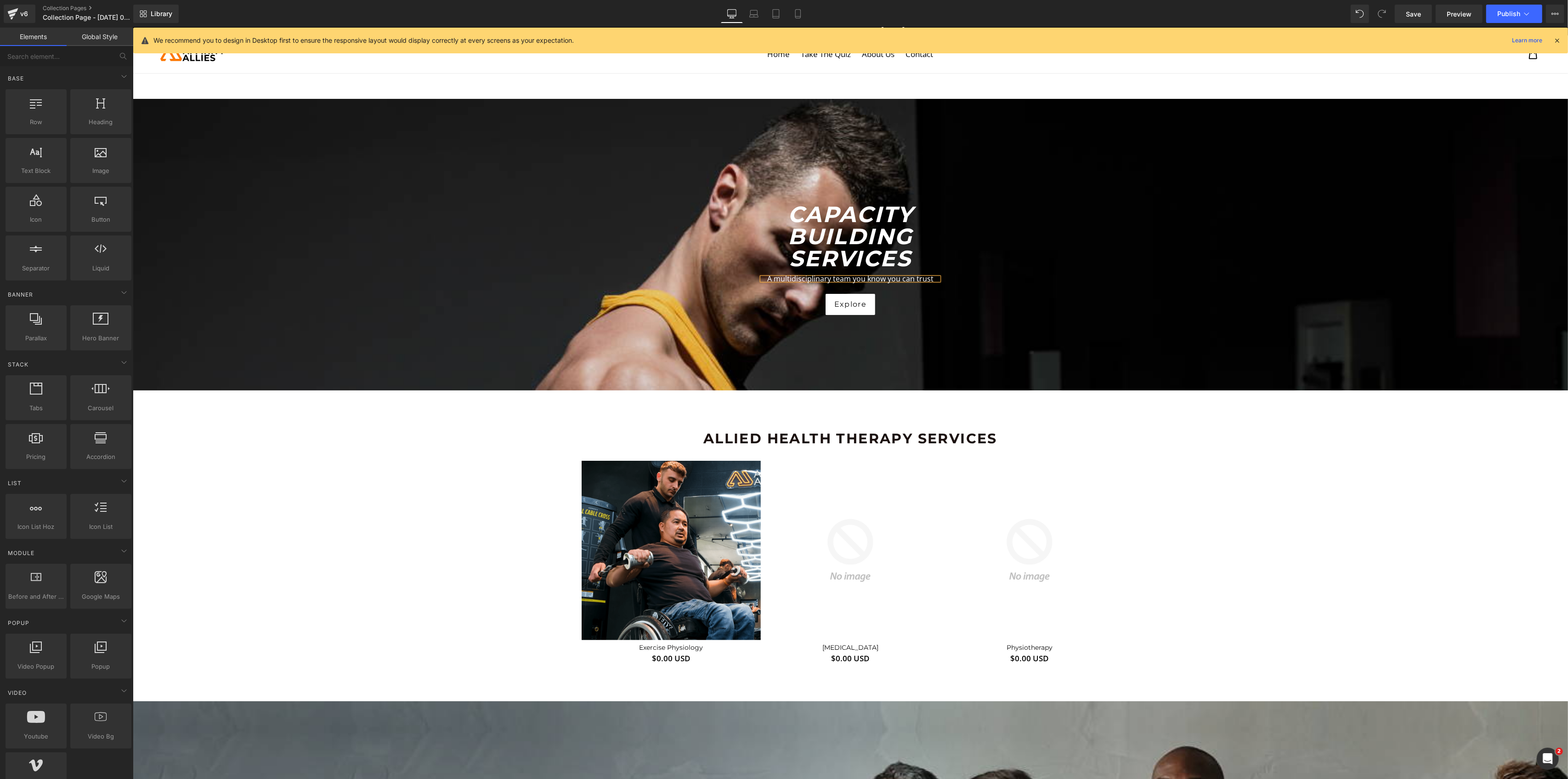
click at [846, 306] on span "Button" at bounding box center [850, 305] width 21 height 11
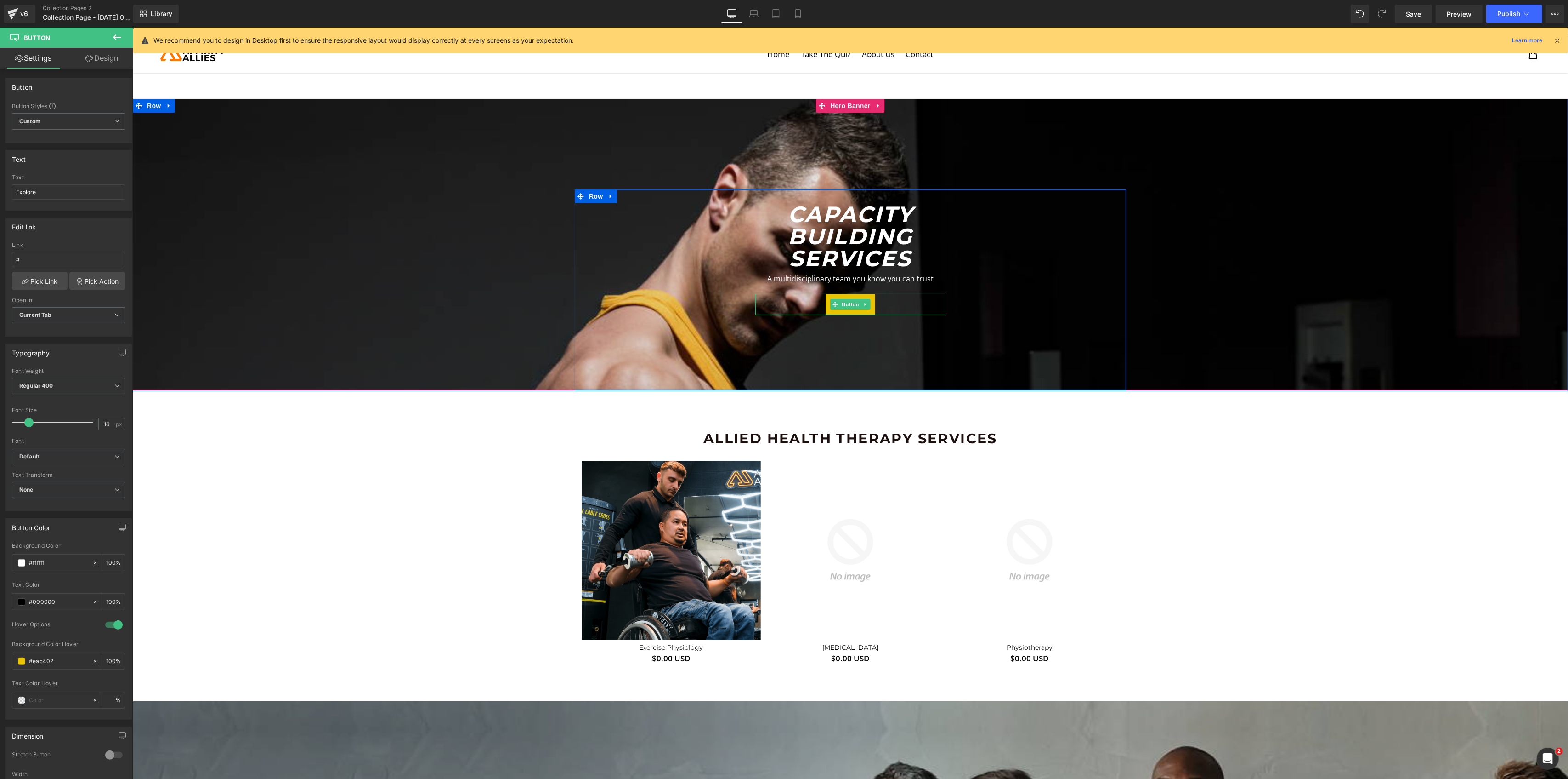
click at [866, 301] on link "Explore" at bounding box center [850, 304] width 50 height 21
click at [889, 308] on div "Explore" at bounding box center [850, 304] width 190 height 21
click at [861, 301] on link at bounding box center [866, 305] width 10 height 11
click at [868, 308] on link at bounding box center [870, 305] width 10 height 11
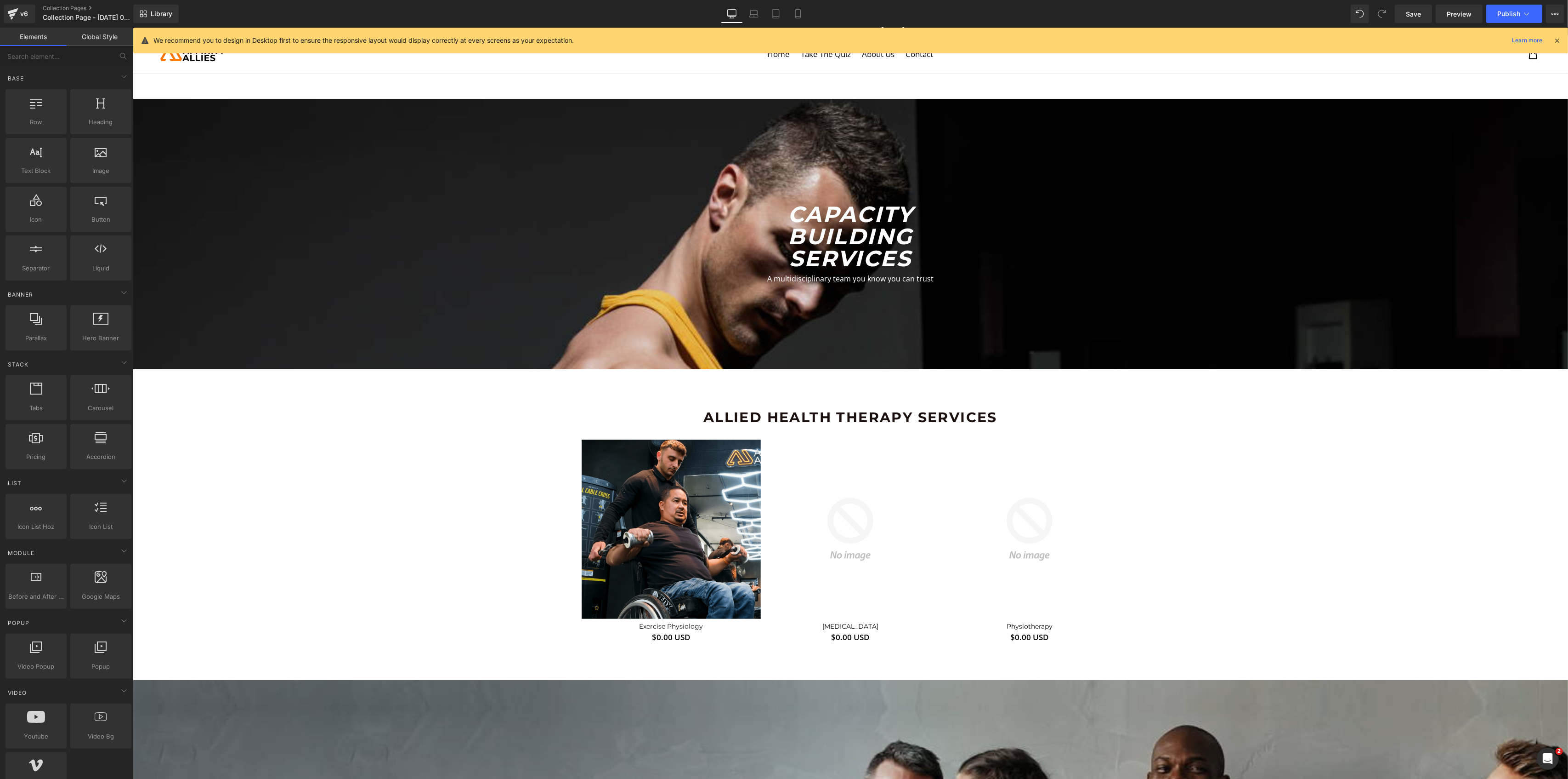
click at [866, 247] on icon "Capacity Building Services" at bounding box center [850, 236] width 125 height 71
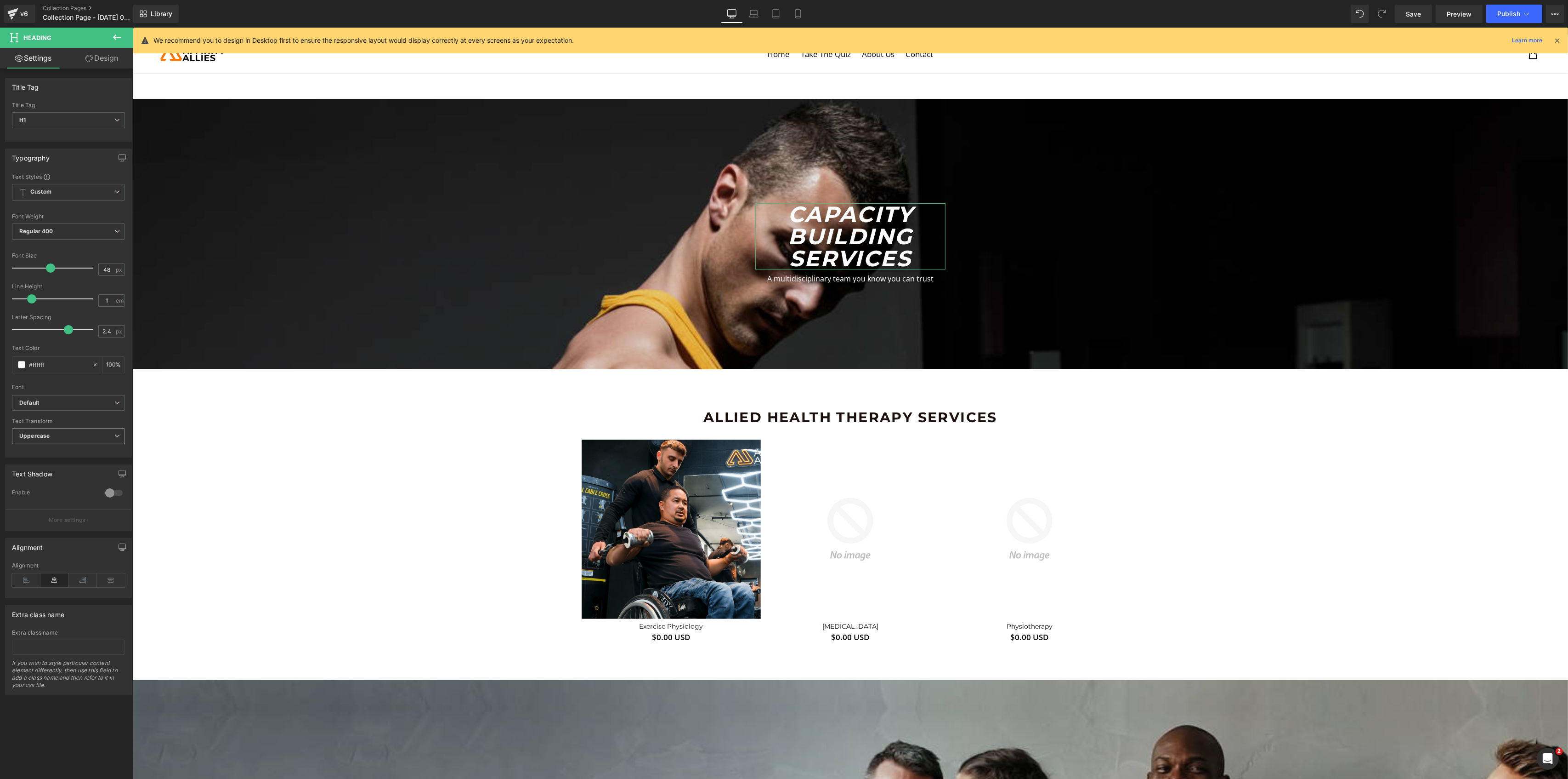
click at [52, 438] on span "Uppercase" at bounding box center [69, 436] width 113 height 16
click at [54, 403] on b "Default" at bounding box center [65, 403] width 91 height 8
click at [49, 437] on p "Montserrat" at bounding box center [45, 434] width 29 height 7
click at [56, 428] on div "Text Transform Uppercase None Uppercase Lowercase Capitalize" at bounding box center [69, 436] width 113 height 37
click at [76, 233] on span "Regular 400" at bounding box center [69, 231] width 113 height 16
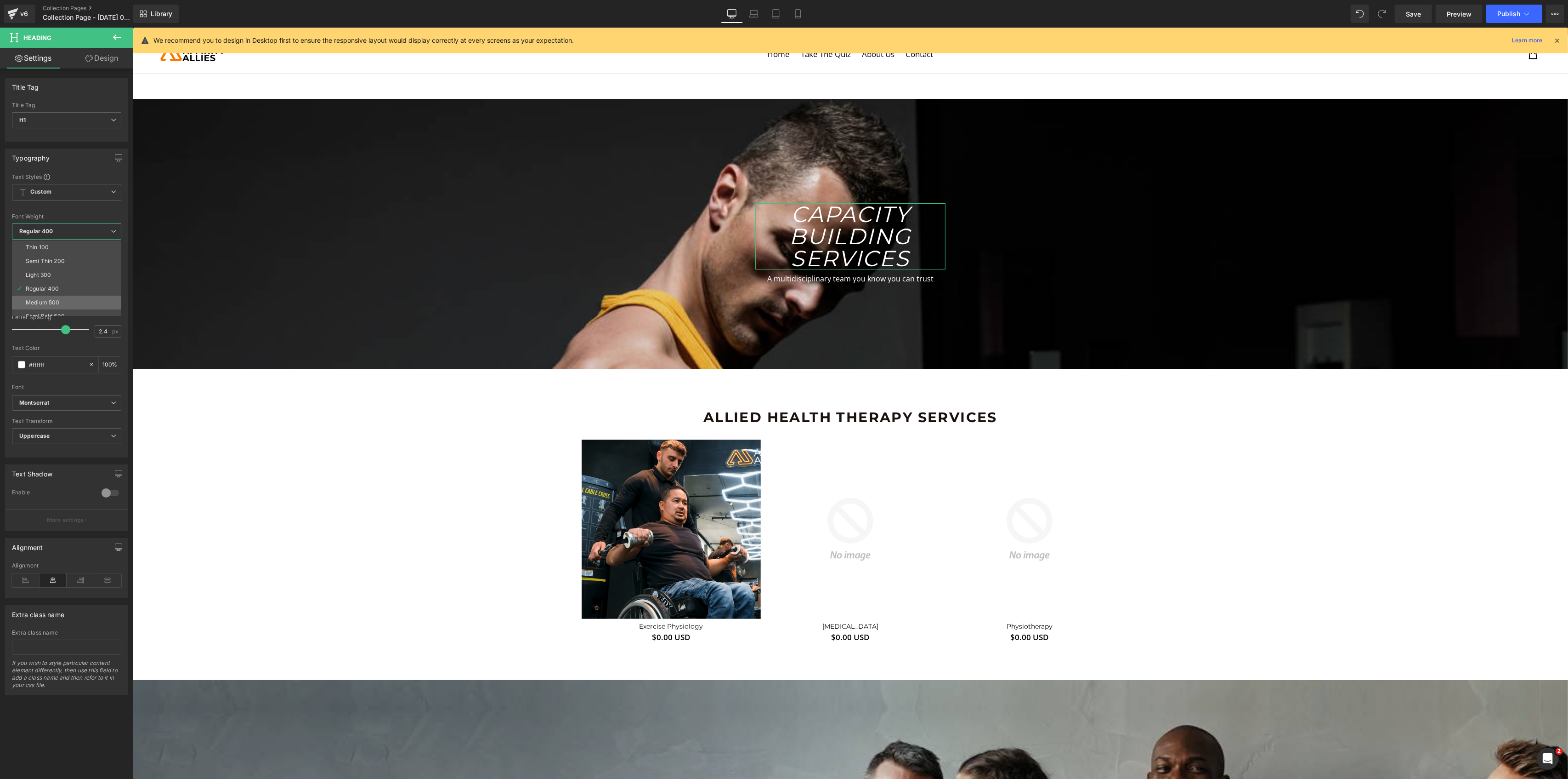
scroll to position [61, 0]
click at [46, 294] on div "Bold 700" at bounding box center [37, 297] width 24 height 7
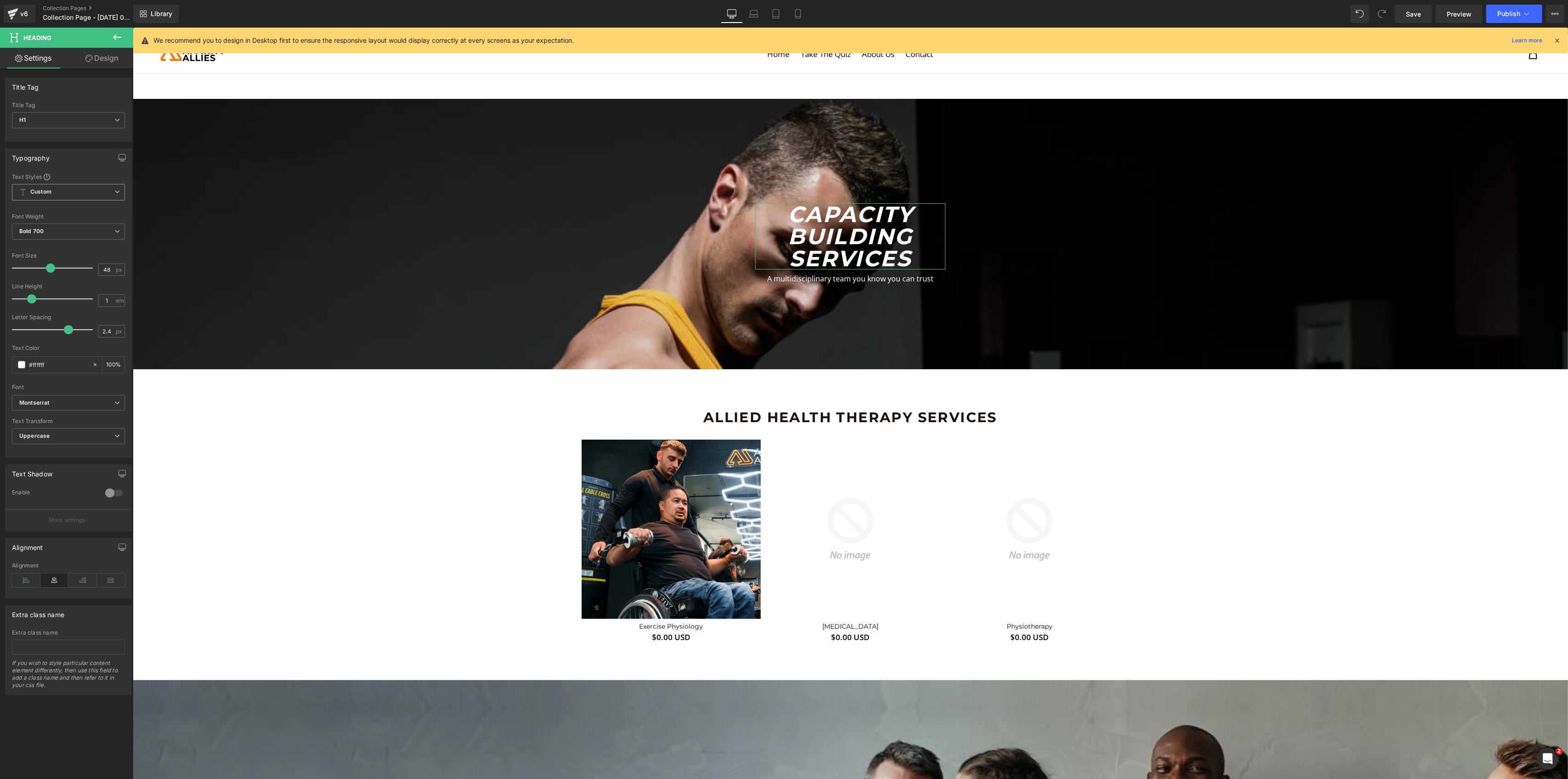
click at [39, 197] on span "Custom Setup Global Style" at bounding box center [69, 192] width 113 height 16
click at [47, 192] on b "Custom" at bounding box center [41, 192] width 21 height 8
click at [793, 278] on div at bounding box center [850, 279] width 177 height 2
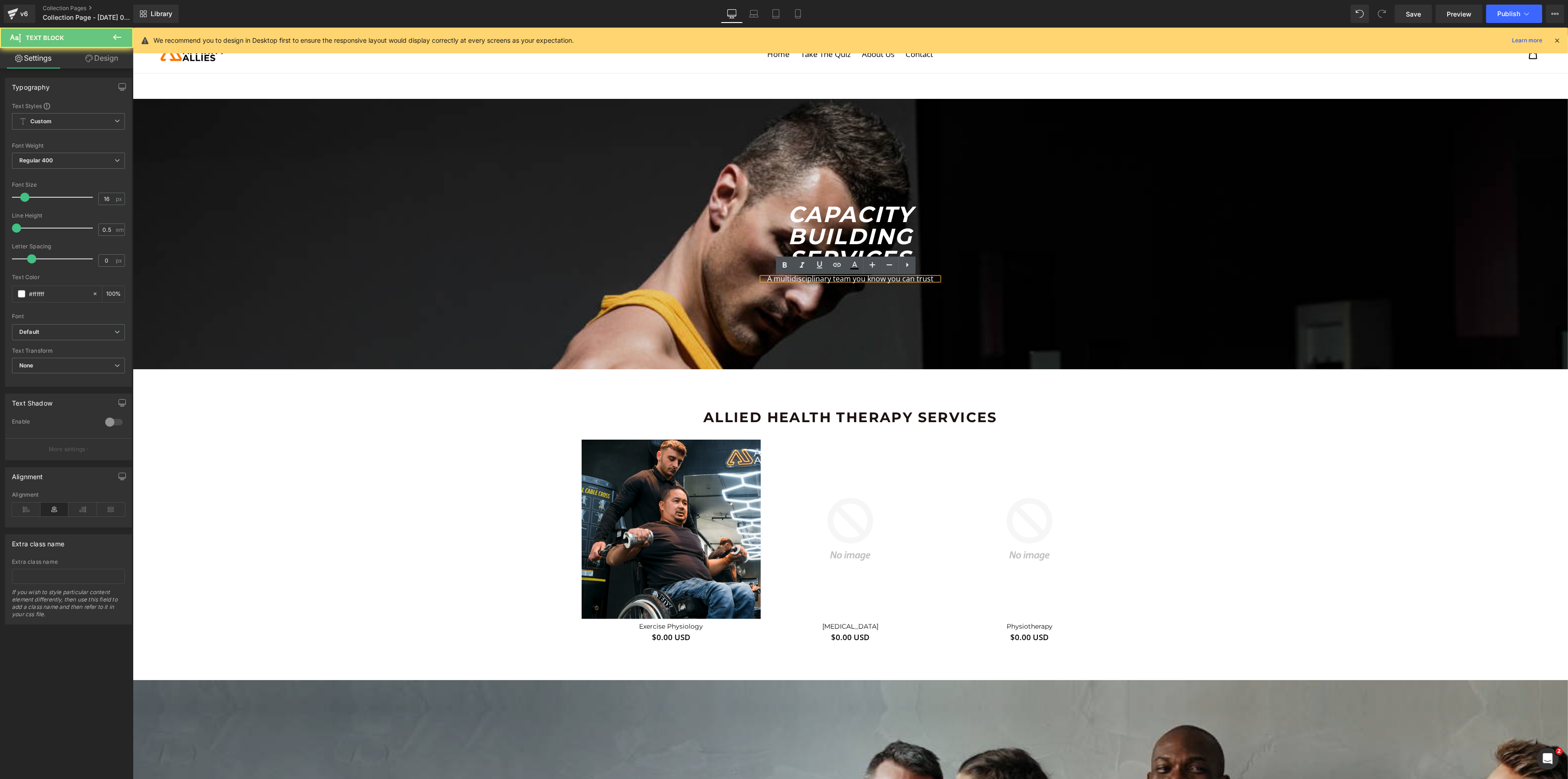
click at [797, 280] on p "A multidisciplinary team you know you can trust" at bounding box center [850, 279] width 177 height 2
click at [105, 199] on input "16" at bounding box center [107, 199] width 16 height 12
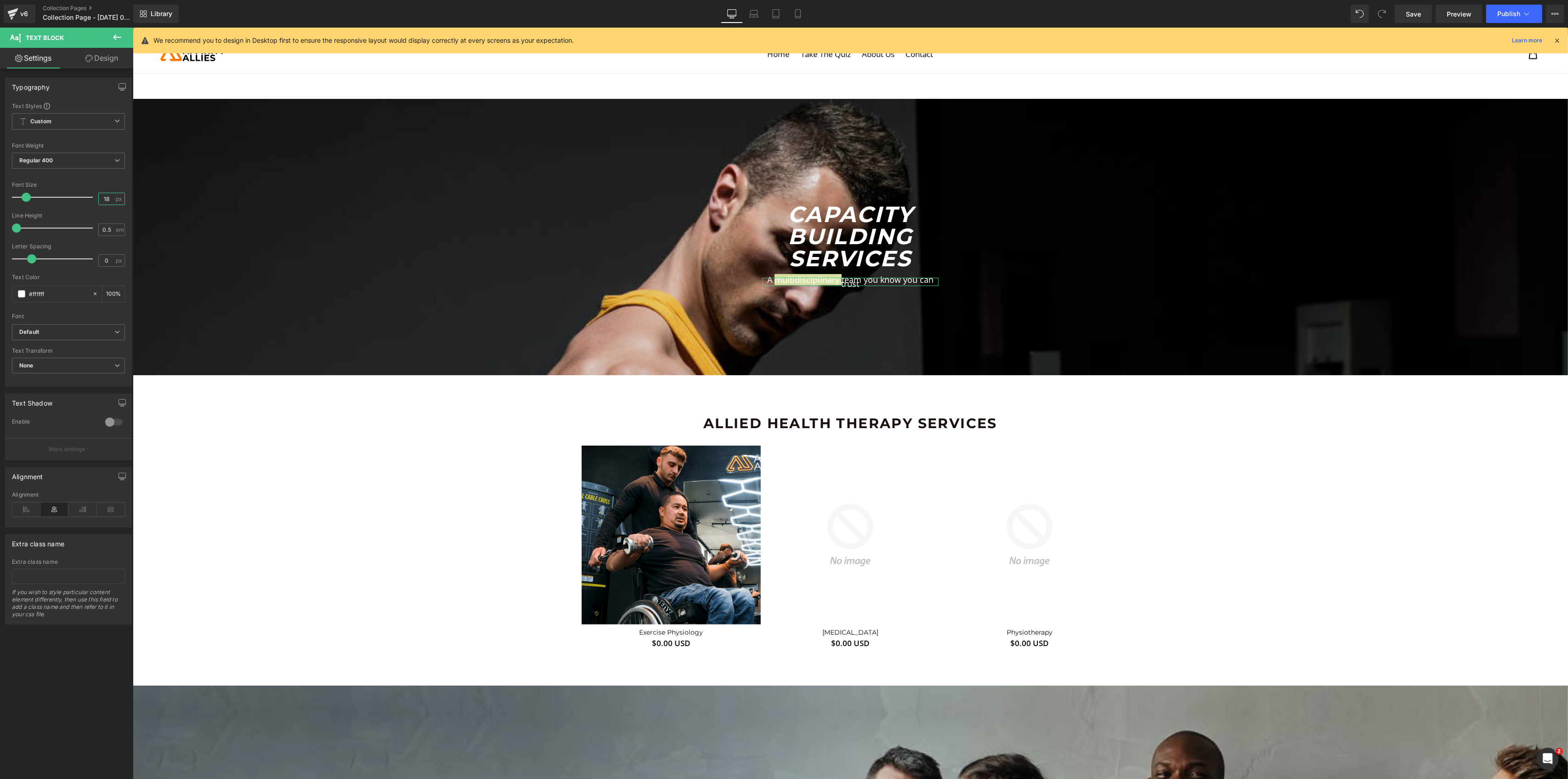
type input "17"
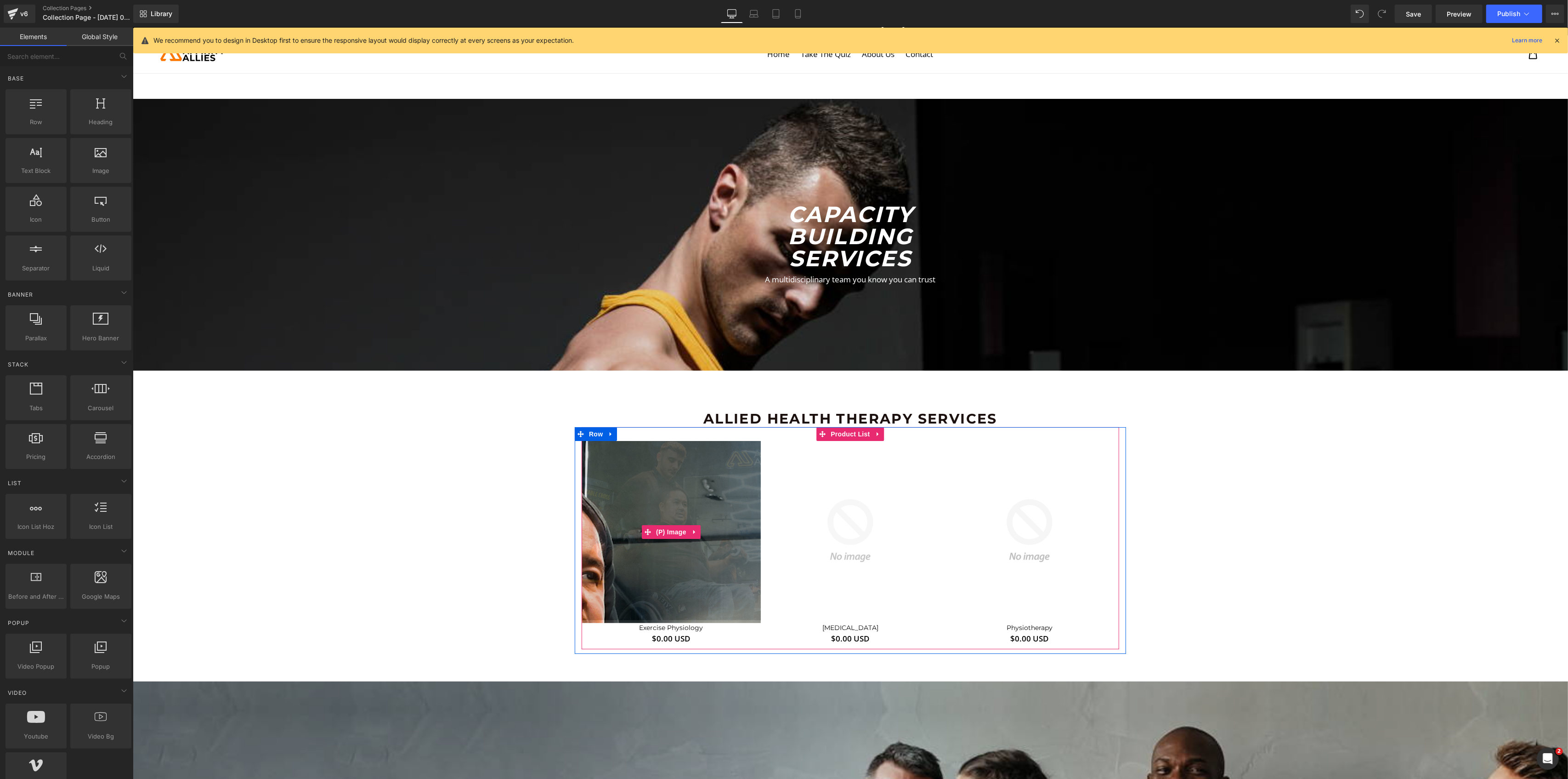
click at [702, 489] on img at bounding box center [519, 711] width 937 height 938
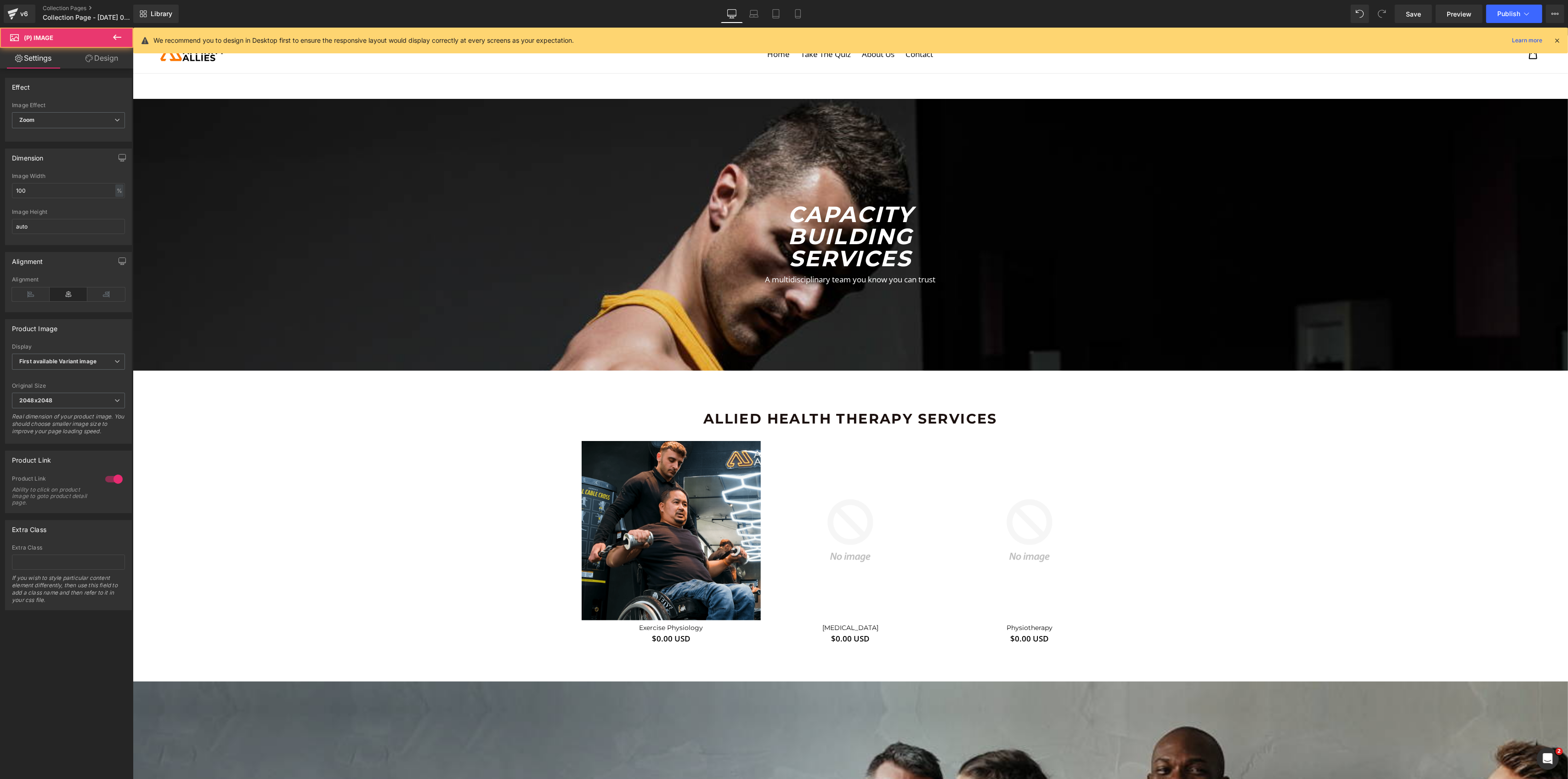
drag, startPoint x: 104, startPoint y: 56, endPoint x: 39, endPoint y: 198, distance: 156.2
click at [104, 56] on link "Design" at bounding box center [101, 58] width 66 height 21
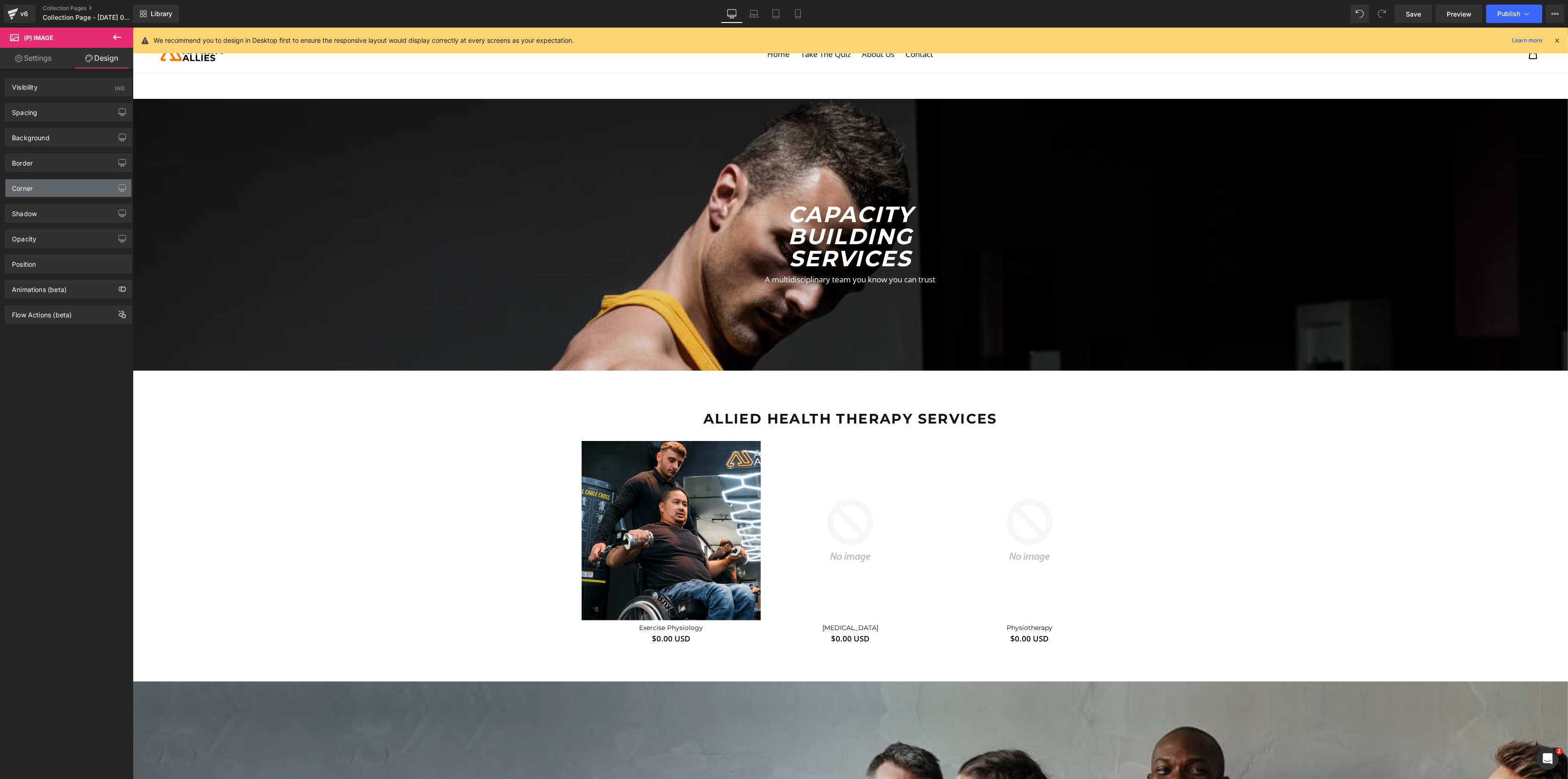
click at [41, 189] on div "Corner" at bounding box center [68, 188] width 126 height 18
click at [29, 267] on input "0" at bounding box center [26, 265] width 27 height 15
type input "5"
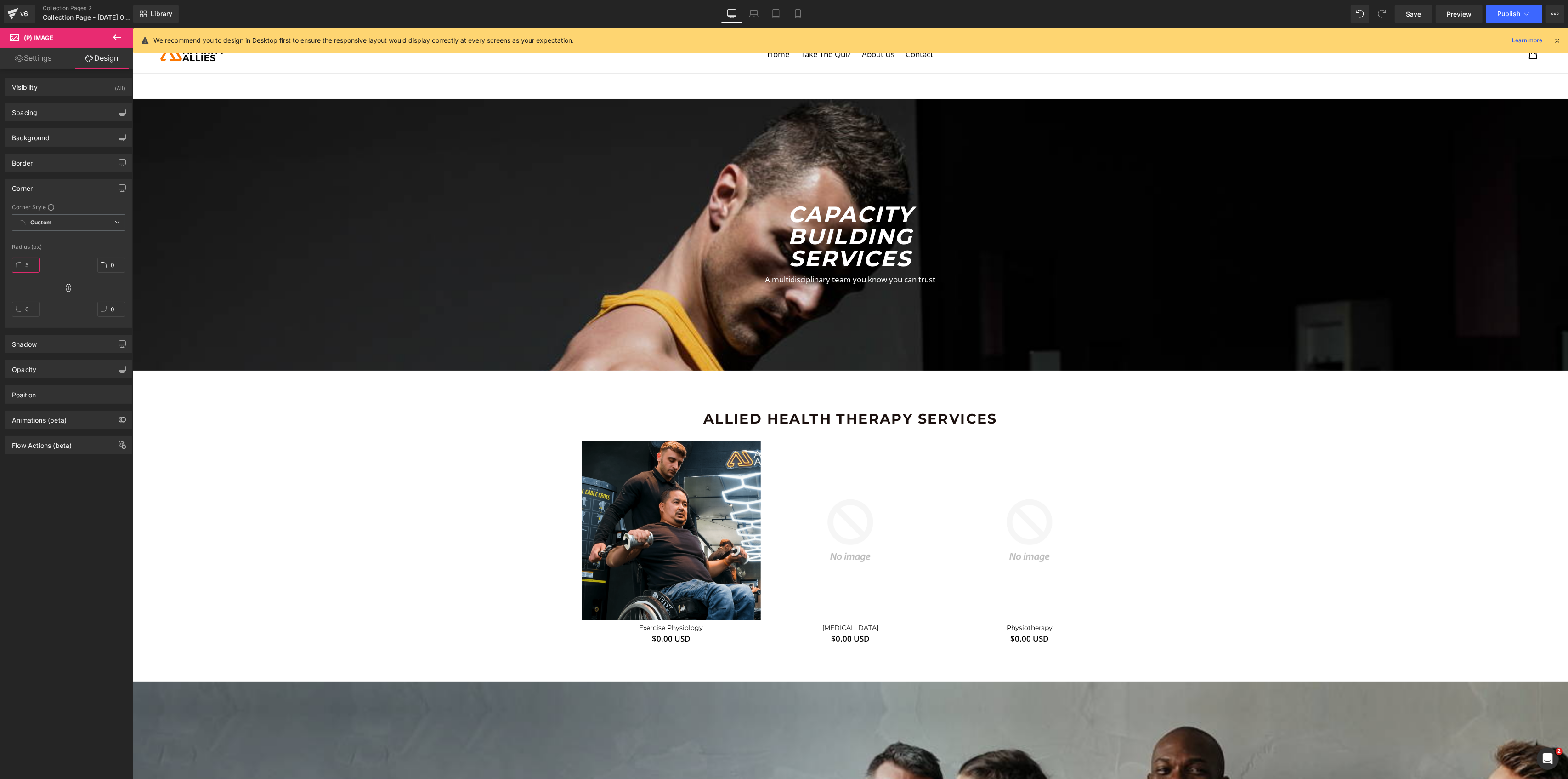
type input "5"
click at [911, 500] on img at bounding box center [573, 666] width 941 height 942
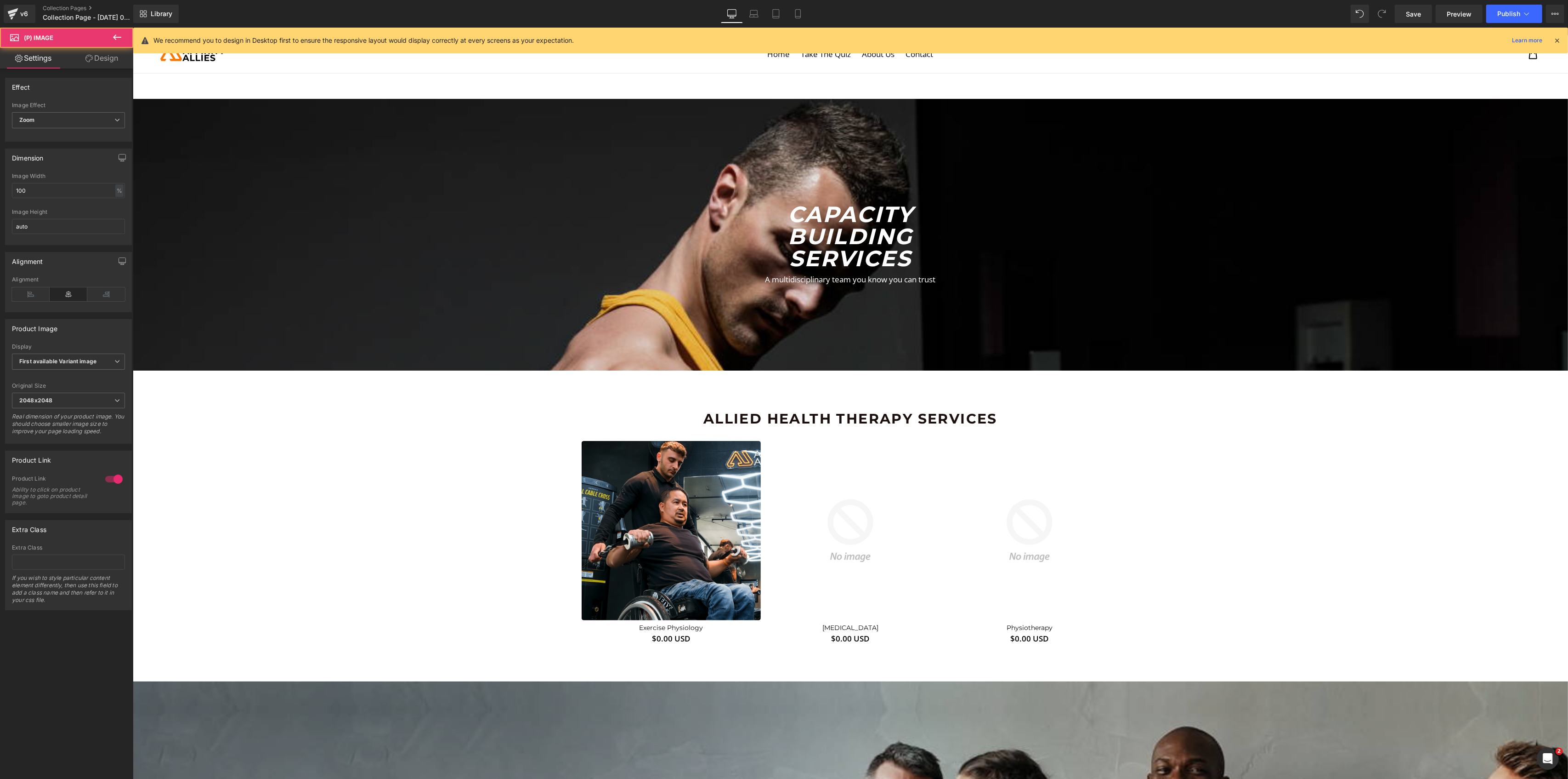
click at [96, 63] on link "Design" at bounding box center [101, 58] width 66 height 21
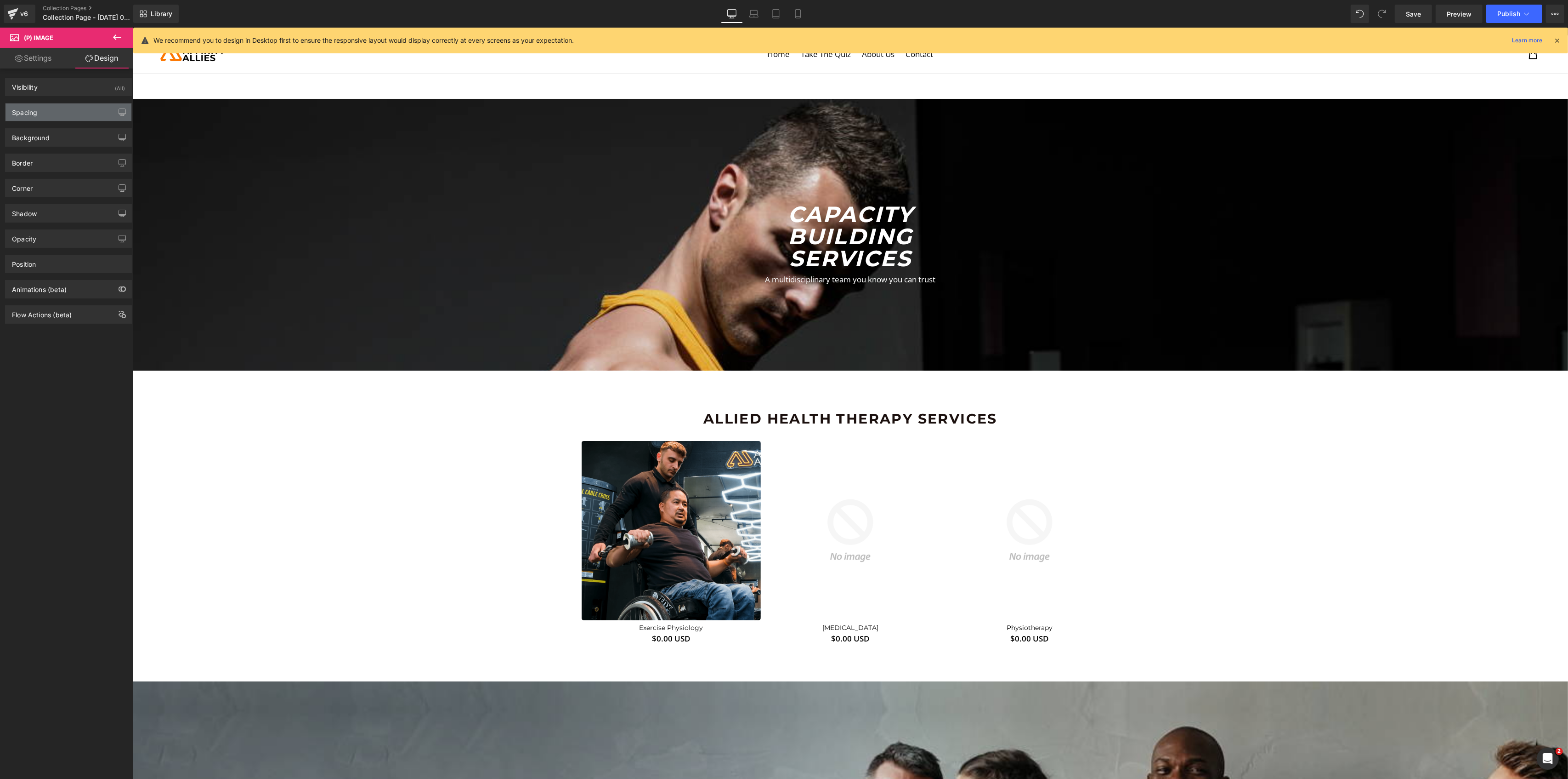
click at [55, 116] on div "Spacing" at bounding box center [68, 112] width 126 height 18
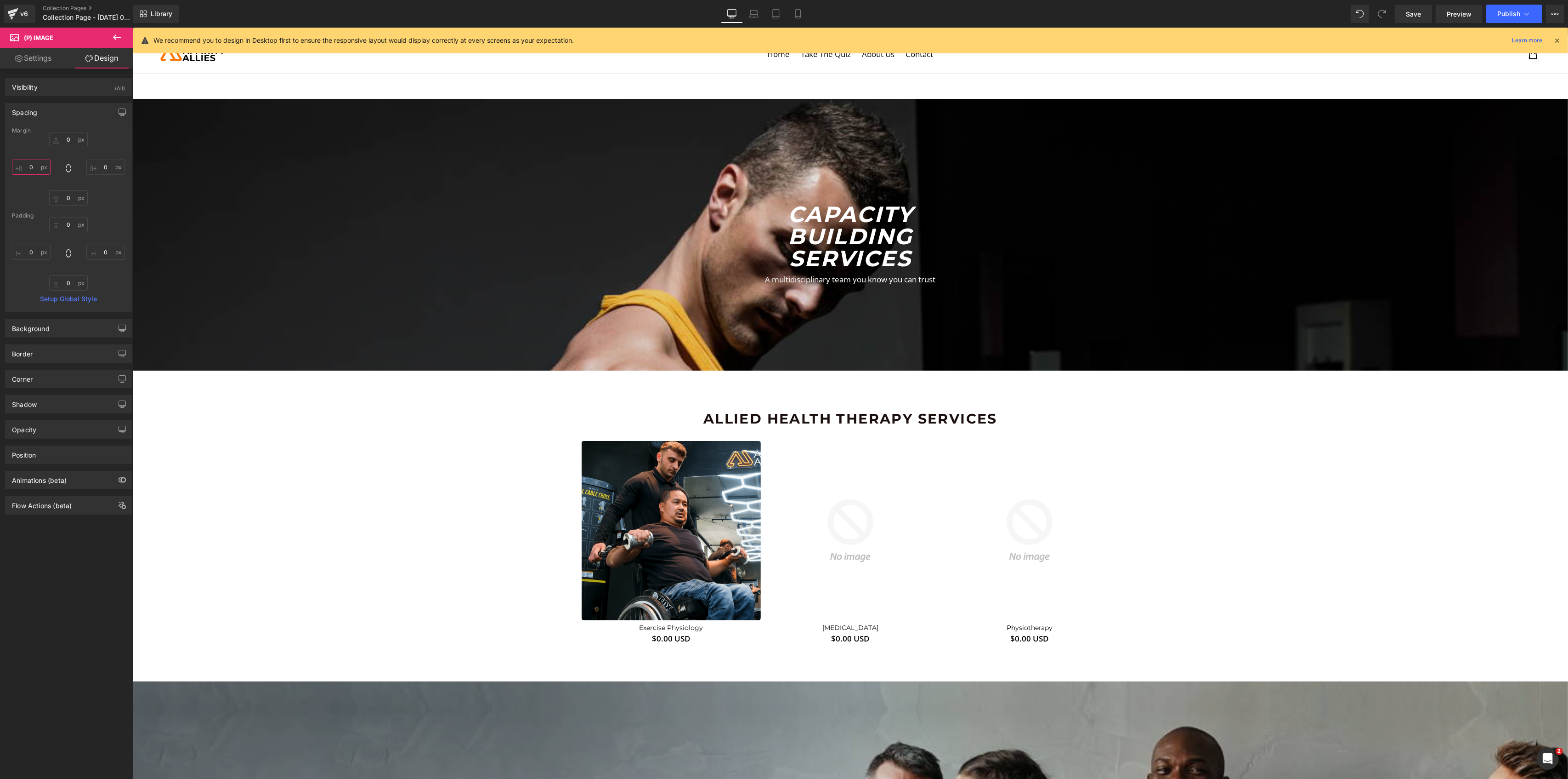
click at [30, 174] on input "0" at bounding box center [31, 167] width 38 height 15
type input "5"
click at [35, 112] on div "Spacing" at bounding box center [25, 110] width 26 height 13
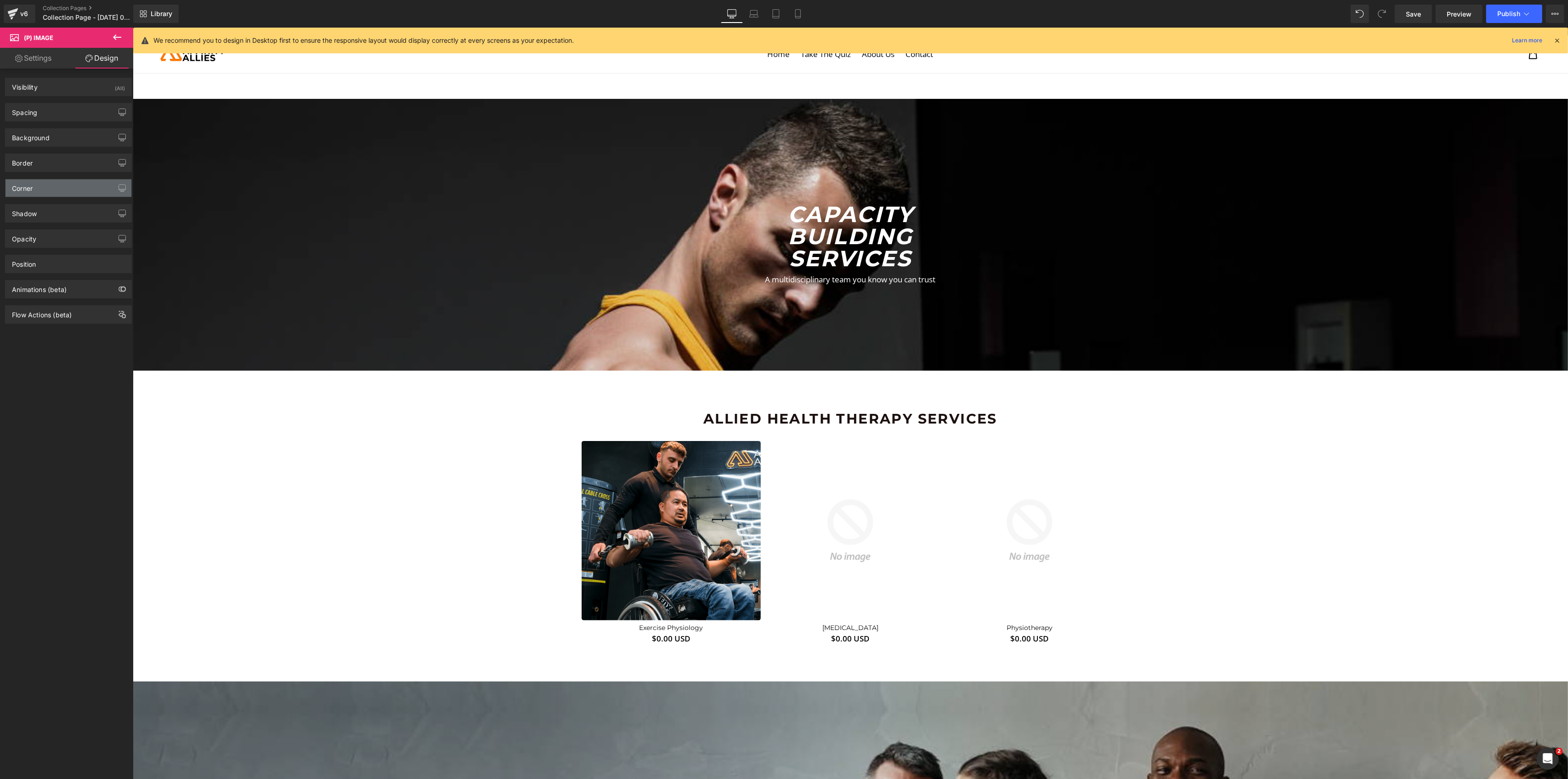
click at [37, 195] on div "Corner" at bounding box center [68, 188] width 126 height 18
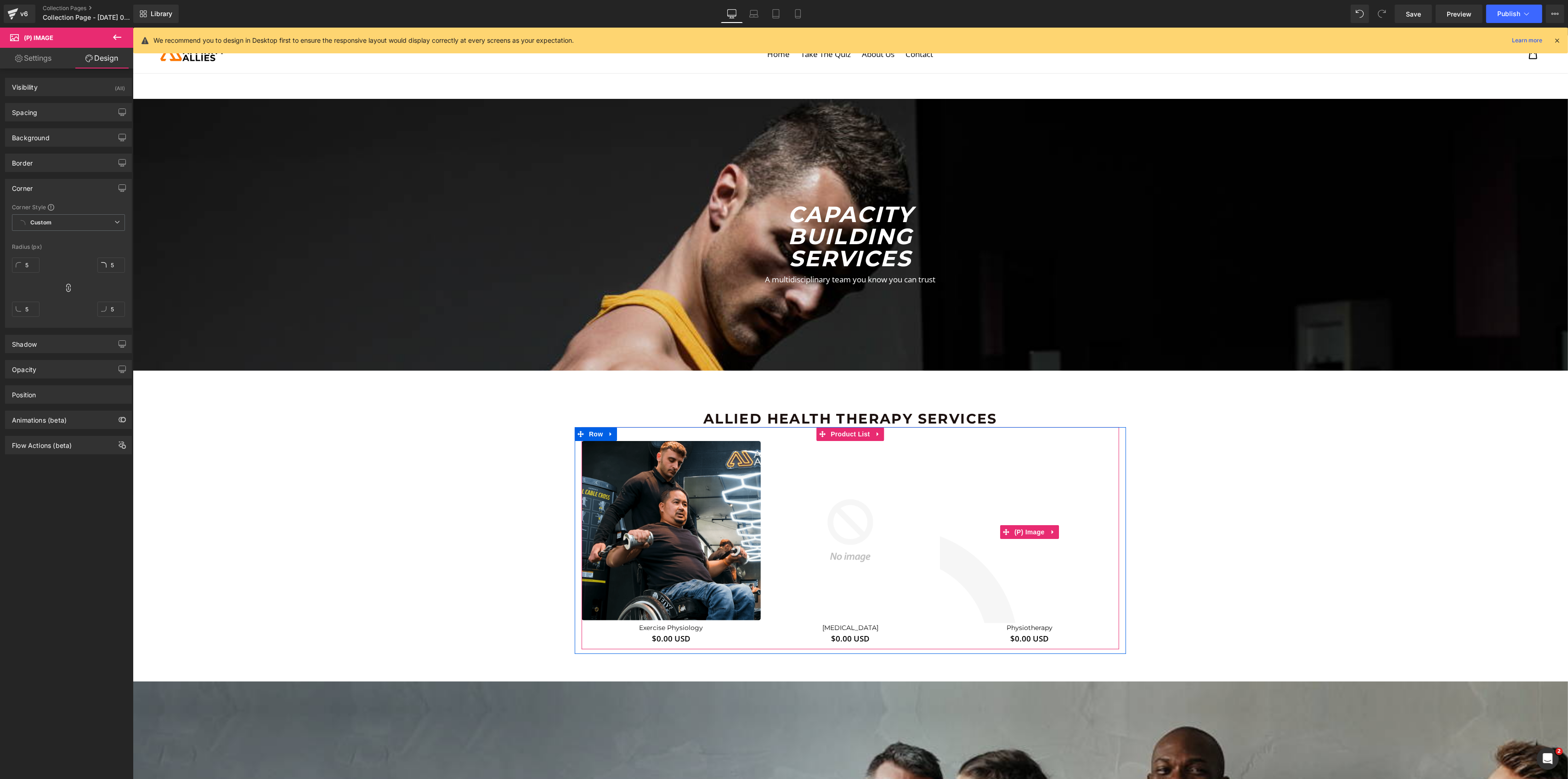
click at [1055, 493] on img at bounding box center [898, 693] width 941 height 942
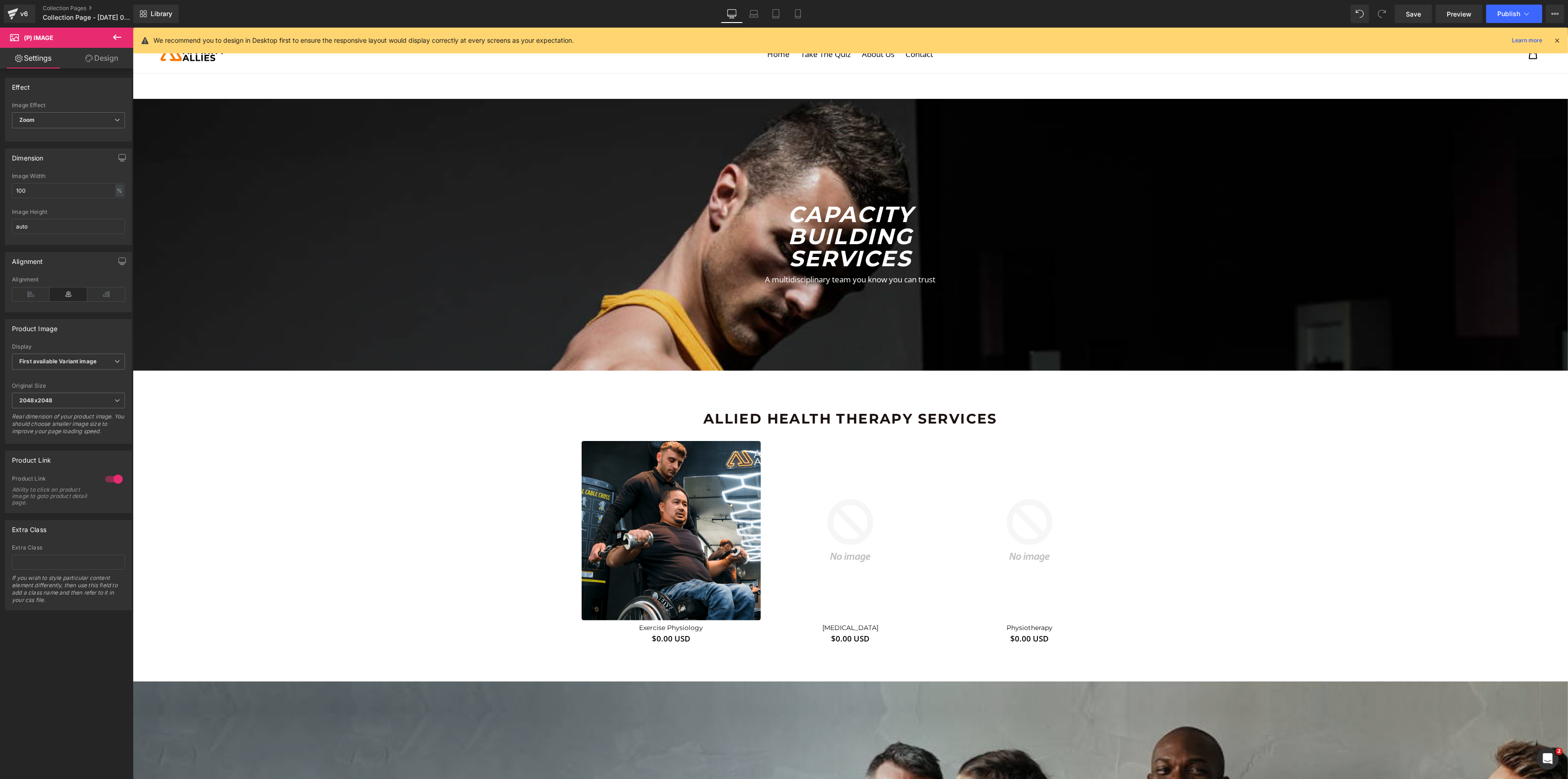
click at [100, 52] on link "Design" at bounding box center [101, 58] width 66 height 21
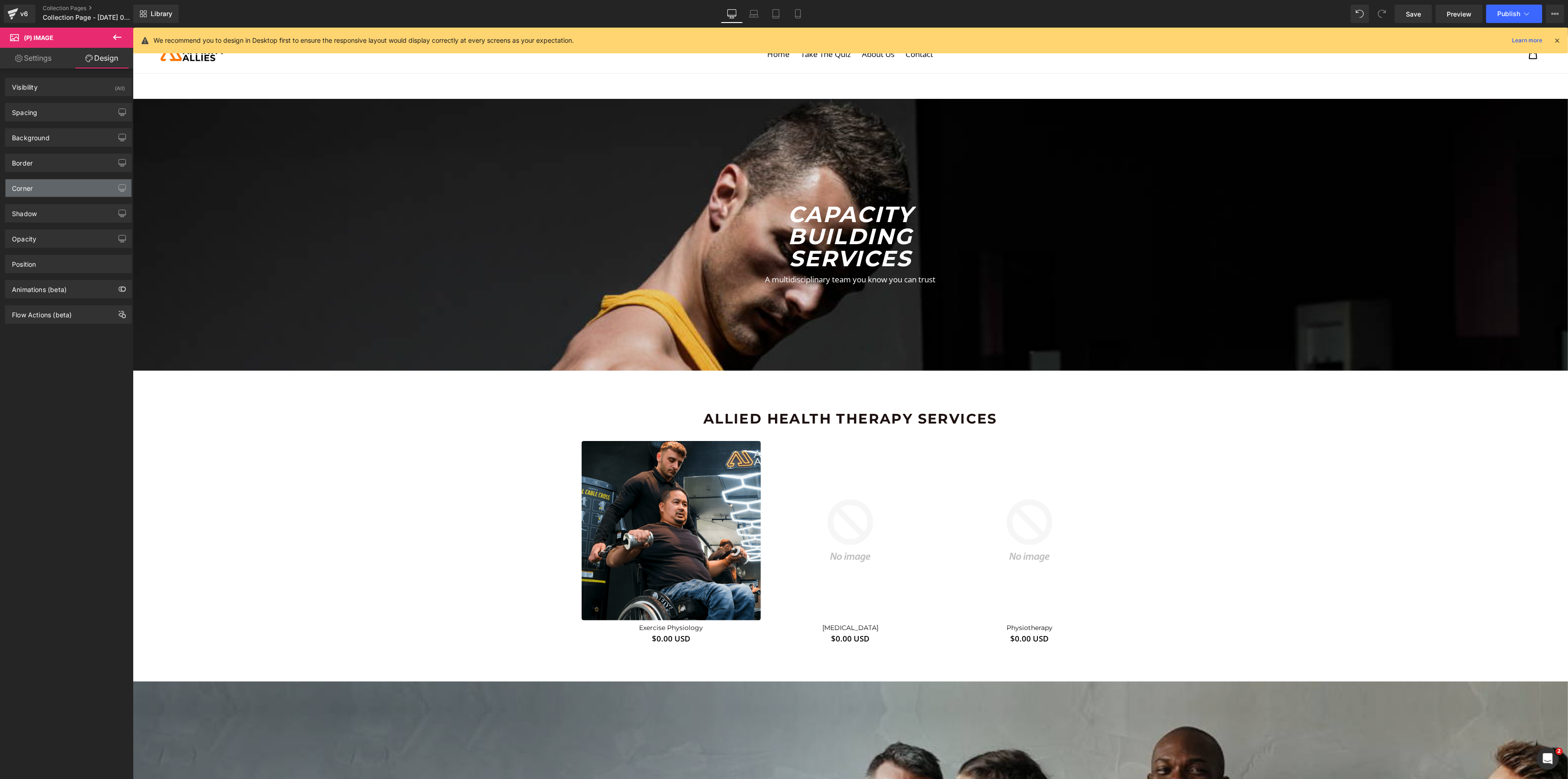
click at [32, 181] on div "Corner" at bounding box center [23, 185] width 21 height 13
click at [72, 188] on div "Corner" at bounding box center [68, 188] width 126 height 18
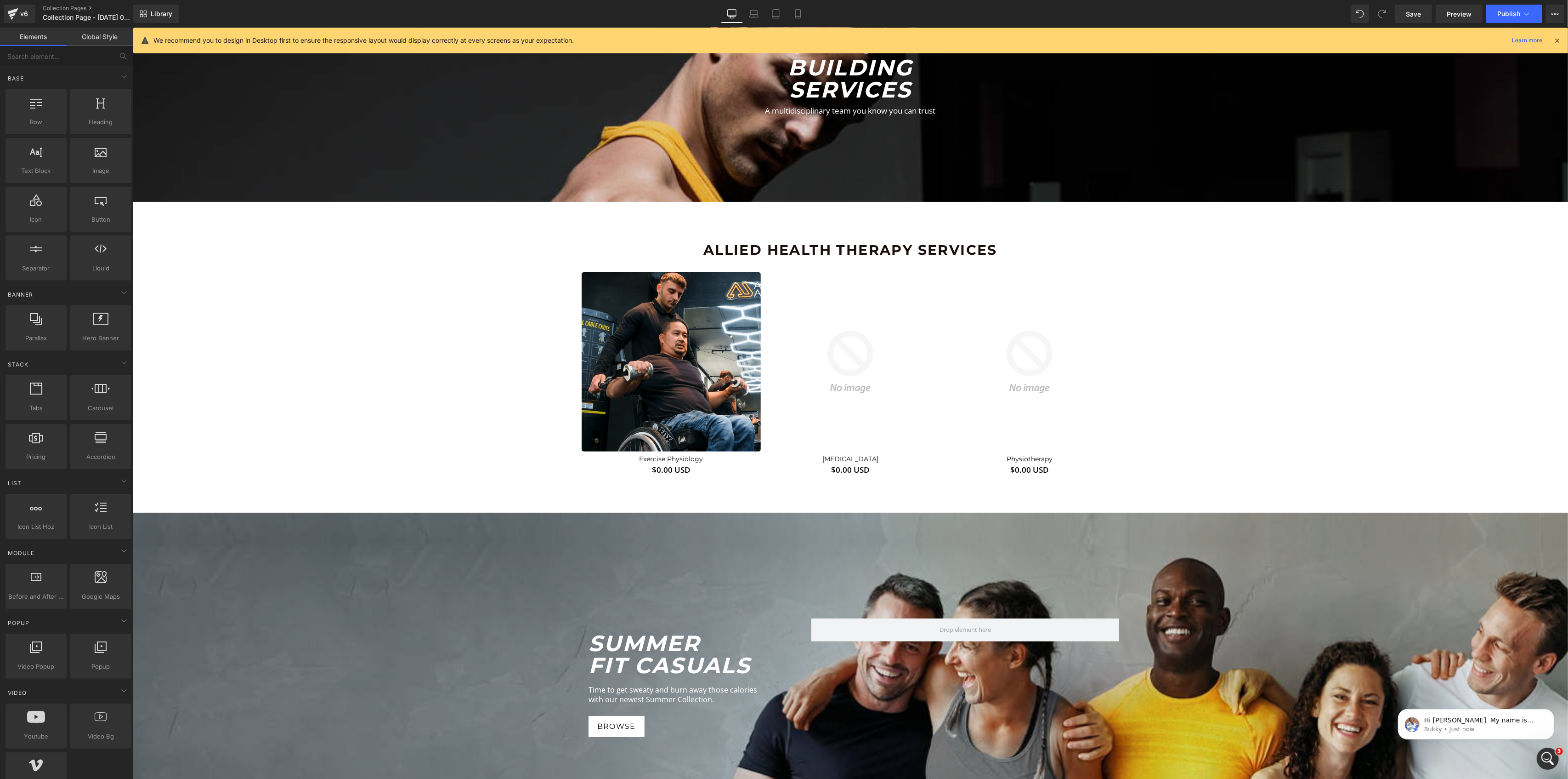
scroll to position [0, 0]
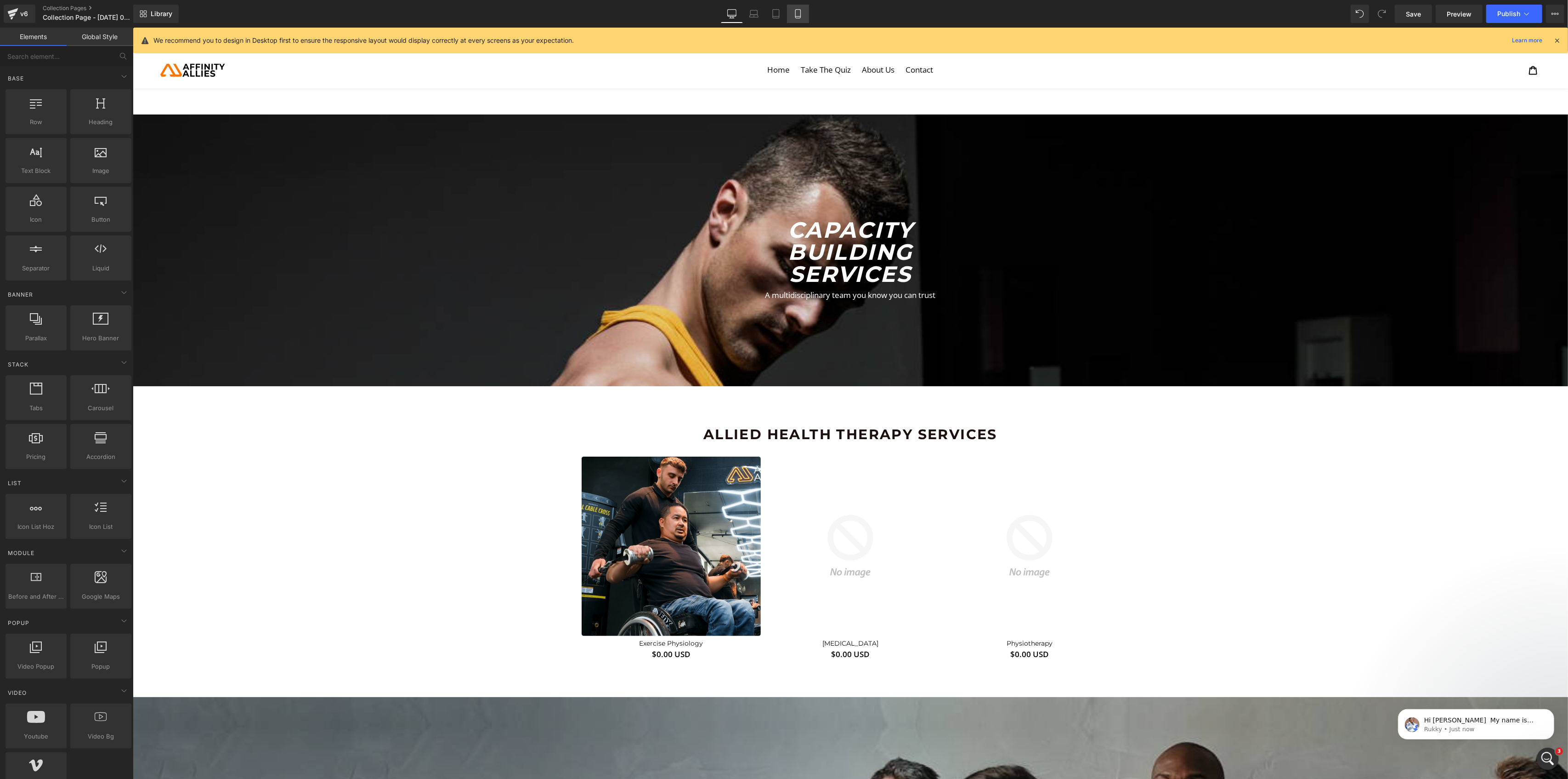
click at [794, 11] on icon at bounding box center [797, 13] width 9 height 9
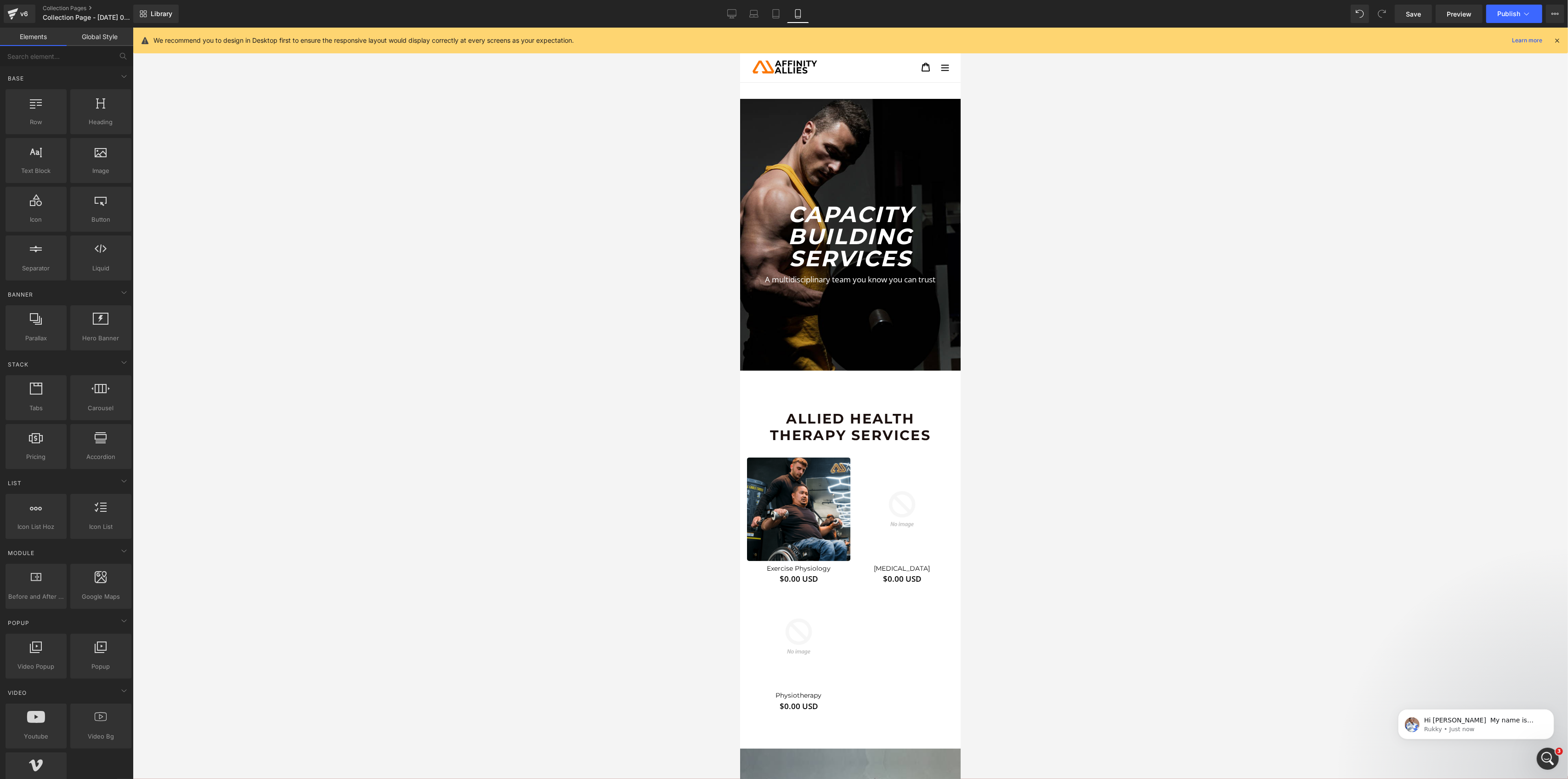
scroll to position [71, 0]
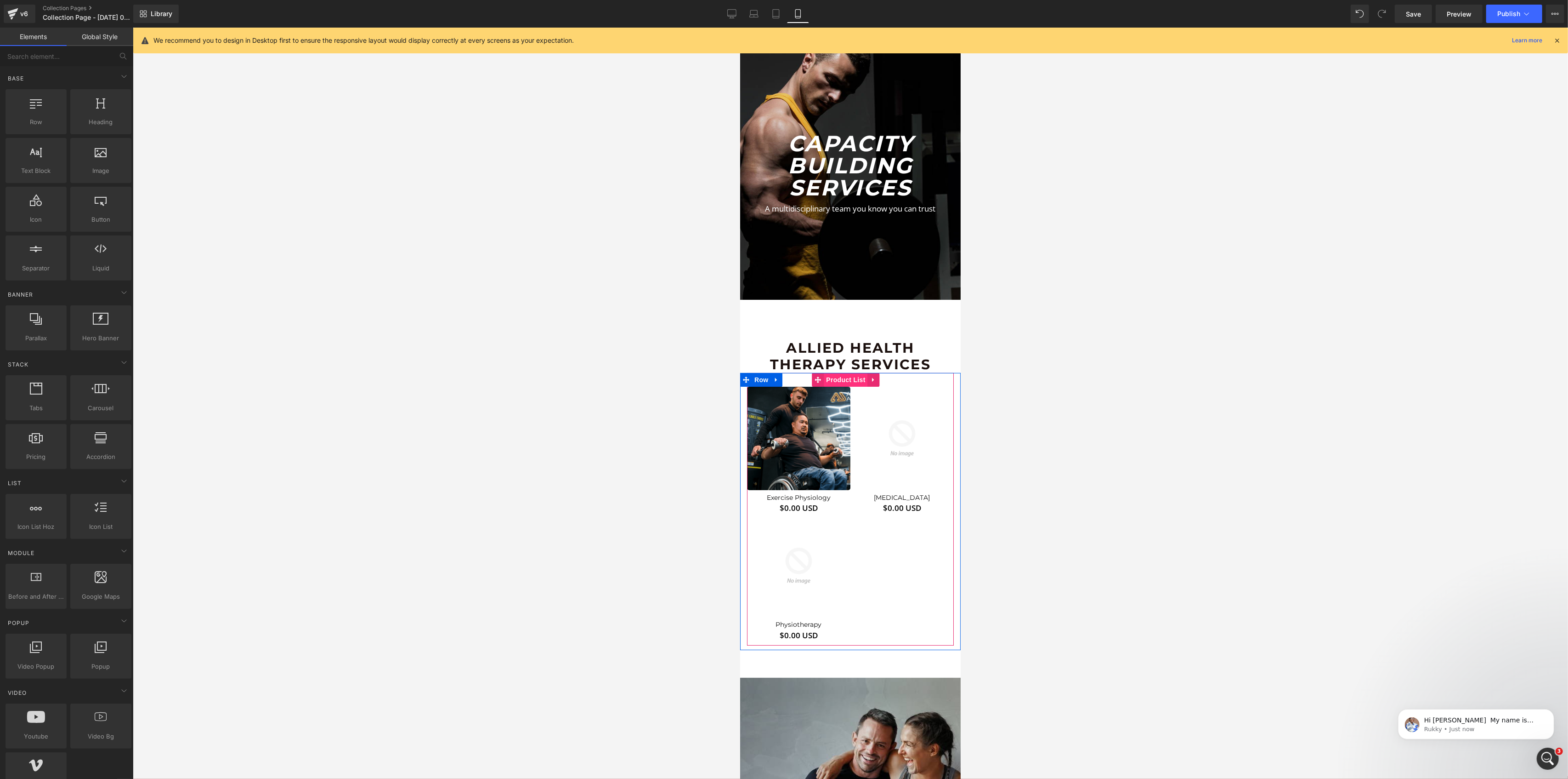
click at [844, 381] on span "Product List" at bounding box center [845, 379] width 44 height 14
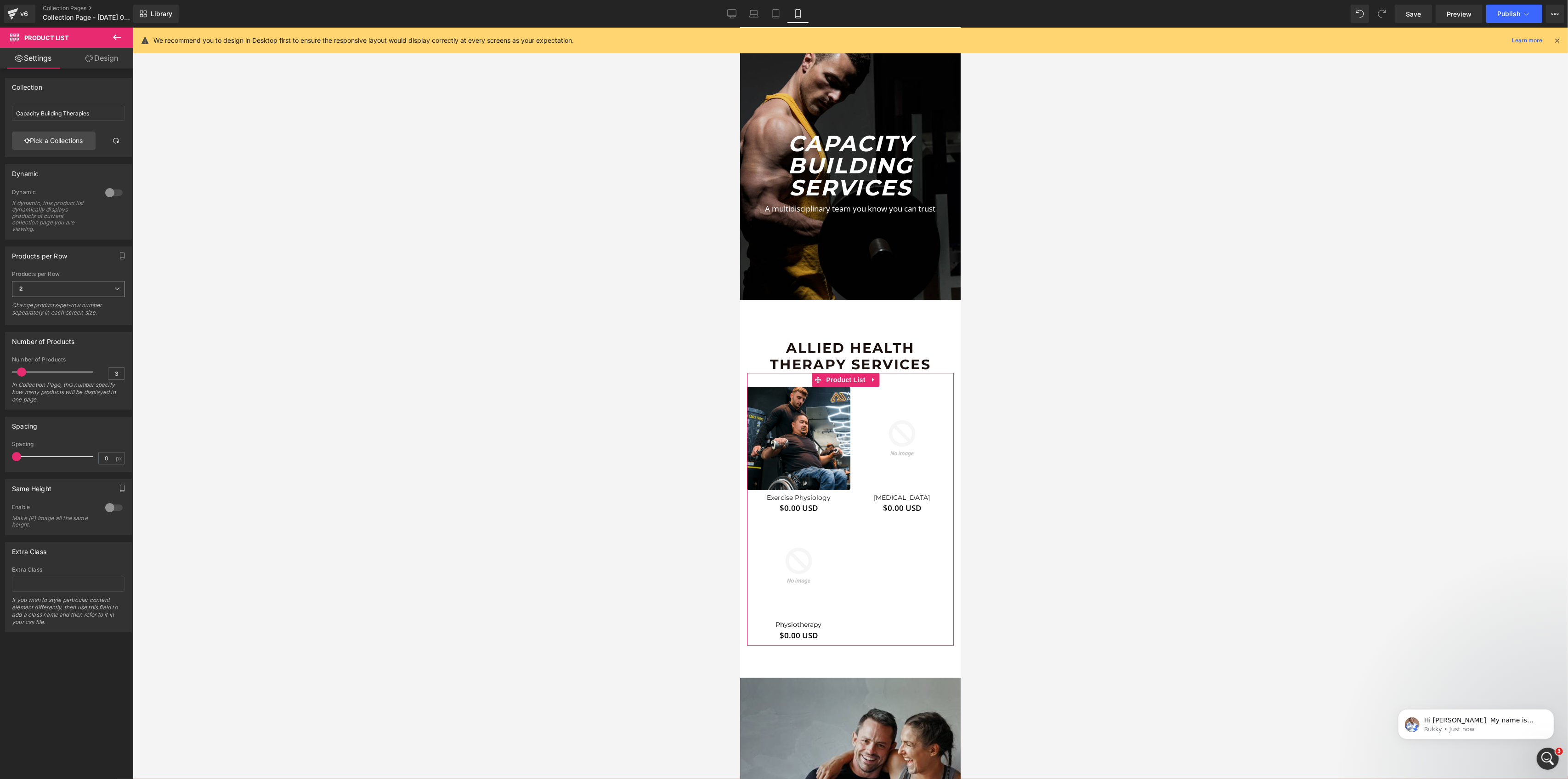
click at [68, 295] on span "2" at bounding box center [69, 289] width 113 height 16
click at [63, 306] on li "1" at bounding box center [67, 305] width 110 height 14
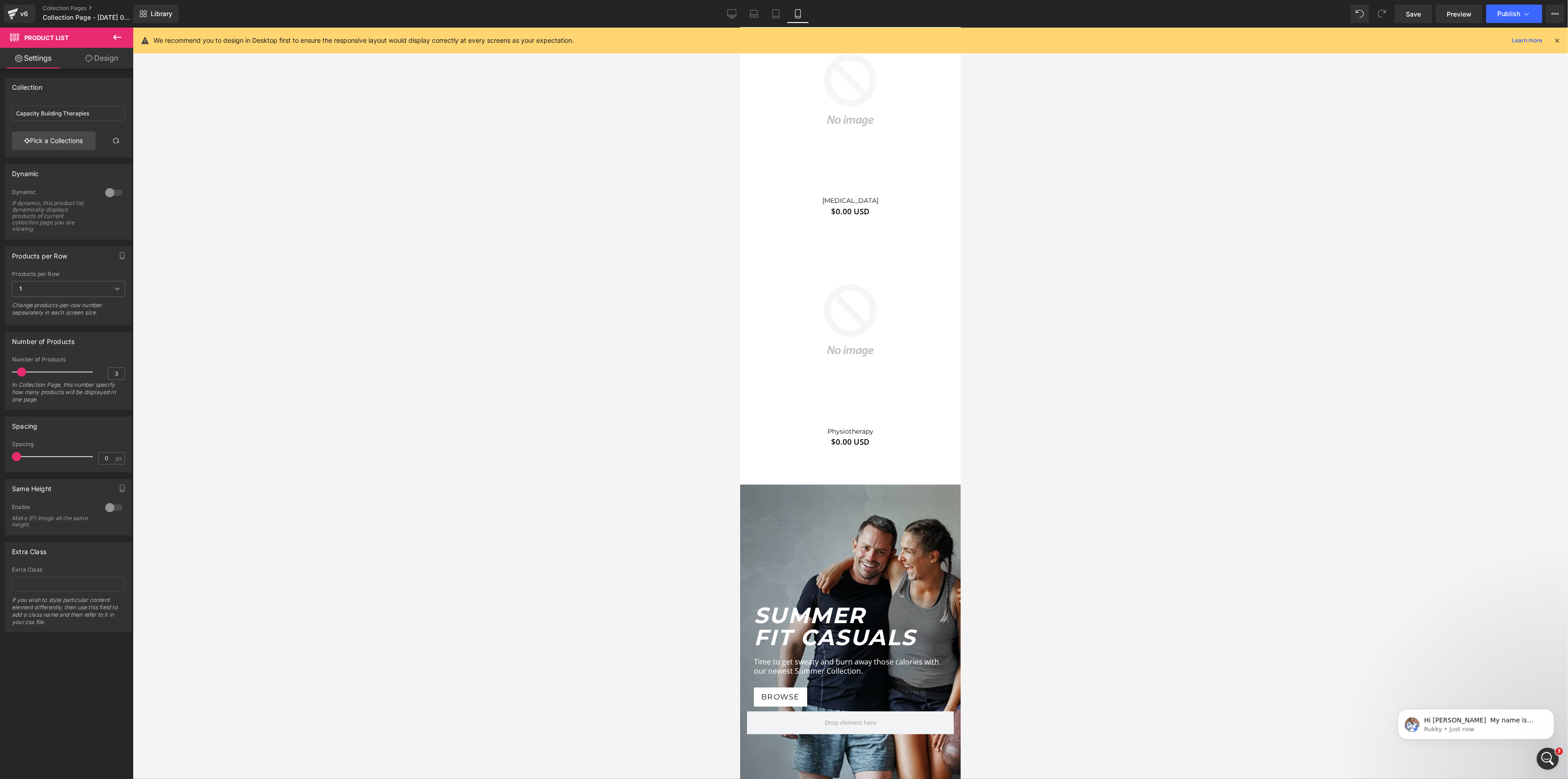
scroll to position [0, 0]
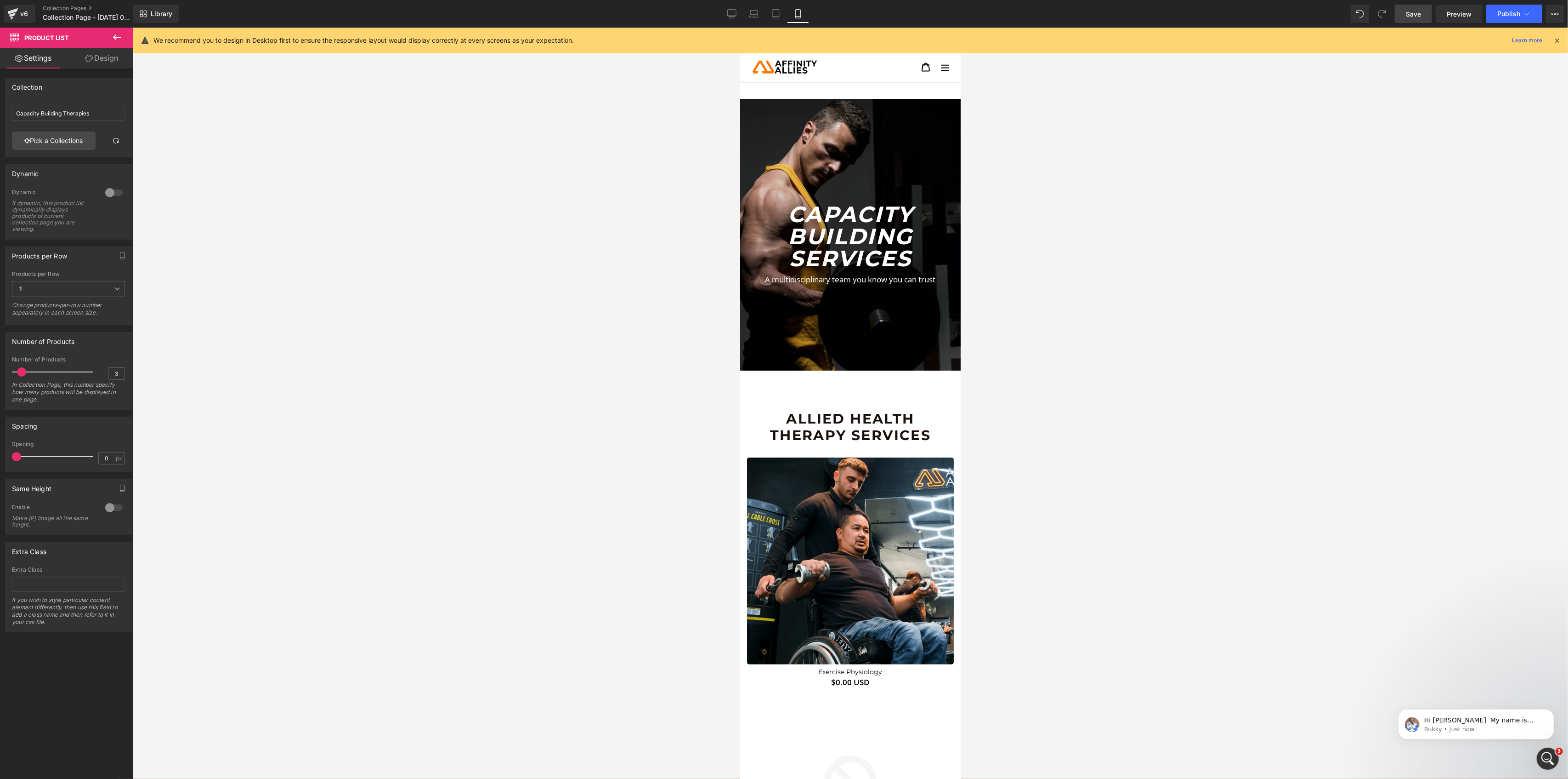
click at [1423, 13] on link "Save" at bounding box center [1413, 14] width 37 height 18
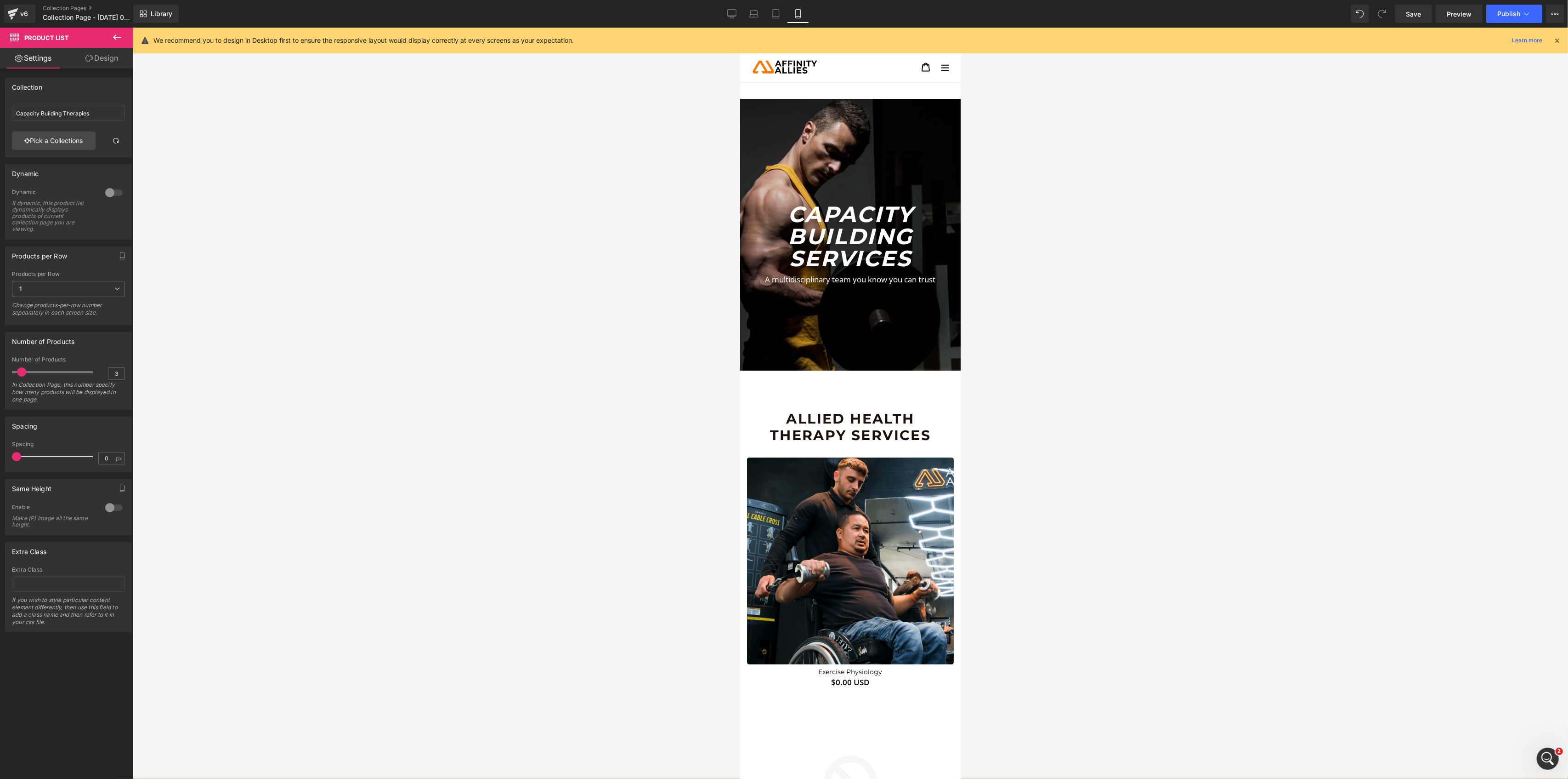
click at [1545, 9] on div "Save Preview Publish Scheduled View Live Page View with current Template Save T…" at bounding box center [1479, 14] width 177 height 18
click at [1530, 15] on icon at bounding box center [1527, 13] width 9 height 9
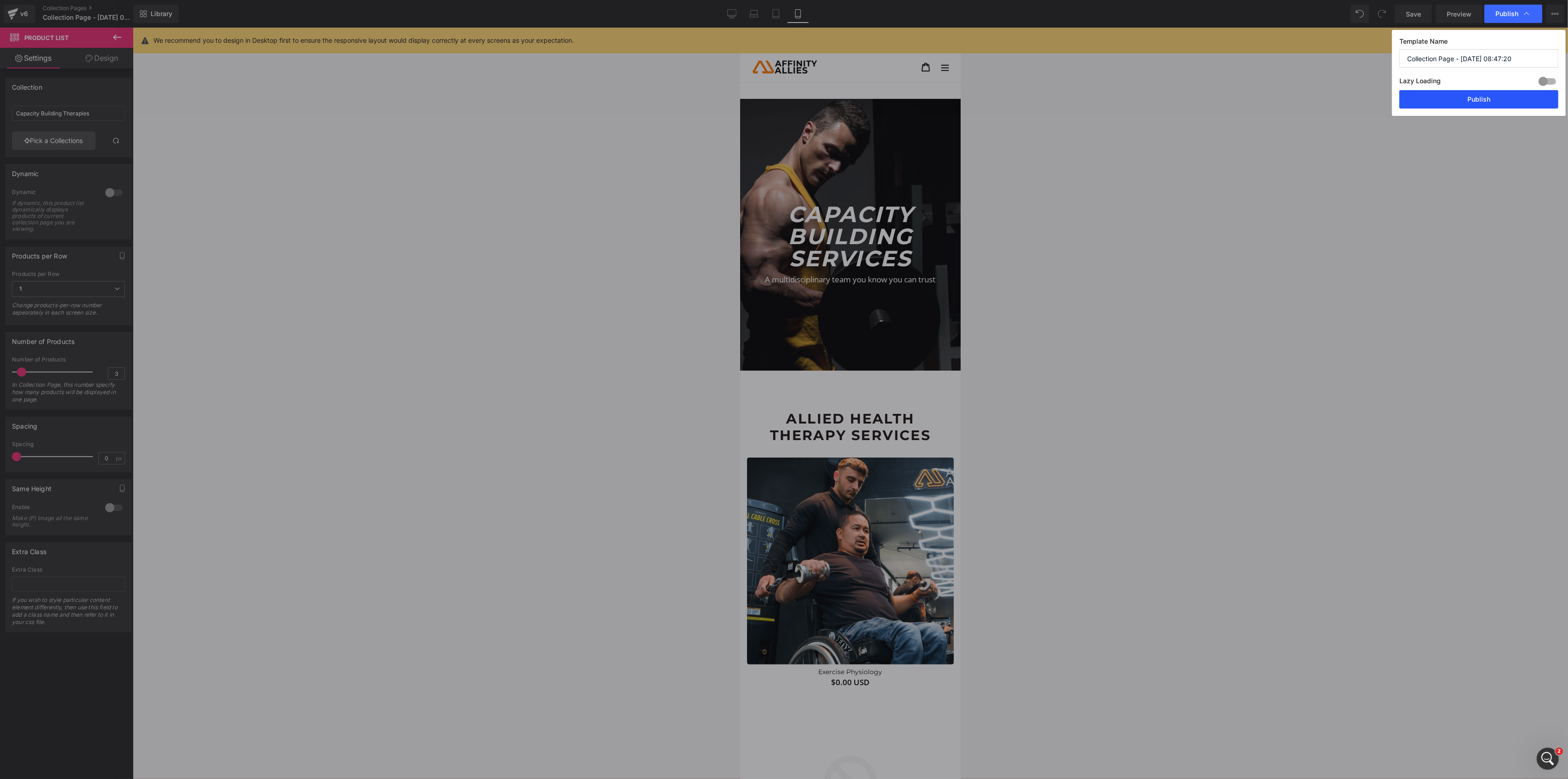
click at [1494, 104] on button "Publish" at bounding box center [1479, 99] width 159 height 18
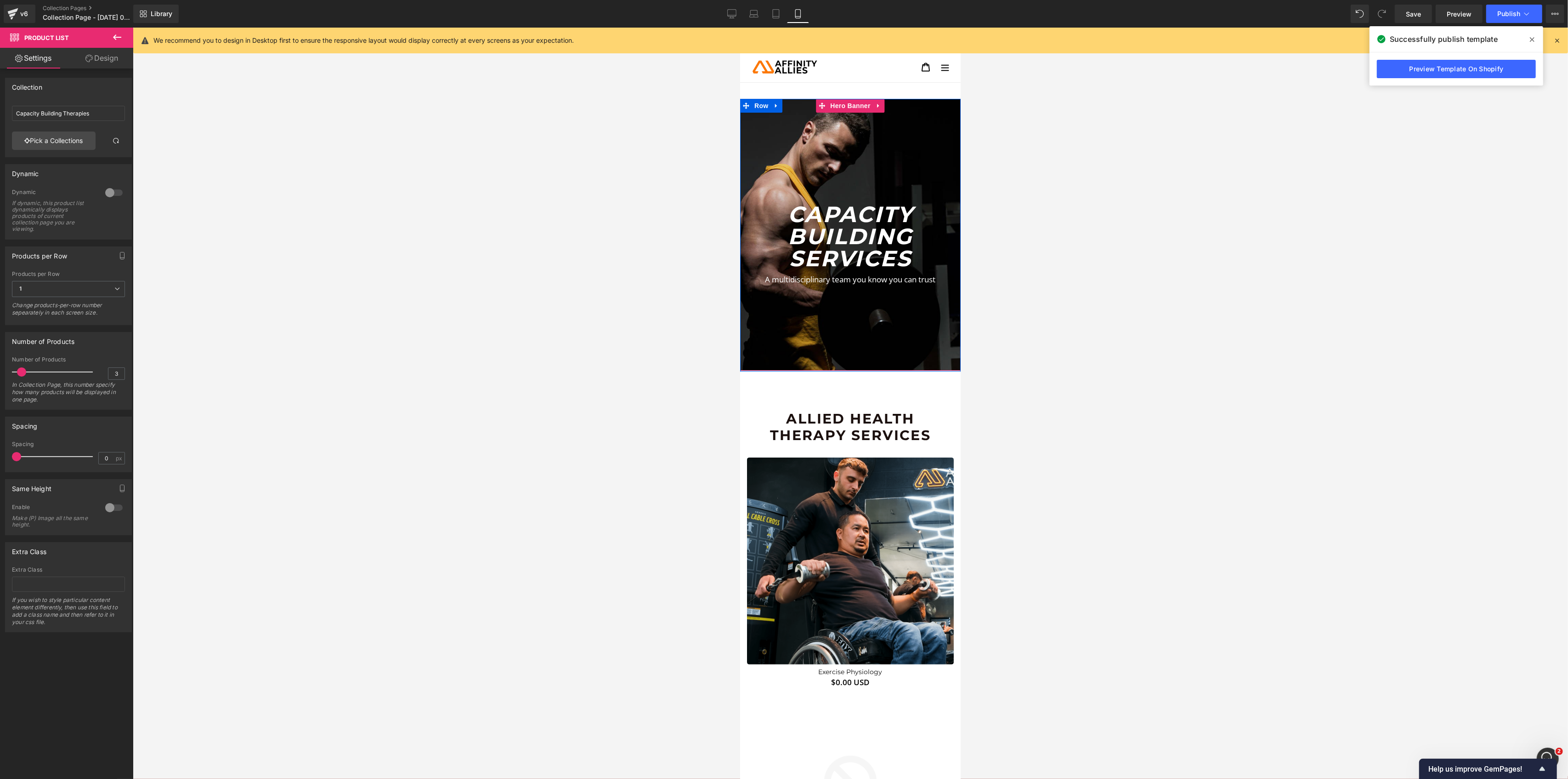
click at [829, 134] on div at bounding box center [850, 234] width 220 height 272
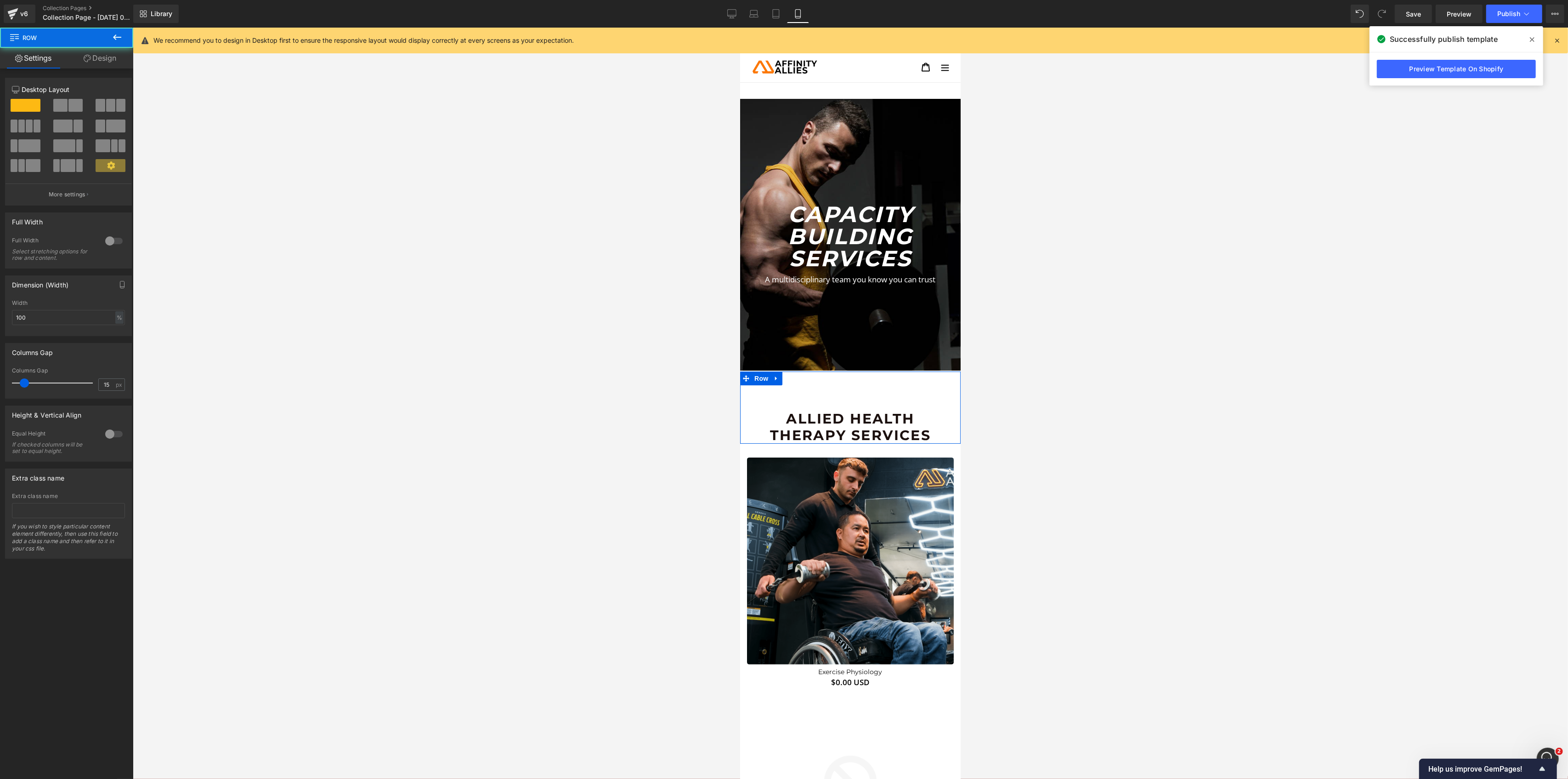
click at [852, 389] on div "Allied Health Therapy Services Heading Row" at bounding box center [850, 407] width 220 height 72
click at [107, 50] on link "Design" at bounding box center [99, 58] width 66 height 21
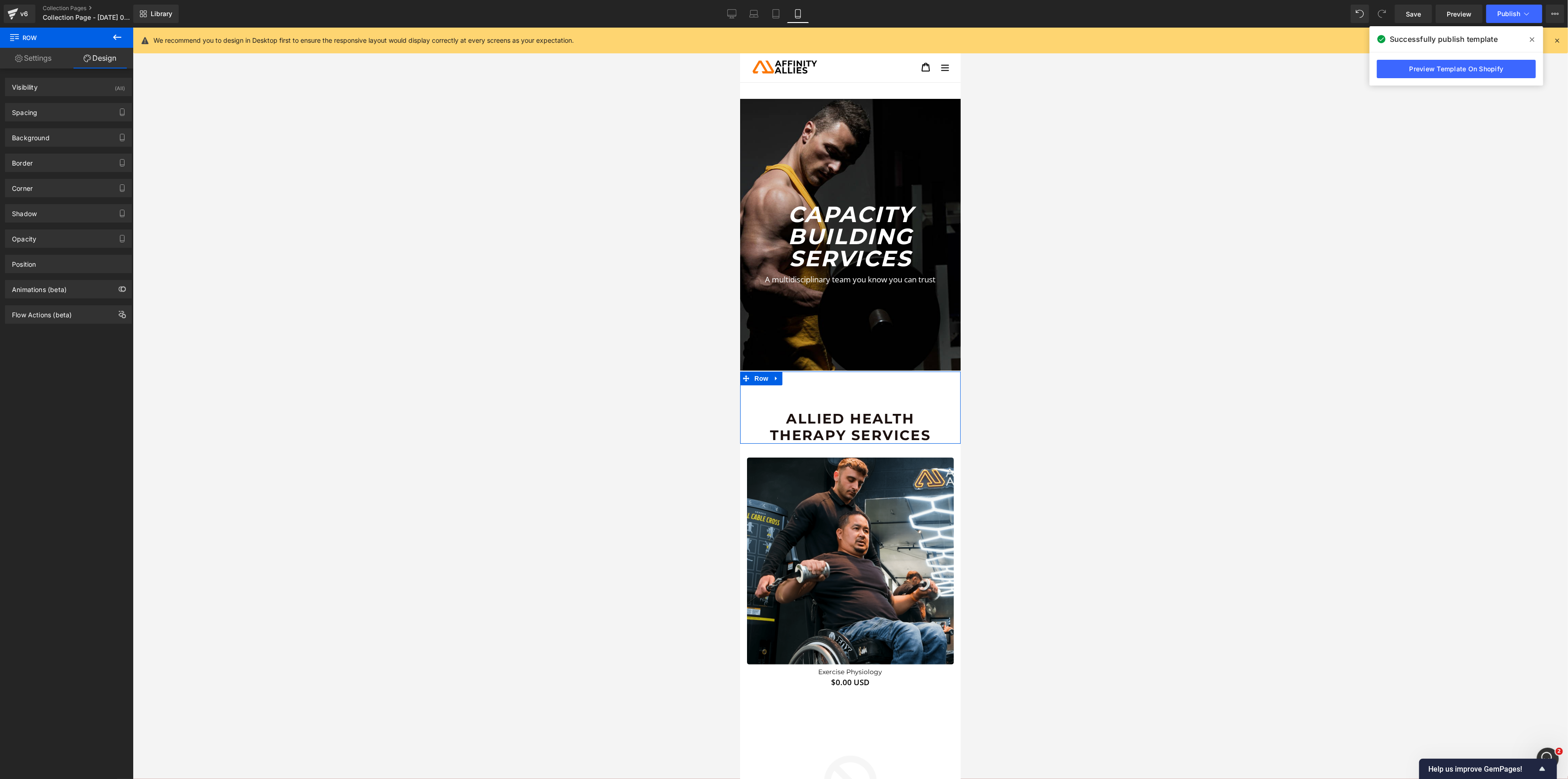
type input "0"
type input "85"
type input "0"
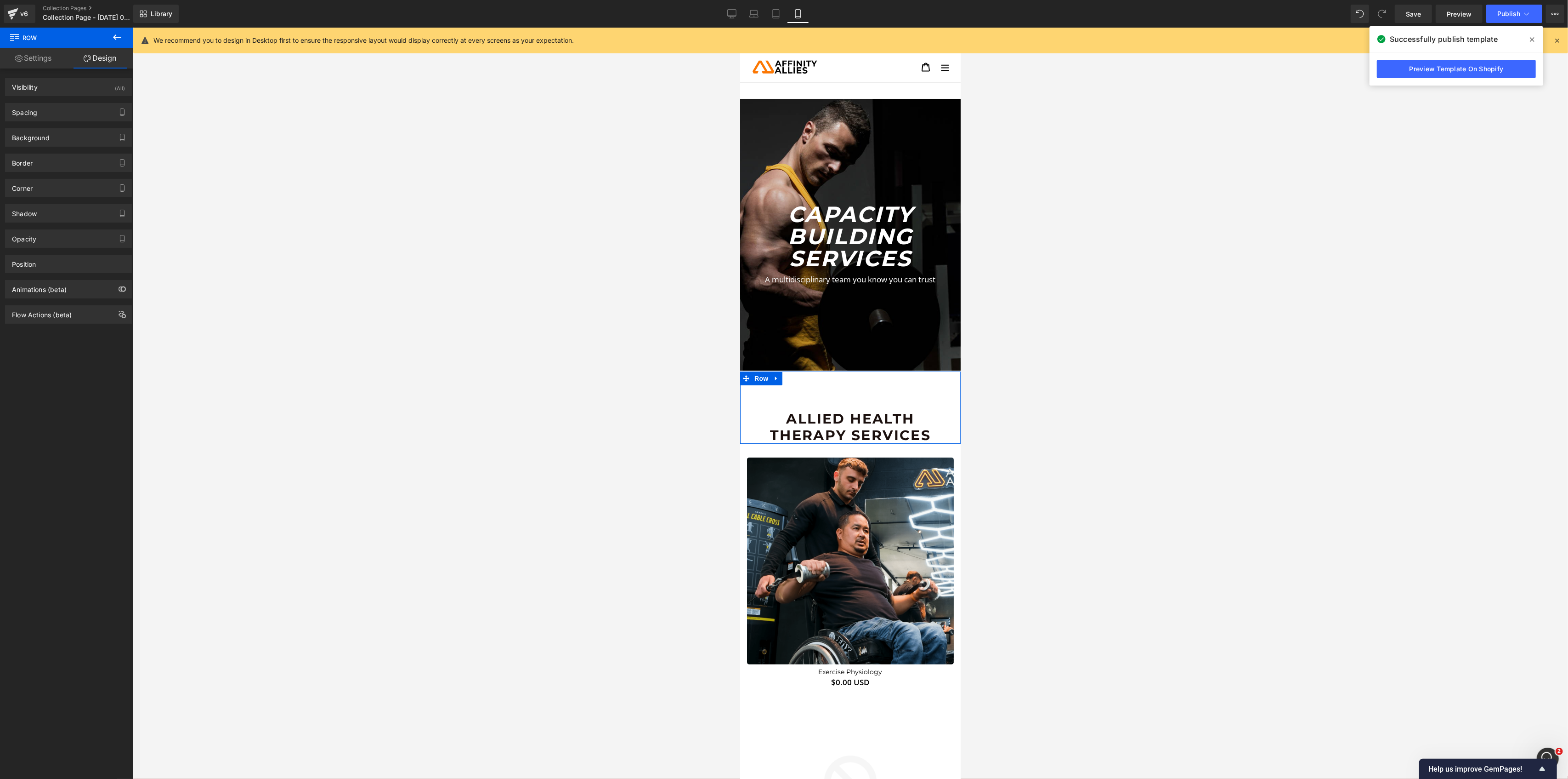
type input "0"
click at [50, 110] on div "Spacing" at bounding box center [68, 112] width 126 height 18
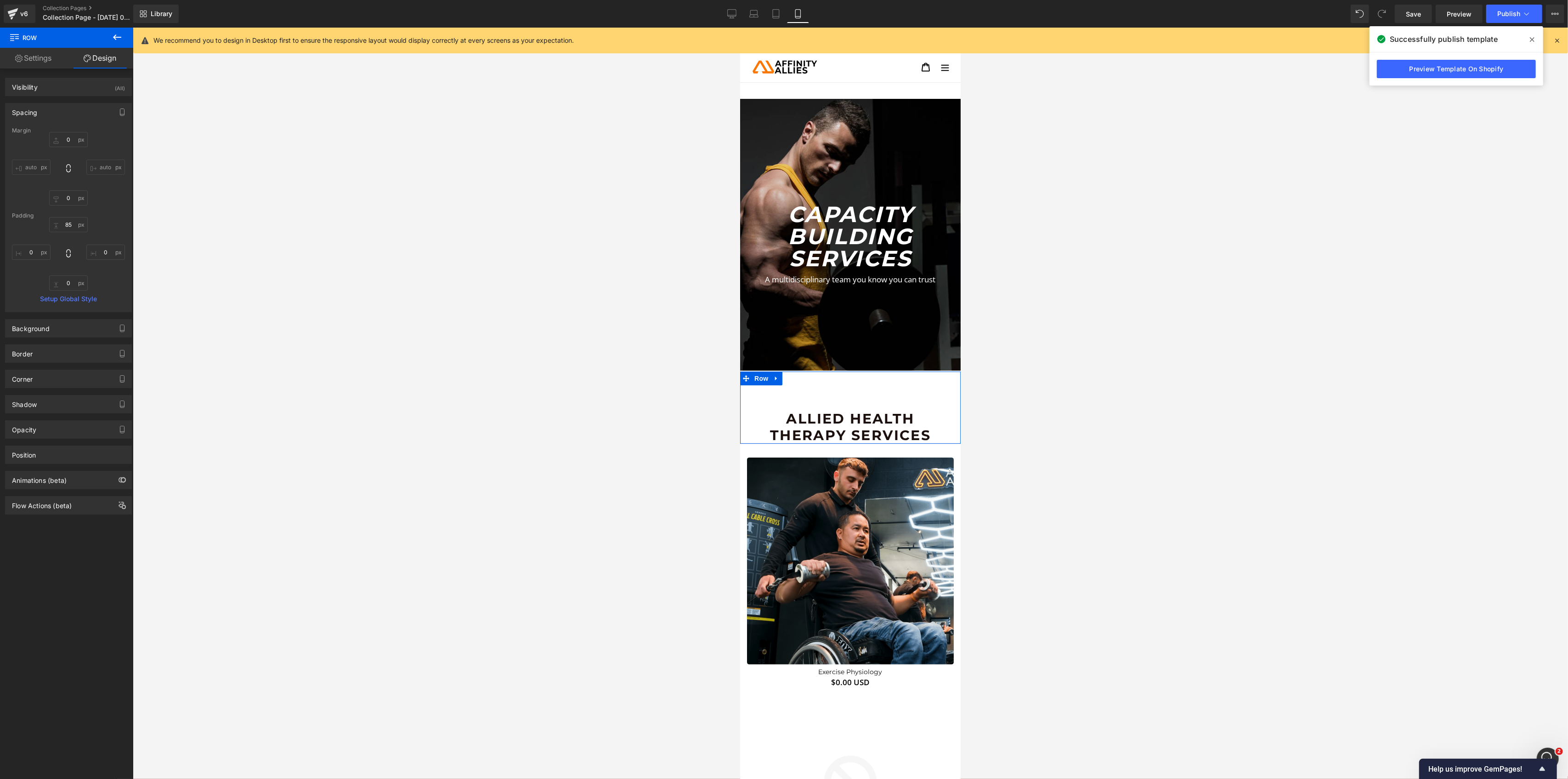
click at [76, 219] on div "Padding" at bounding box center [69, 216] width 113 height 7
click at [66, 223] on input "85" at bounding box center [68, 224] width 38 height 15
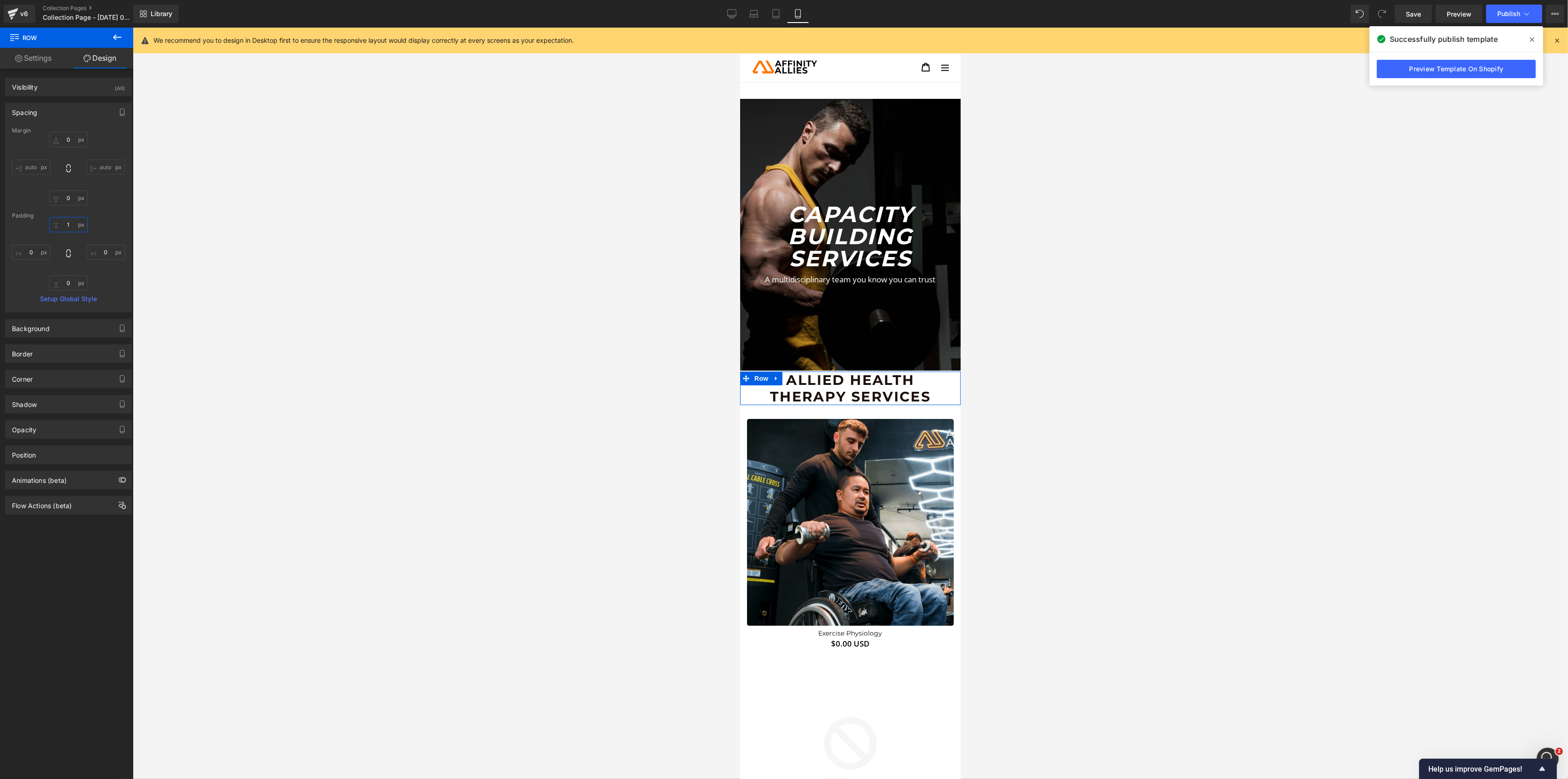
type input "15"
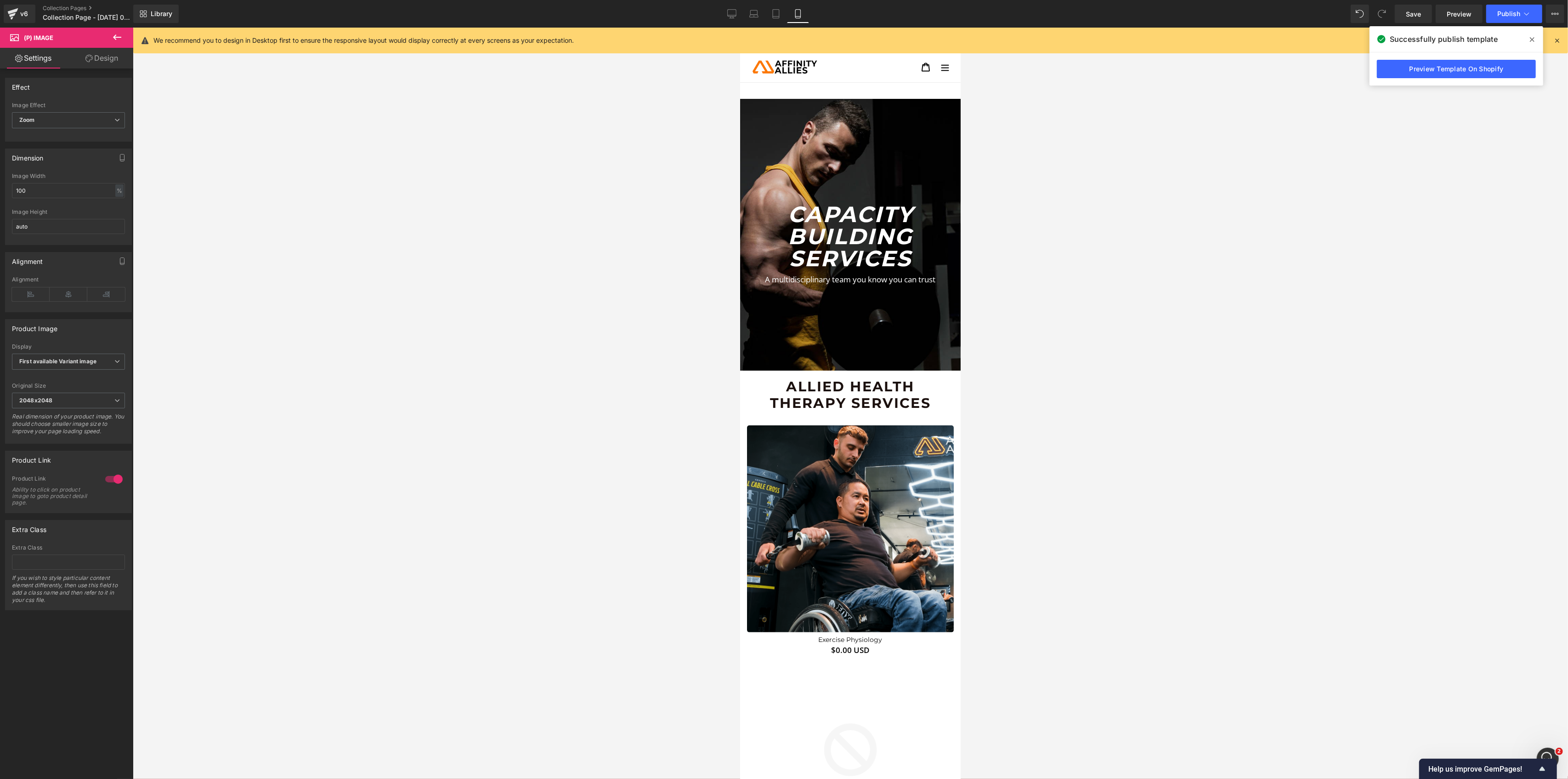
click at [107, 60] on link "Design" at bounding box center [101, 58] width 66 height 21
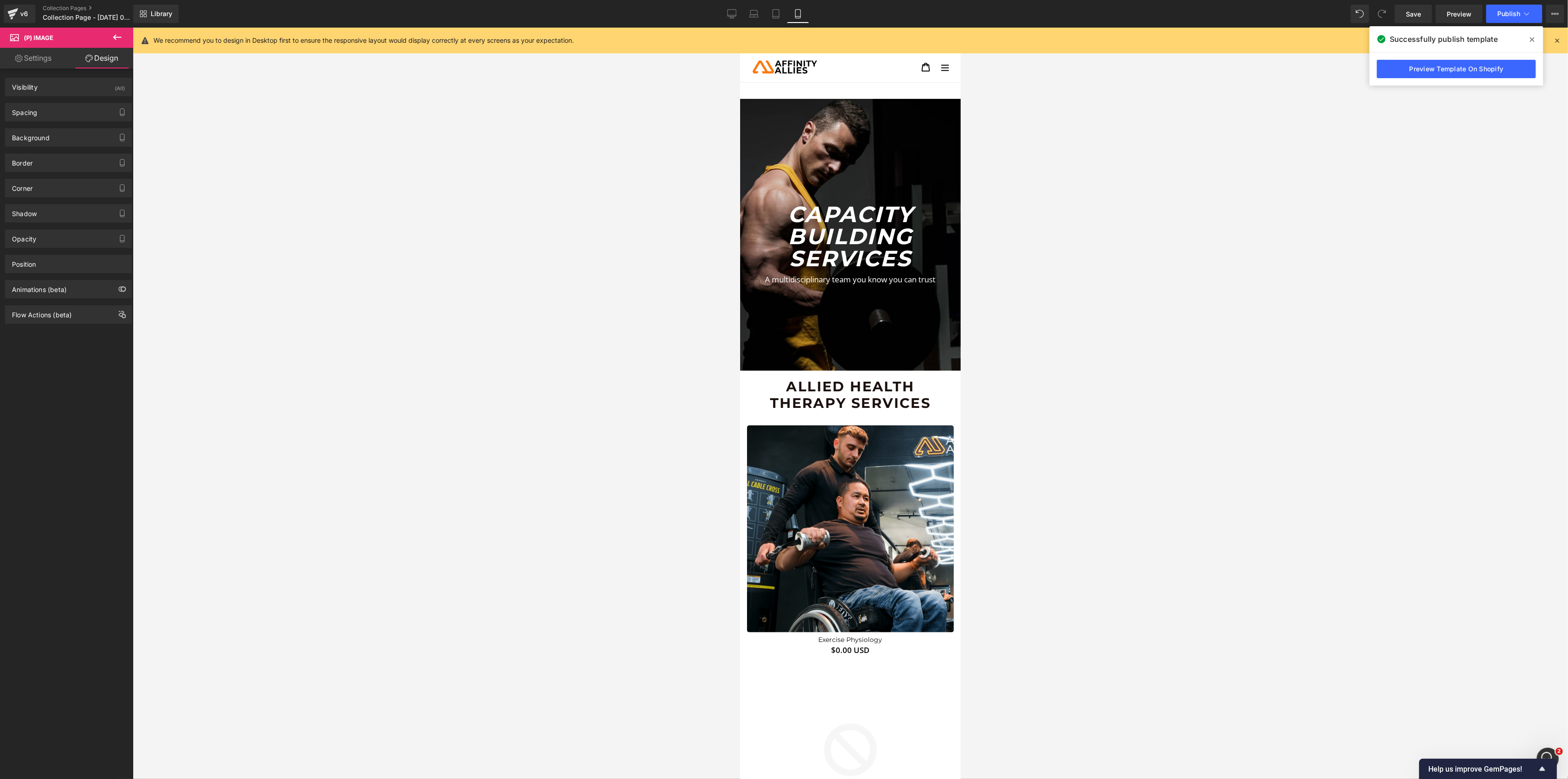
click at [55, 126] on div "Background Color & Image color transparent Color transparent 0 % Image Replace …" at bounding box center [69, 134] width 138 height 26
click at [63, 116] on div "Spacing" at bounding box center [68, 112] width 126 height 18
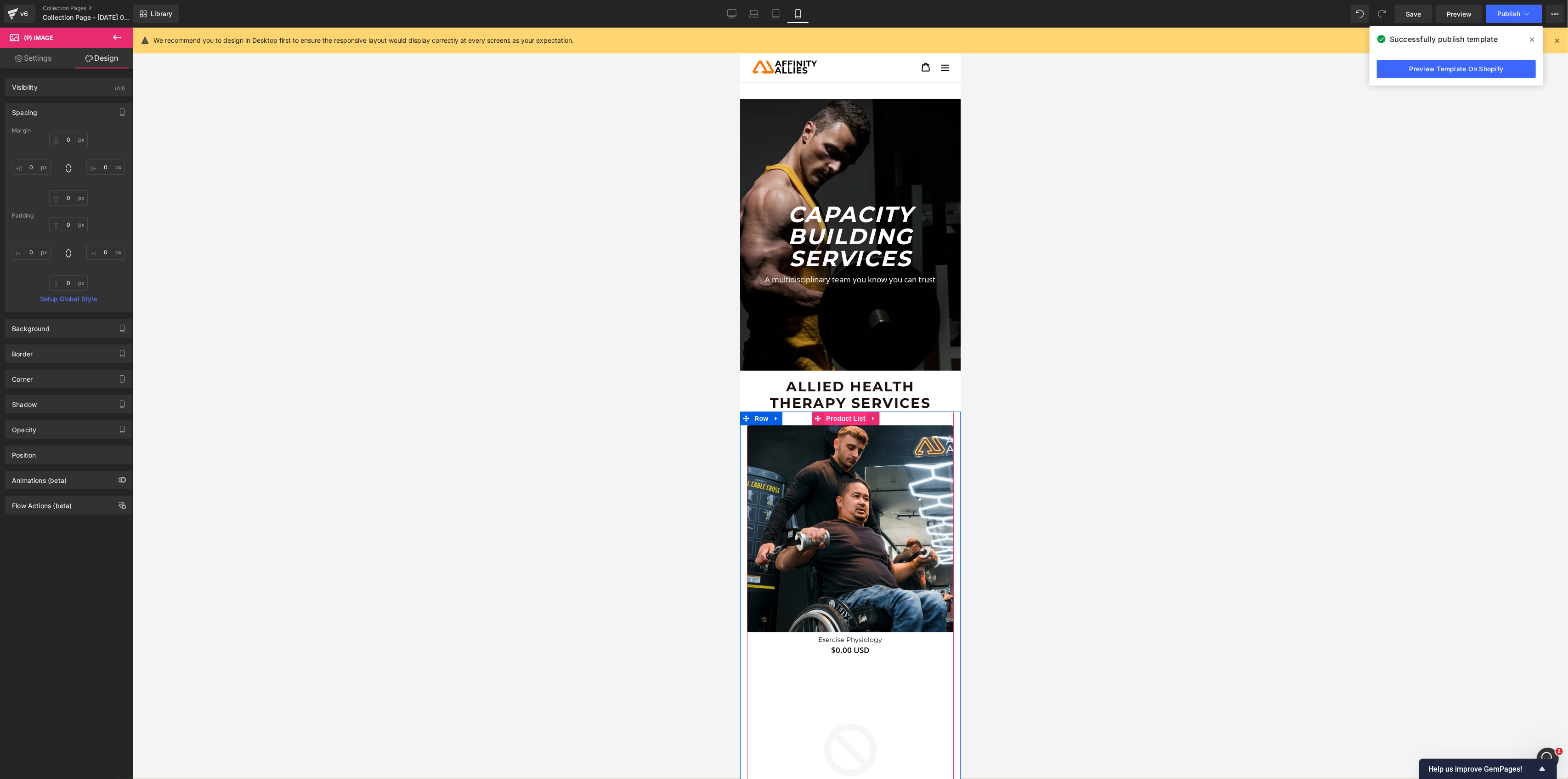
click at [844, 417] on span "Product List" at bounding box center [845, 418] width 44 height 14
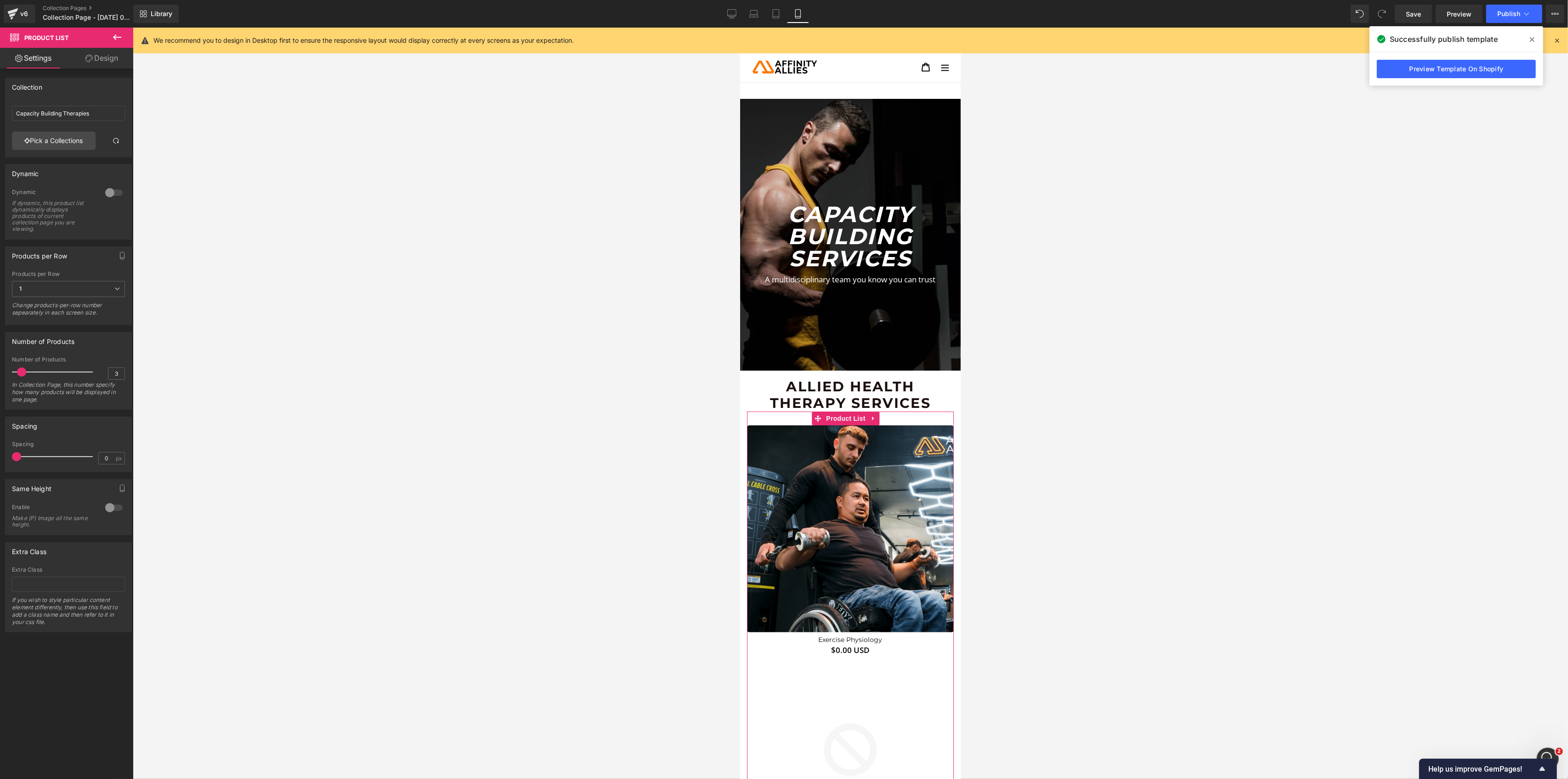
click at [101, 59] on link "Design" at bounding box center [101, 58] width 66 height 21
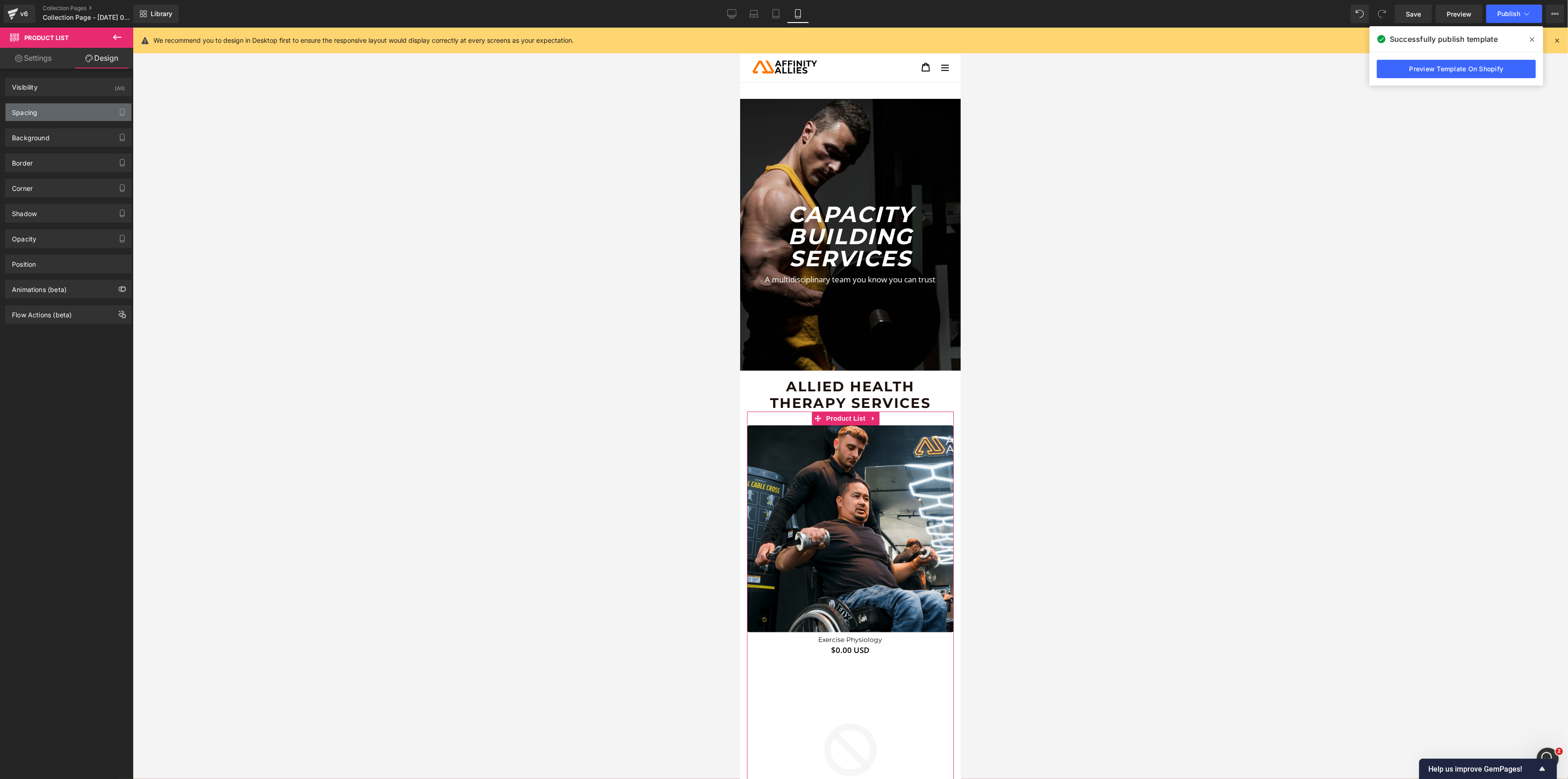
click at [66, 105] on div "Spacing" at bounding box center [68, 112] width 126 height 18
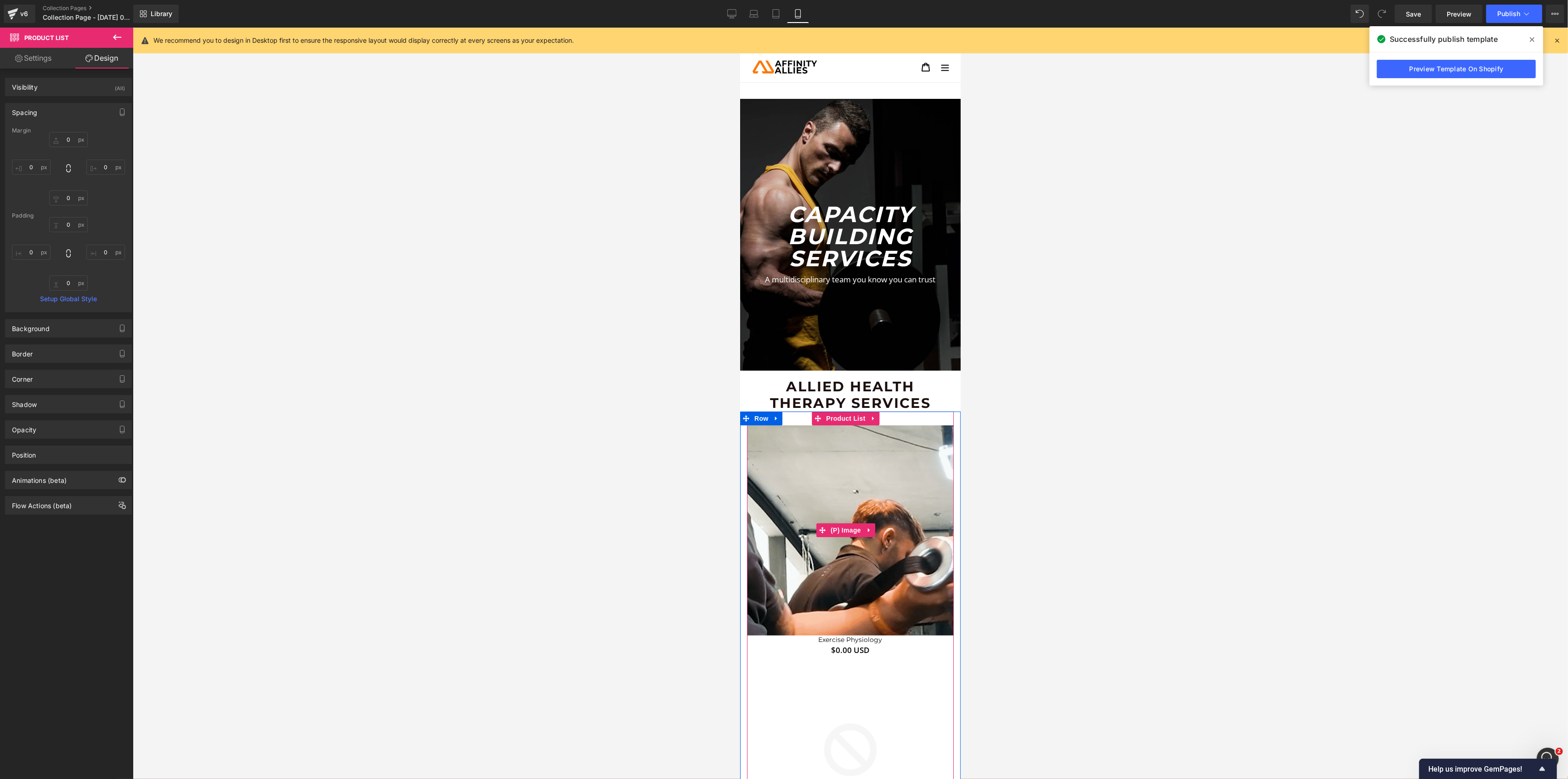
click at [912, 545] on img at bounding box center [596, 455] width 937 height 938
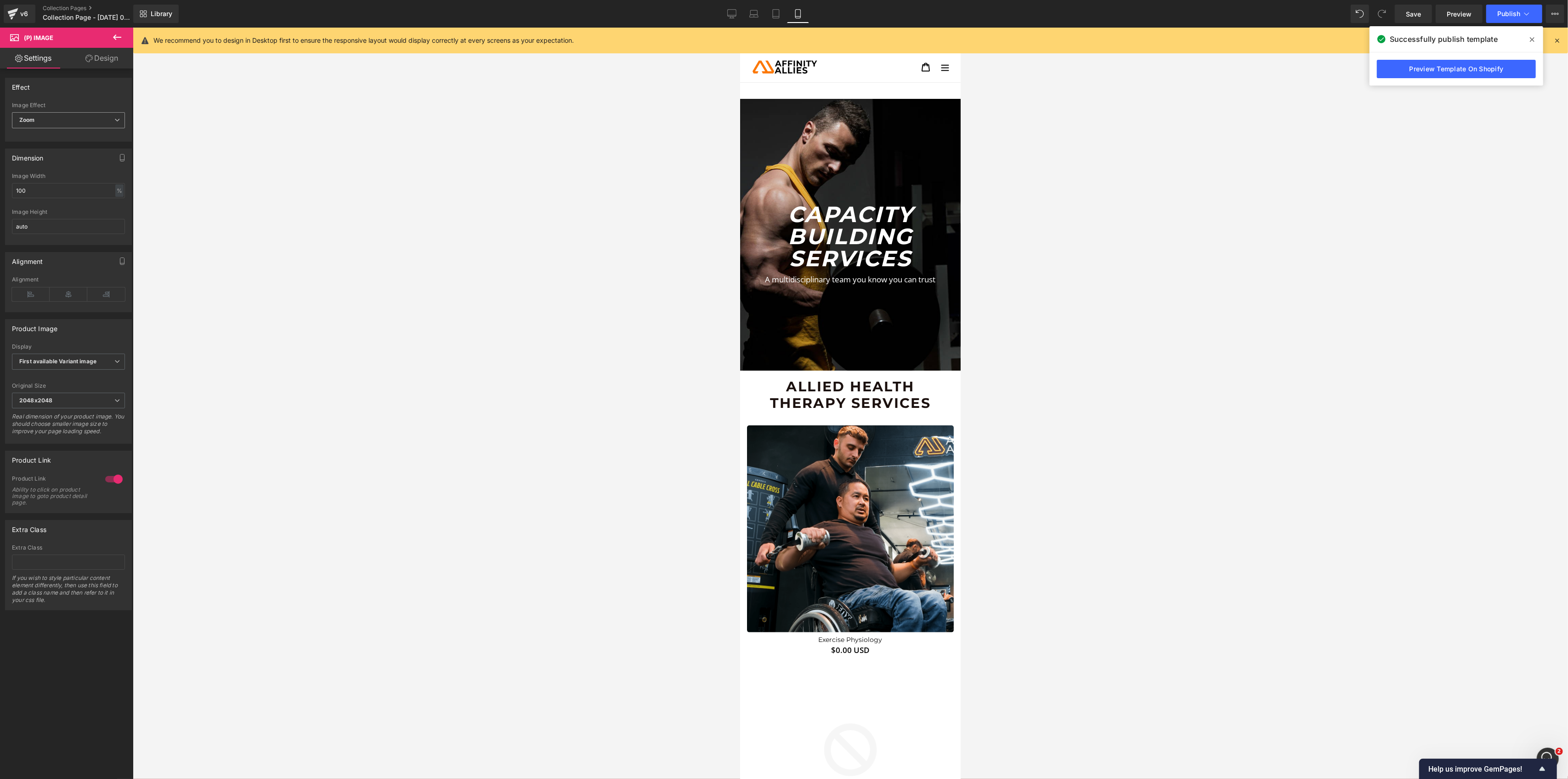
click at [61, 114] on span "Zoom" at bounding box center [69, 120] width 113 height 16
click at [63, 133] on li "Default" at bounding box center [67, 136] width 110 height 14
click at [794, 420] on div at bounding box center [850, 767] width 207 height 710
drag, startPoint x: 91, startPoint y: 54, endPoint x: 74, endPoint y: 94, distance: 43.5
click at [91, 55] on icon at bounding box center [89, 58] width 7 height 7
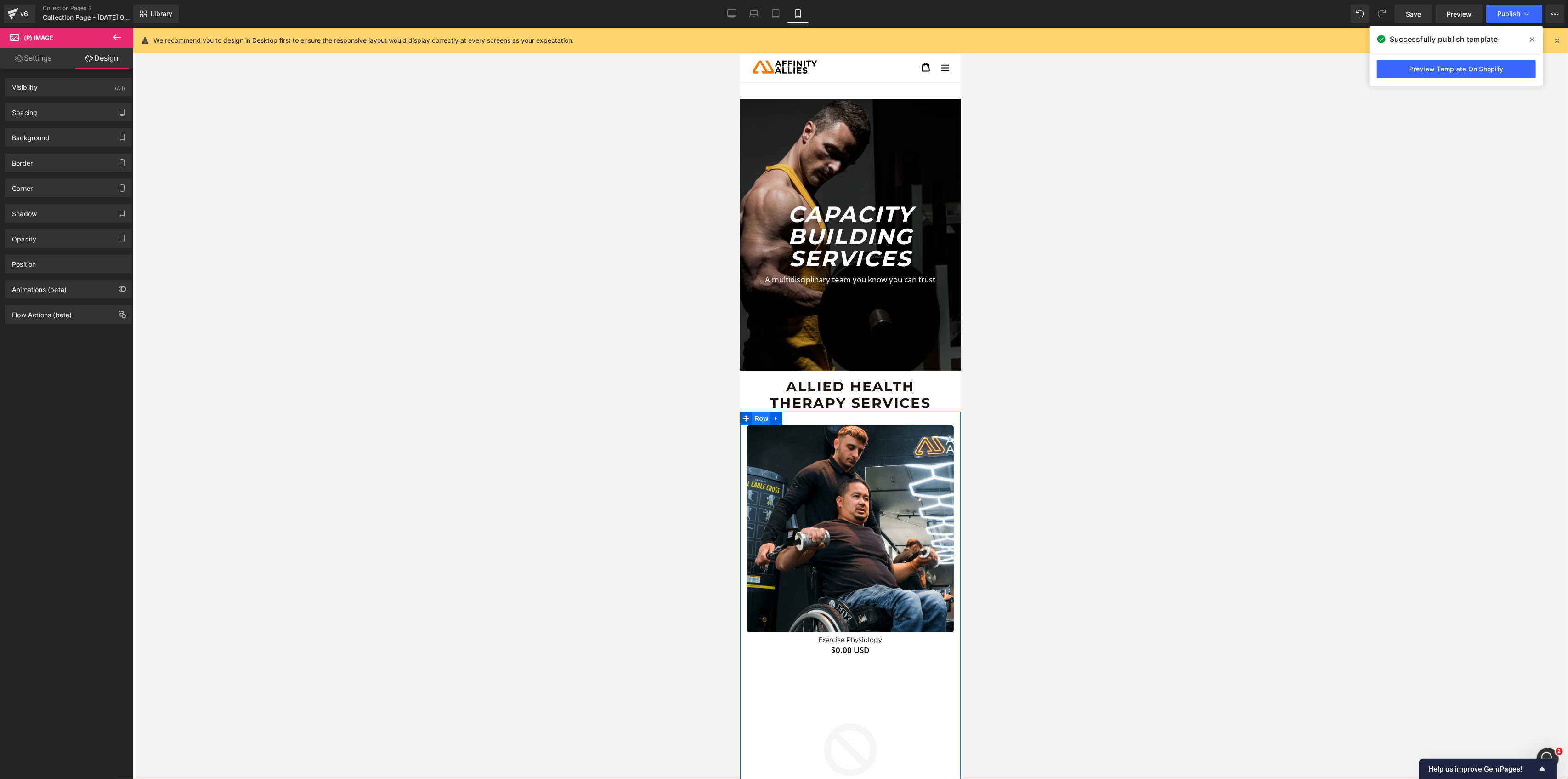
click at [761, 417] on span "Row" at bounding box center [761, 418] width 18 height 14
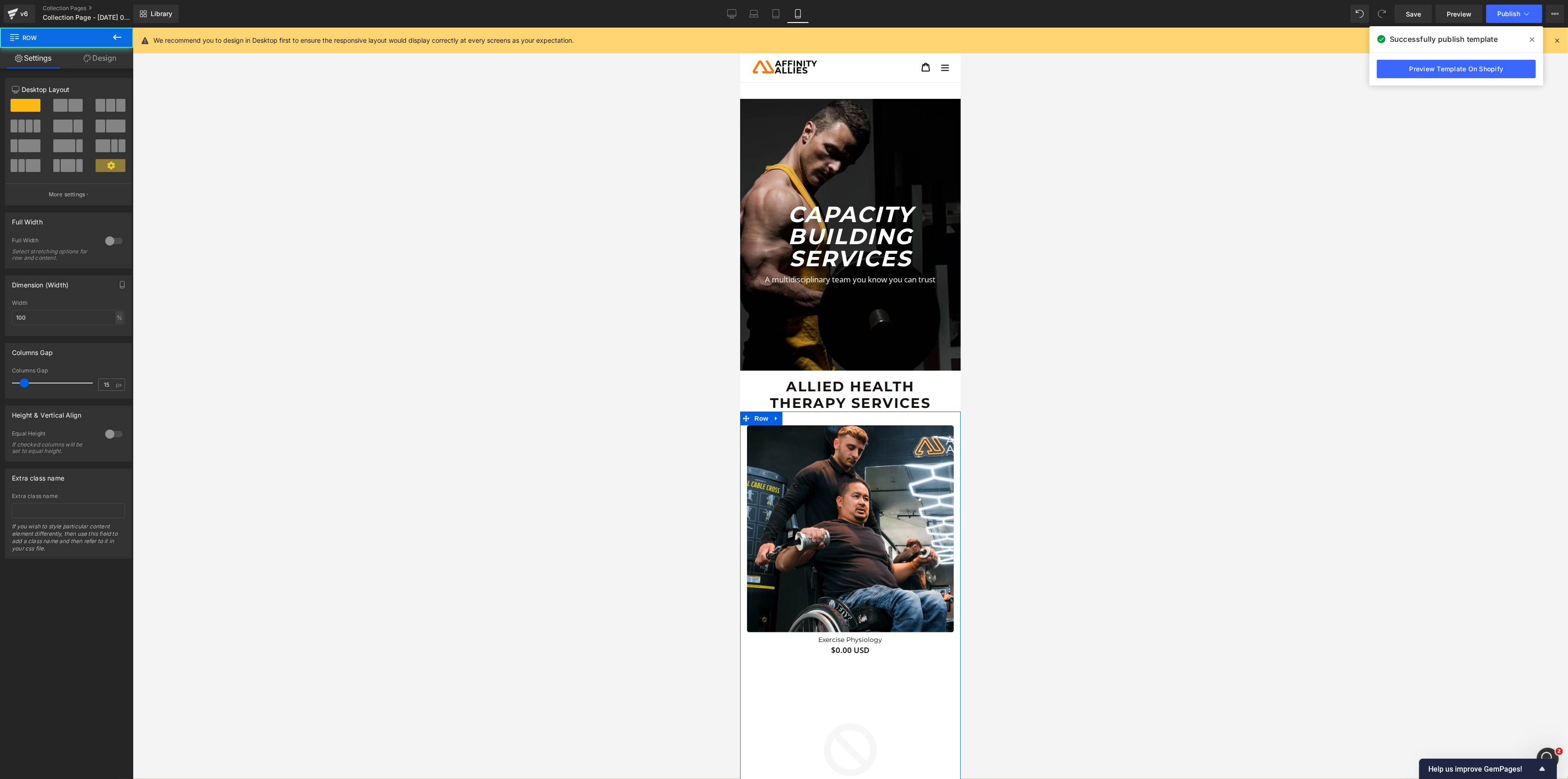
click at [108, 58] on link "Design" at bounding box center [99, 58] width 66 height 21
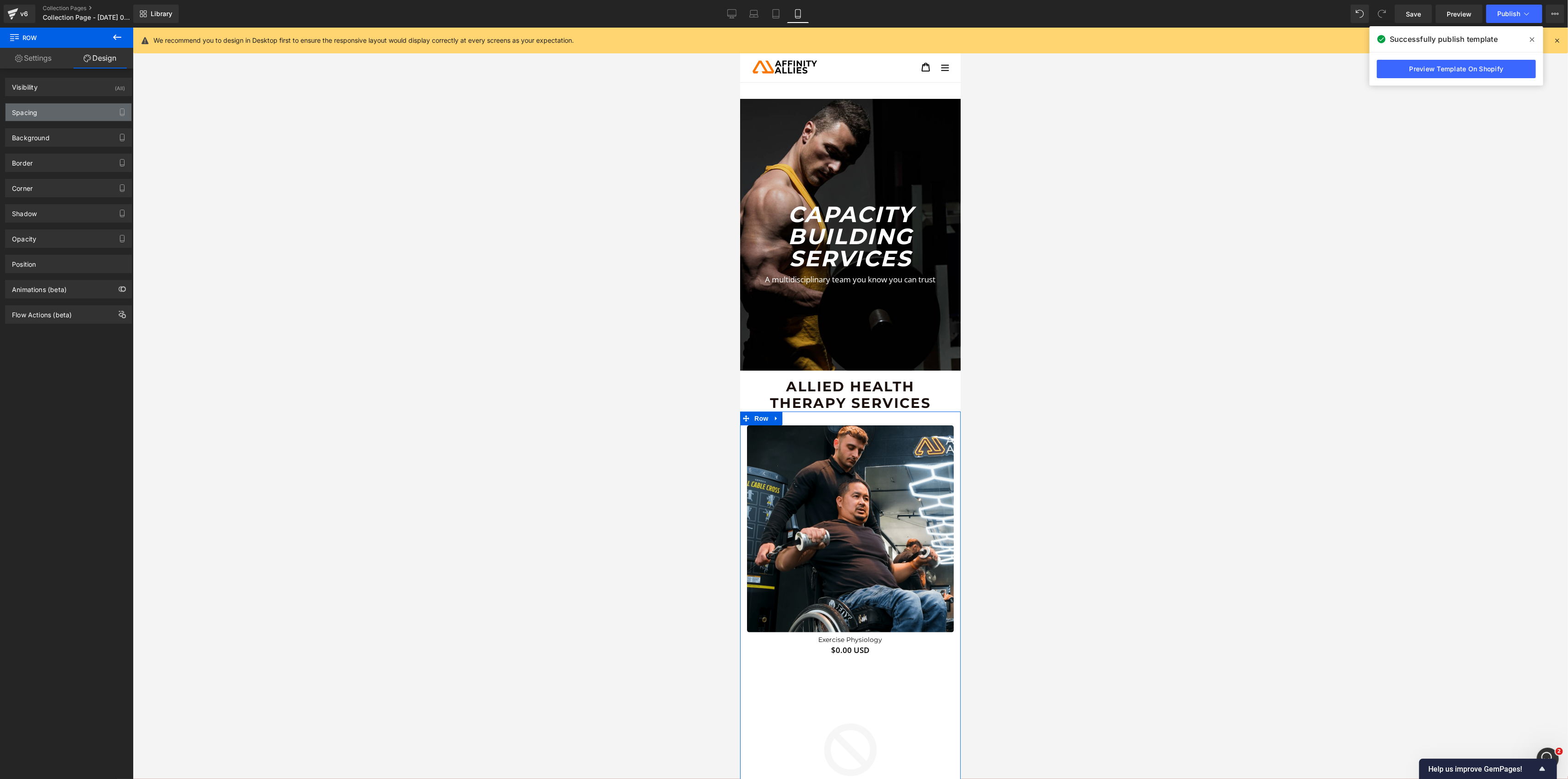
click at [57, 115] on div "Spacing" at bounding box center [68, 112] width 126 height 18
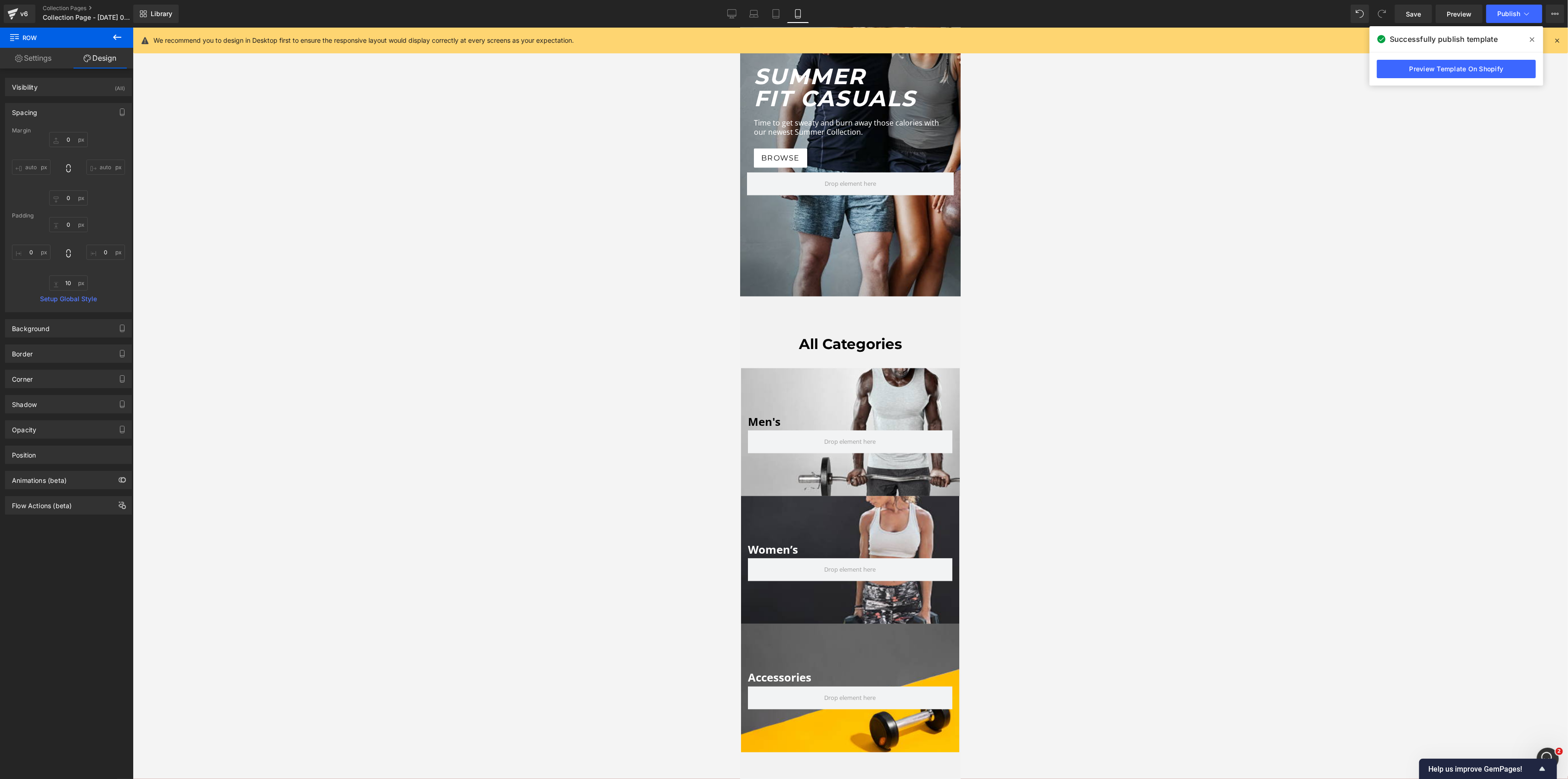
scroll to position [1165, 0]
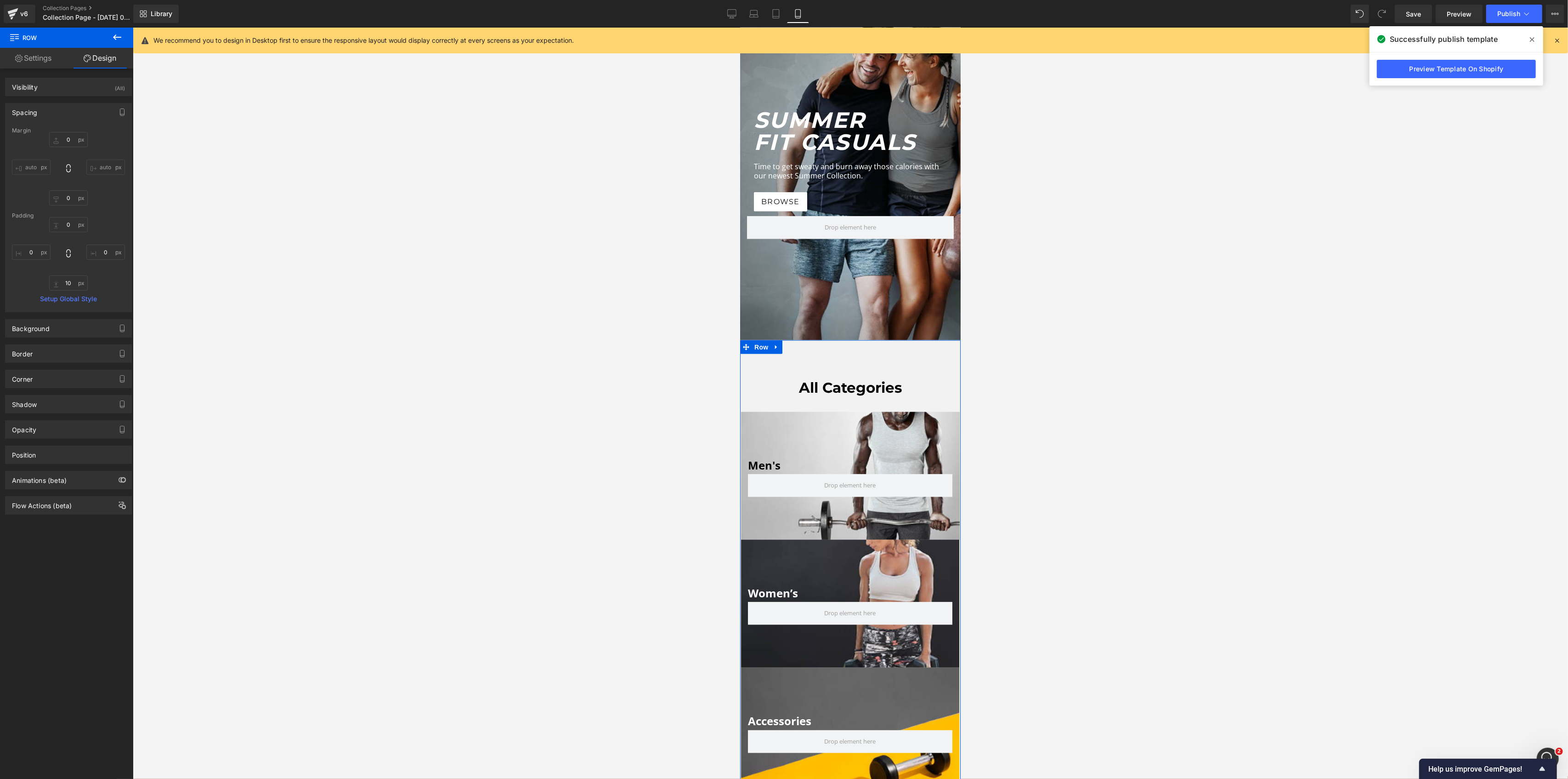
click at [775, 340] on link at bounding box center [776, 347] width 12 height 14
click at [797, 344] on icon at bounding box center [800, 347] width 7 height 7
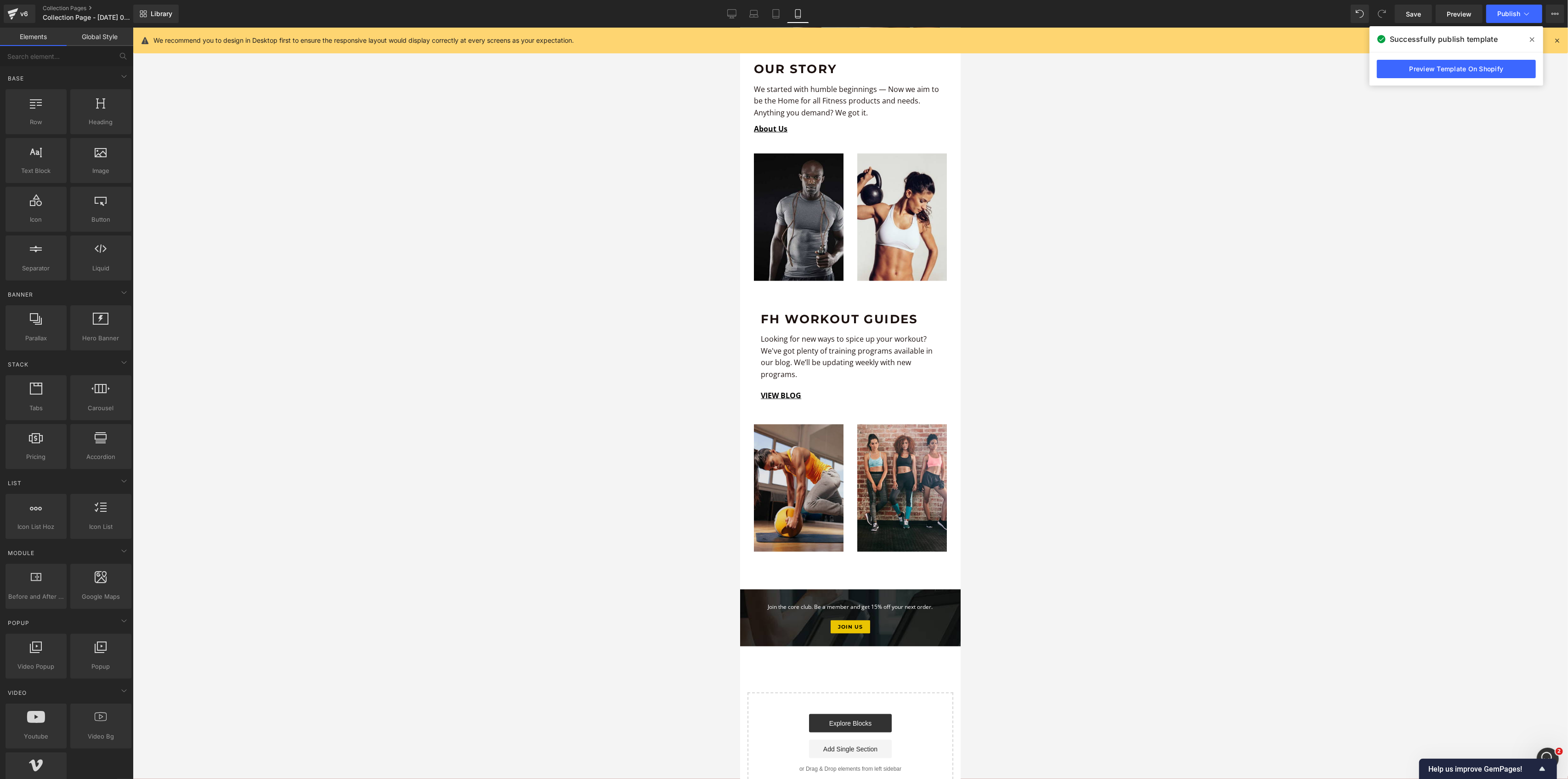
scroll to position [1532, 0]
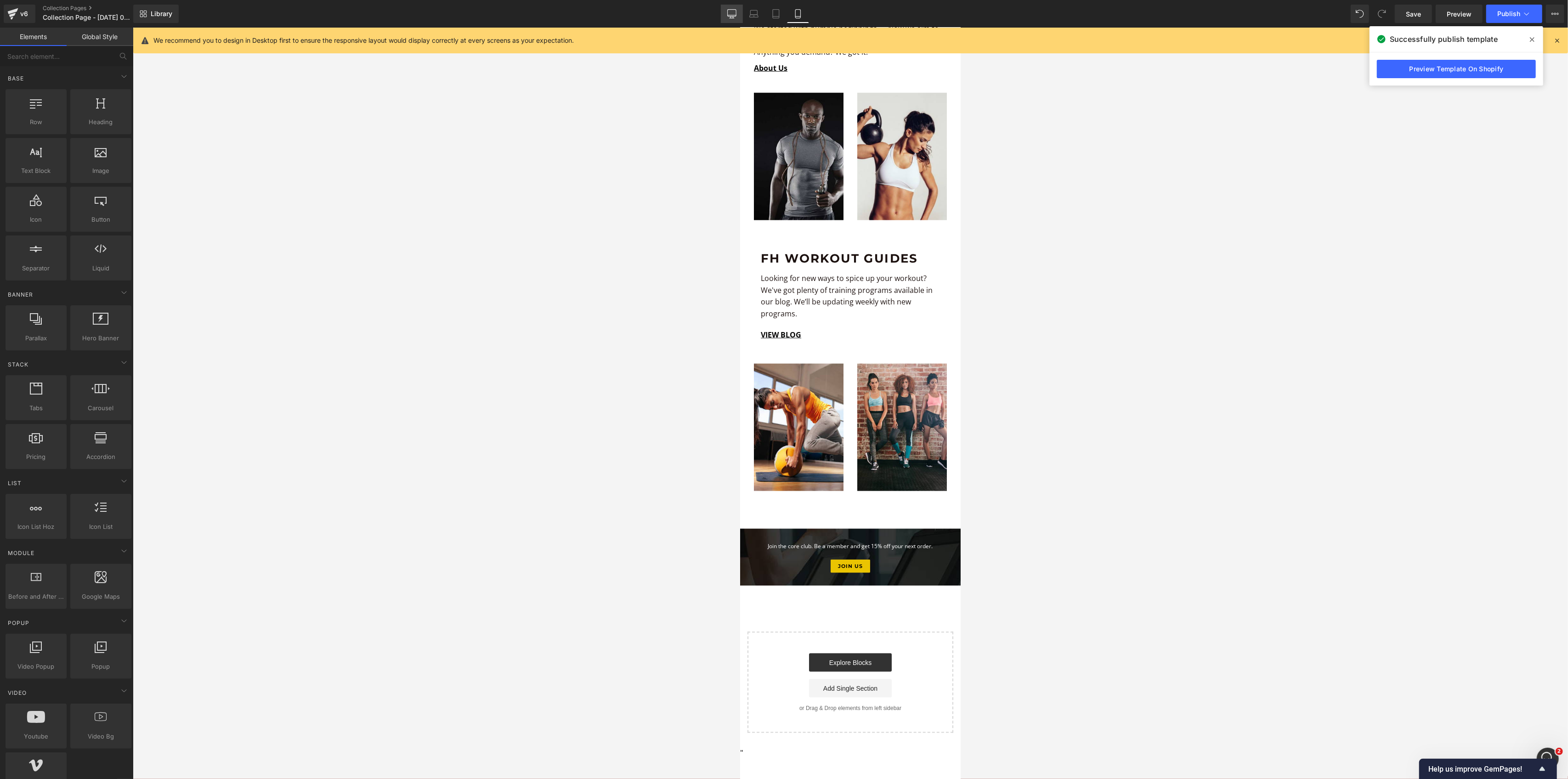
click at [737, 9] on icon at bounding box center [732, 13] width 9 height 9
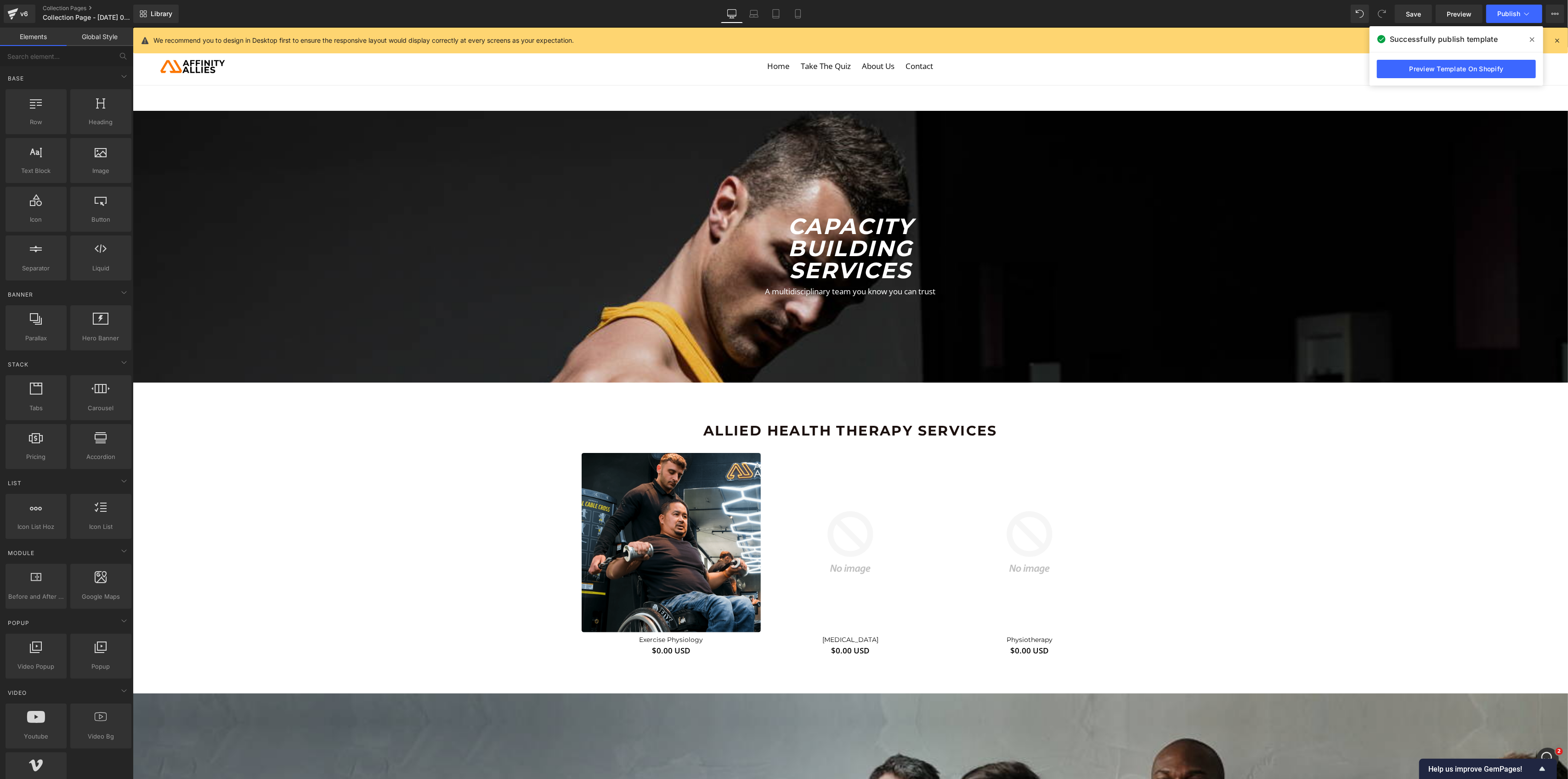
scroll to position [0, 0]
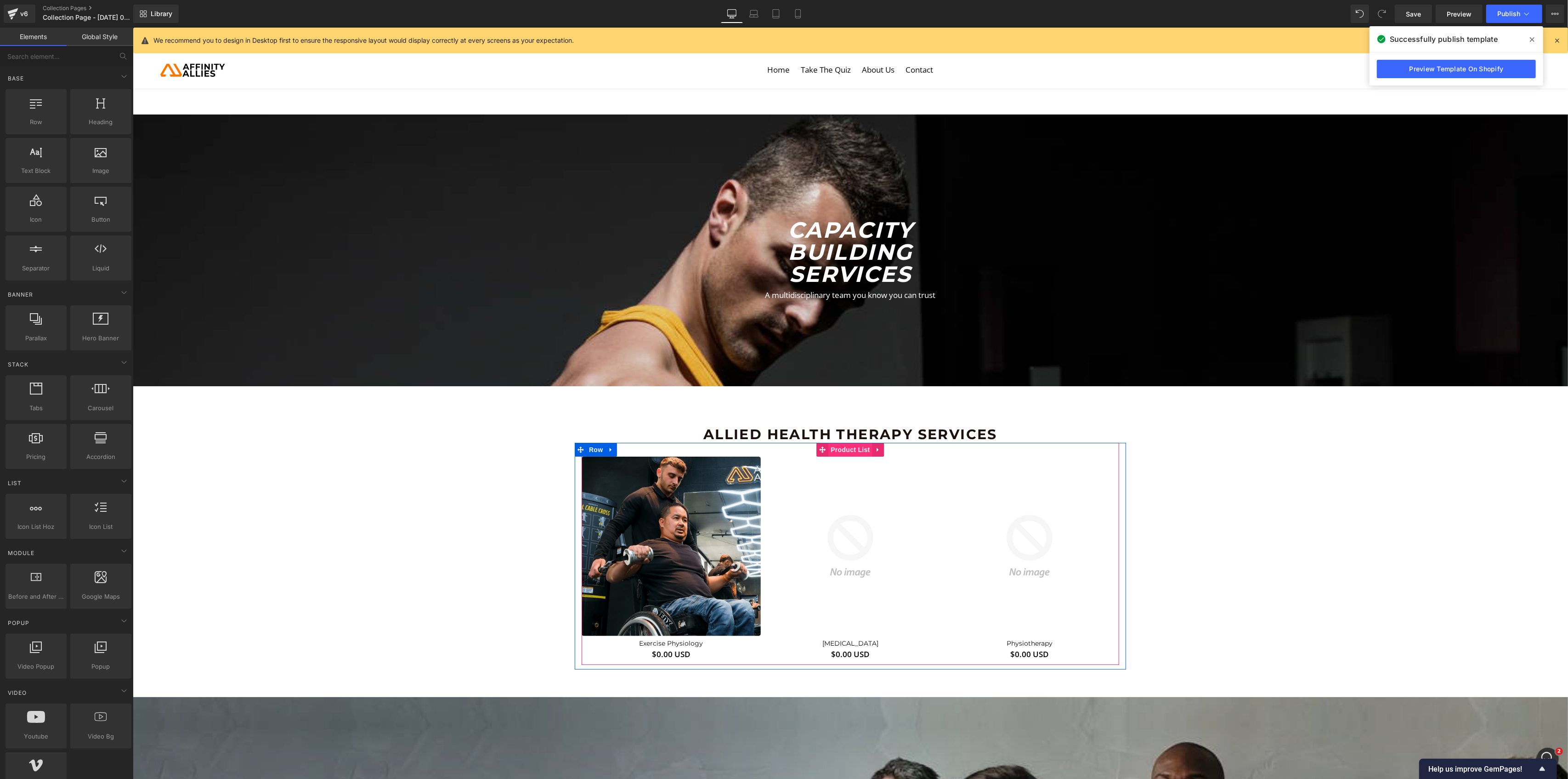
click at [842, 451] on span "Product List" at bounding box center [850, 449] width 44 height 14
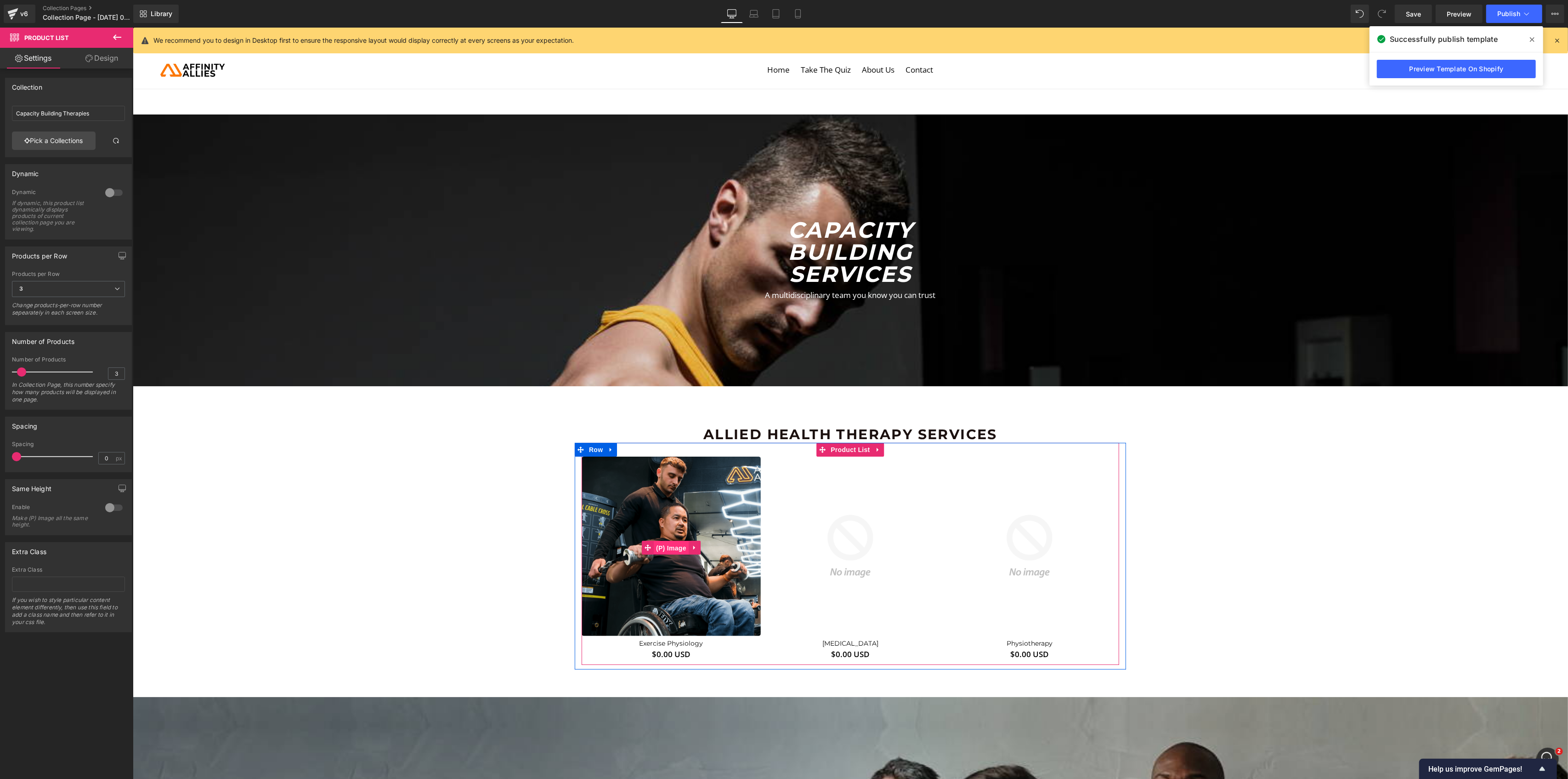
click at [667, 547] on span "(P) Image" at bounding box center [670, 548] width 35 height 14
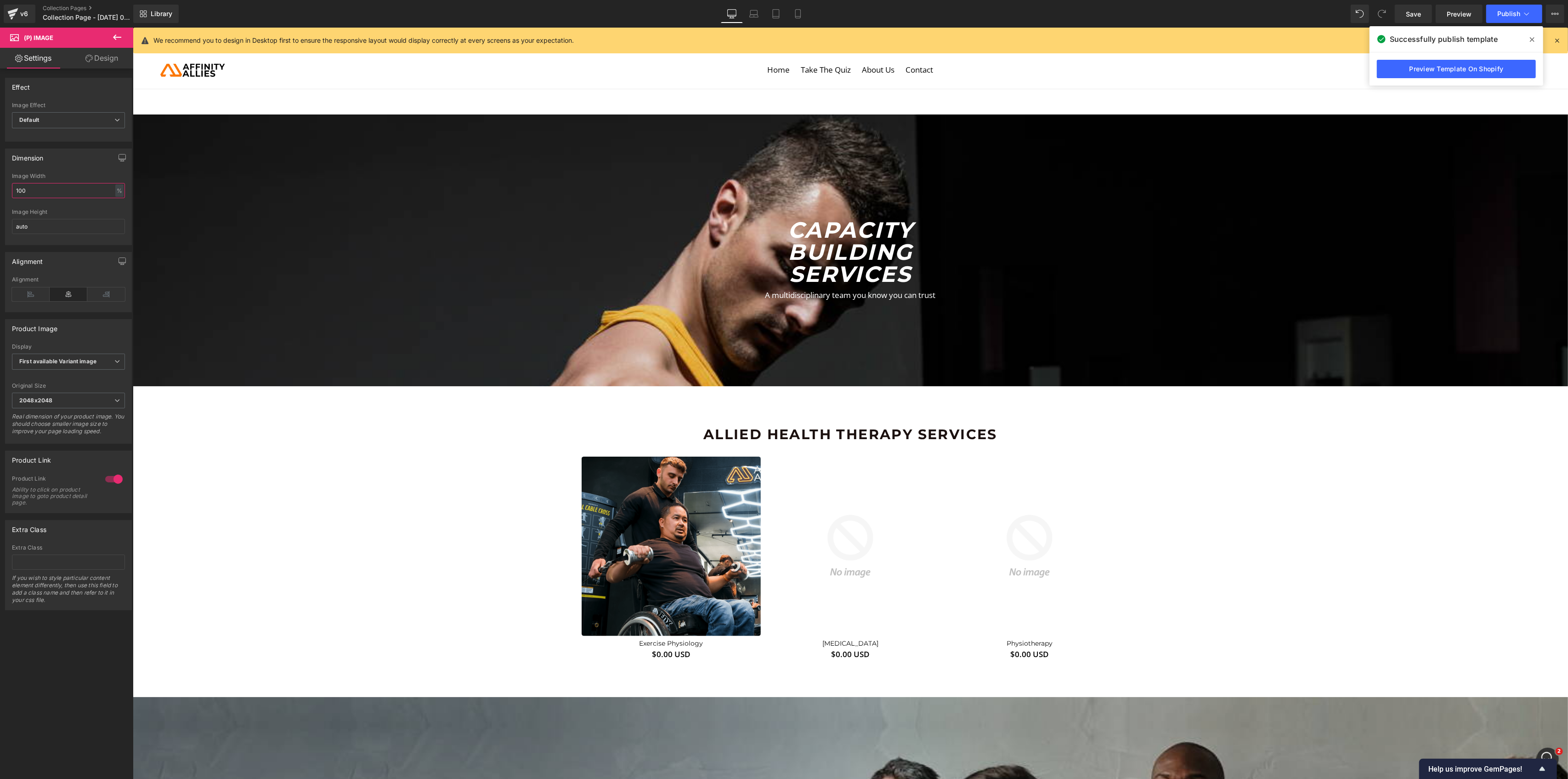
click at [59, 194] on input "100" at bounding box center [69, 190] width 113 height 15
type input "100"
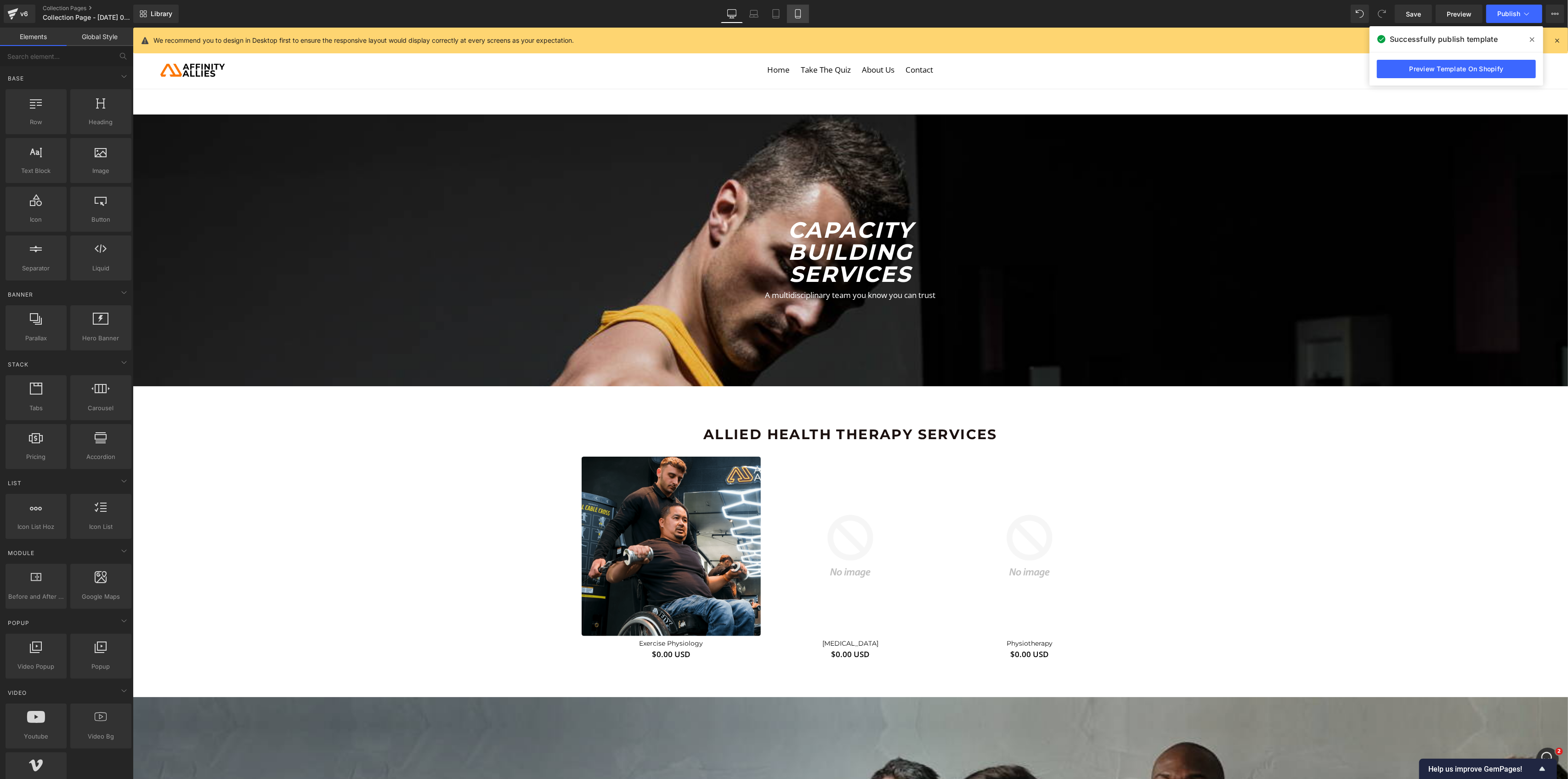
click at [797, 18] on link "Mobile" at bounding box center [798, 14] width 22 height 18
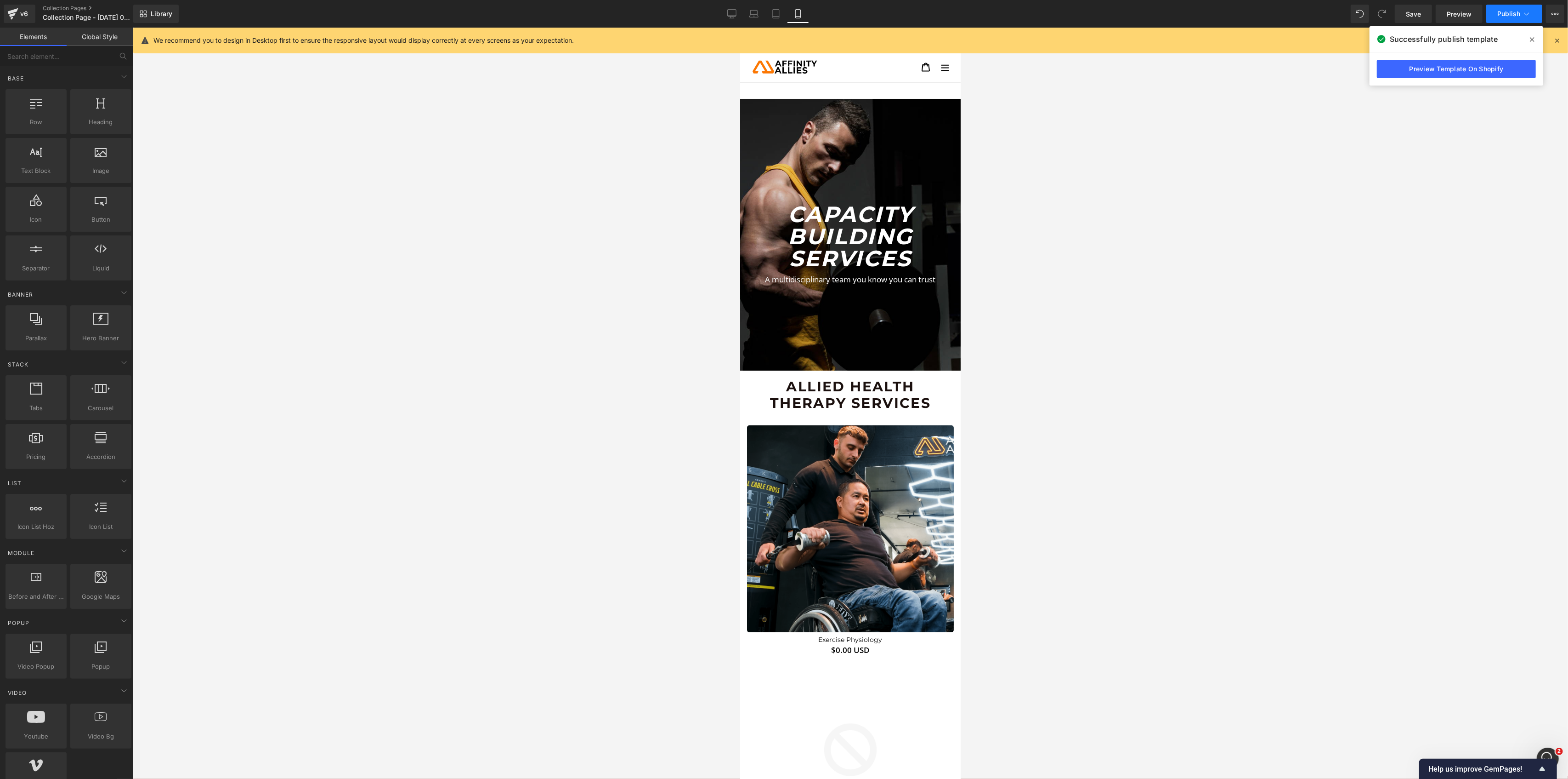
click at [1515, 13] on span "Publish" at bounding box center [1509, 14] width 23 height 7
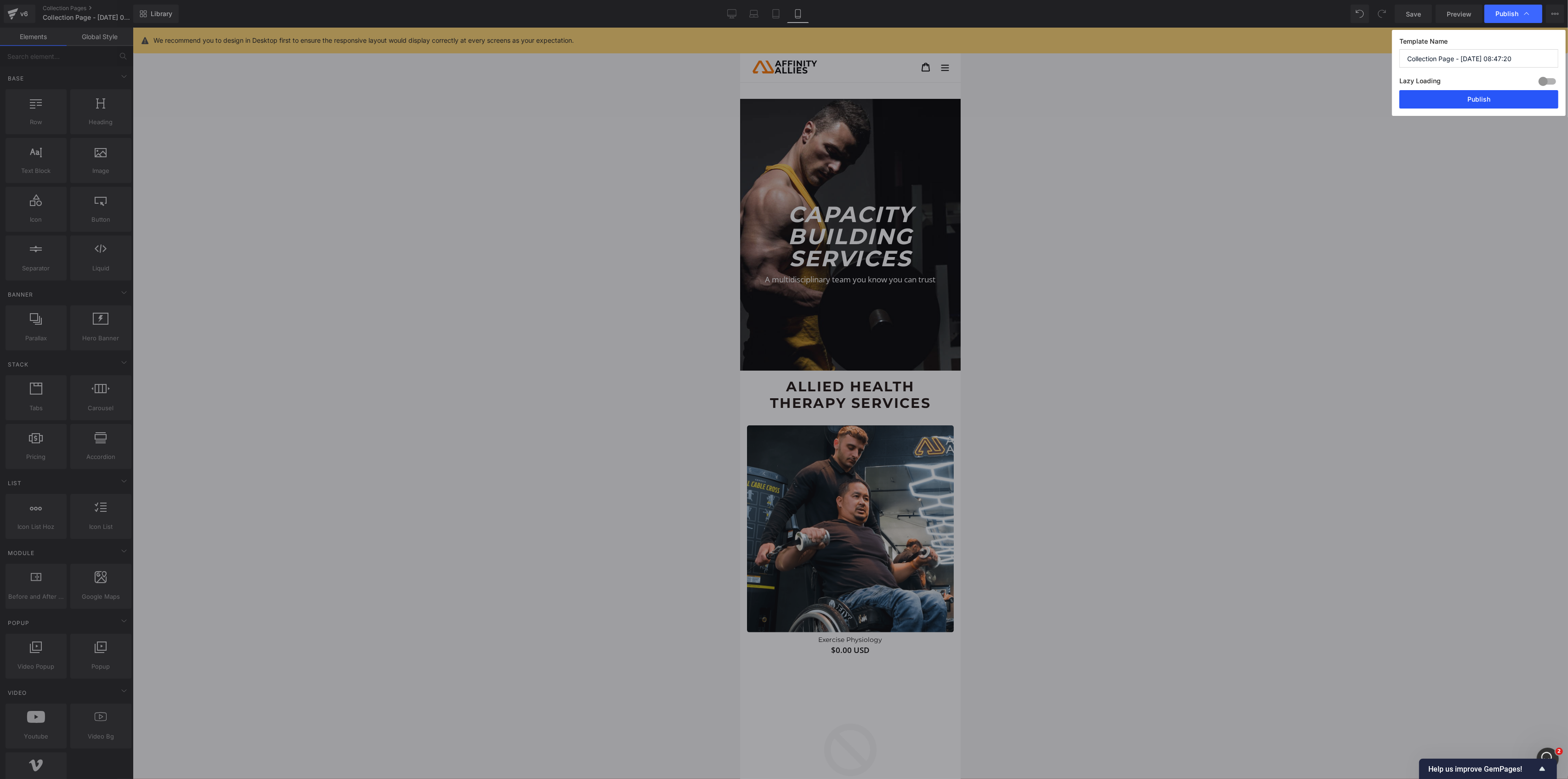
click at [1486, 96] on button "Publish" at bounding box center [1479, 99] width 159 height 18
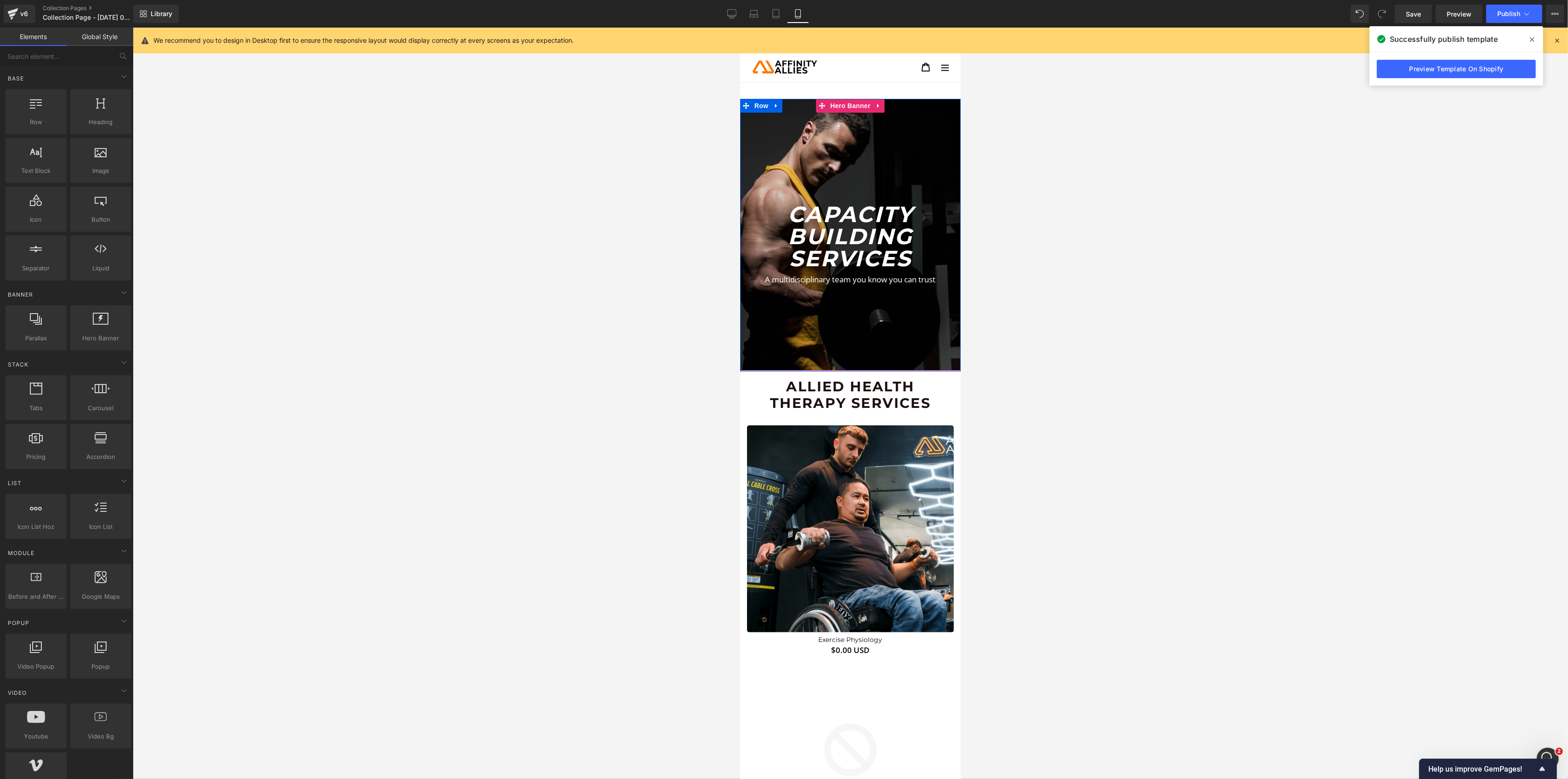
click at [870, 149] on div at bounding box center [850, 234] width 220 height 272
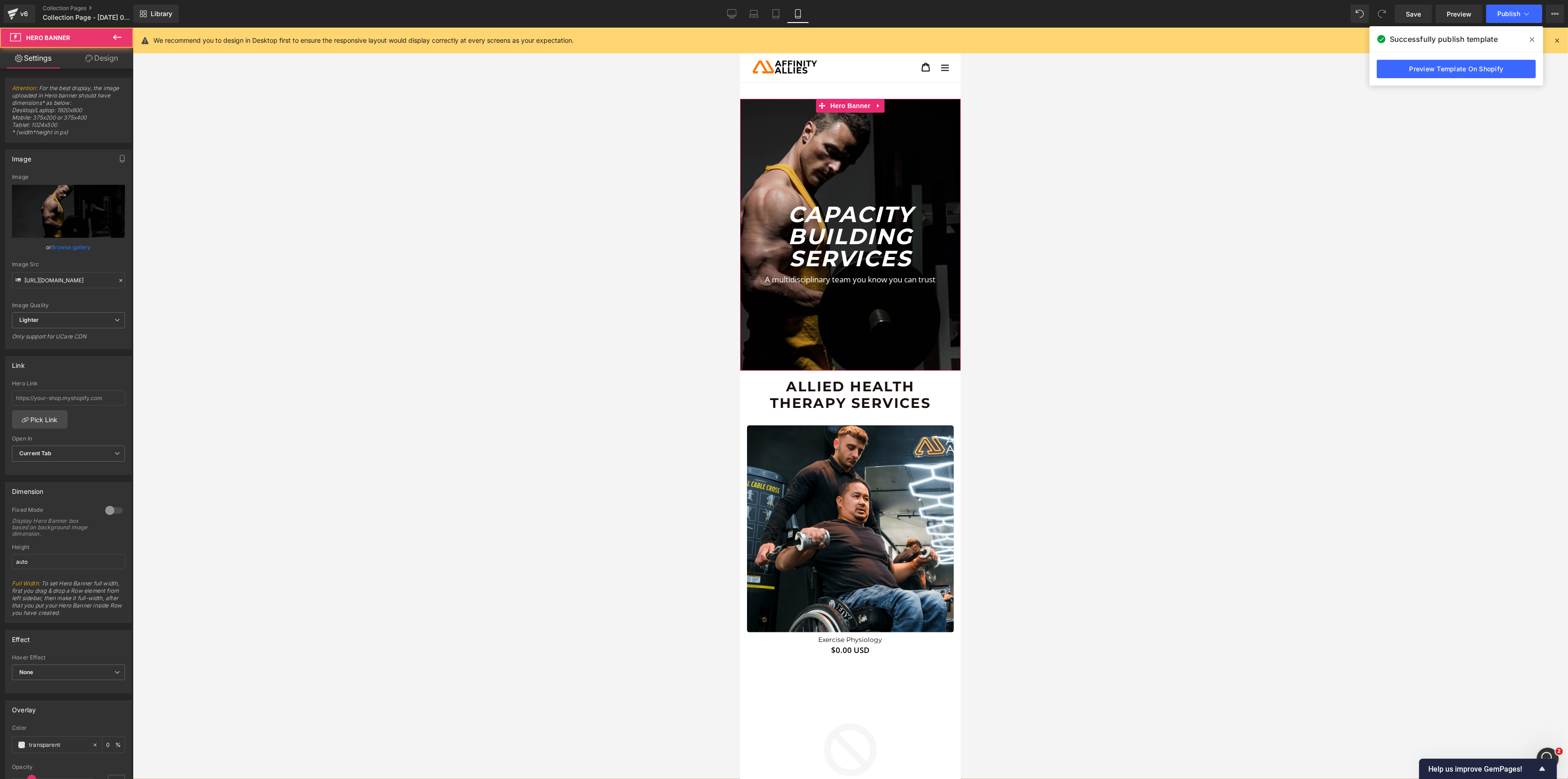
click at [108, 57] on link "Design" at bounding box center [101, 58] width 66 height 21
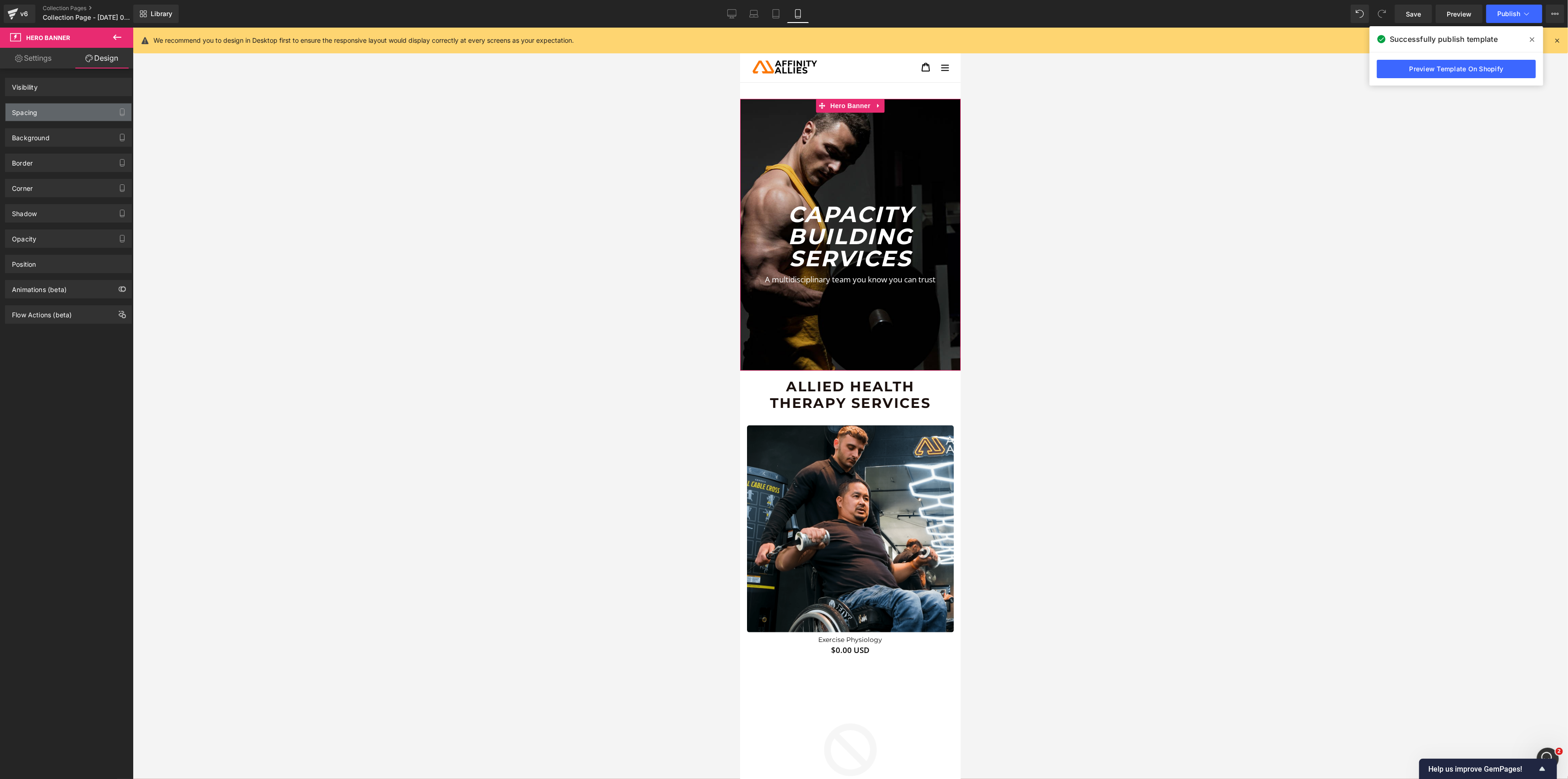
click at [63, 115] on div "Spacing" at bounding box center [68, 112] width 126 height 18
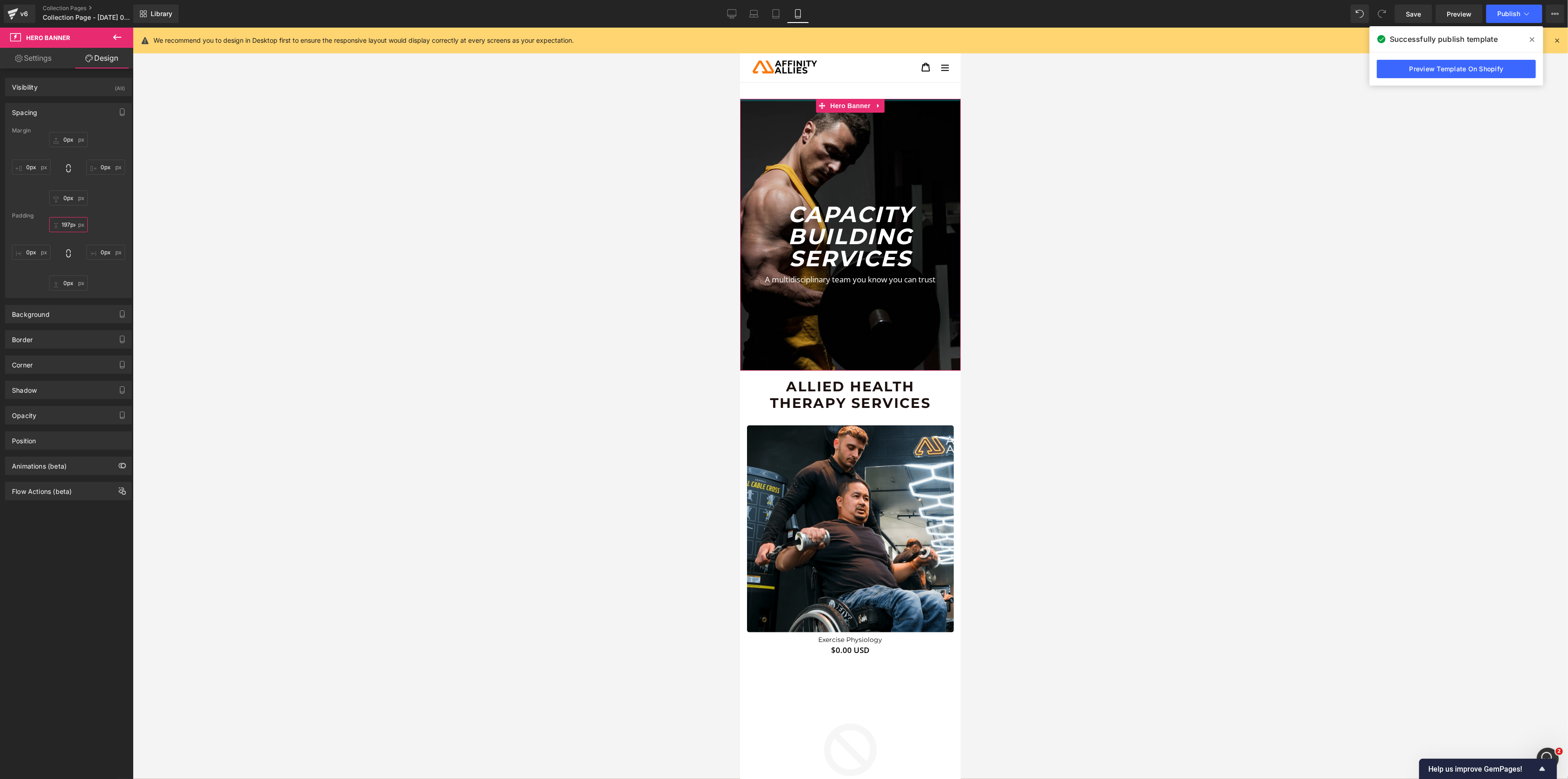
click at [71, 227] on input "197px" at bounding box center [68, 224] width 38 height 15
type input "194"
click at [63, 137] on input "0px" at bounding box center [68, 139] width 38 height 15
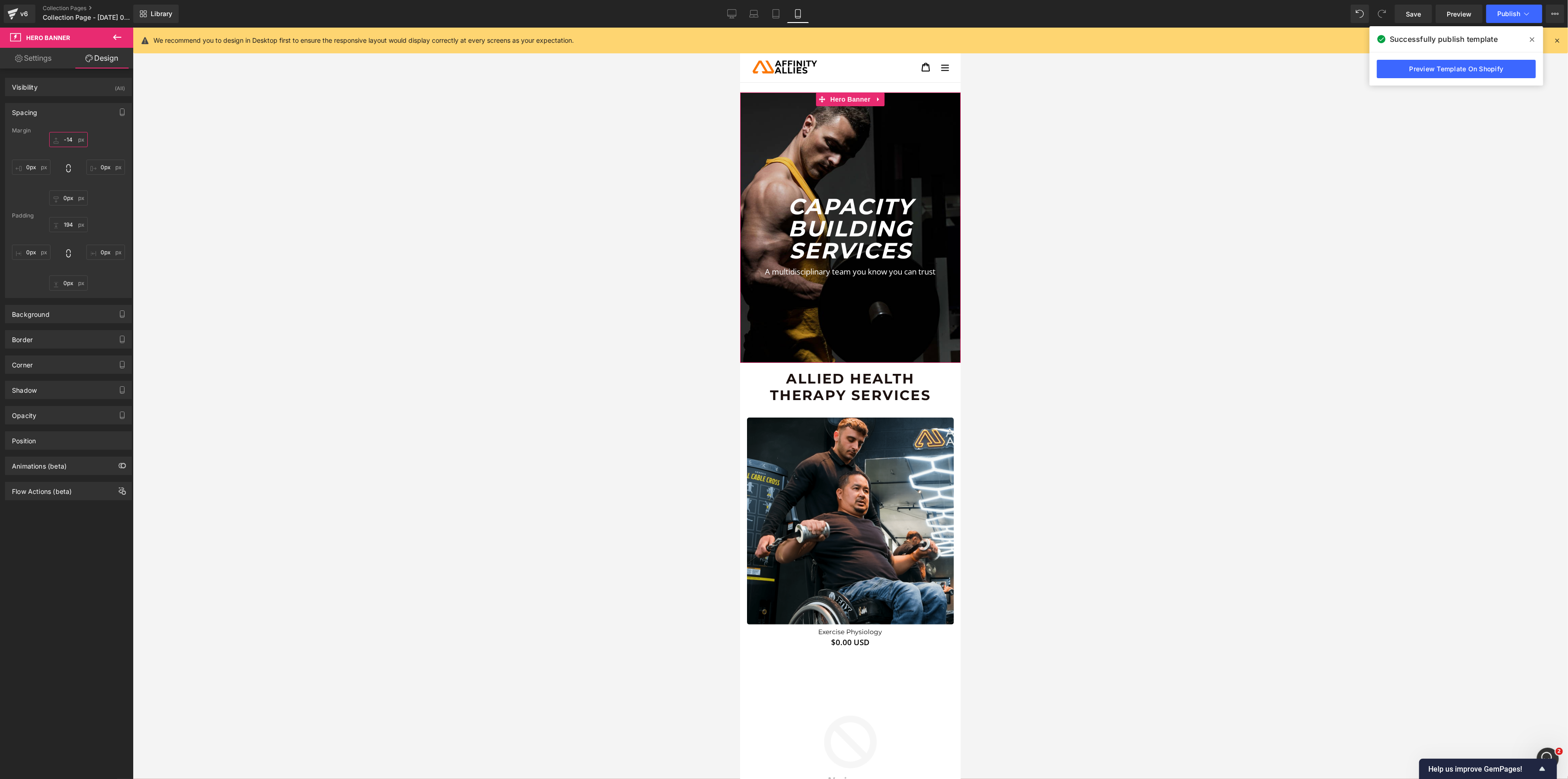
type input "-15"
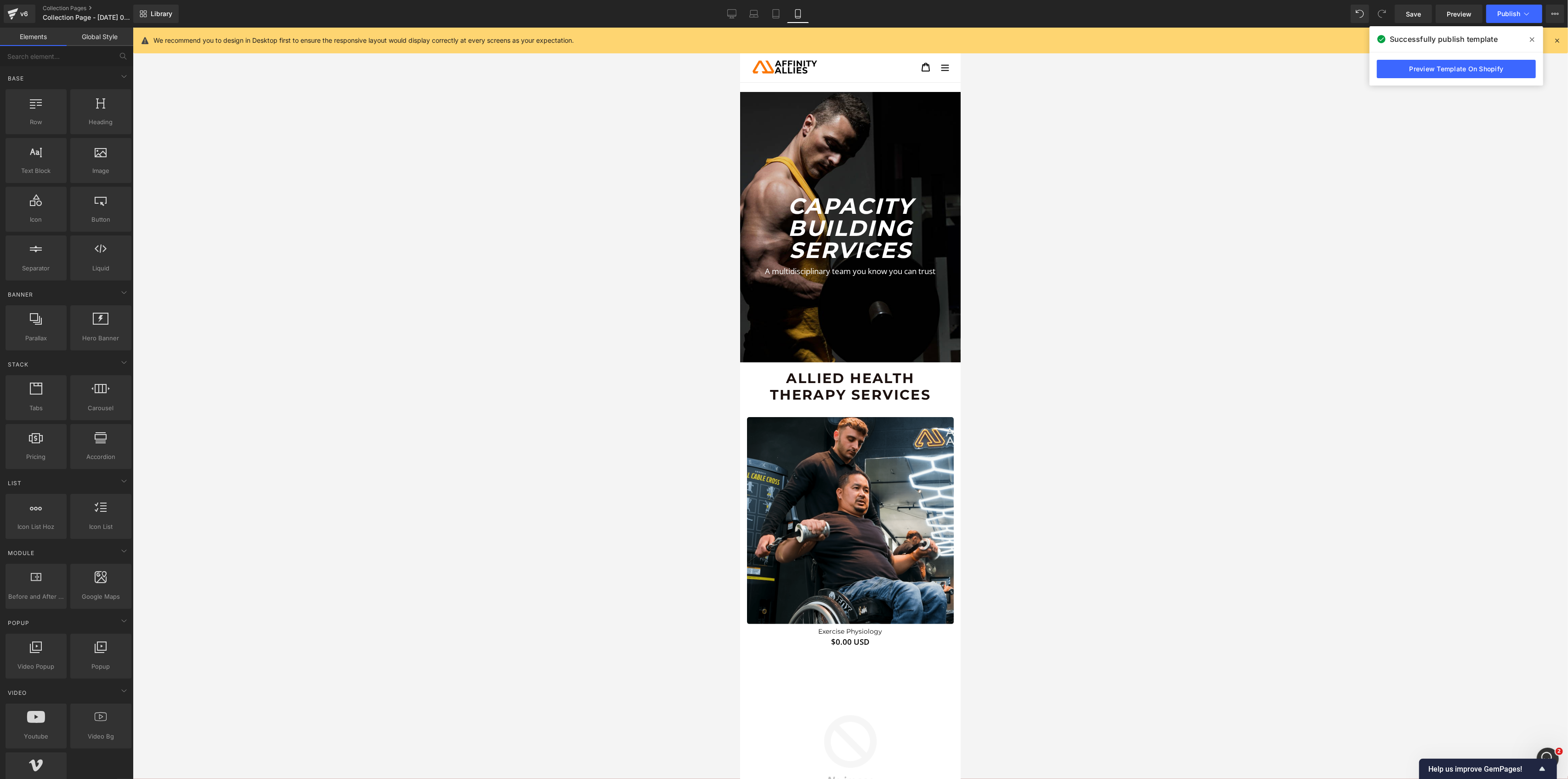
click at [1264, 305] on div at bounding box center [850, 403] width 1435 height 751
click at [1507, 13] on span "Publish" at bounding box center [1509, 14] width 23 height 7
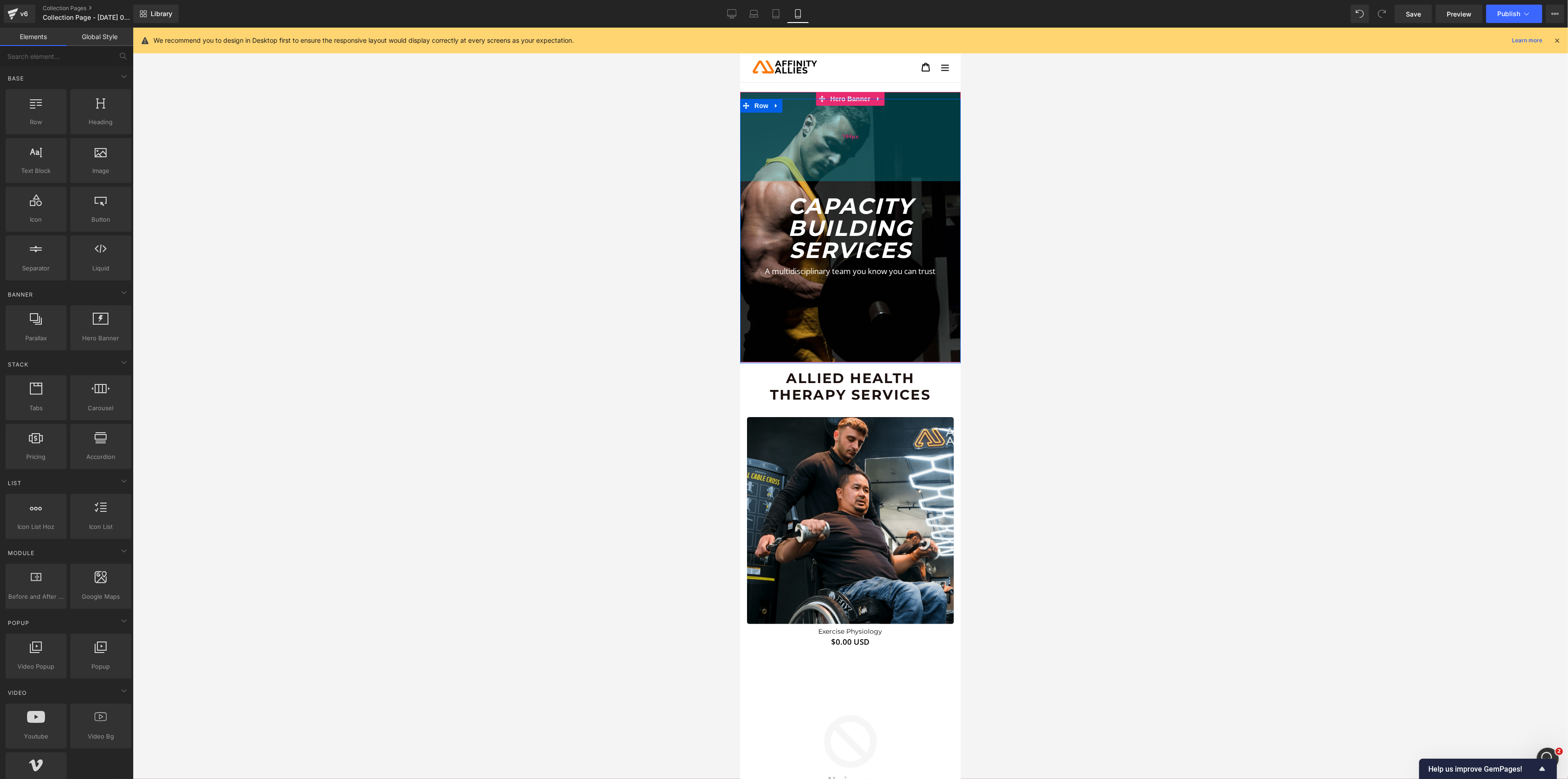
click at [852, 158] on div "194px" at bounding box center [850, 136] width 220 height 89
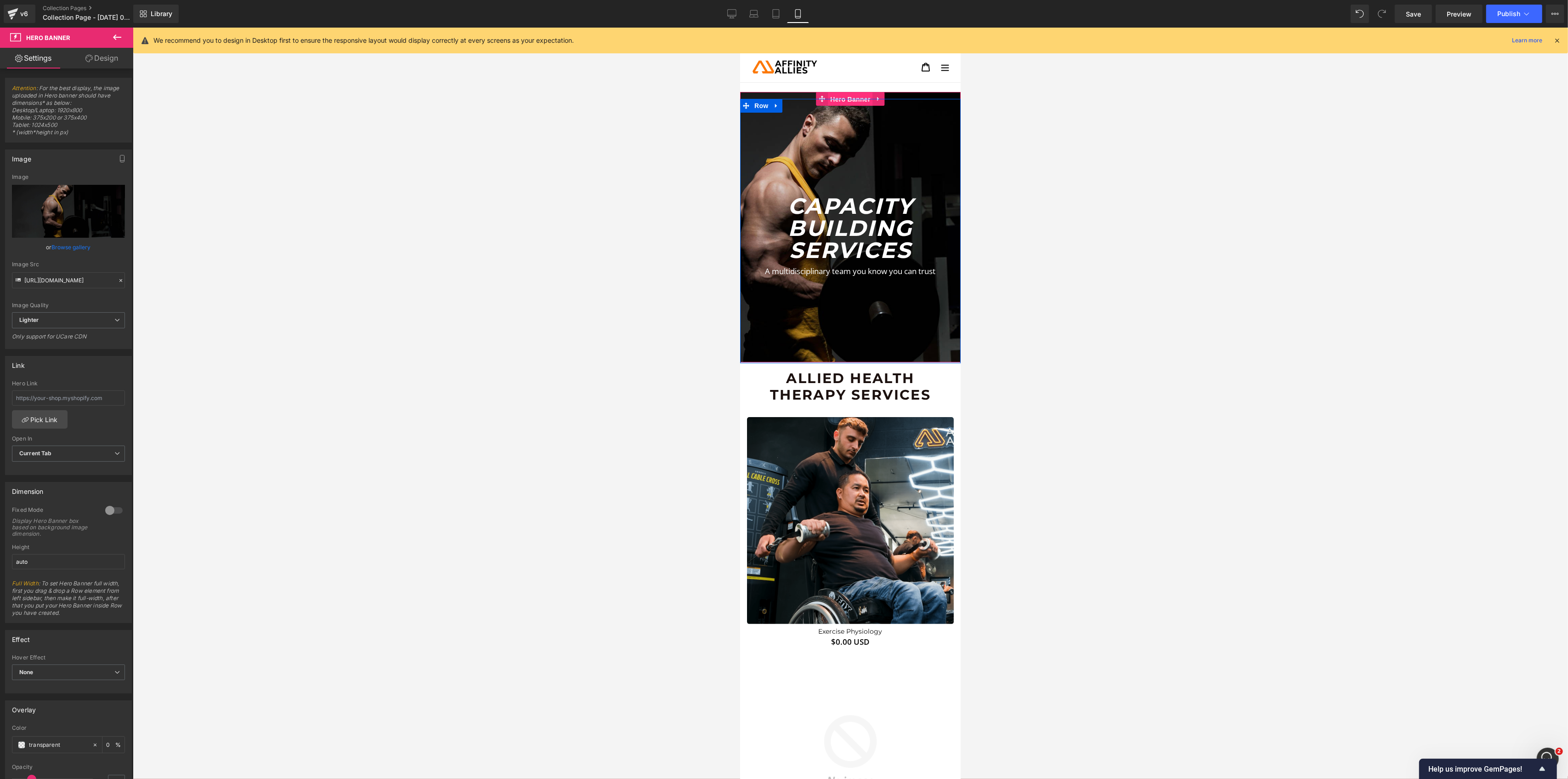
click at [831, 96] on span "Hero Banner" at bounding box center [849, 99] width 44 height 14
click at [106, 61] on link "Design" at bounding box center [101, 58] width 66 height 21
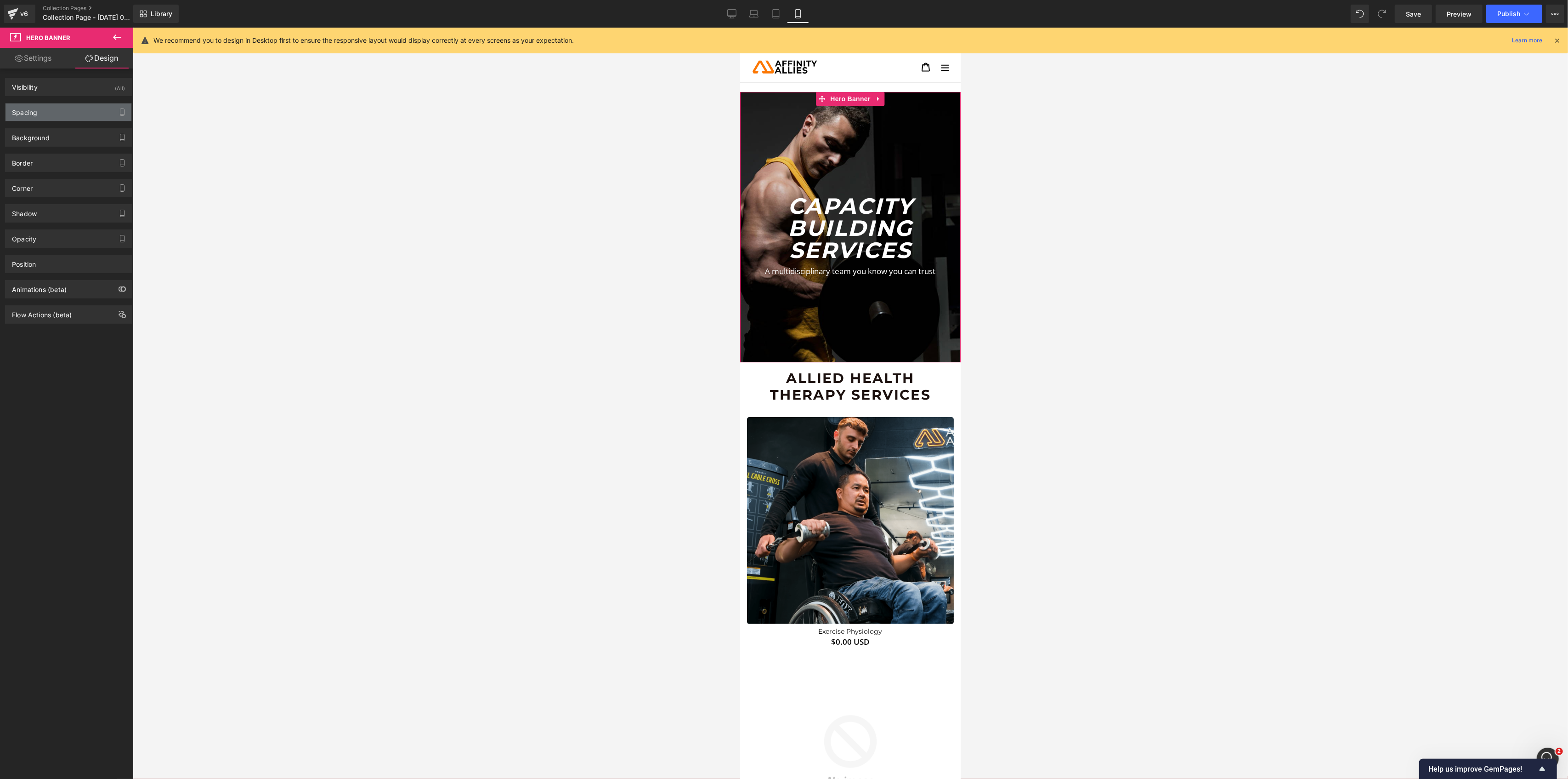
click at [37, 111] on div "Spacing" at bounding box center [25, 110] width 26 height 13
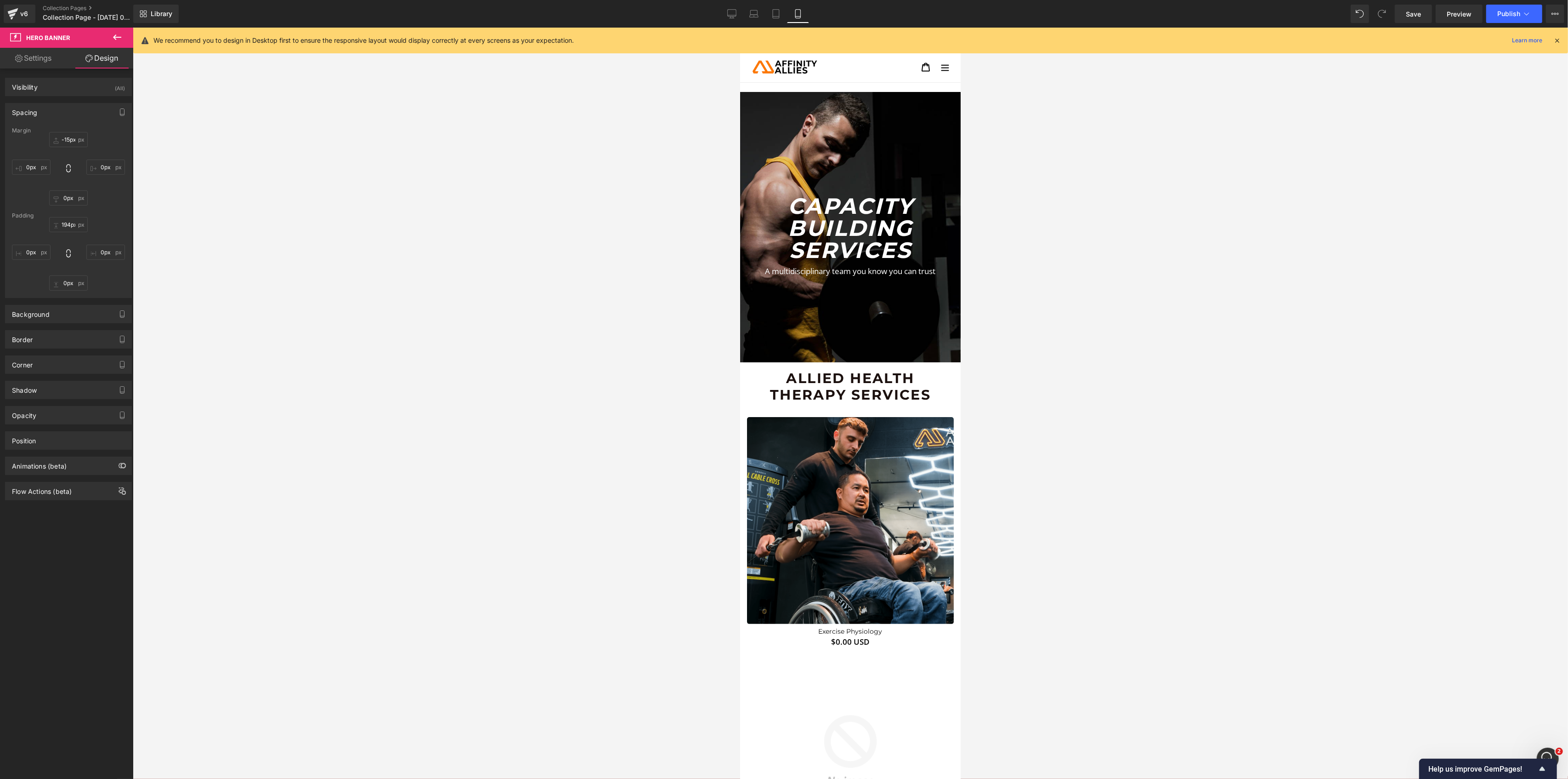
click at [456, 146] on div at bounding box center [850, 403] width 1435 height 751
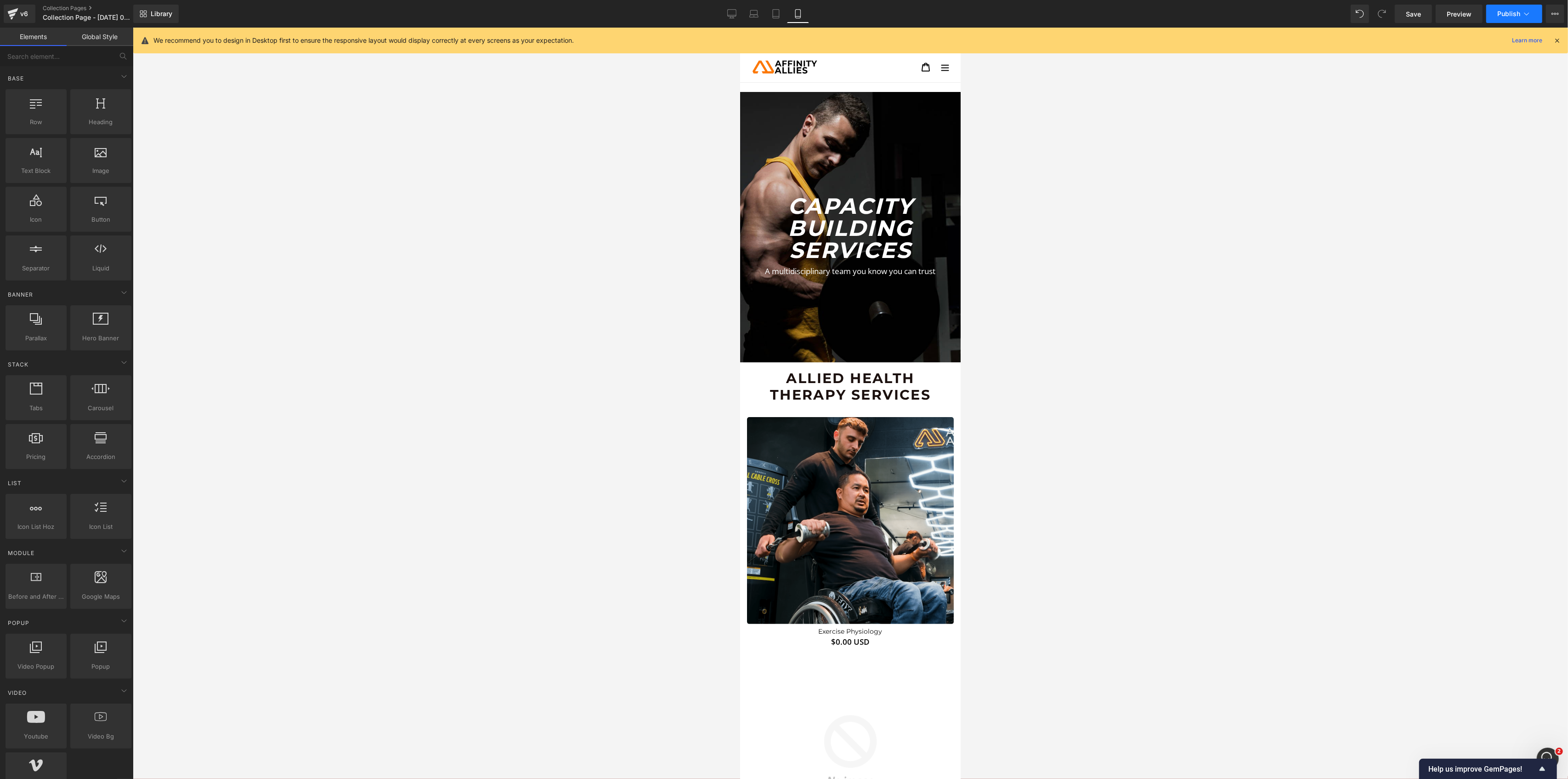
click at [1488, 10] on button "Publish" at bounding box center [1514, 14] width 56 height 18
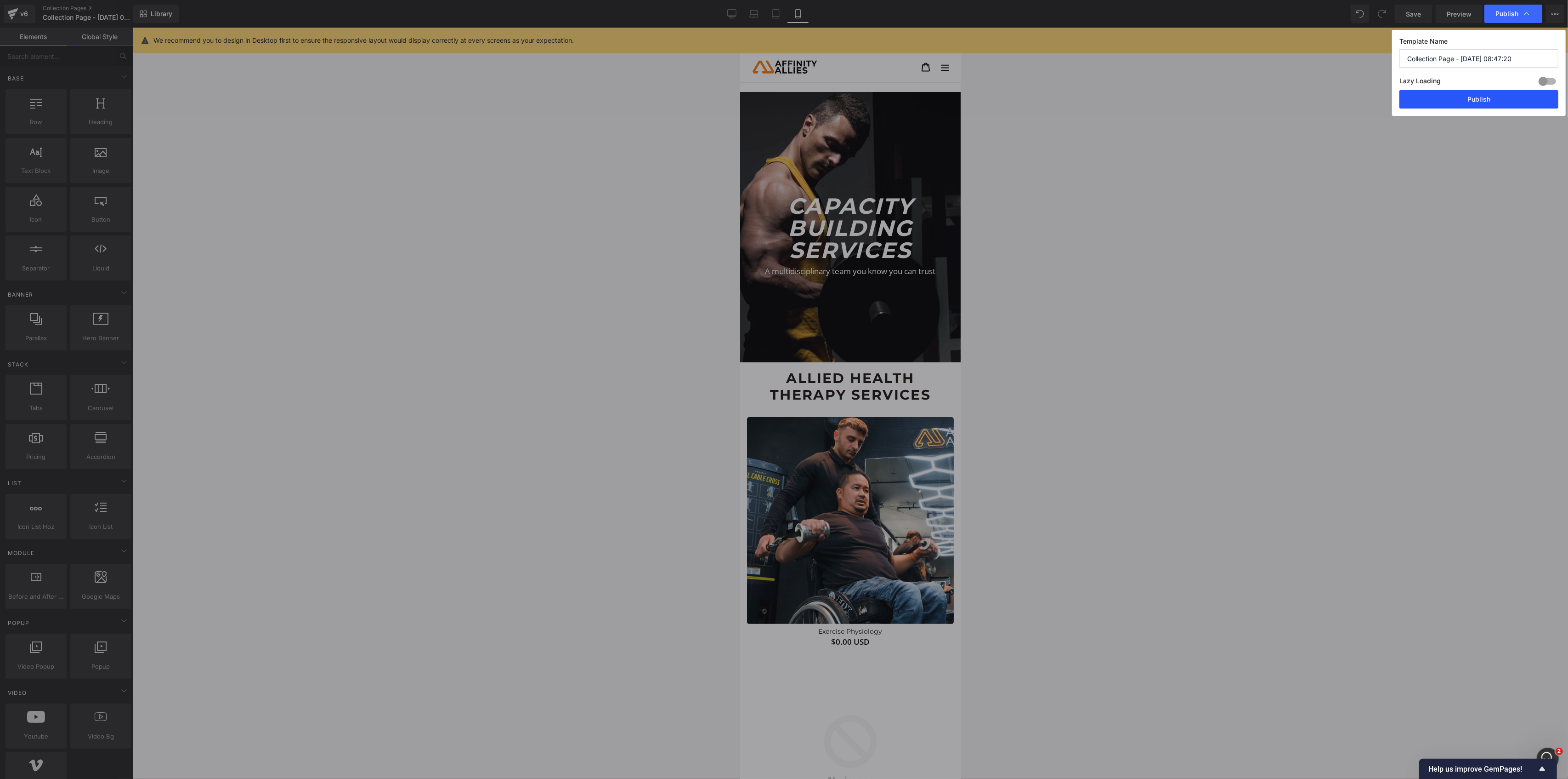
click at [1461, 105] on button "Publish" at bounding box center [1479, 99] width 159 height 18
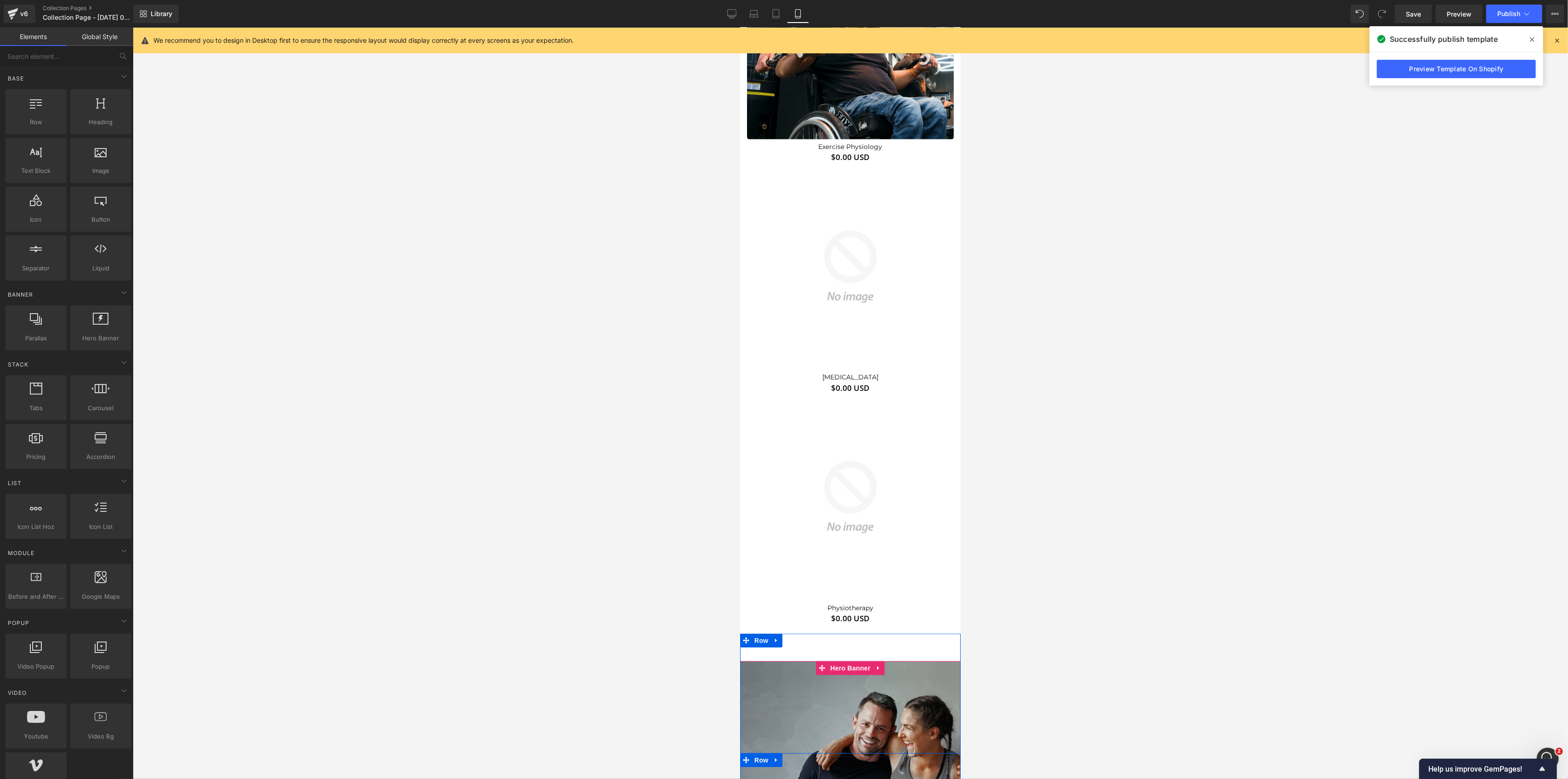
scroll to position [429, 0]
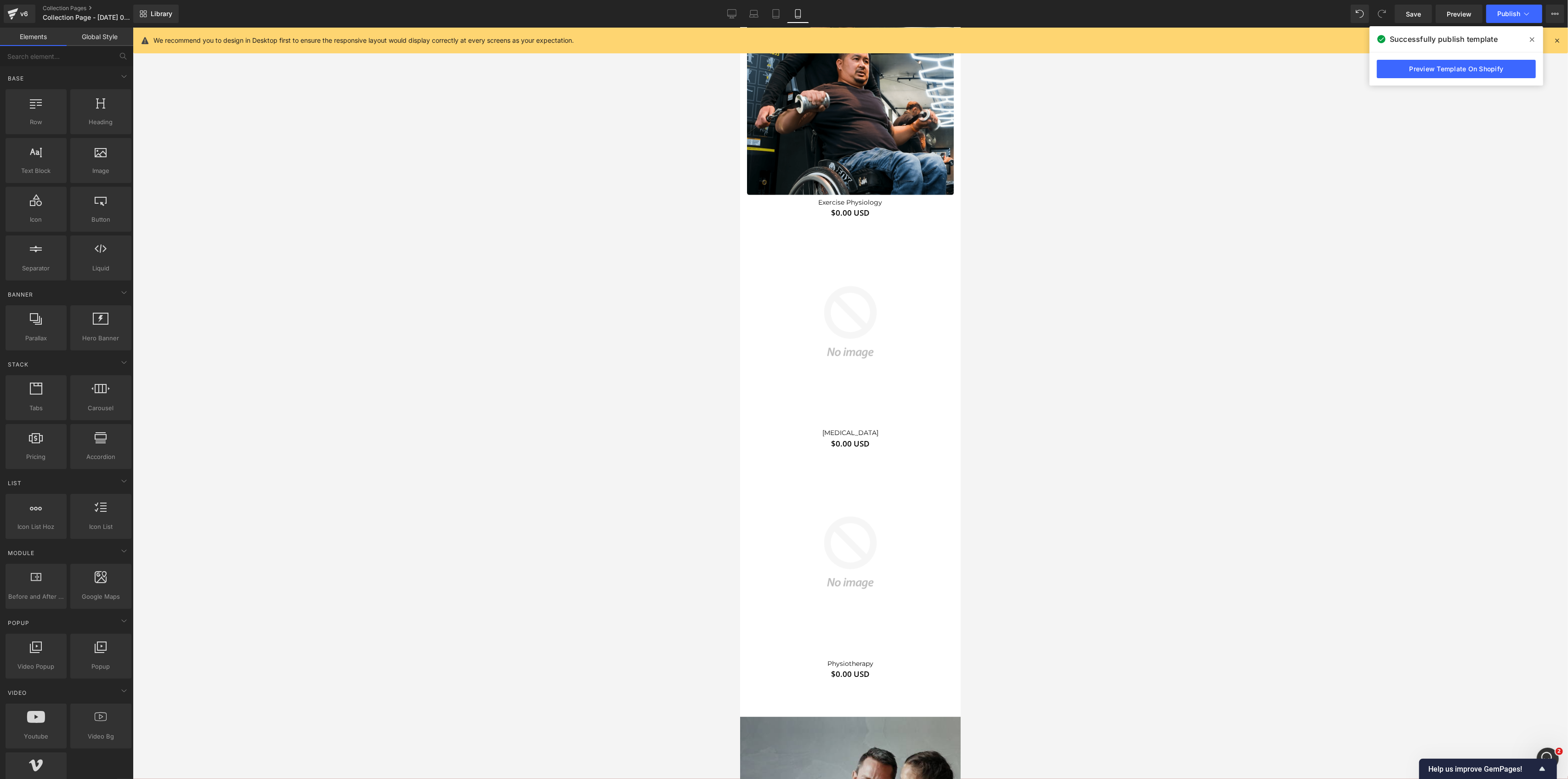
click at [848, 231] on img at bounding box center [850, 322] width 207 height 207
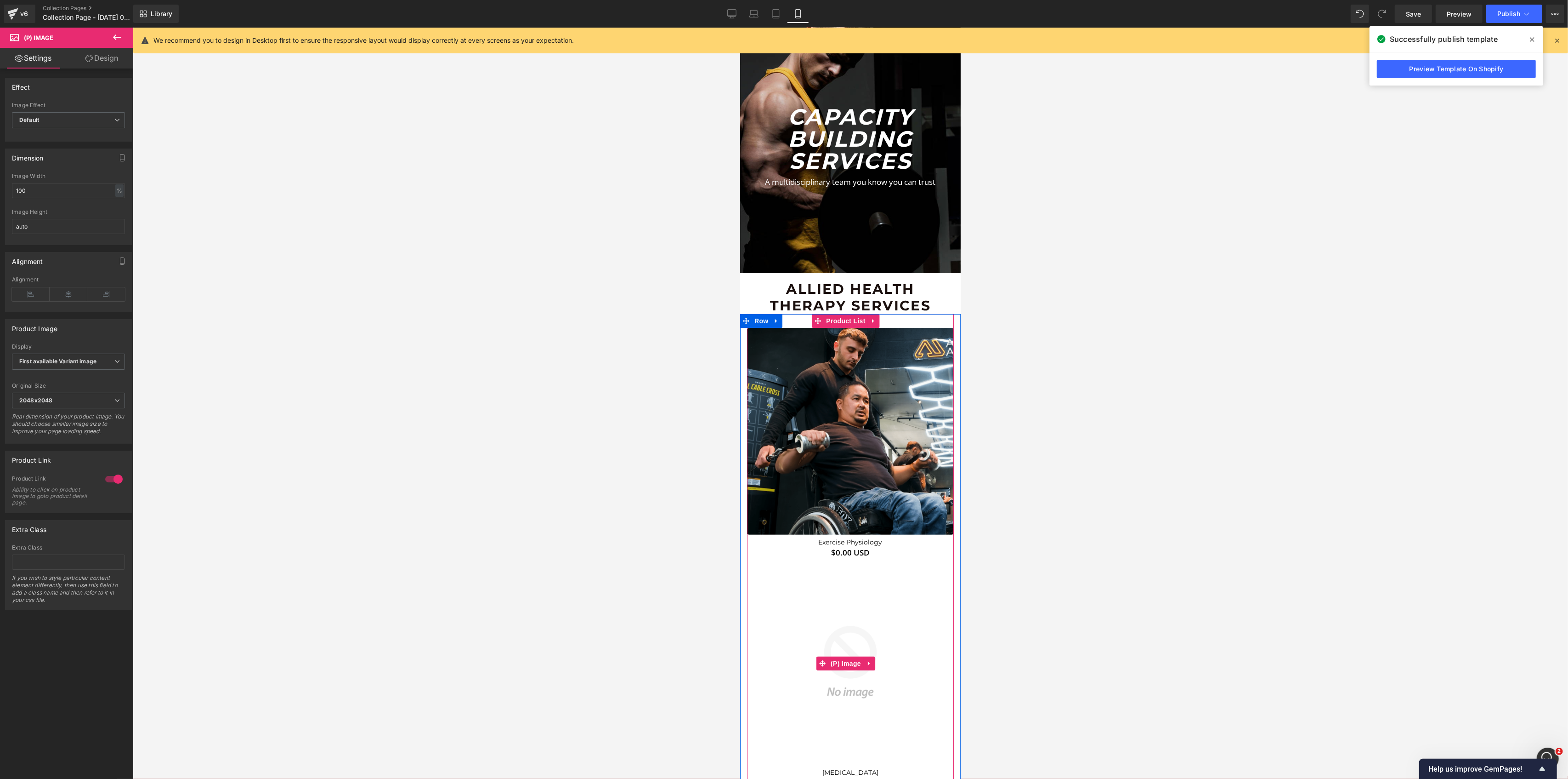
scroll to position [61, 0]
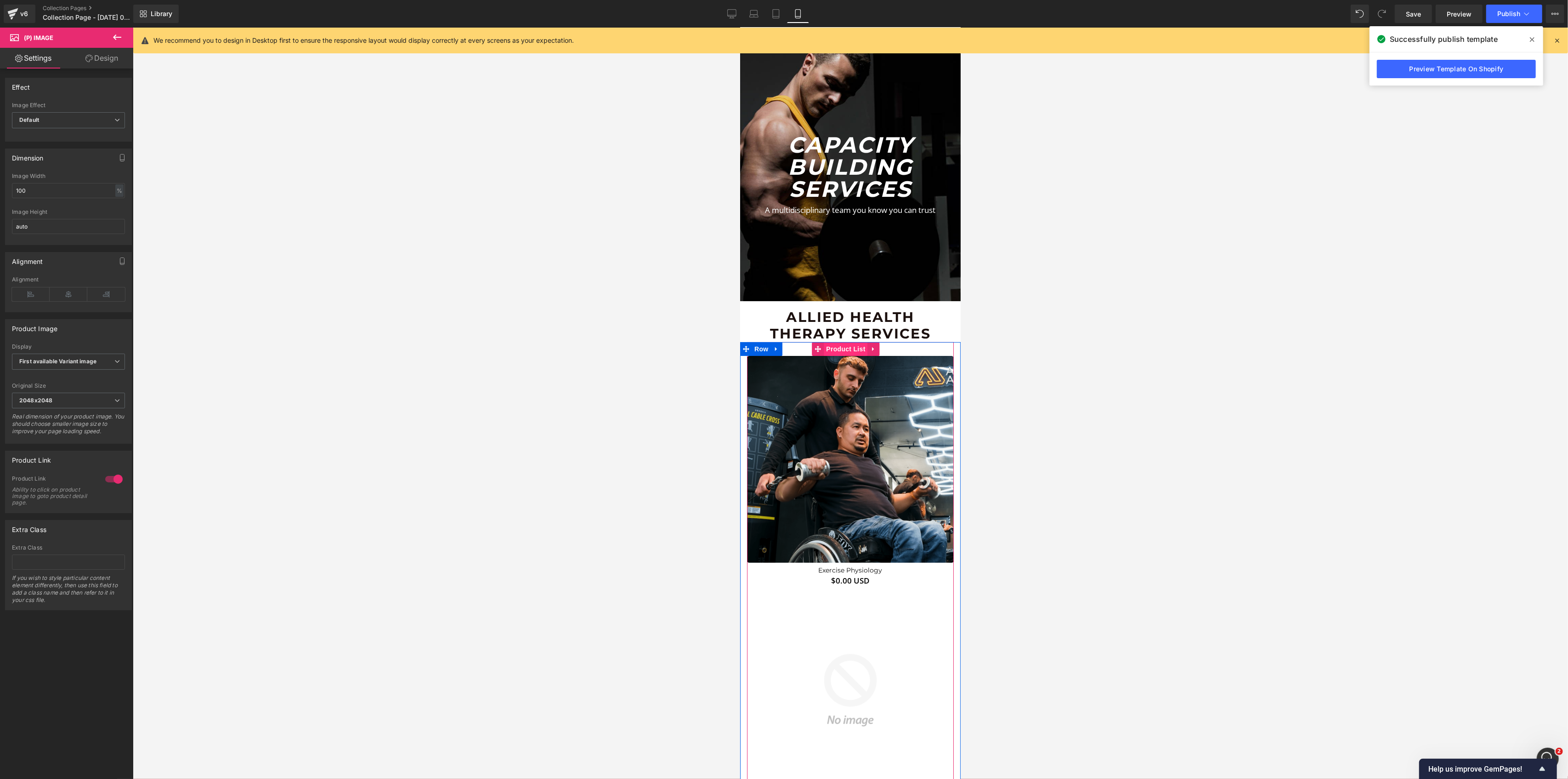
click at [849, 348] on span "Product List" at bounding box center [845, 349] width 44 height 14
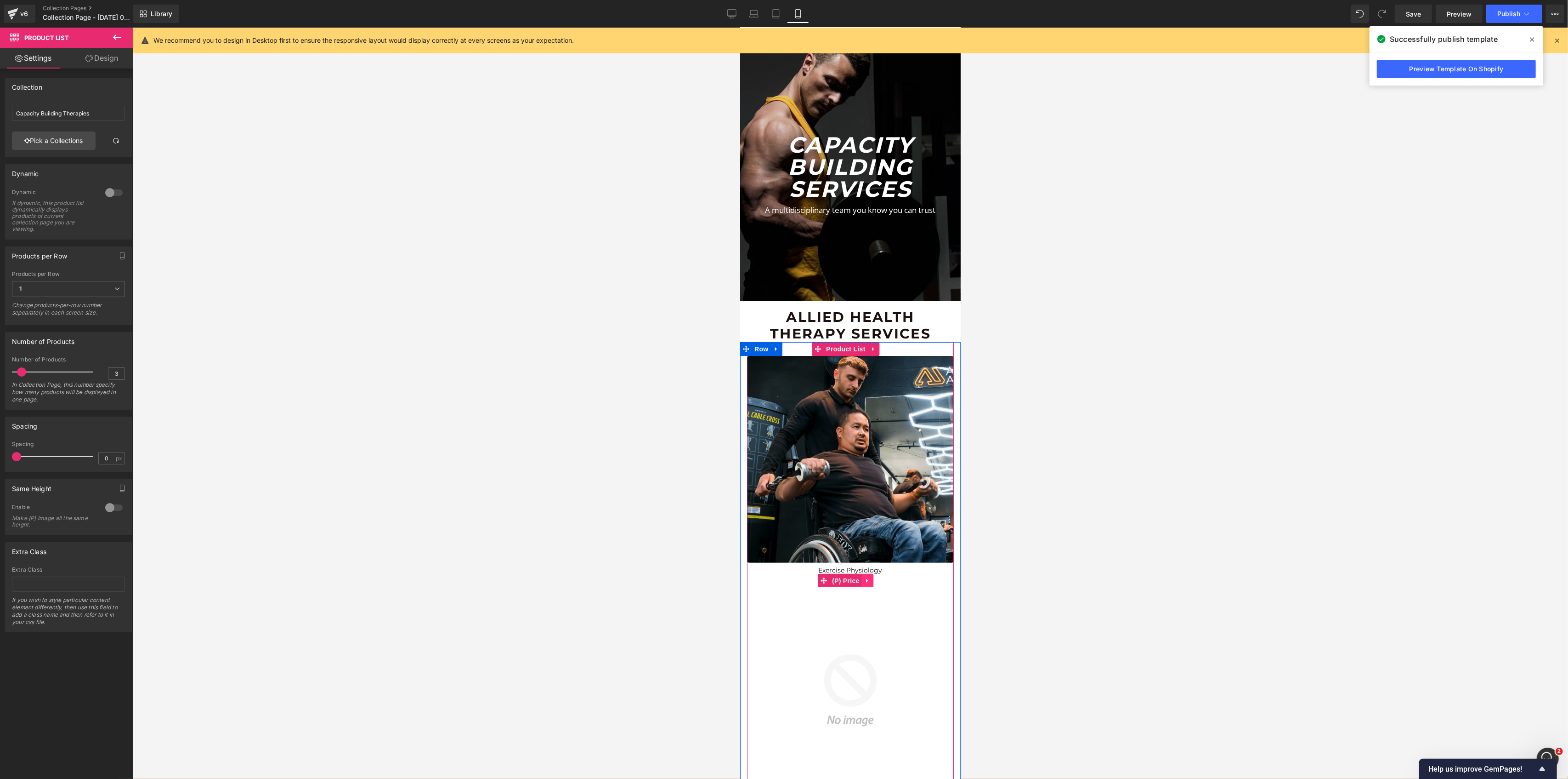
click at [872, 574] on link at bounding box center [867, 580] width 12 height 14
click at [877, 574] on link at bounding box center [873, 580] width 12 height 14
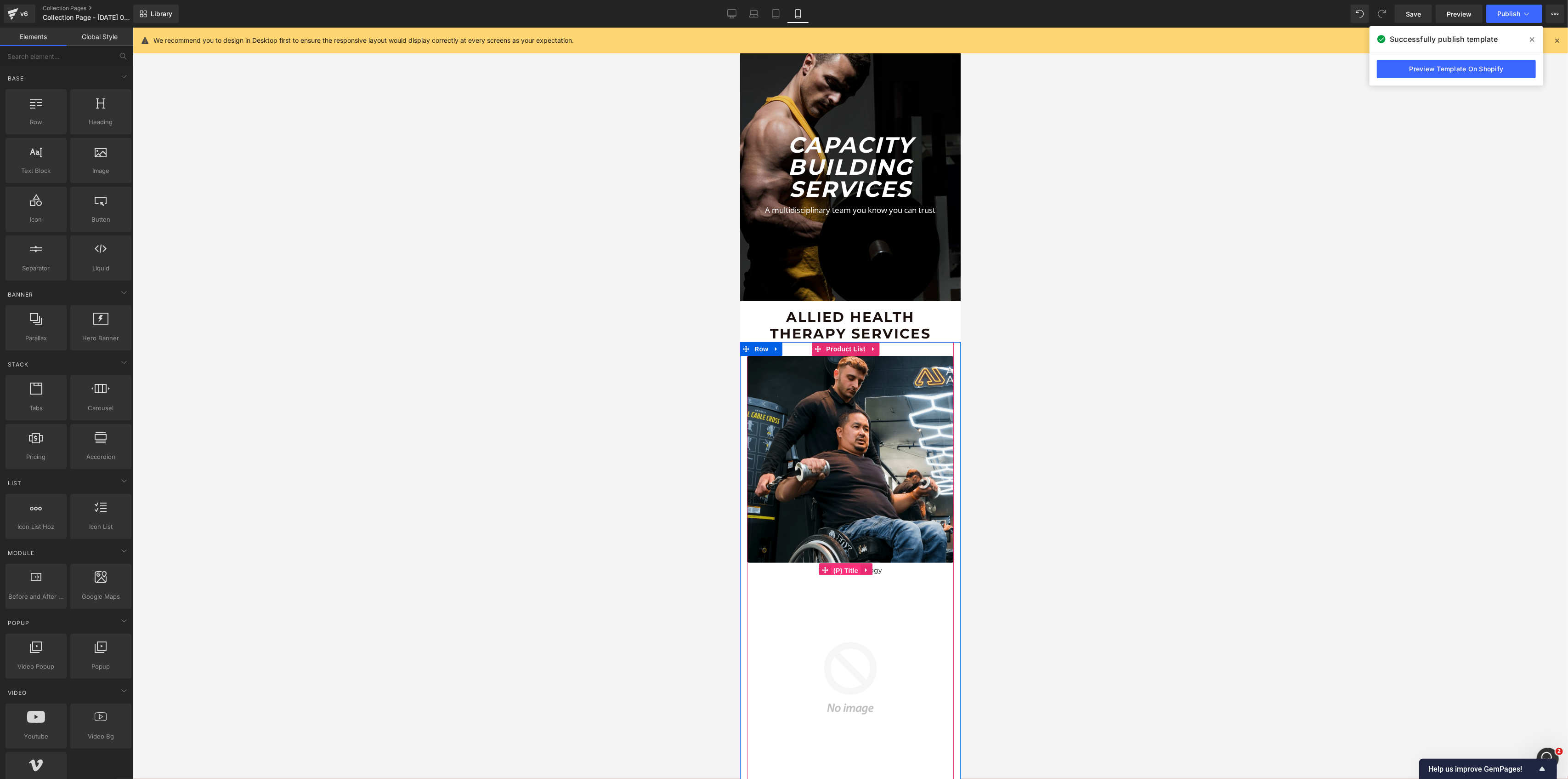
click at [847, 563] on span "(P) Title" at bounding box center [845, 570] width 29 height 14
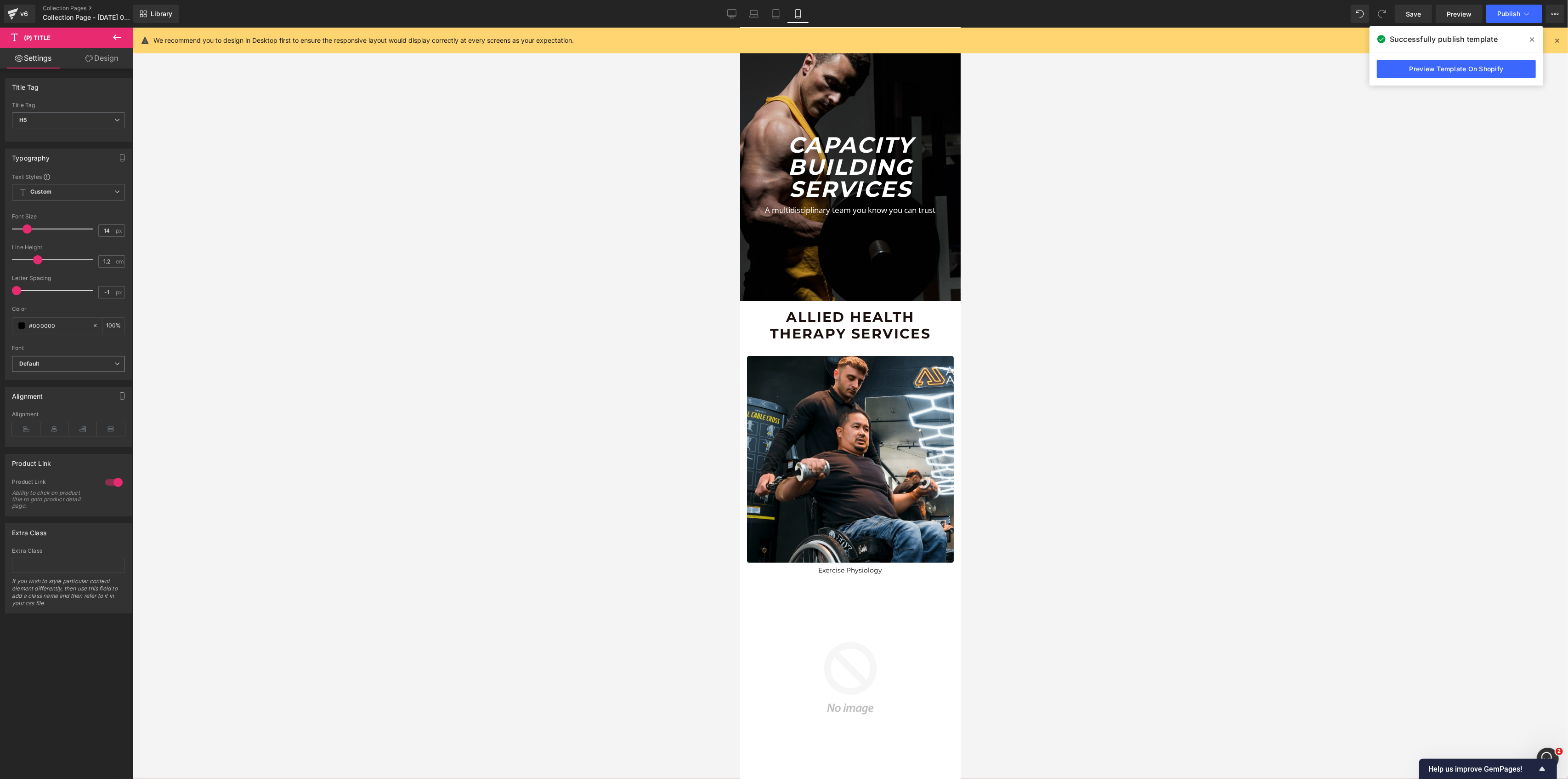
click at [57, 361] on b "Default" at bounding box center [67, 364] width 95 height 8
click at [54, 392] on li "Montserrat" at bounding box center [69, 395] width 113 height 15
drag, startPoint x: 29, startPoint y: 230, endPoint x: 35, endPoint y: 231, distance: 6.1
click at [35, 231] on span at bounding box center [33, 228] width 9 height 9
drag, startPoint x: 35, startPoint y: 231, endPoint x: 43, endPoint y: 232, distance: 8.1
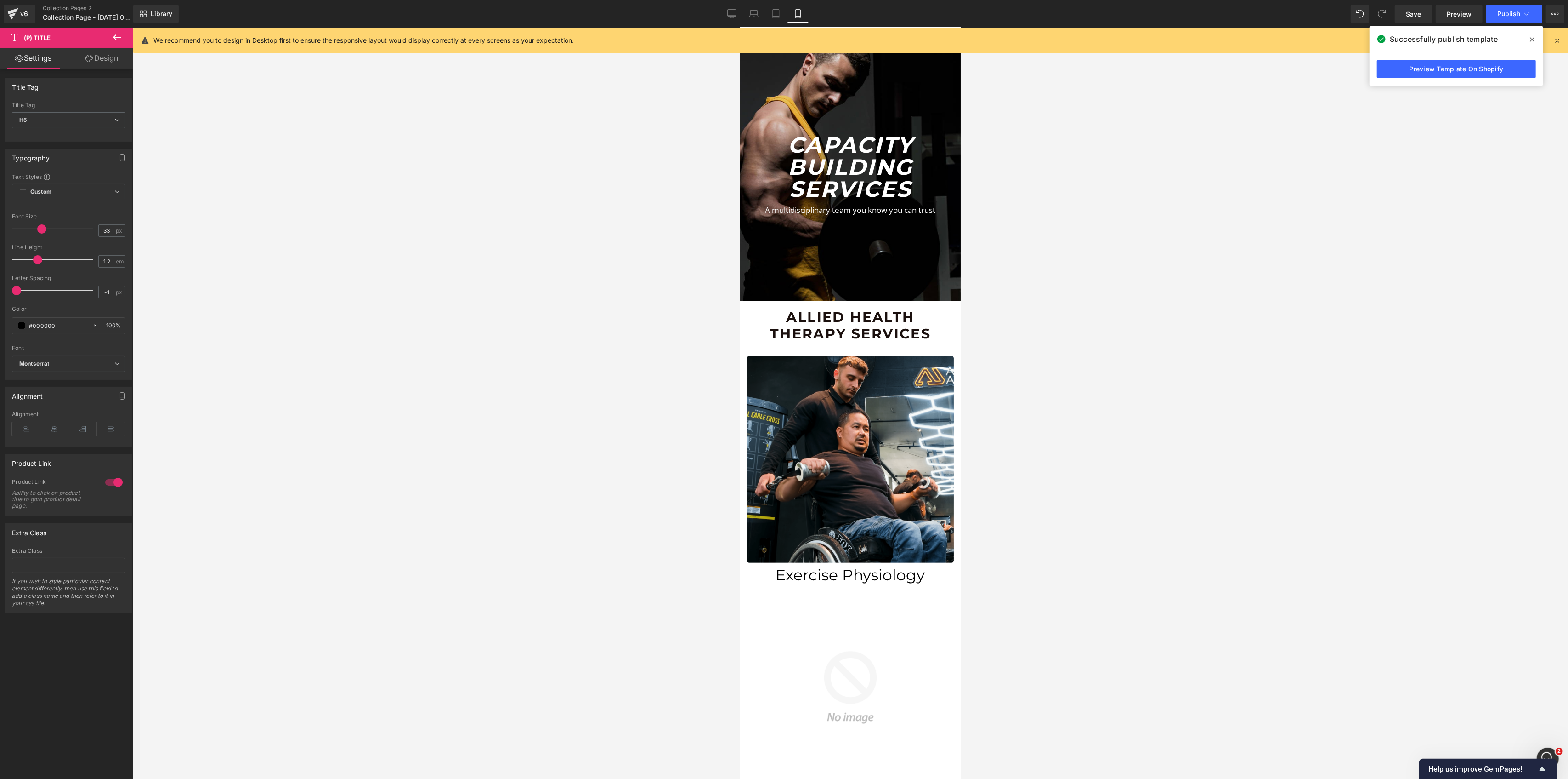
click at [43, 232] on span at bounding box center [41, 228] width 9 height 9
type input "25"
drag, startPoint x: 43, startPoint y: 232, endPoint x: 38, endPoint y: 236, distance: 6.4
click at [38, 236] on div at bounding box center [54, 229] width 76 height 18
click at [57, 200] on span "Custom Setup Global Style" at bounding box center [69, 192] width 113 height 16
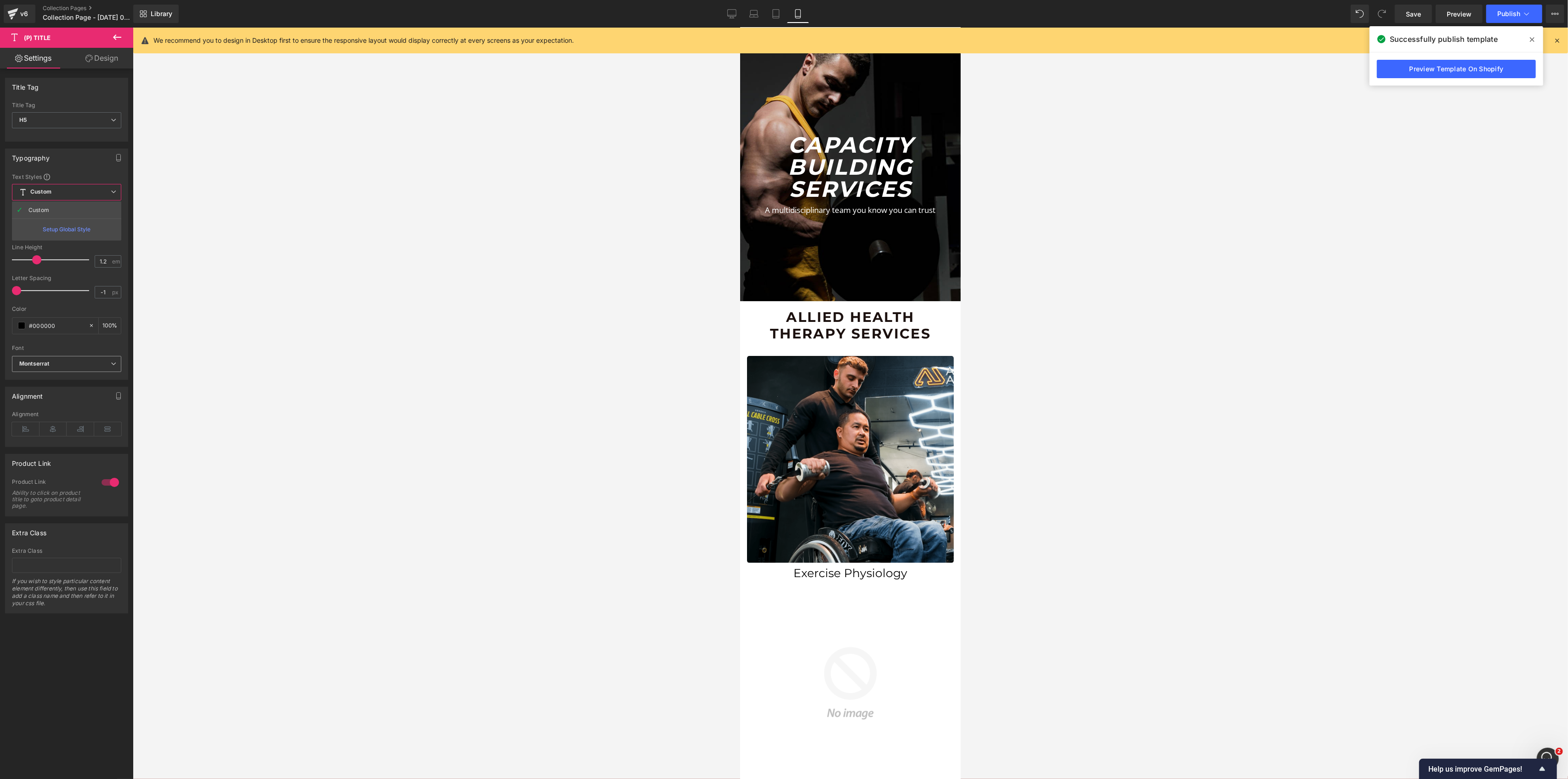
click at [43, 364] on icon "Montserrat" at bounding box center [34, 364] width 30 height 8
click at [855, 566] on span "(P) Title" at bounding box center [845, 573] width 29 height 14
click at [76, 196] on span "Custom Setup Global Style" at bounding box center [69, 192] width 113 height 16
click at [70, 121] on span "H5" at bounding box center [67, 120] width 110 height 16
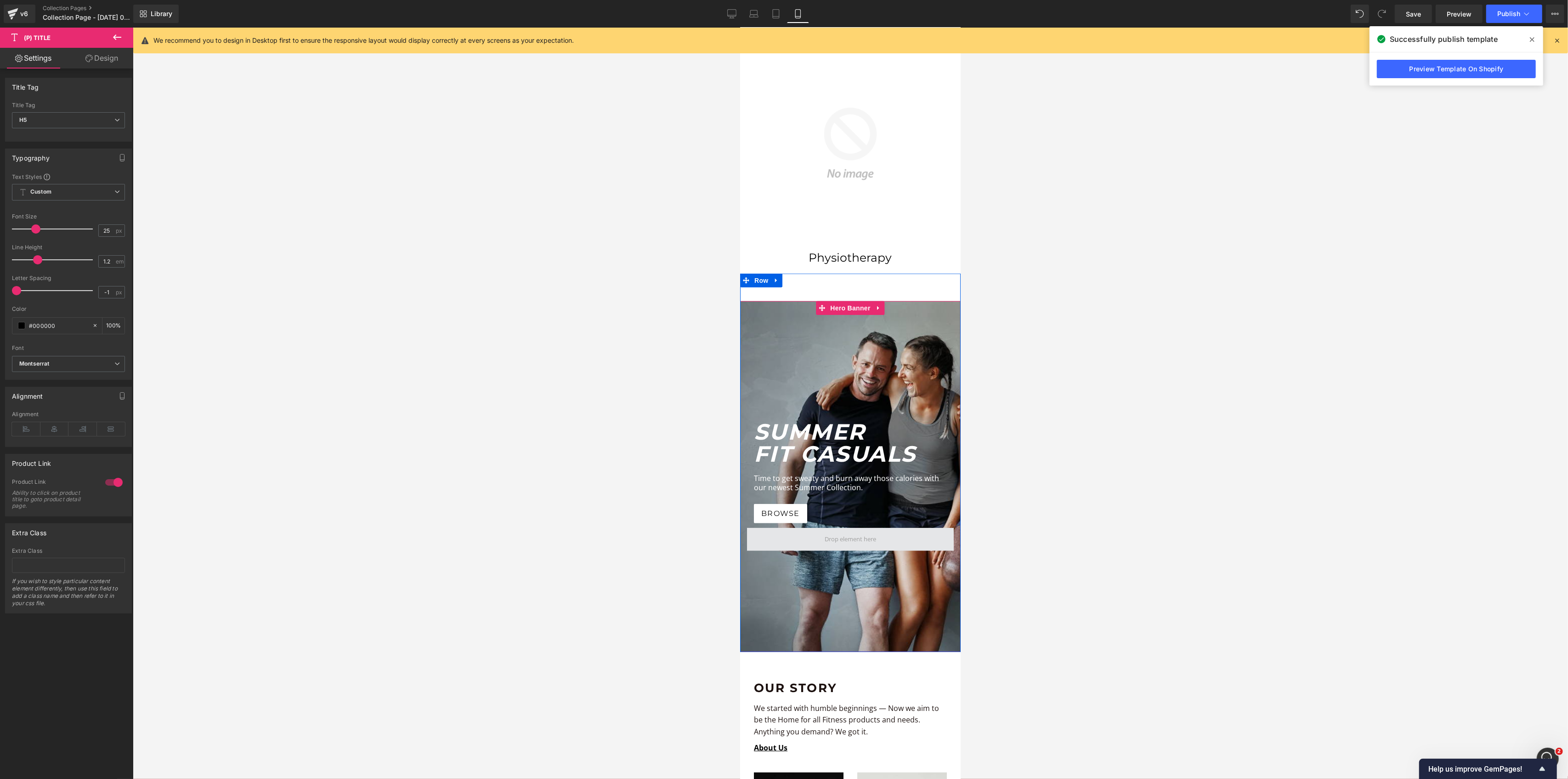
scroll to position [858, 0]
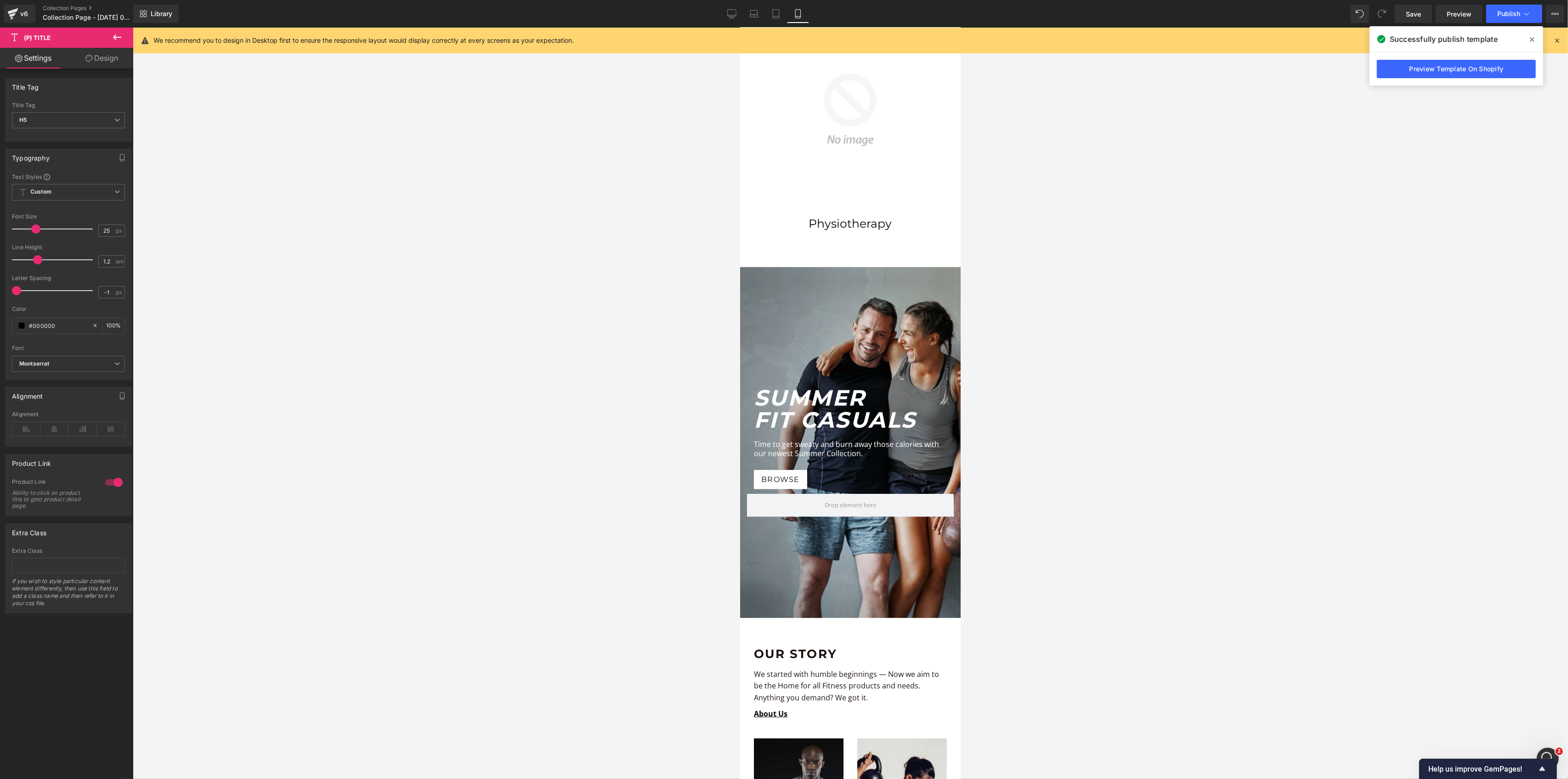
click at [111, 27] on button at bounding box center [117, 37] width 32 height 20
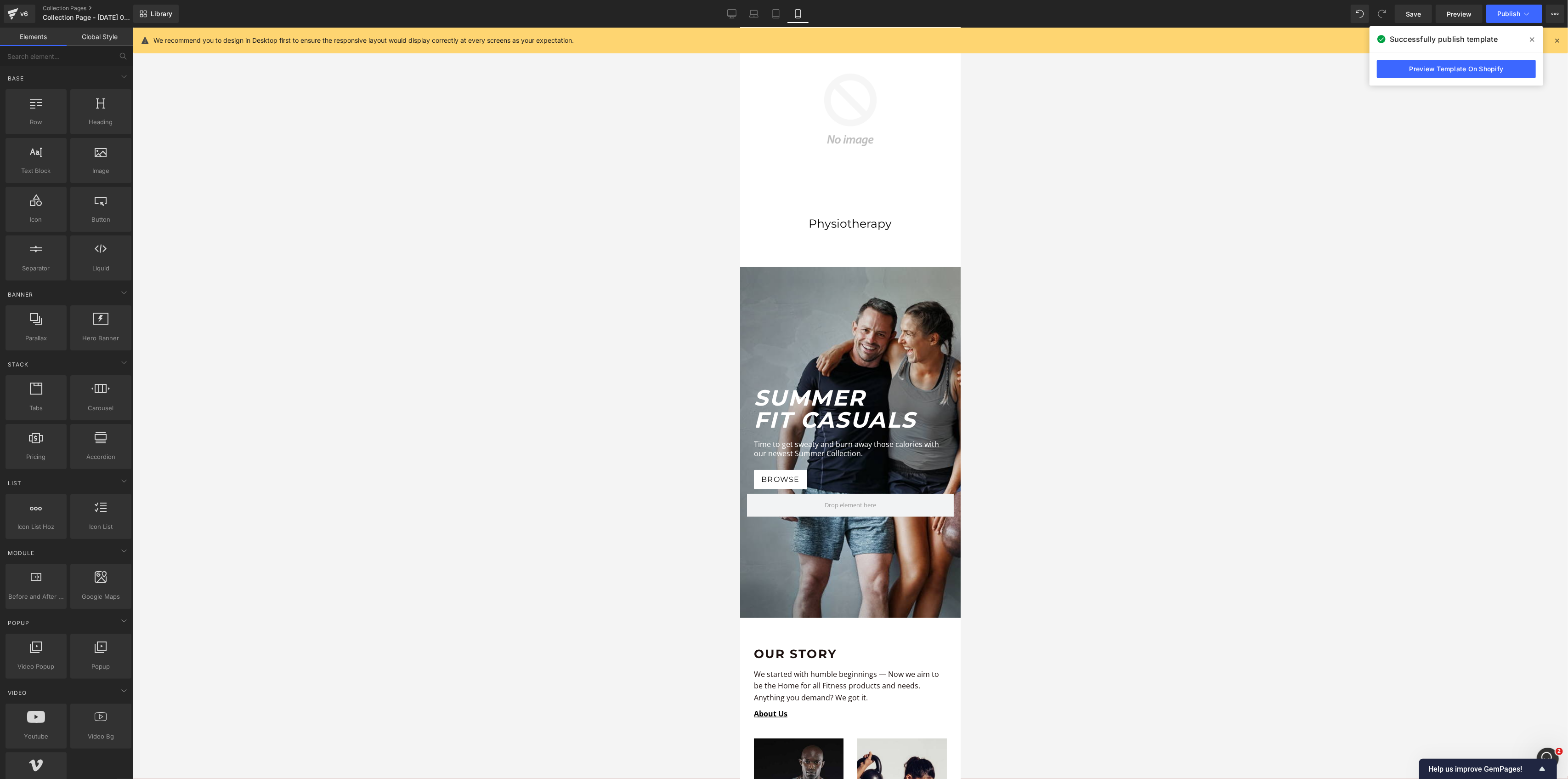
drag, startPoint x: 83, startPoint y: 358, endPoint x: 508, endPoint y: 422, distance: 429.8
click at [508, 422] on div at bounding box center [850, 403] width 1435 height 751
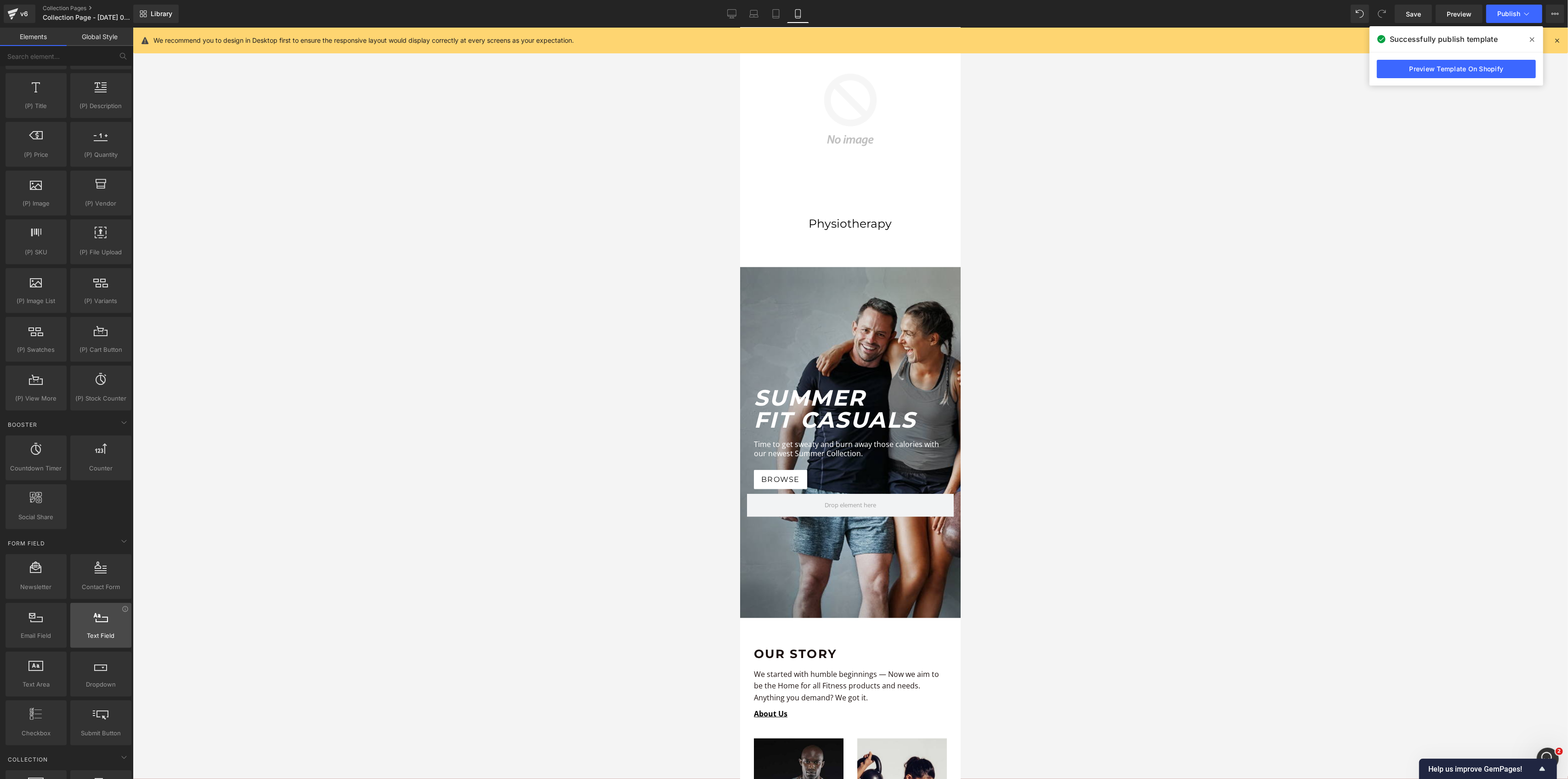
scroll to position [920, 0]
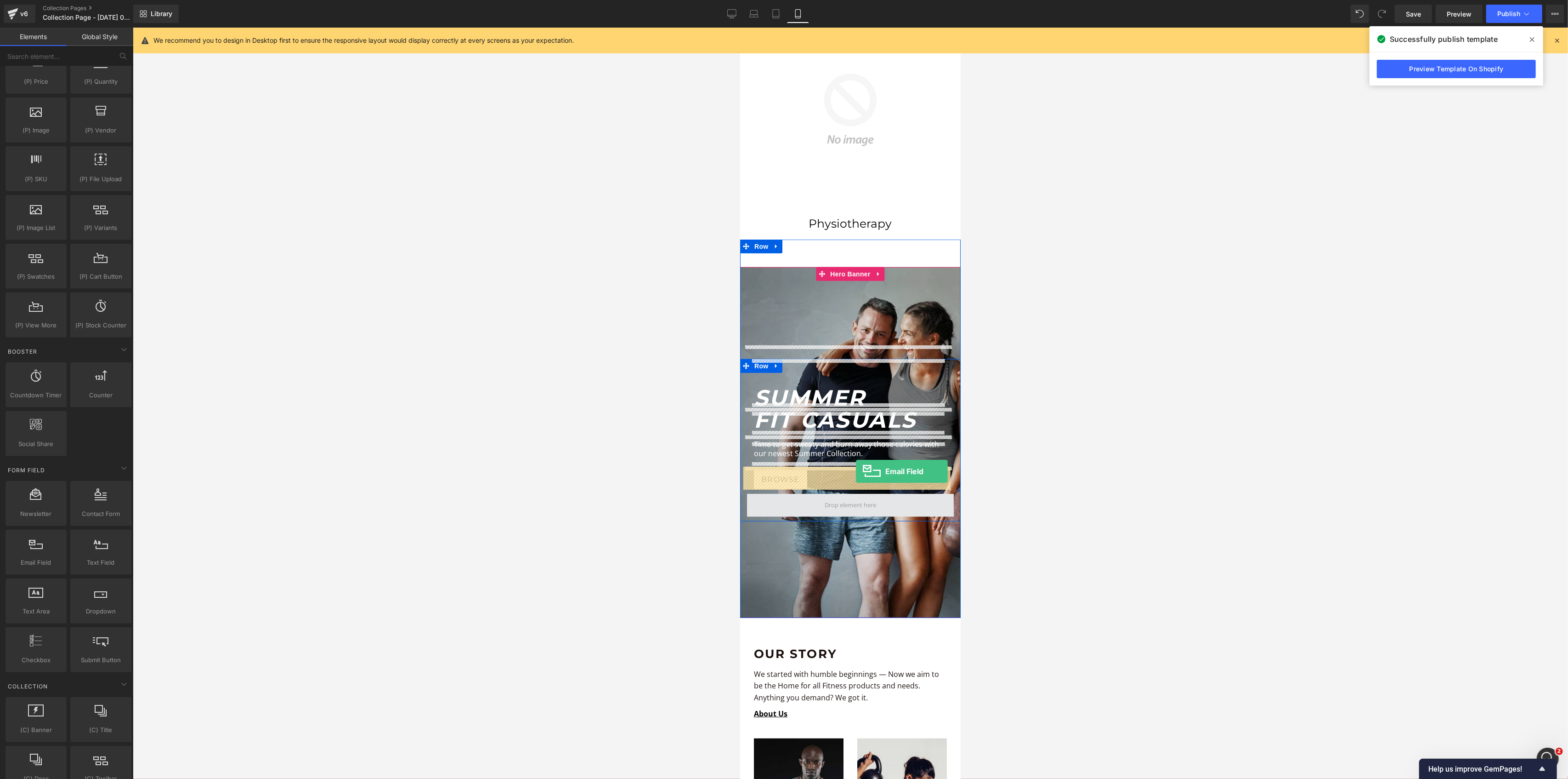
drag, startPoint x: 783, startPoint y: 590, endPoint x: 855, endPoint y: 471, distance: 139.1
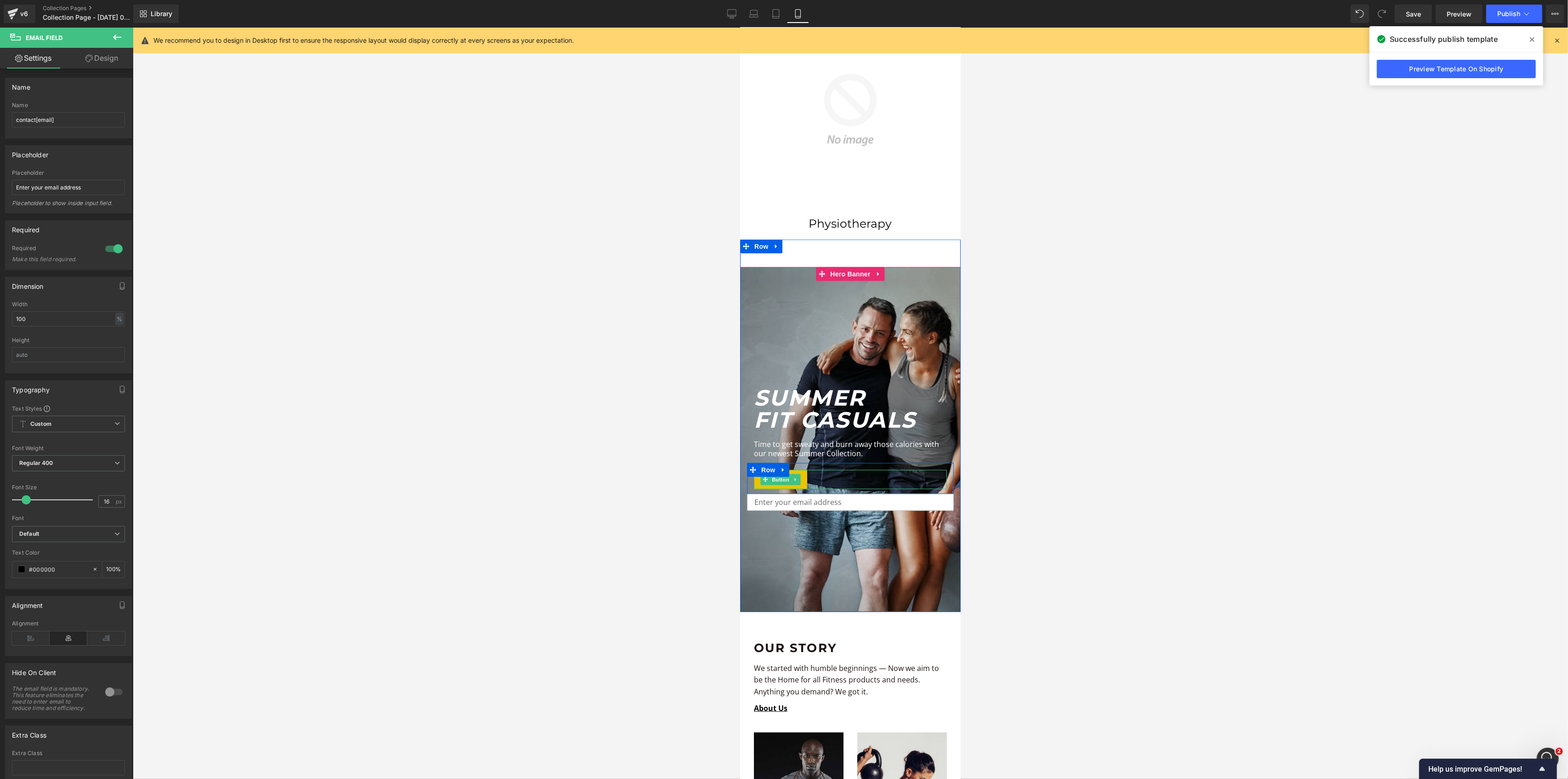
click at [796, 470] on link "BROWSE" at bounding box center [780, 479] width 54 height 19
click at [793, 477] on icon at bounding box center [795, 479] width 5 height 5
click at [795, 474] on link at bounding box center [800, 479] width 10 height 11
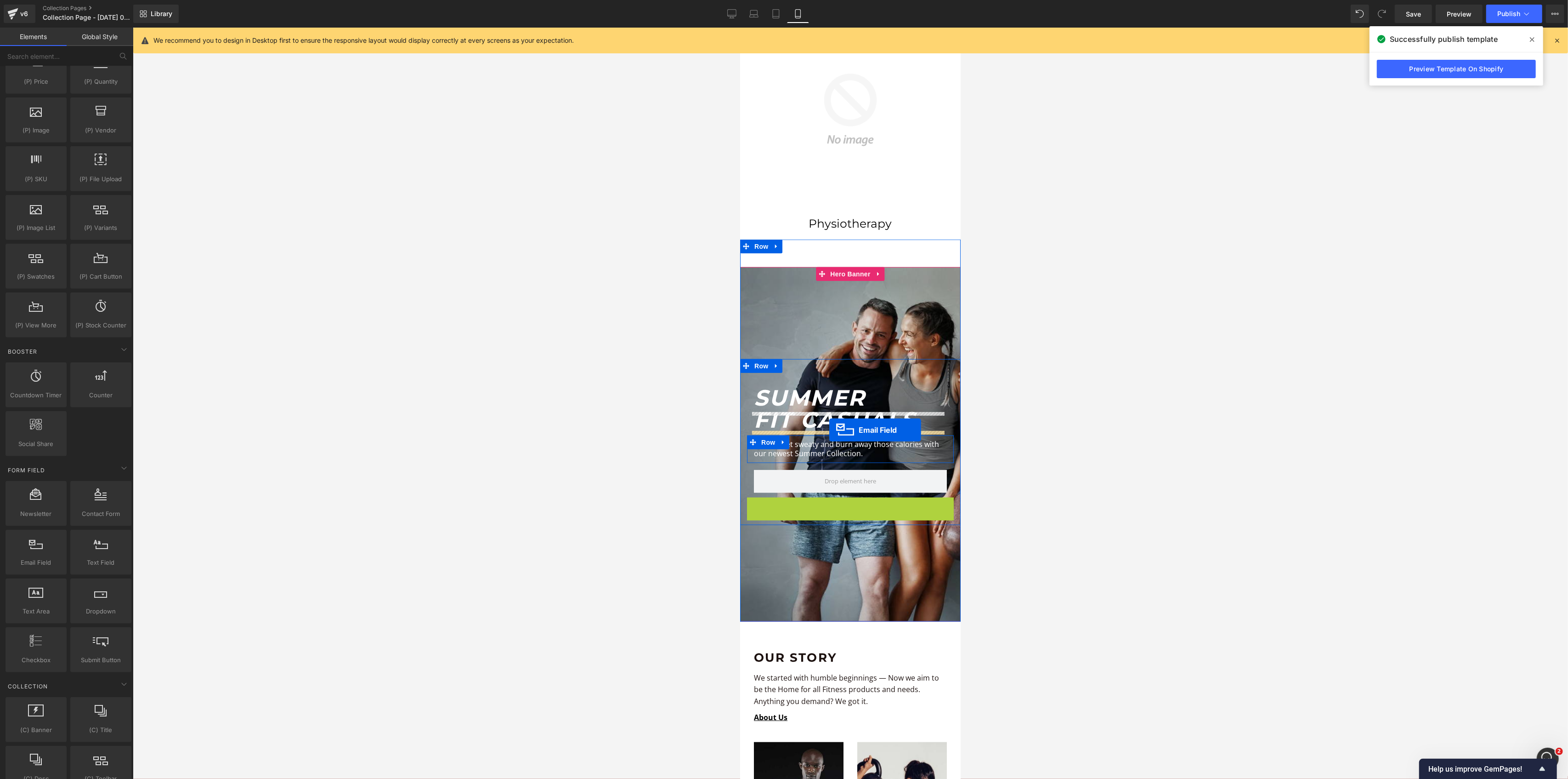
drag, startPoint x: 824, startPoint y: 479, endPoint x: 829, endPoint y: 430, distance: 49.3
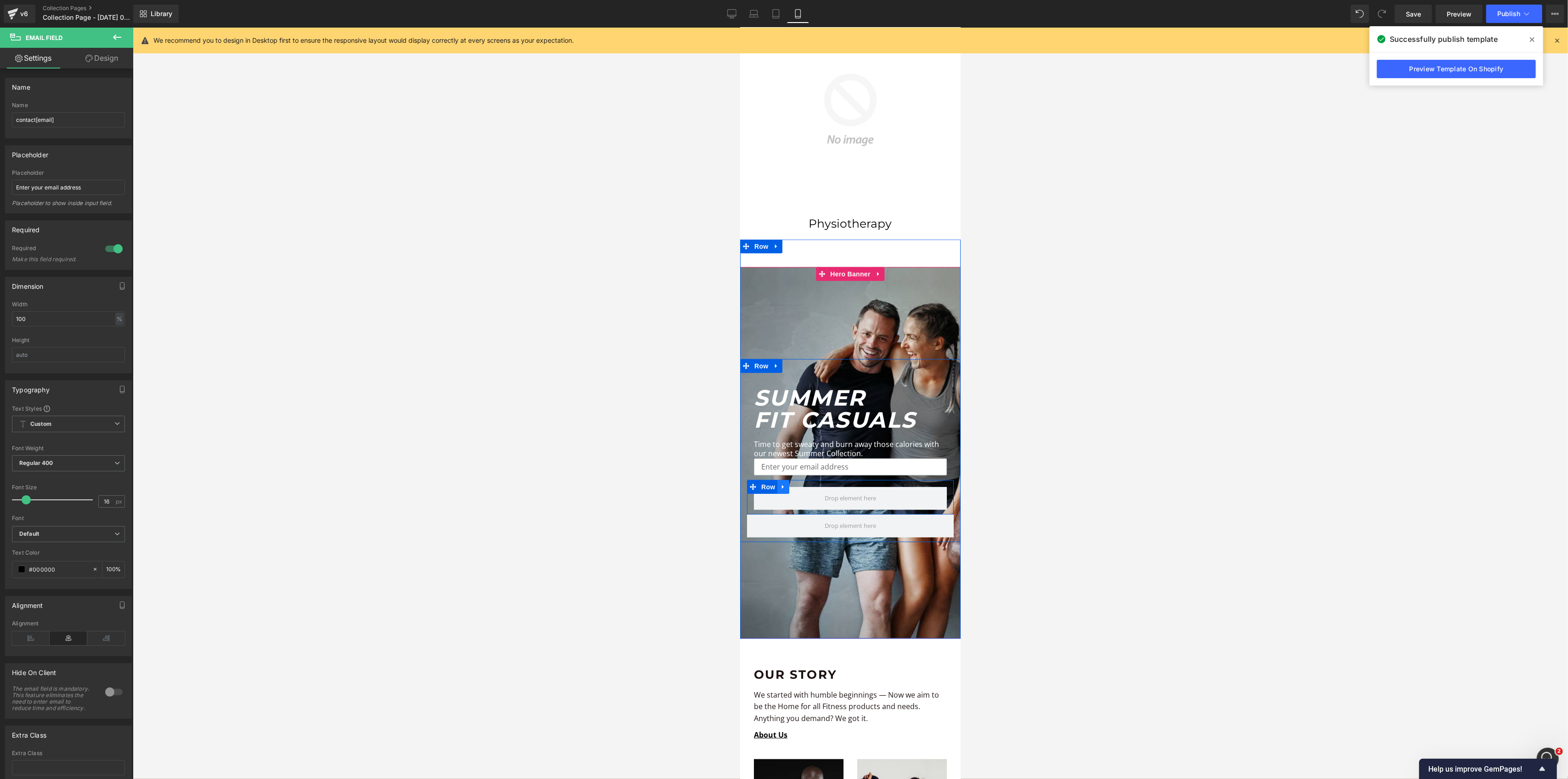
click at [781, 484] on icon at bounding box center [783, 487] width 7 height 7
click at [804, 484] on icon at bounding box center [807, 487] width 7 height 7
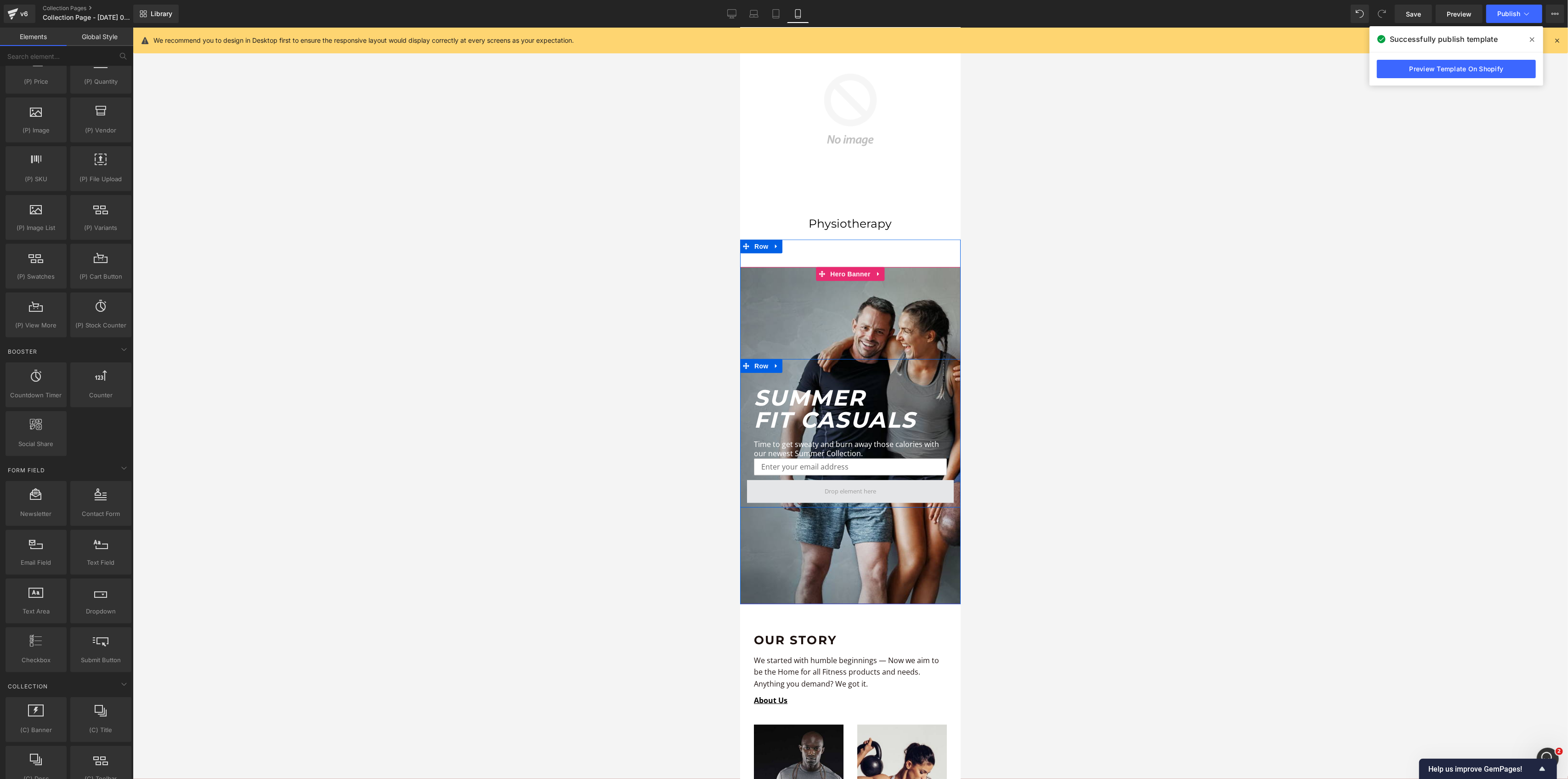
click at [825, 485] on span at bounding box center [850, 492] width 58 height 14
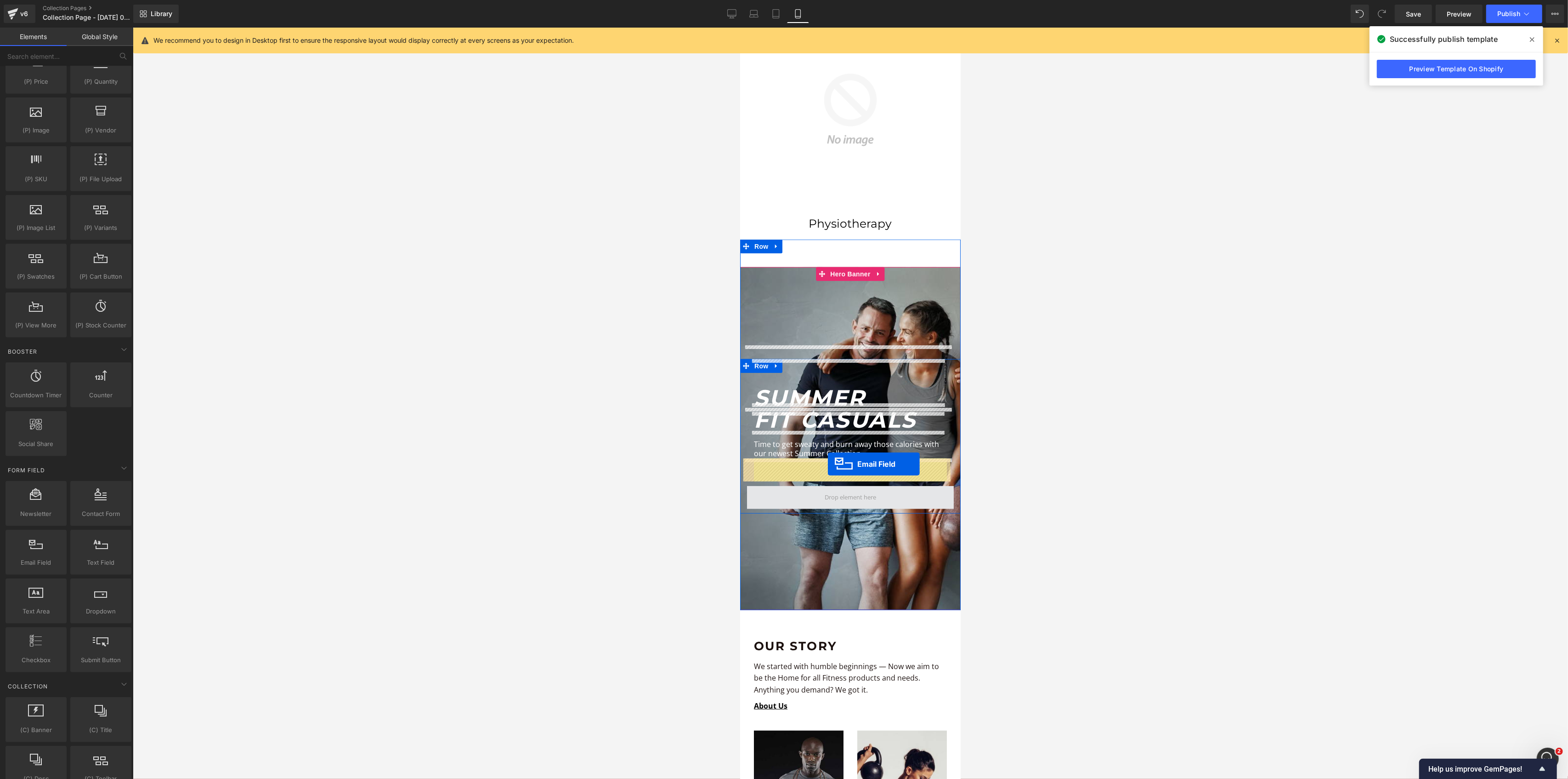
drag, startPoint x: 826, startPoint y: 442, endPoint x: 827, endPoint y: 464, distance: 22.0
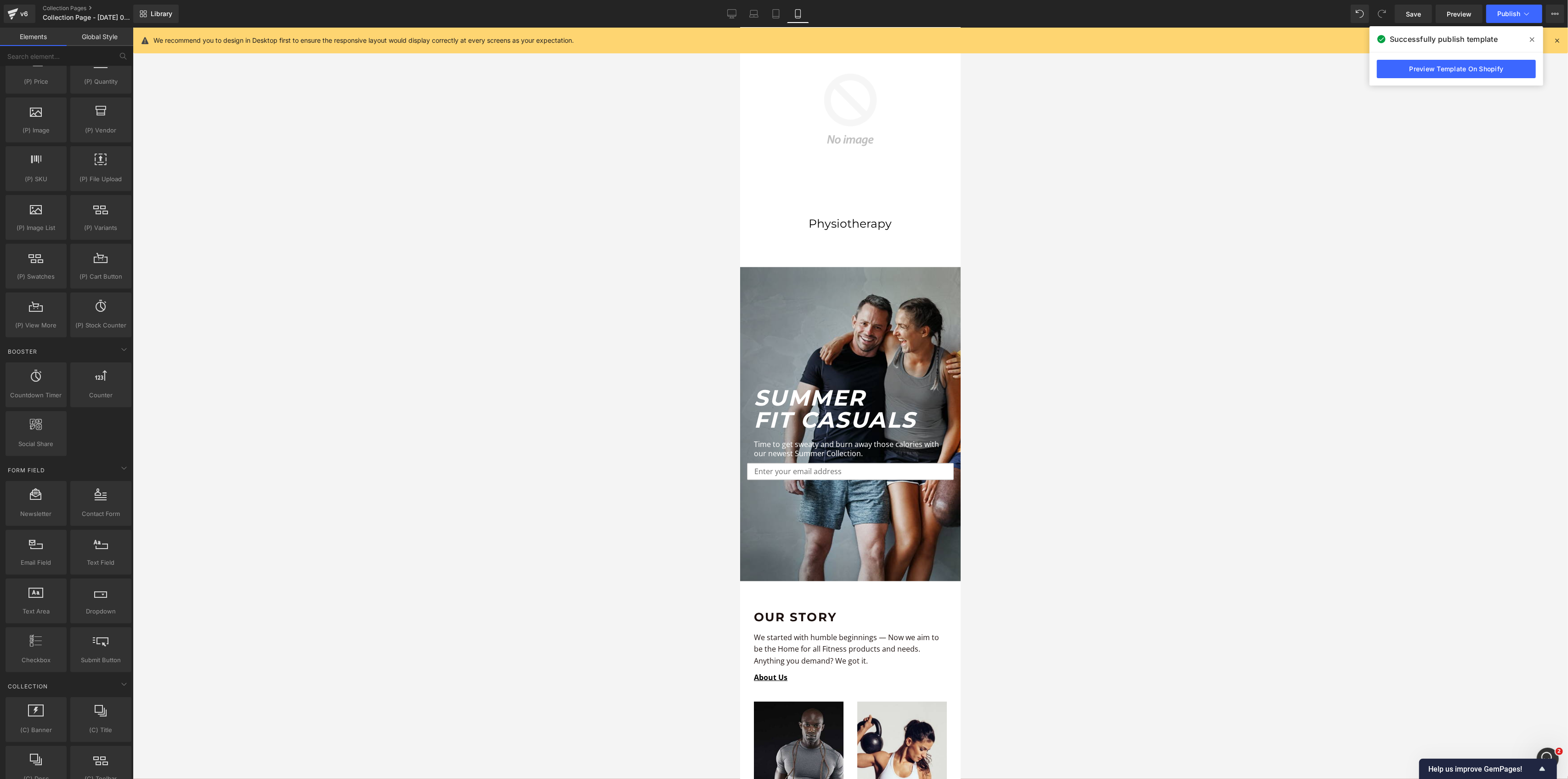
click at [505, 417] on div at bounding box center [850, 403] width 1435 height 751
click at [835, 466] on span "Email Field" at bounding box center [850, 471] width 32 height 11
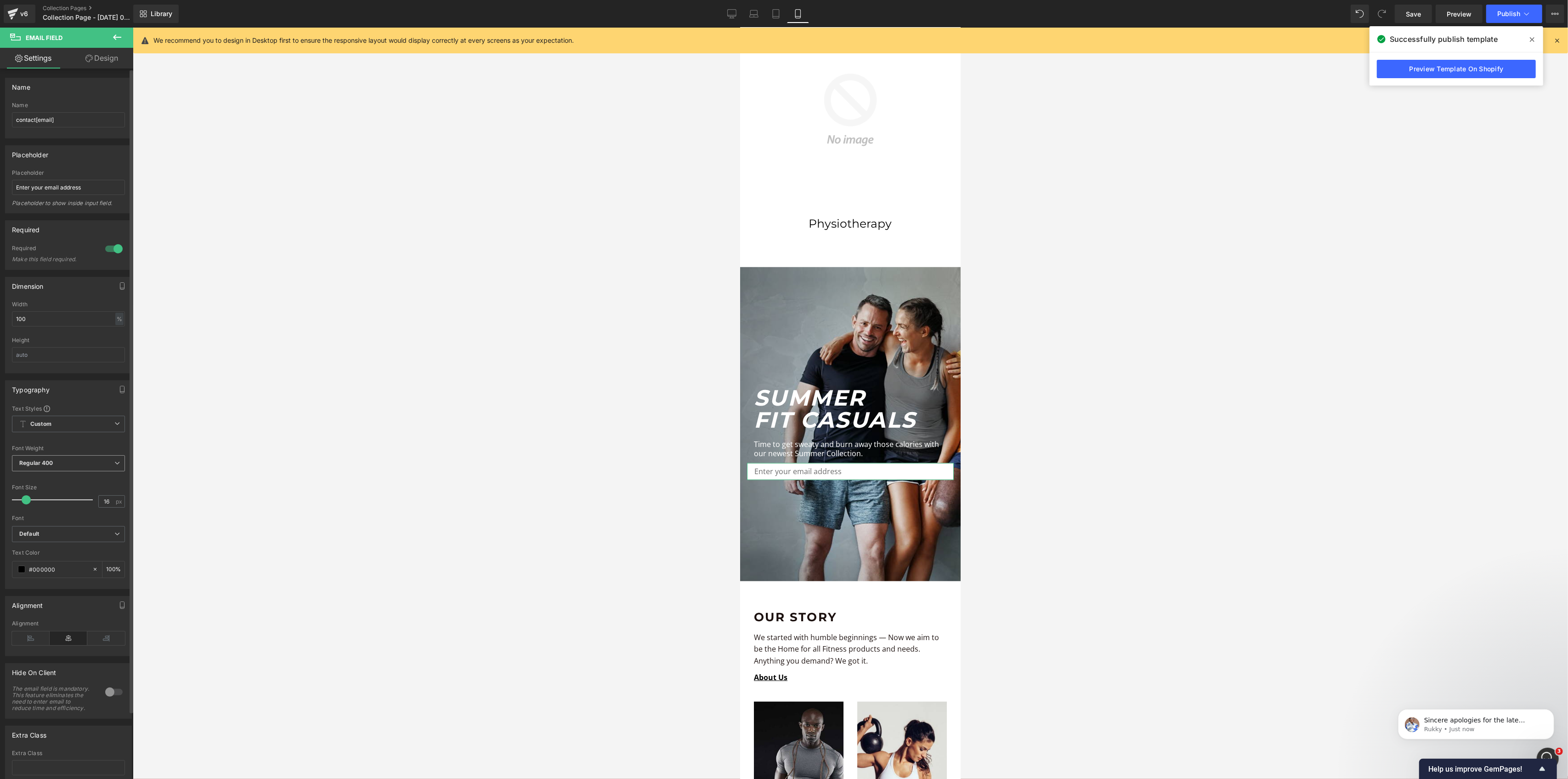
scroll to position [0, 0]
click at [41, 464] on b "Regular 400" at bounding box center [37, 462] width 34 height 7
click at [47, 449] on div "Font Weight" at bounding box center [67, 448] width 110 height 7
click at [57, 527] on span "Default" at bounding box center [69, 534] width 113 height 16
click at [54, 572] on li "Montserrat" at bounding box center [69, 565] width 113 height 15
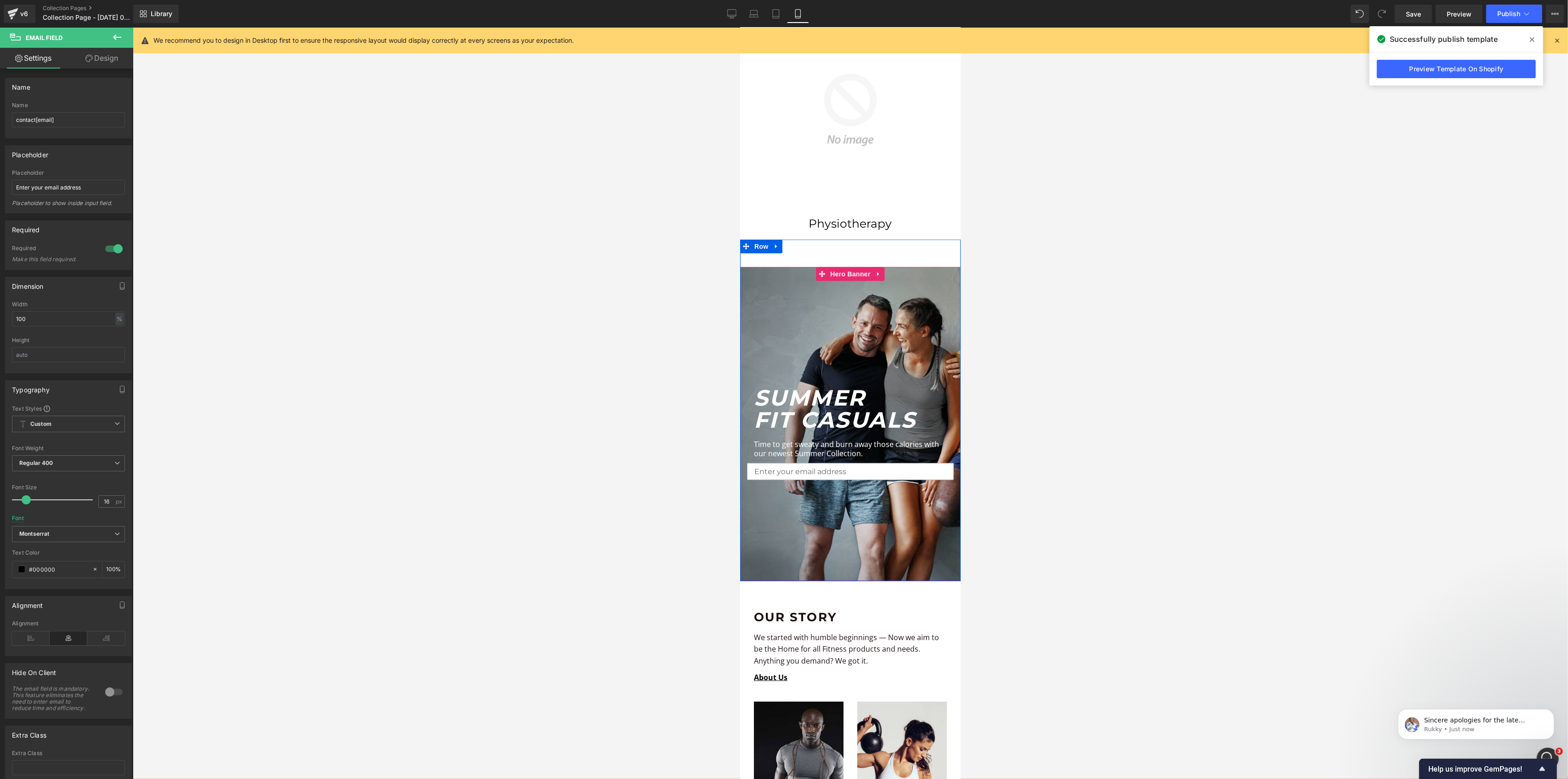
click at [813, 384] on icon "SUMMER" at bounding box center [809, 398] width 111 height 27
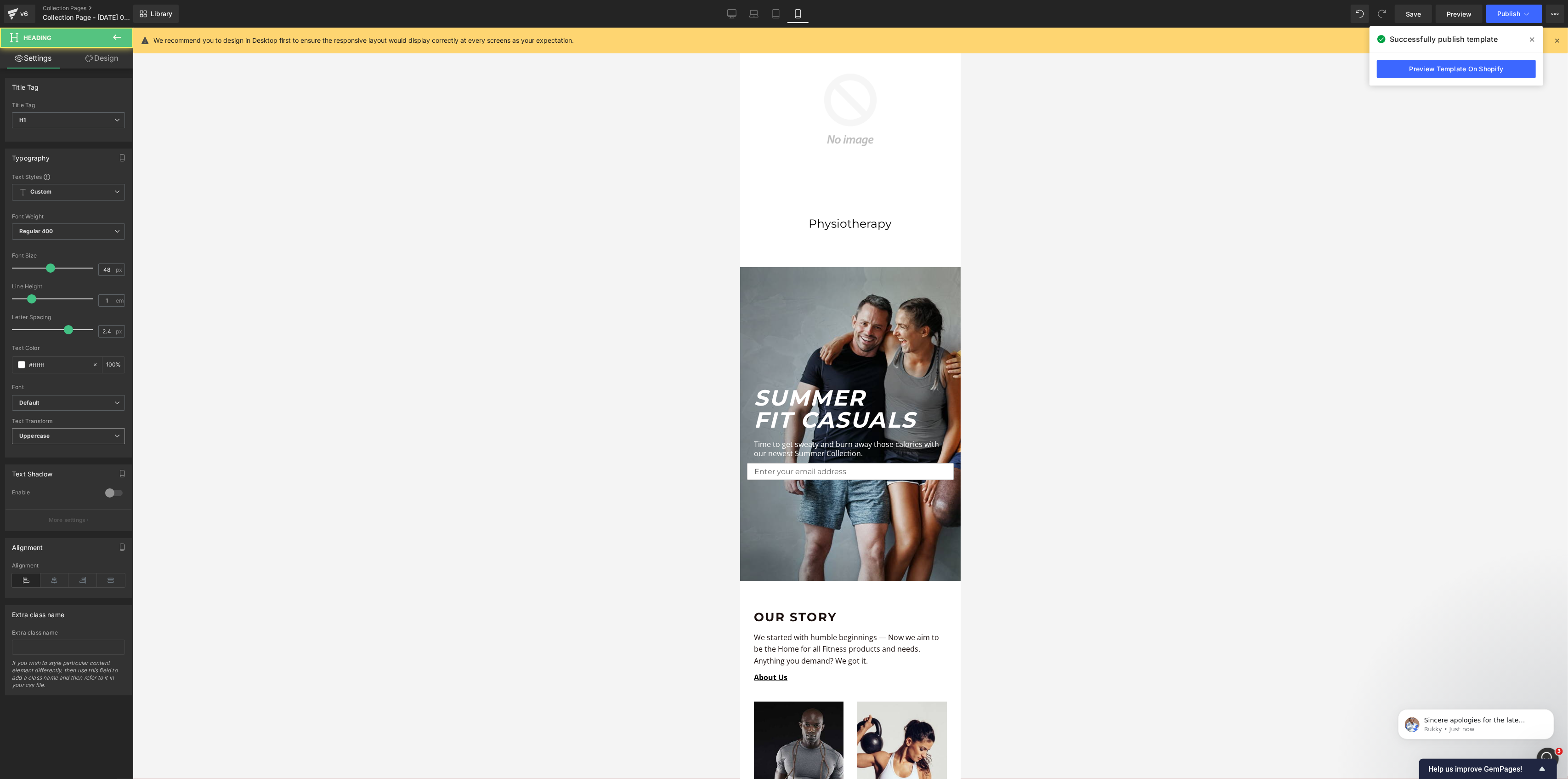
click at [52, 436] on span "Uppercase" at bounding box center [69, 436] width 113 height 16
click at [36, 471] on li "Uppercase" at bounding box center [67, 466] width 110 height 14
click at [59, 395] on div "Font Default Montserrat PT Serif Open Sans Oswald Montserrat Subrayada Source S…" at bounding box center [69, 284] width 113 height 222
click at [63, 401] on b "Default" at bounding box center [67, 403] width 95 height 8
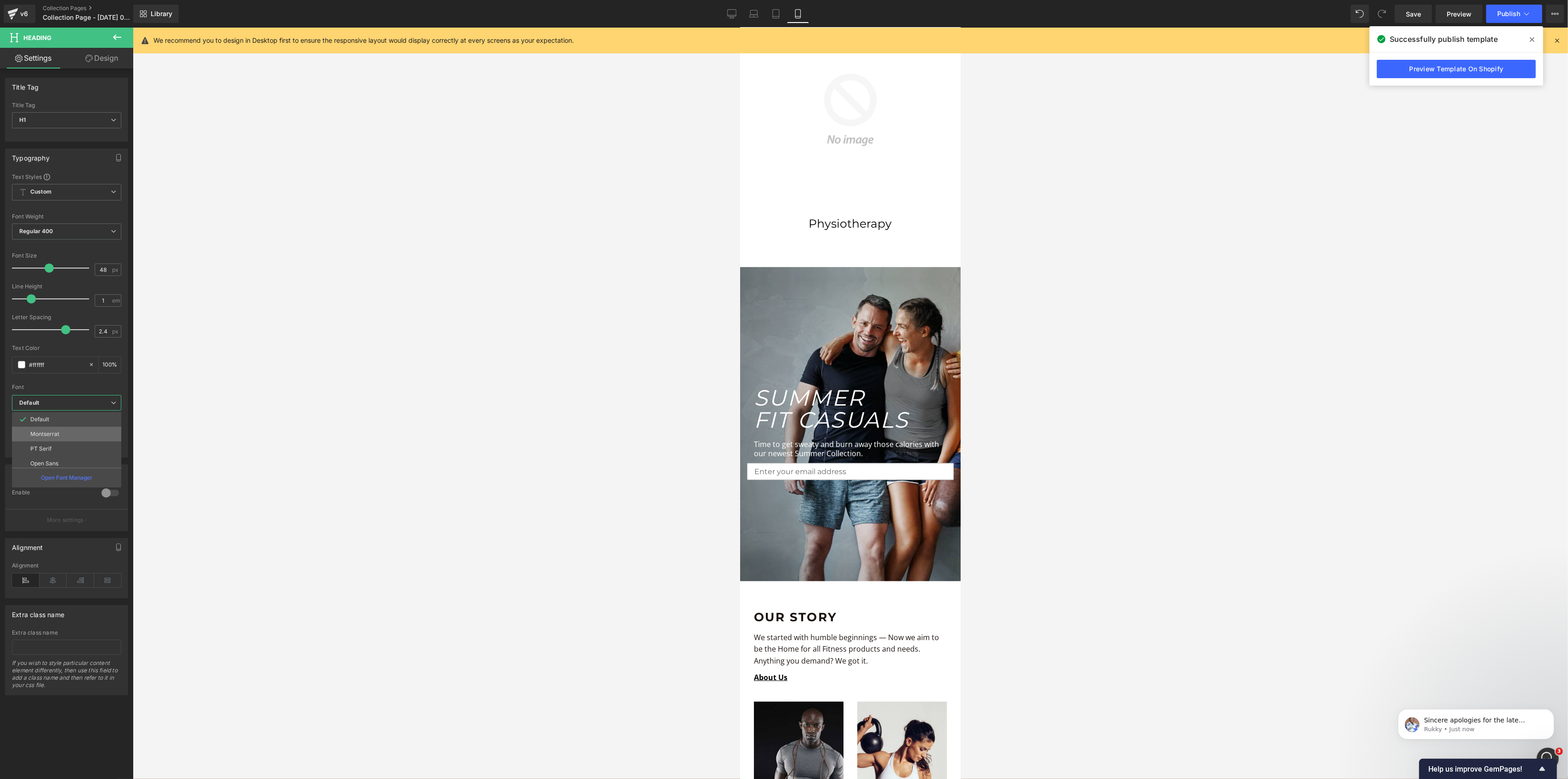
click at [50, 436] on p "Montserrat" at bounding box center [45, 434] width 29 height 7
click at [77, 231] on span "Regular 400" at bounding box center [69, 231] width 113 height 16
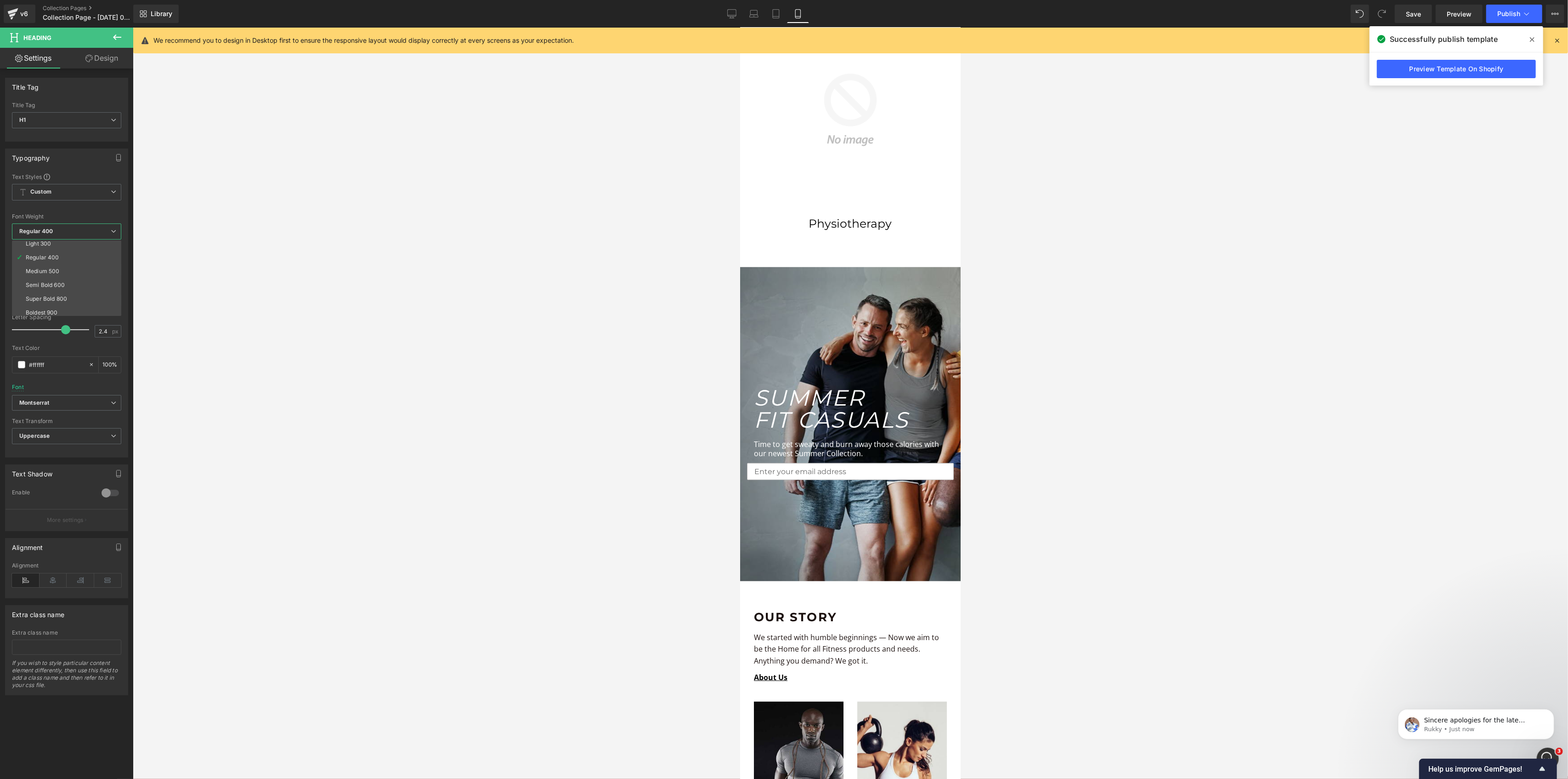
scroll to position [61, 0]
click at [54, 294] on li "Bold 700" at bounding box center [69, 296] width 113 height 14
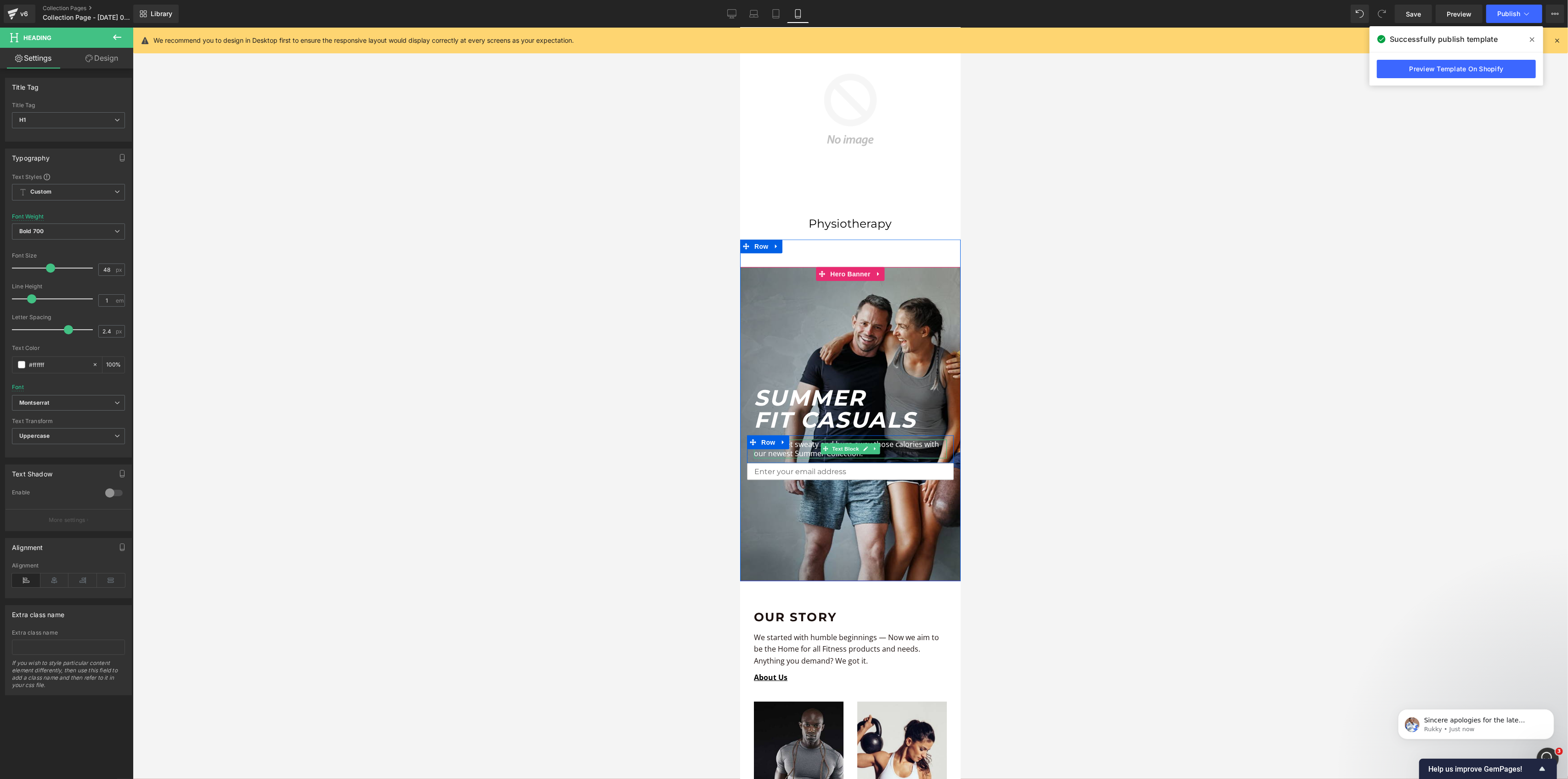
click at [805, 440] on p "Time to get sweaty and burn away those calories with our newest Summer Collecti…" at bounding box center [850, 449] width 193 height 19
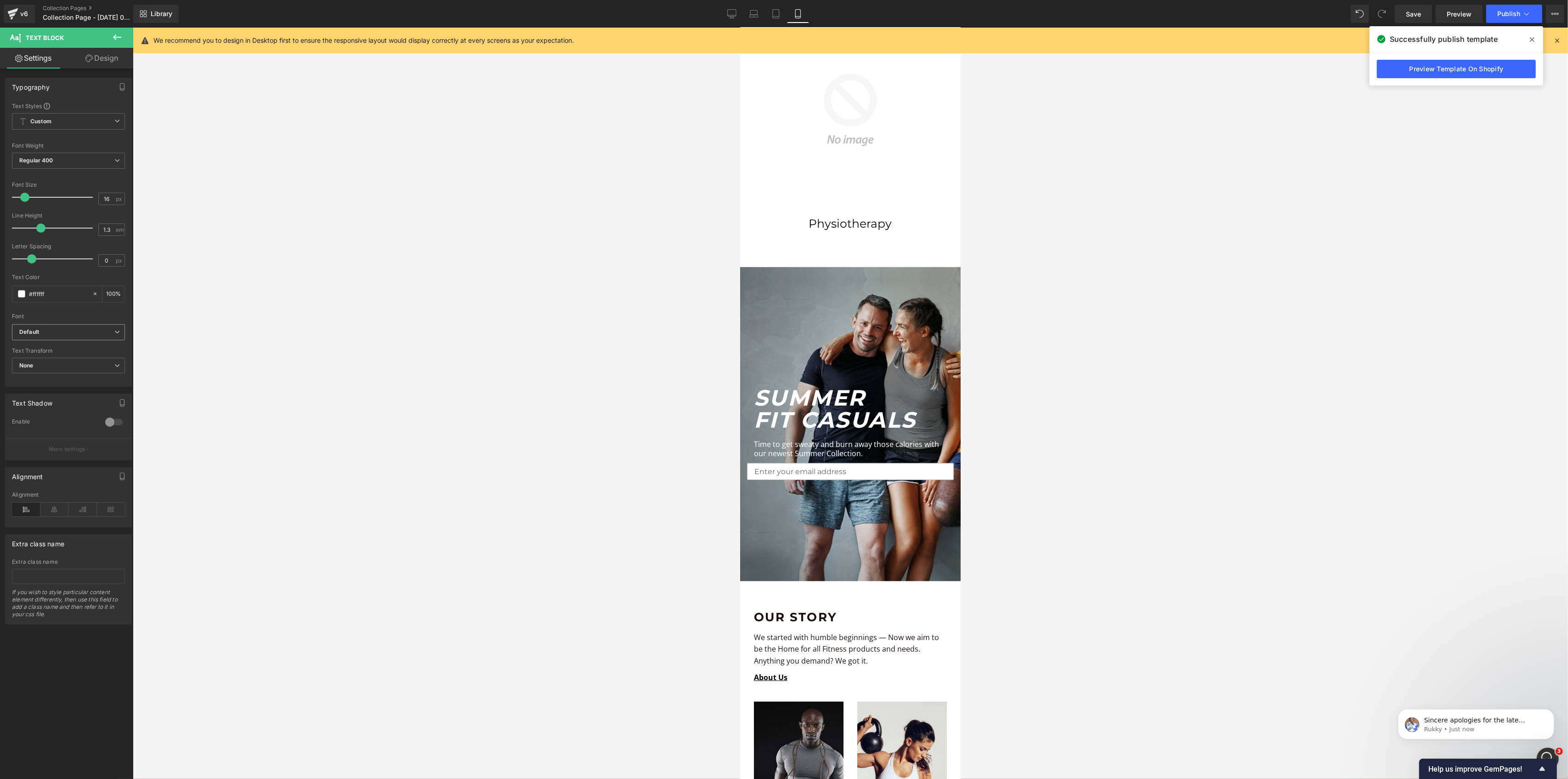
click at [57, 330] on b "Default" at bounding box center [67, 332] width 95 height 8
click at [43, 389] on li "Open Sans" at bounding box center [69, 393] width 113 height 15
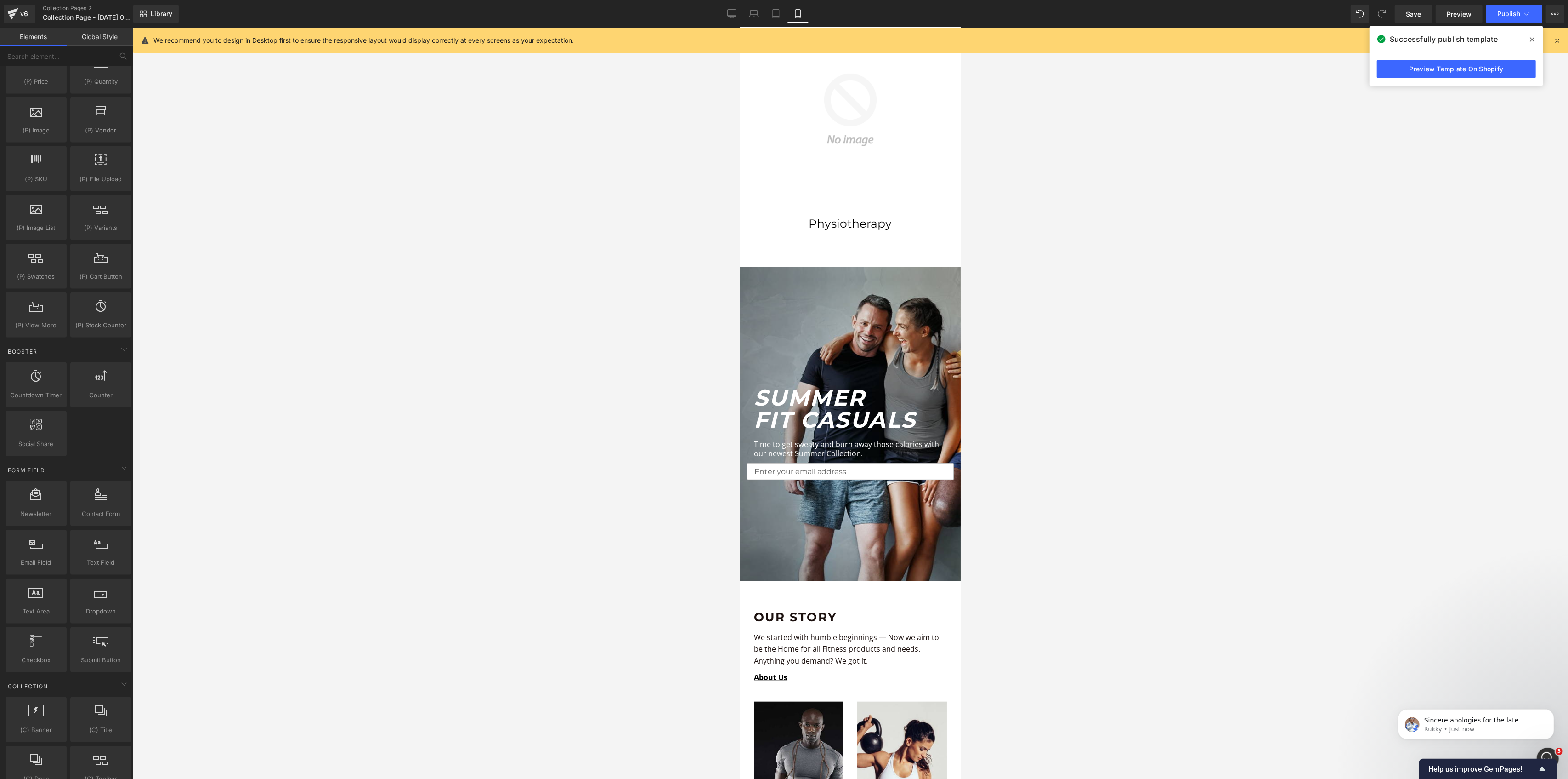
click at [431, 384] on div at bounding box center [850, 403] width 1435 height 751
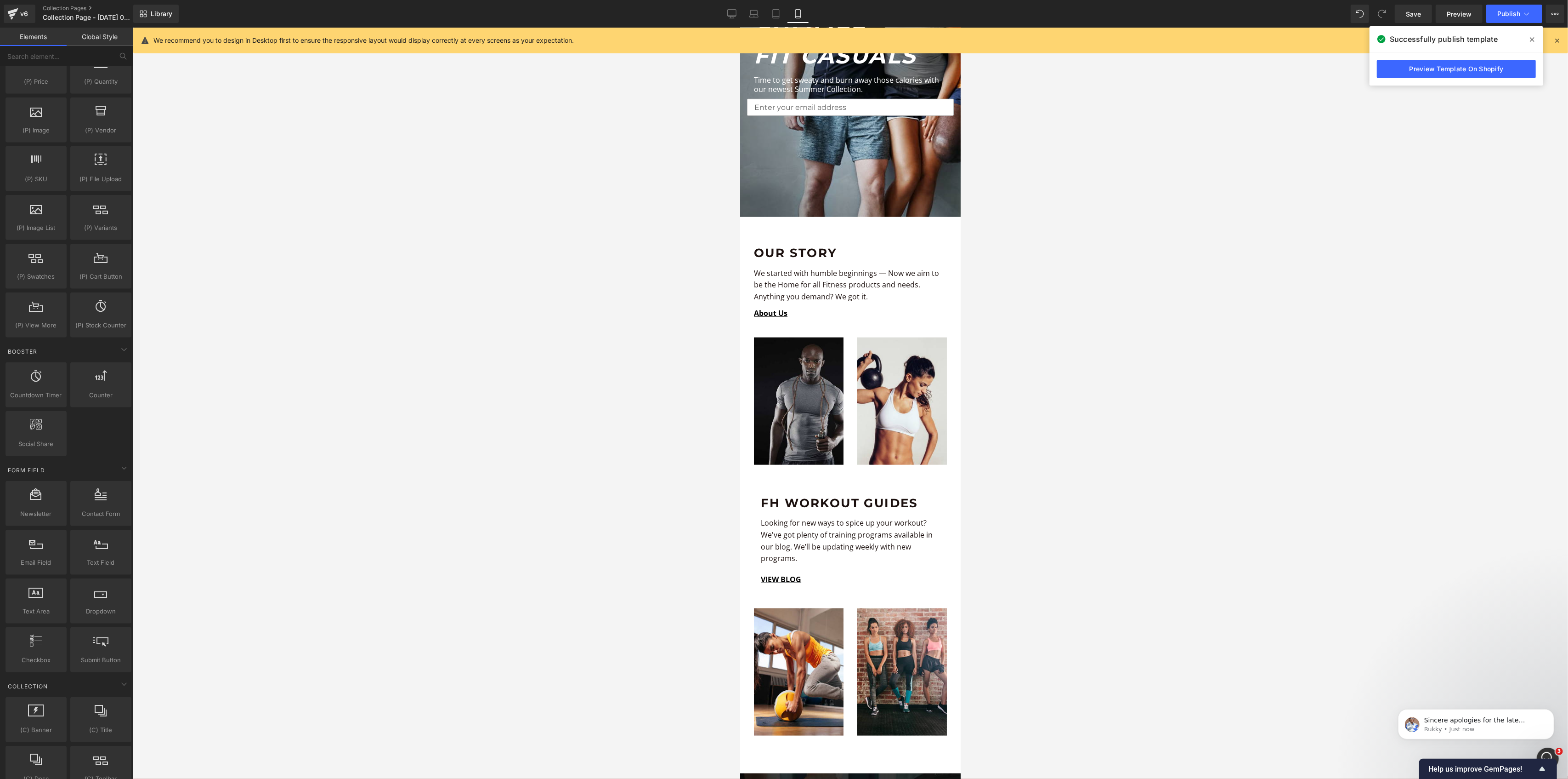
scroll to position [1225, 0]
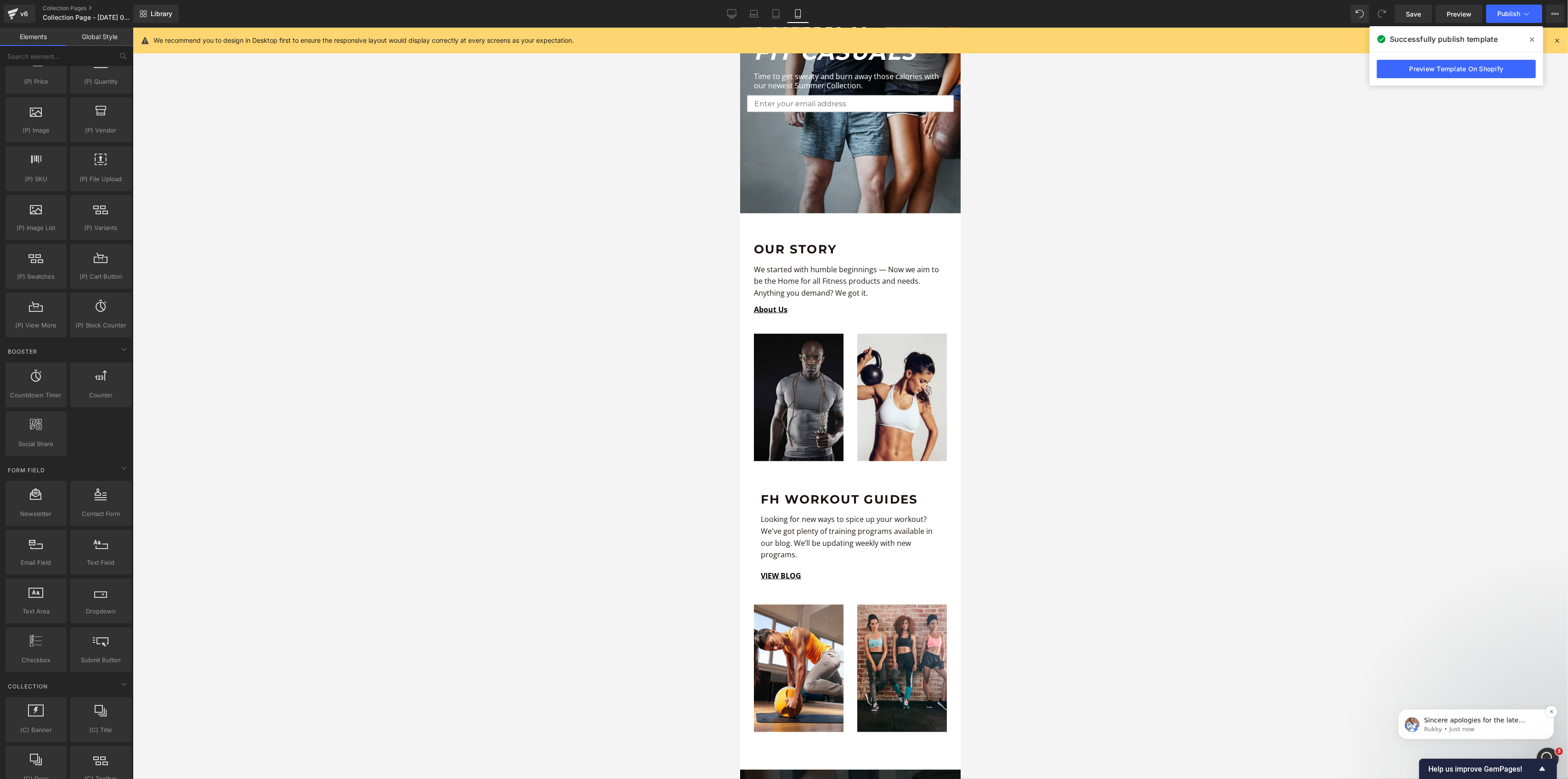
click at [1497, 713] on div "Sincere apologies for the late response. I would like to inform you that we do …" at bounding box center [1475, 724] width 156 height 30
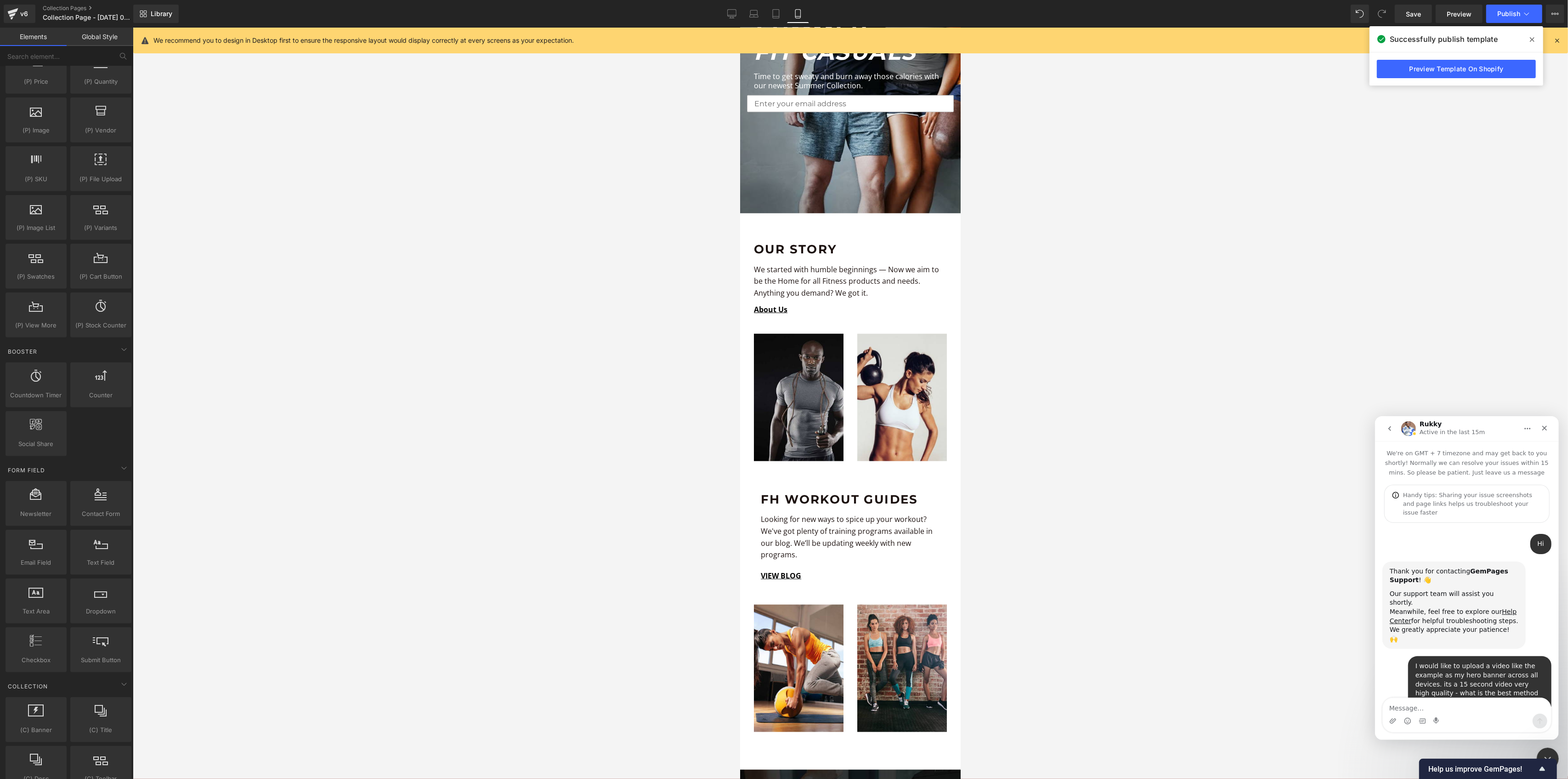
scroll to position [1, 0]
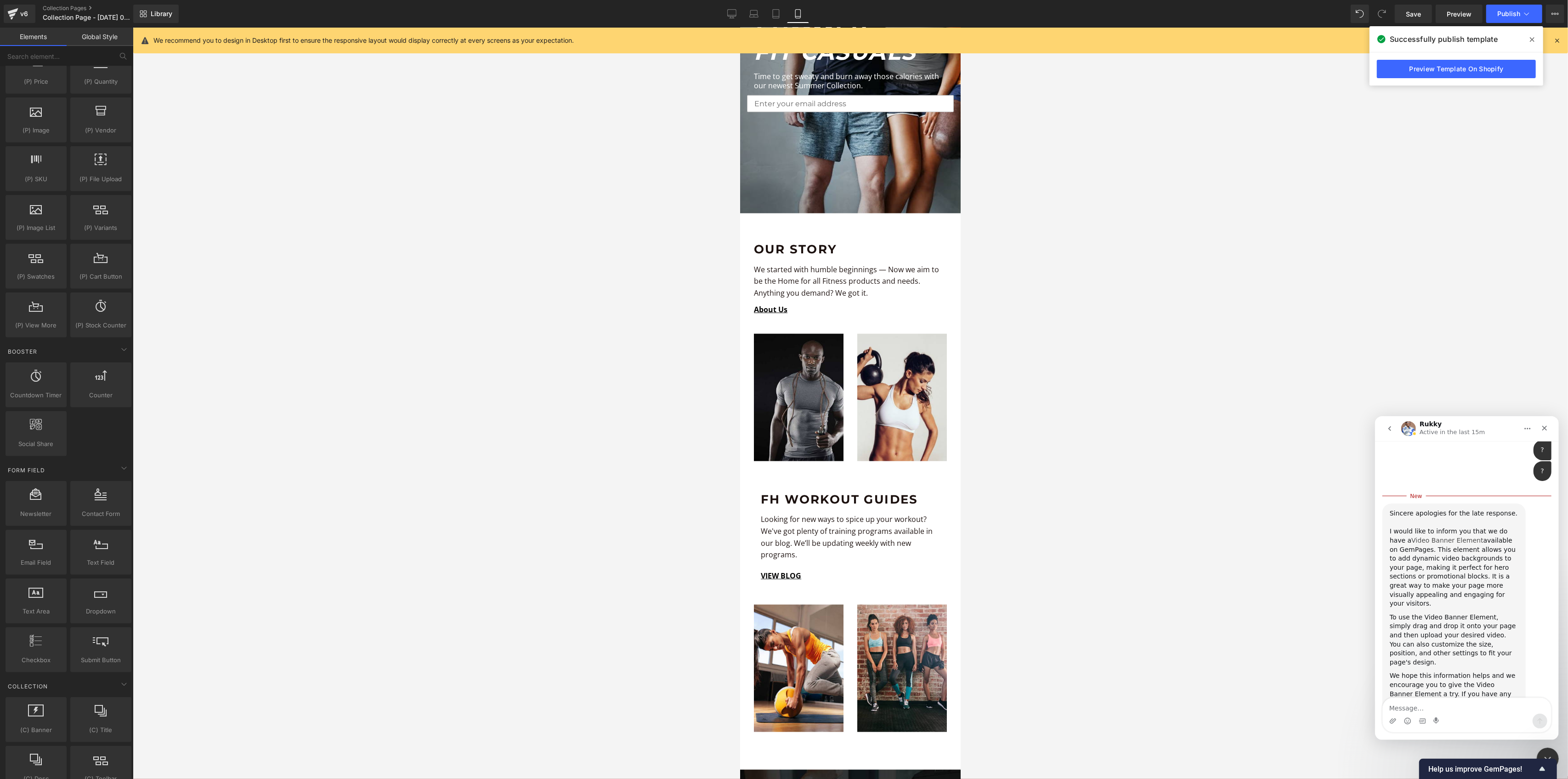
click at [1441, 536] on link "Video Banner Element" at bounding box center [1447, 540] width 72 height 7
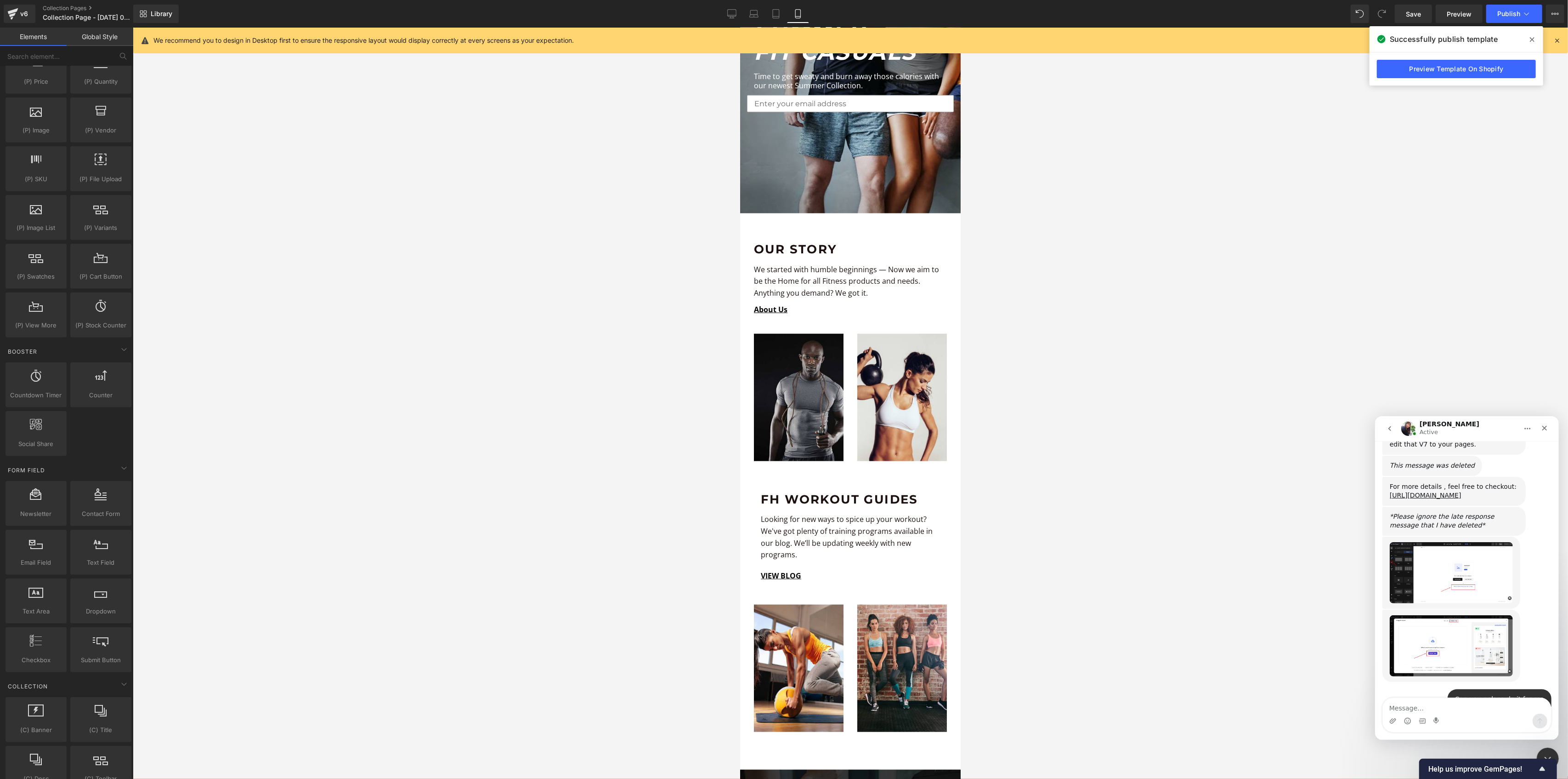
scroll to position [1429, 0]
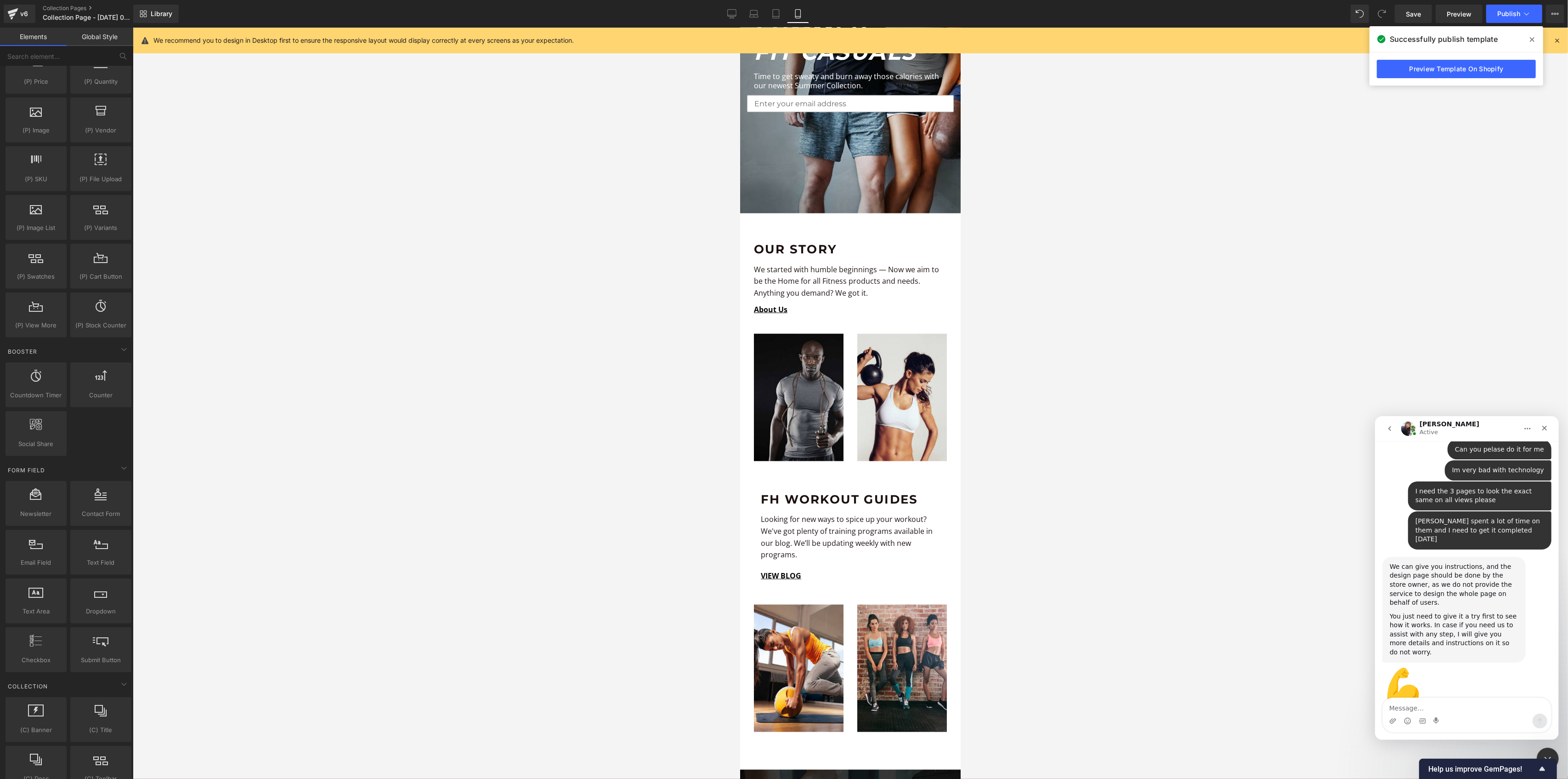
click at [1423, 12] on div at bounding box center [784, 375] width 1568 height 751
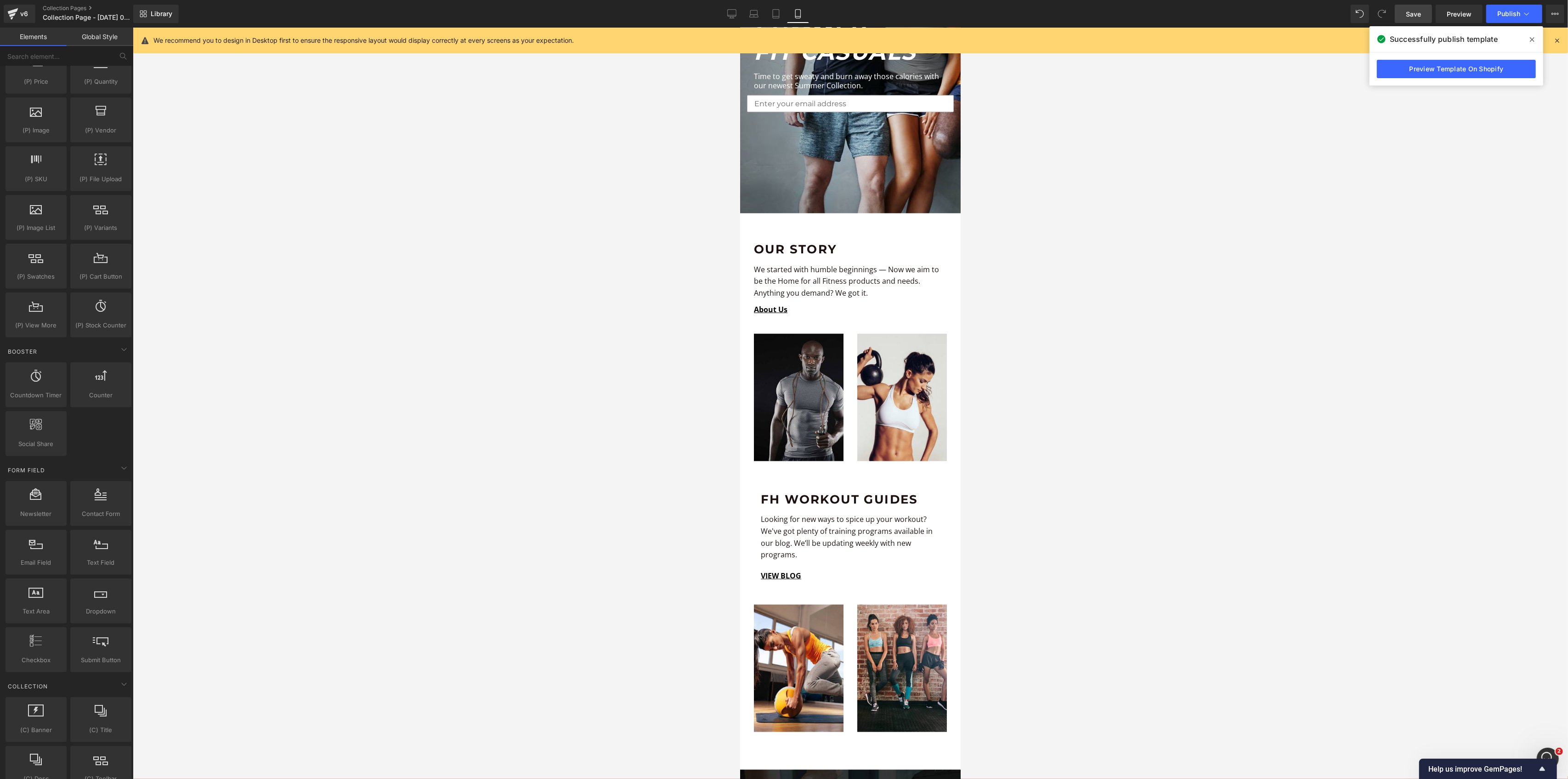
scroll to position [0, 0]
click at [1421, 16] on span "Save" at bounding box center [1413, 14] width 15 height 10
click at [19, 8] on div "v6" at bounding box center [24, 14] width 12 height 12
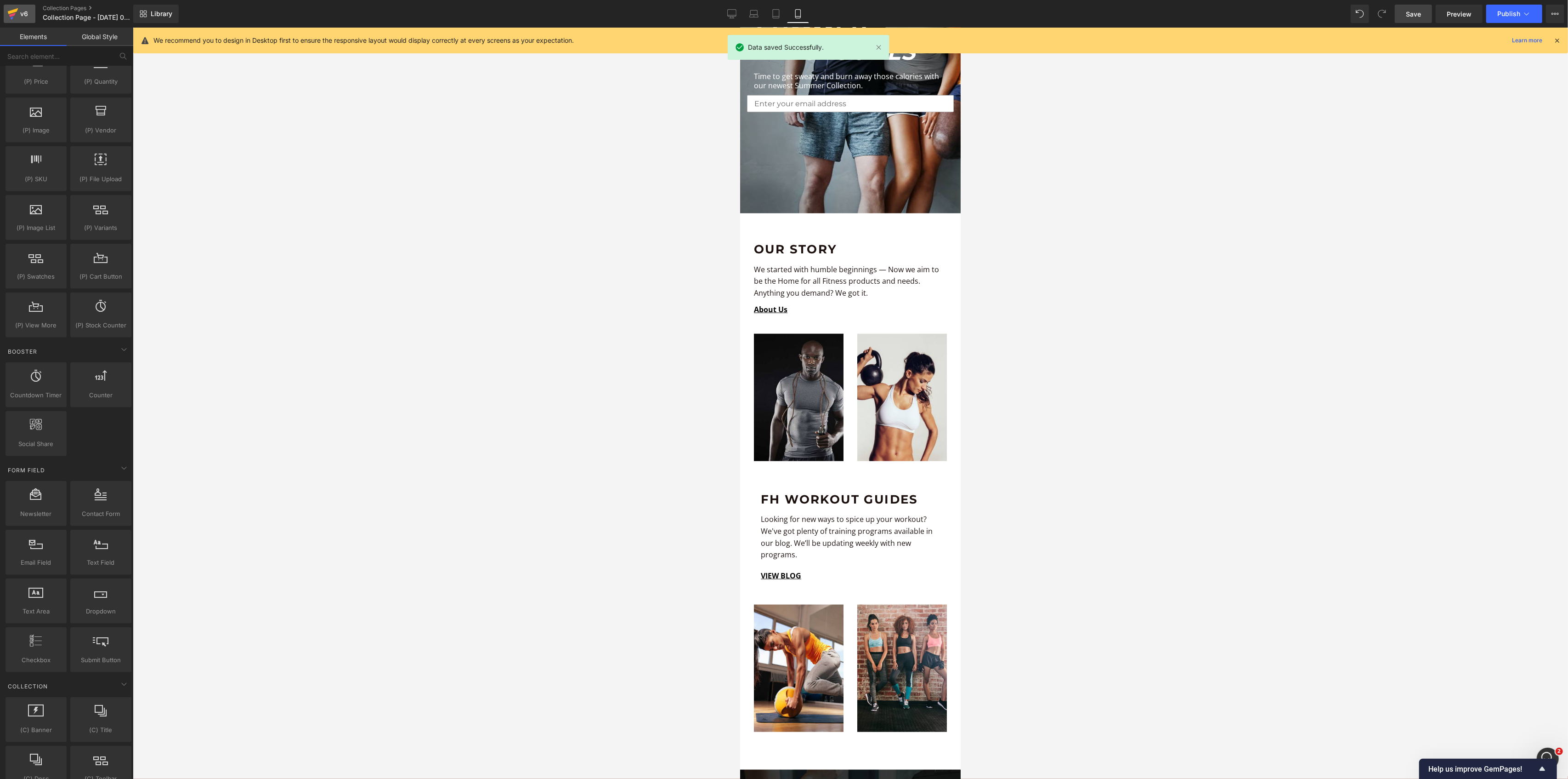
click at [13, 9] on icon at bounding box center [13, 14] width 11 height 23
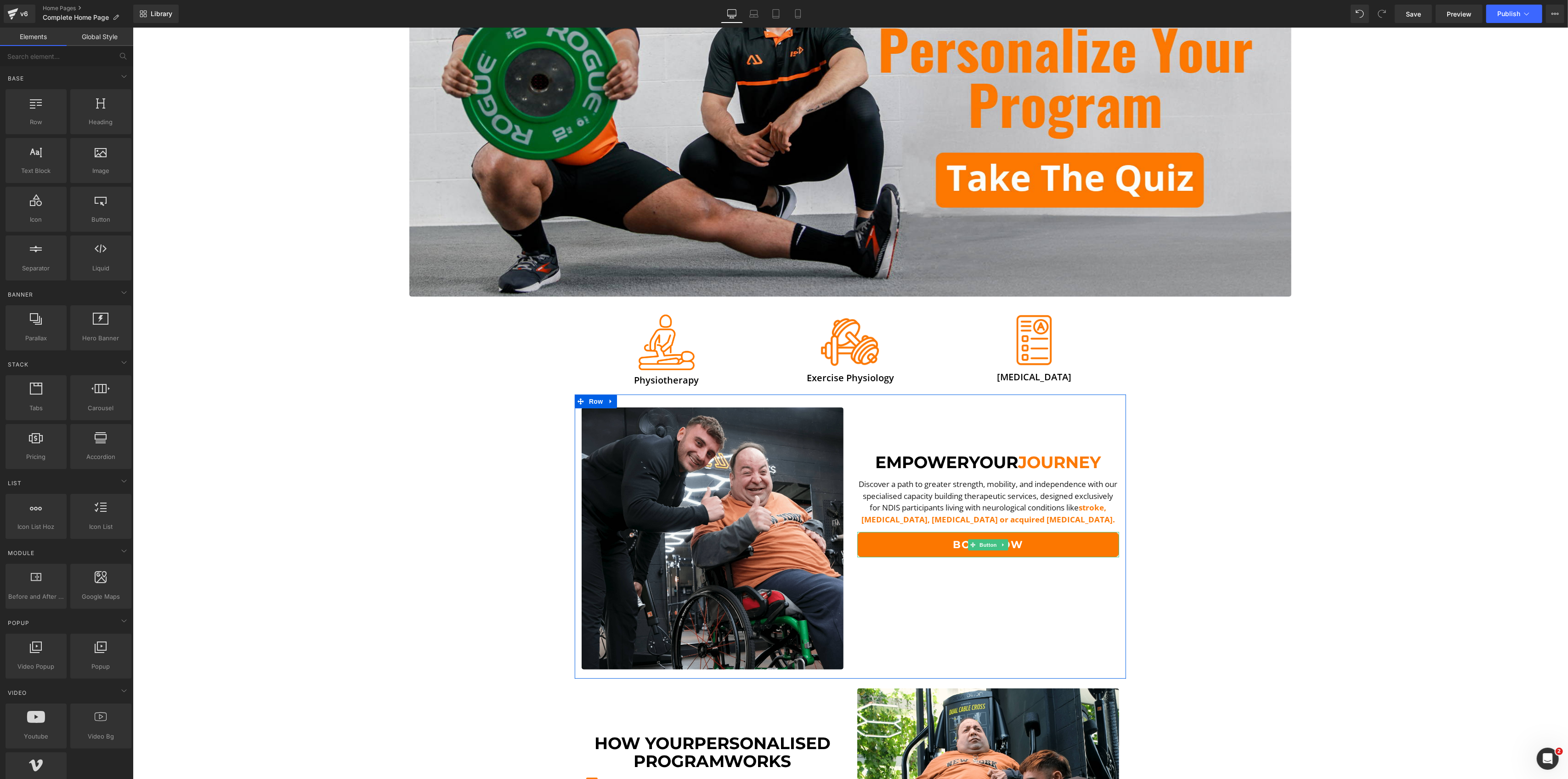
click at [990, 550] on span "Button" at bounding box center [987, 545] width 21 height 11
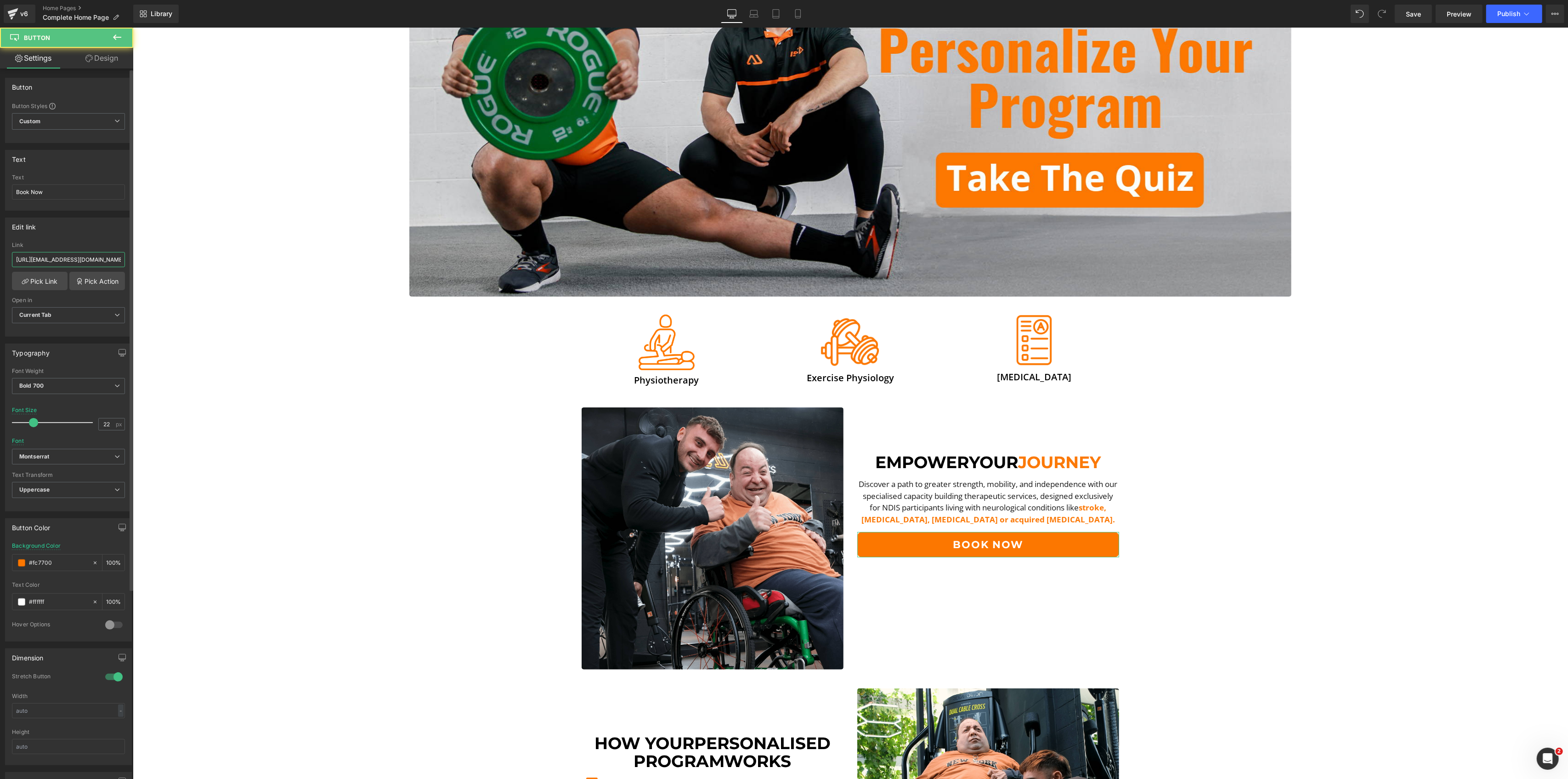
click at [66, 265] on input "https://outlook.office.com/book/FreeInitialConsult@NETORG19592406.onmicrosoft.c…" at bounding box center [69, 259] width 113 height 15
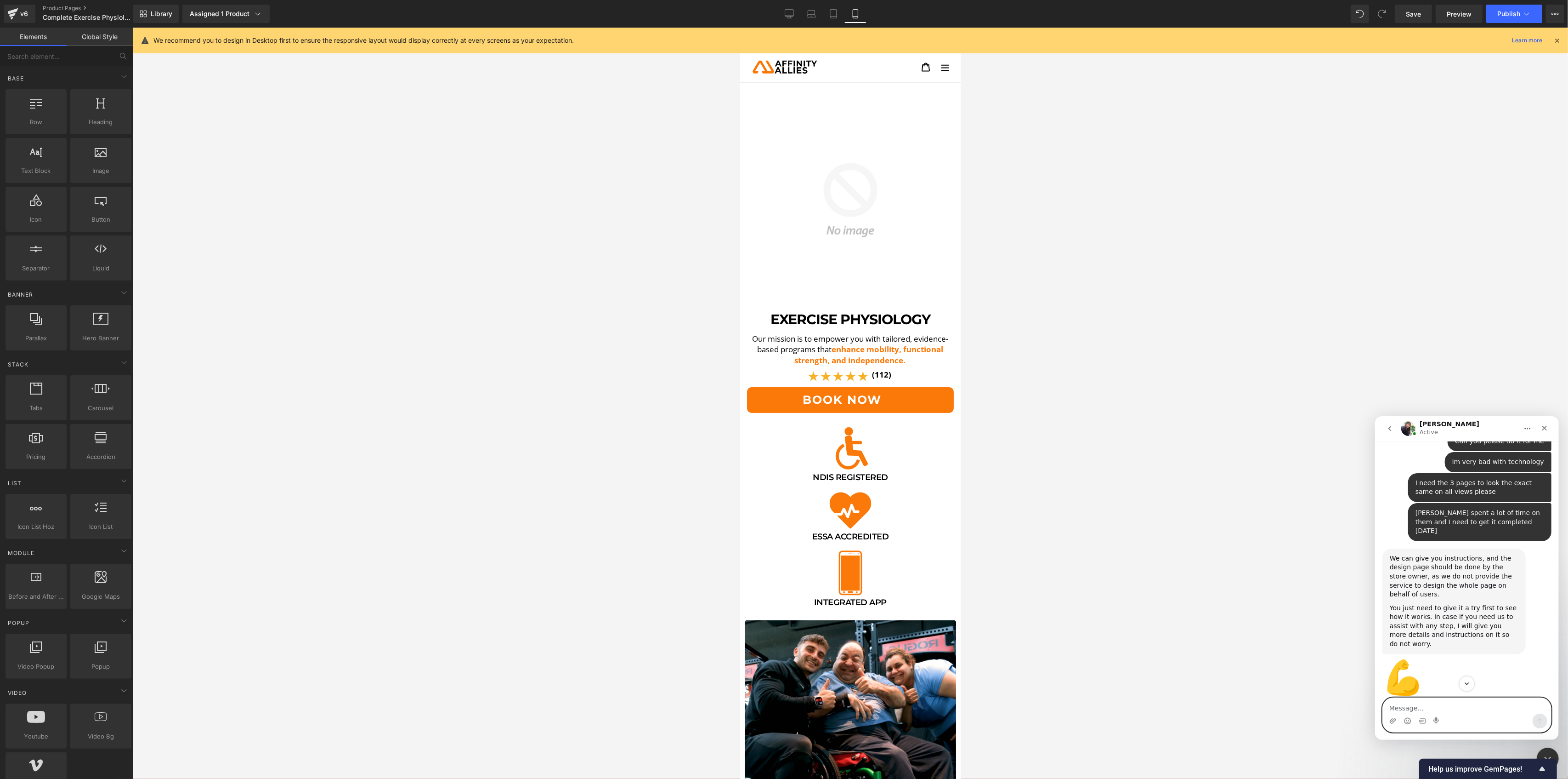
scroll to position [1981, 0]
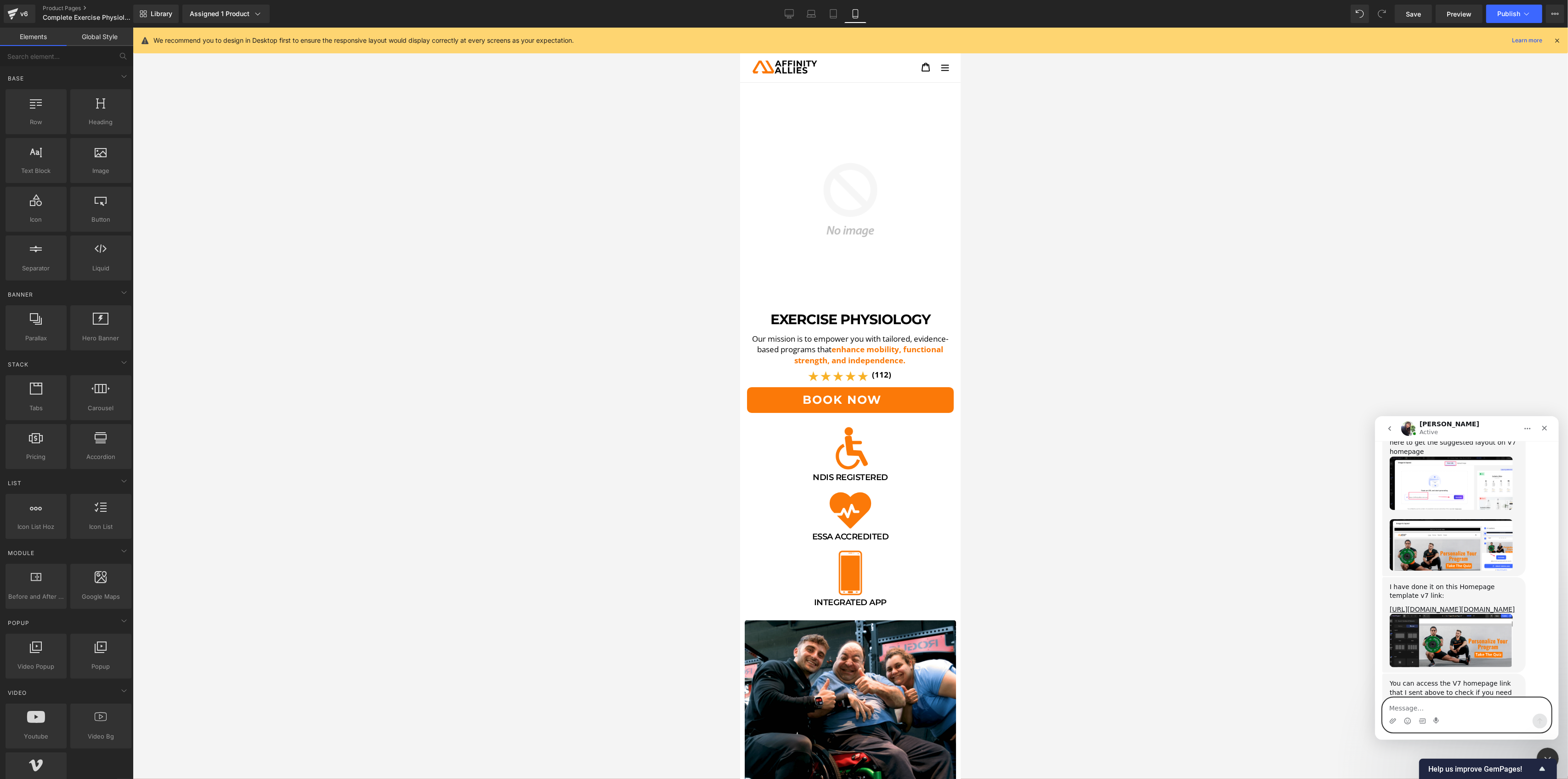
click at [782, 351] on textarea "Message…" at bounding box center [1466, 705] width 168 height 16
type textarea "Hi i want to know publish my version 7 home page"
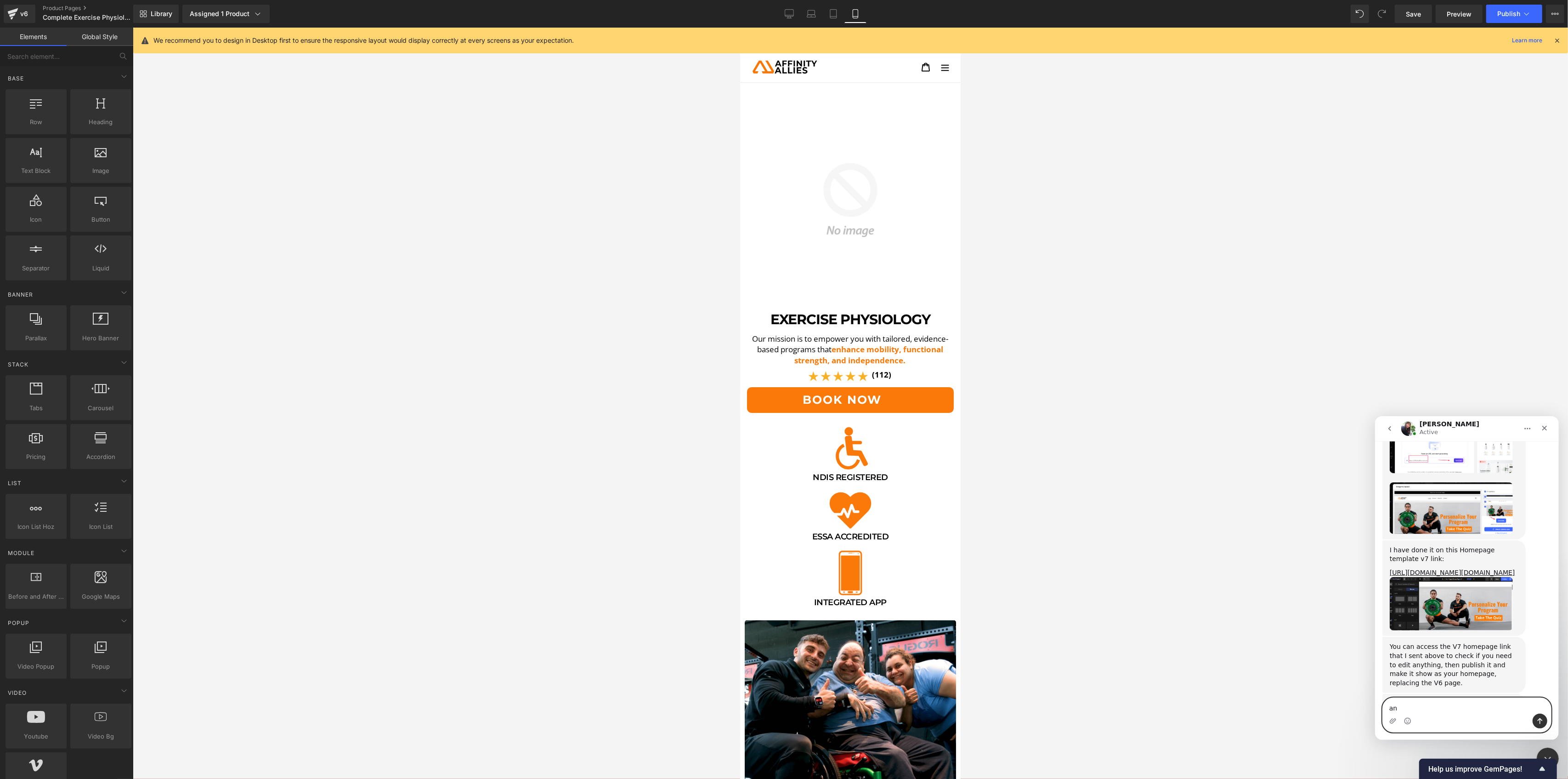
type textarea "a"
type textarea "How do i make it the default"
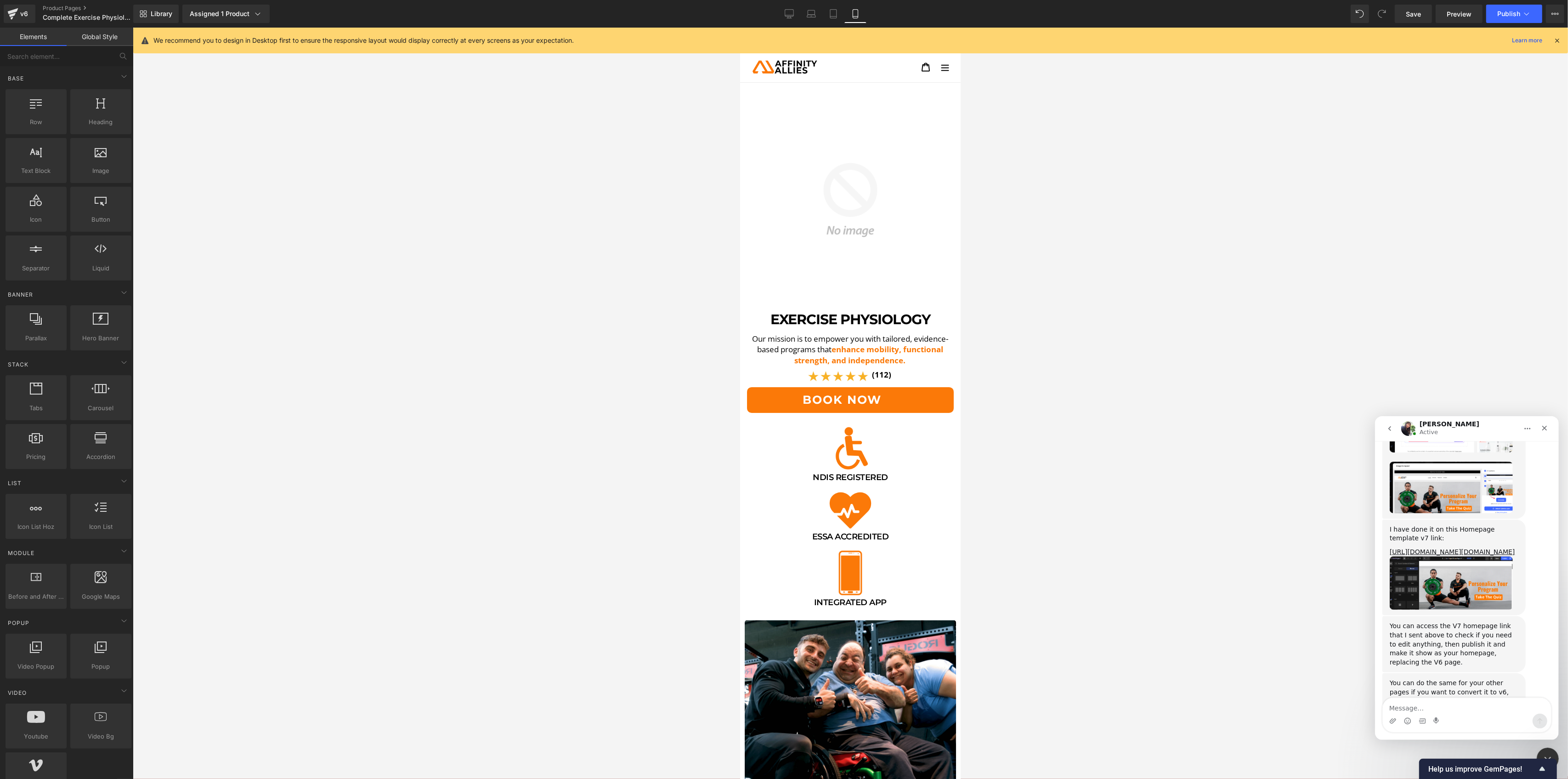
click at [16, 16] on div at bounding box center [784, 375] width 1568 height 751
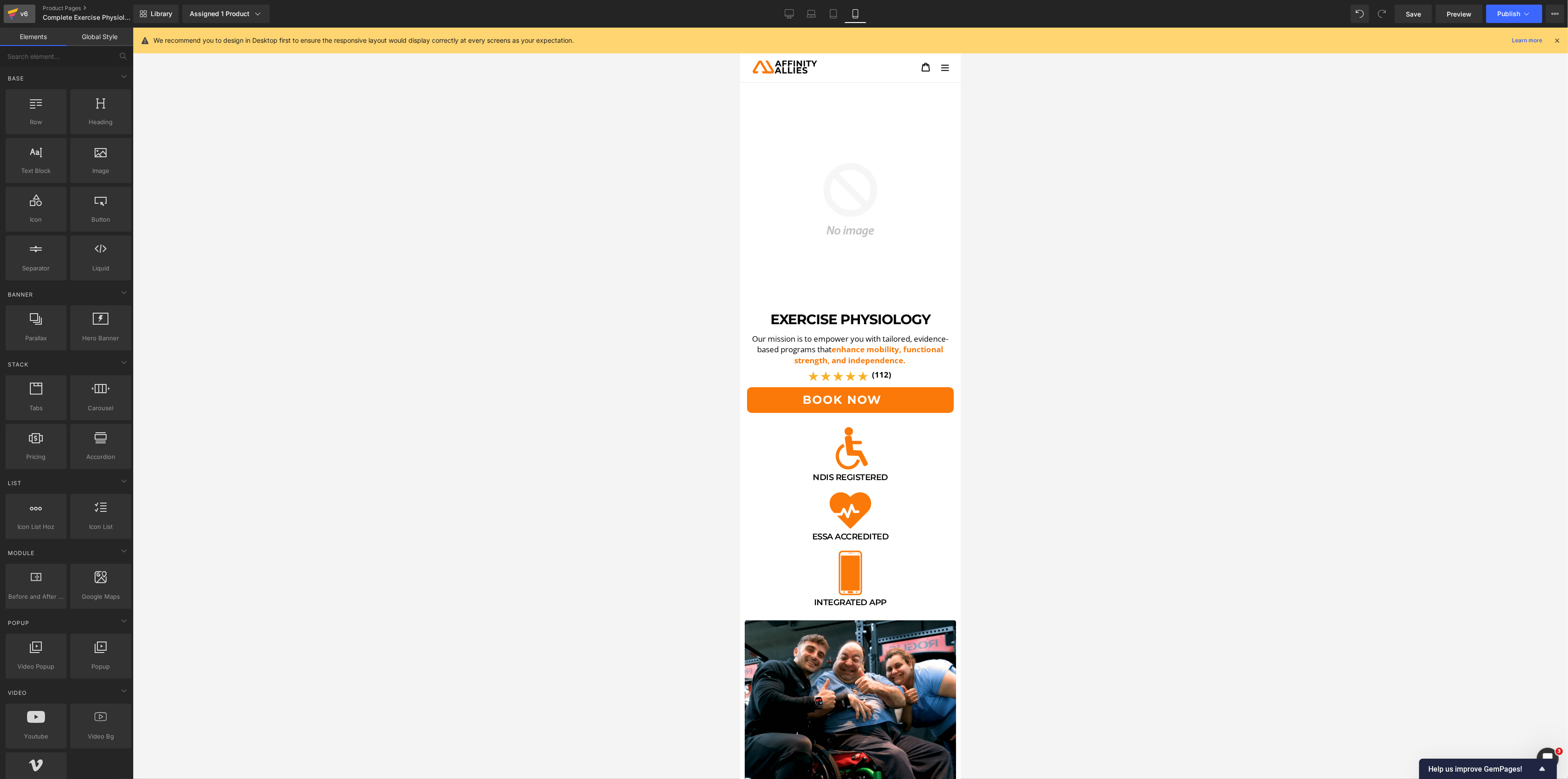
click at [15, 18] on icon at bounding box center [13, 14] width 11 height 23
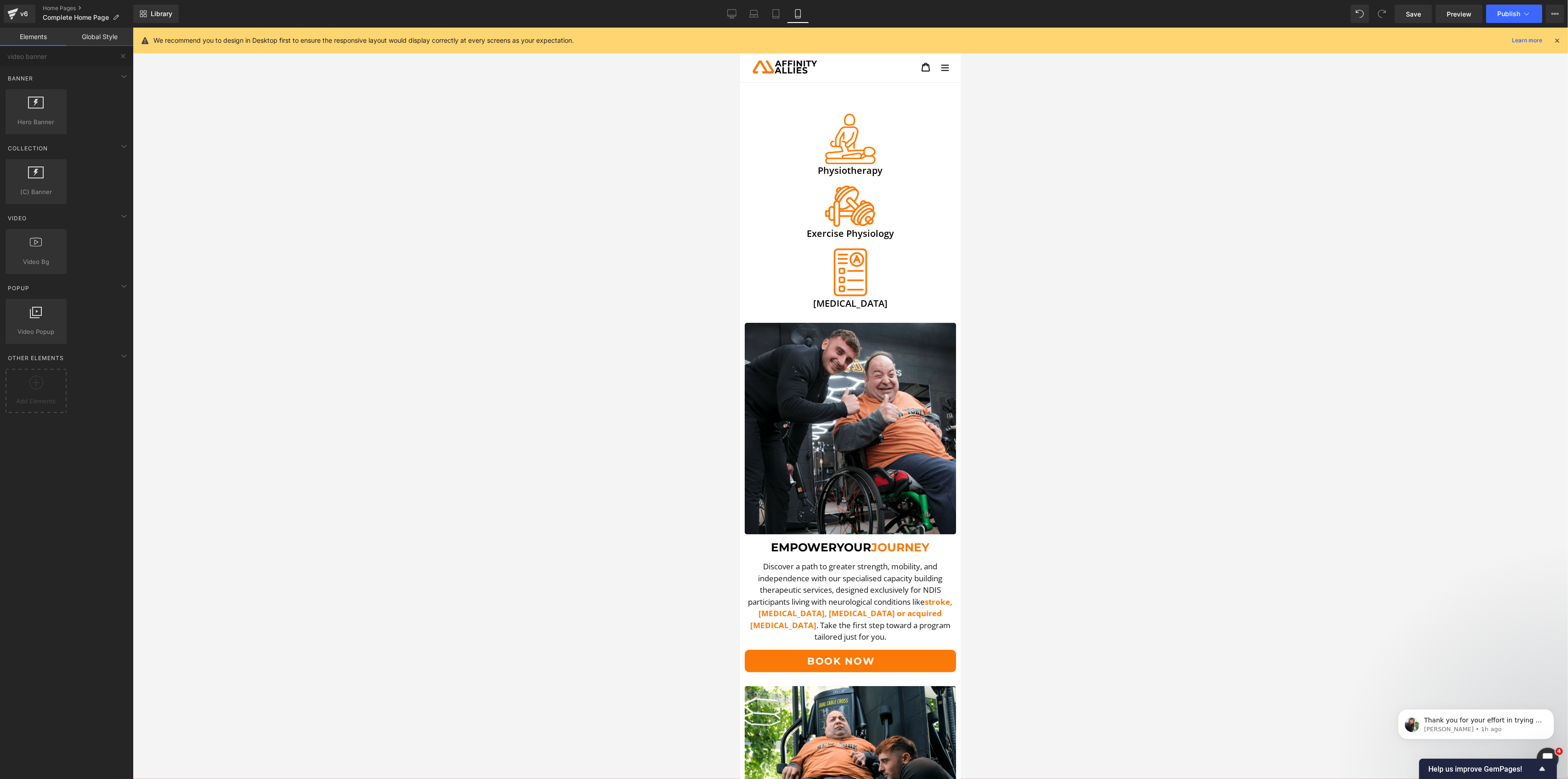
scroll to position [3411, 0]
